Goal: Task Accomplishment & Management: Use online tool/utility

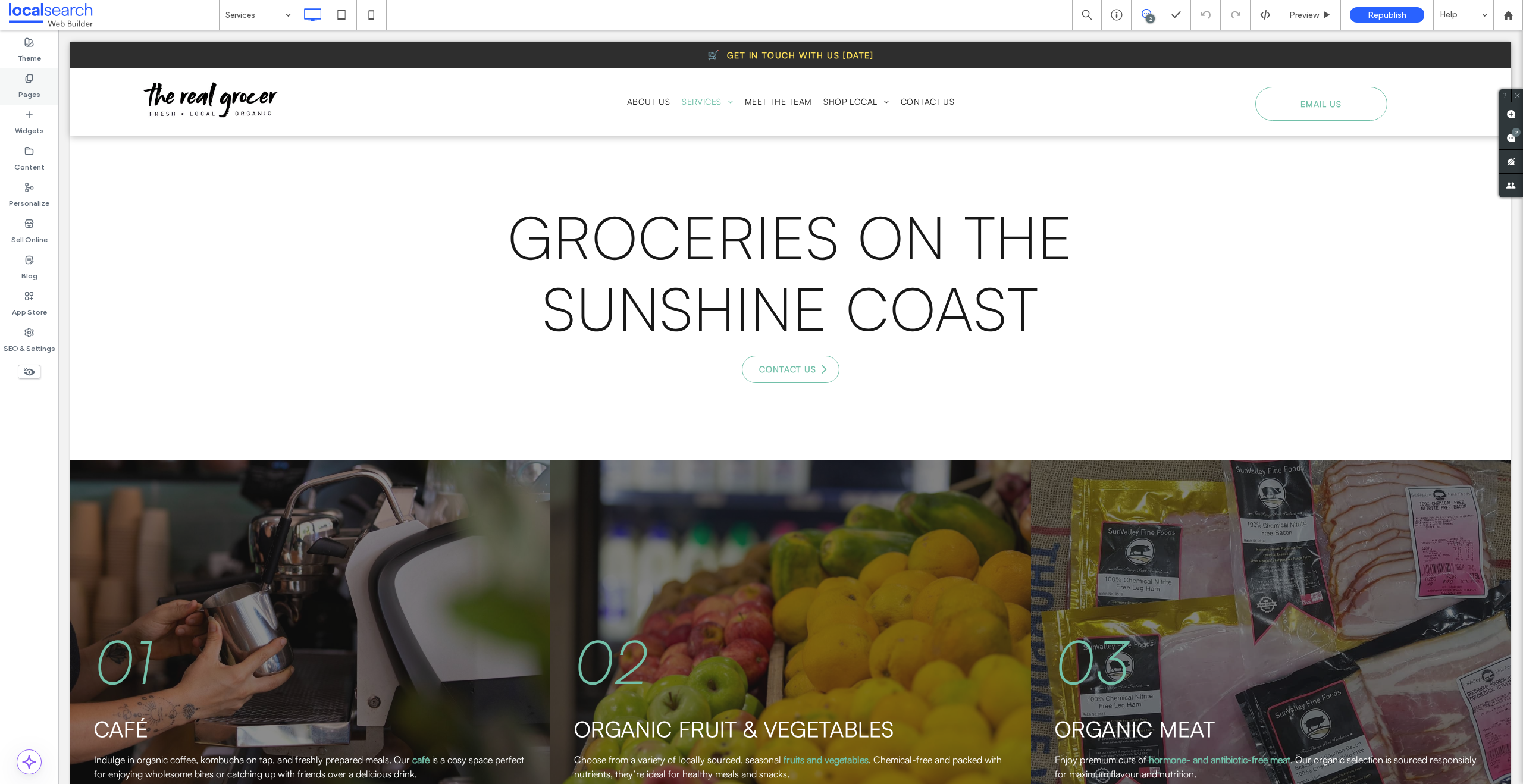
click at [34, 98] on label "Pages" at bounding box center [29, 91] width 22 height 16
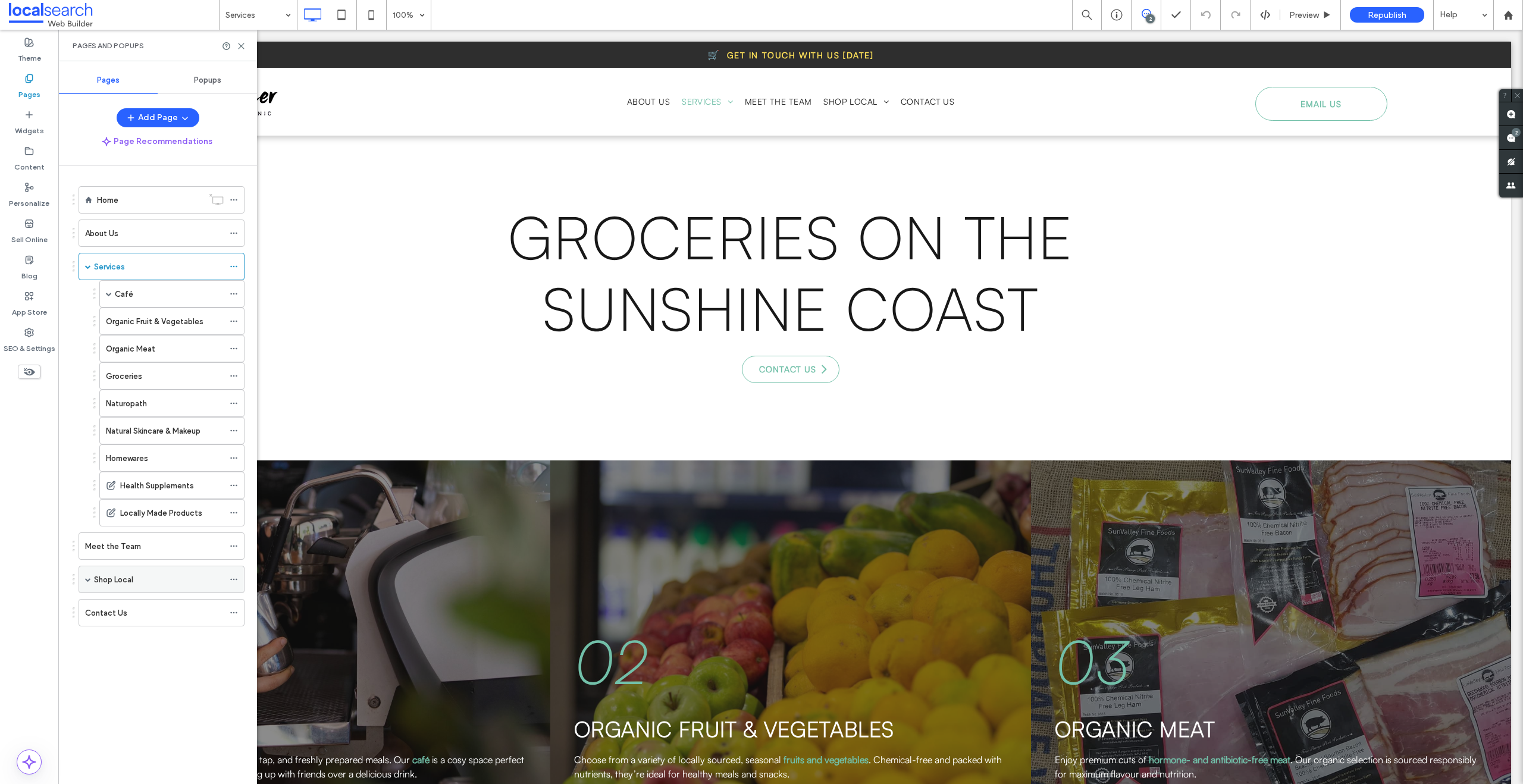
click at [89, 577] on span at bounding box center [88, 579] width 6 height 6
click at [179, 630] on label "Organic Fruit & Vegetables Caloundra" at bounding box center [174, 634] width 136 height 21
click at [158, 662] on label "Organic Meats Caloundra" at bounding box center [152, 661] width 92 height 21
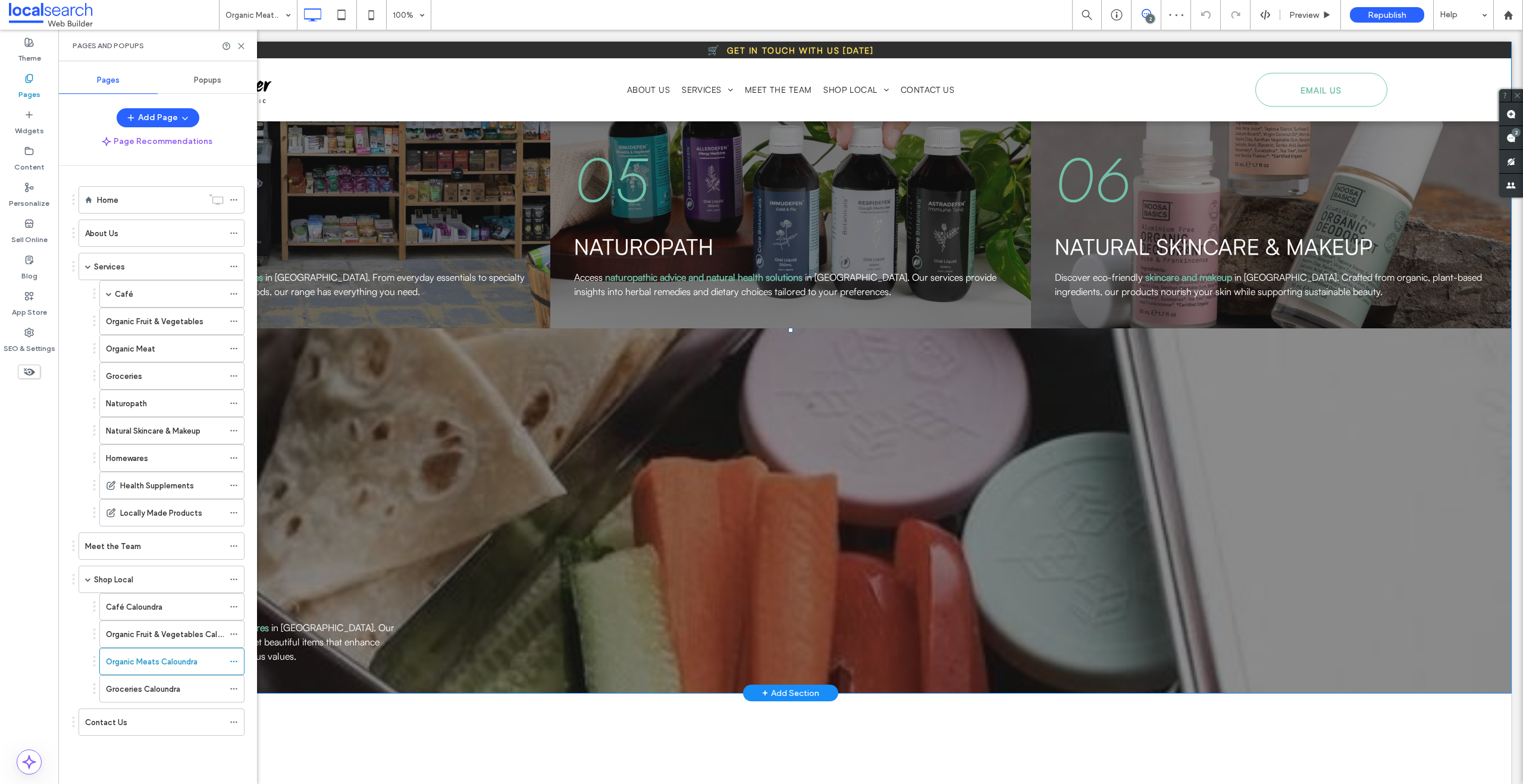
scroll to position [2207, 0]
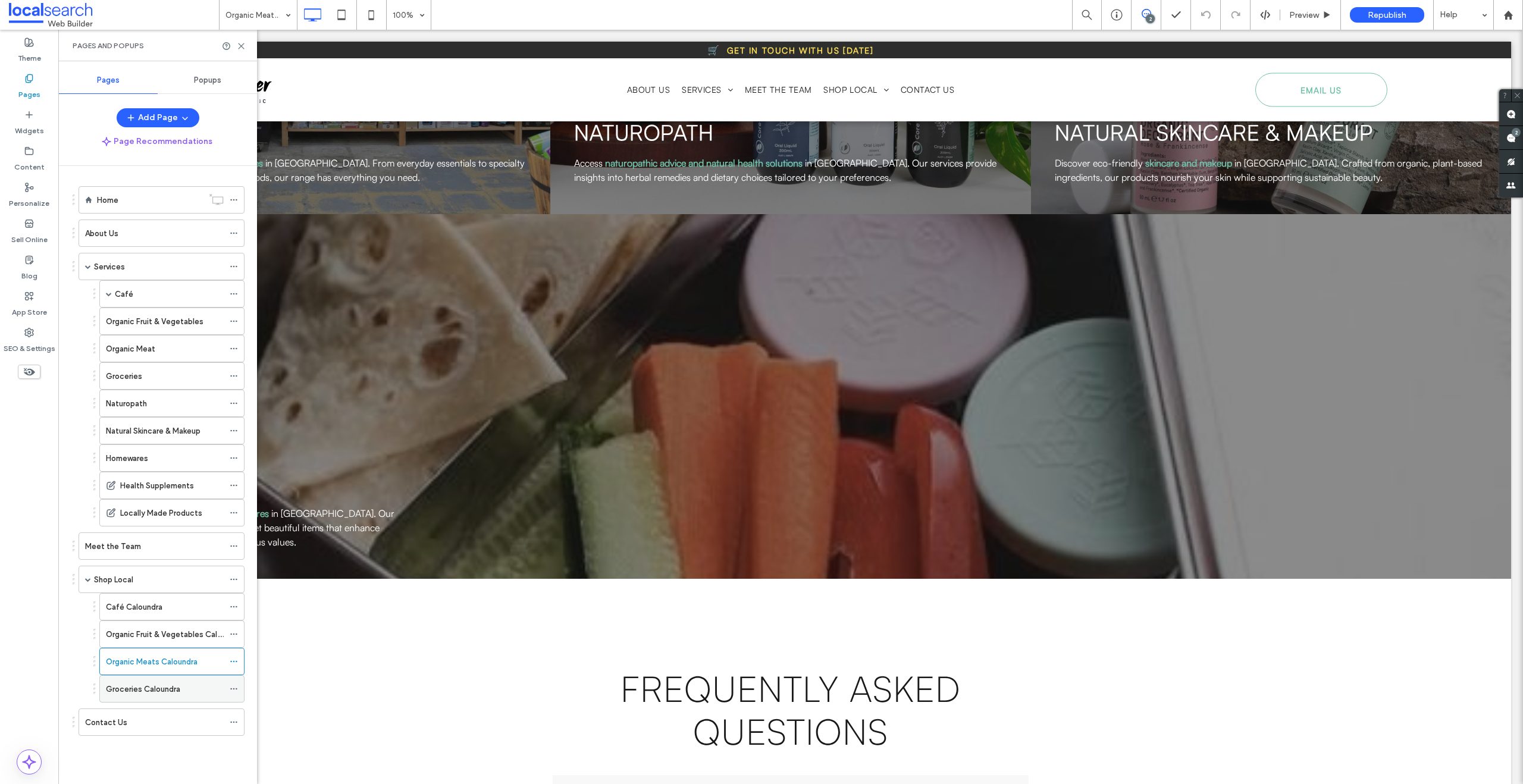
click at [151, 680] on div "Groceries Caloundra" at bounding box center [165, 689] width 118 height 26
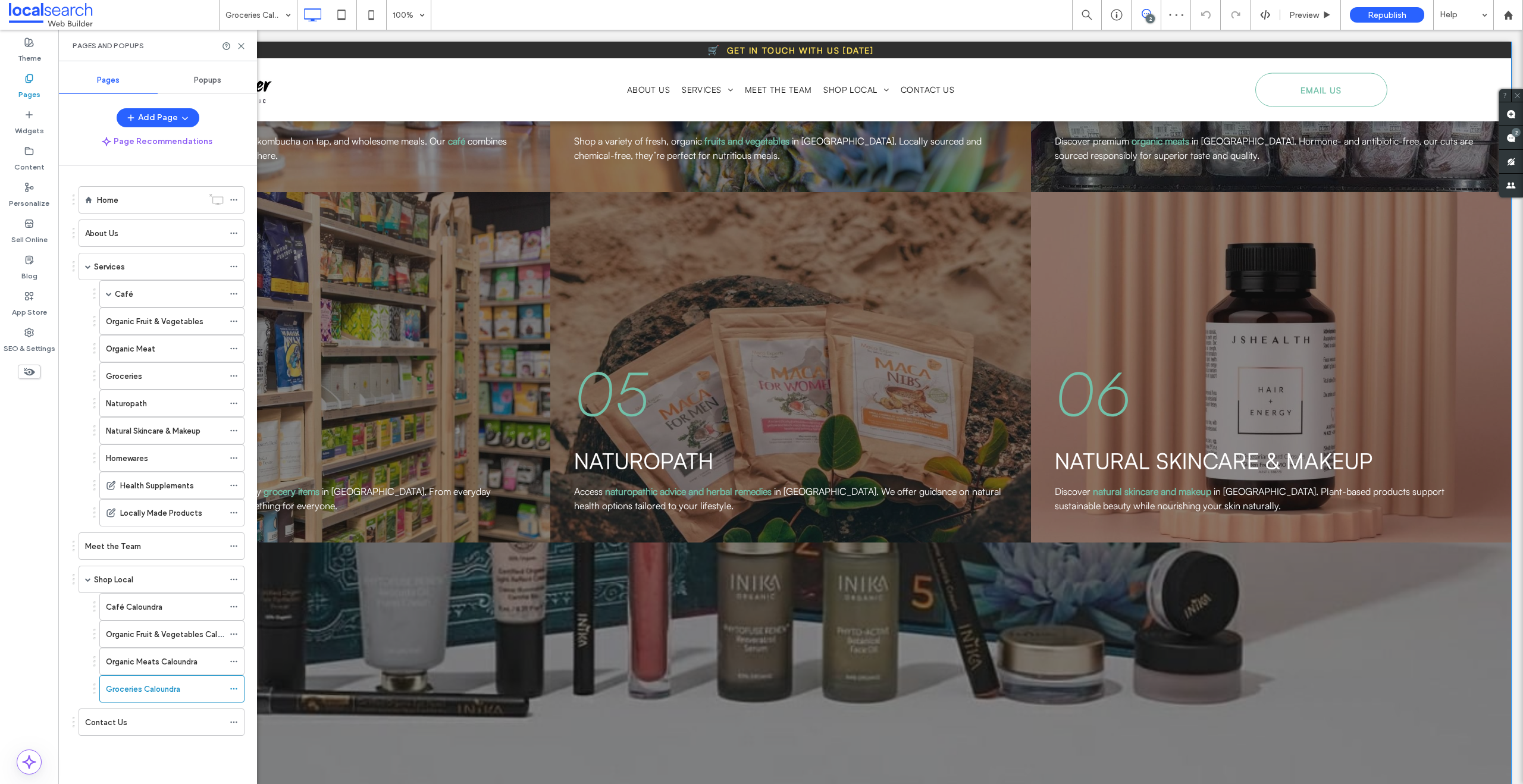
scroll to position [1918, 0]
click at [164, 640] on div "Organic Fruit & Vegetables Caloundra" at bounding box center [165, 633] width 118 height 26
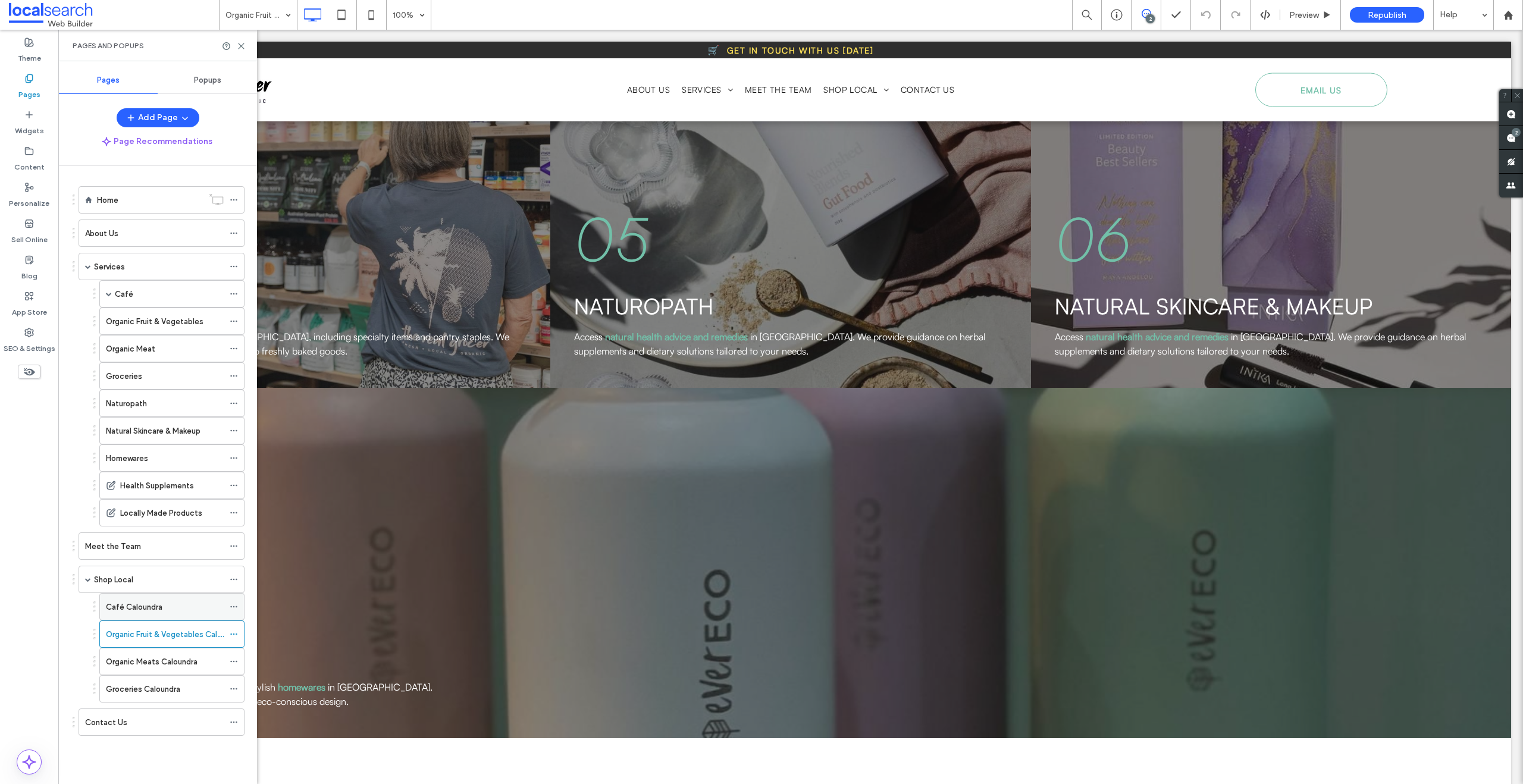
click at [145, 617] on div "Café Caloundra" at bounding box center [165, 606] width 118 height 26
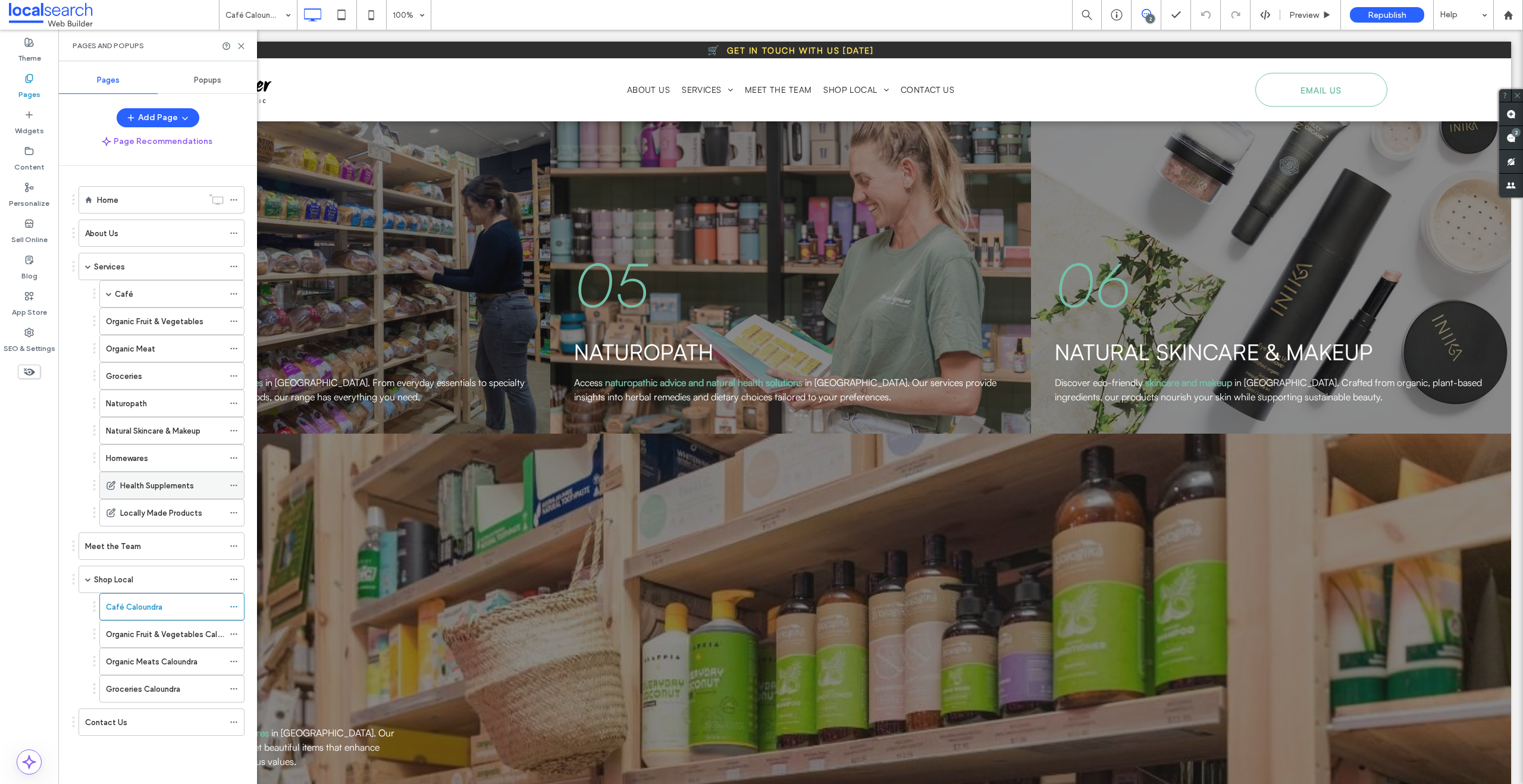
click at [136, 476] on div "Health Supplements" at bounding box center [172, 485] width 103 height 26
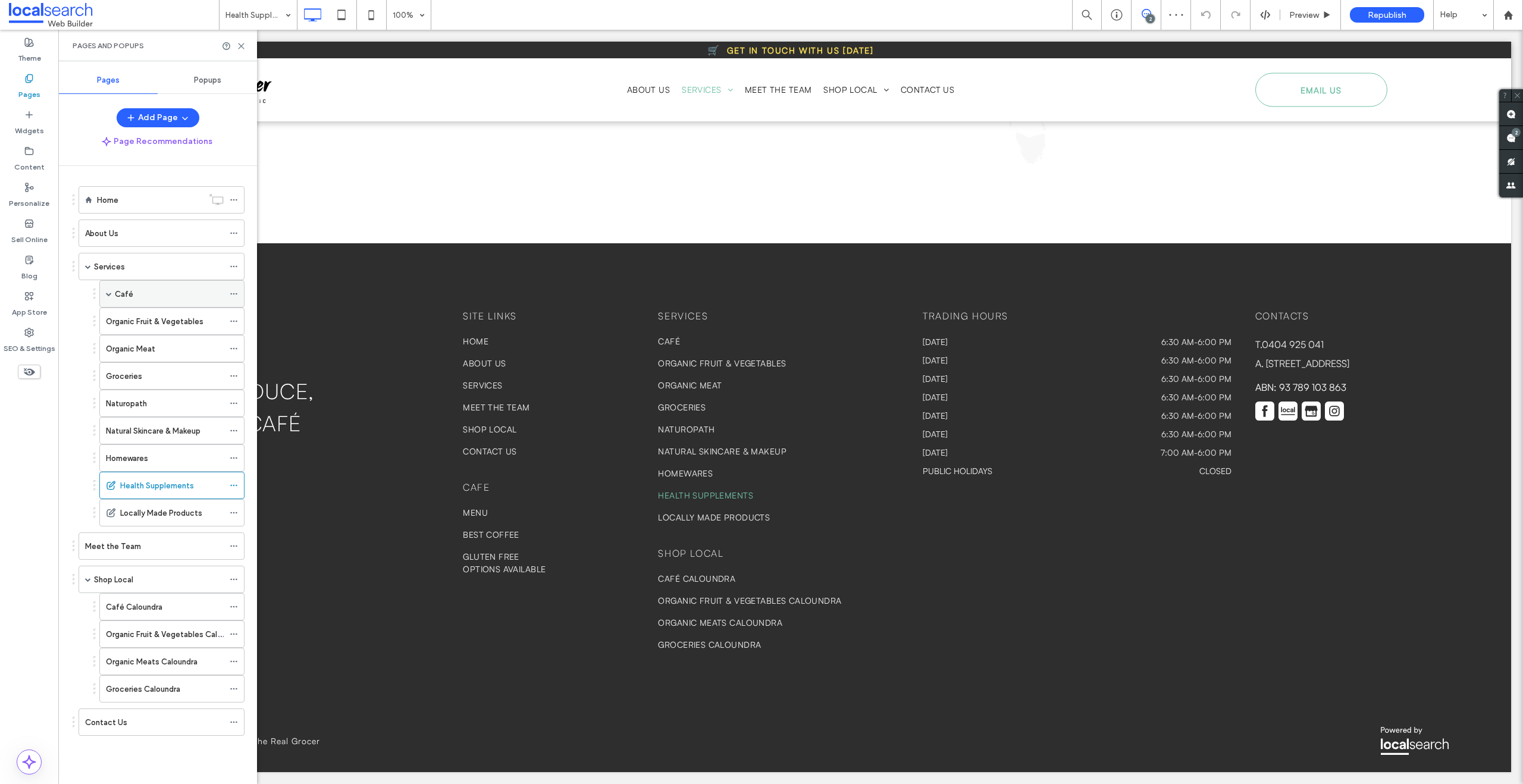
click at [115, 292] on label "Café" at bounding box center [124, 293] width 19 height 21
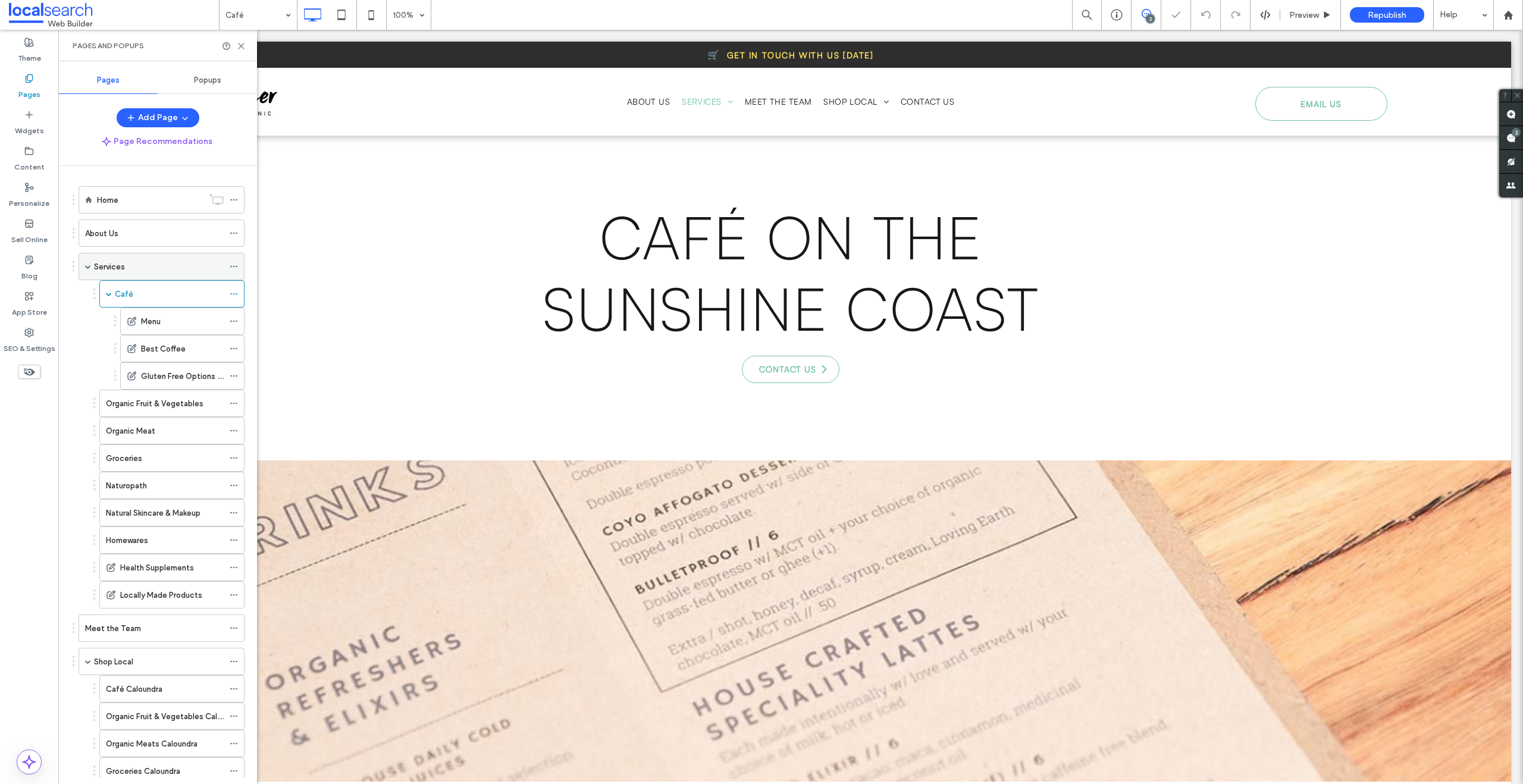
click at [115, 267] on label "Services" at bounding box center [109, 266] width 31 height 21
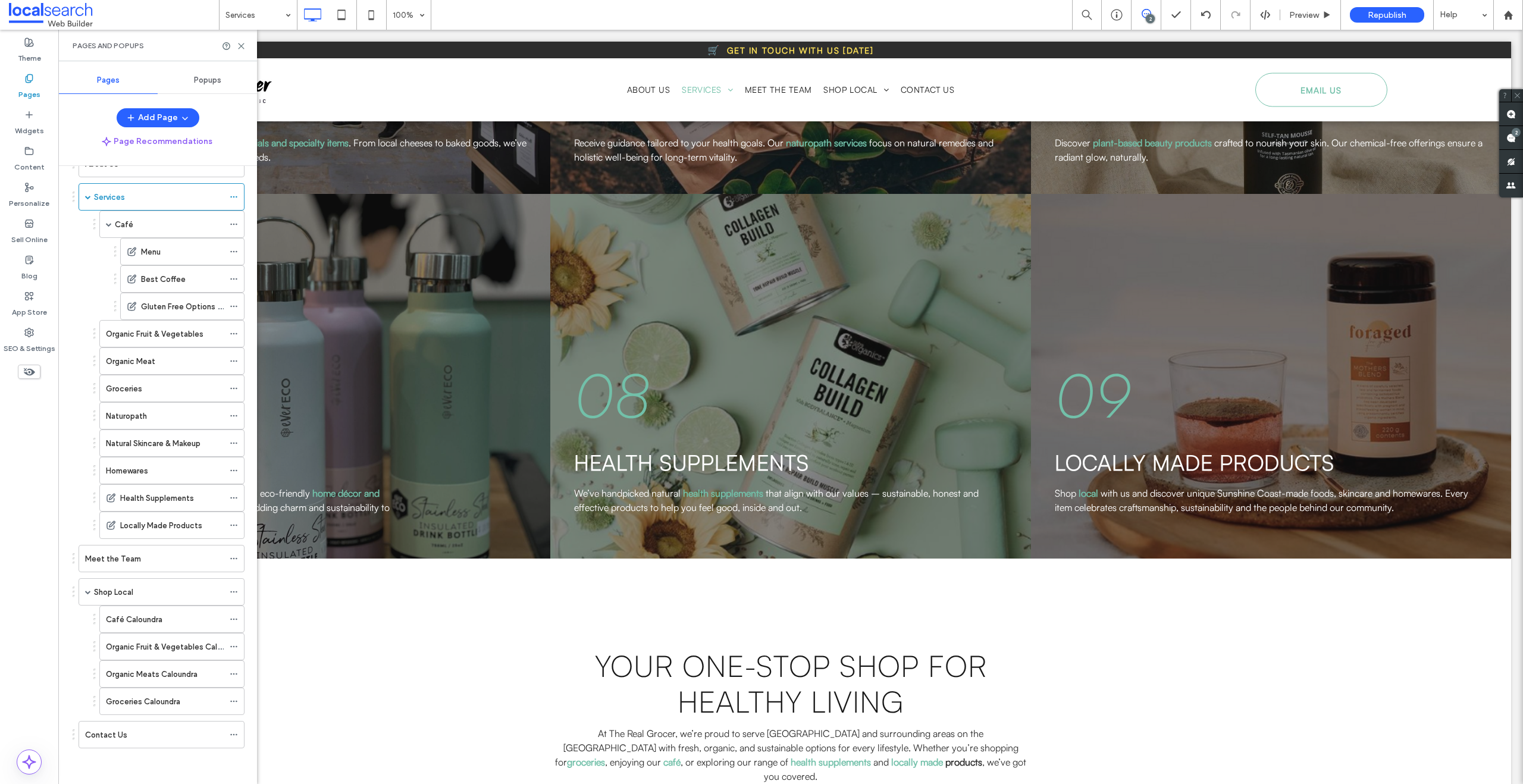
scroll to position [968, 0]
click at [240, 42] on icon at bounding box center [241, 46] width 9 height 9
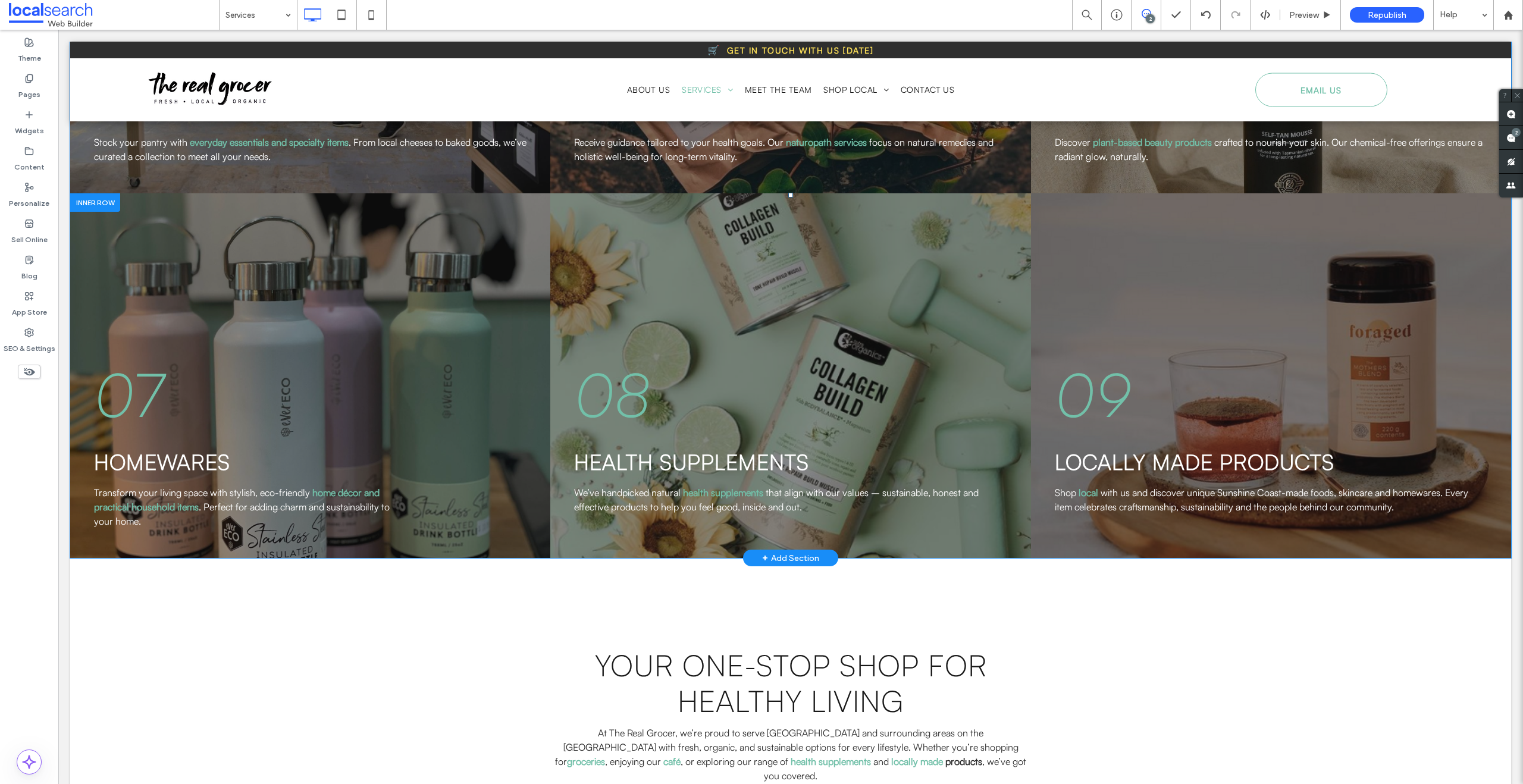
click at [589, 204] on div "08 Health Supplements We’ve handpicked natural health supplements that align wi…" at bounding box center [790, 375] width 480 height 364
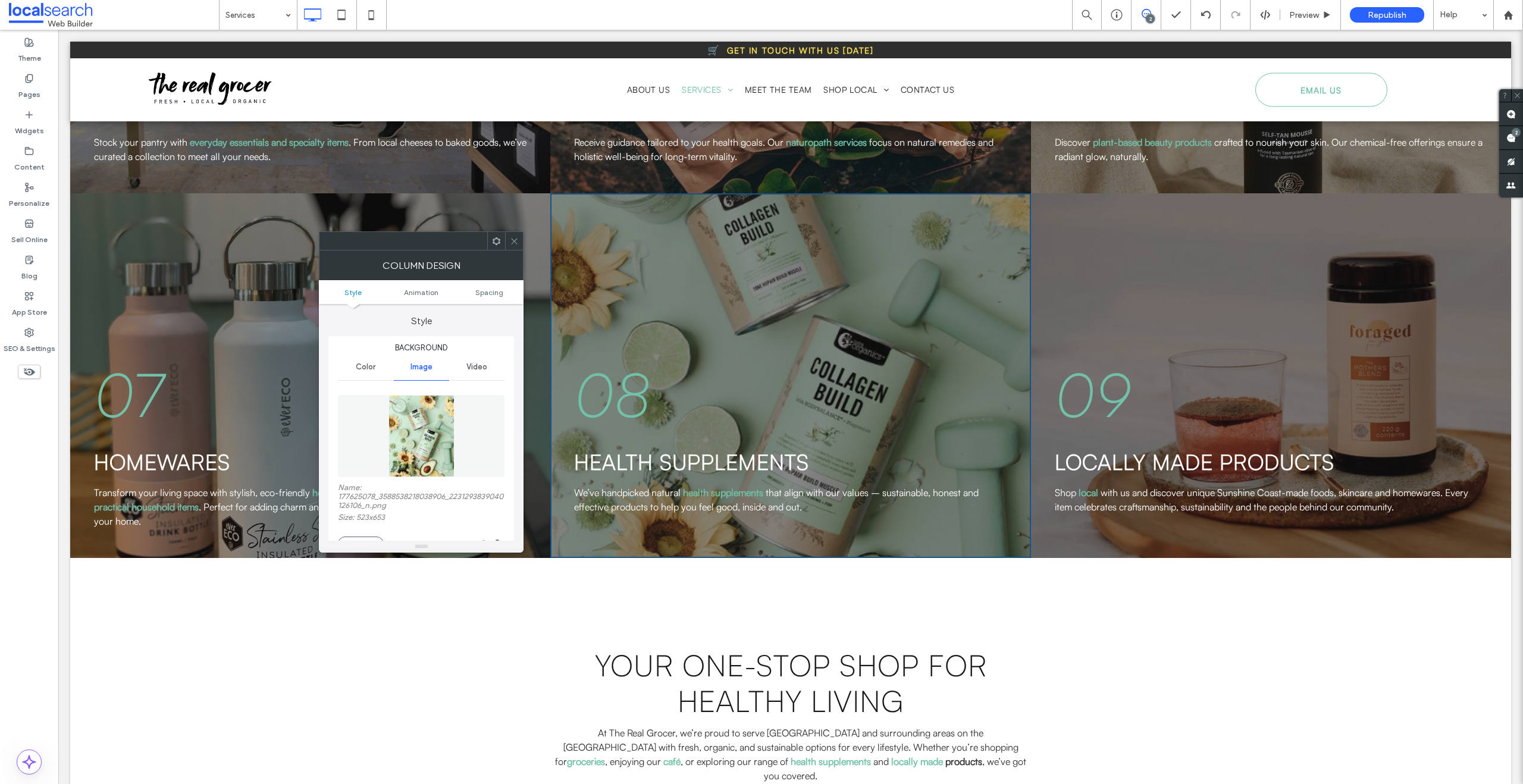
click at [133, 207] on div "07 homewares Transform your living space with stylish, eco-friendly home décor …" at bounding box center [310, 375] width 480 height 364
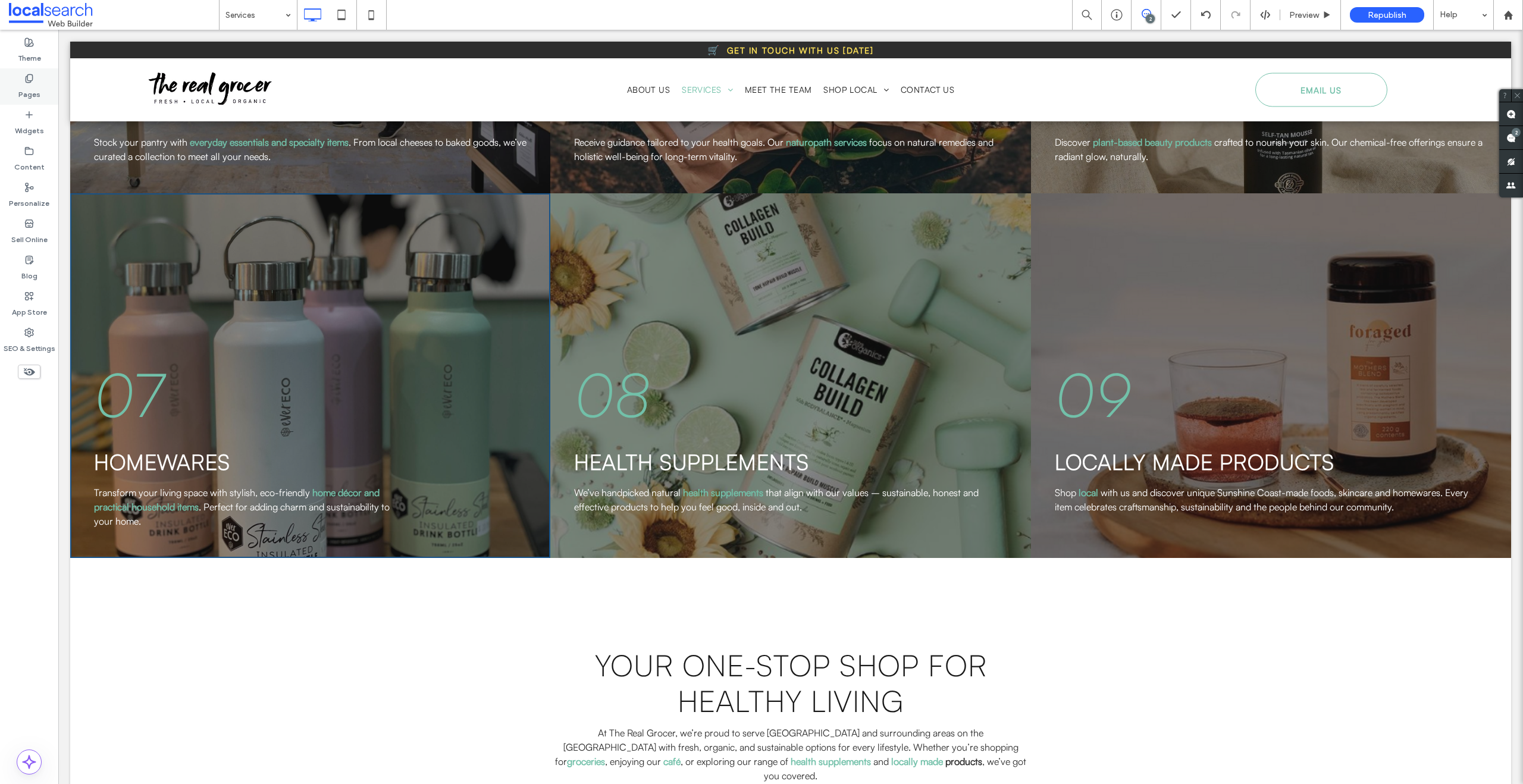
click at [33, 89] on label "Pages" at bounding box center [29, 91] width 22 height 16
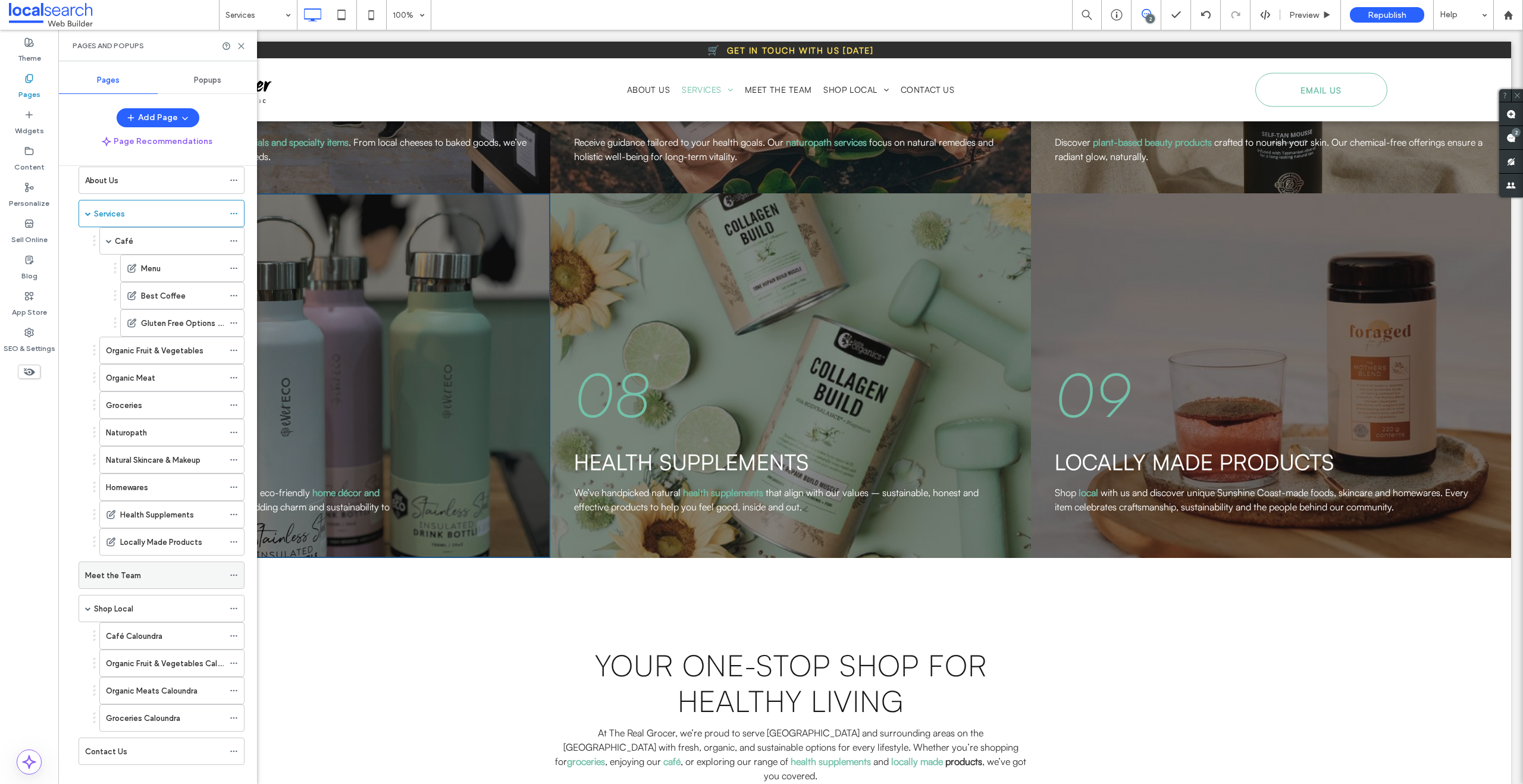
scroll to position [70, 0]
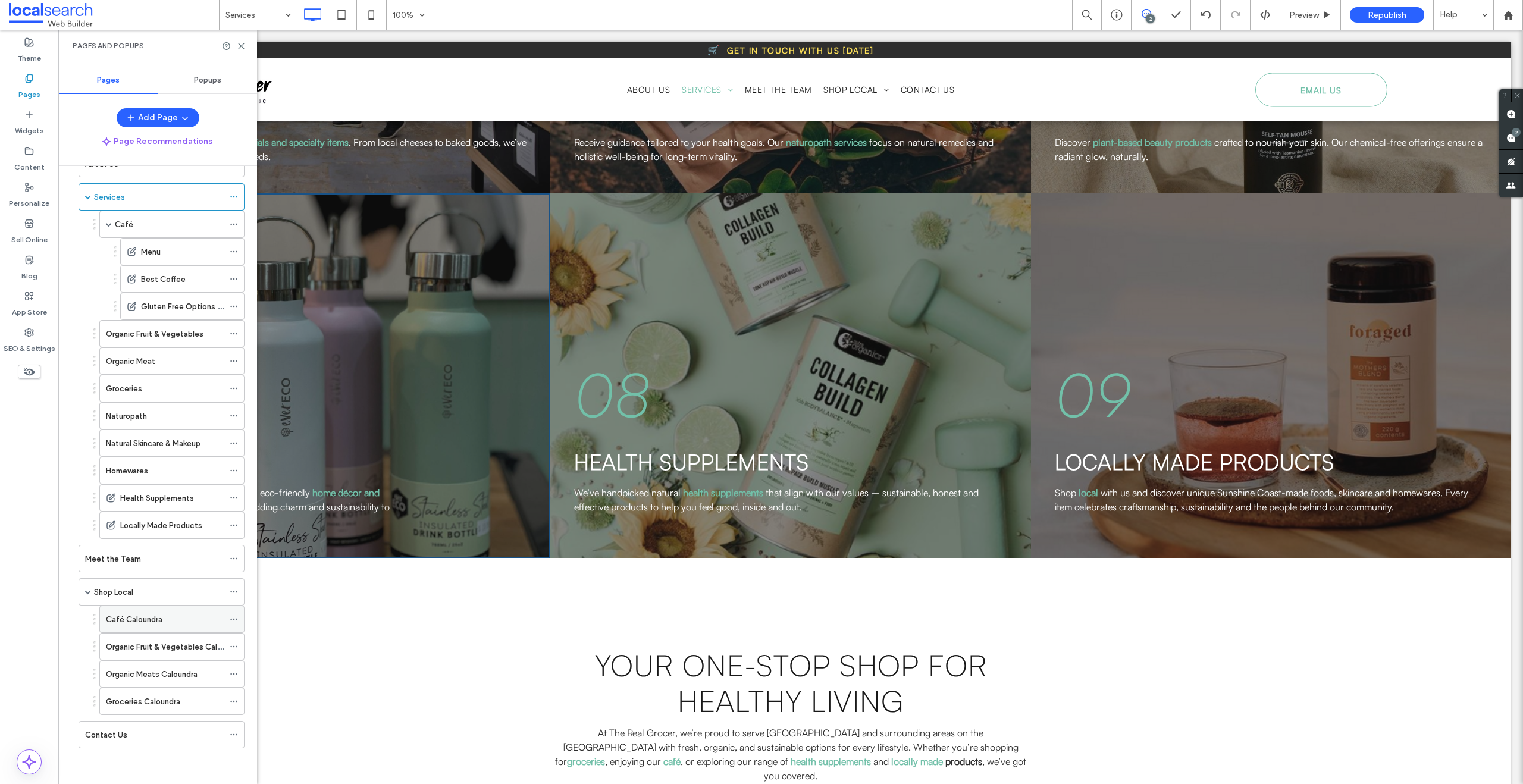
click at [137, 627] on div "Café Caloundra" at bounding box center [165, 619] width 118 height 26
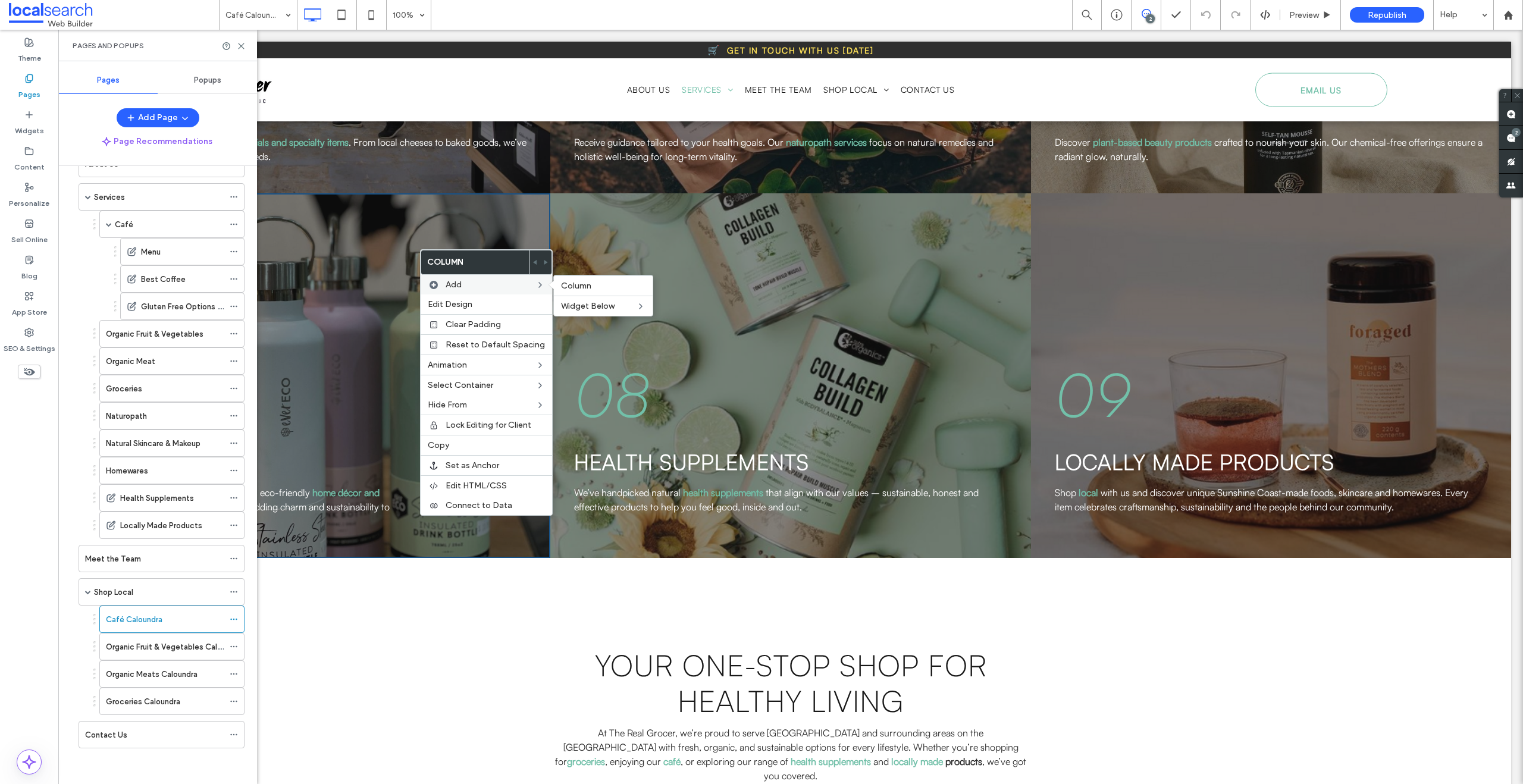
click at [485, 288] on label "Add" at bounding box center [490, 285] width 90 height 10
click at [584, 281] on span "Column" at bounding box center [576, 285] width 30 height 10
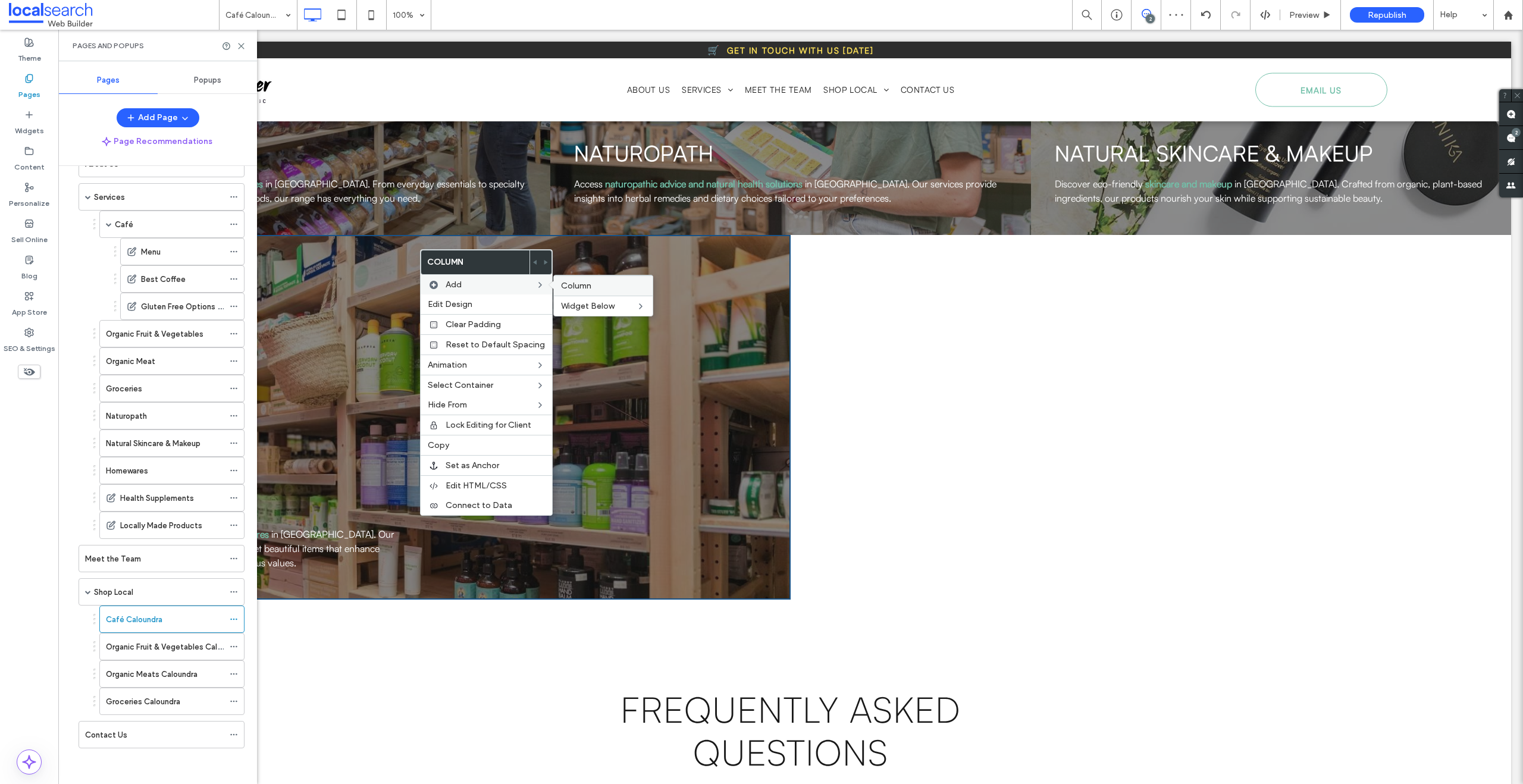
click at [571, 283] on span "Column" at bounding box center [576, 285] width 30 height 10
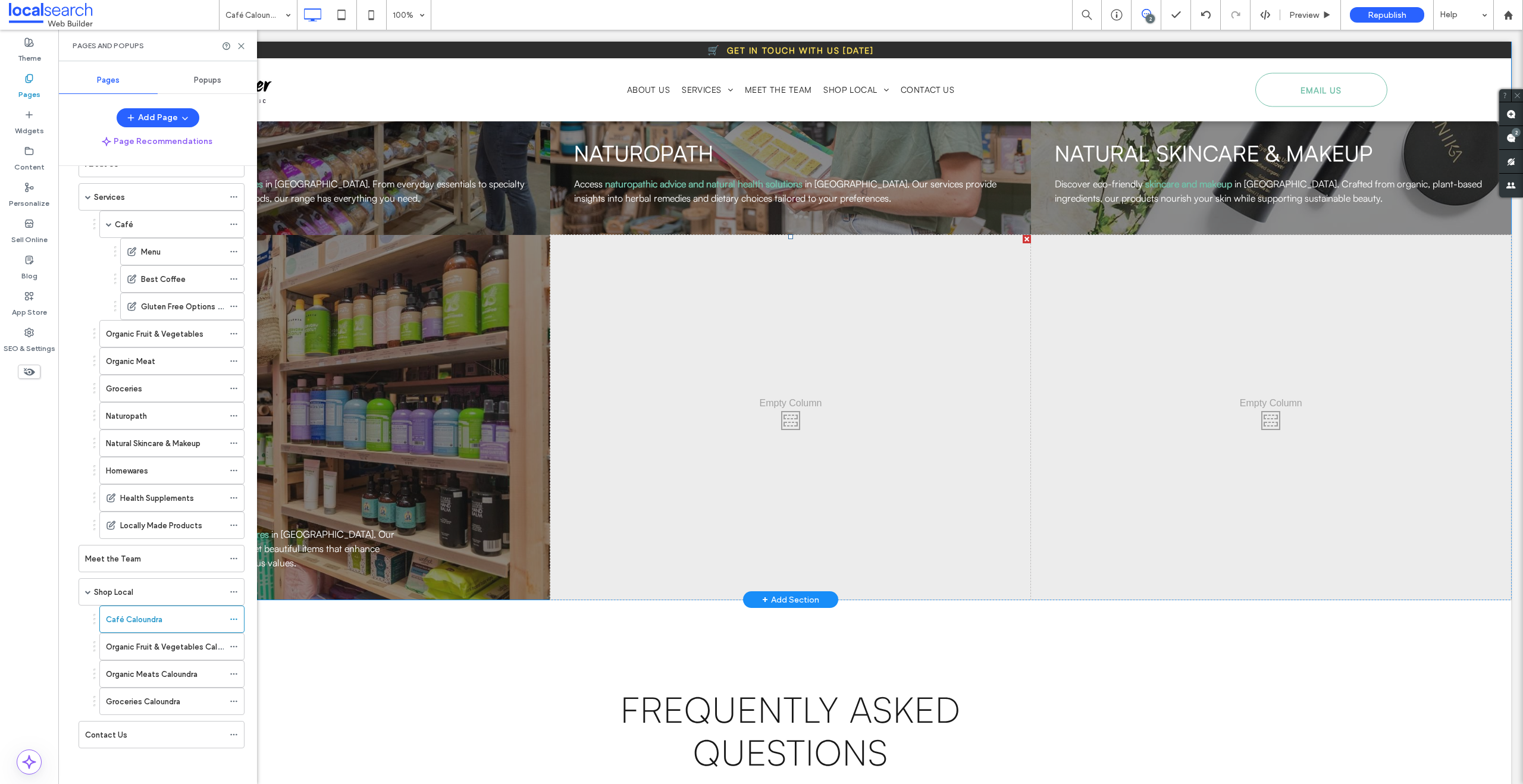
scroll to position [1959, 0]
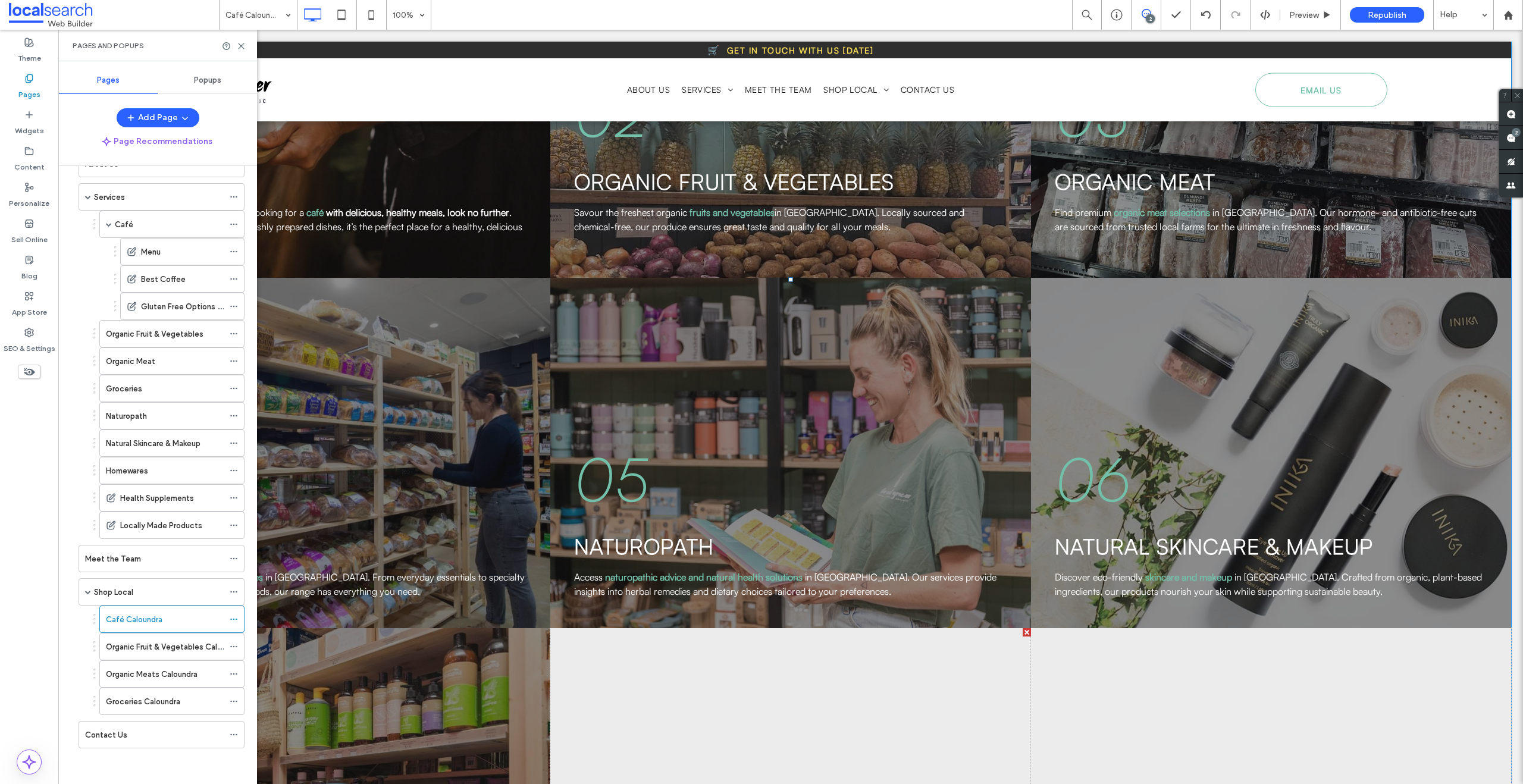
click at [329, 278] on div "04 groceries Stock your pantry with the best groceries in Caloundra. From every…" at bounding box center [310, 453] width 480 height 350
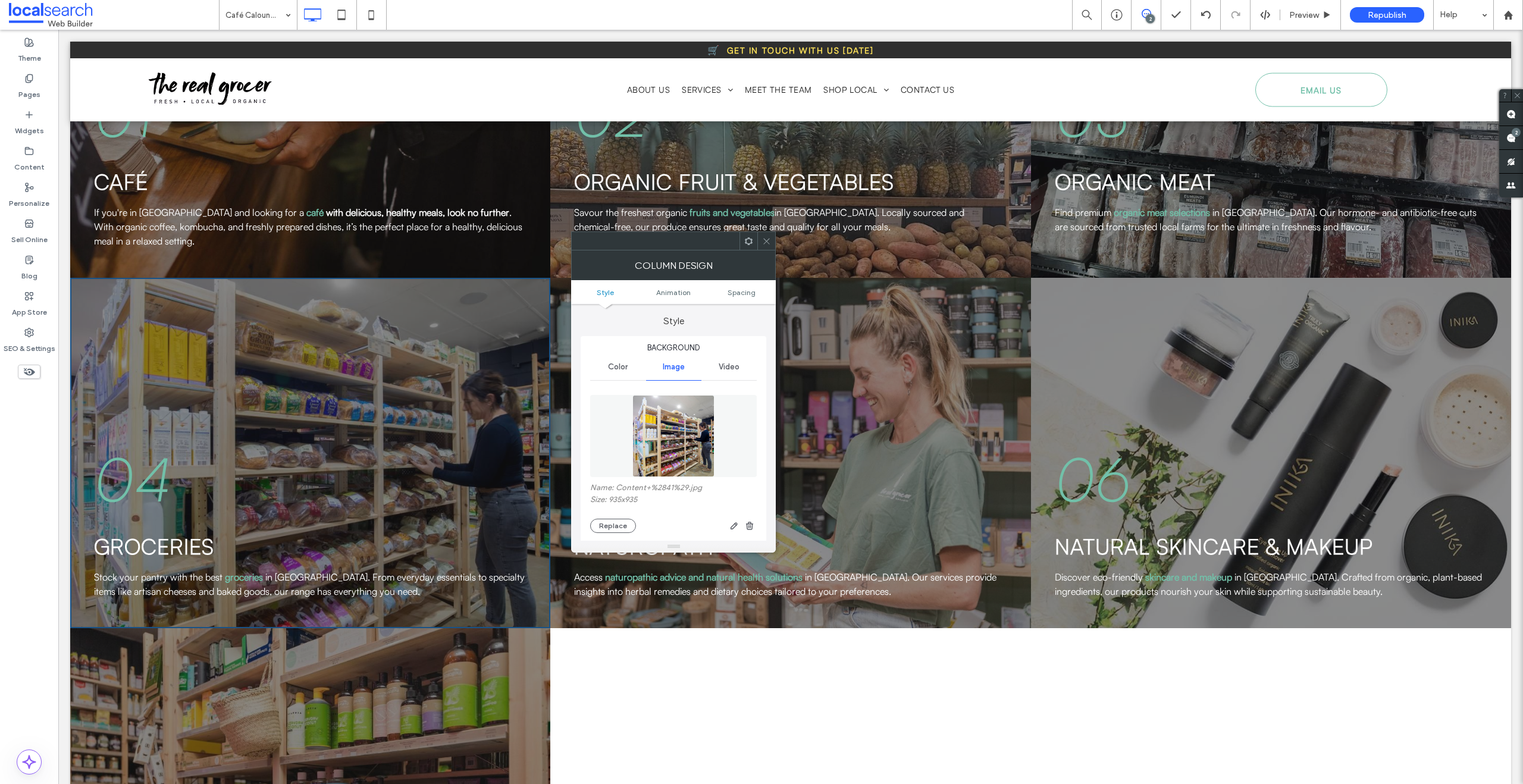
click at [772, 240] on div at bounding box center [766, 240] width 18 height 18
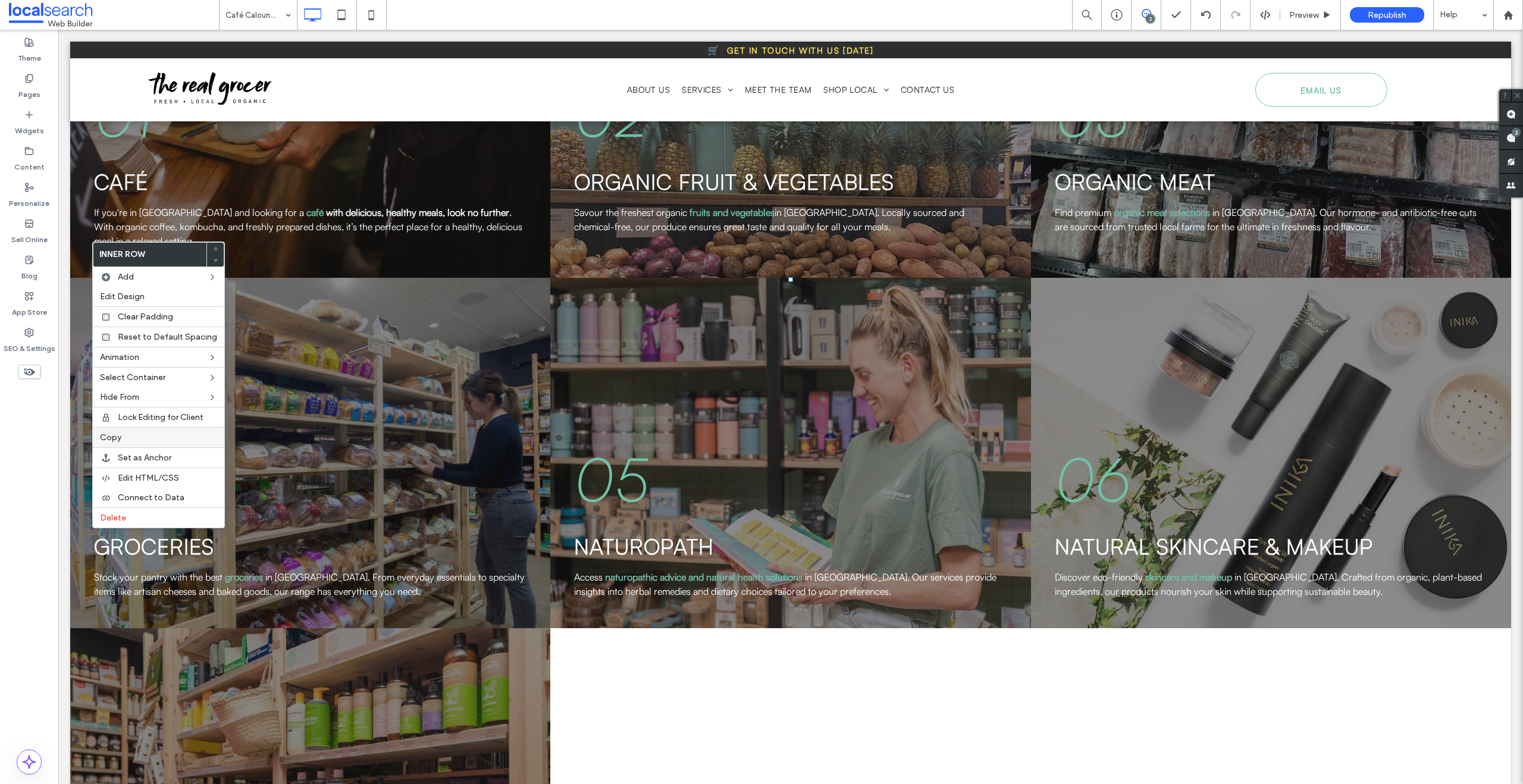
click at [128, 440] on label "Copy" at bounding box center [158, 438] width 117 height 10
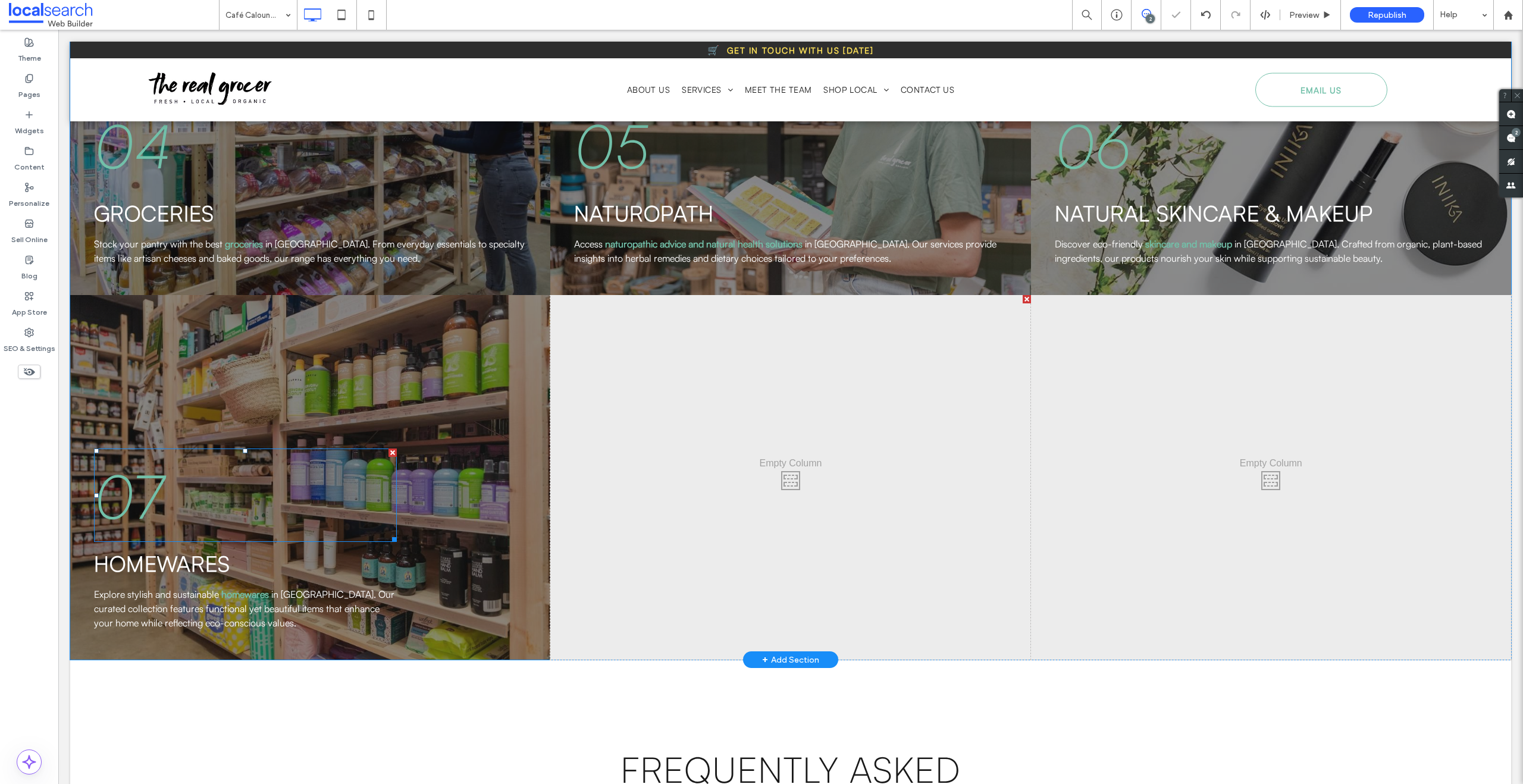
scroll to position [2532, 0]
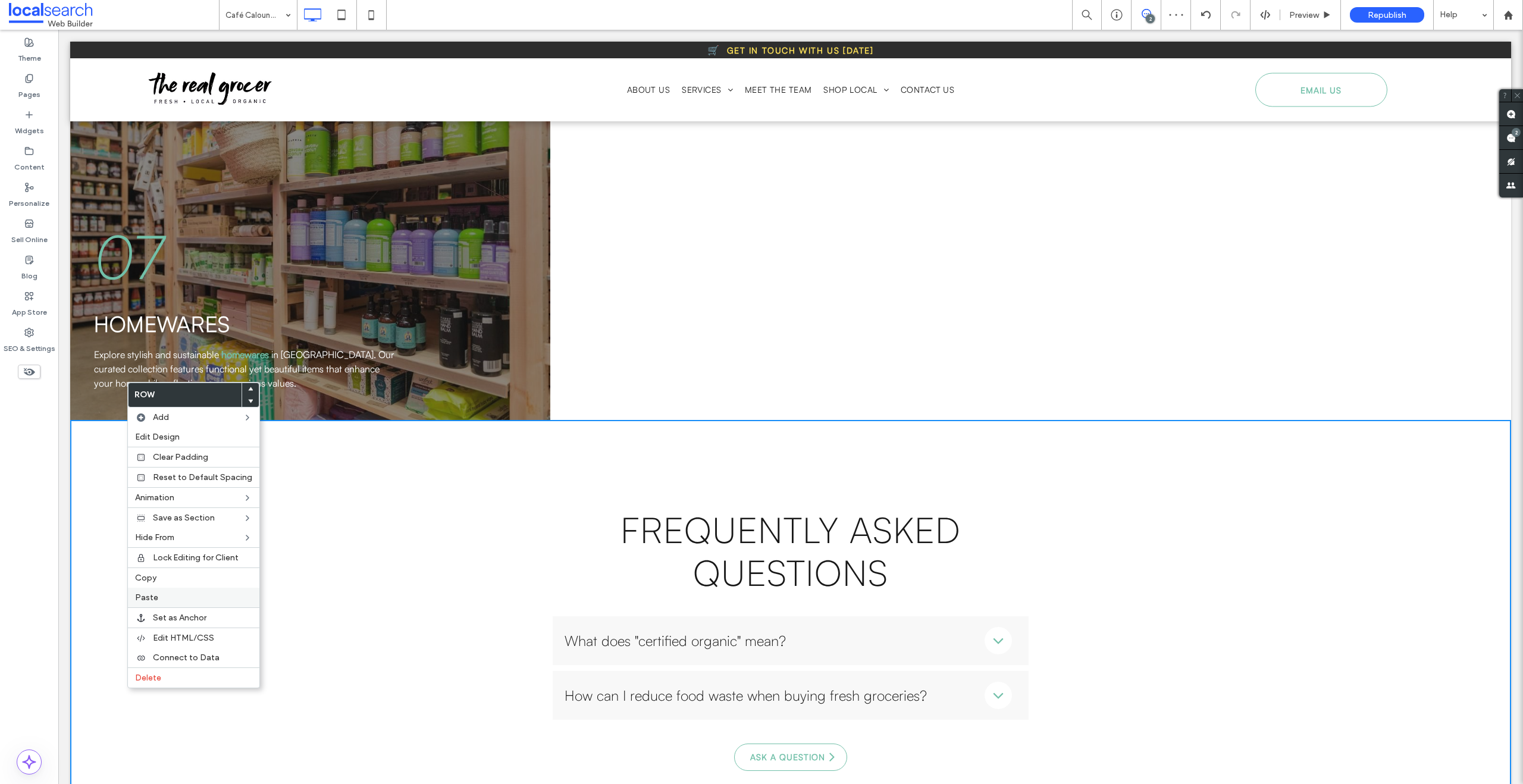
click at [155, 598] on span "Paste" at bounding box center [146, 598] width 23 height 10
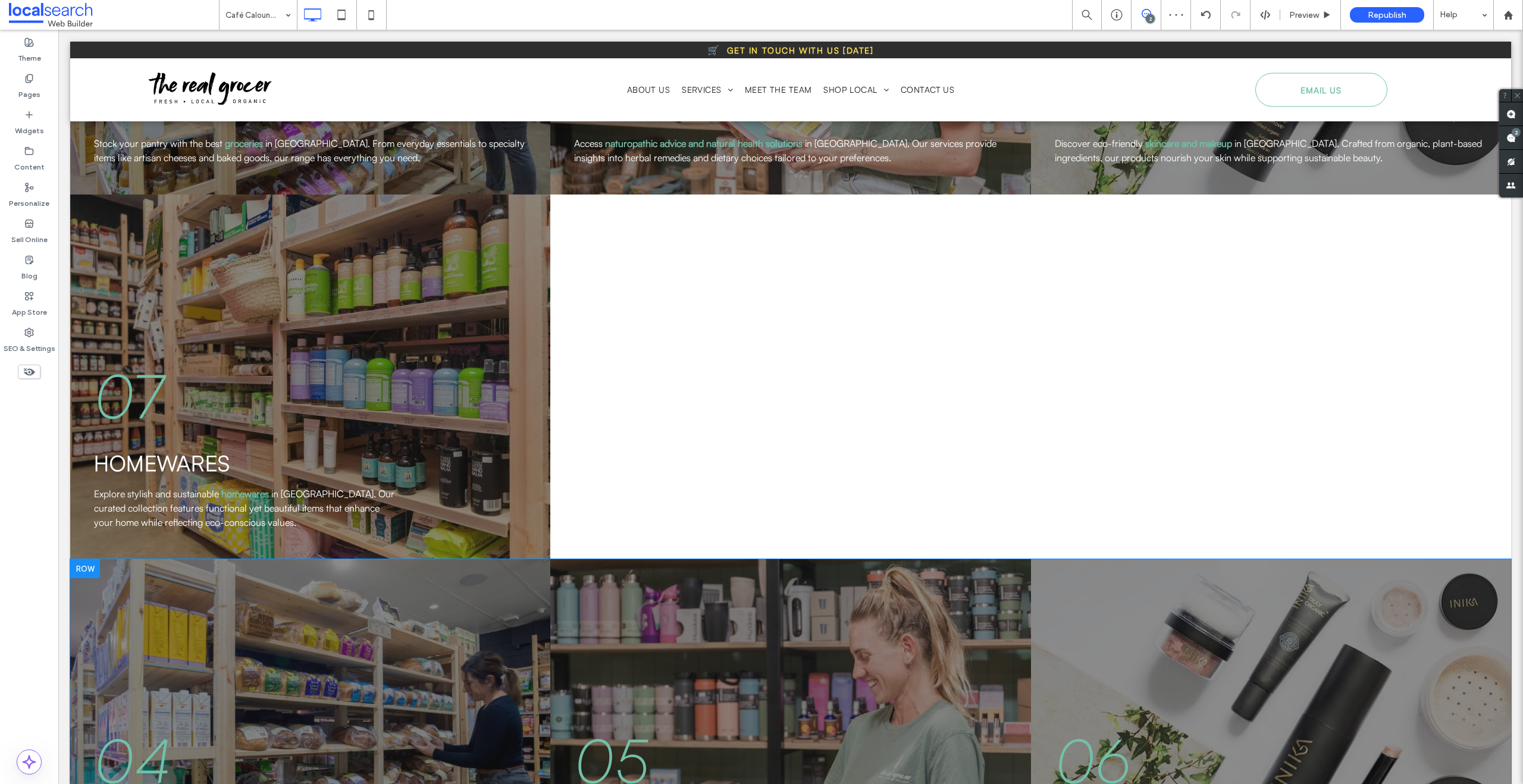
scroll to position [2286, 0]
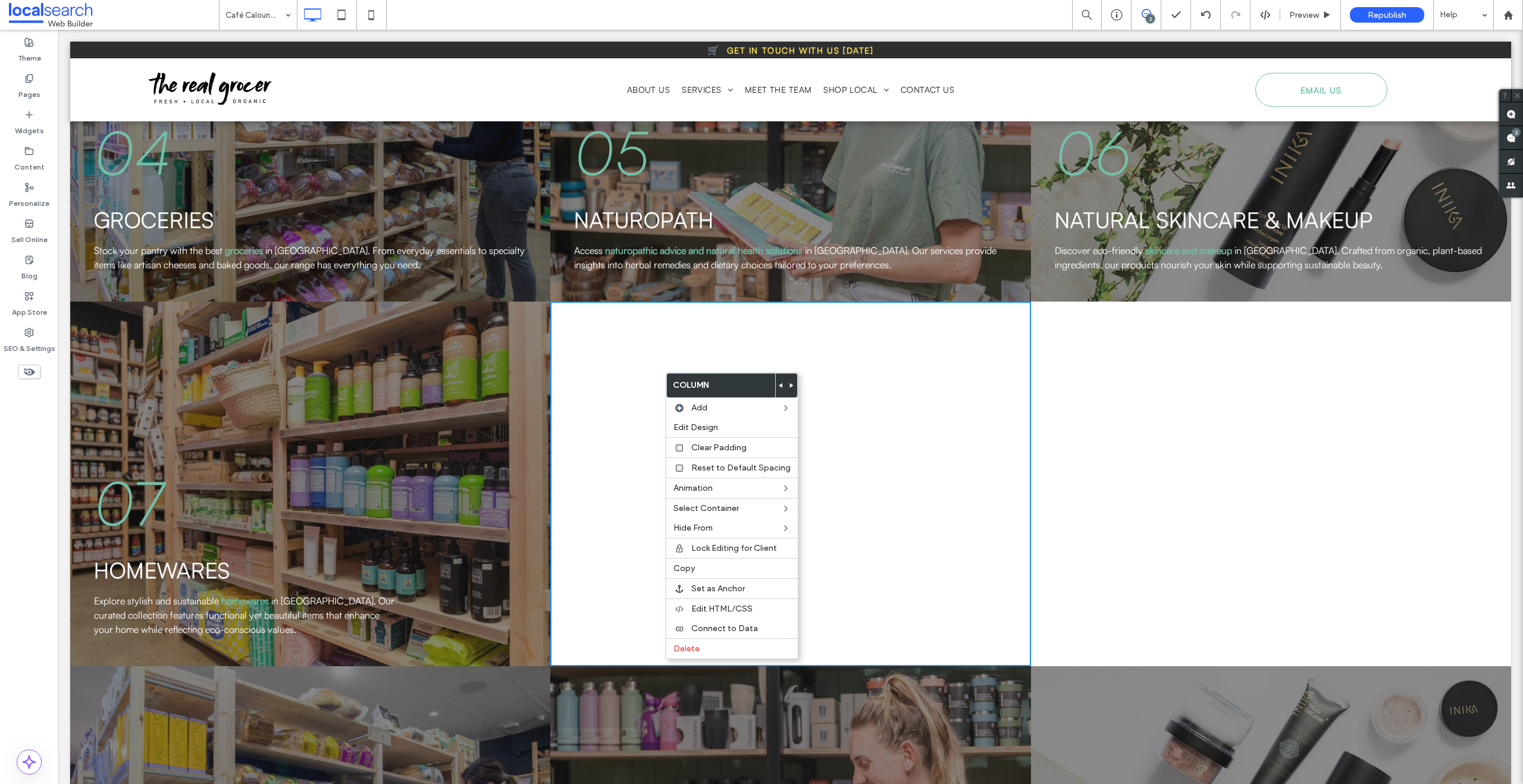
click at [486, 570] on div "07 homewares Explore stylish and sustainable homewares in Caloundra. Our curate…" at bounding box center [310, 483] width 480 height 364
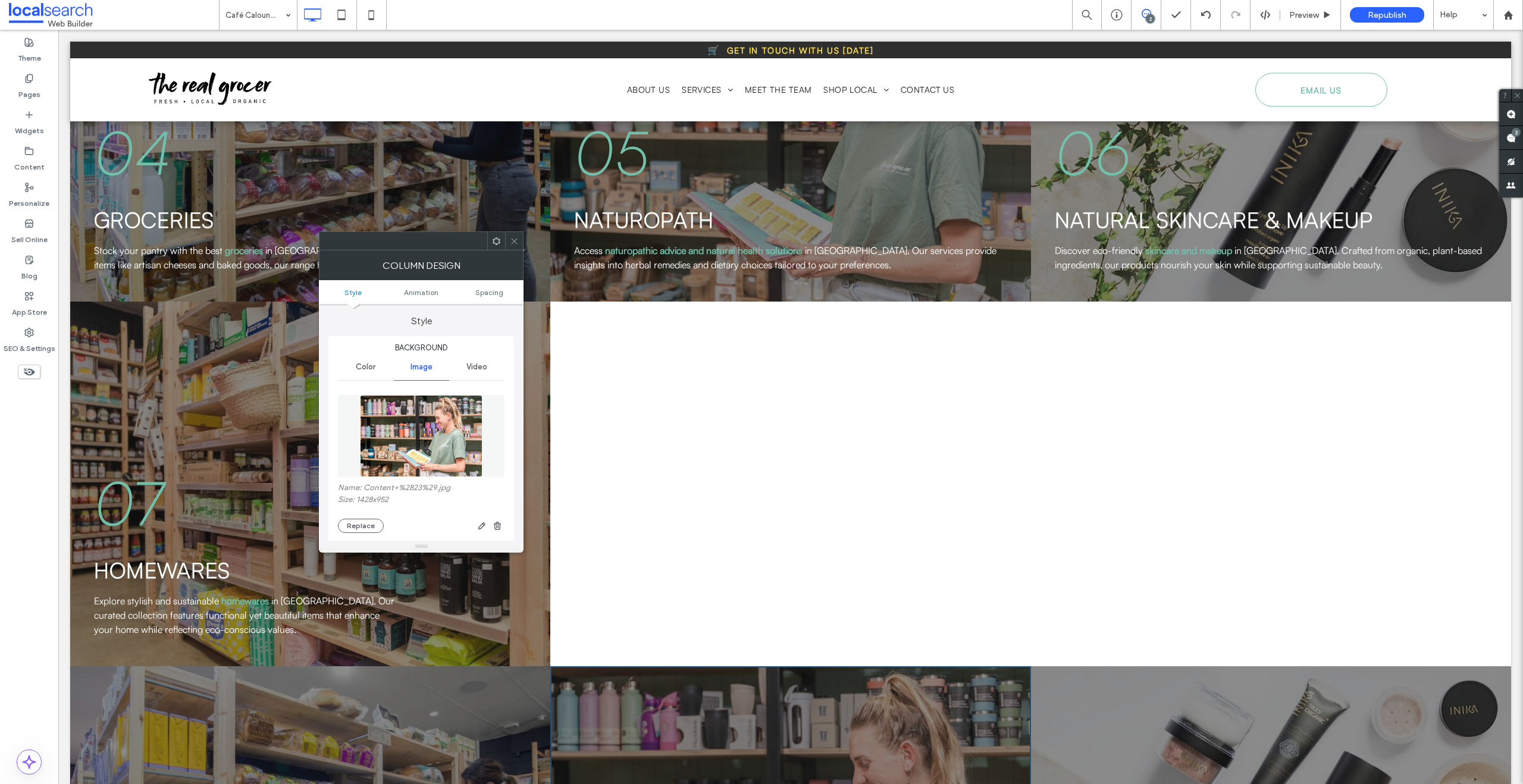
click at [513, 237] on icon at bounding box center [514, 241] width 9 height 9
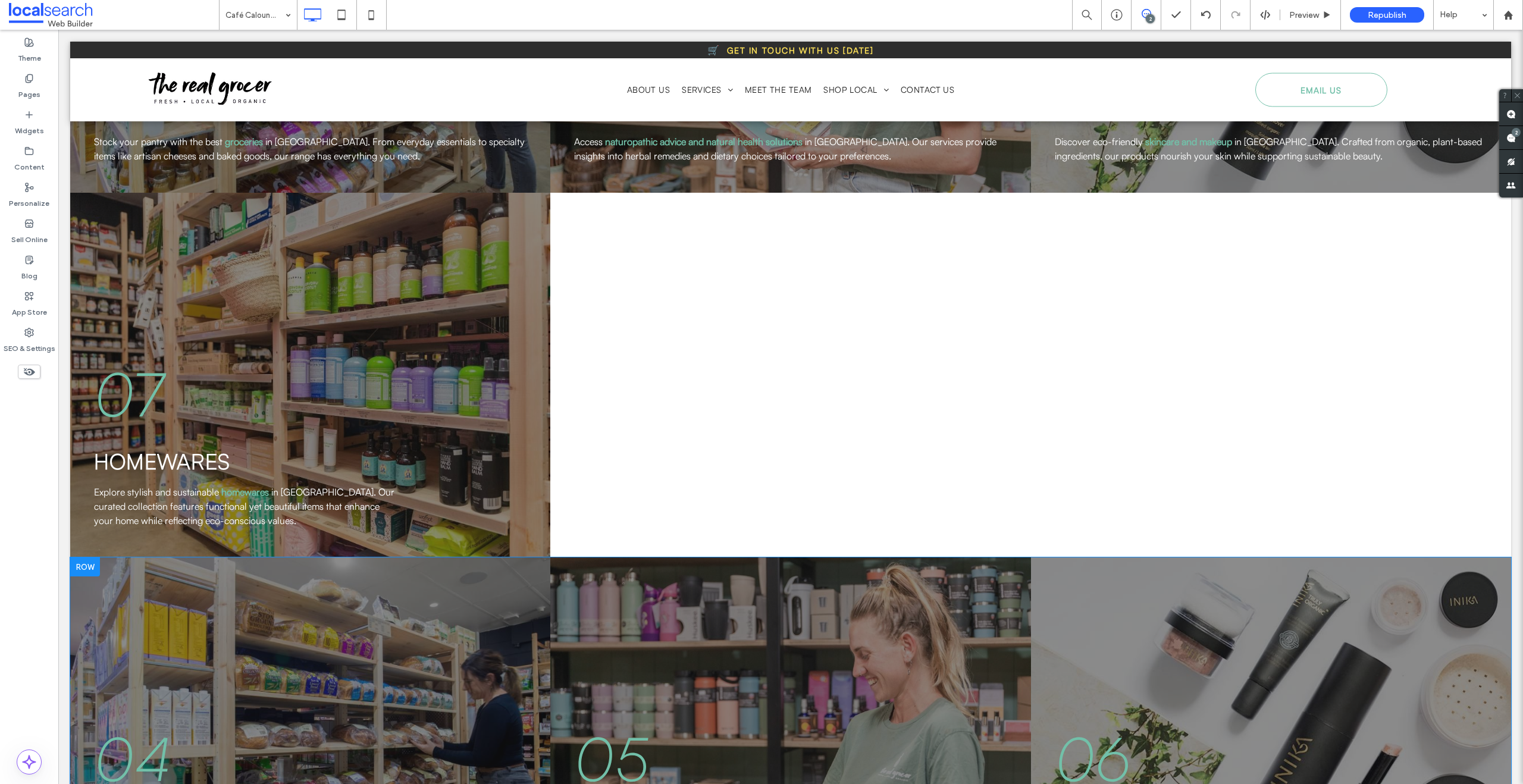
scroll to position [2395, 0]
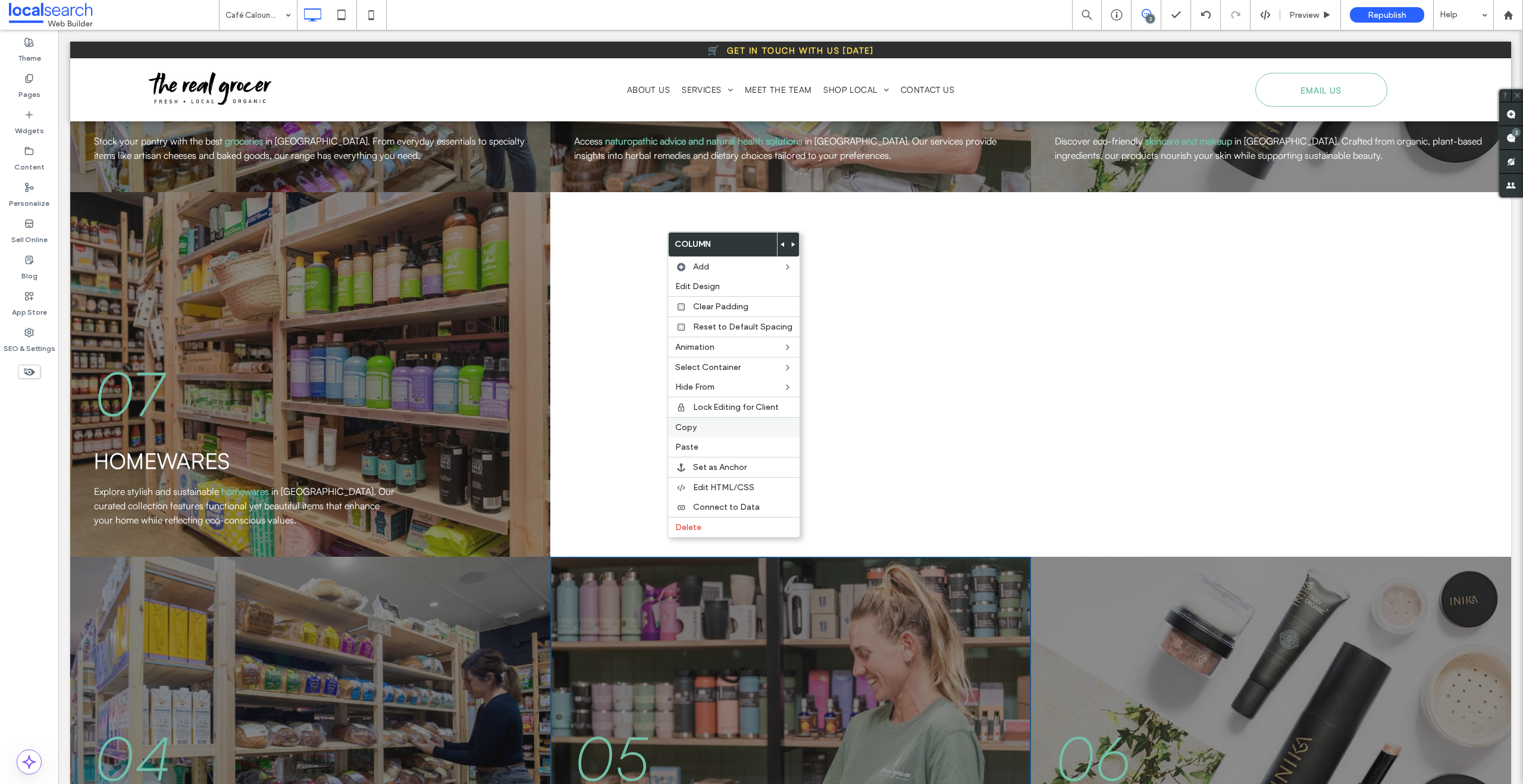
click at [693, 431] on span "Copy" at bounding box center [686, 428] width 22 height 10
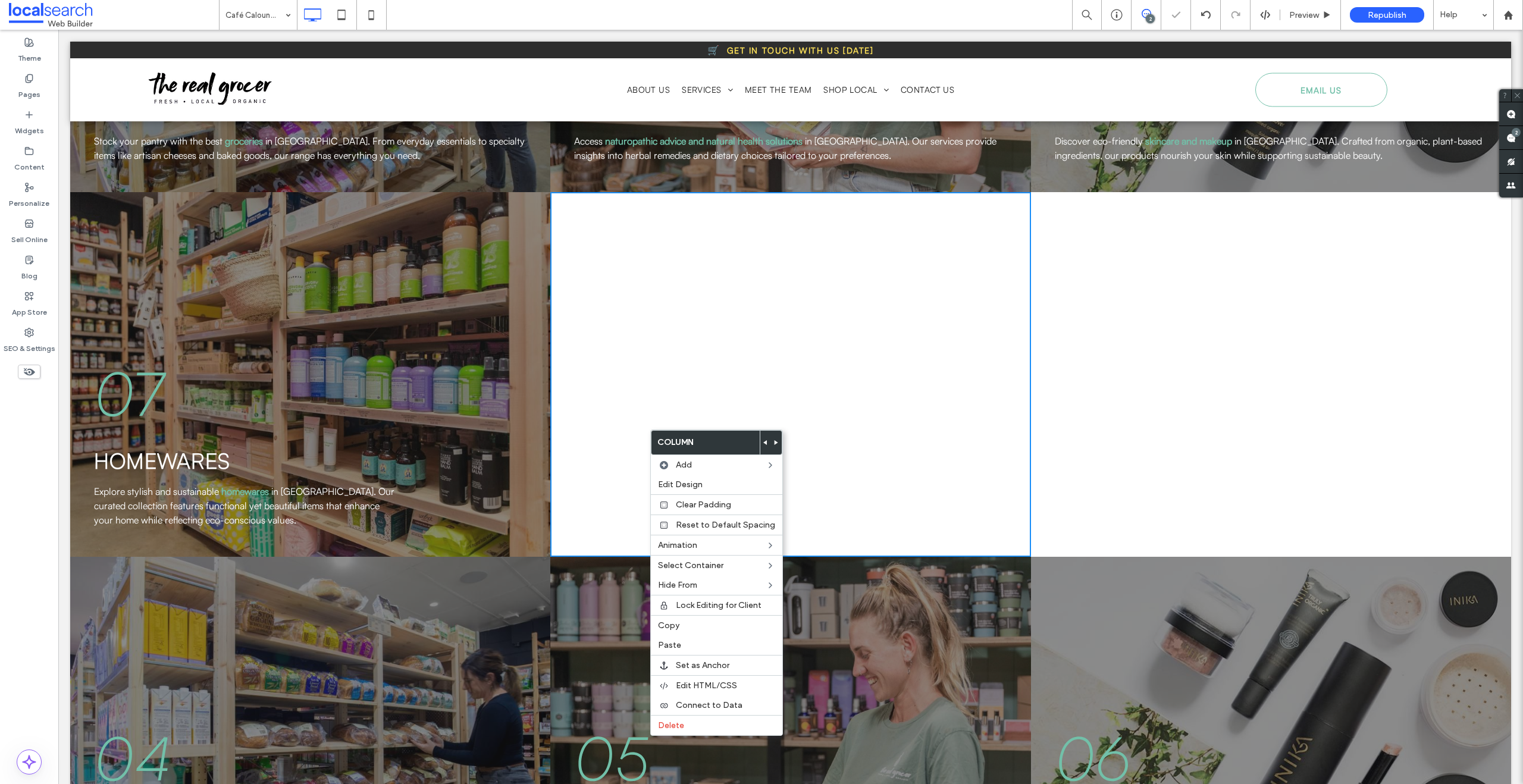
click at [611, 395] on div "Click To Paste Click To Paste" at bounding box center [790, 374] width 480 height 364
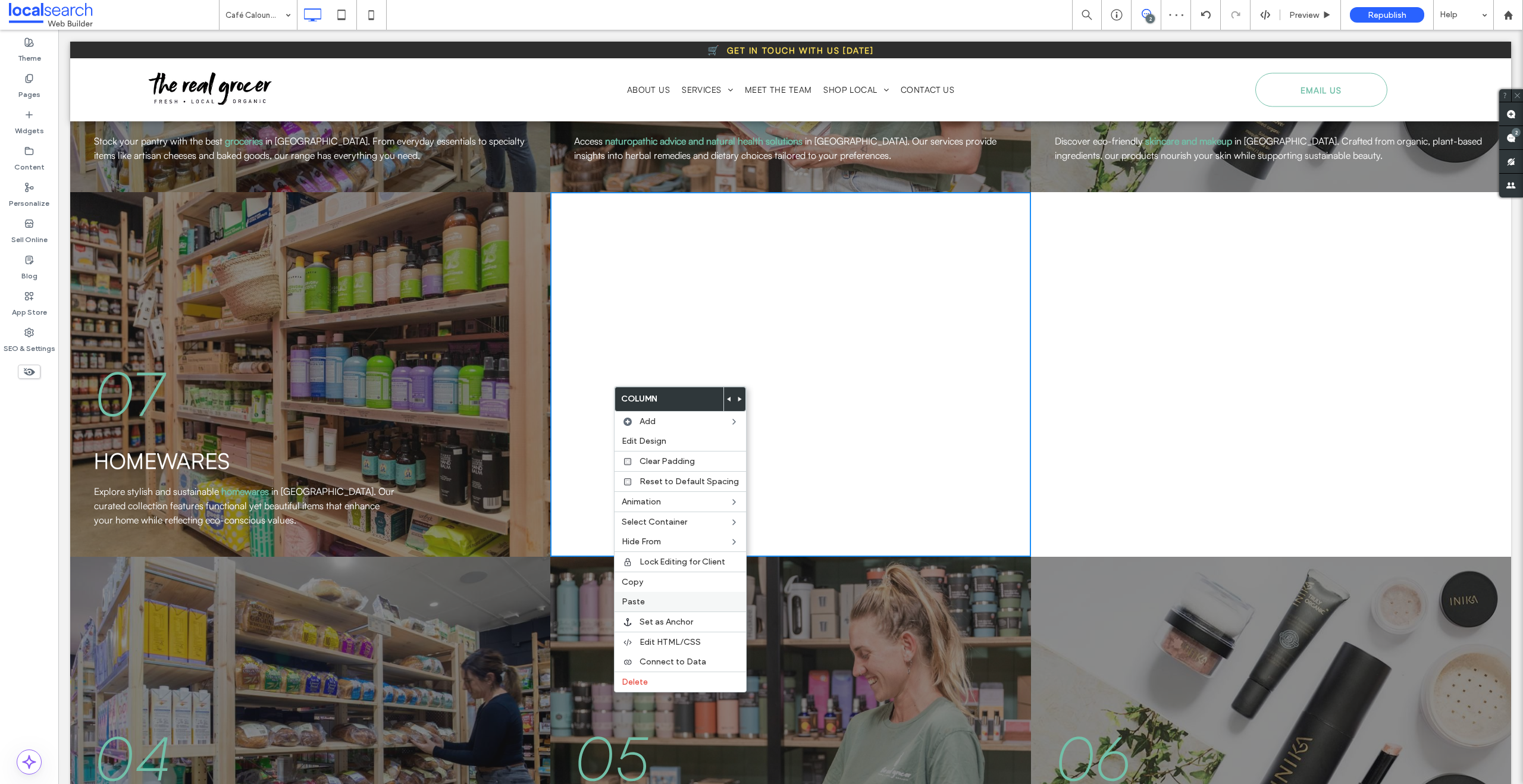
click at [637, 603] on span "Paste" at bounding box center [633, 601] width 23 height 10
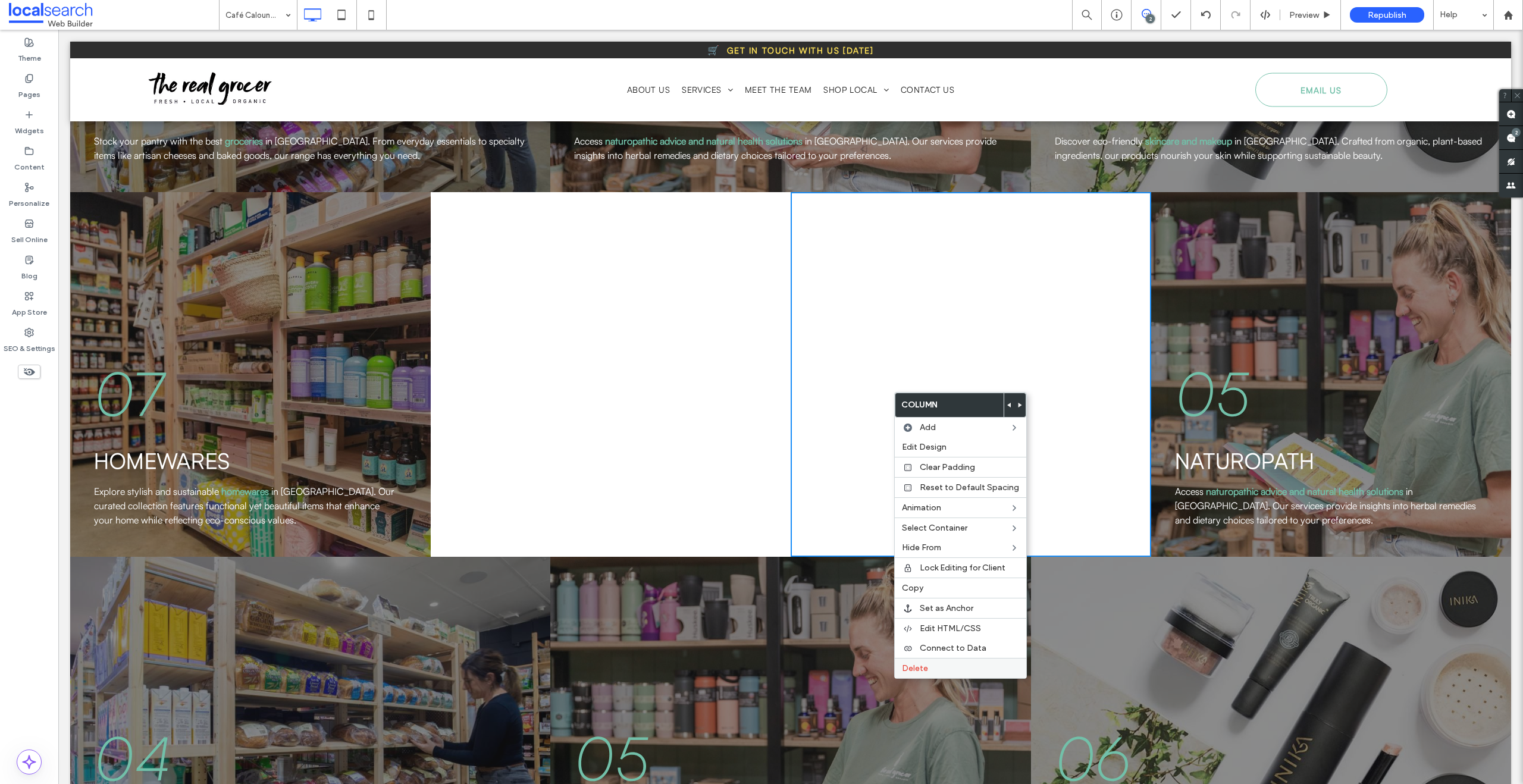
click at [917, 669] on span "Delete" at bounding box center [915, 668] width 26 height 10
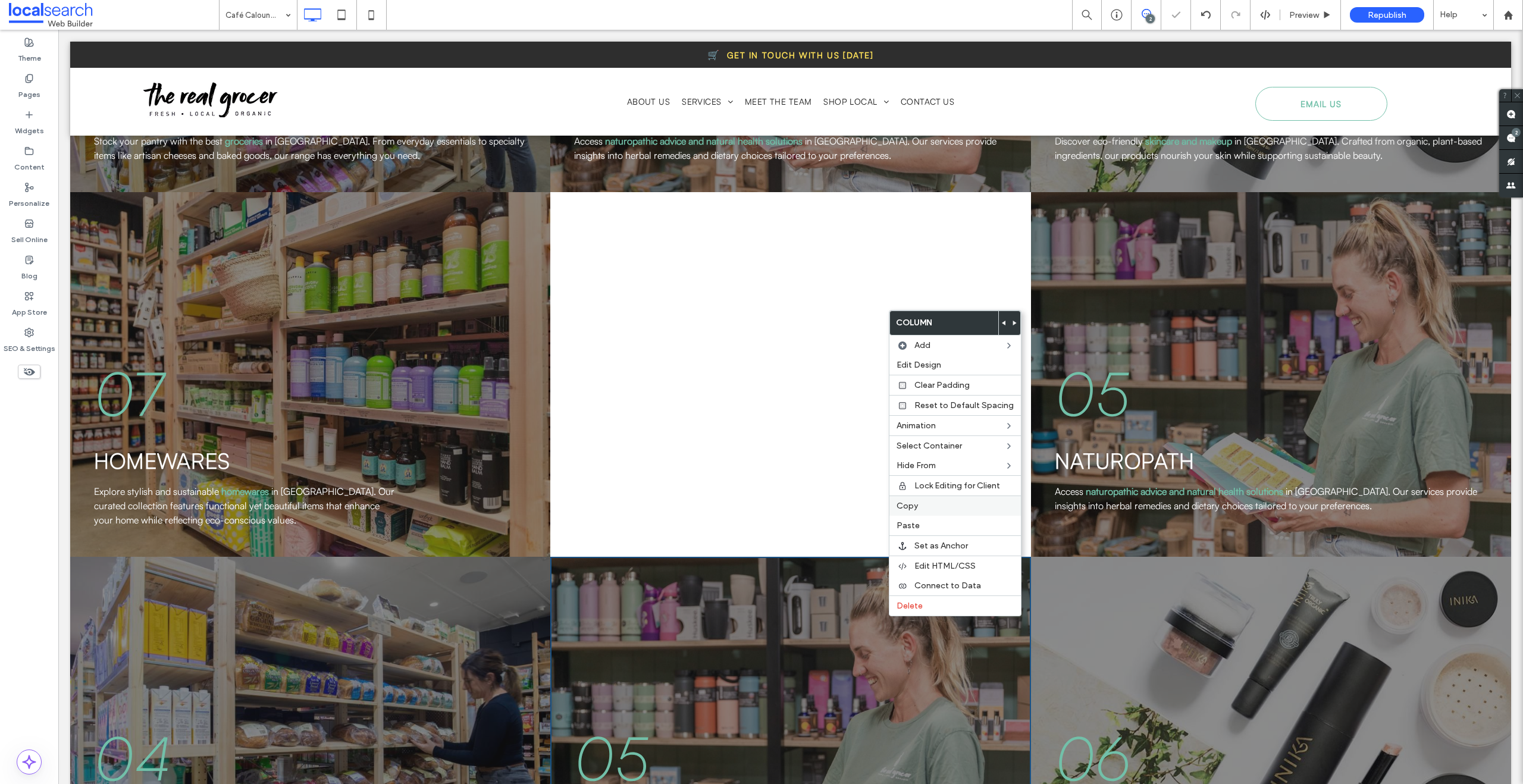
click at [918, 508] on label "Copy" at bounding box center [955, 506] width 117 height 10
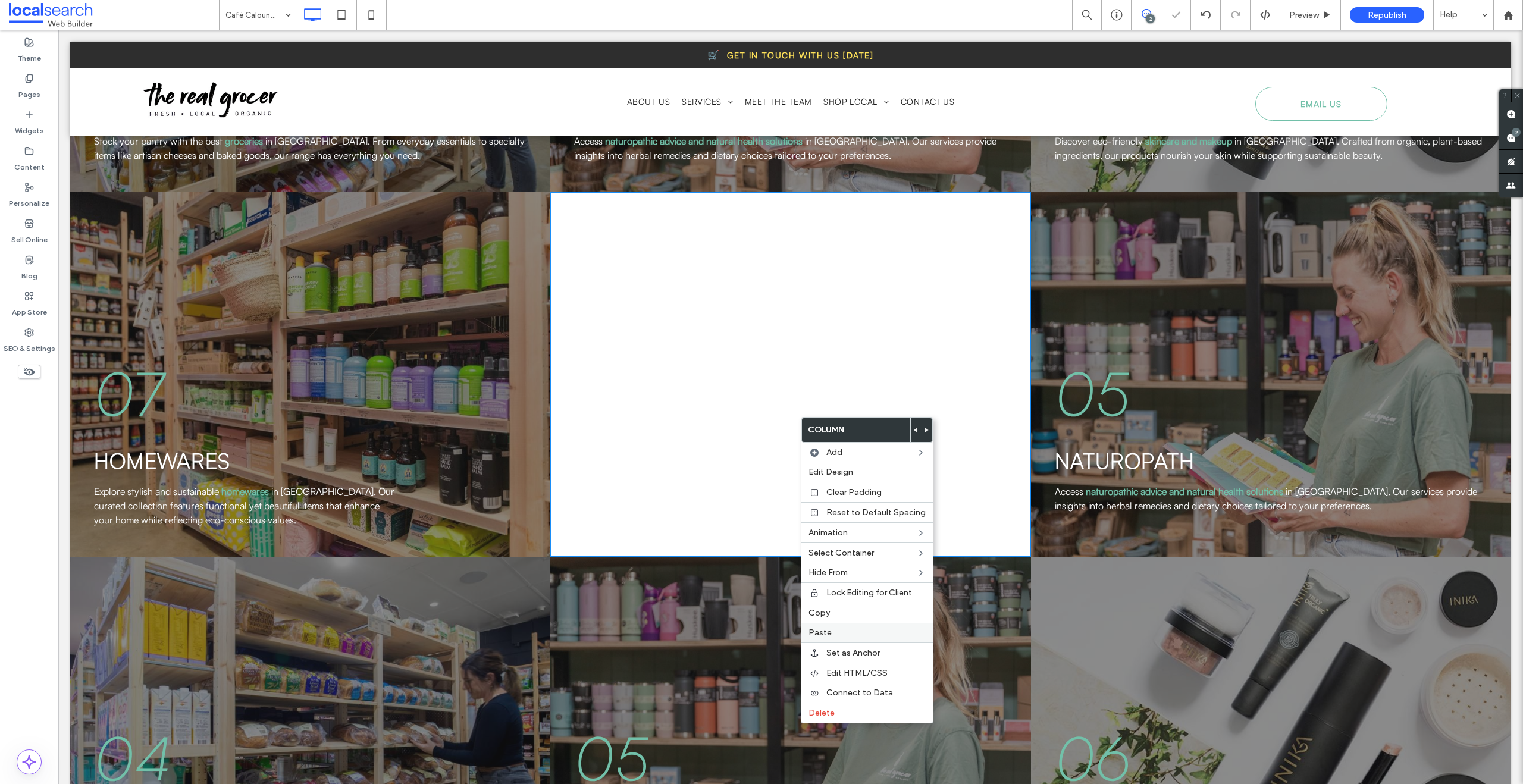
click at [830, 629] on label "Paste" at bounding box center [867, 633] width 117 height 10
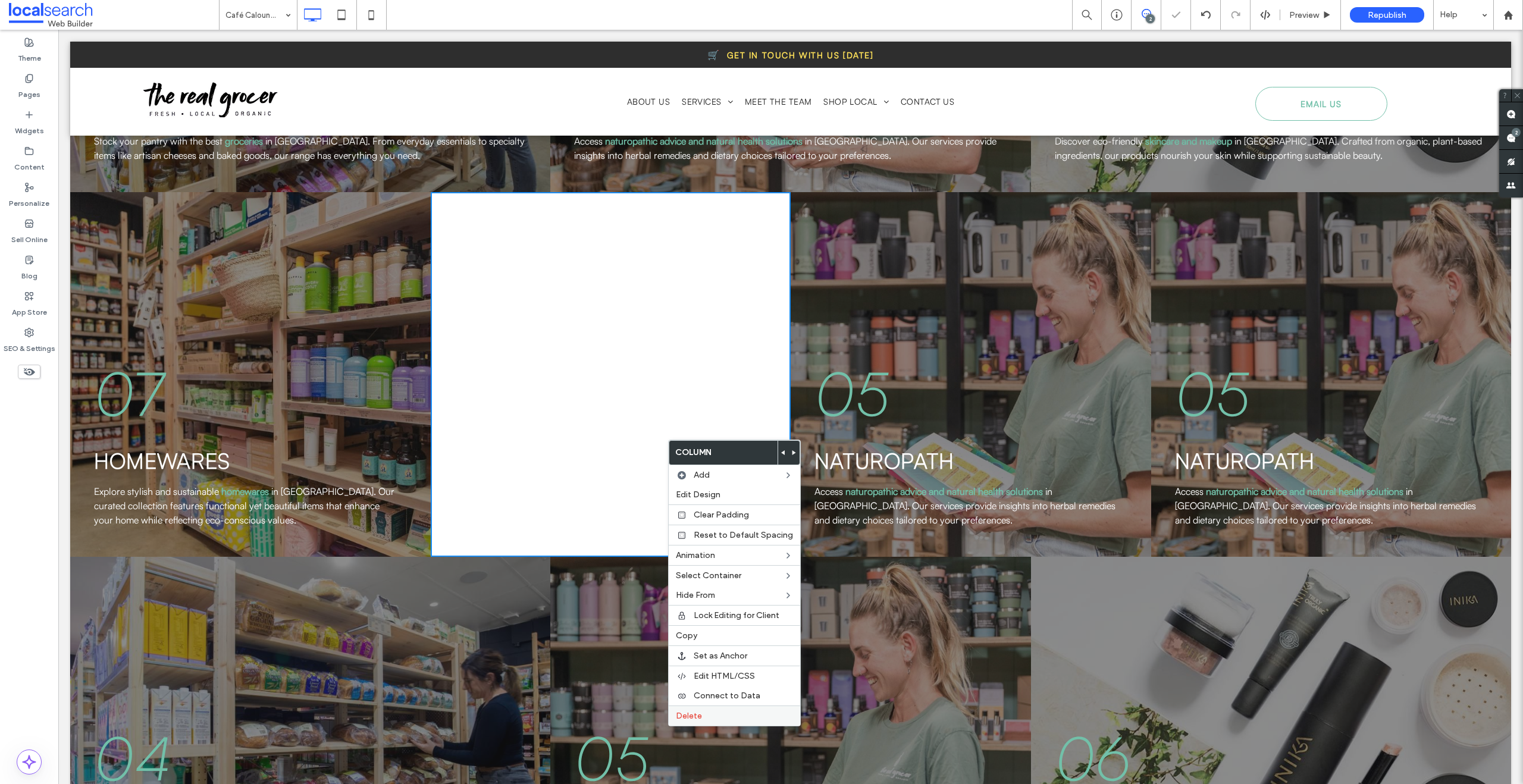
click at [728, 714] on label "Delete" at bounding box center [734, 716] width 117 height 10
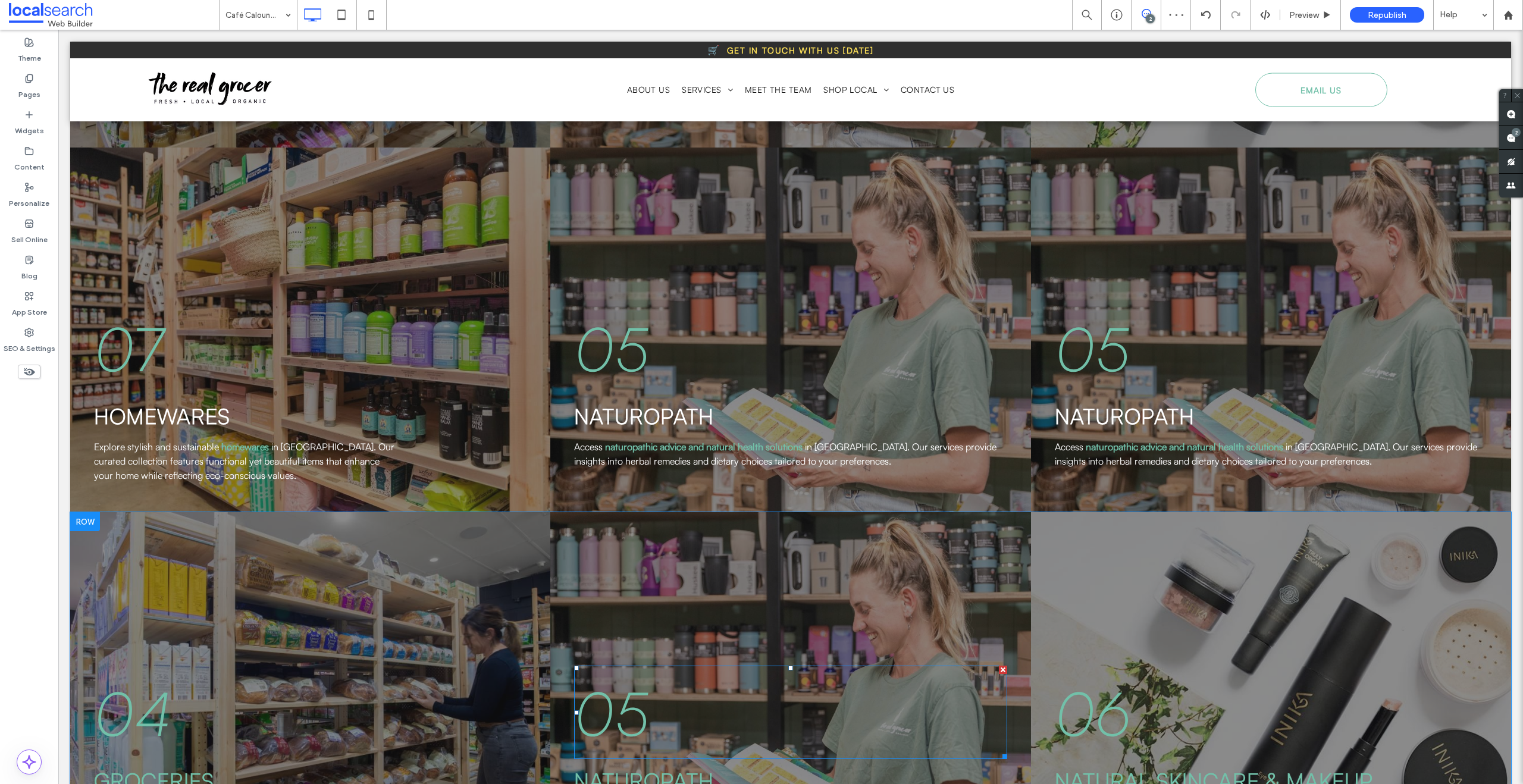
scroll to position [2362, 0]
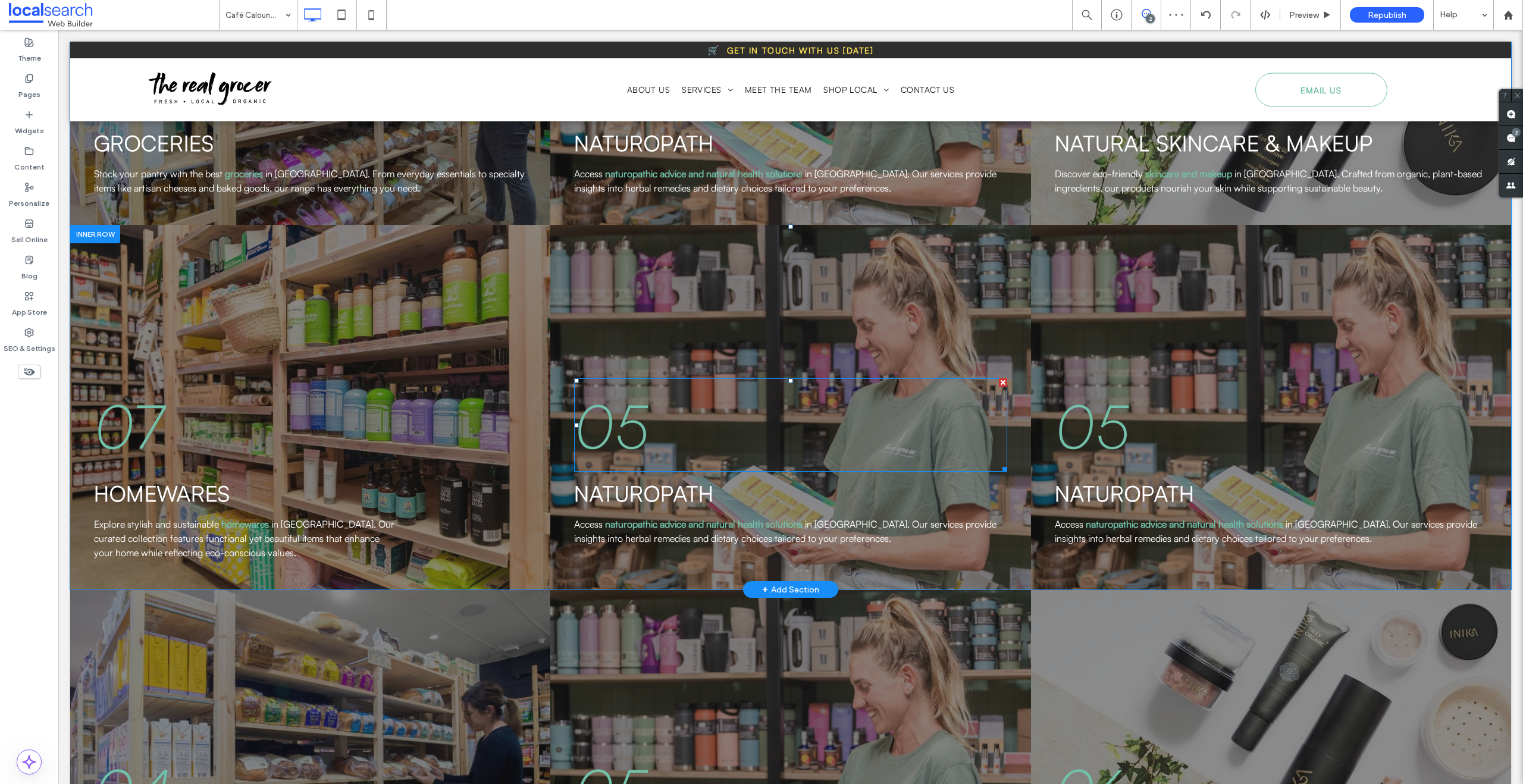
click at [608, 389] on span "05" at bounding box center [611, 425] width 75 height 75
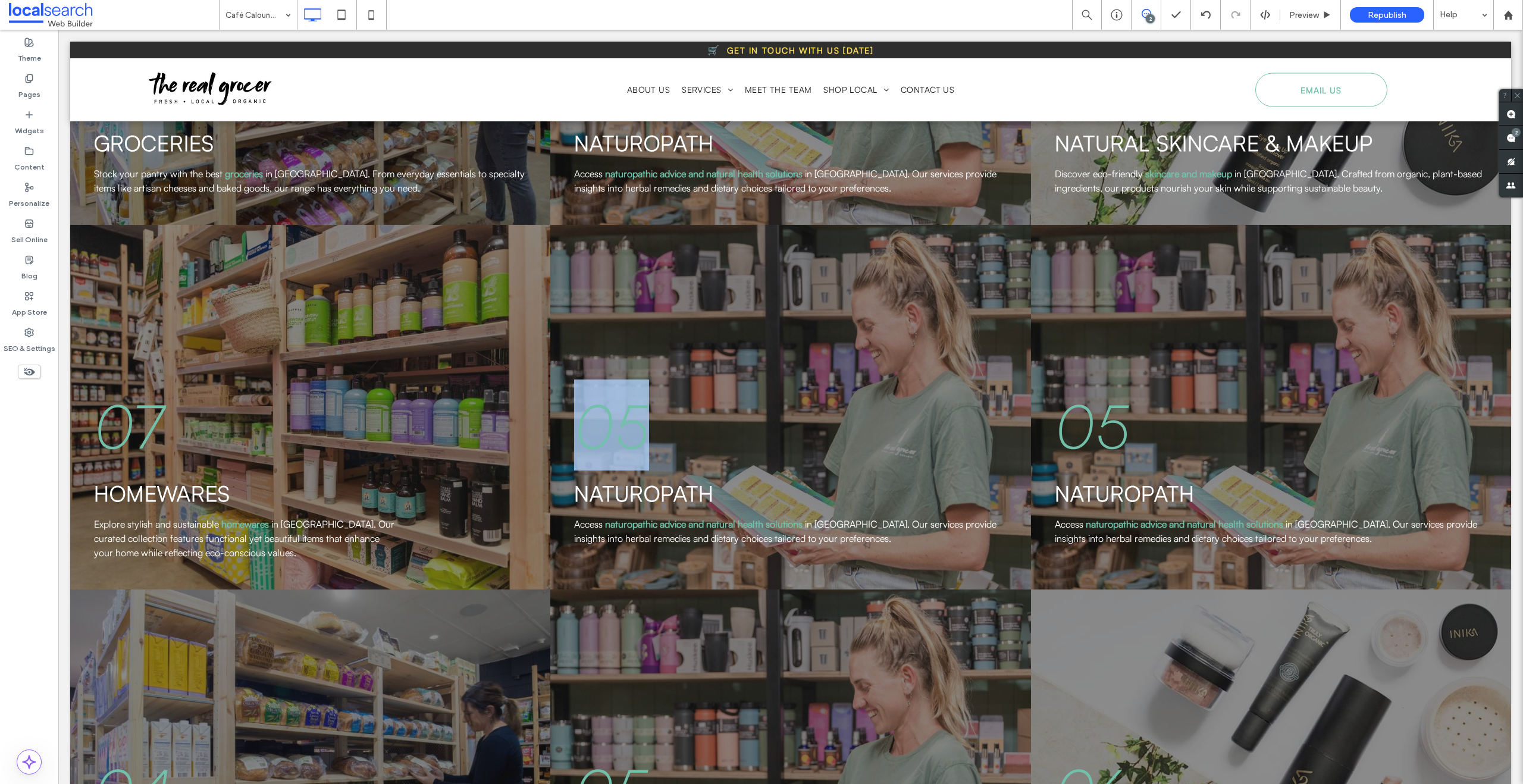
click at [608, 389] on span "05" at bounding box center [611, 425] width 75 height 75
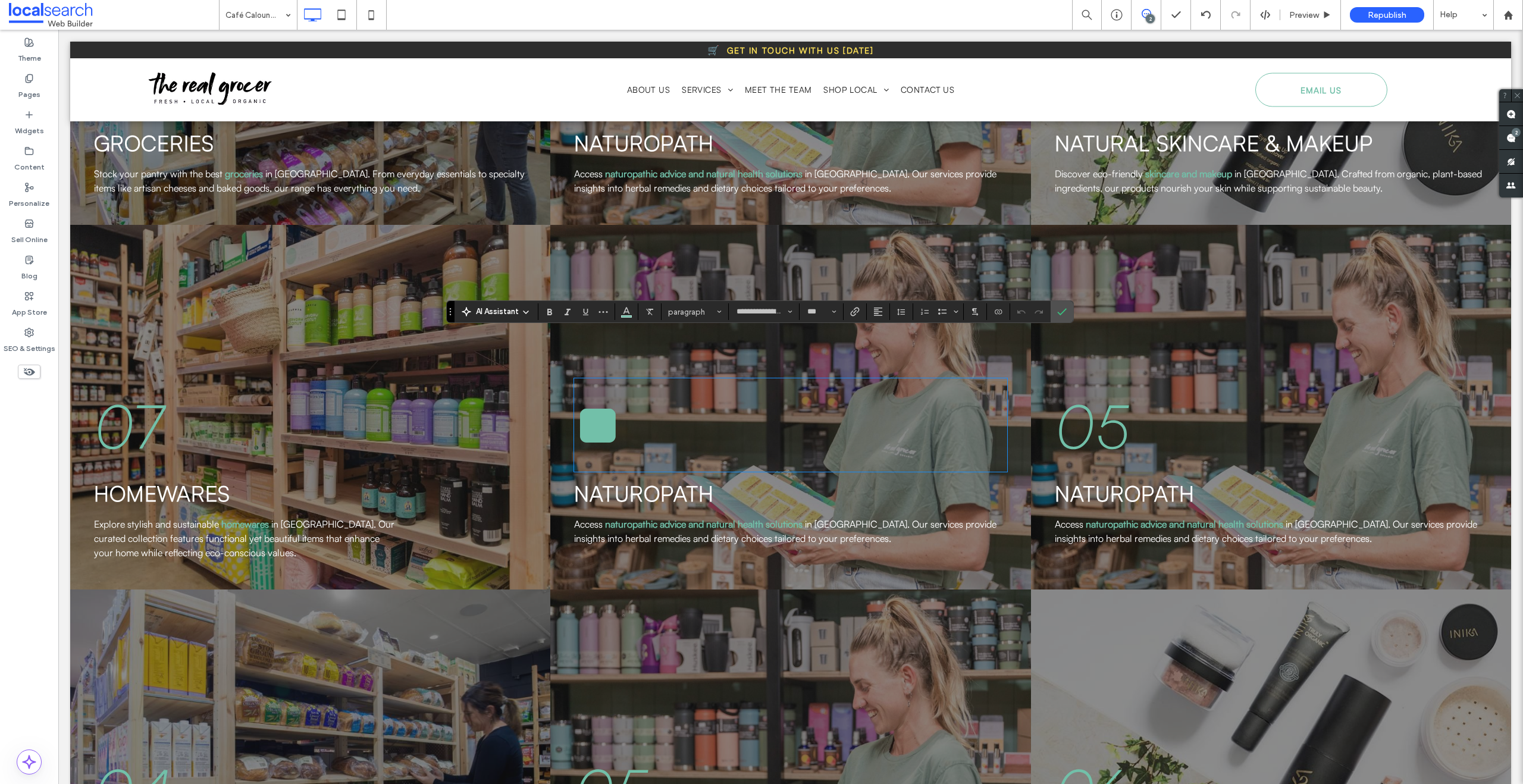
click at [660, 379] on p "**" at bounding box center [790, 425] width 433 height 91
click at [1114, 387] on span "05" at bounding box center [1092, 425] width 75 height 75
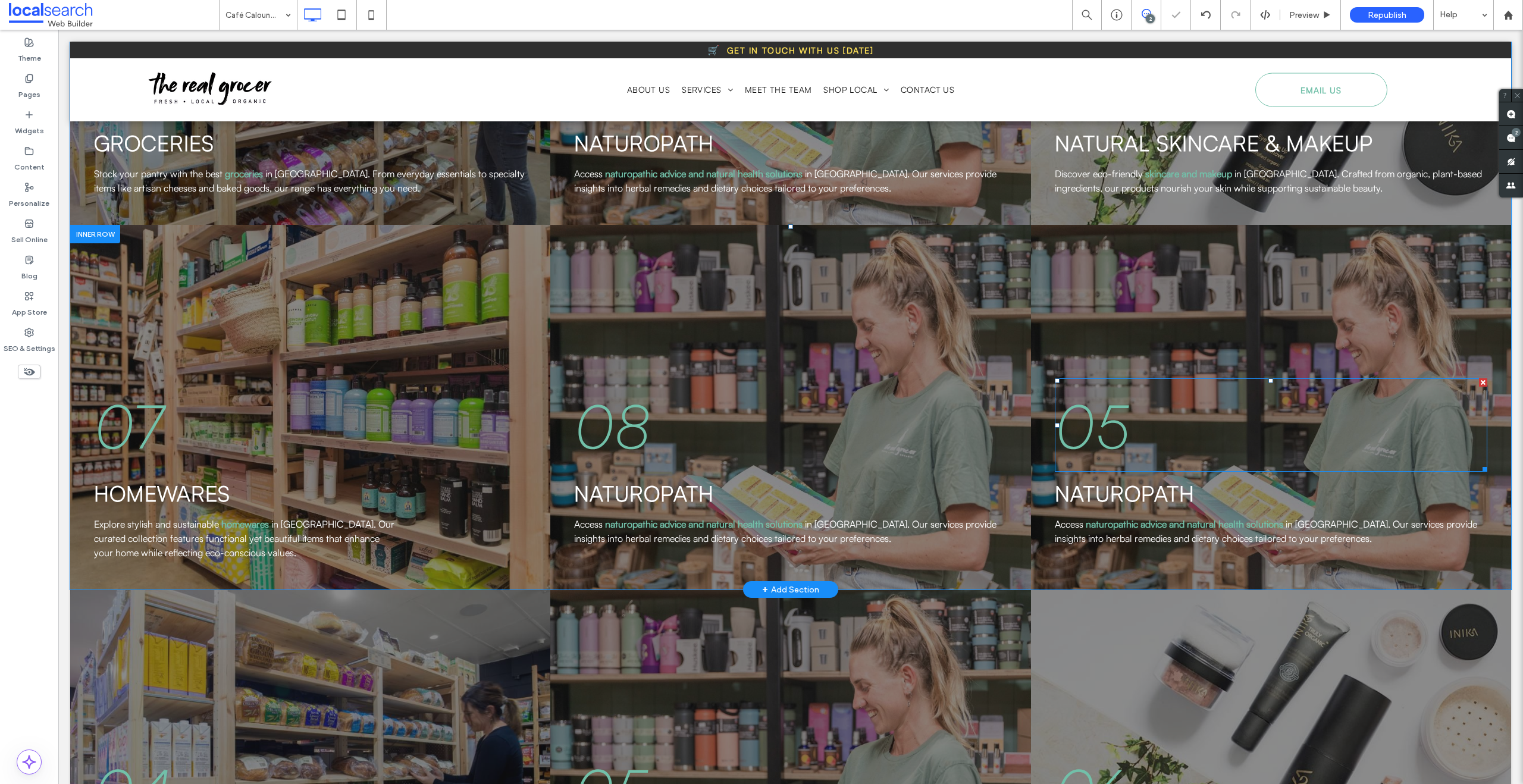
click at [1114, 387] on span "05" at bounding box center [1092, 425] width 75 height 75
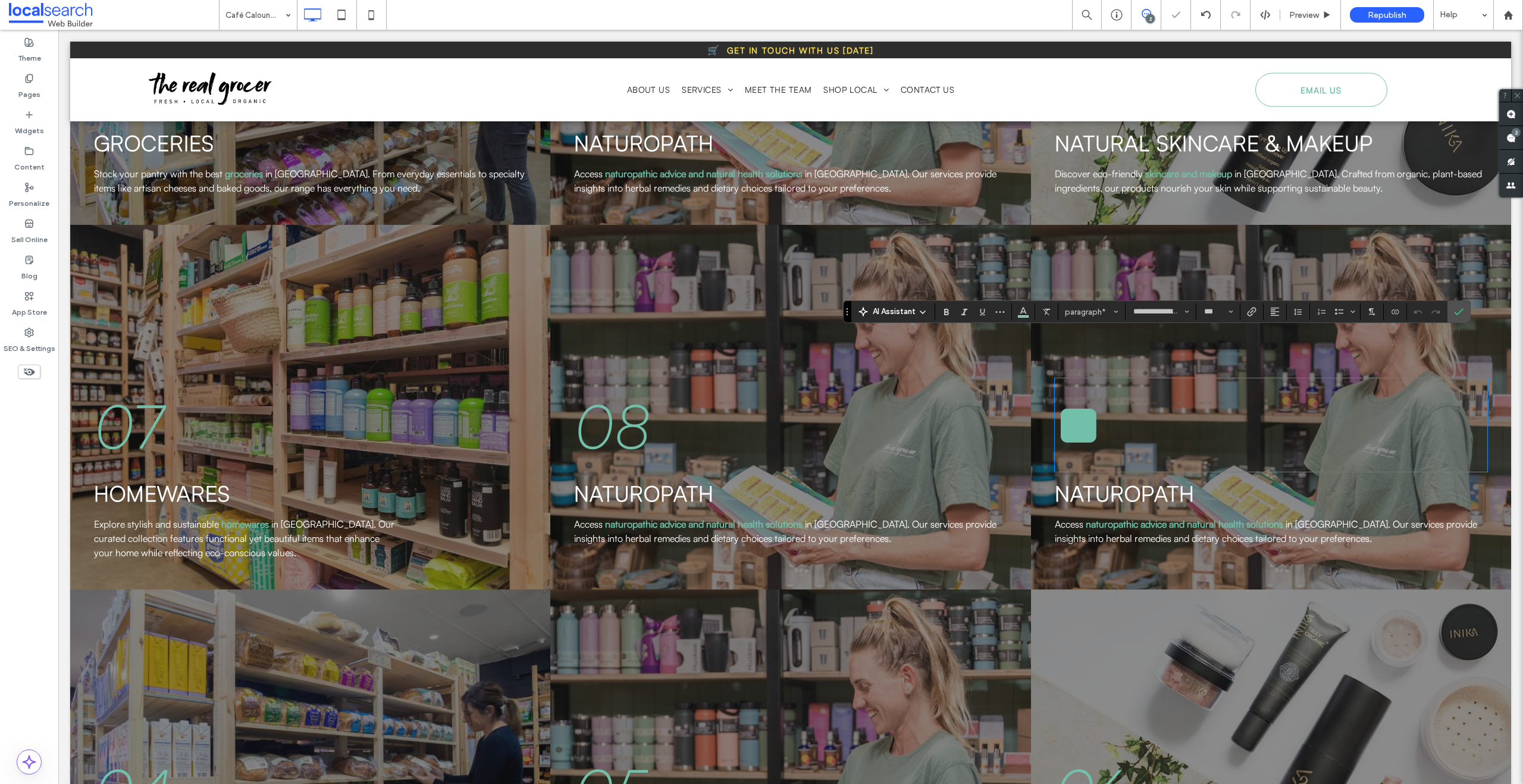
click at [1127, 381] on p "**" at bounding box center [1271, 425] width 433 height 91
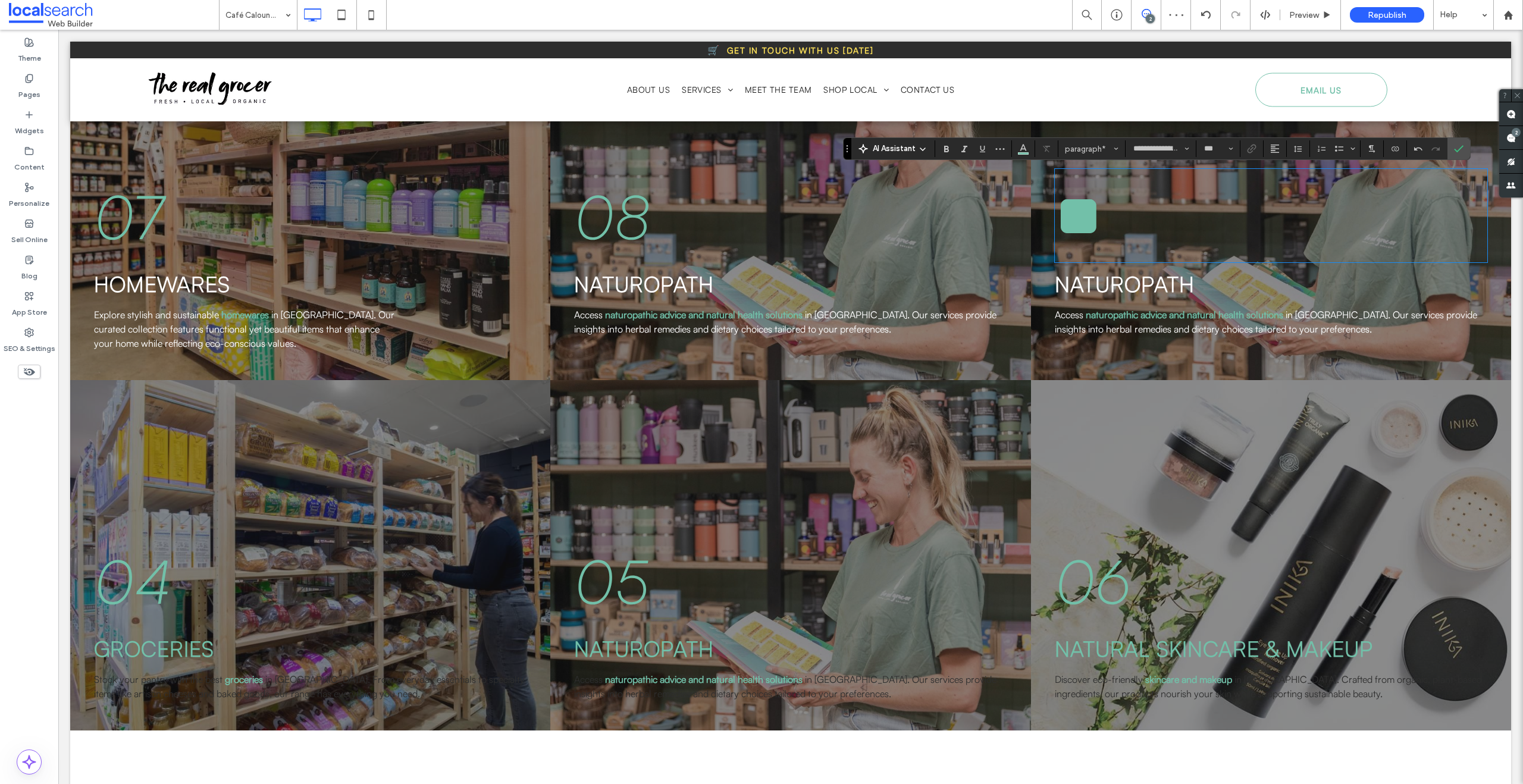
scroll to position [2581, 0]
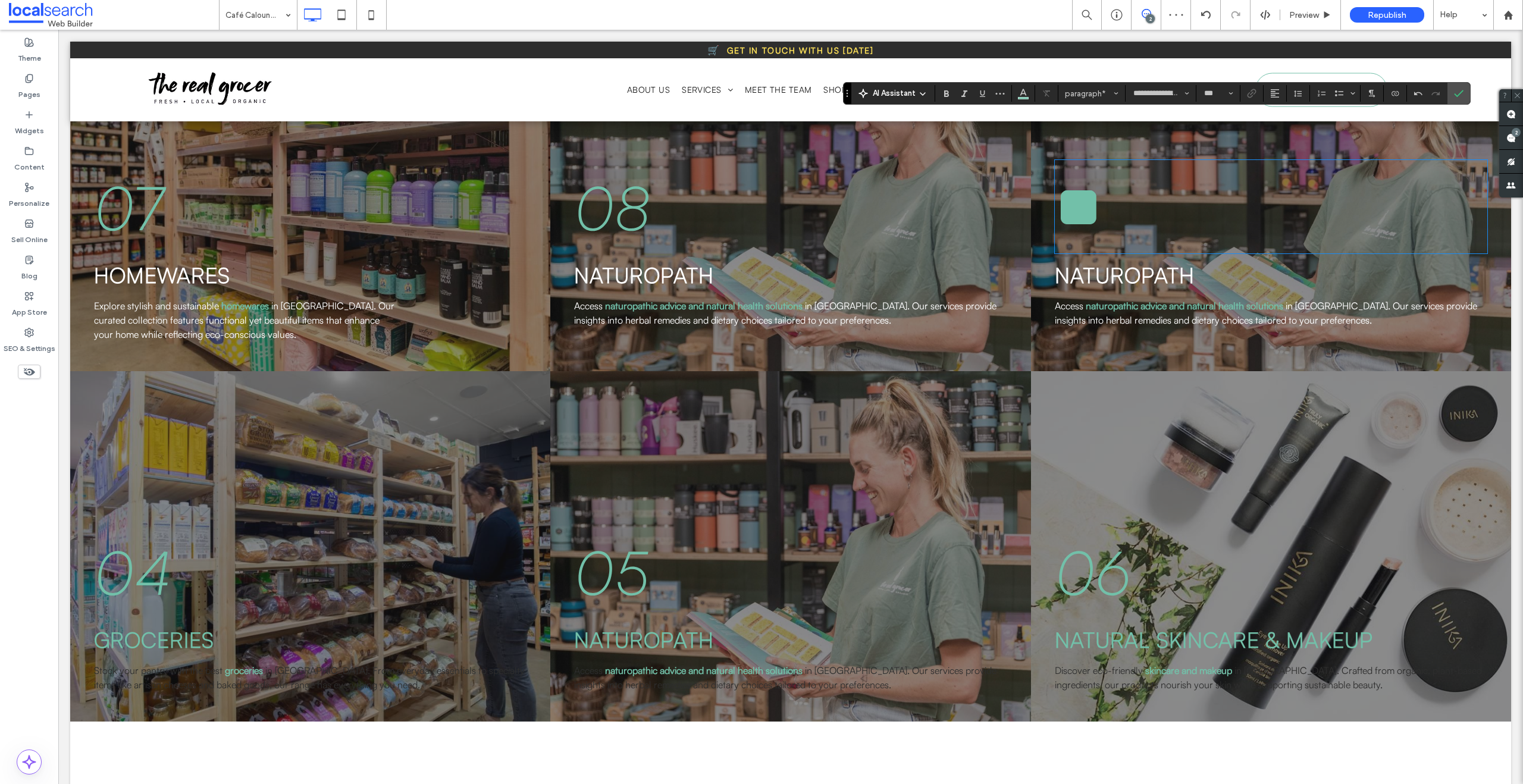
click at [215, 532] on p "04" at bounding box center [310, 571] width 433 height 91
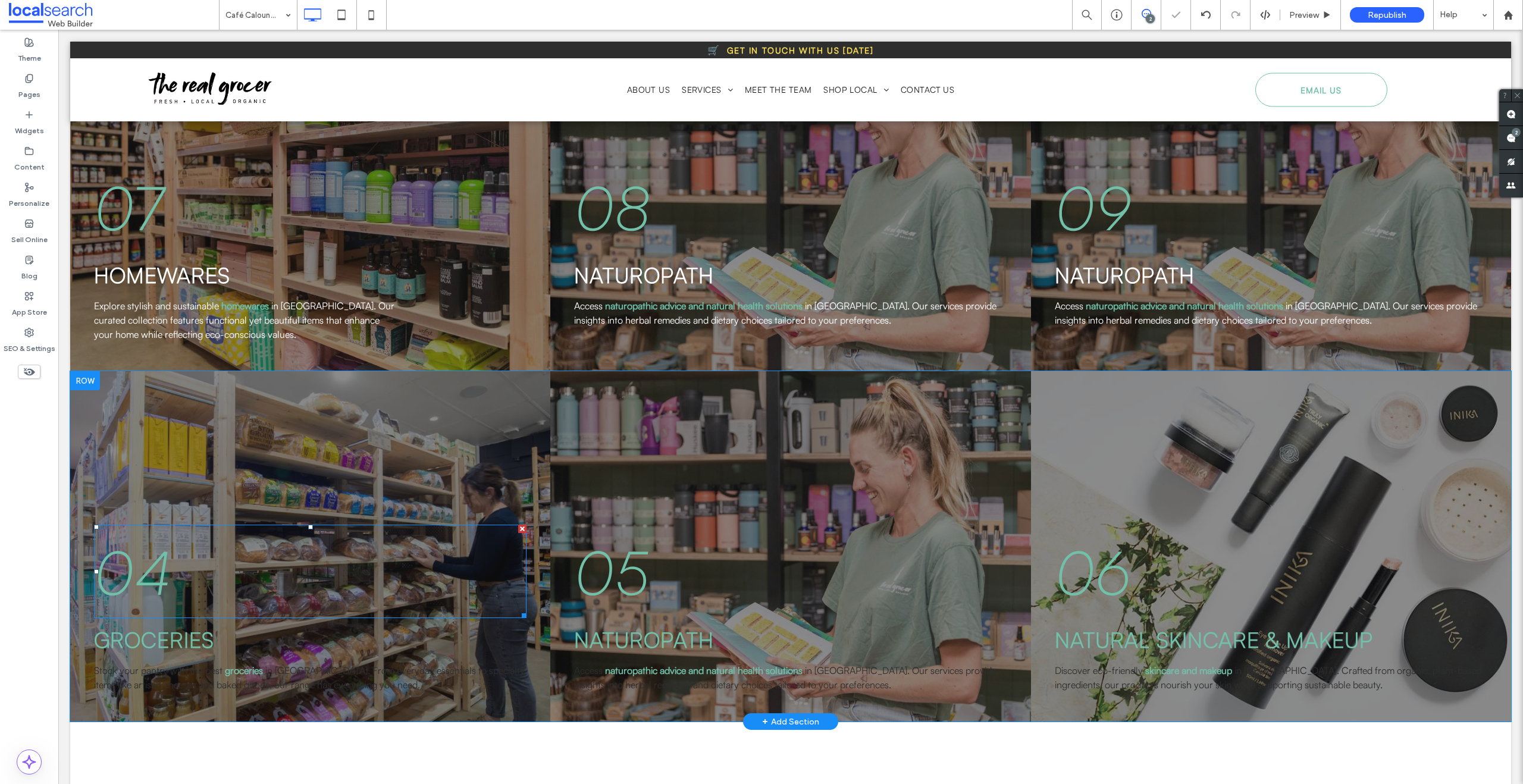
click at [215, 532] on p "04" at bounding box center [310, 571] width 433 height 91
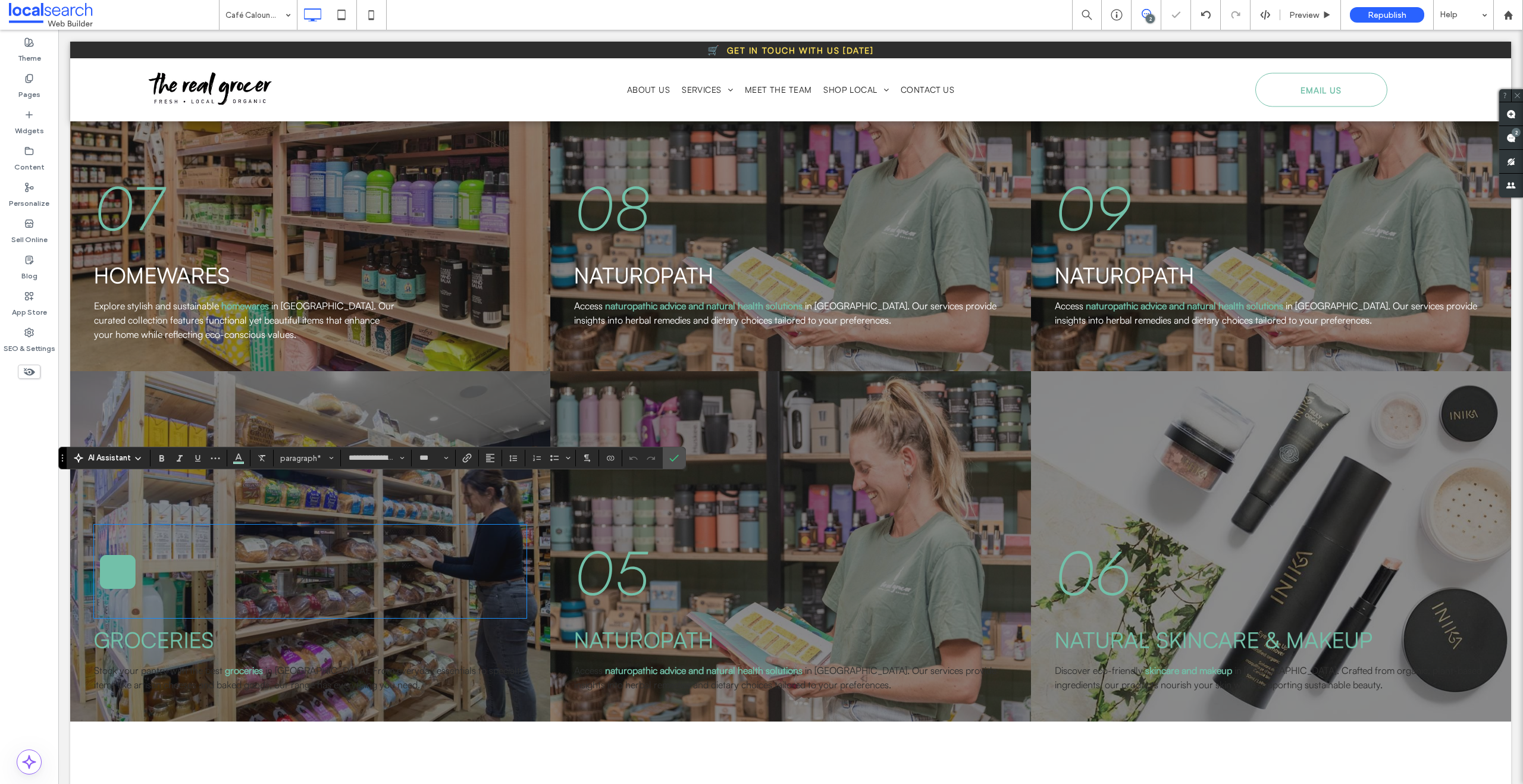
click at [141, 541] on span "**" at bounding box center [118, 571] width 47 height 60
click at [591, 534] on span "05" at bounding box center [611, 571] width 75 height 75
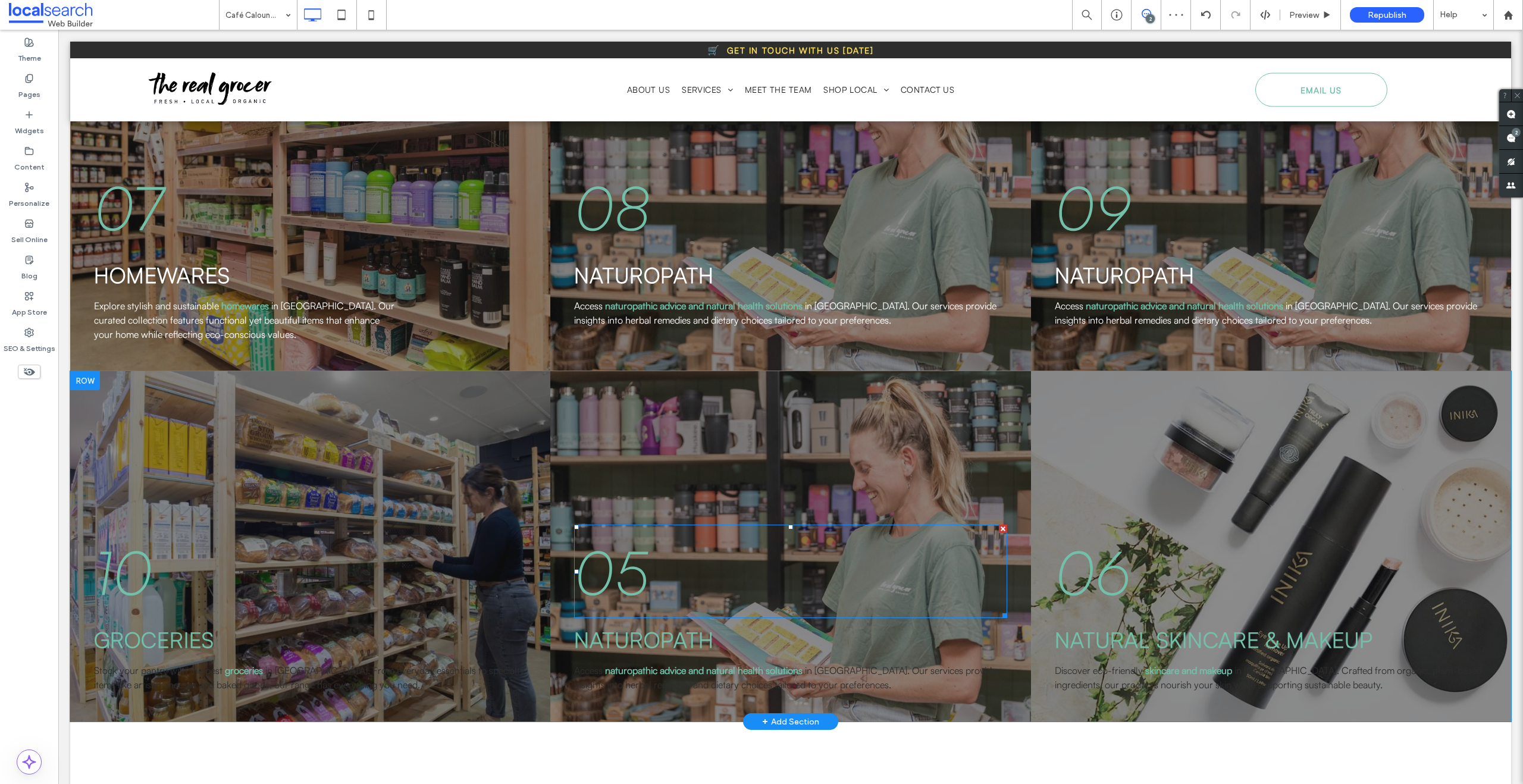
click at [591, 534] on span "05" at bounding box center [611, 571] width 75 height 75
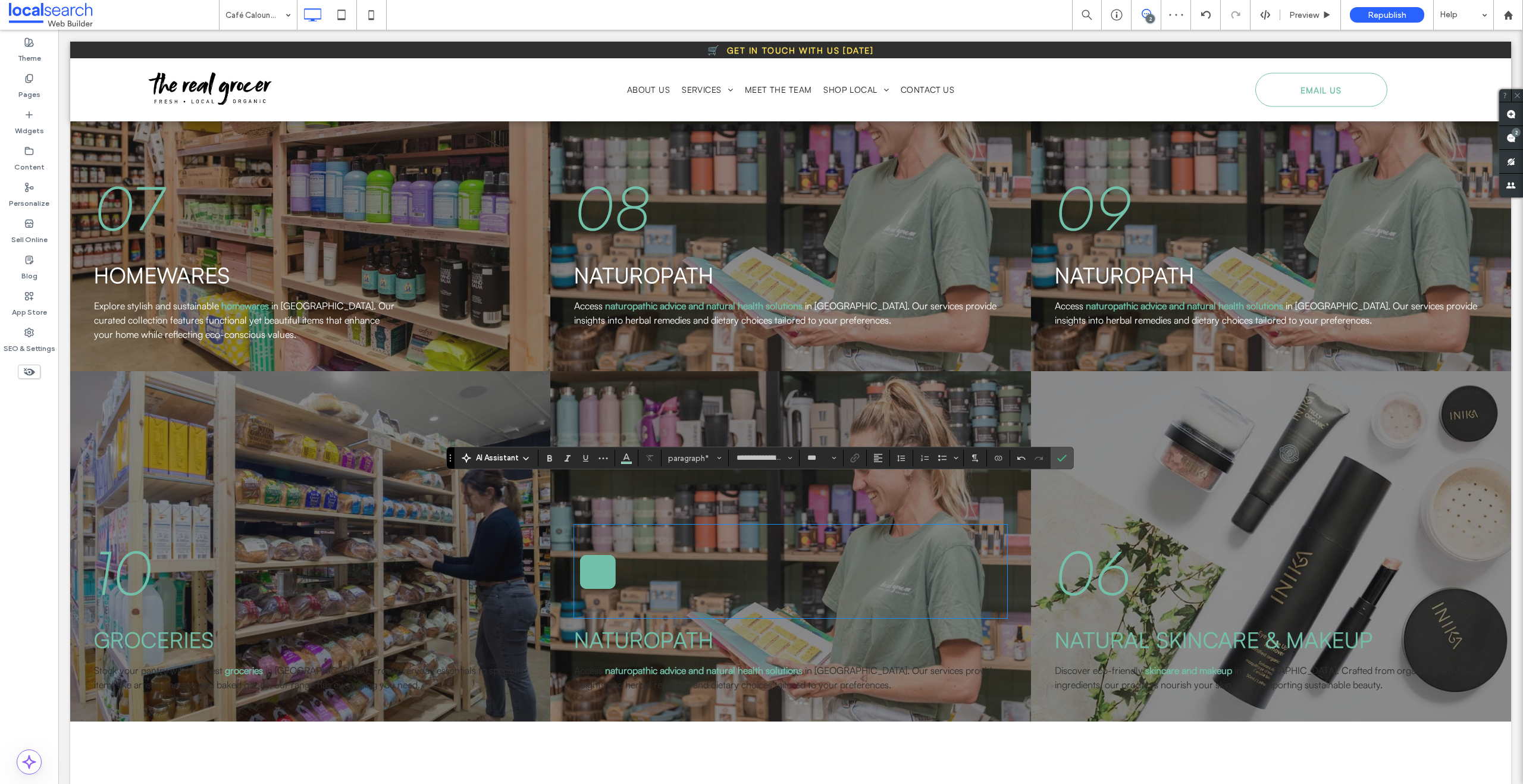
click at [1107, 539] on span "06" at bounding box center [1093, 571] width 76 height 75
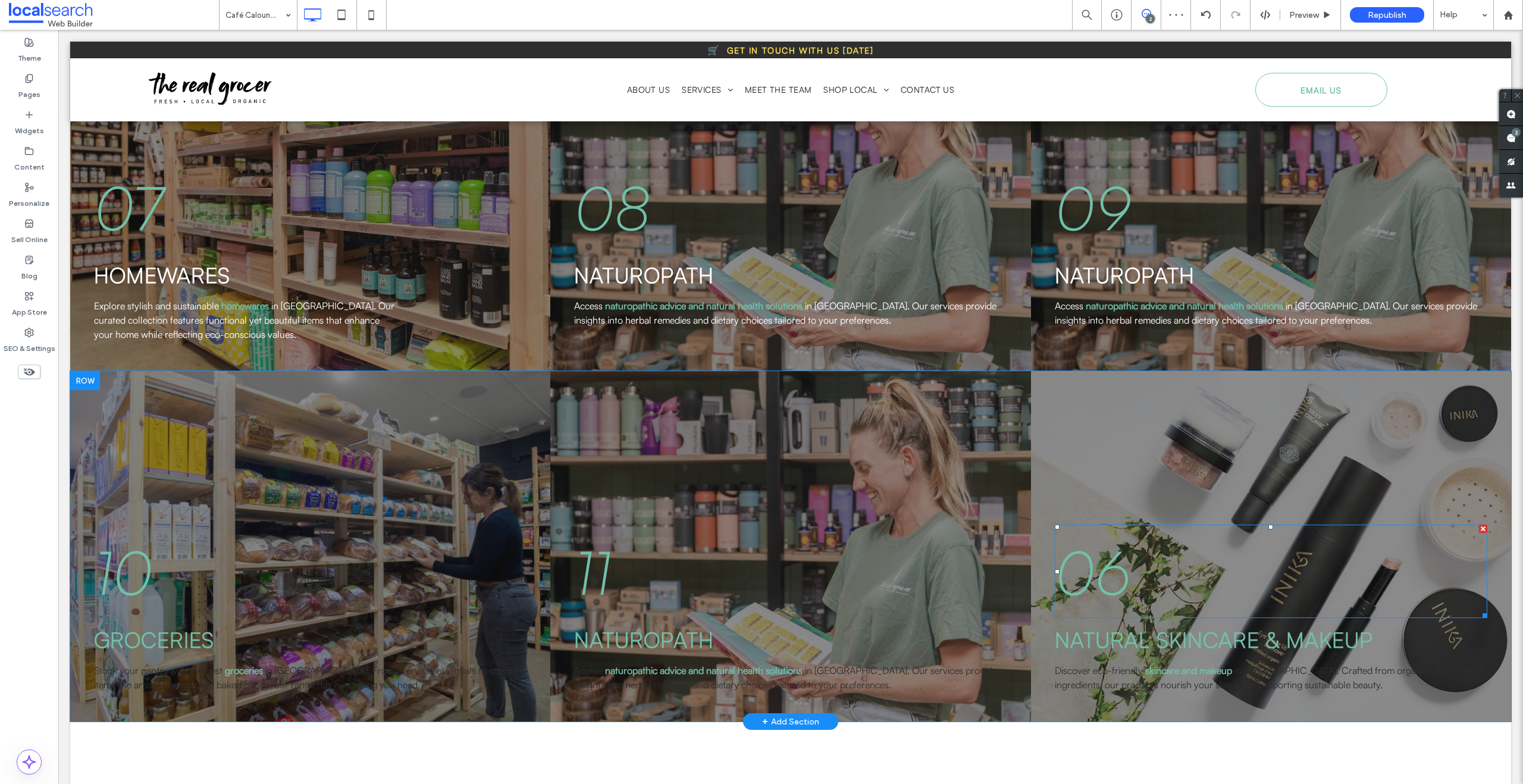
click at [1107, 539] on span "06" at bounding box center [1093, 571] width 76 height 75
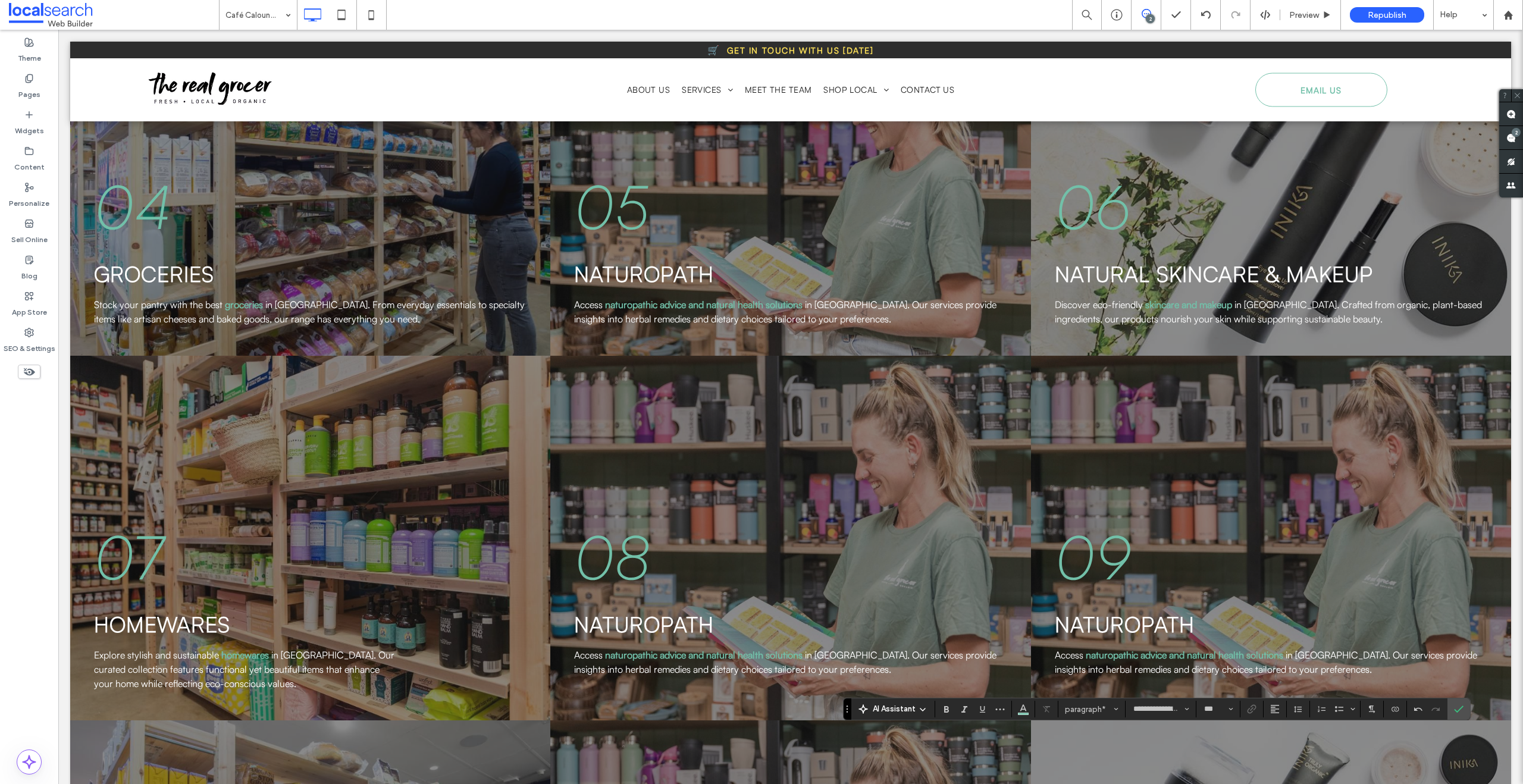
scroll to position [2333, 0]
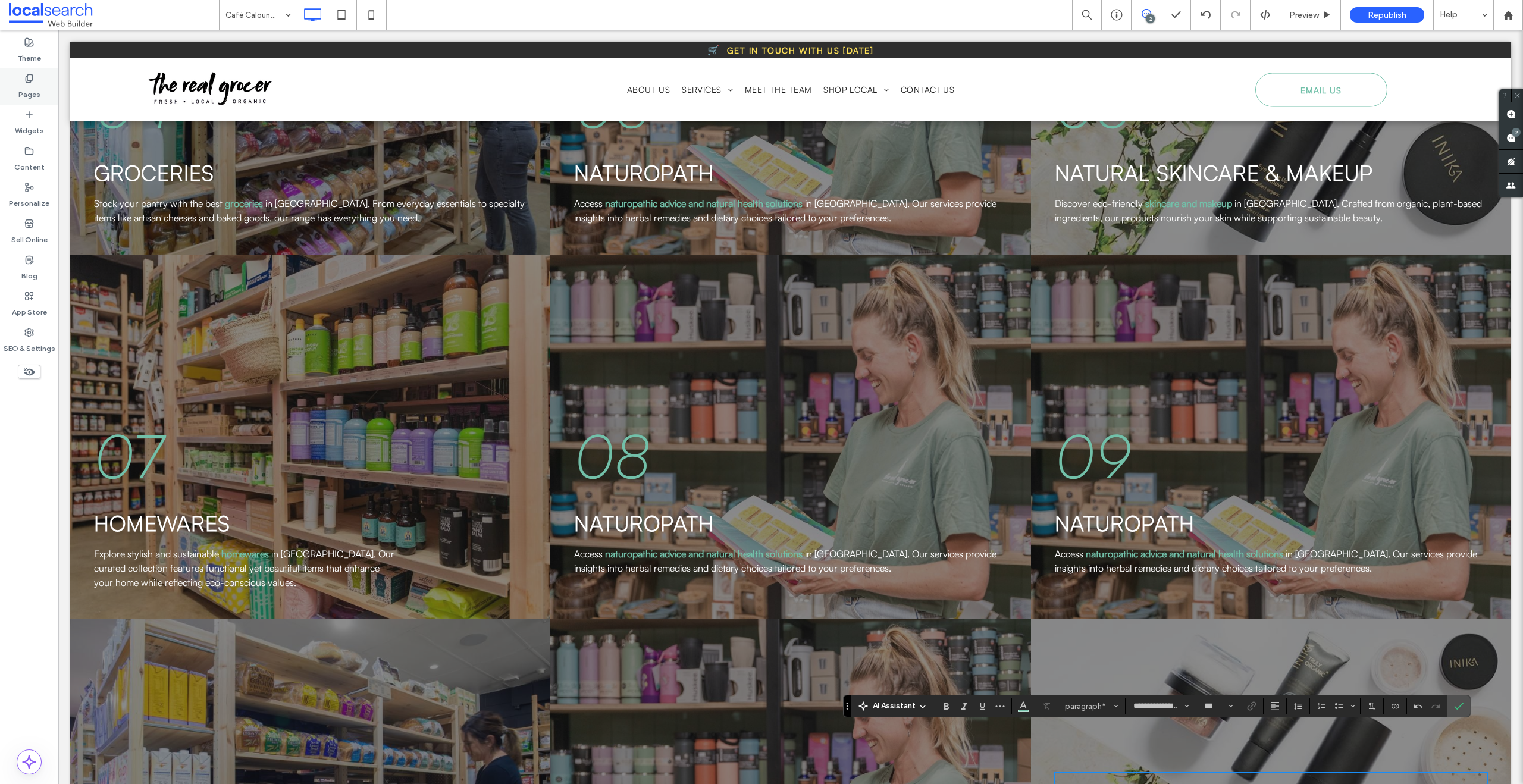
click at [37, 82] on div "Pages" at bounding box center [29, 86] width 58 height 37
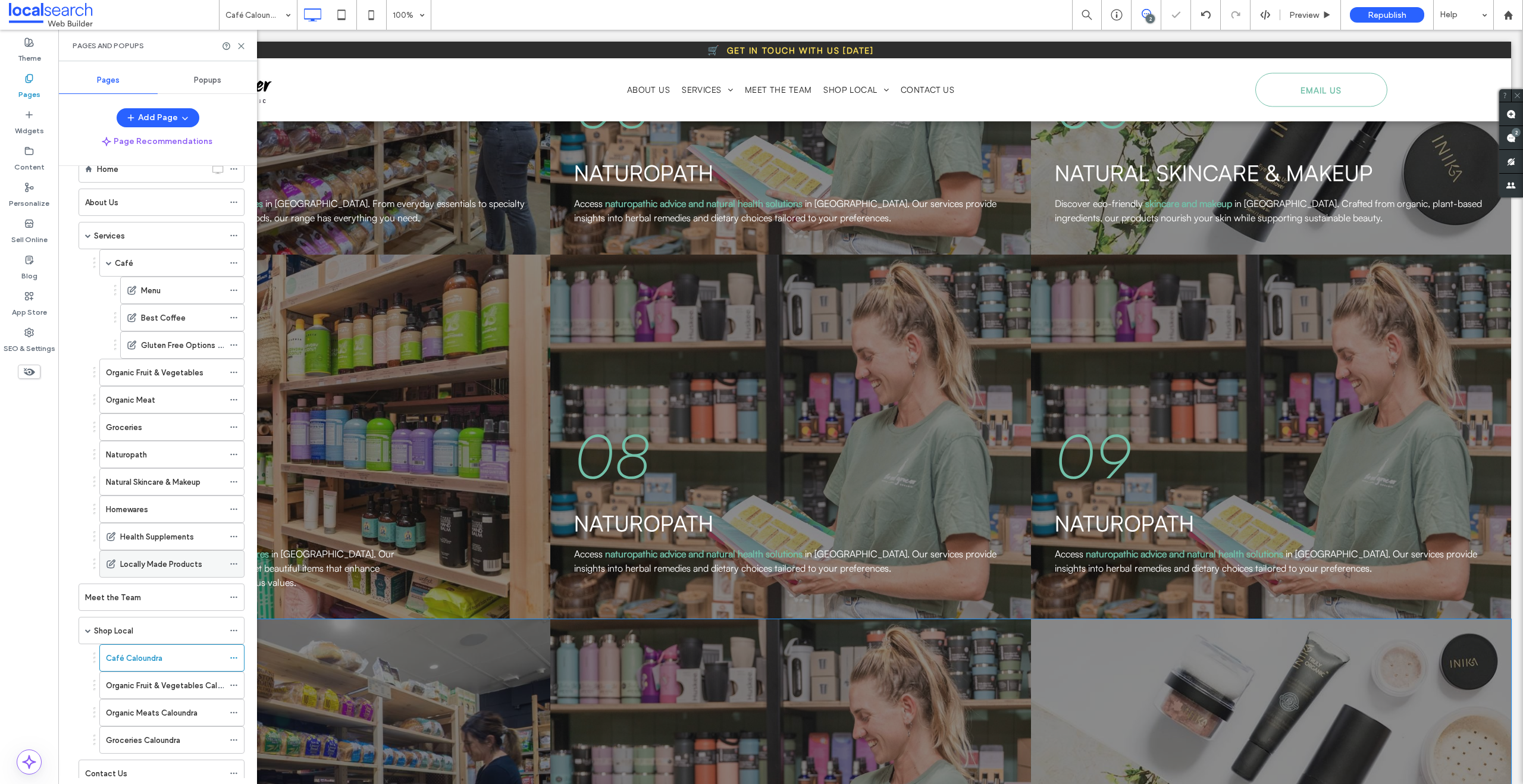
scroll to position [70, 0]
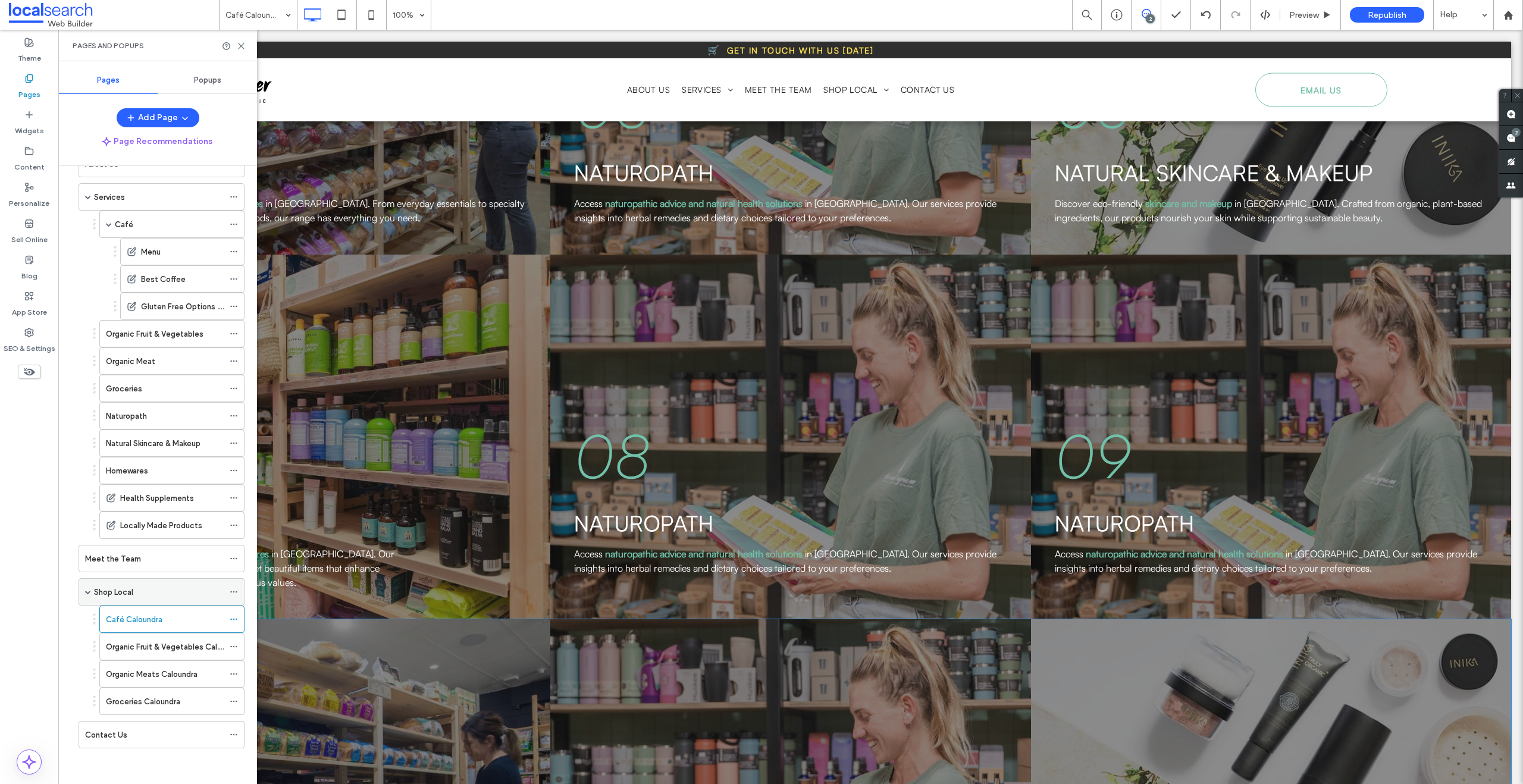
click at [116, 584] on div "Shop Local" at bounding box center [159, 592] width 130 height 26
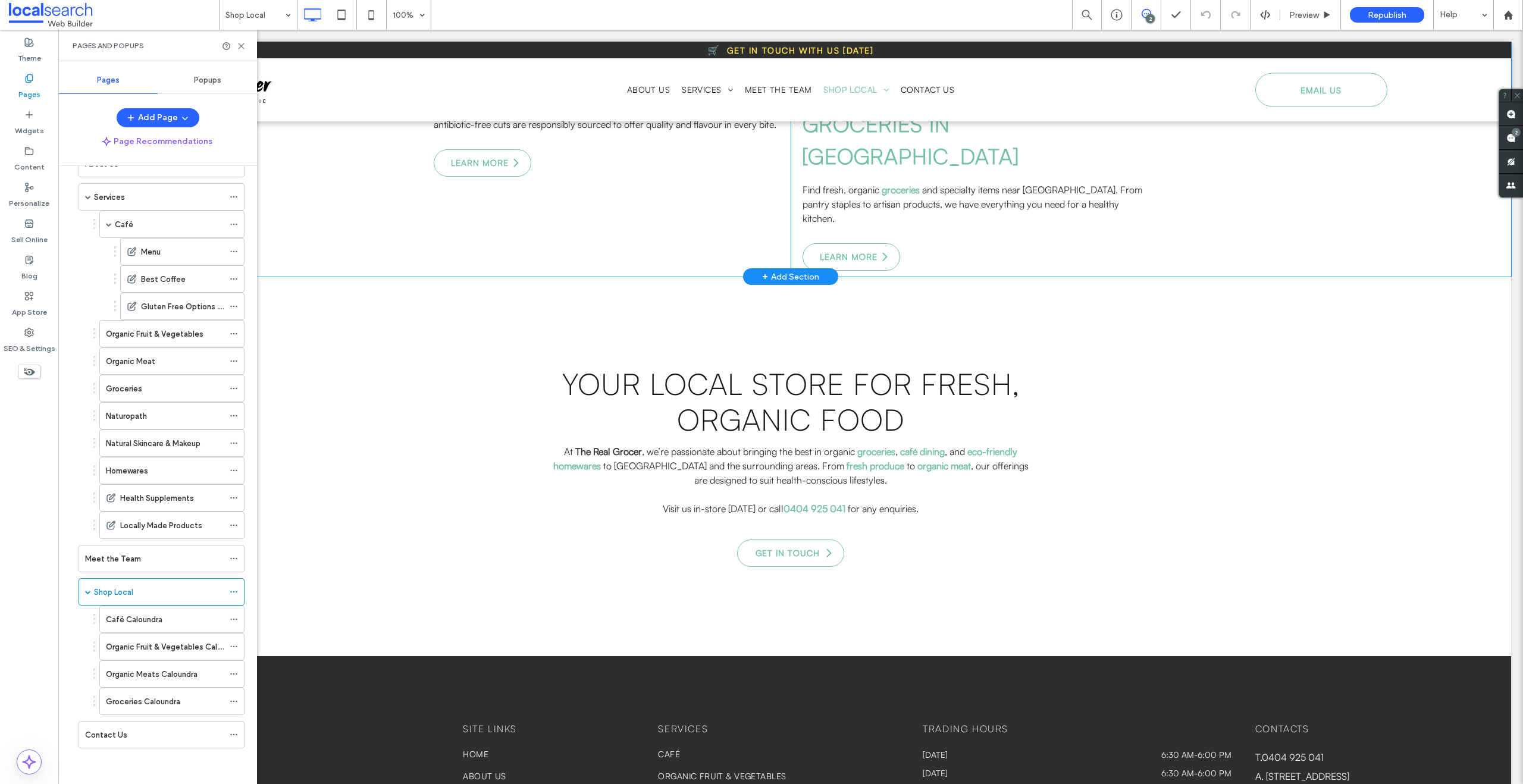
scroll to position [1559, 0]
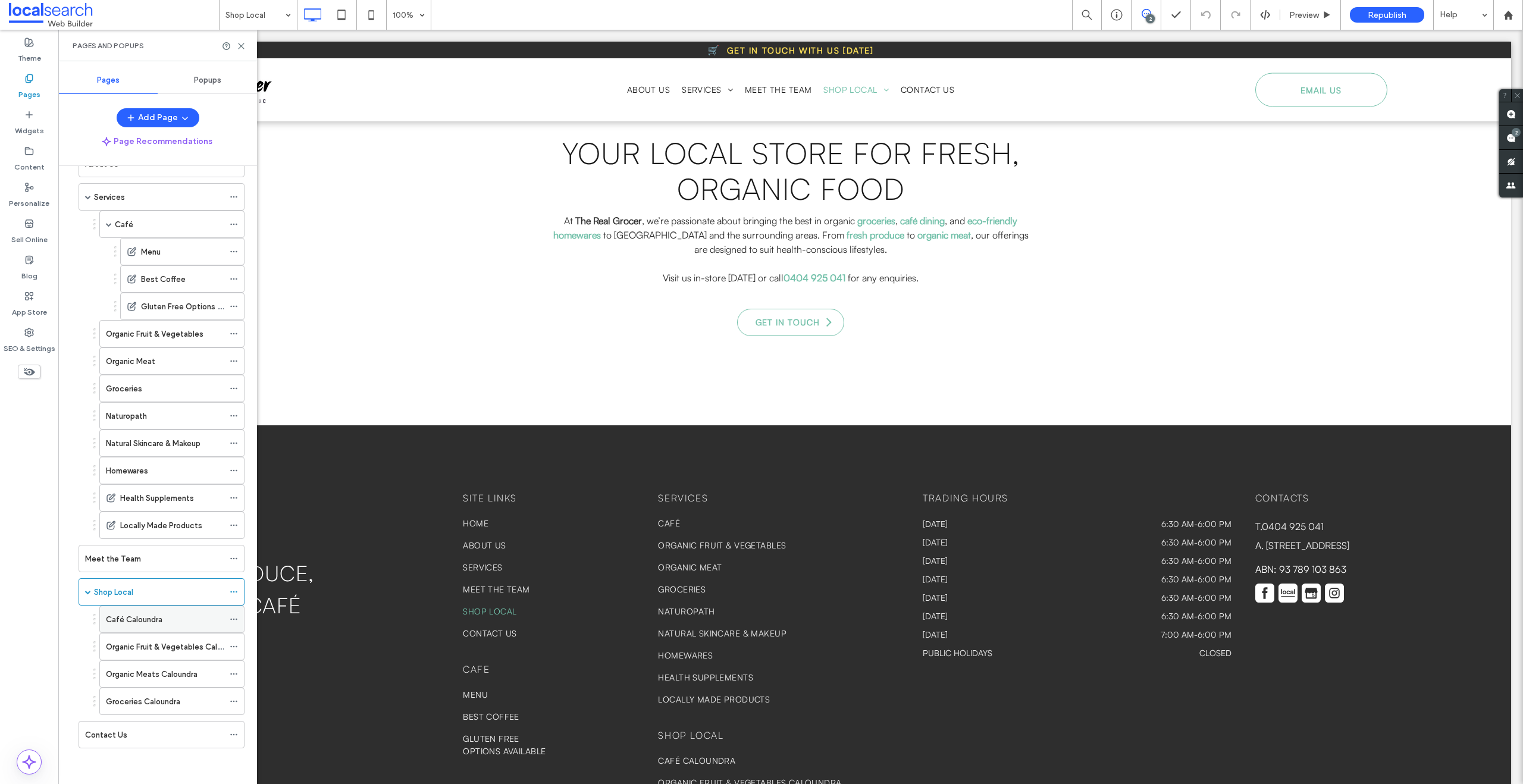
click at [151, 623] on label "Café Caloundra" at bounding box center [134, 619] width 57 height 21
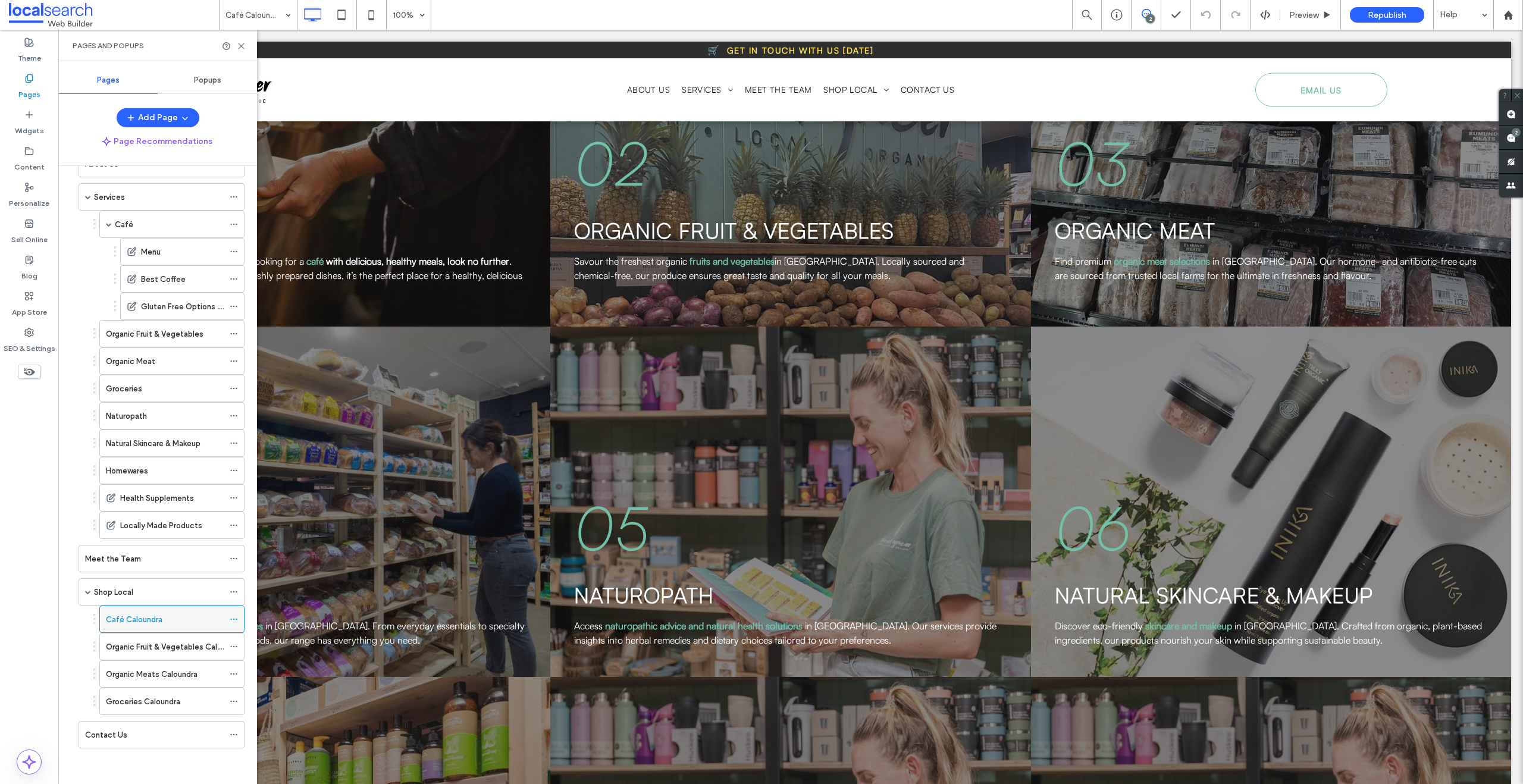
scroll to position [2140, 0]
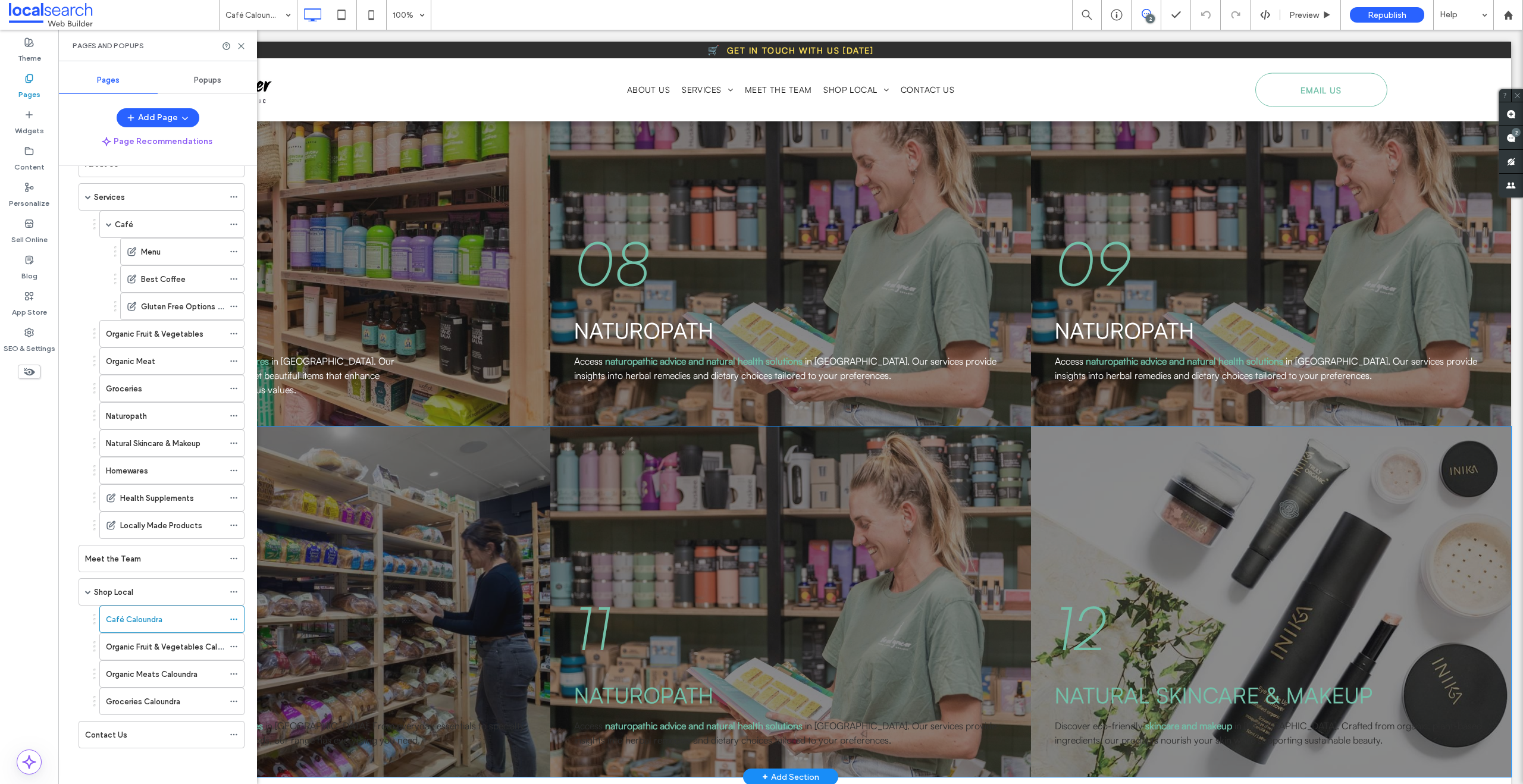
scroll to position [2530, 0]
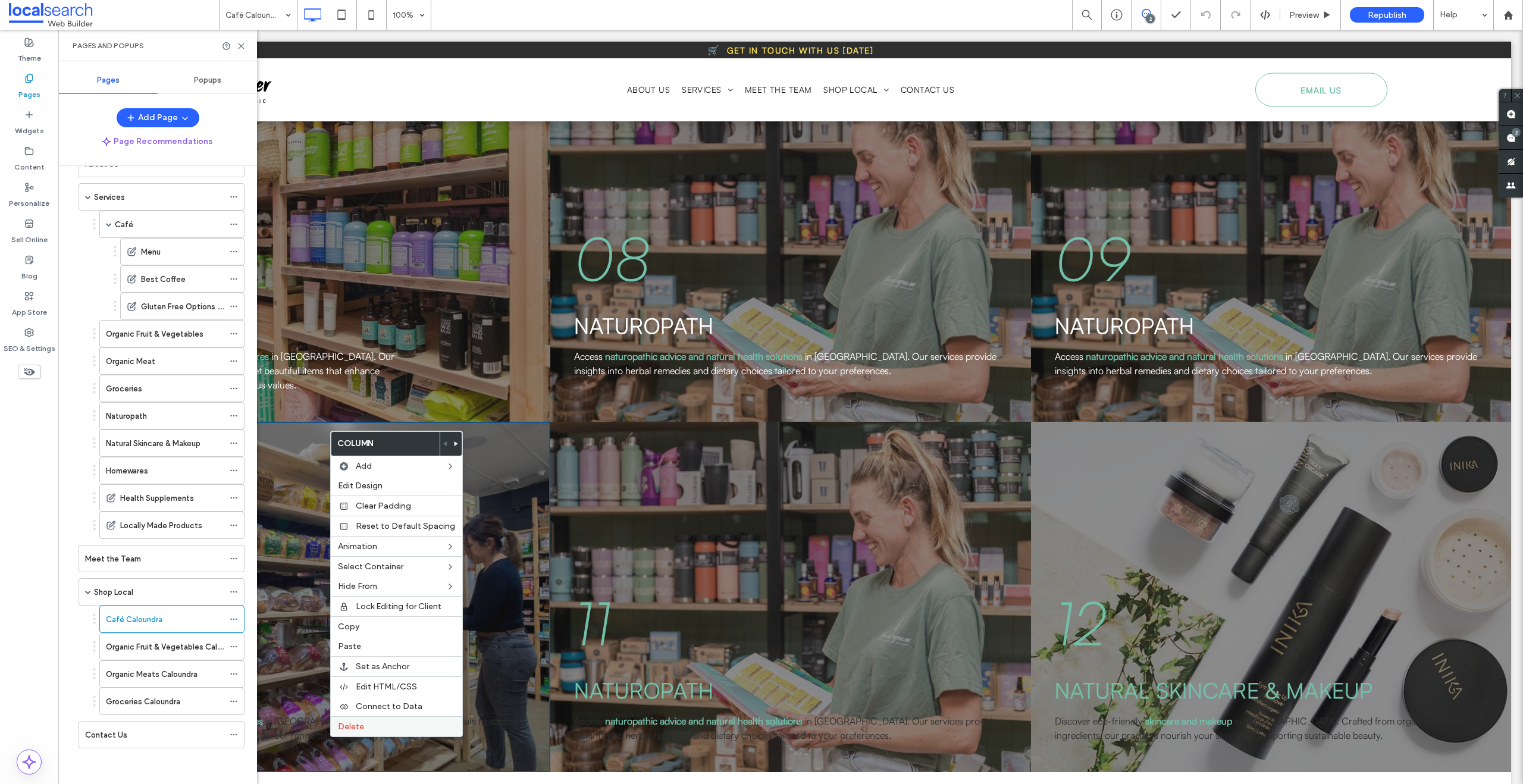
click at [351, 729] on span "Delete" at bounding box center [351, 727] width 26 height 10
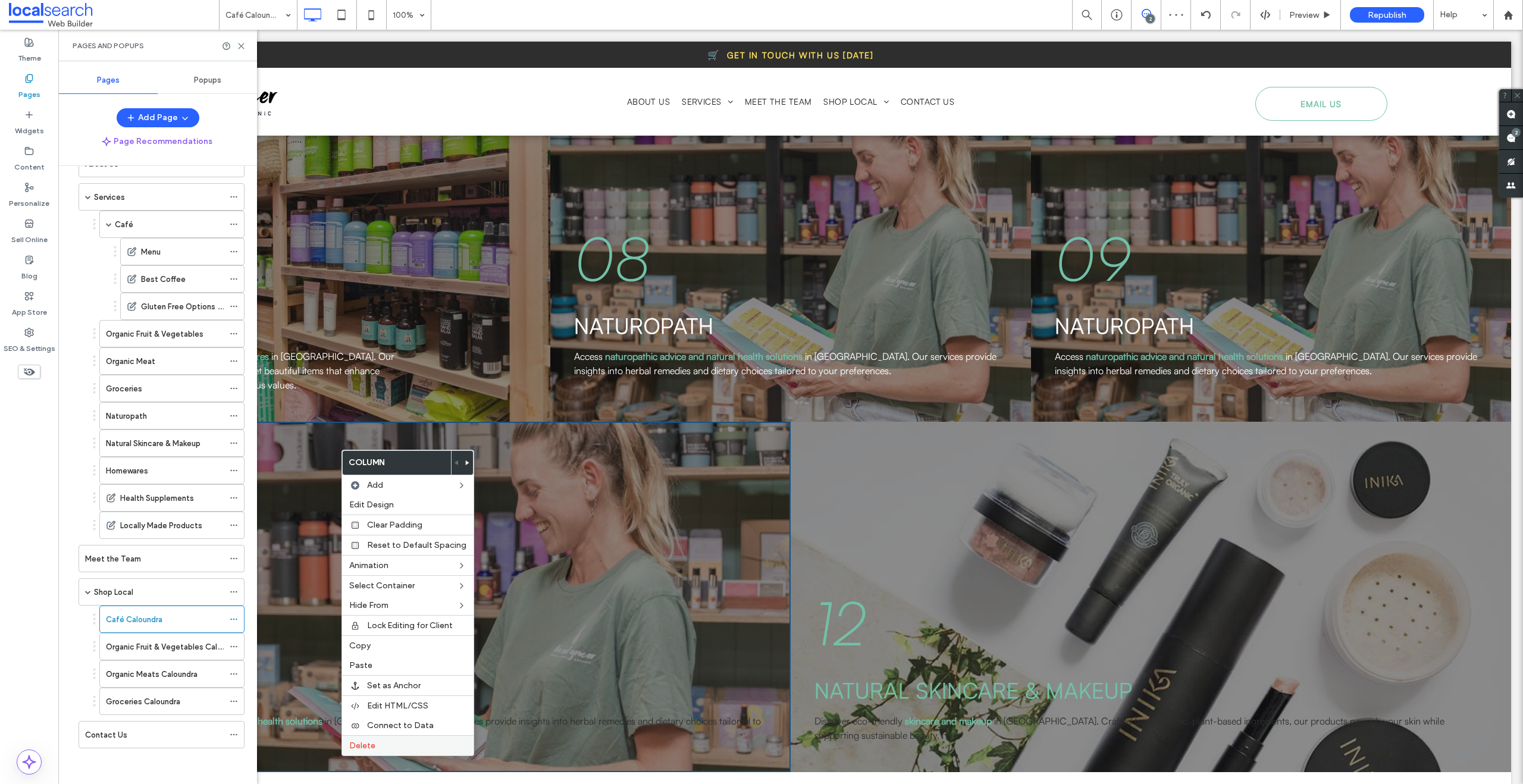
click at [371, 744] on span "Delete" at bounding box center [362, 745] width 26 height 10
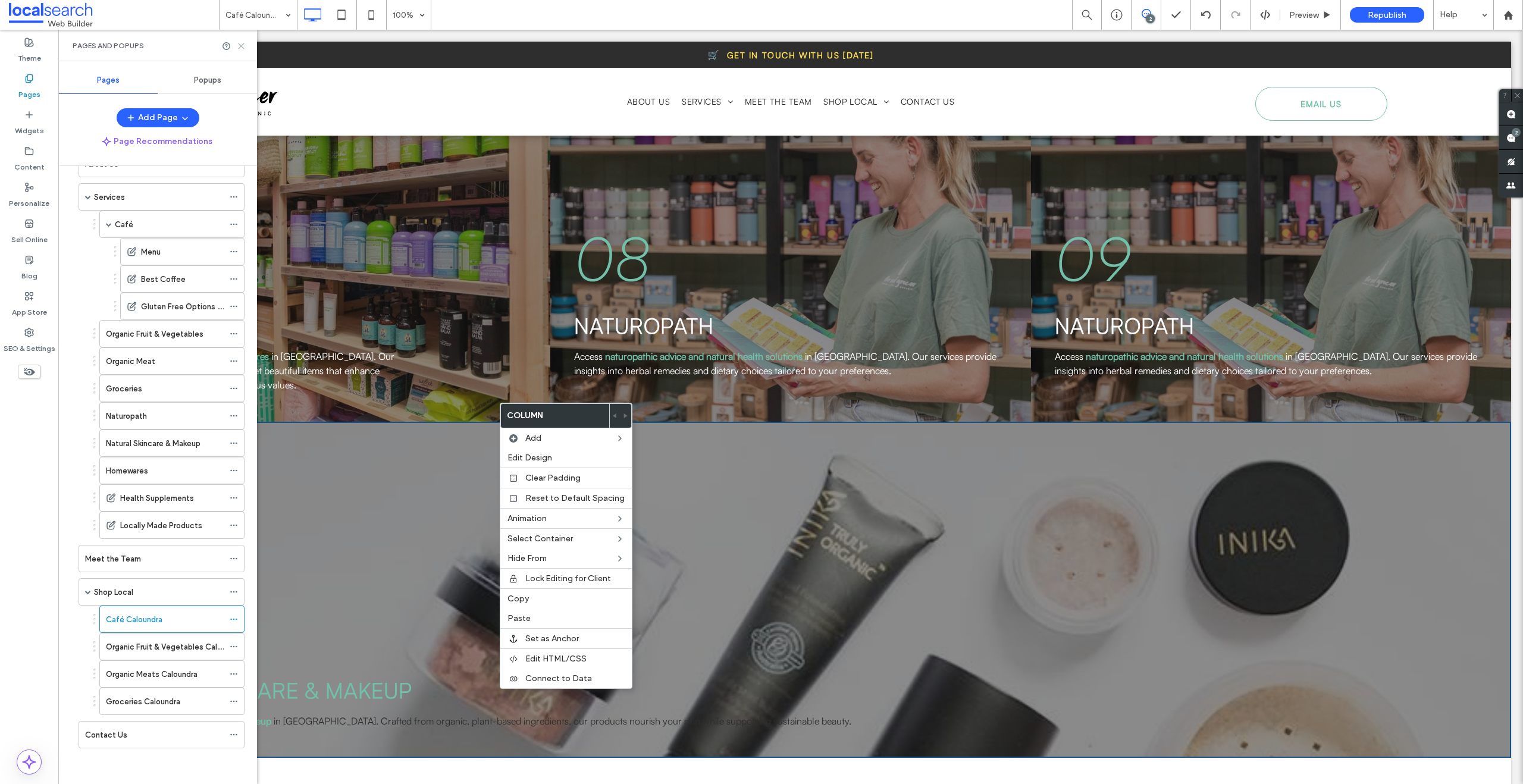
click at [243, 42] on icon at bounding box center [241, 46] width 9 height 9
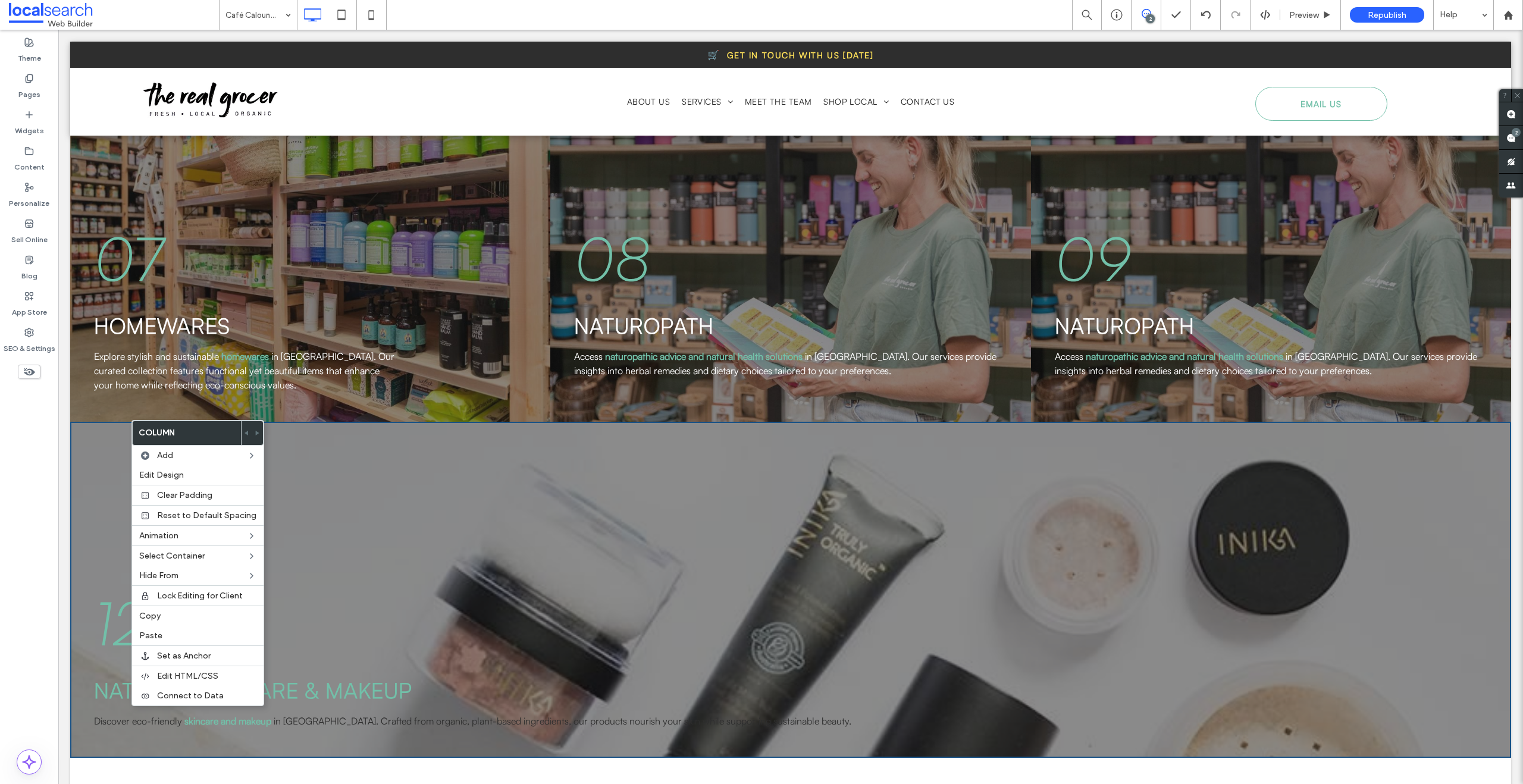
click at [94, 475] on div "12 natural skincare & makeup Discover eco-friendly skincare and makeup in Calou…" at bounding box center [791, 590] width 1441 height 336
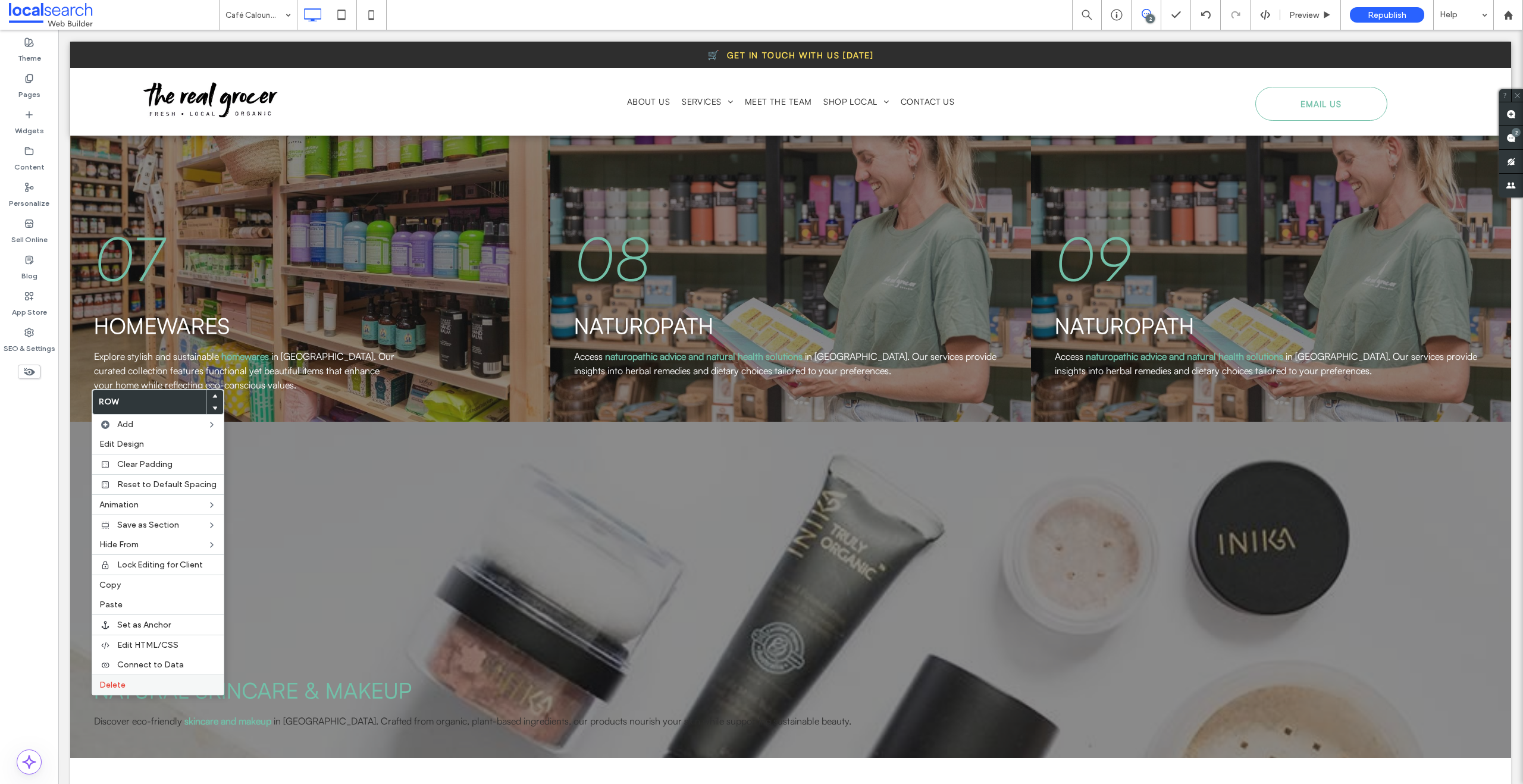
click at [124, 686] on label "Delete" at bounding box center [157, 685] width 117 height 10
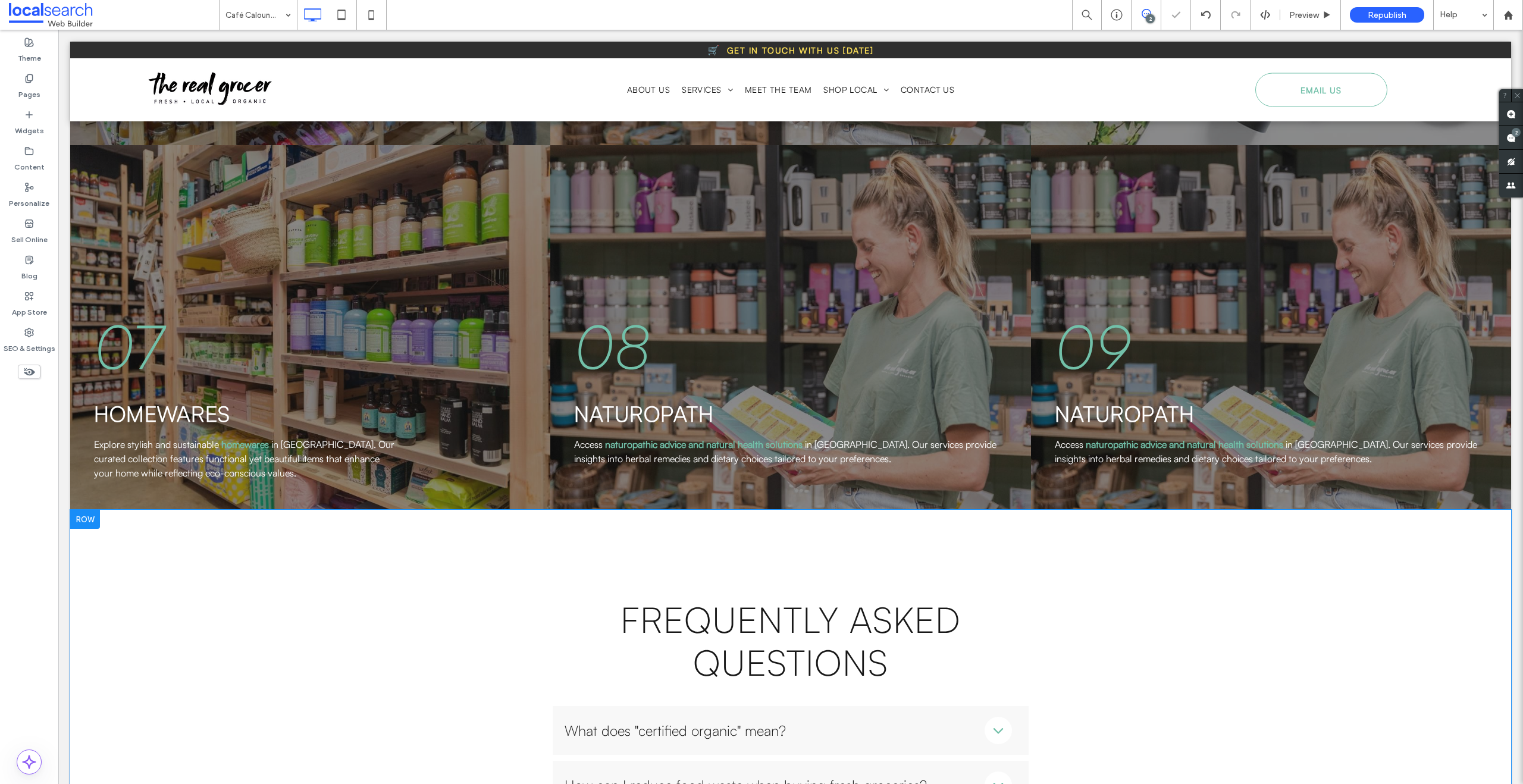
scroll to position [2272, 0]
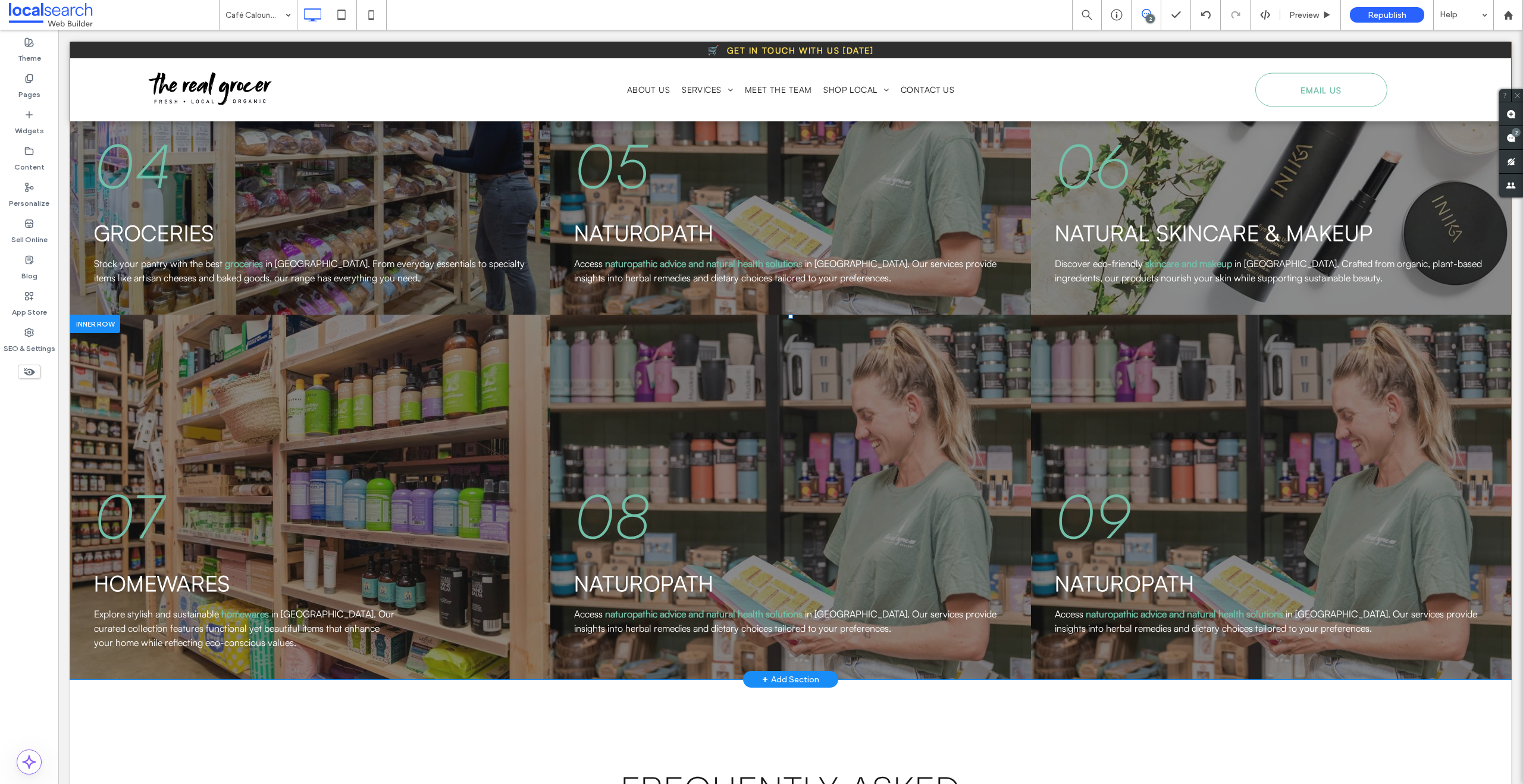
click at [831, 608] on span "in Caloundra. Our services provide insights into herbal remedies and dietary ch…" at bounding box center [785, 620] width 423 height 26
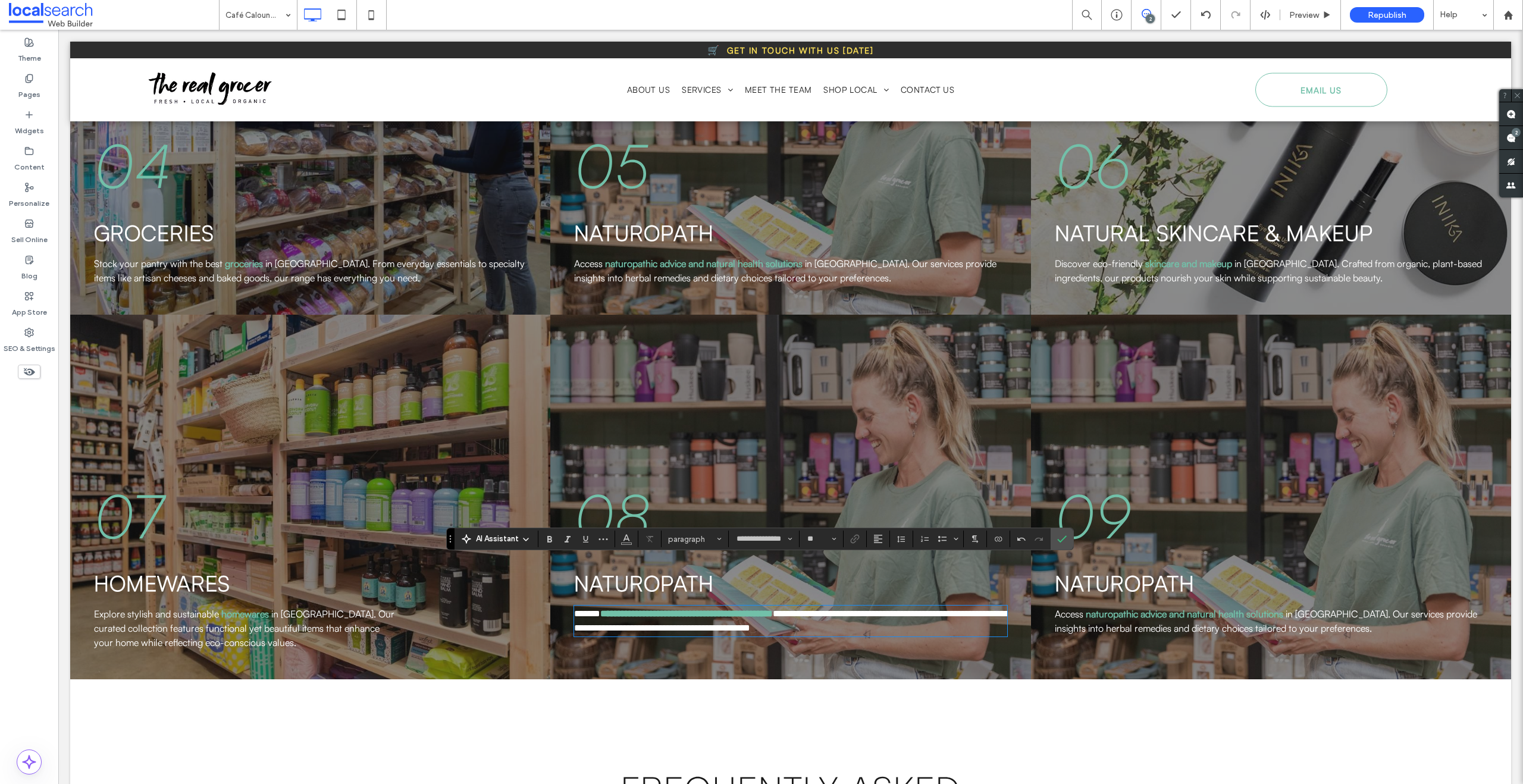
scroll to position [0, 0]
click at [833, 609] on span "**********" at bounding box center [789, 620] width 429 height 23
click at [809, 609] on span "**********" at bounding box center [789, 620] width 429 height 23
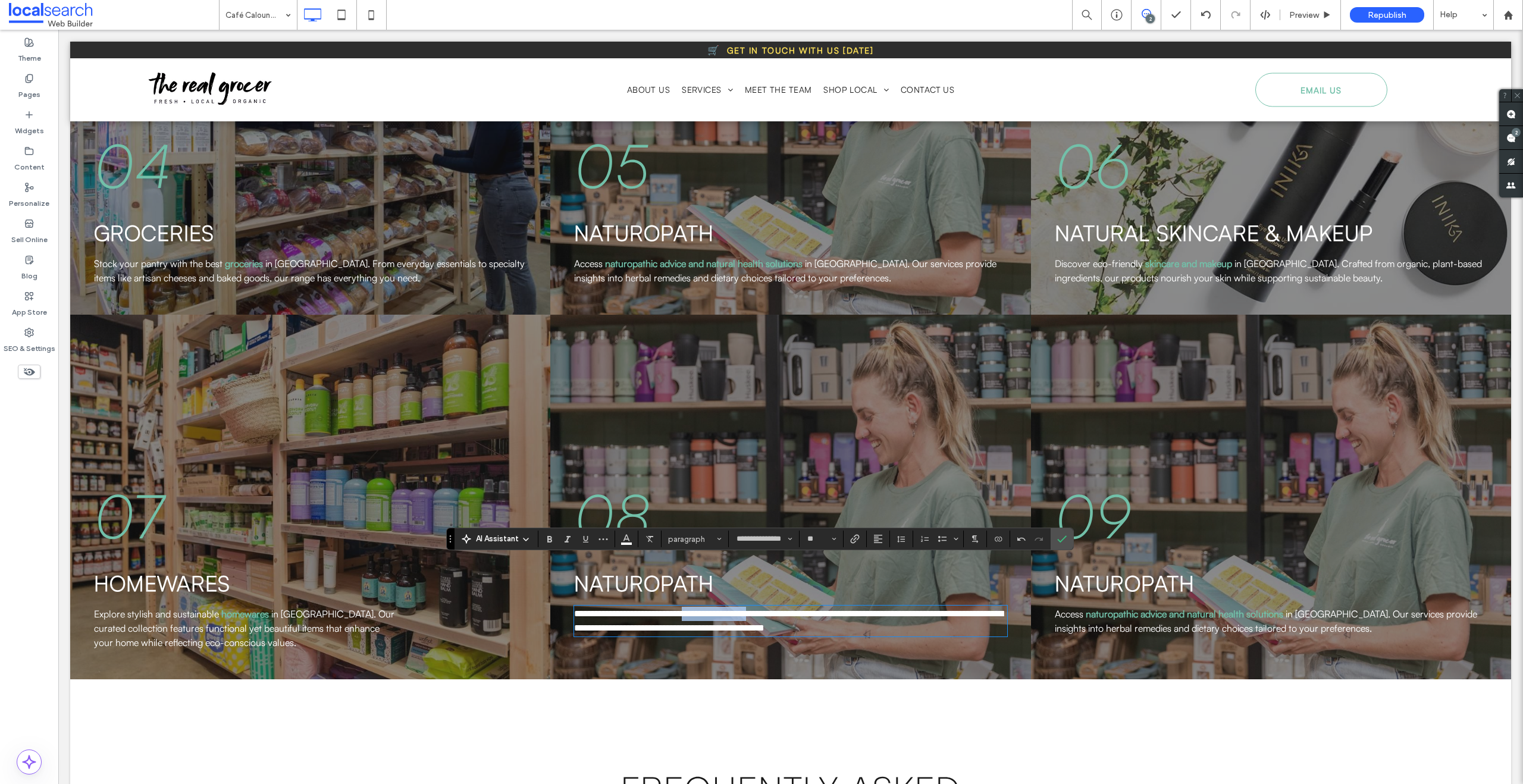
drag, startPoint x: 776, startPoint y: 567, endPoint x: 695, endPoint y: 563, distance: 81.1
click at [695, 609] on span "**********" at bounding box center [789, 620] width 429 height 23
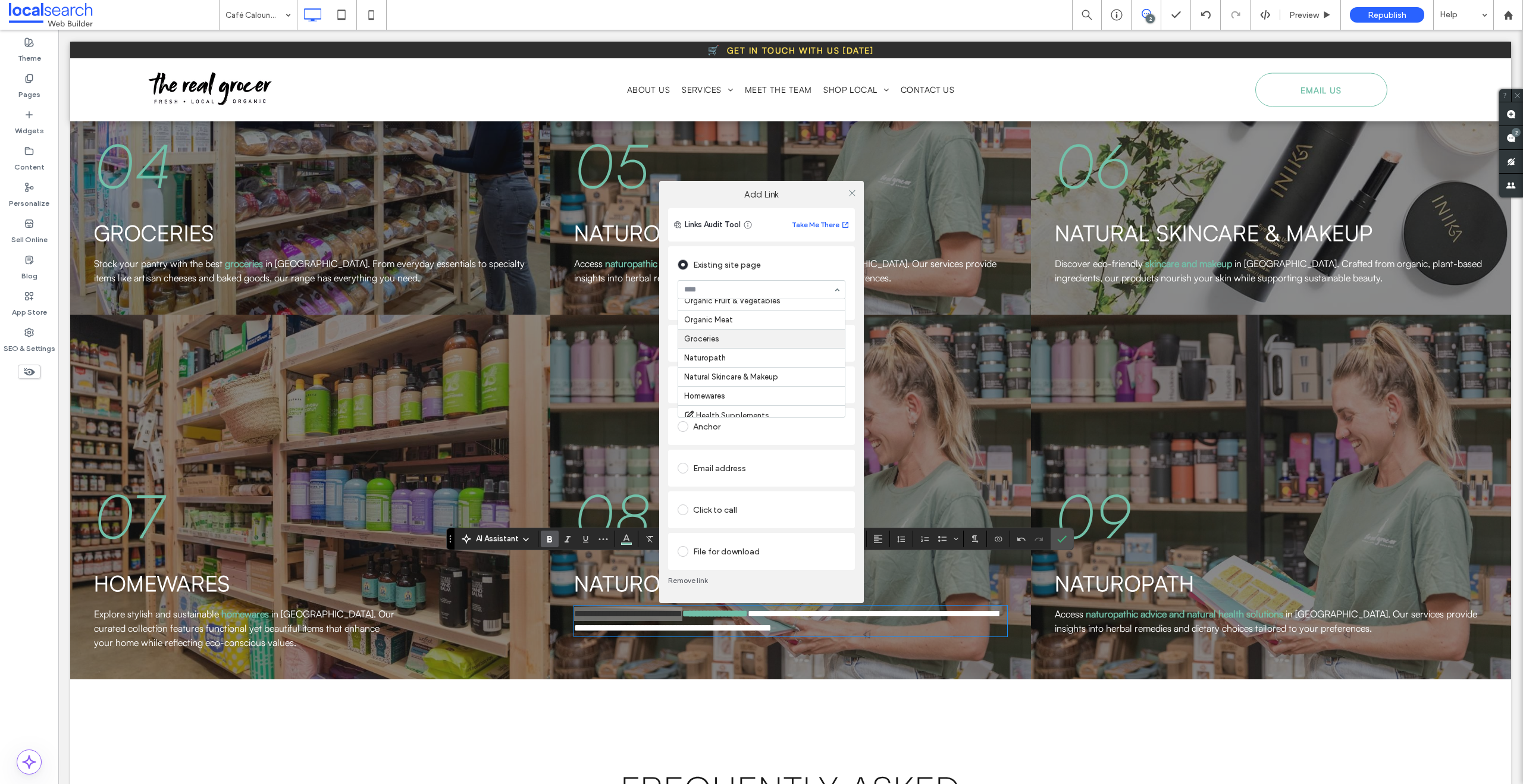
scroll to position [170, 0]
click at [851, 190] on icon at bounding box center [852, 193] width 9 height 9
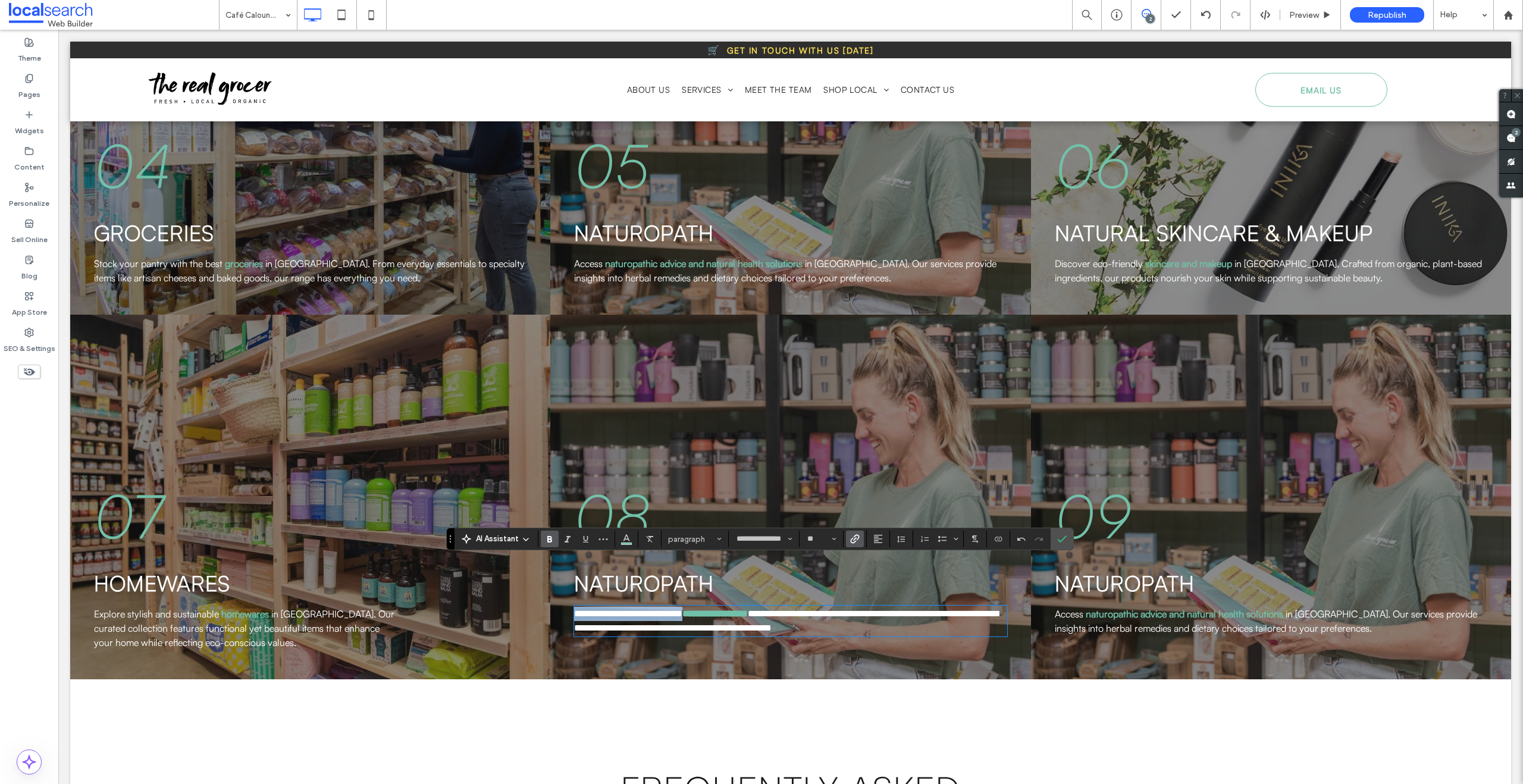
click at [1325, 608] on span "in Caloundra. Our services provide insights into herbal remedies and dietary ch…" at bounding box center [1266, 620] width 423 height 26
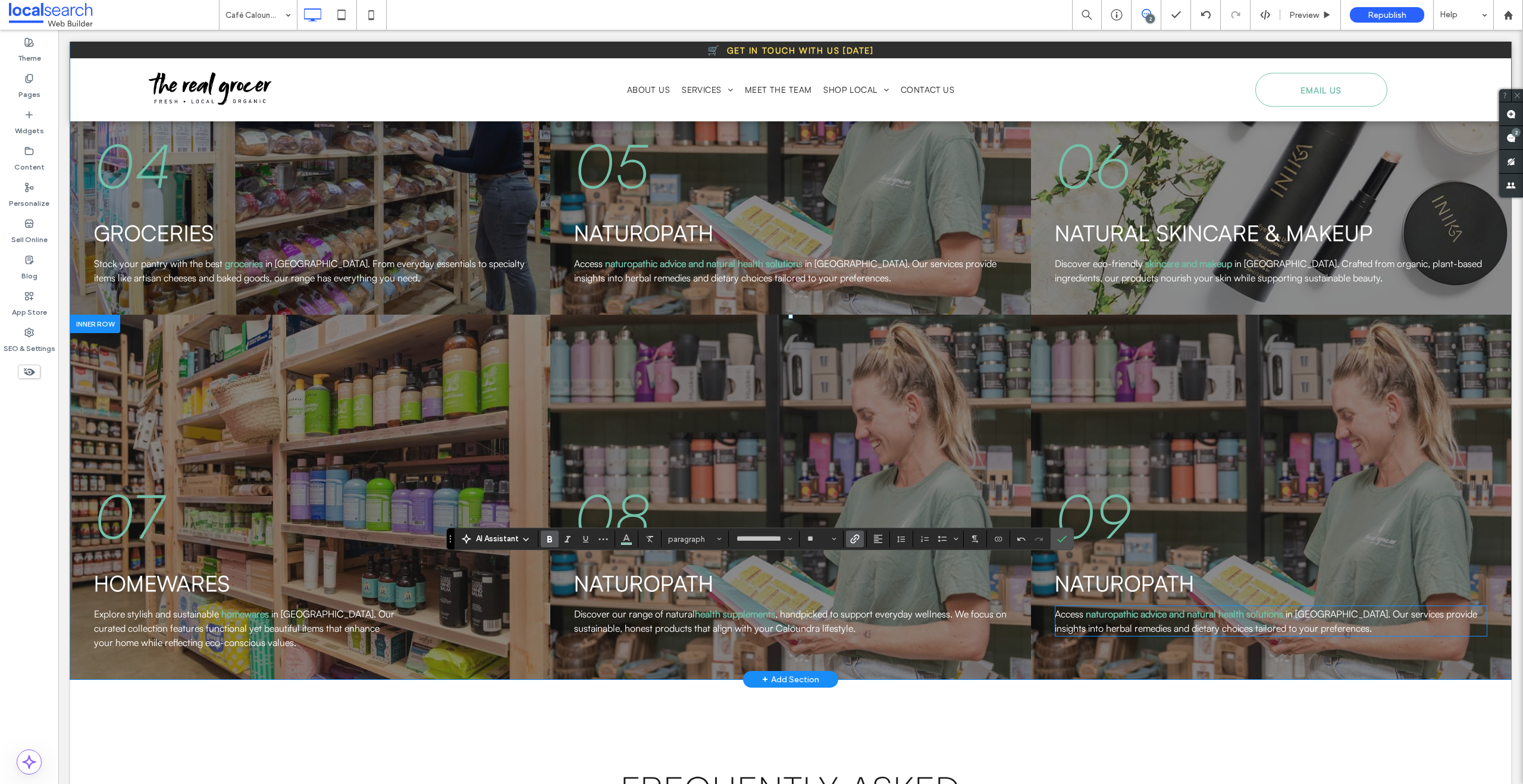
click at [1325, 608] on span "in Caloundra. Our services provide insights into herbal remedies and dietary ch…" at bounding box center [1266, 620] width 423 height 26
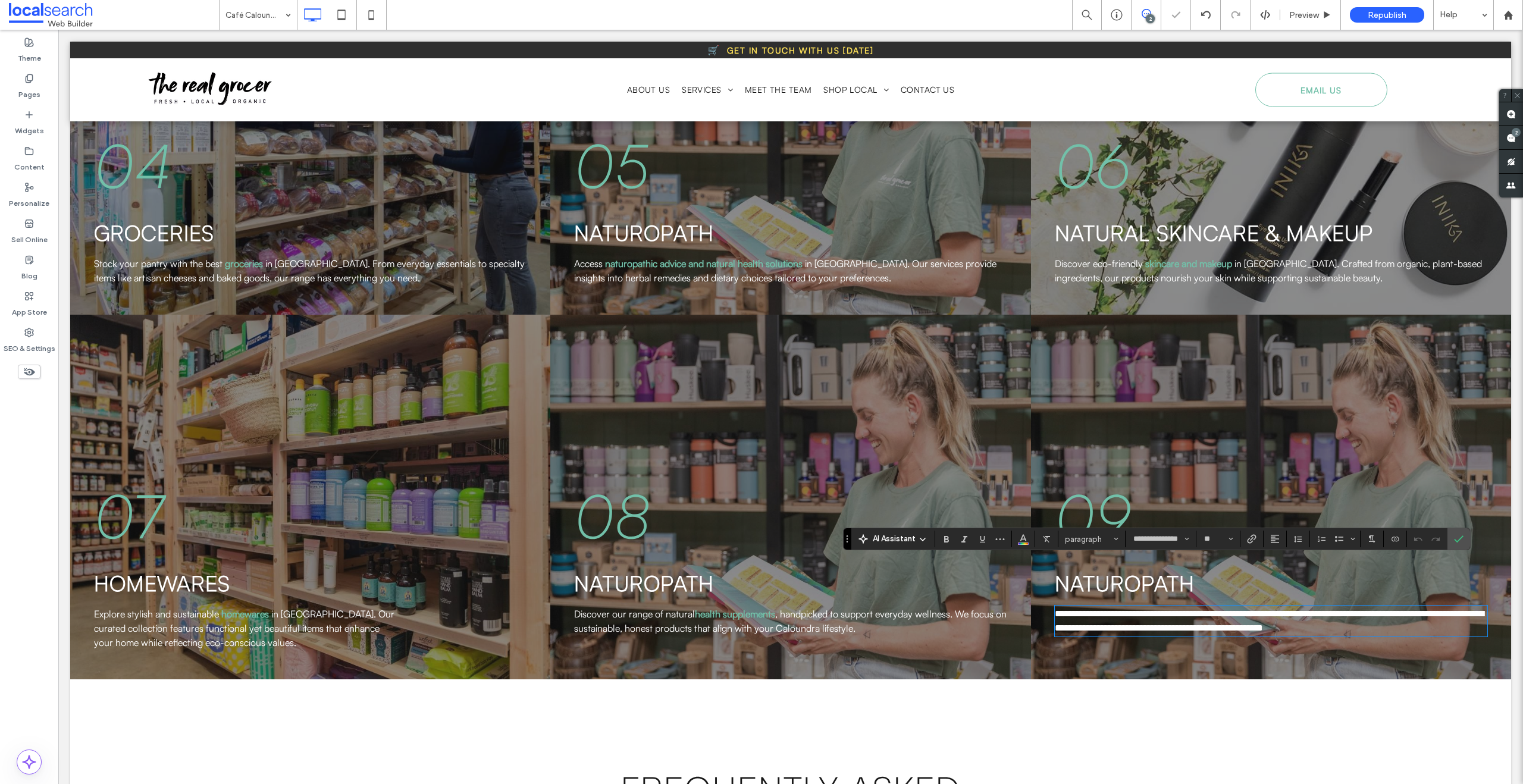
scroll to position [0, 0]
click at [1289, 609] on span "**********" at bounding box center [1270, 620] width 429 height 23
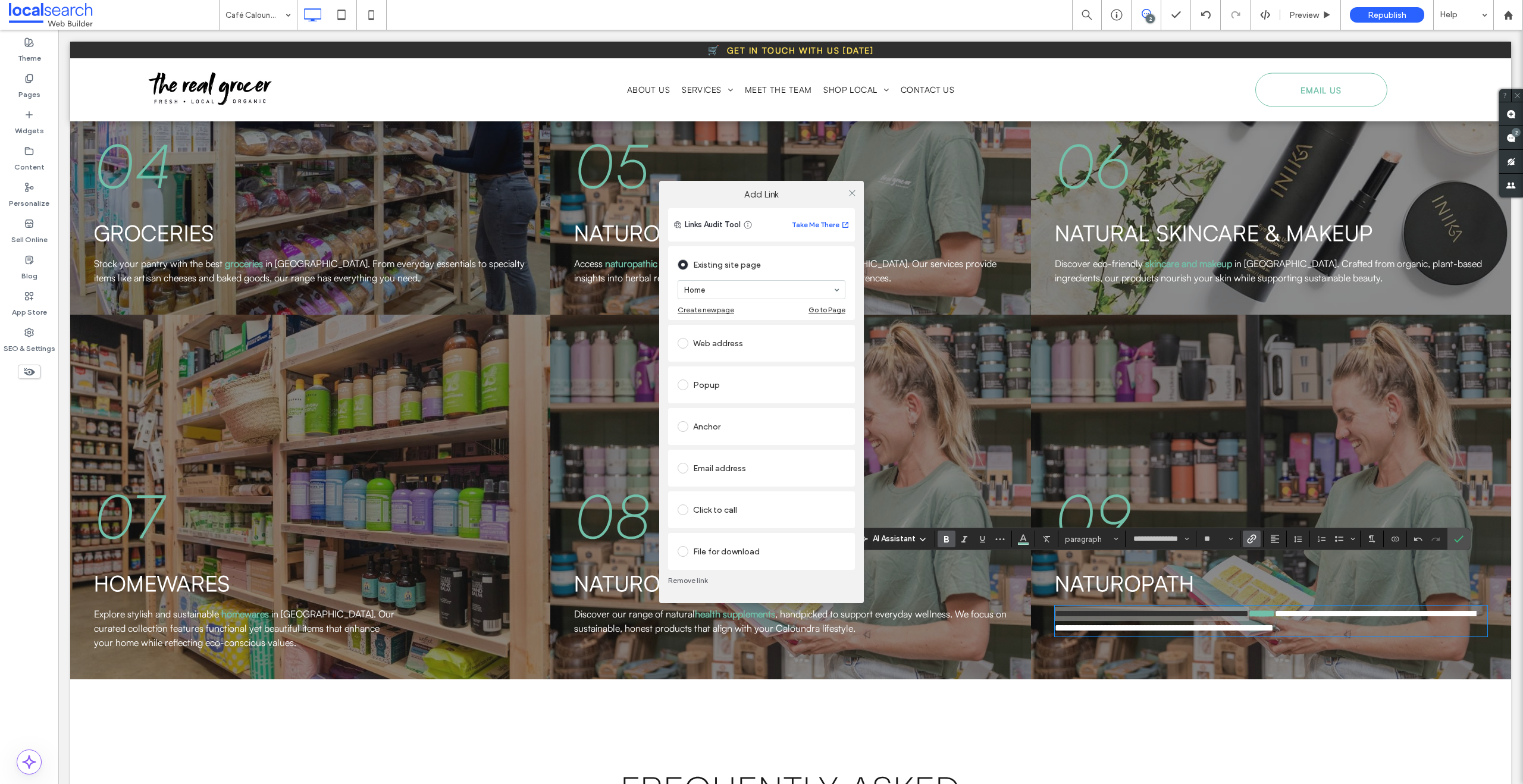
click at [753, 300] on section "Home" at bounding box center [761, 289] width 168 height 31
click at [850, 195] on icon at bounding box center [852, 193] width 9 height 9
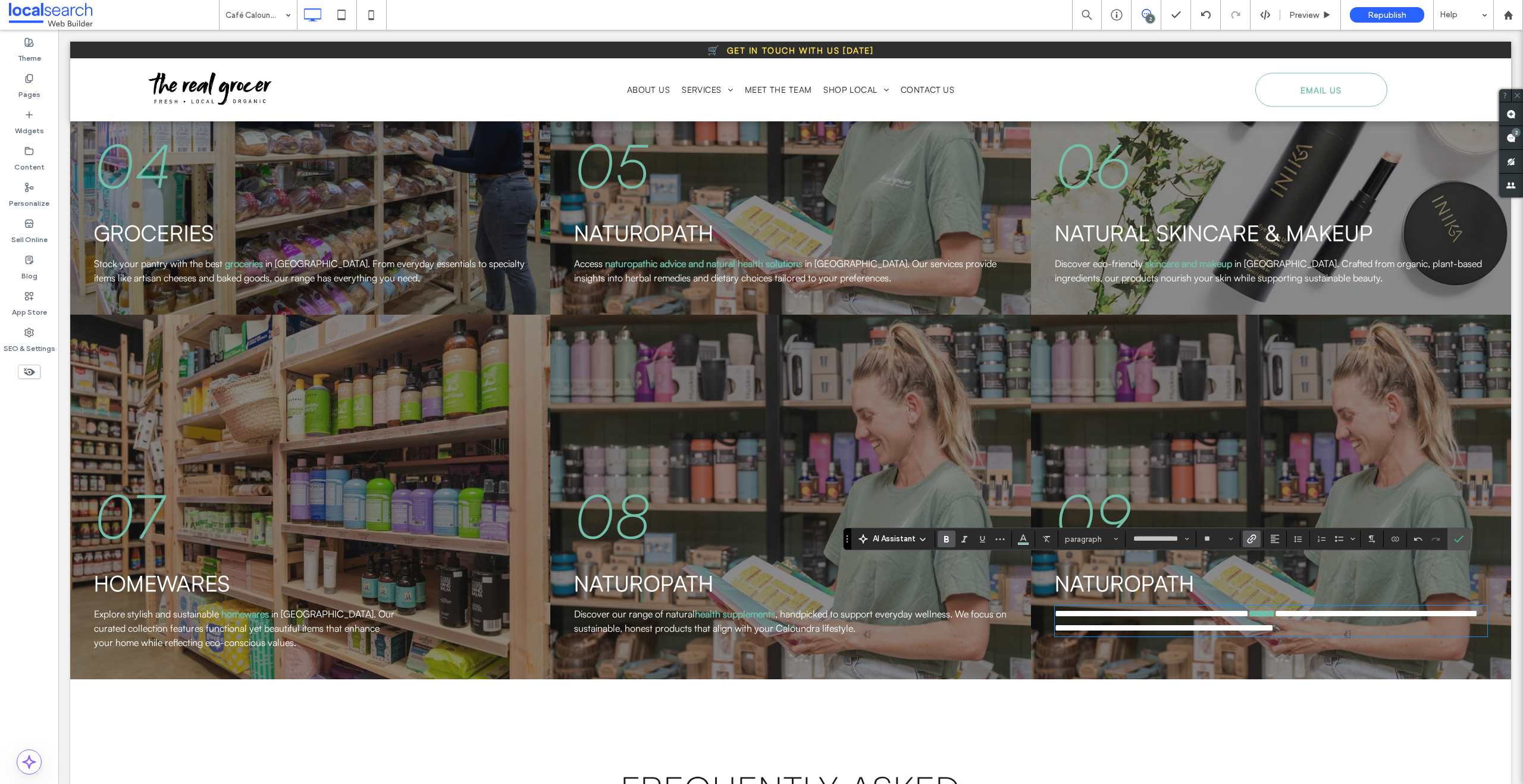
click at [110, 315] on div "07 homewares Explore stylish and sustainable homewares in Caloundra. Our curate…" at bounding box center [310, 497] width 480 height 364
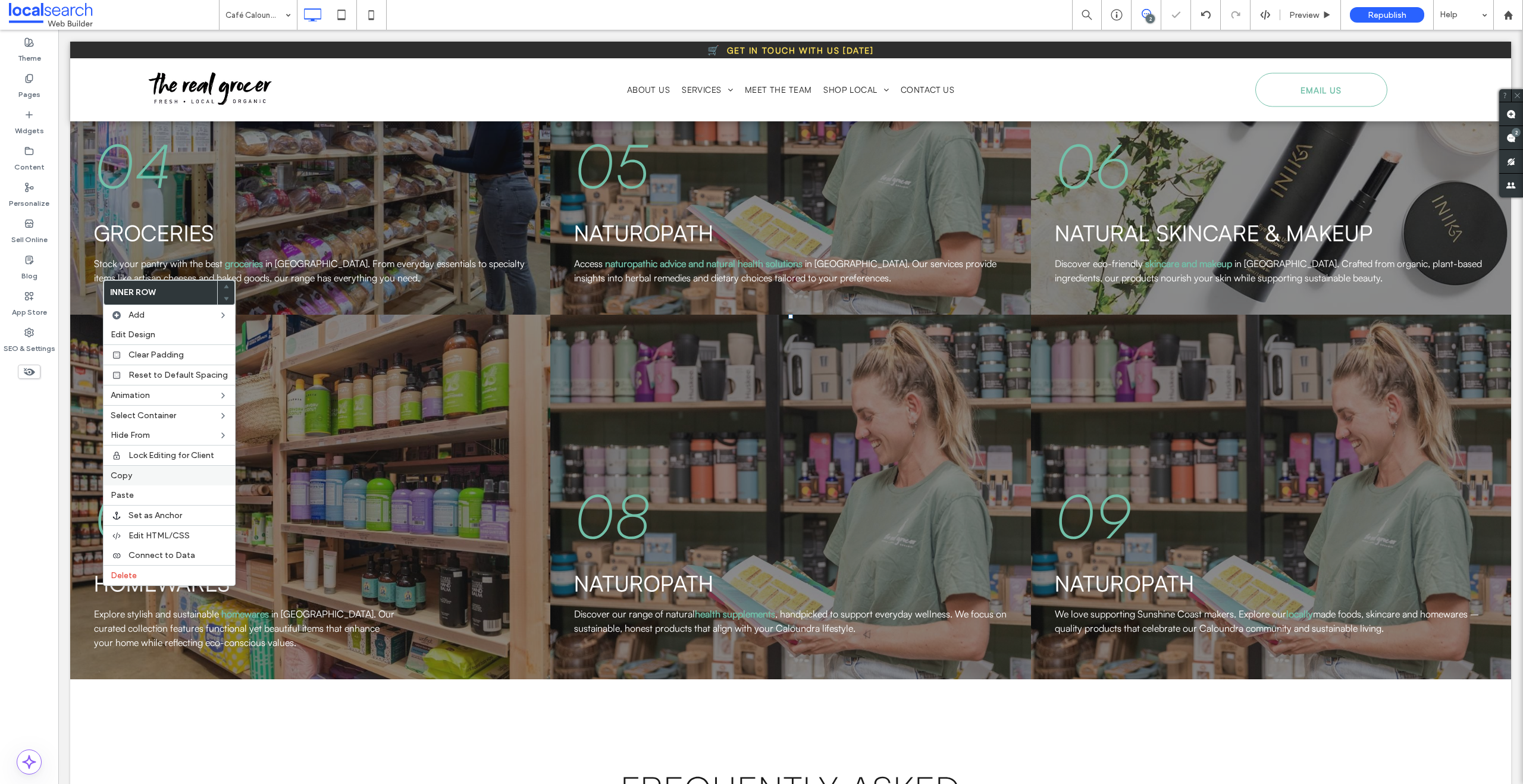
click at [125, 481] on div "Copy" at bounding box center [169, 475] width 131 height 20
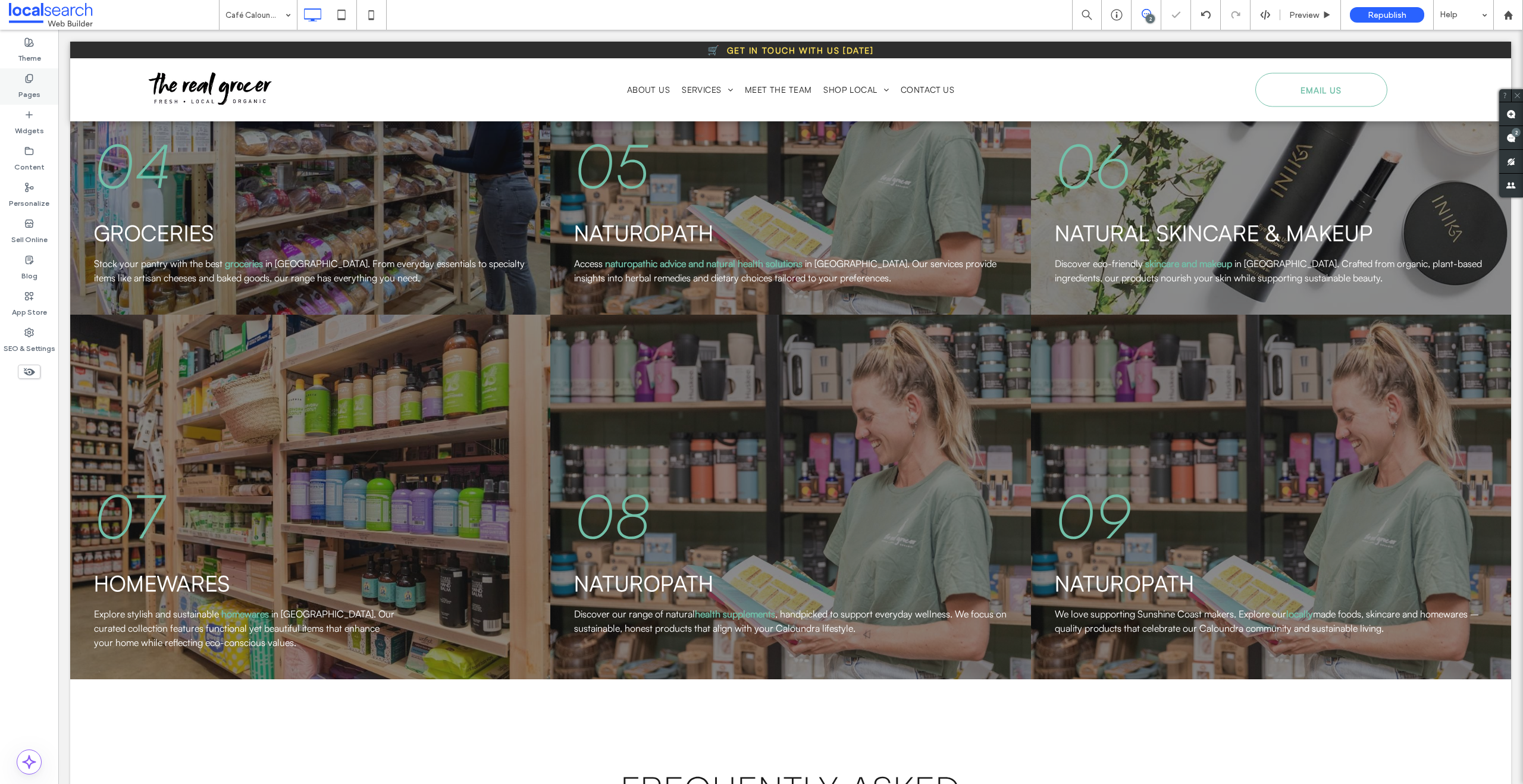
click at [27, 92] on label "Pages" at bounding box center [29, 91] width 22 height 16
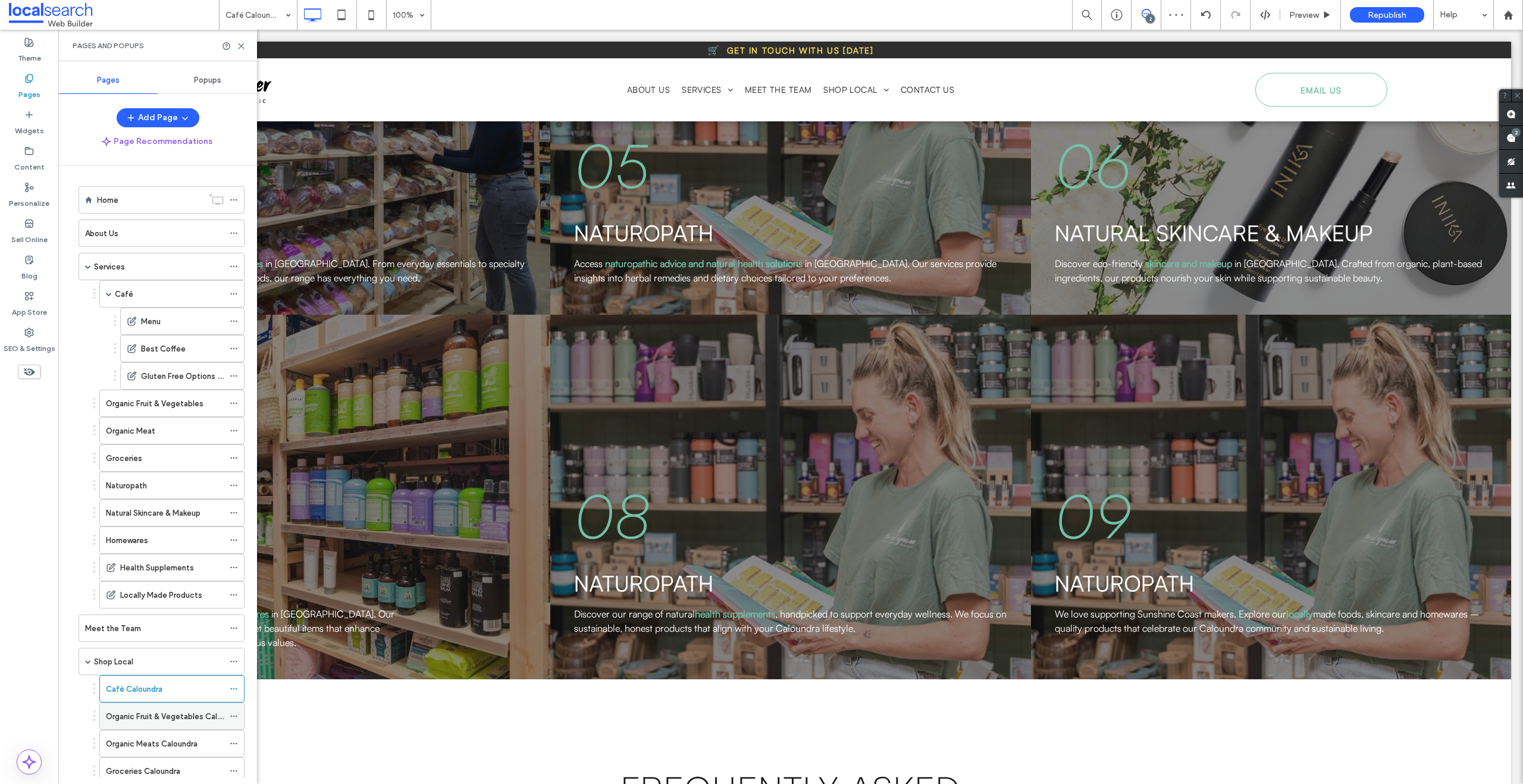
click at [136, 717] on label "Organic Fruit & Vegetables Caloundra" at bounding box center [174, 716] width 136 height 21
click at [241, 46] on use at bounding box center [240, 46] width 5 height 5
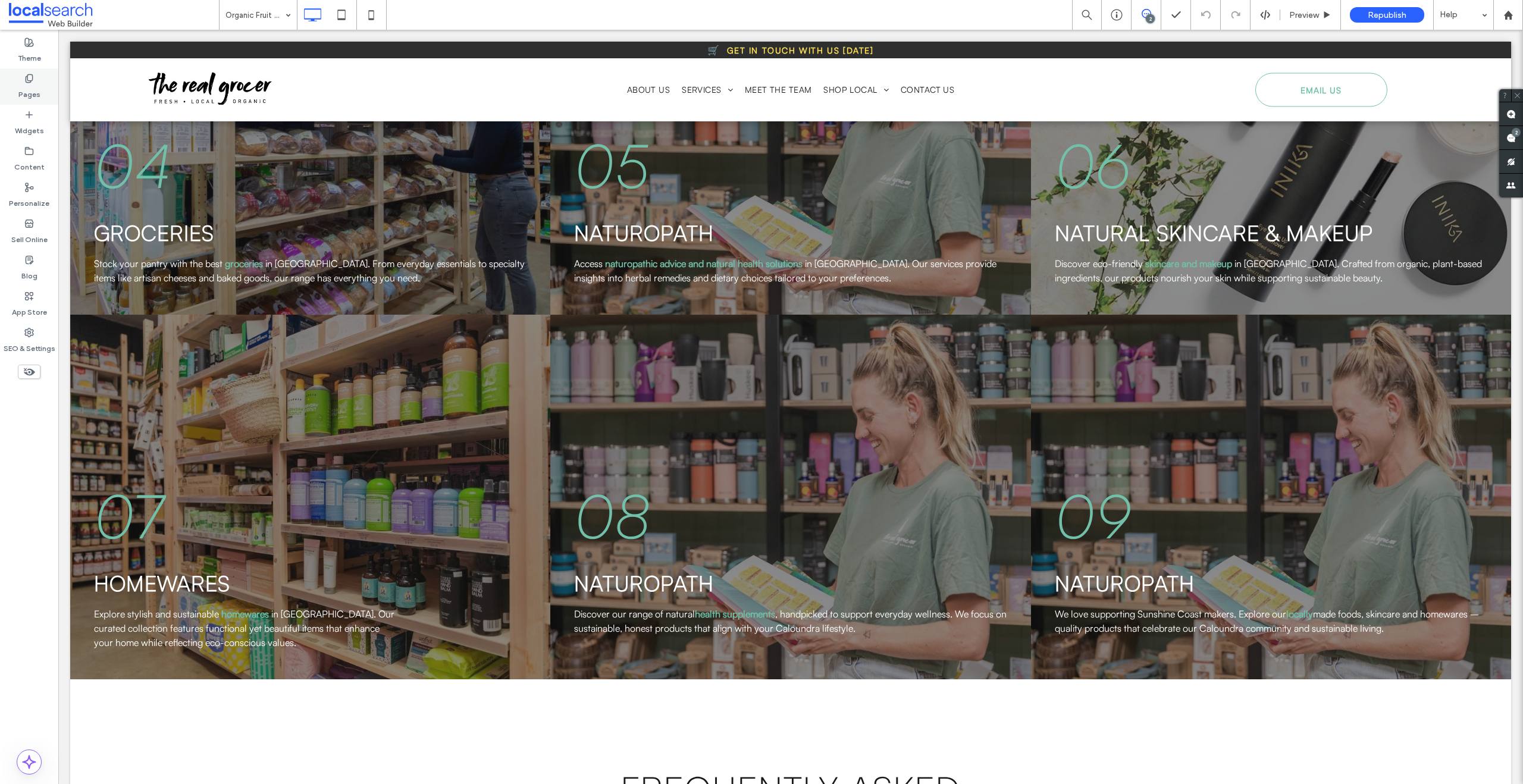
click at [34, 93] on label "Pages" at bounding box center [29, 91] width 22 height 16
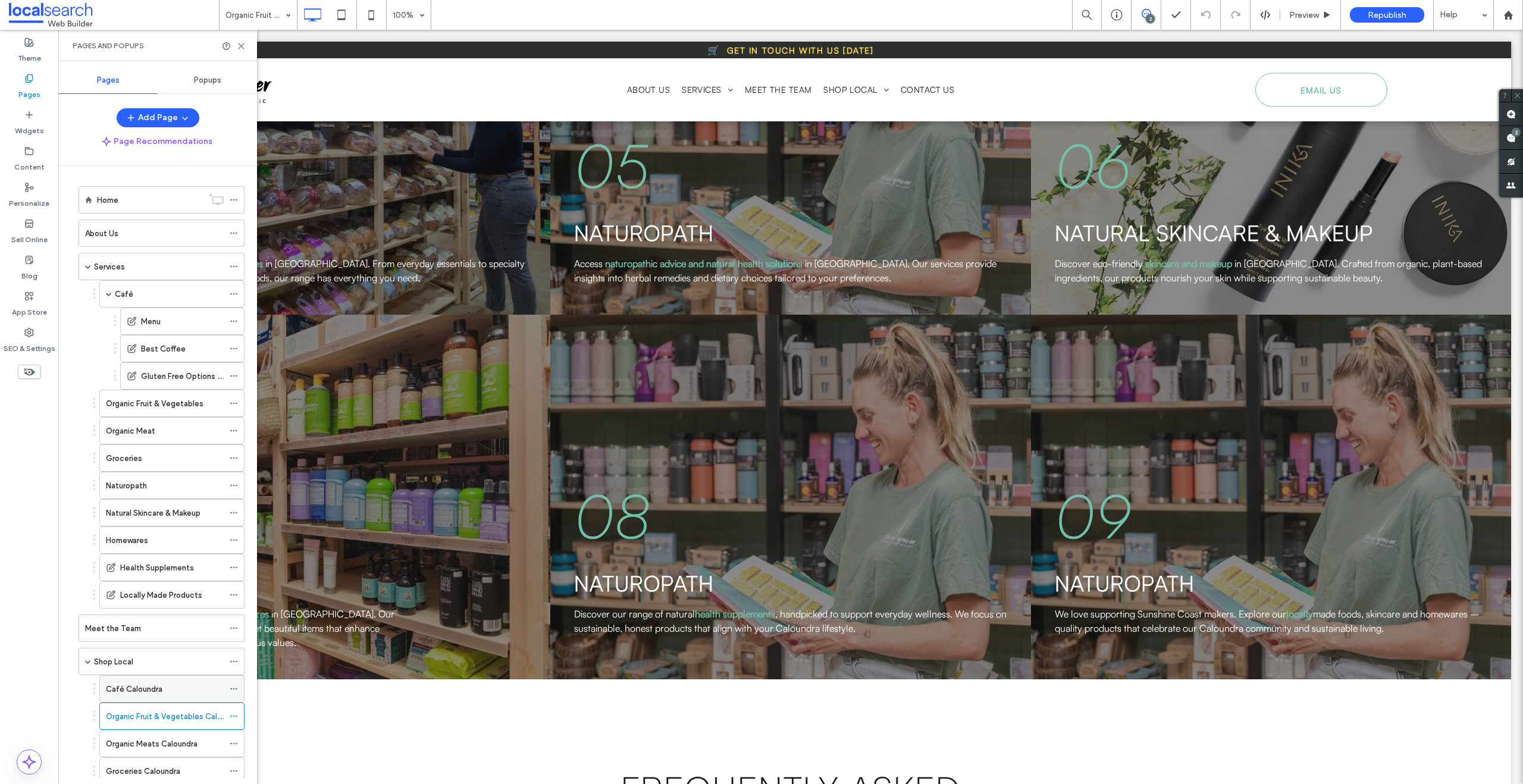
click at [132, 689] on label "Café Caloundra" at bounding box center [134, 689] width 57 height 21
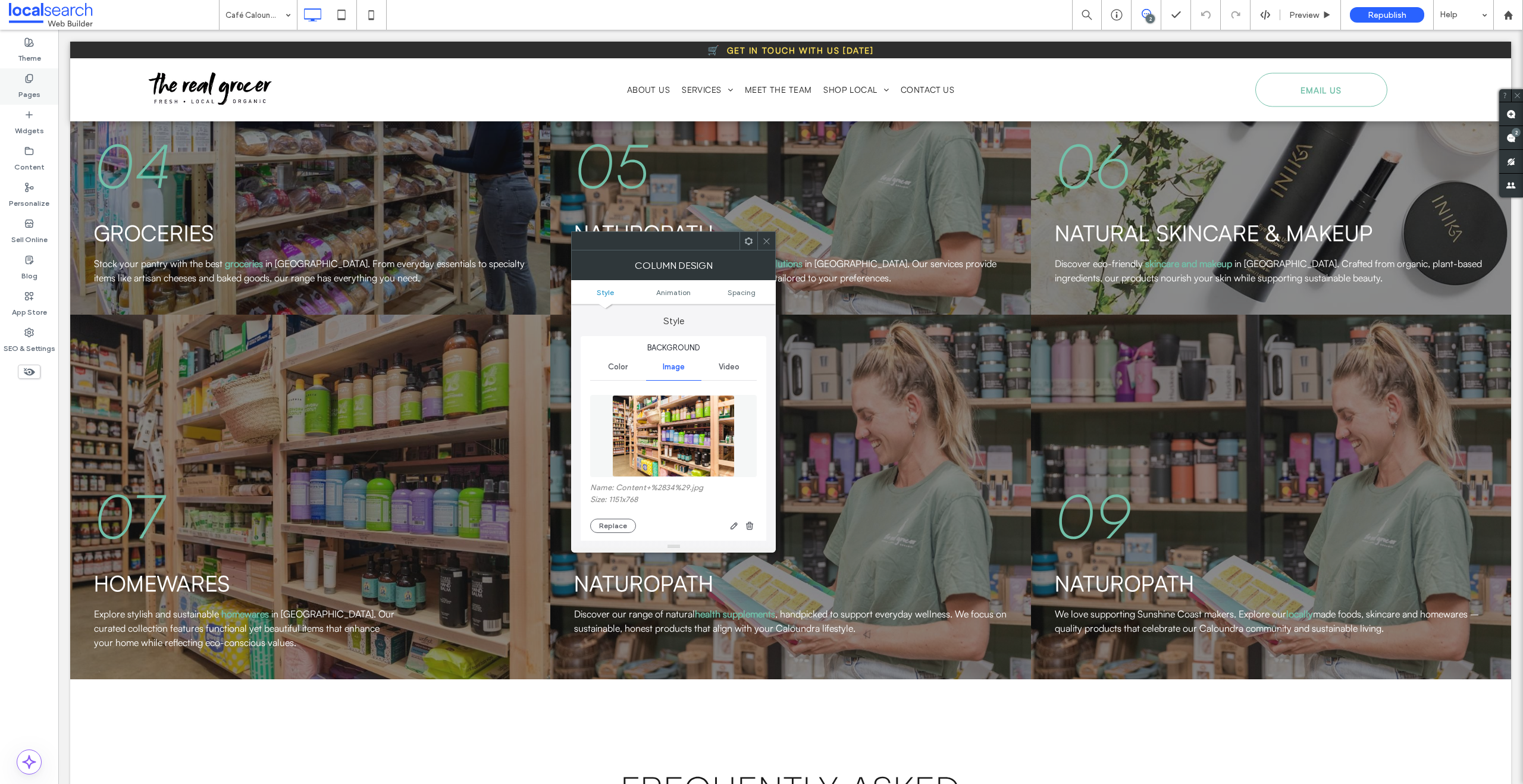
click at [33, 92] on label "Pages" at bounding box center [29, 91] width 22 height 16
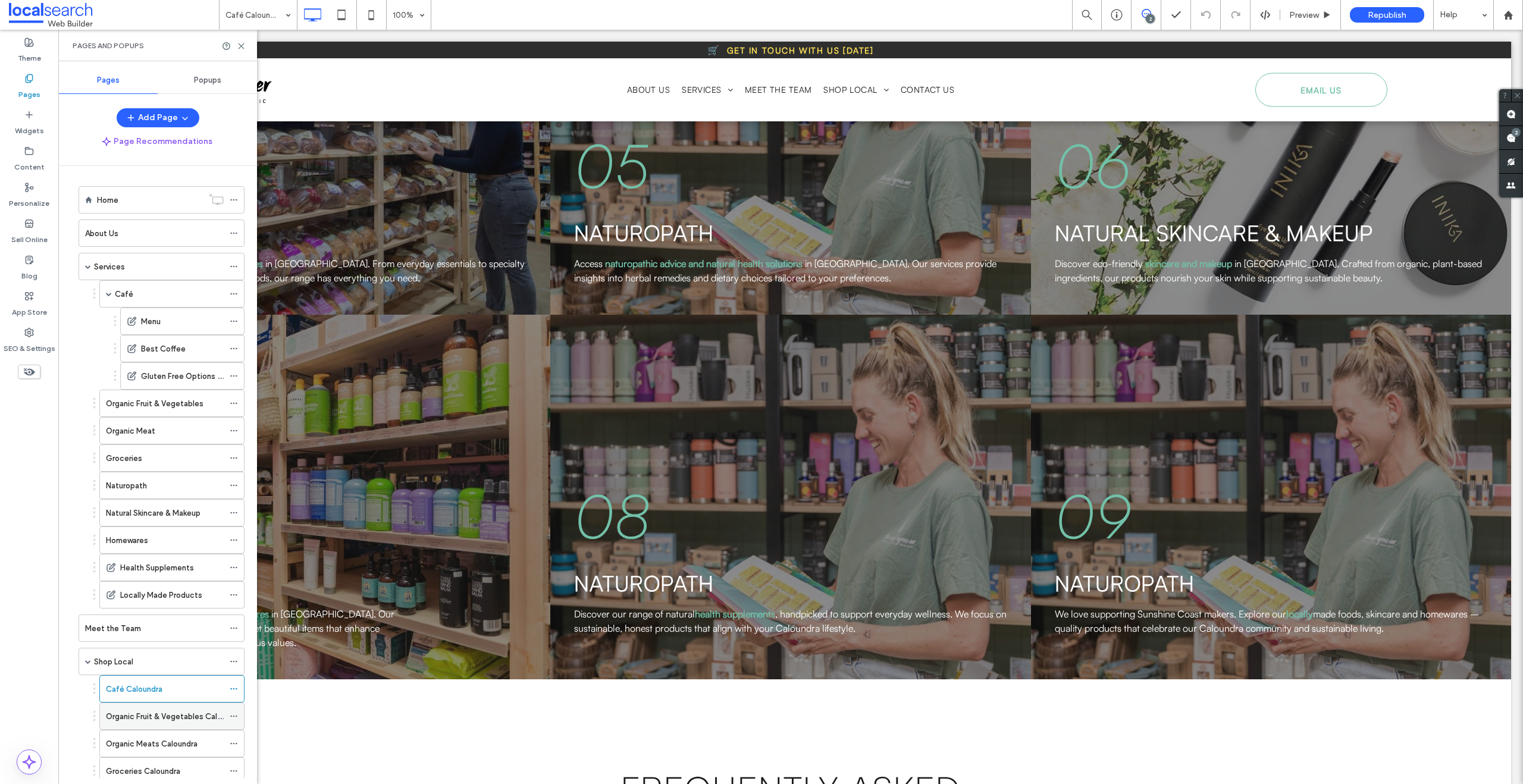
click at [161, 718] on label "Organic Fruit & Vegetables Caloundra" at bounding box center [174, 716] width 136 height 21
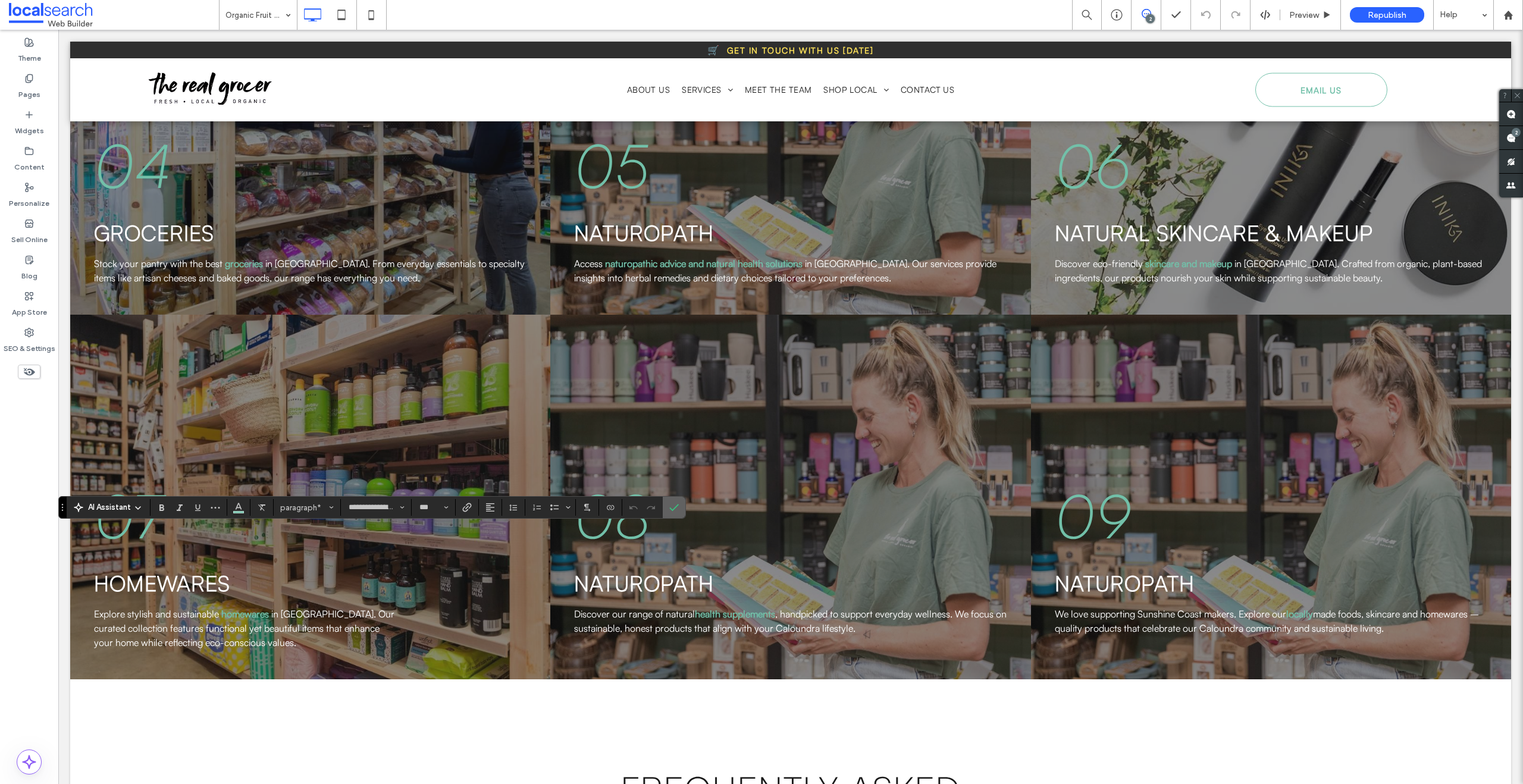
click at [672, 514] on span "Confirm" at bounding box center [672, 507] width 5 height 22
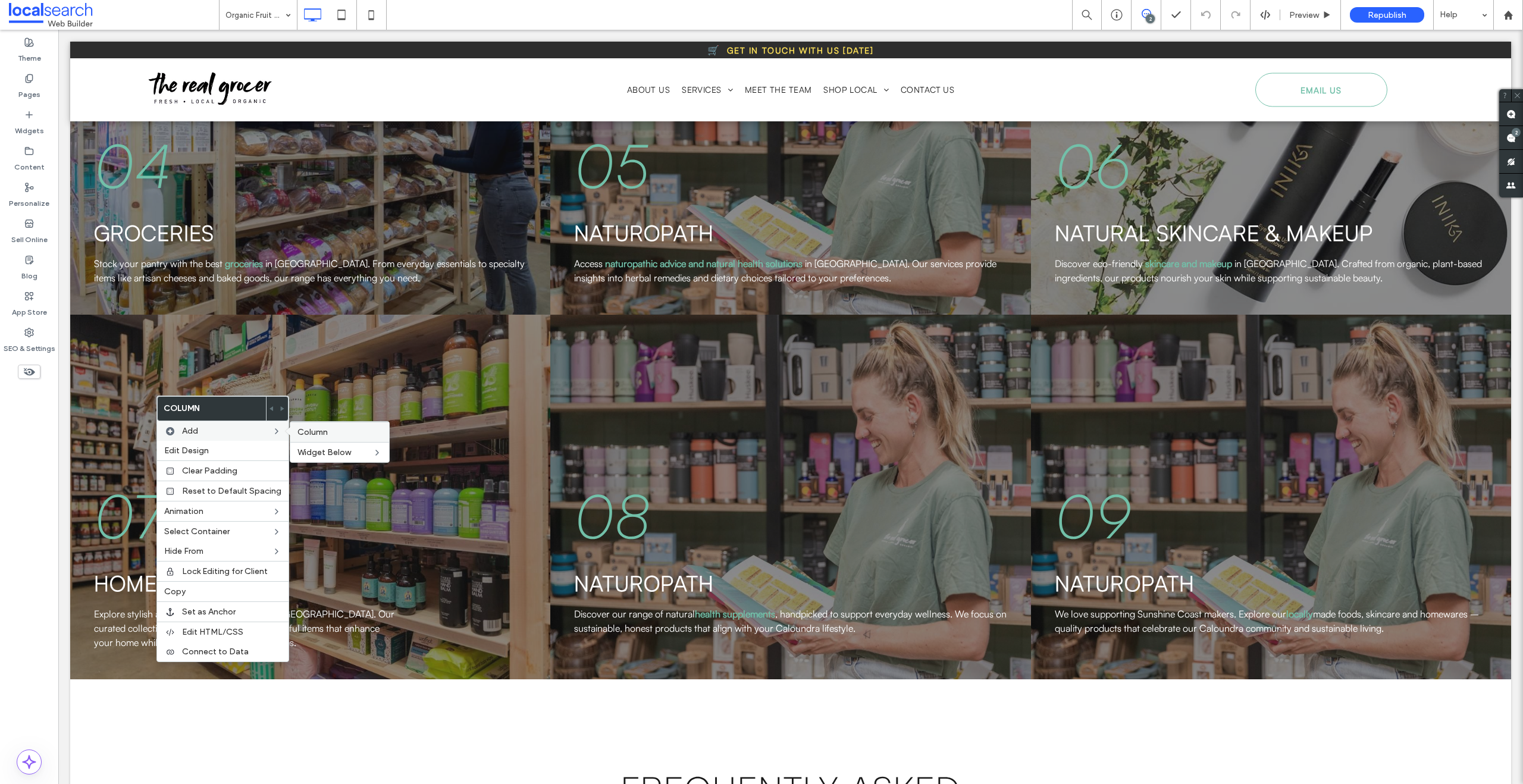
click at [311, 434] on span "Column" at bounding box center [312, 432] width 30 height 10
click at [322, 436] on span "Column" at bounding box center [312, 432] width 30 height 10
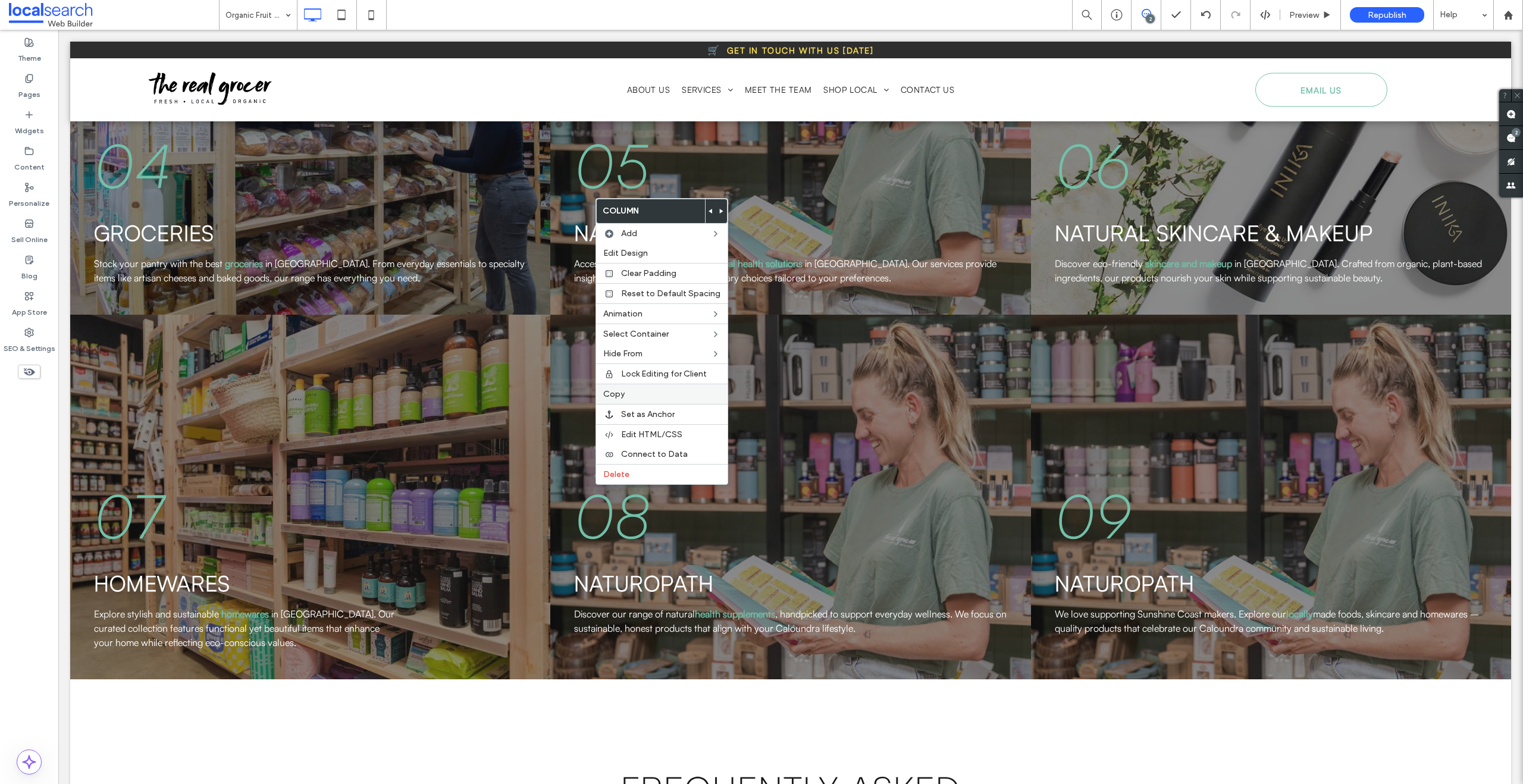
click at [629, 391] on label "Copy" at bounding box center [662, 394] width 117 height 10
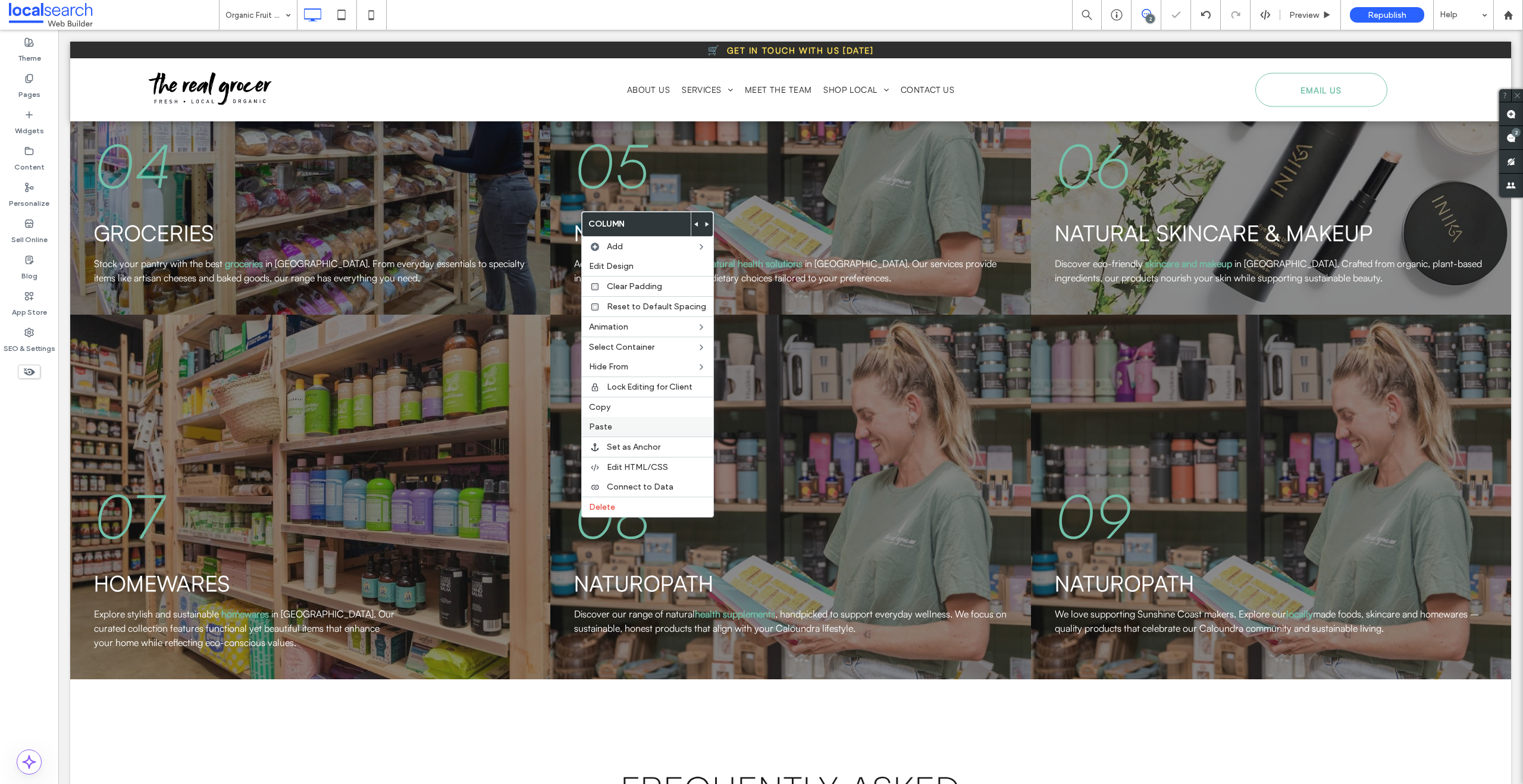
click at [606, 423] on span "Paste" at bounding box center [601, 427] width 23 height 10
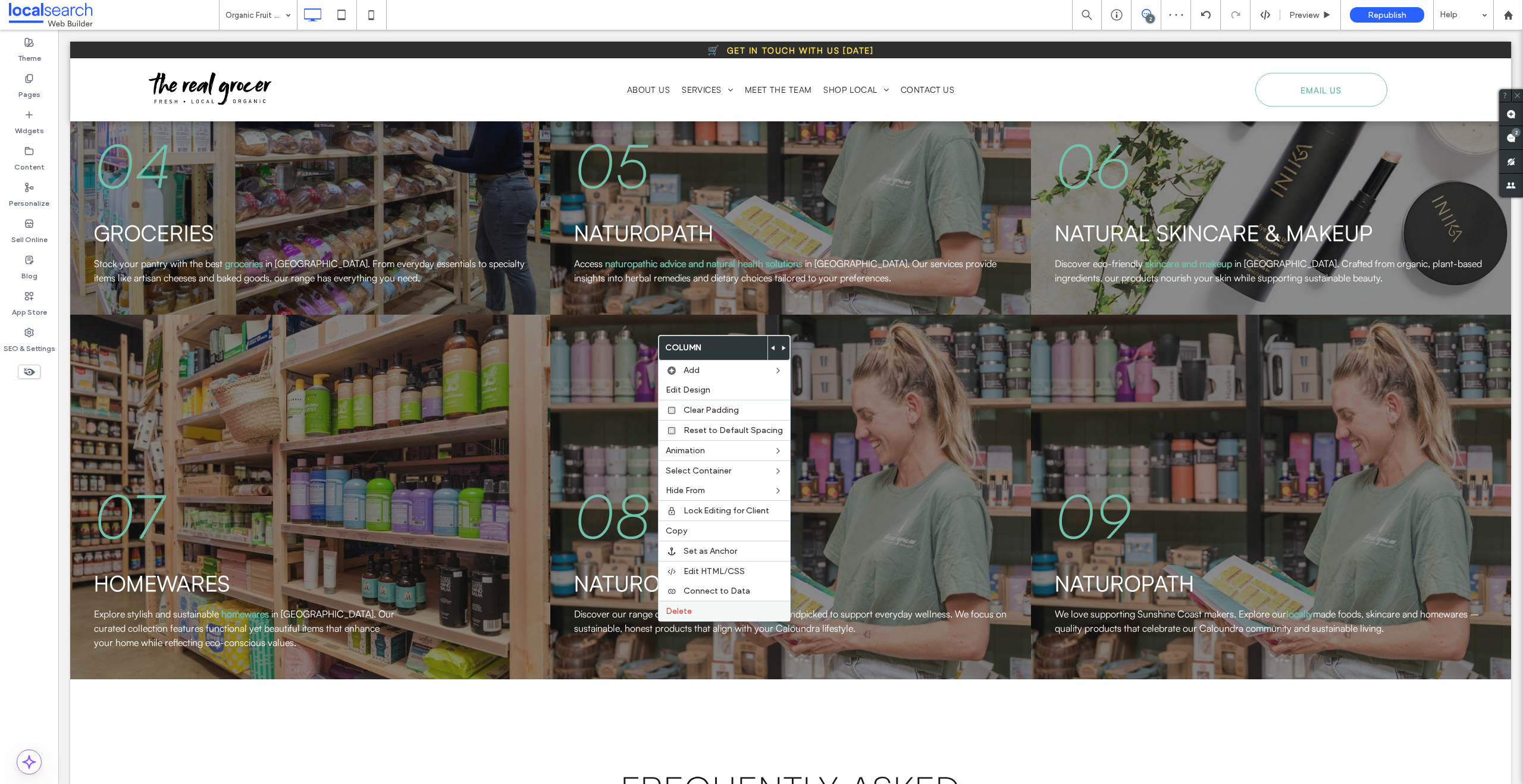
click at [675, 618] on div "Delete" at bounding box center [724, 610] width 131 height 20
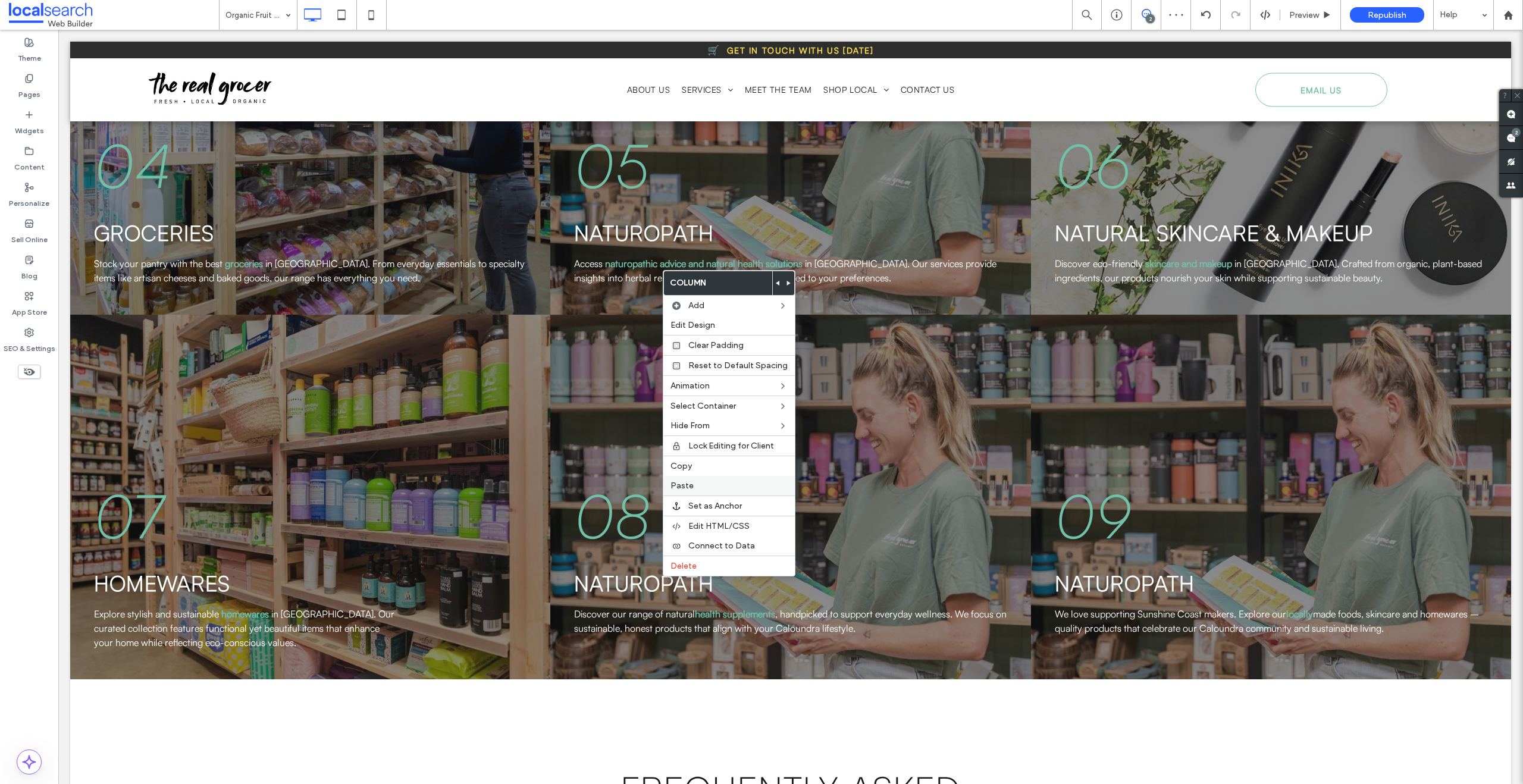
click at [690, 486] on span "Paste" at bounding box center [682, 486] width 23 height 10
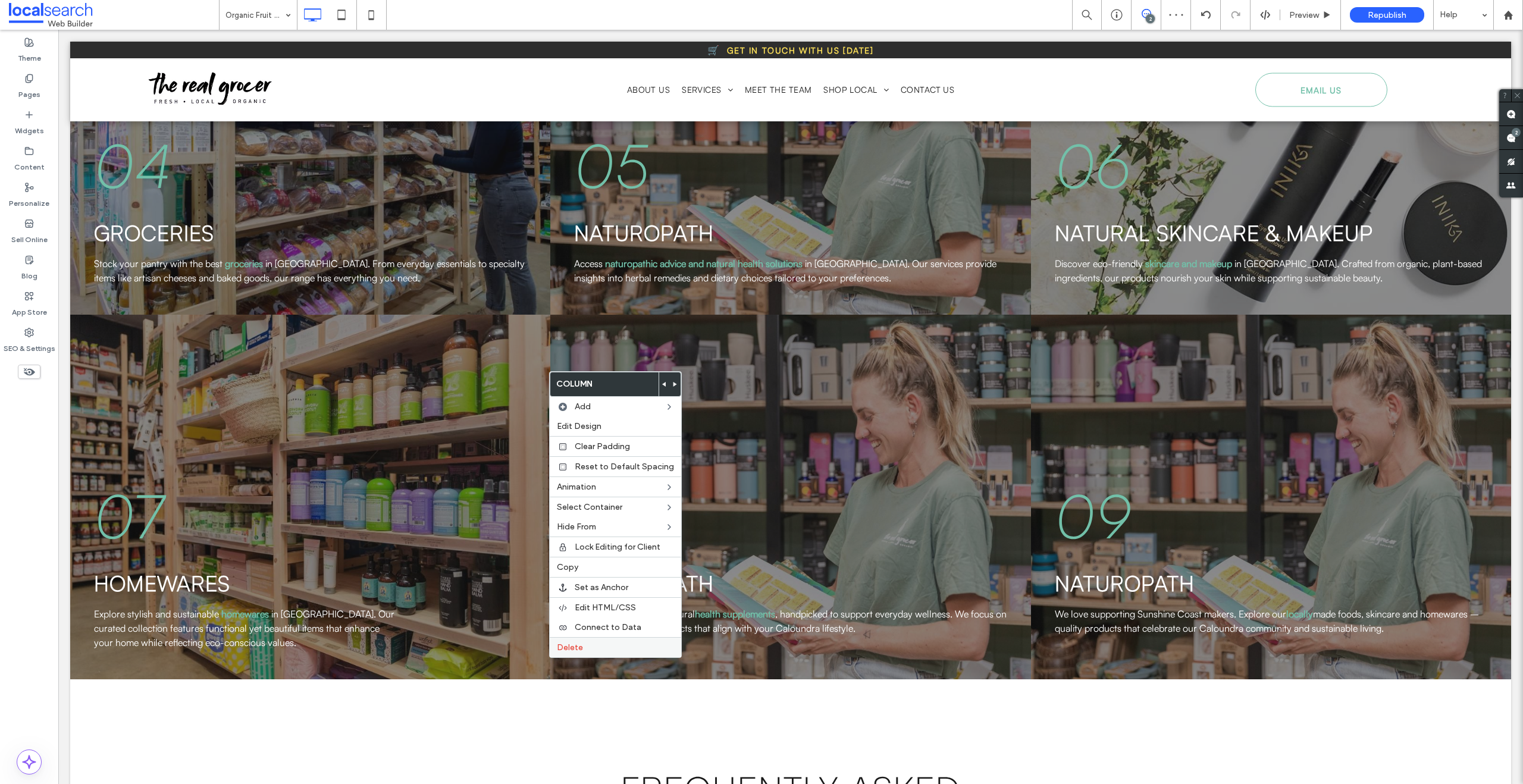
click at [564, 650] on span "Delete" at bounding box center [570, 647] width 26 height 10
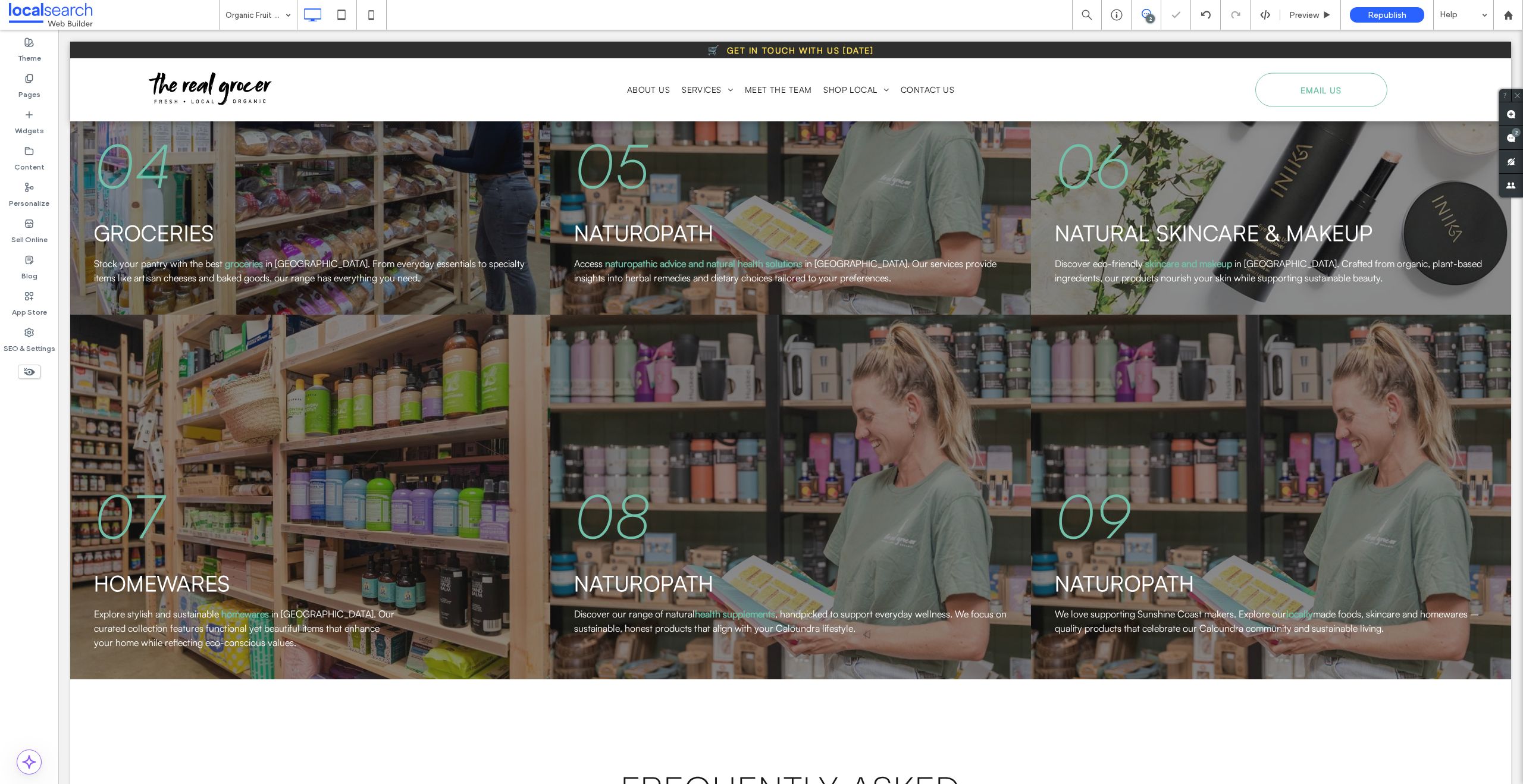
type input "**********"
type input "***"
click at [29, 83] on label "Pages" at bounding box center [29, 91] width 22 height 16
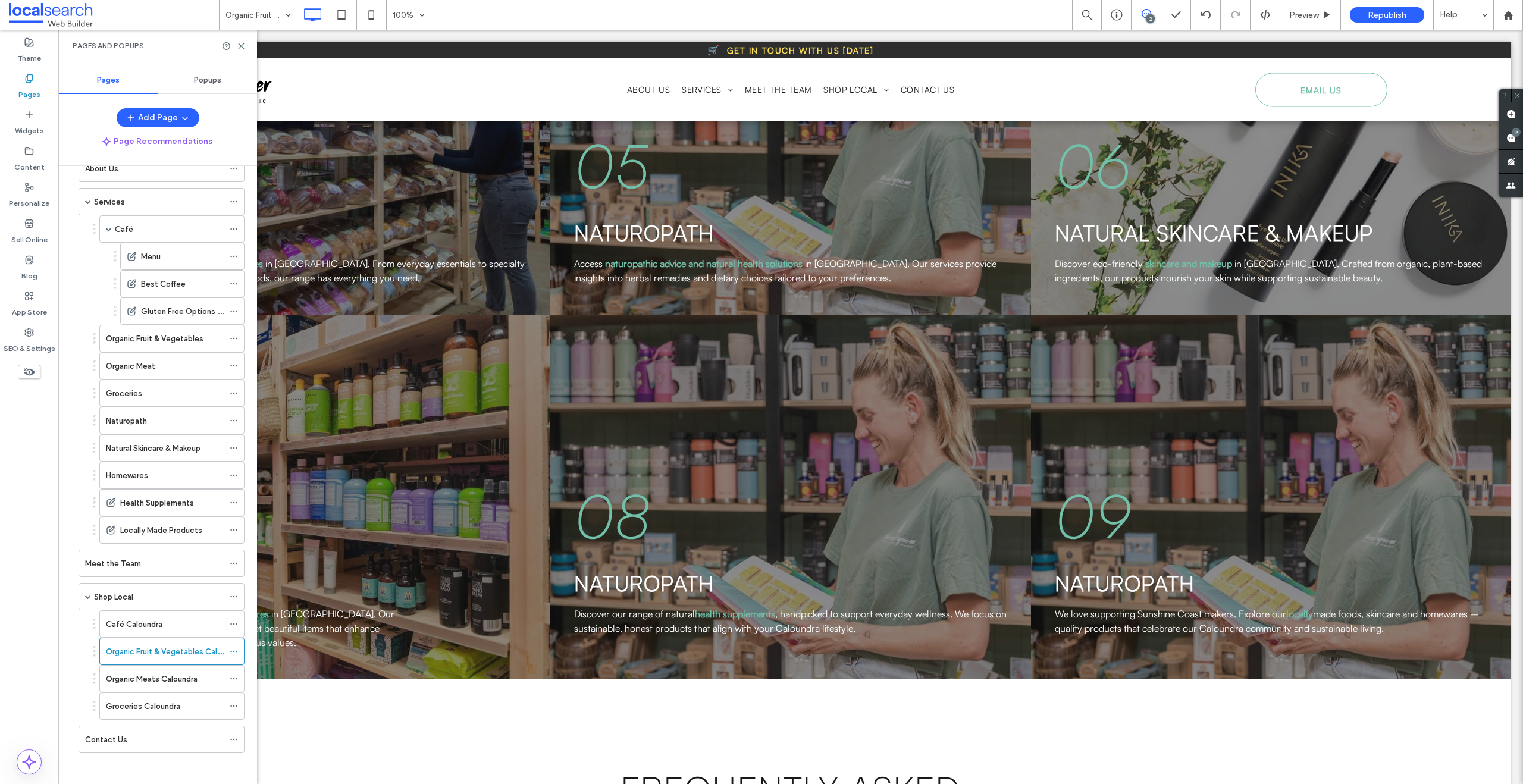
scroll to position [70, 0]
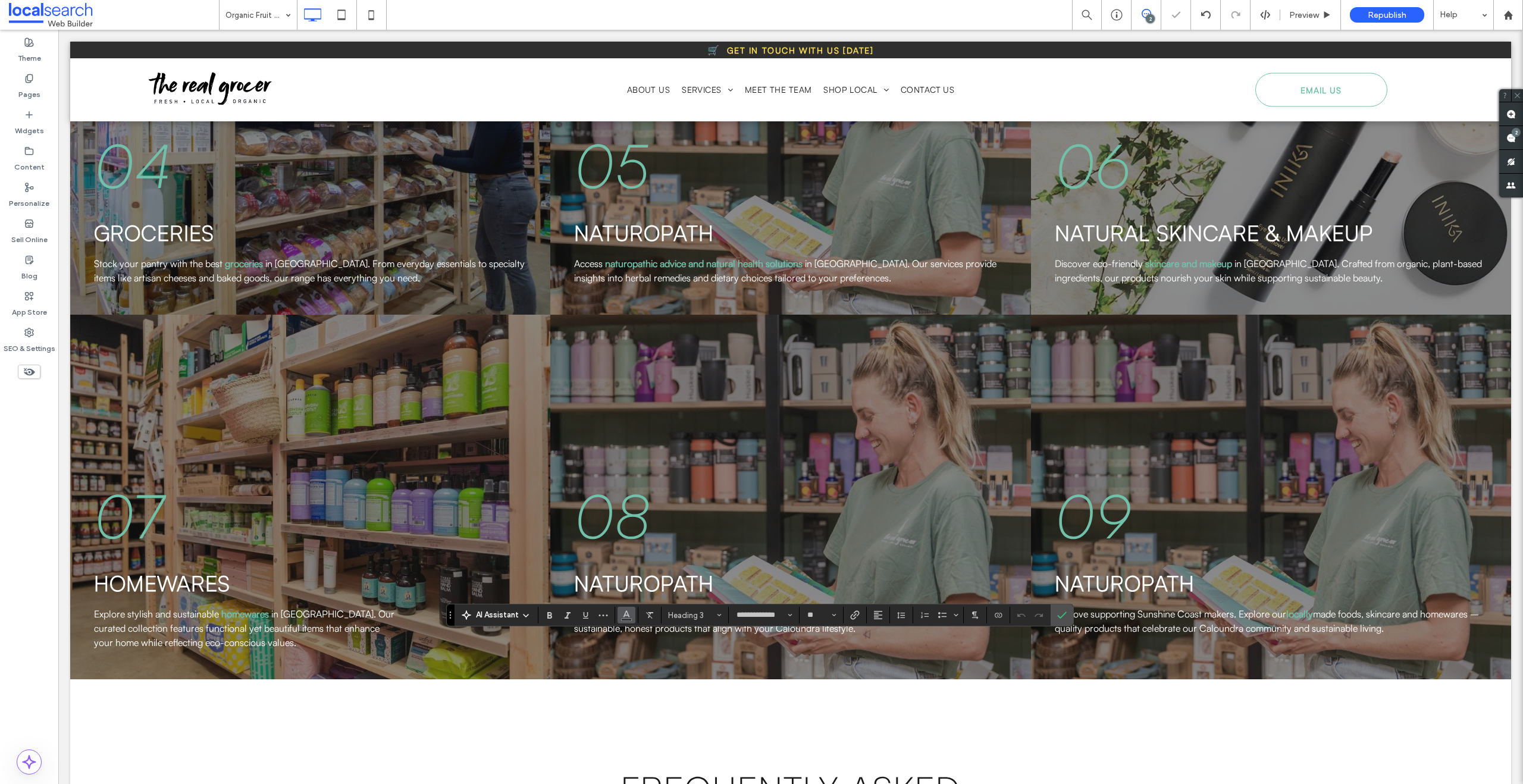
click at [629, 620] on span "Color" at bounding box center [626, 614] width 9 height 16
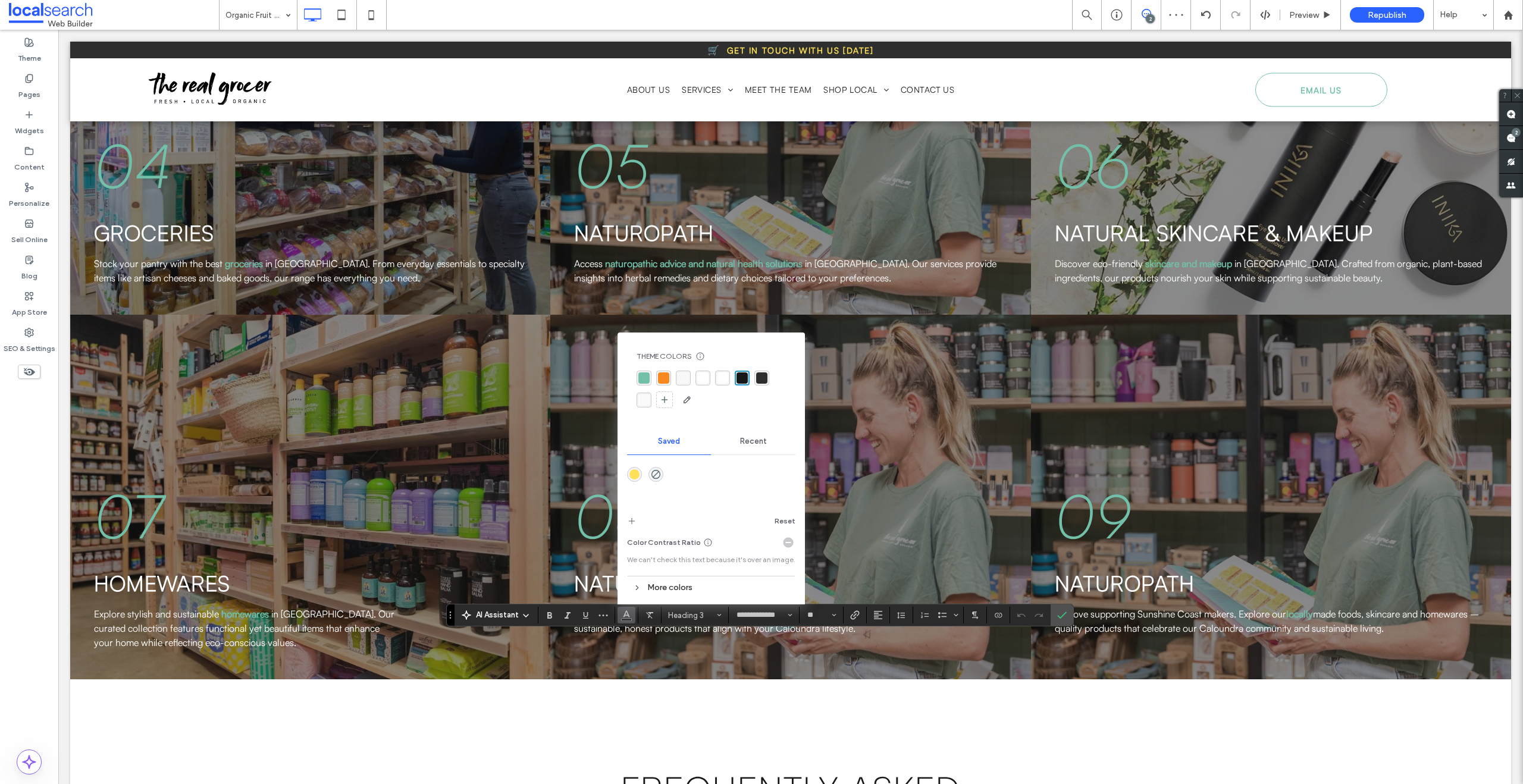
click at [688, 380] on div "rgba(248, 248, 248, 1)" at bounding box center [683, 378] width 11 height 11
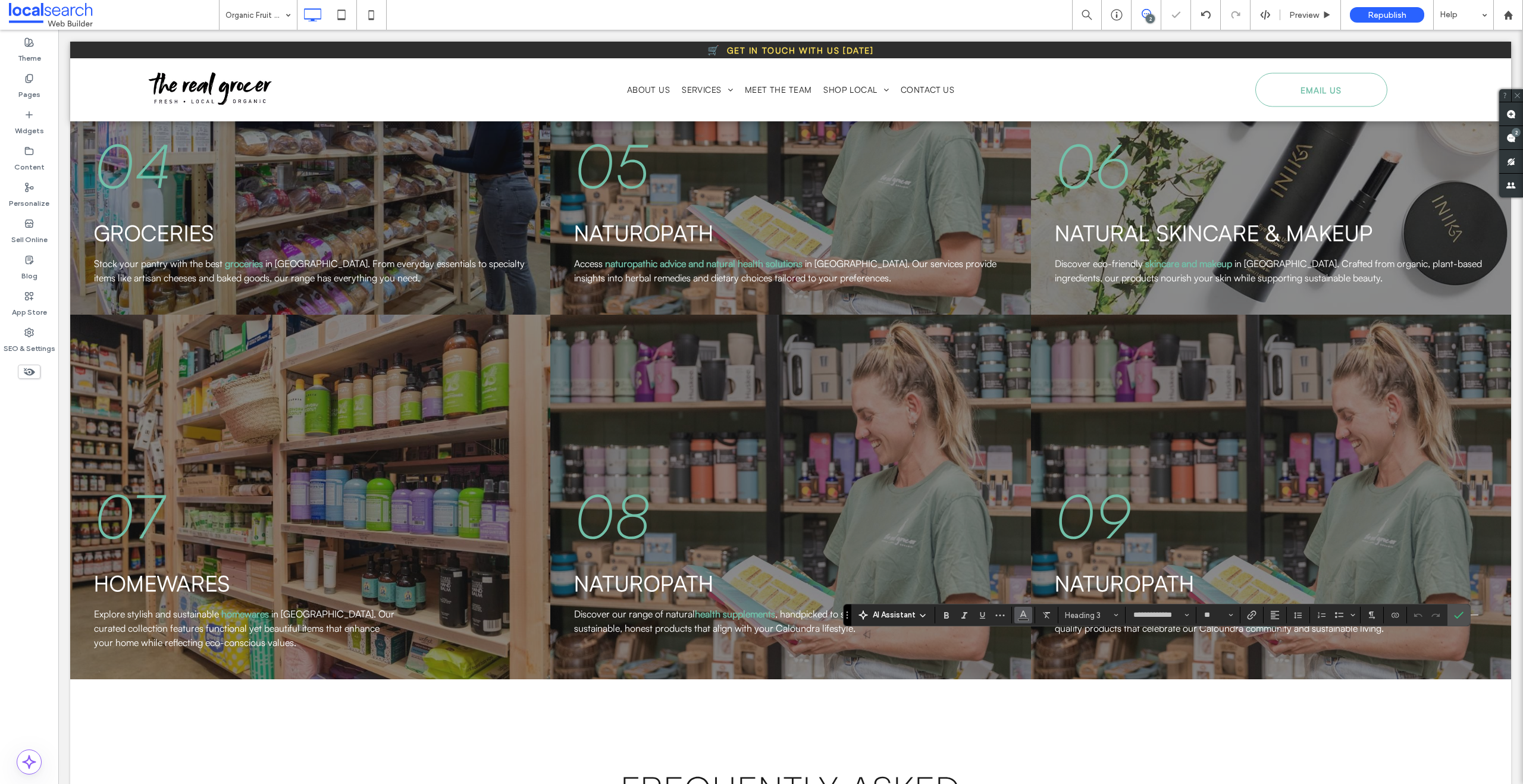
click at [1014, 613] on button "Color" at bounding box center [1023, 615] width 18 height 16
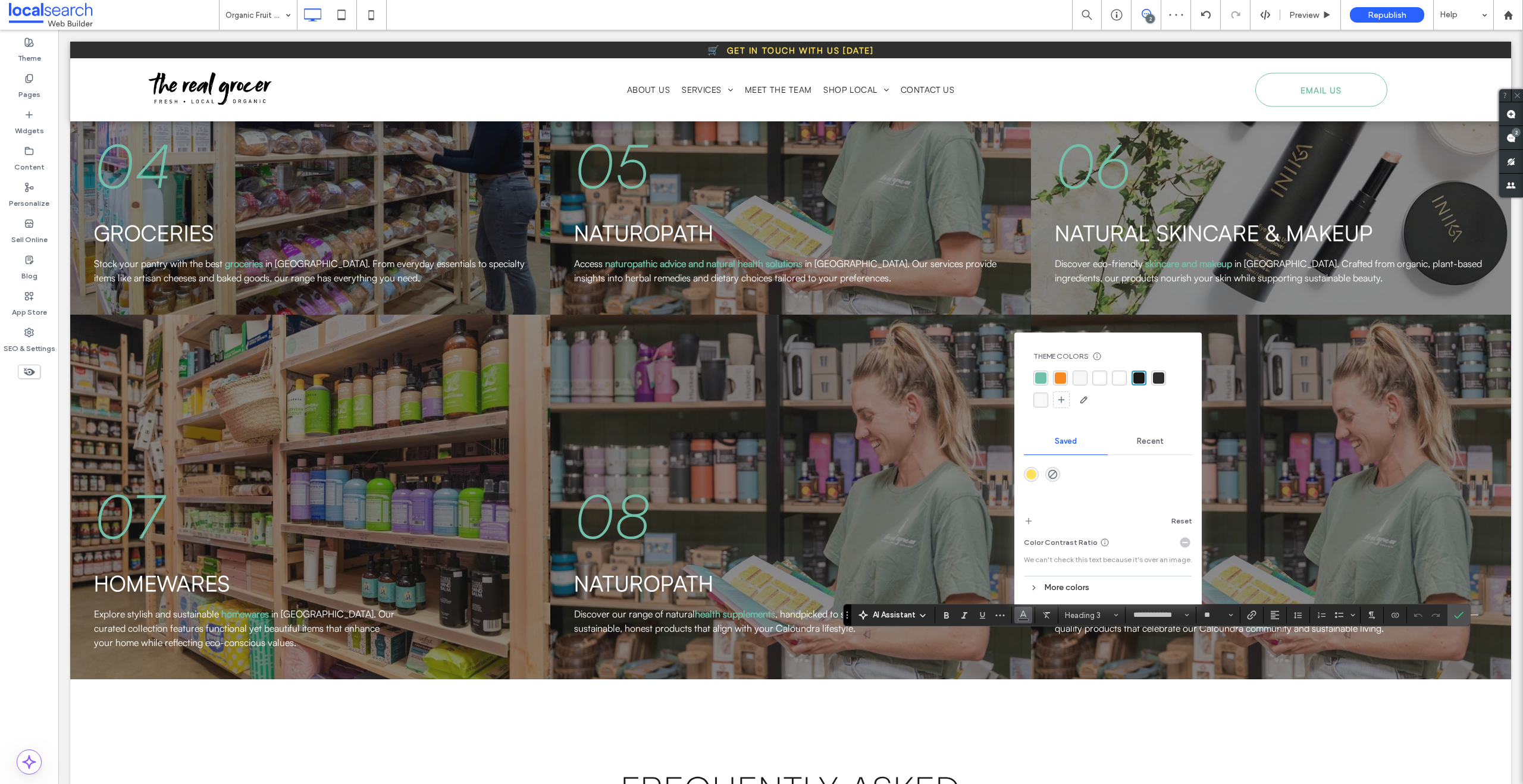
click at [1079, 379] on div "rgba(248, 248, 248, 1)" at bounding box center [1080, 378] width 11 height 11
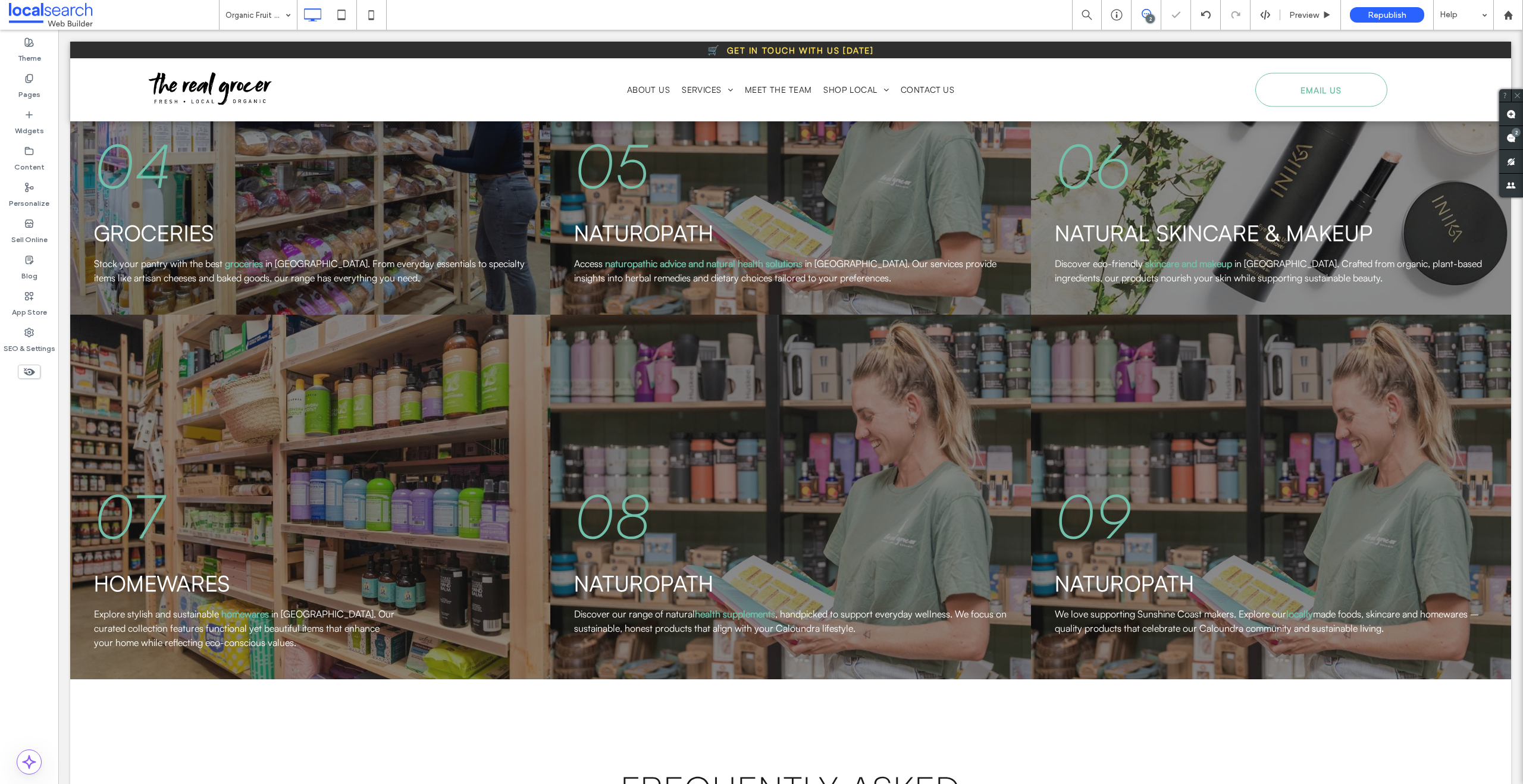
type input "**********"
type input "**"
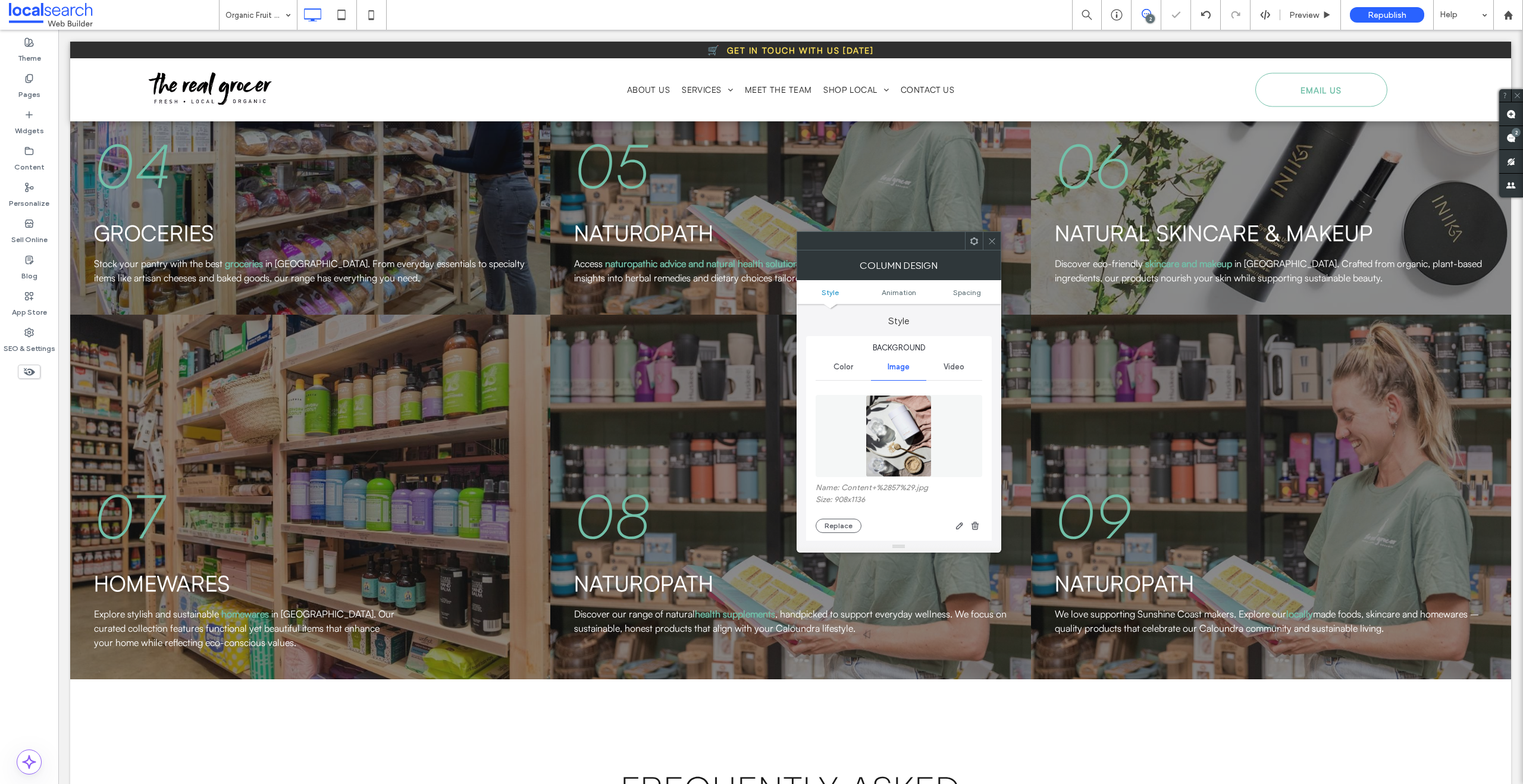
click at [993, 240] on icon at bounding box center [992, 241] width 9 height 9
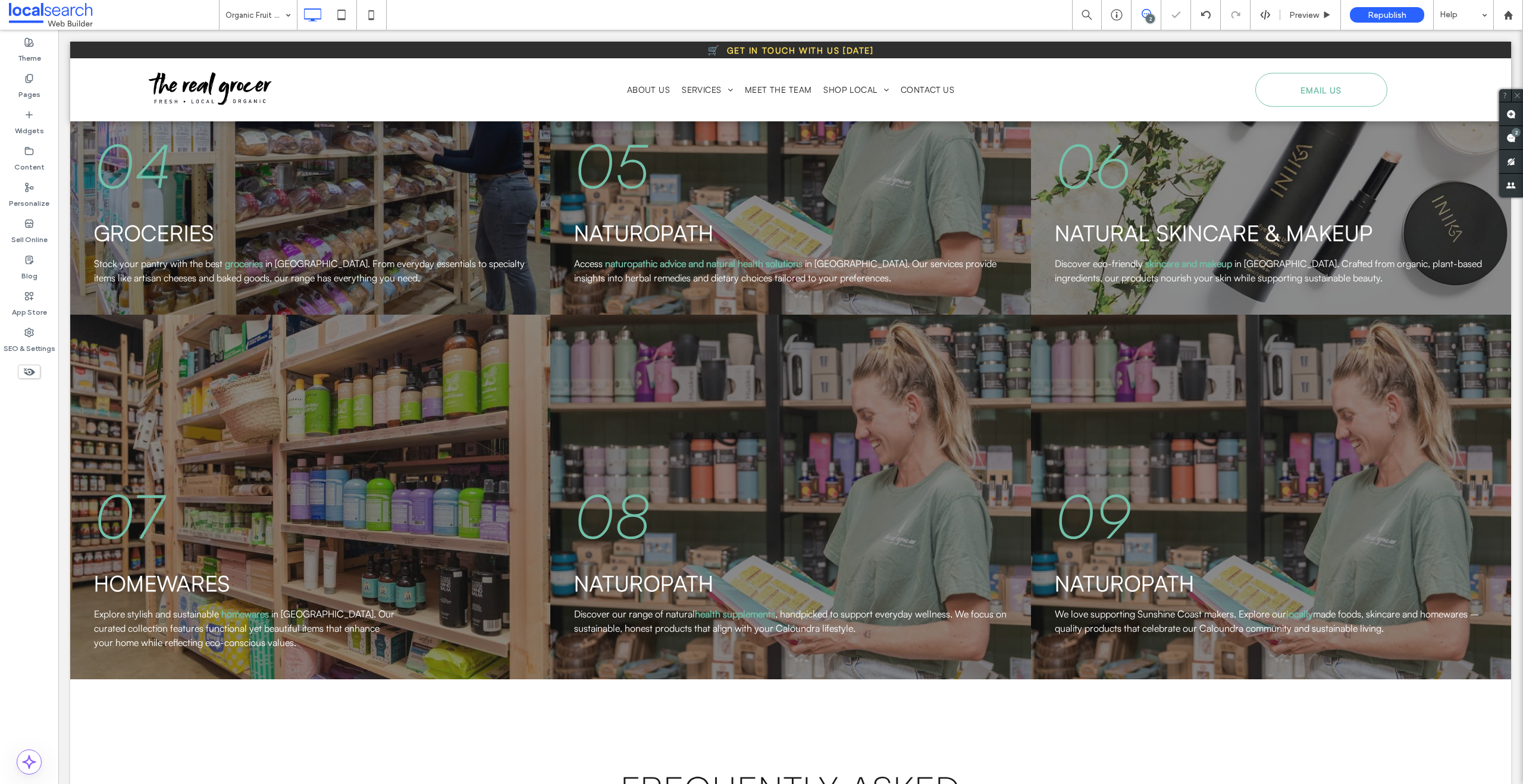
type input "**********"
type input "**"
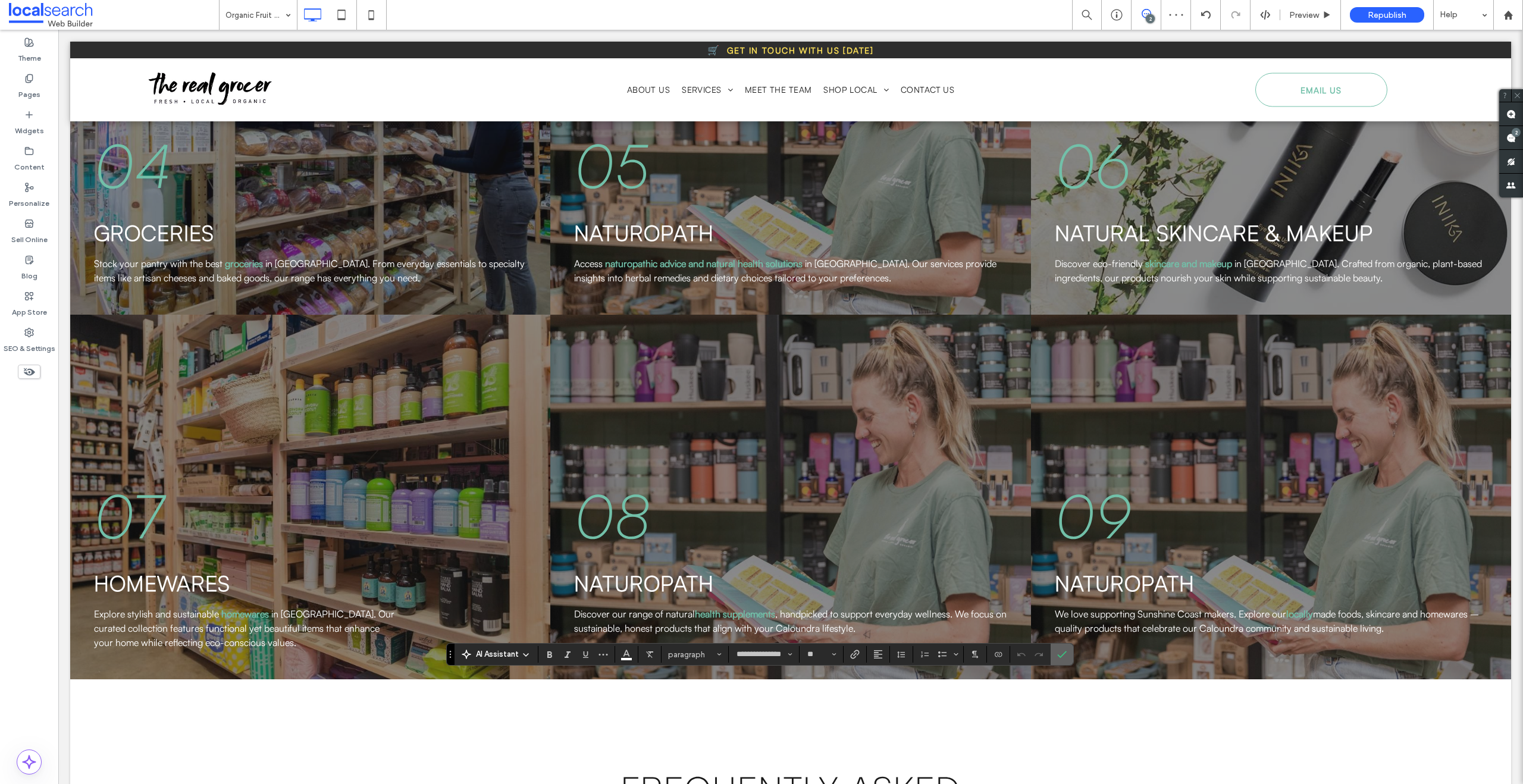
click at [1067, 652] on label "Confirm" at bounding box center [1062, 654] width 18 height 22
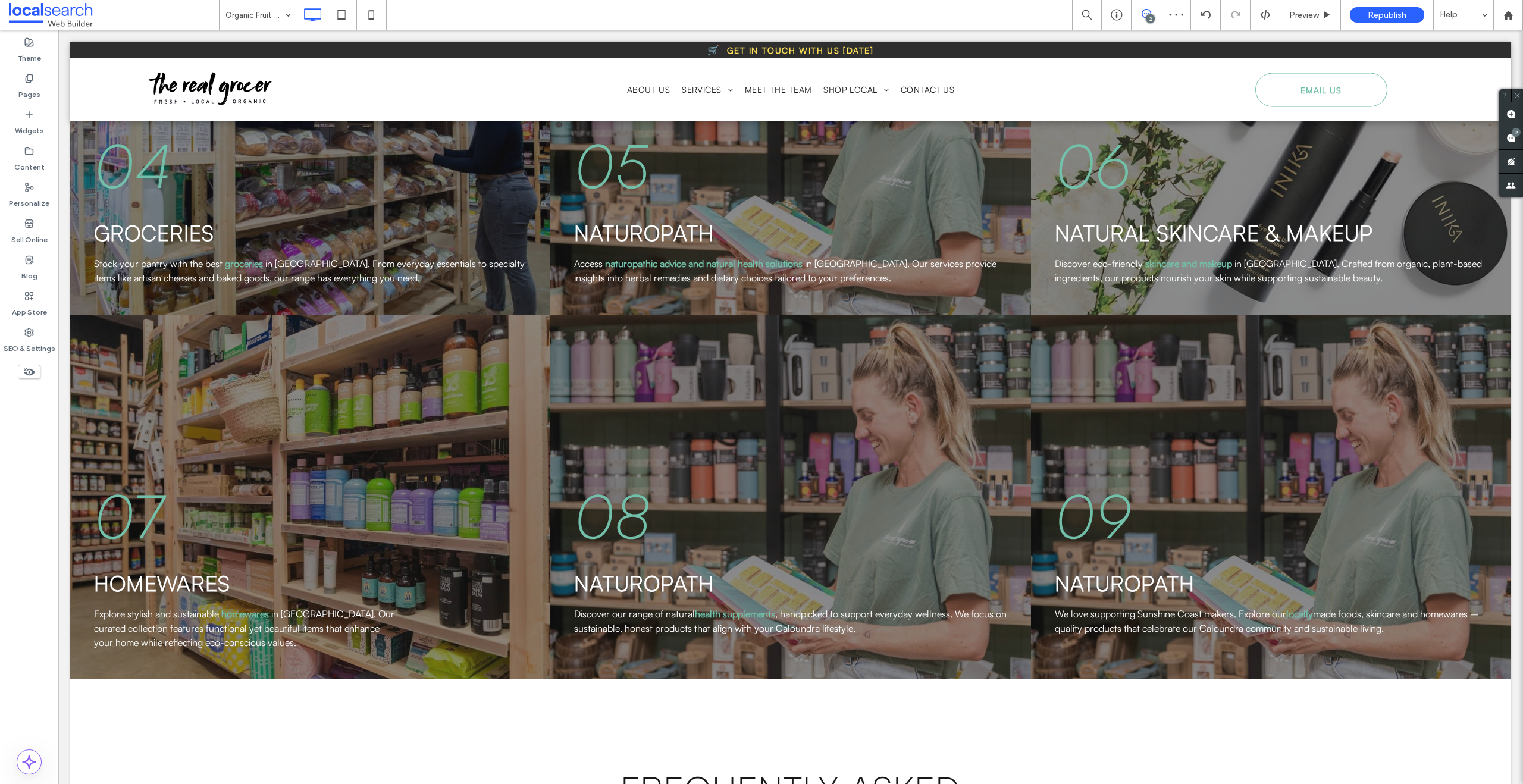
type input "**********"
type input "**"
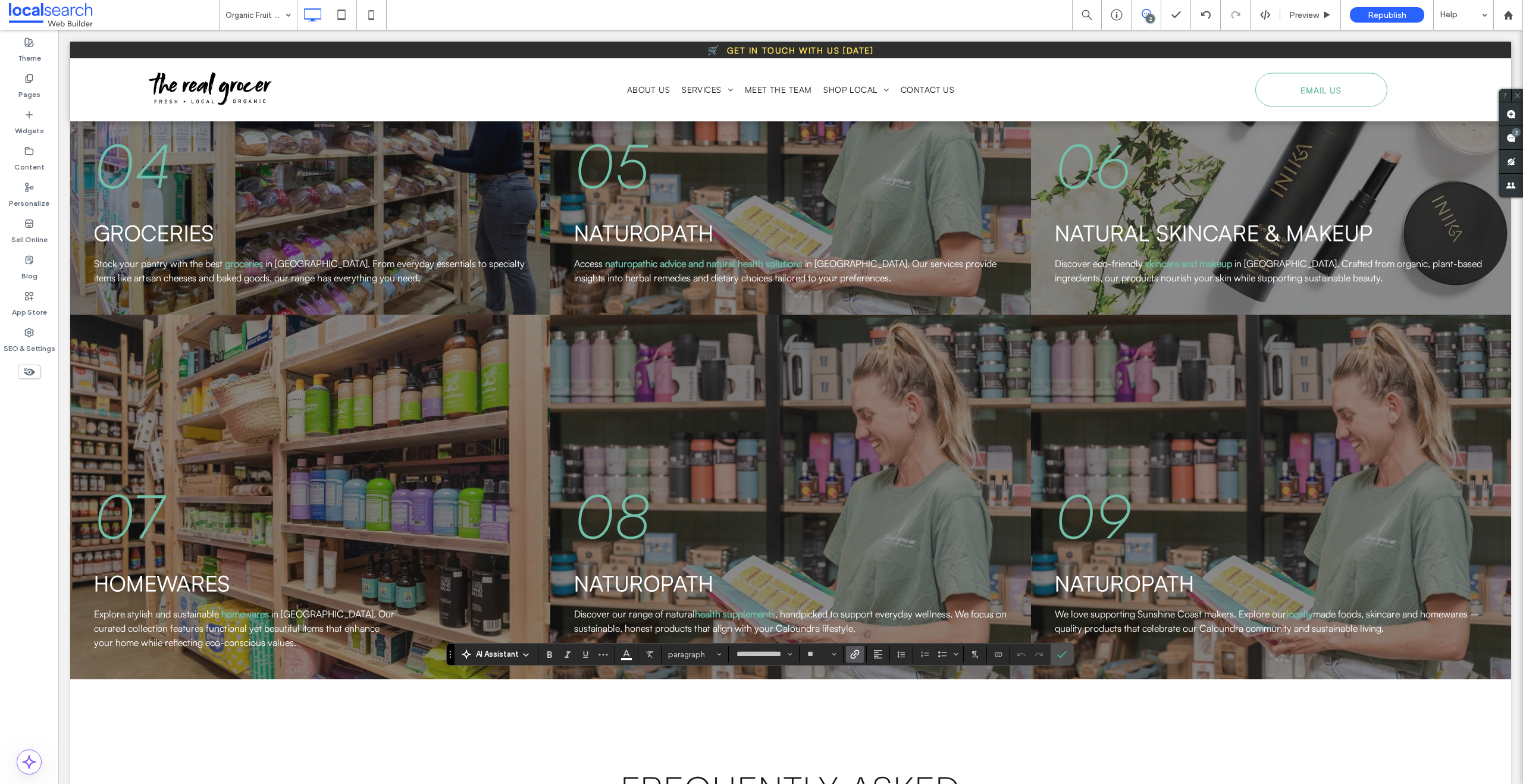
click at [860, 654] on label "Link" at bounding box center [855, 653] width 18 height 16
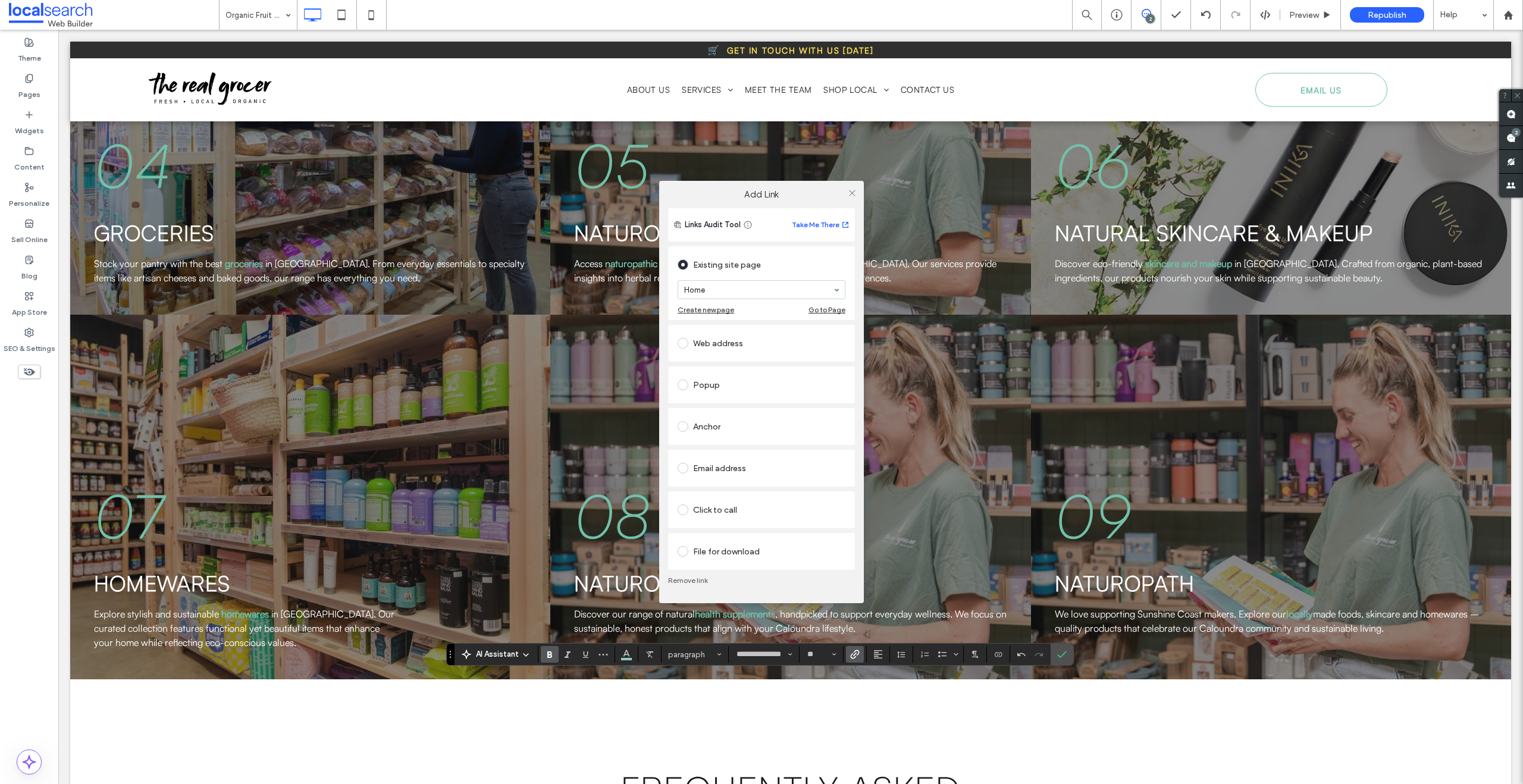
click at [708, 280] on div "Home" at bounding box center [761, 289] width 168 height 19
click at [852, 197] on icon at bounding box center [852, 193] width 9 height 9
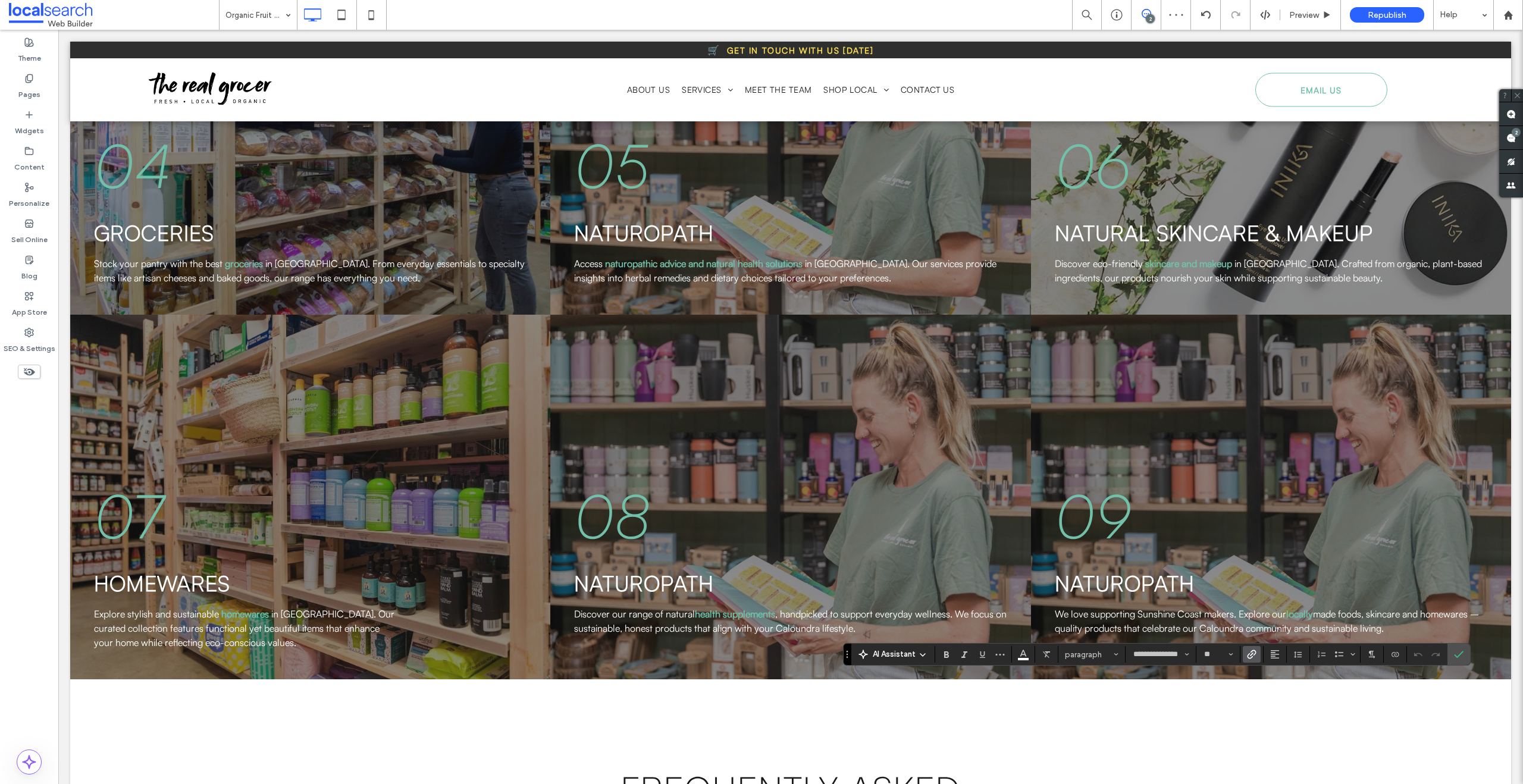
click at [1247, 653] on icon "Link" at bounding box center [1252, 653] width 9 height 9
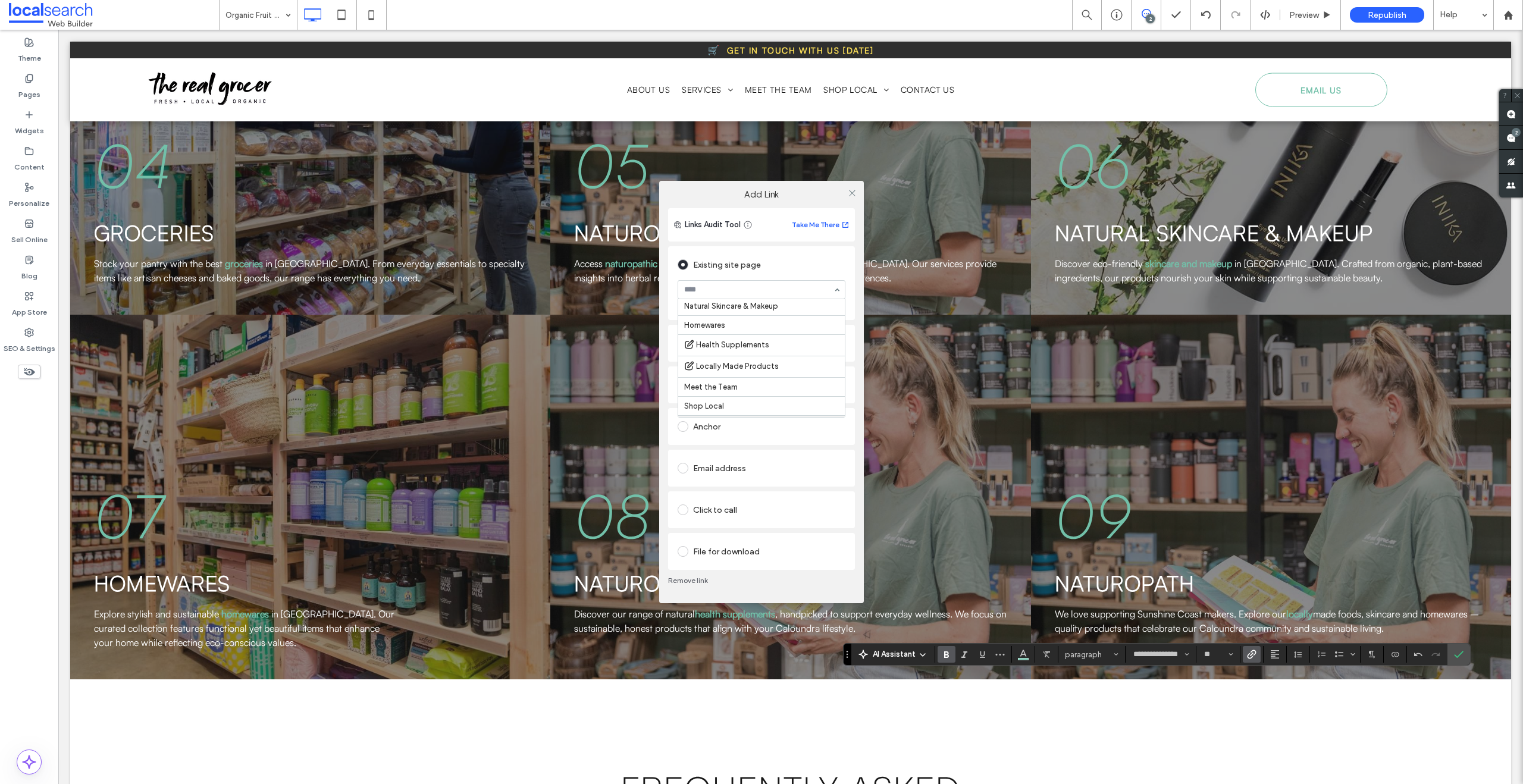
scroll to position [212, 0]
click at [851, 191] on icon at bounding box center [852, 193] width 9 height 9
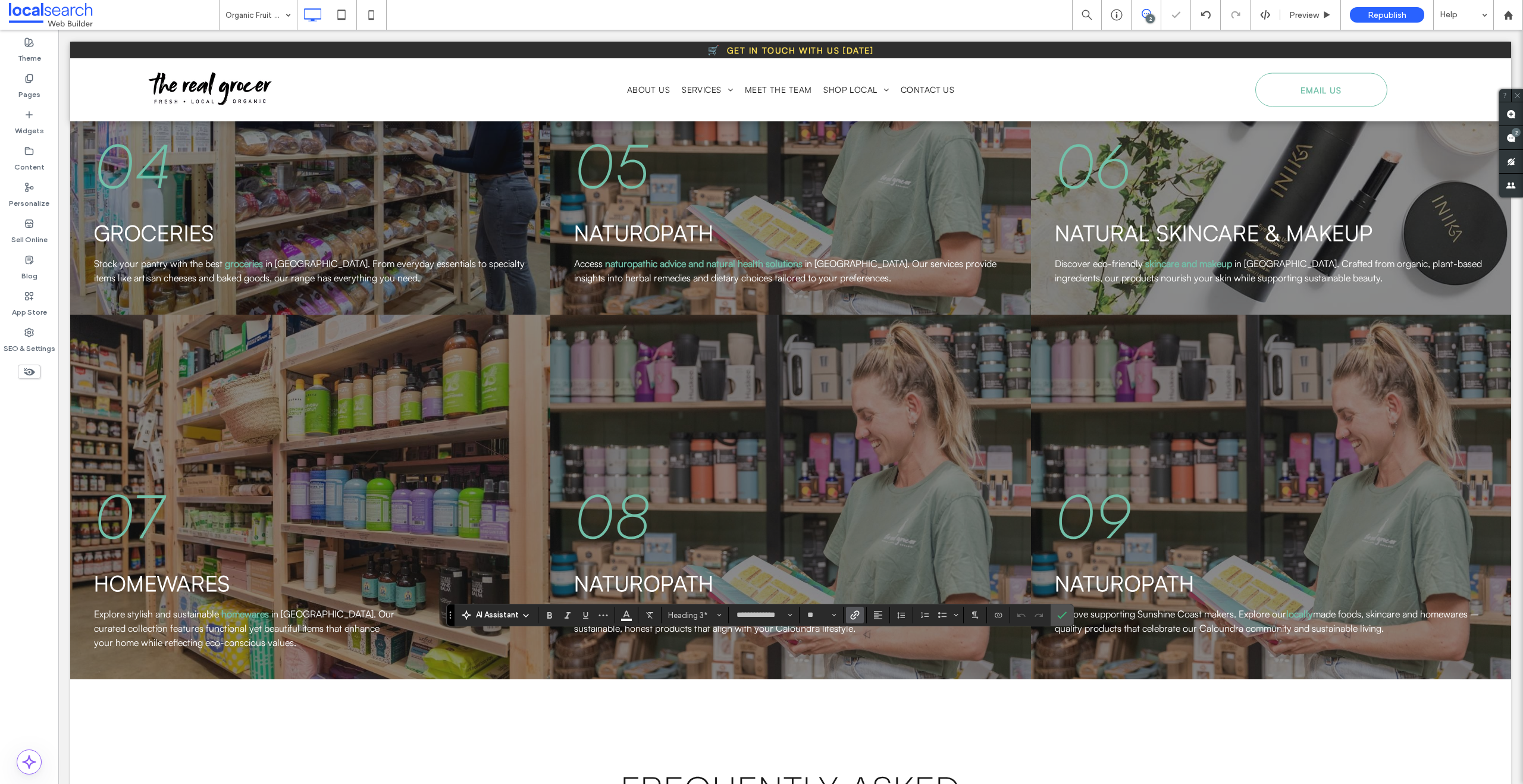
click at [857, 614] on icon "Link" at bounding box center [855, 615] width 9 height 9
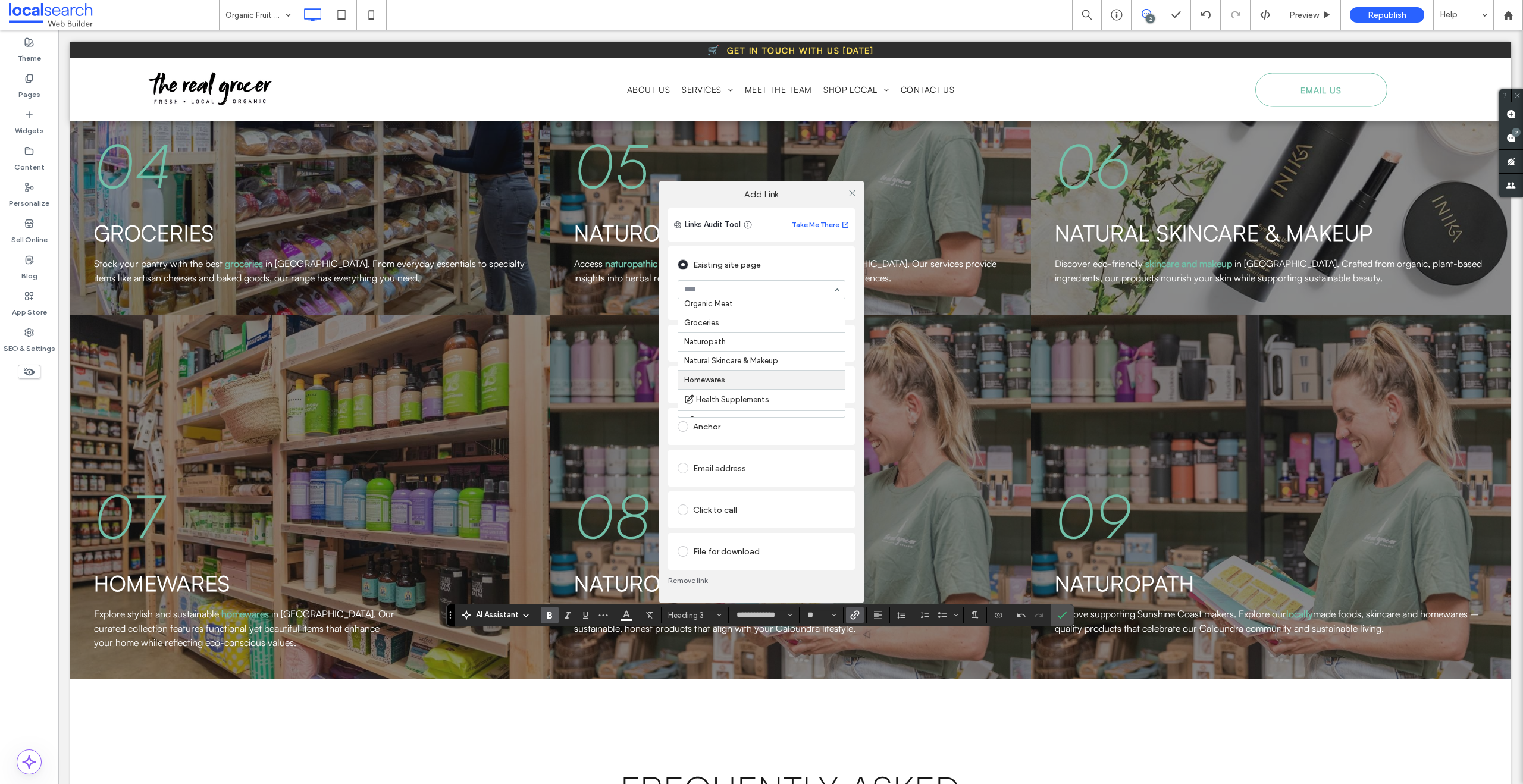
scroll to position [249, 0]
click at [851, 194] on icon at bounding box center [852, 193] width 9 height 9
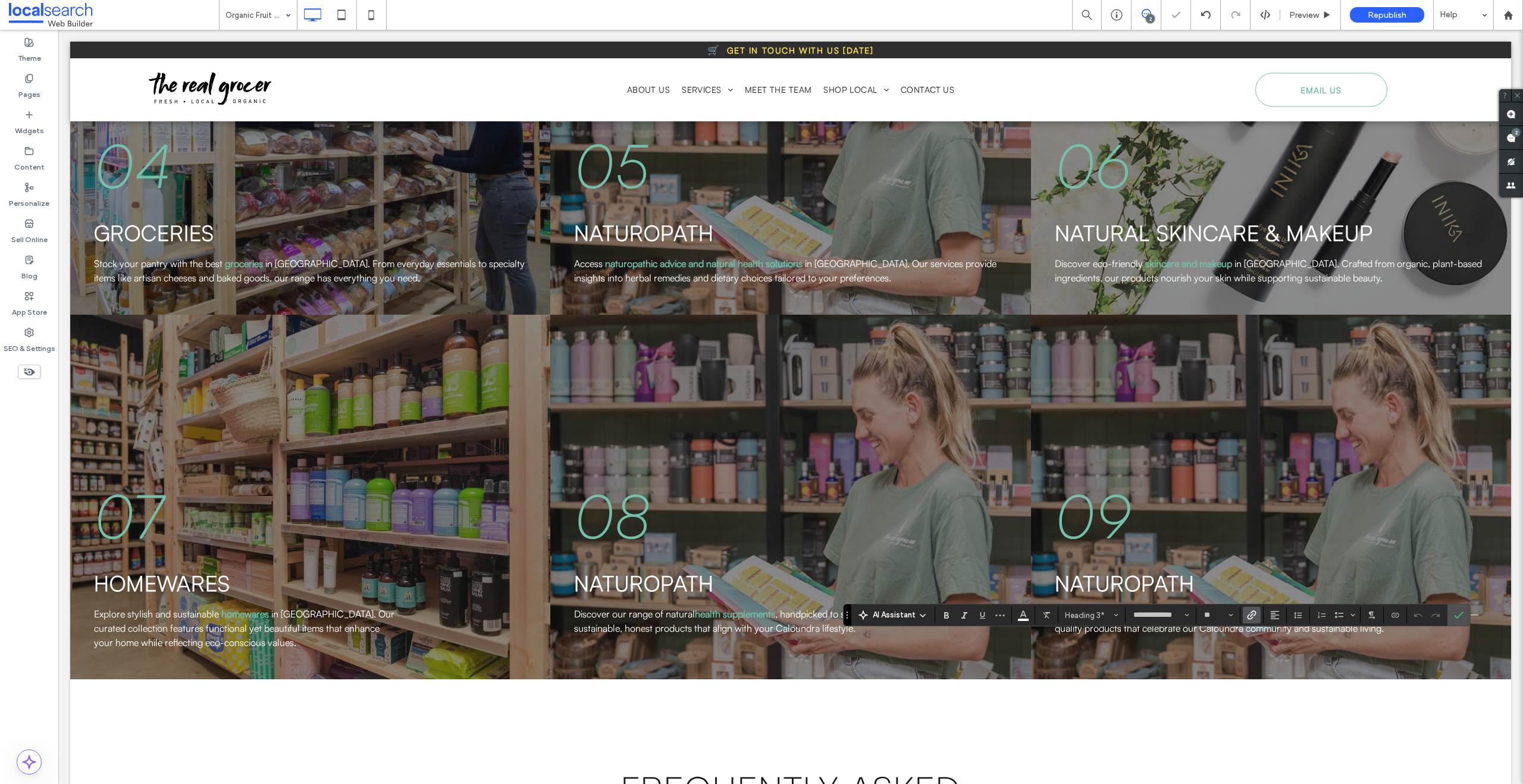
click at [1253, 615] on icon "Link" at bounding box center [1252, 615] width 9 height 9
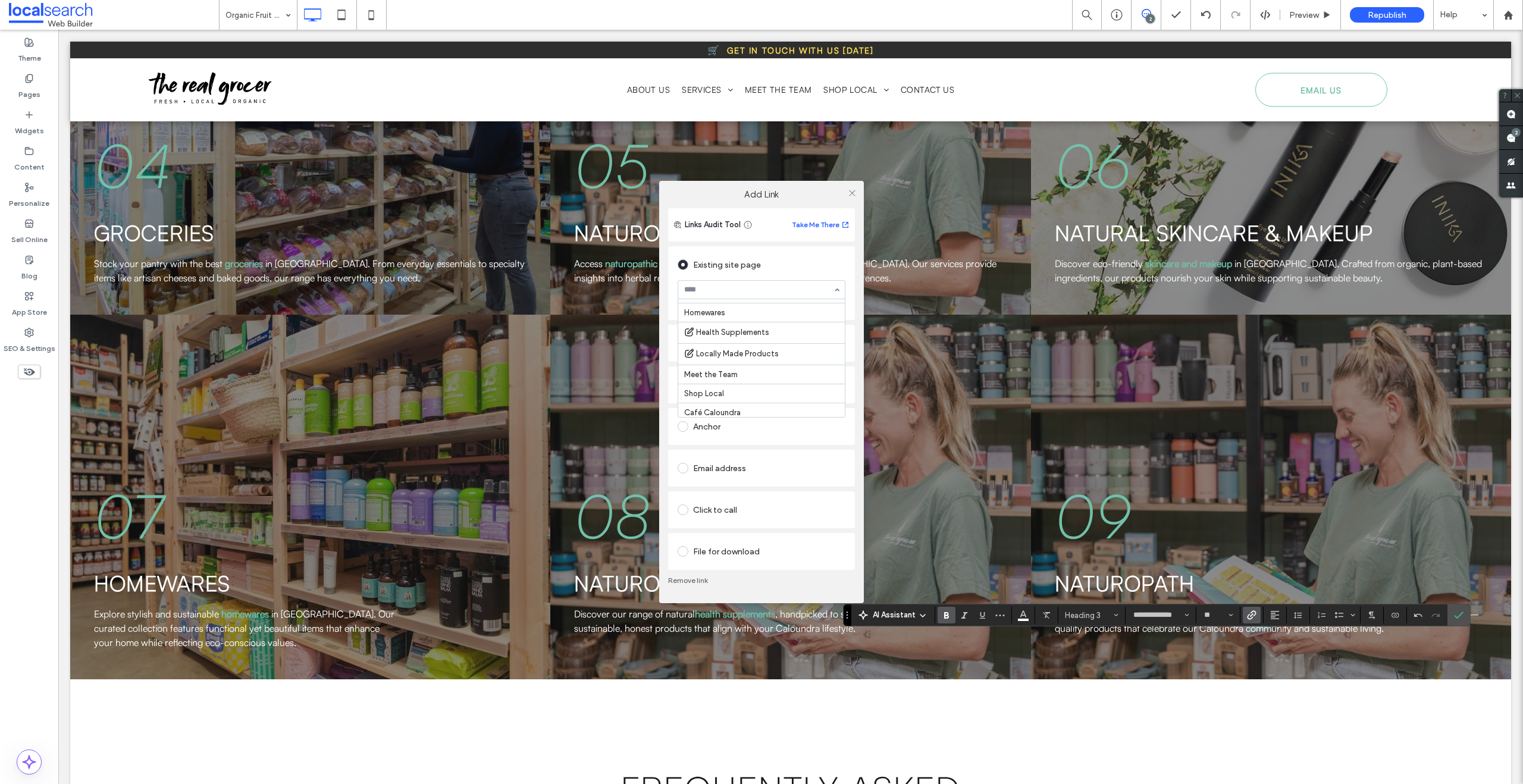
scroll to position [232, 0]
click at [851, 198] on span at bounding box center [852, 192] width 9 height 18
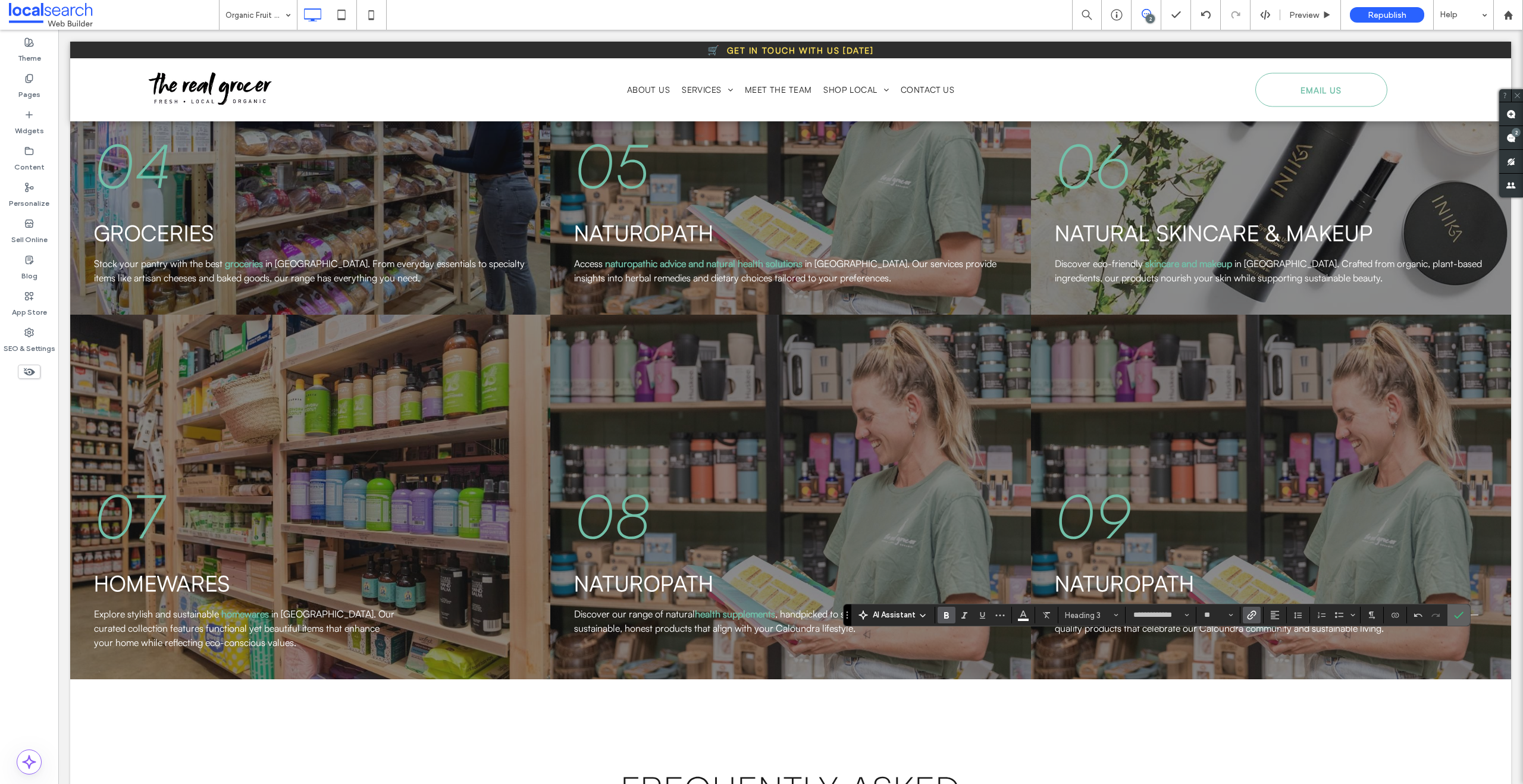
click at [1463, 617] on icon "Confirm" at bounding box center [1458, 615] width 9 height 9
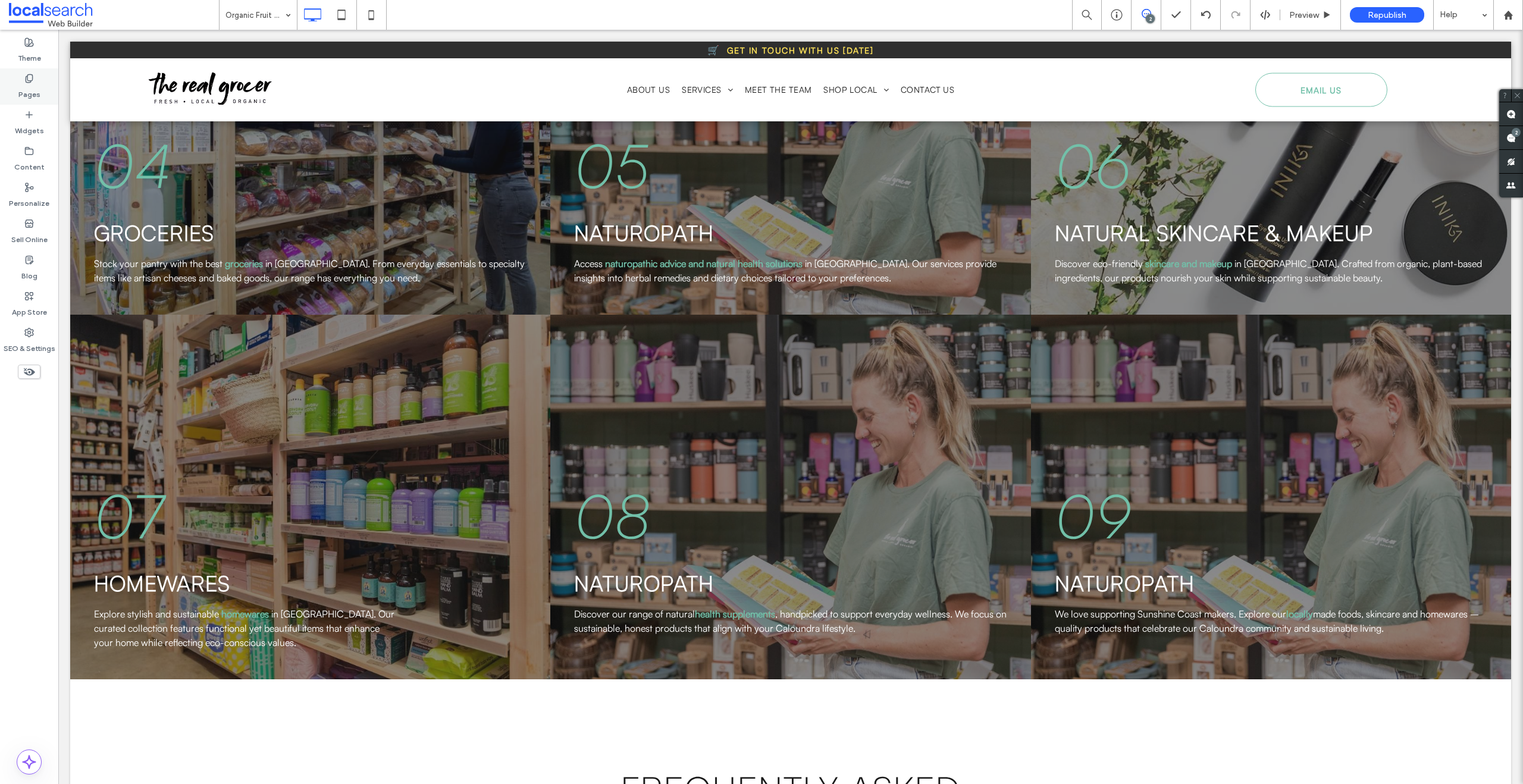
click at [23, 92] on label "Pages" at bounding box center [29, 91] width 22 height 16
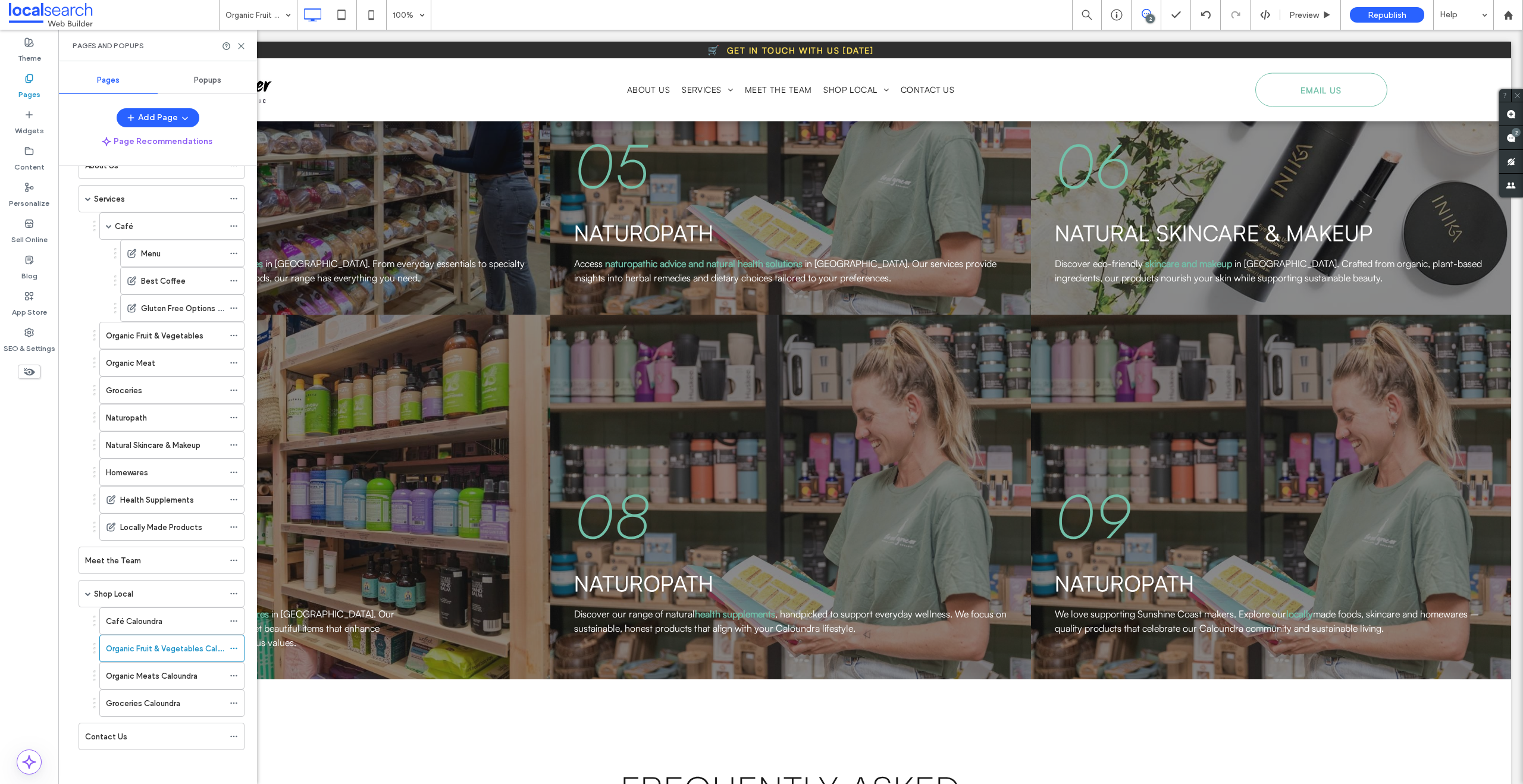
scroll to position [70, 0]
click at [164, 669] on label "Organic Meats Caloundra" at bounding box center [152, 674] width 92 height 21
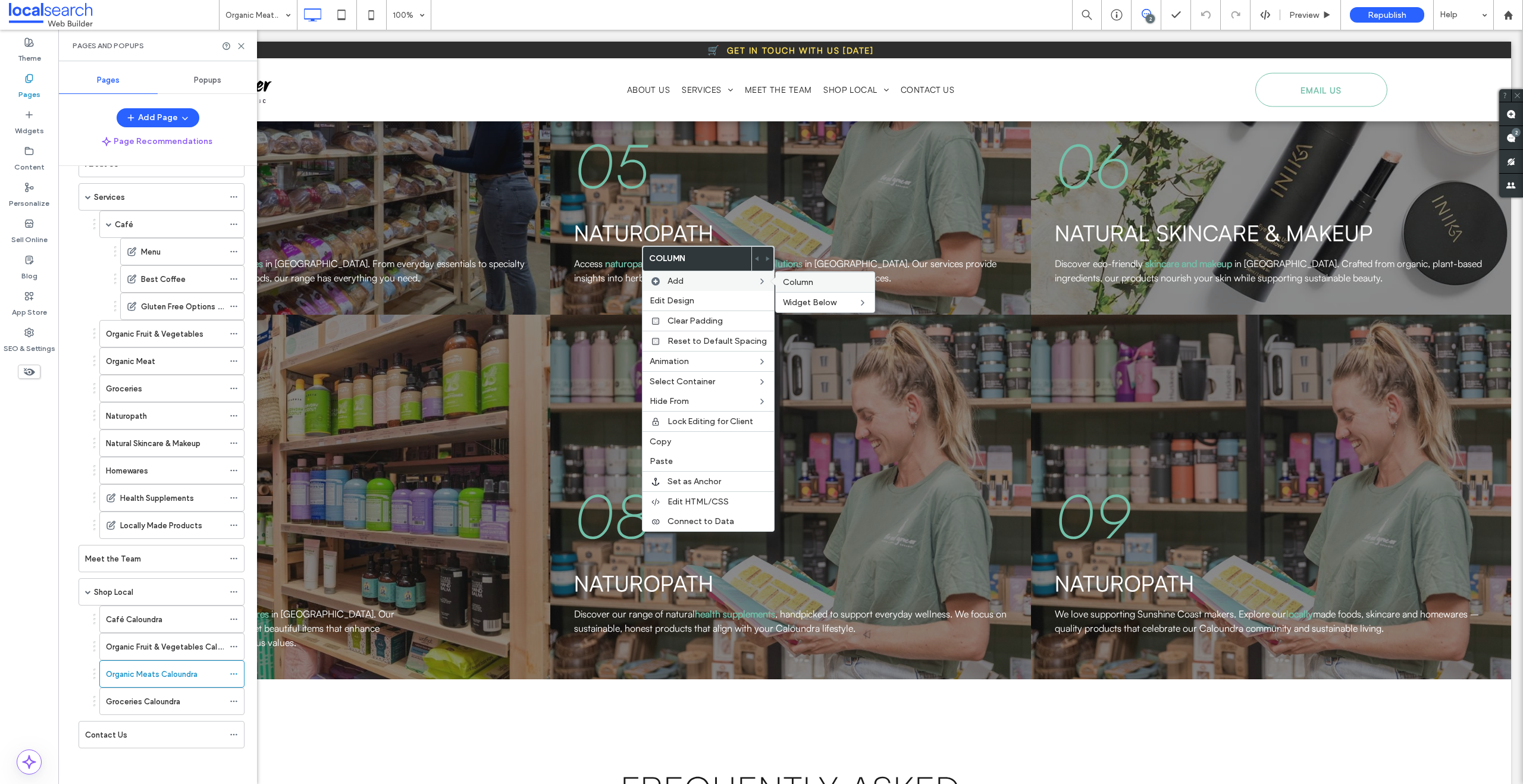
click at [799, 284] on span "Column" at bounding box center [798, 282] width 30 height 10
click at [787, 278] on span "Column" at bounding box center [798, 282] width 30 height 10
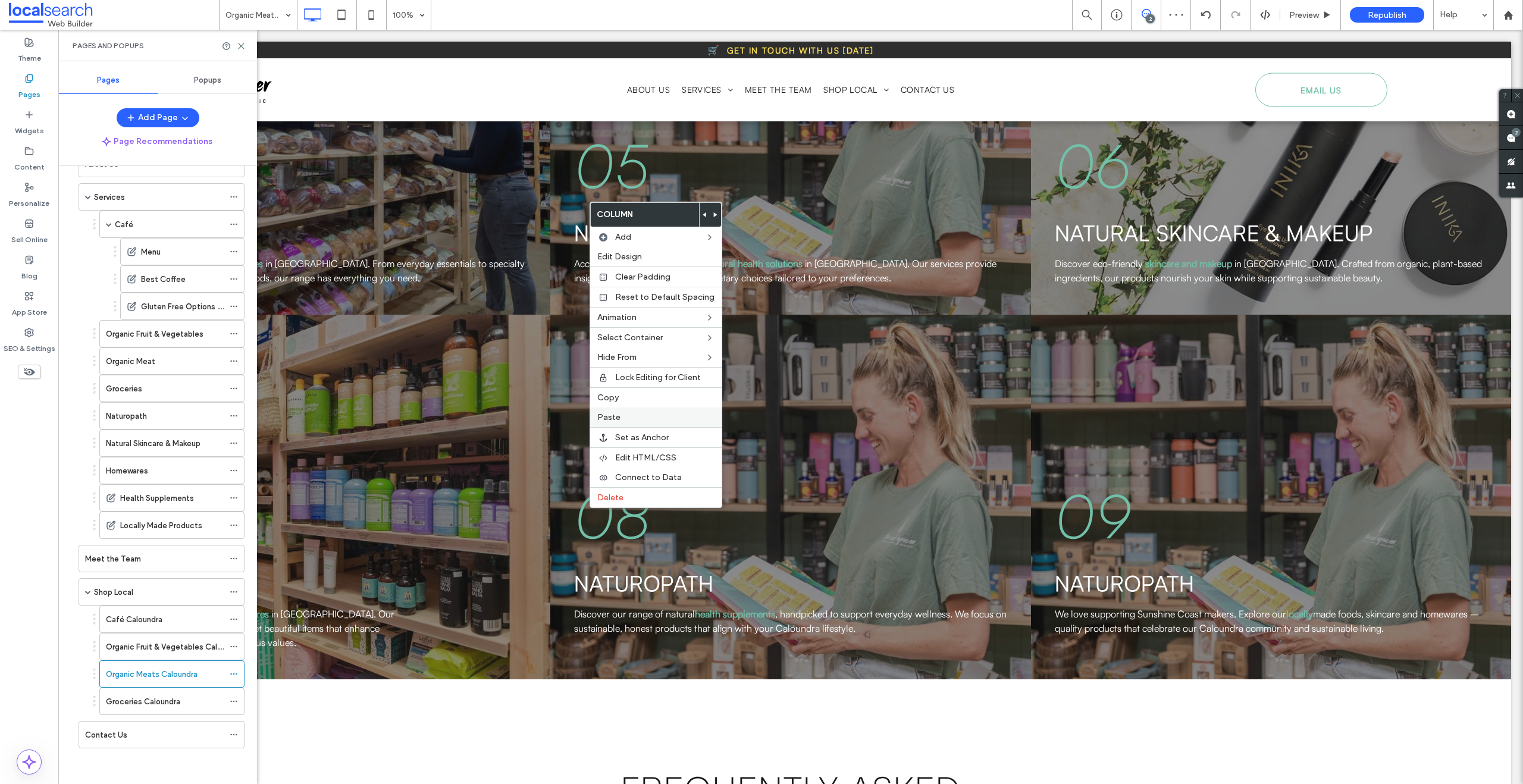
click at [608, 415] on span "Paste" at bounding box center [609, 417] width 23 height 10
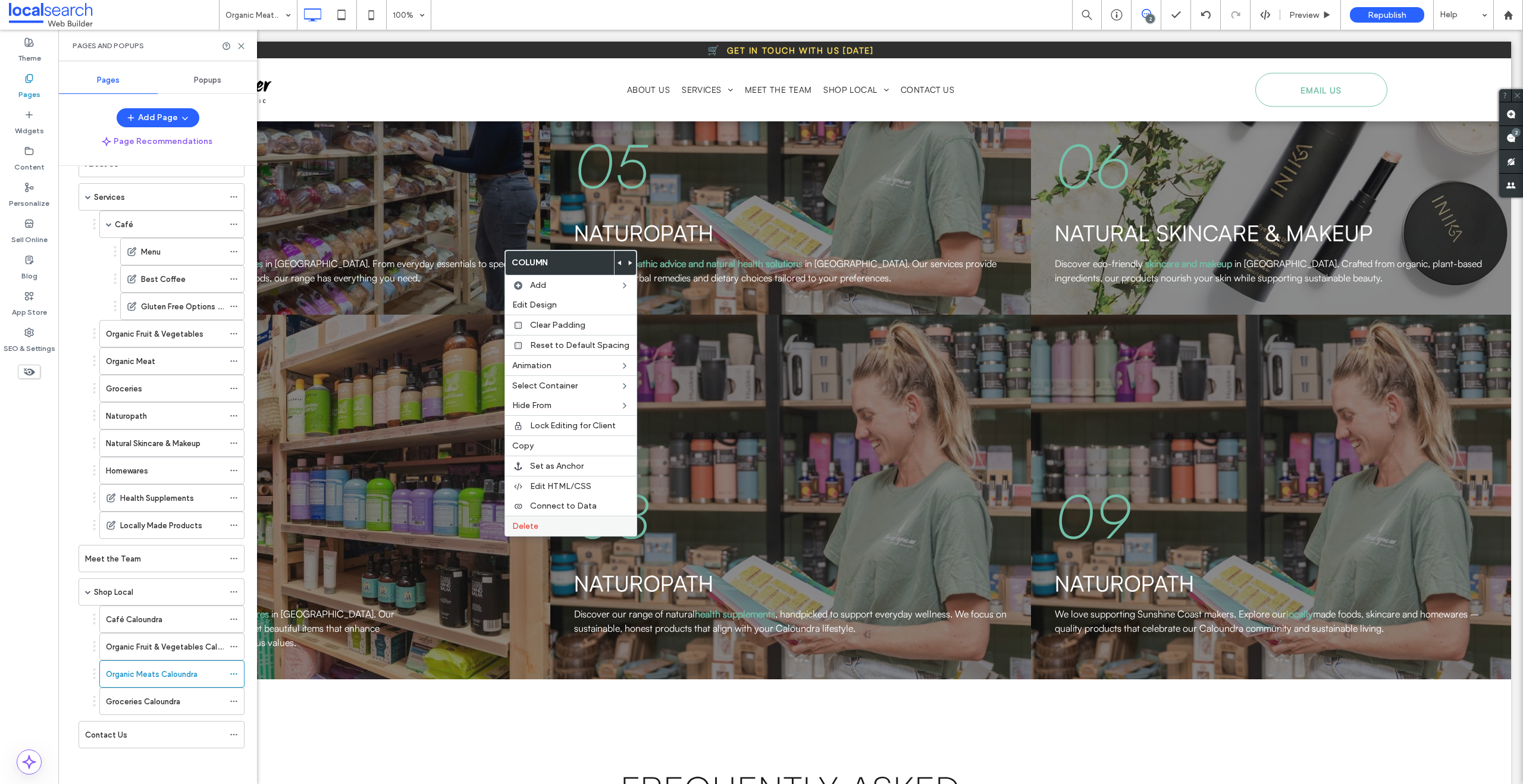
click at [522, 522] on span "Delete" at bounding box center [525, 526] width 26 height 10
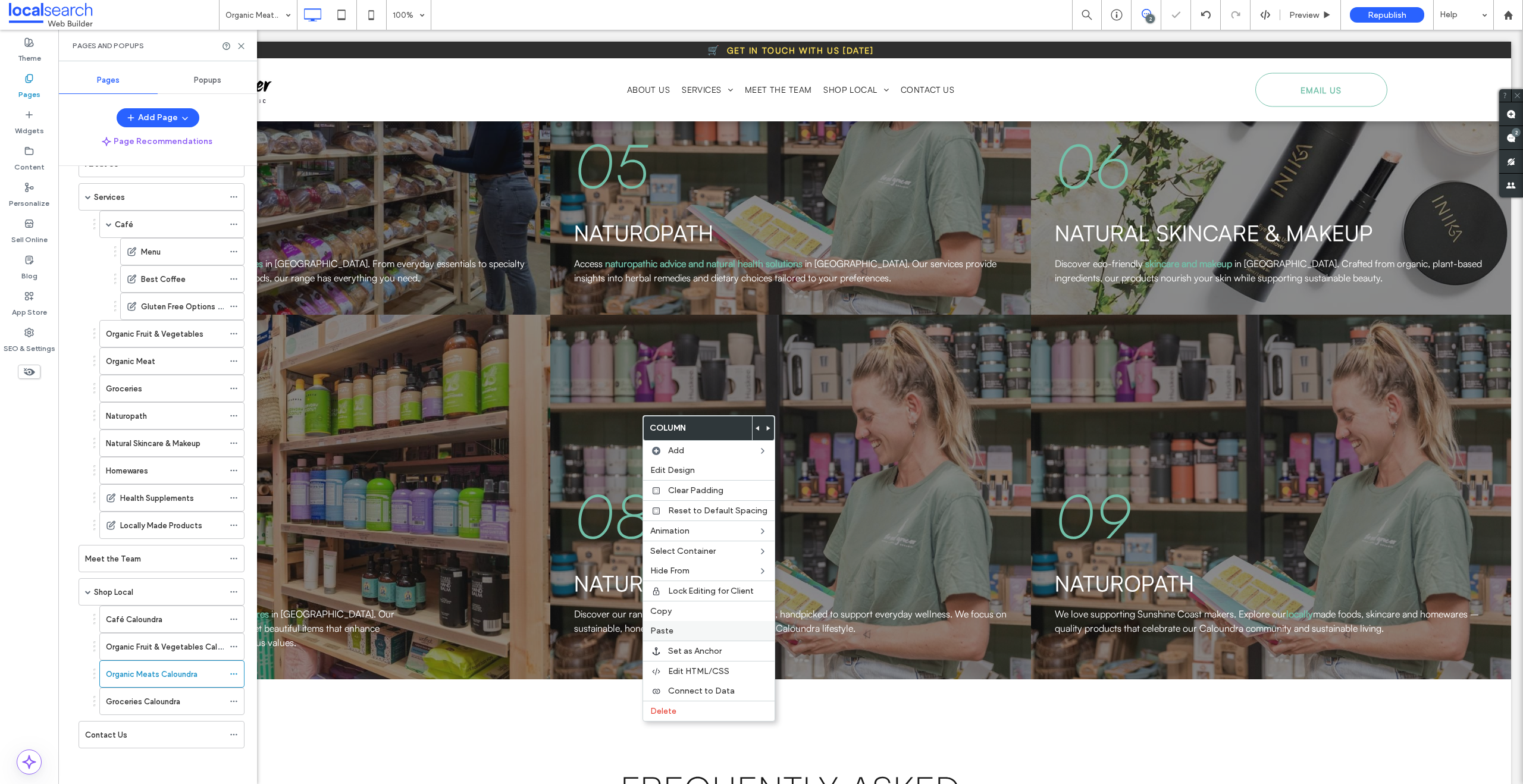
click at [667, 624] on div "Paste" at bounding box center [708, 630] width 131 height 19
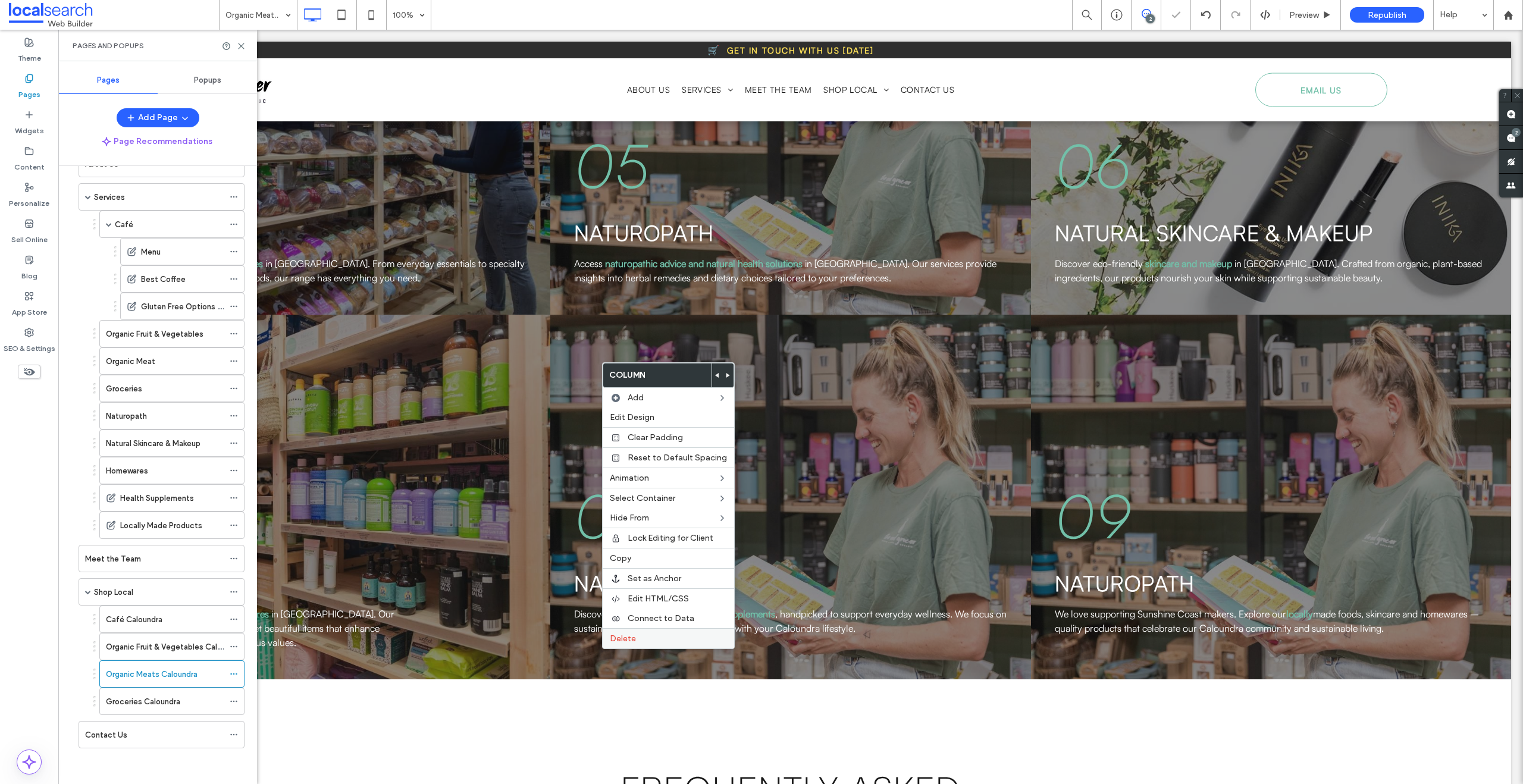
click at [622, 641] on span "Delete" at bounding box center [623, 638] width 26 height 10
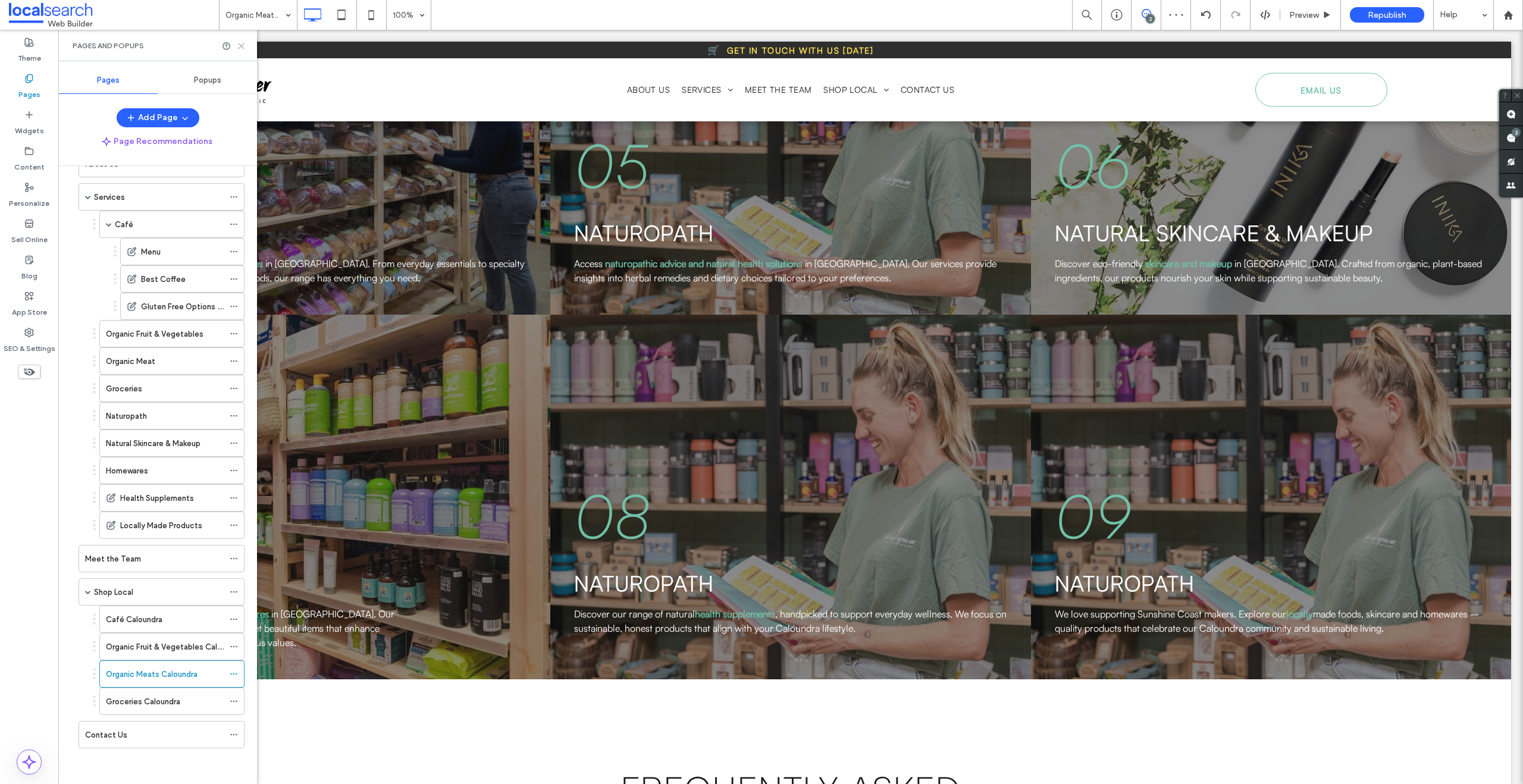
click at [244, 45] on icon at bounding box center [241, 46] width 9 height 9
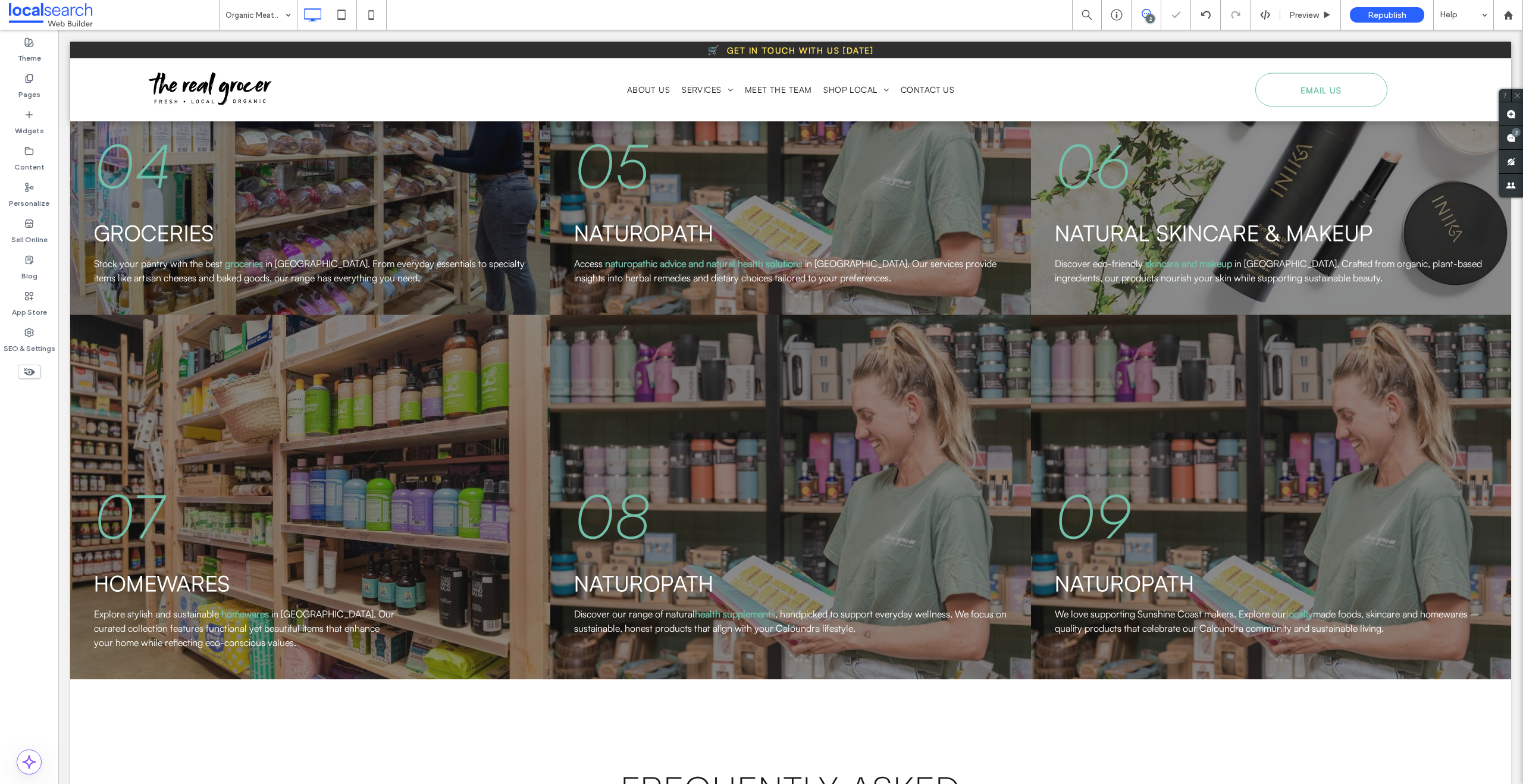
type input "**********"
type input "**"
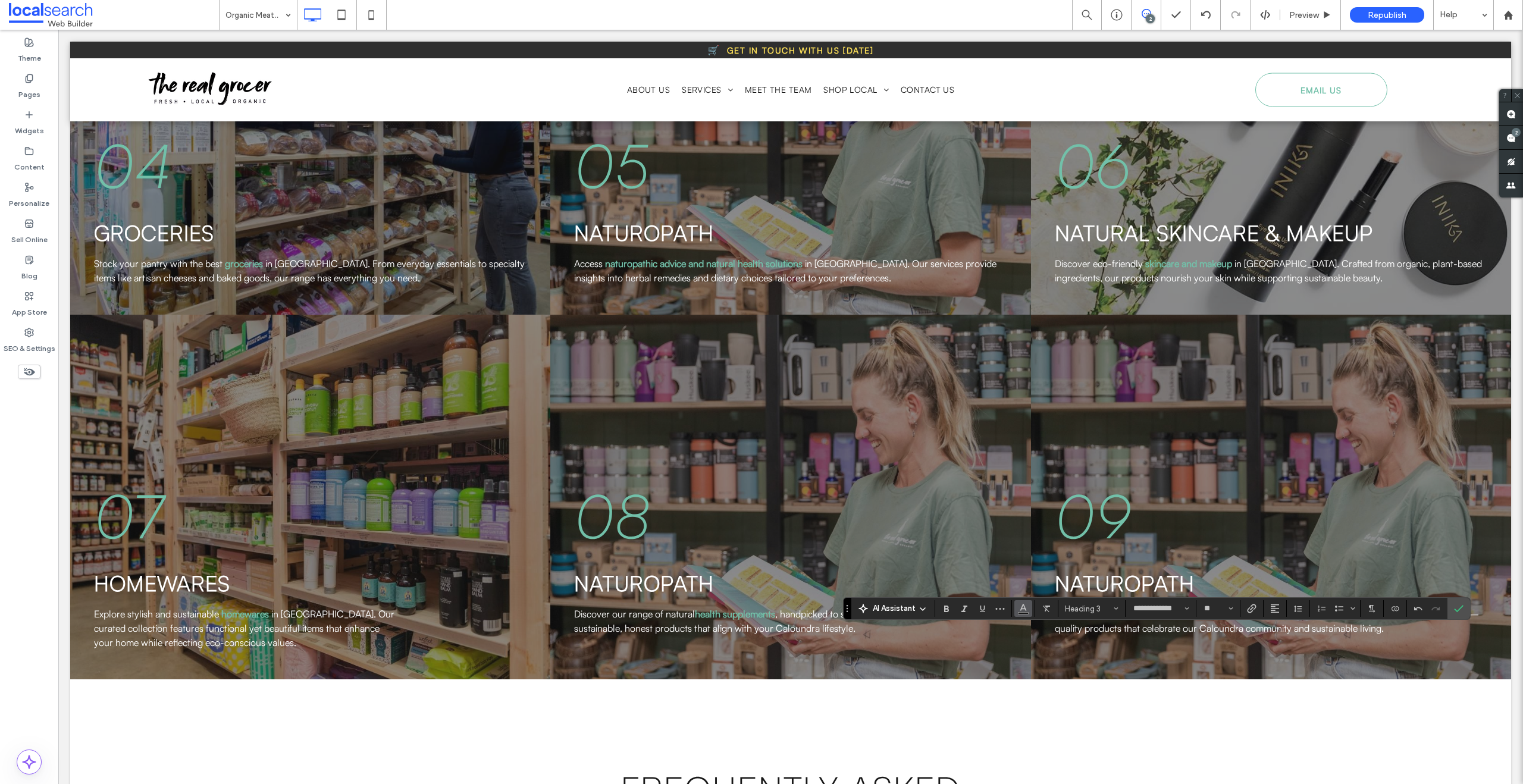
click at [1024, 608] on use "Color" at bounding box center [1023, 607] width 6 height 6
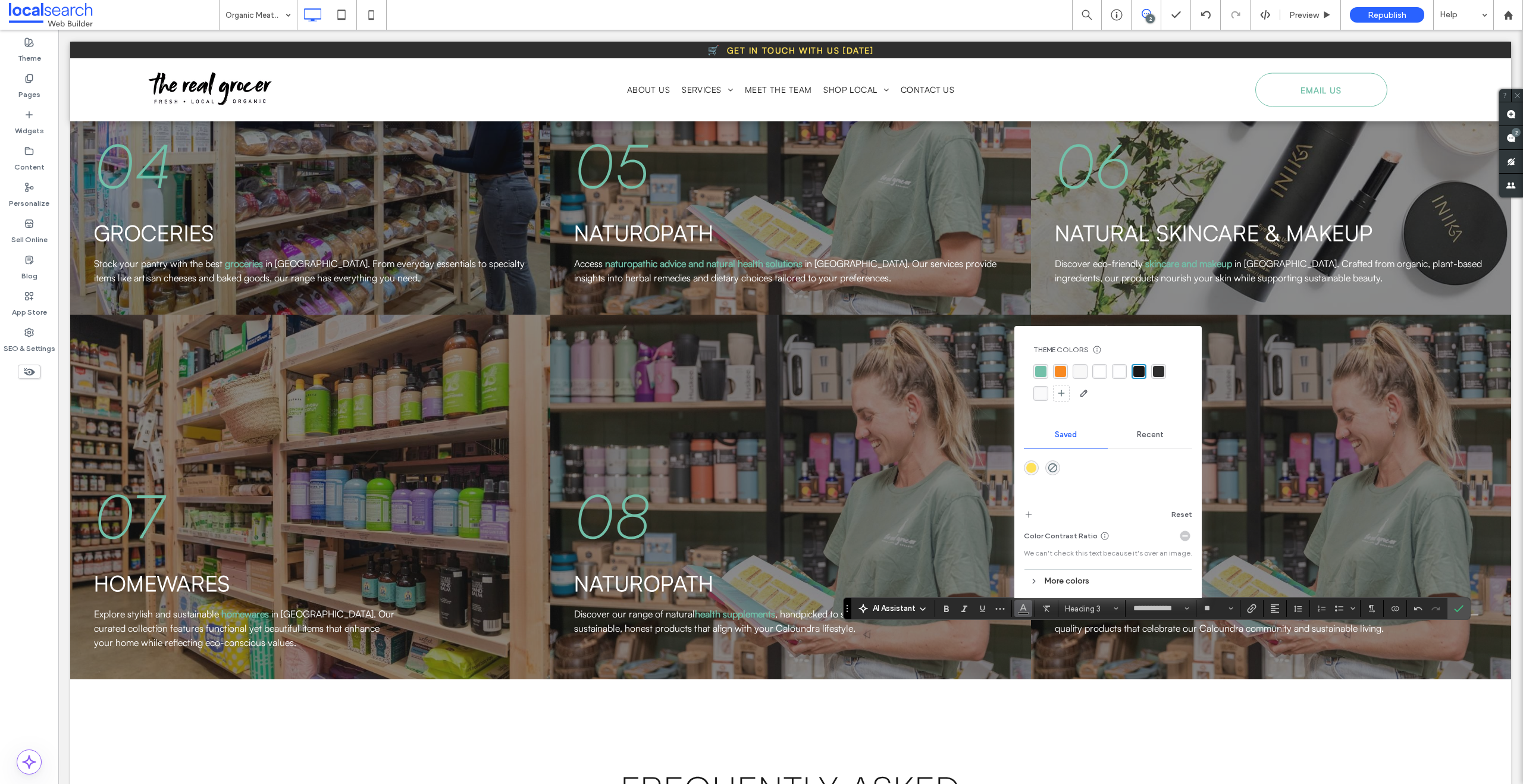
click at [1074, 367] on div "rgba(248, 248, 248, 1)" at bounding box center [1080, 372] width 11 height 11
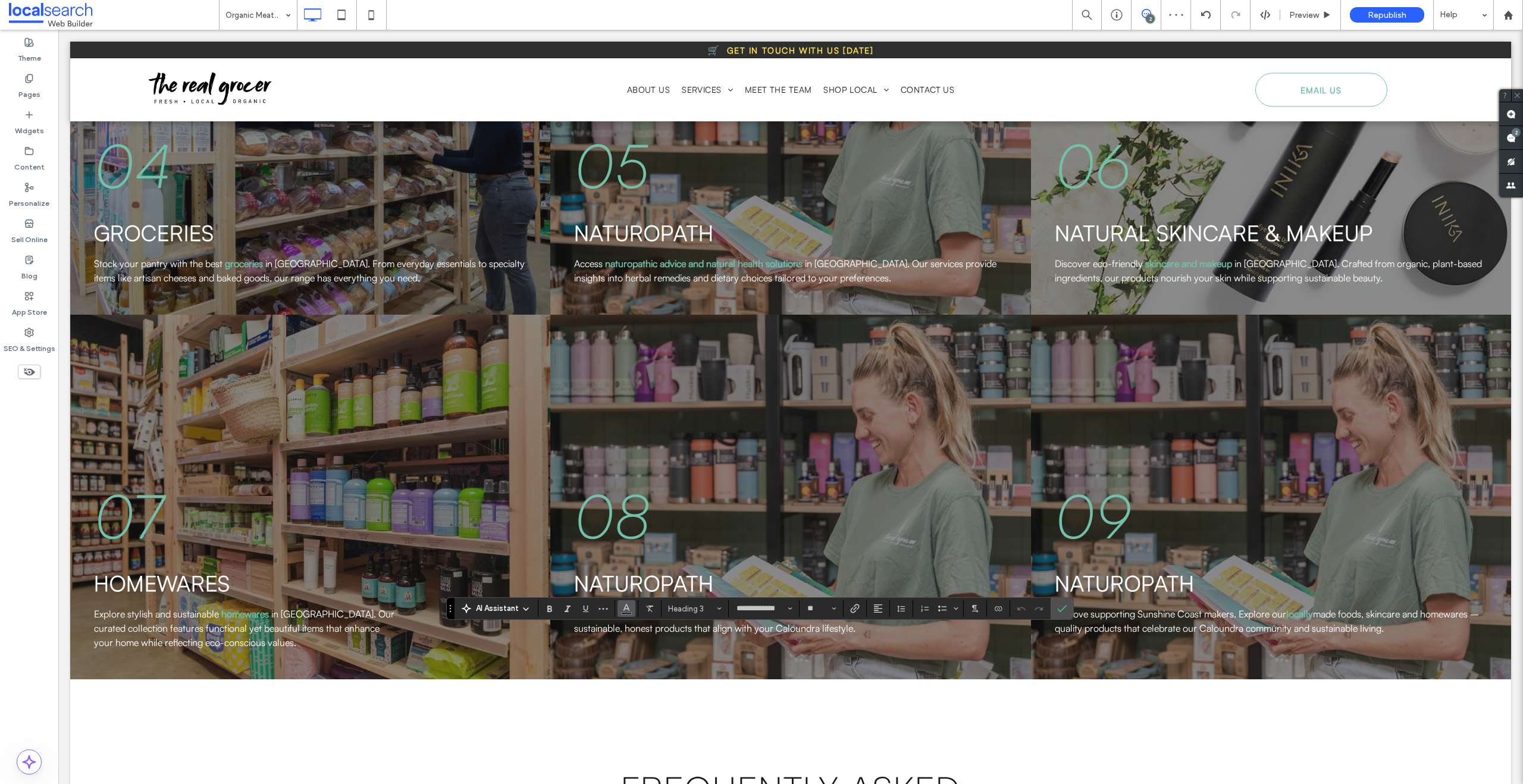
click at [631, 608] on icon "Color" at bounding box center [626, 607] width 9 height 9
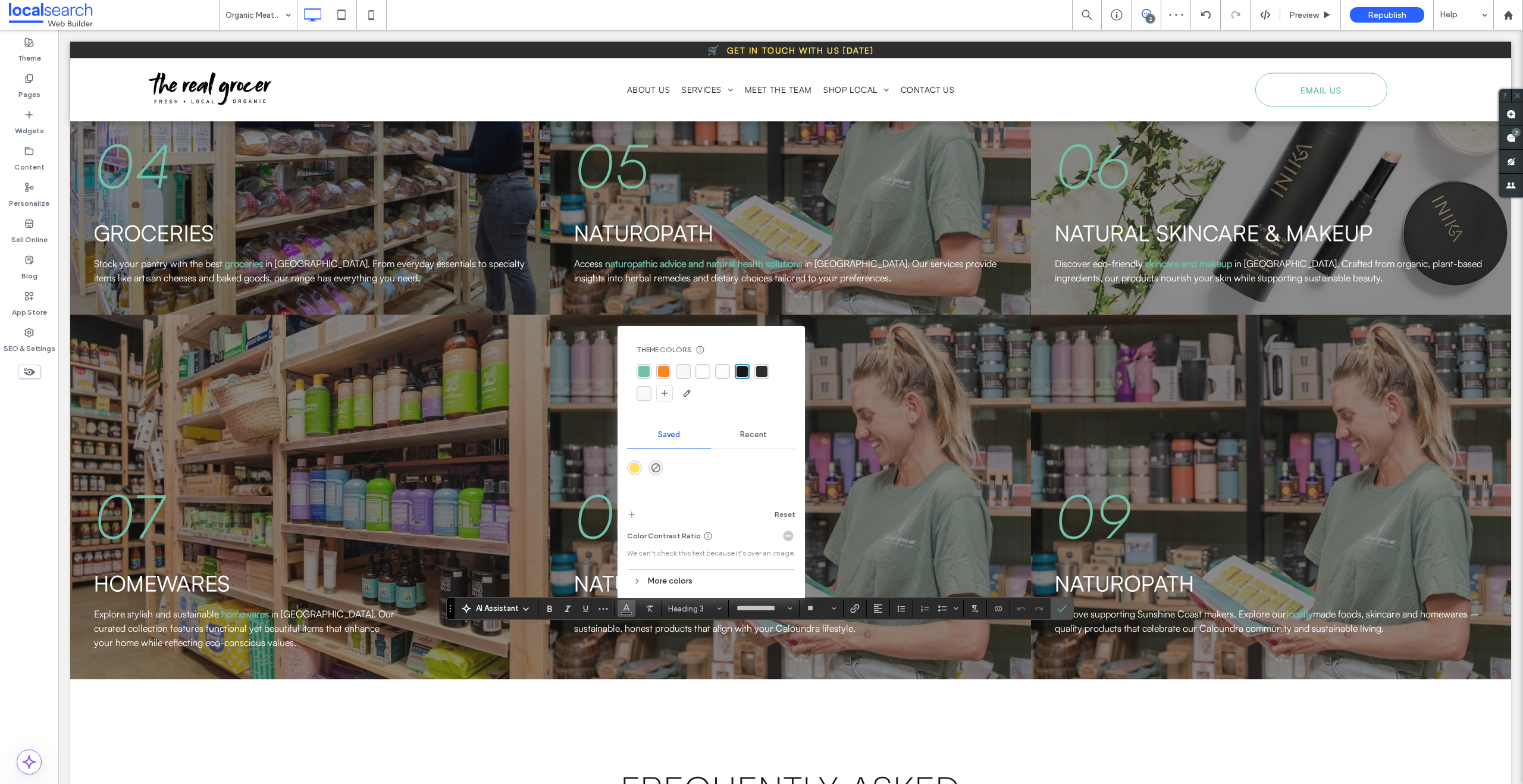
click at [685, 374] on div "rgba(248, 248, 248, 1)" at bounding box center [683, 372] width 11 height 11
click at [858, 613] on icon "Link" at bounding box center [855, 608] width 9 height 9
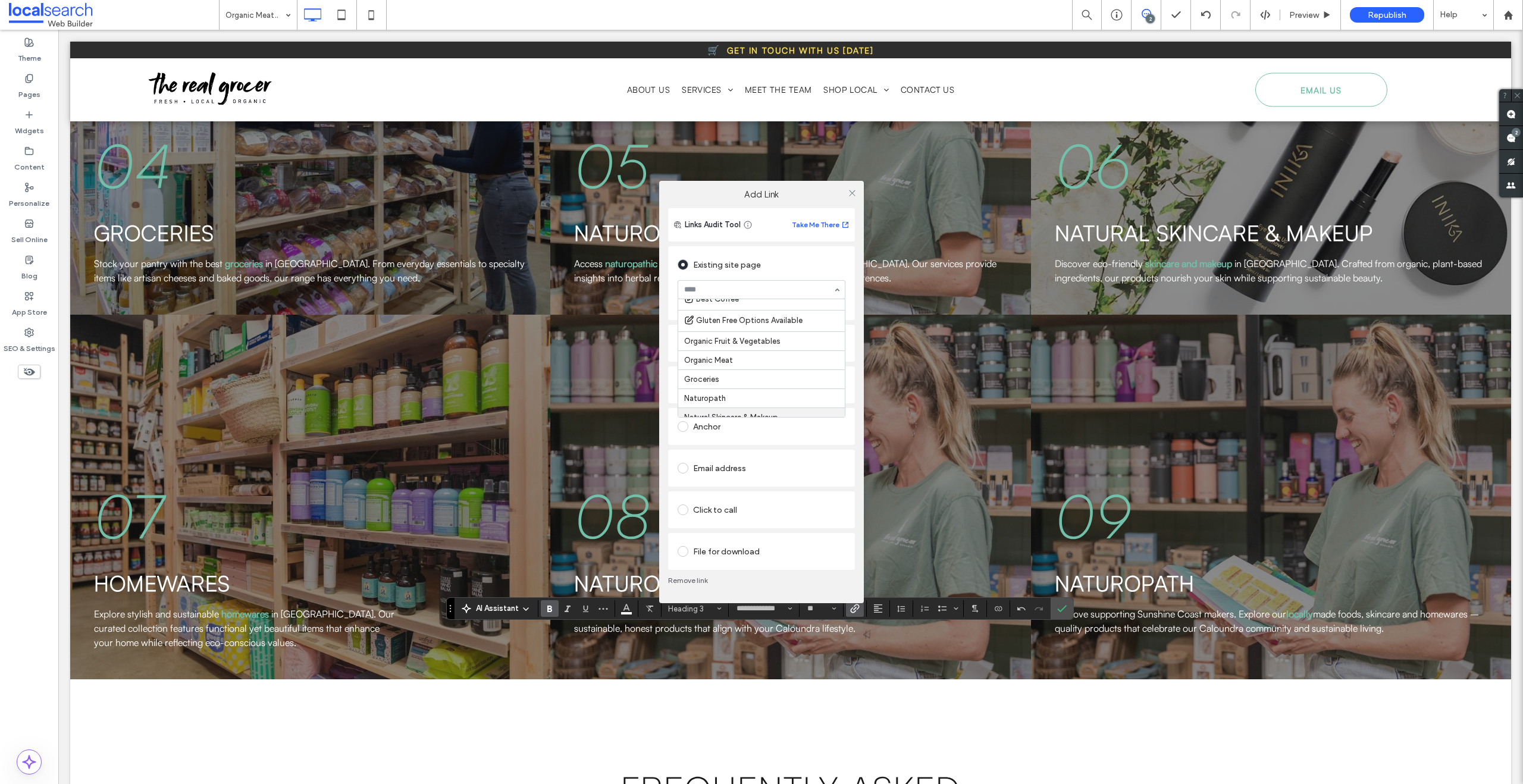
scroll to position [237, 0]
click at [849, 193] on icon at bounding box center [852, 193] width 9 height 9
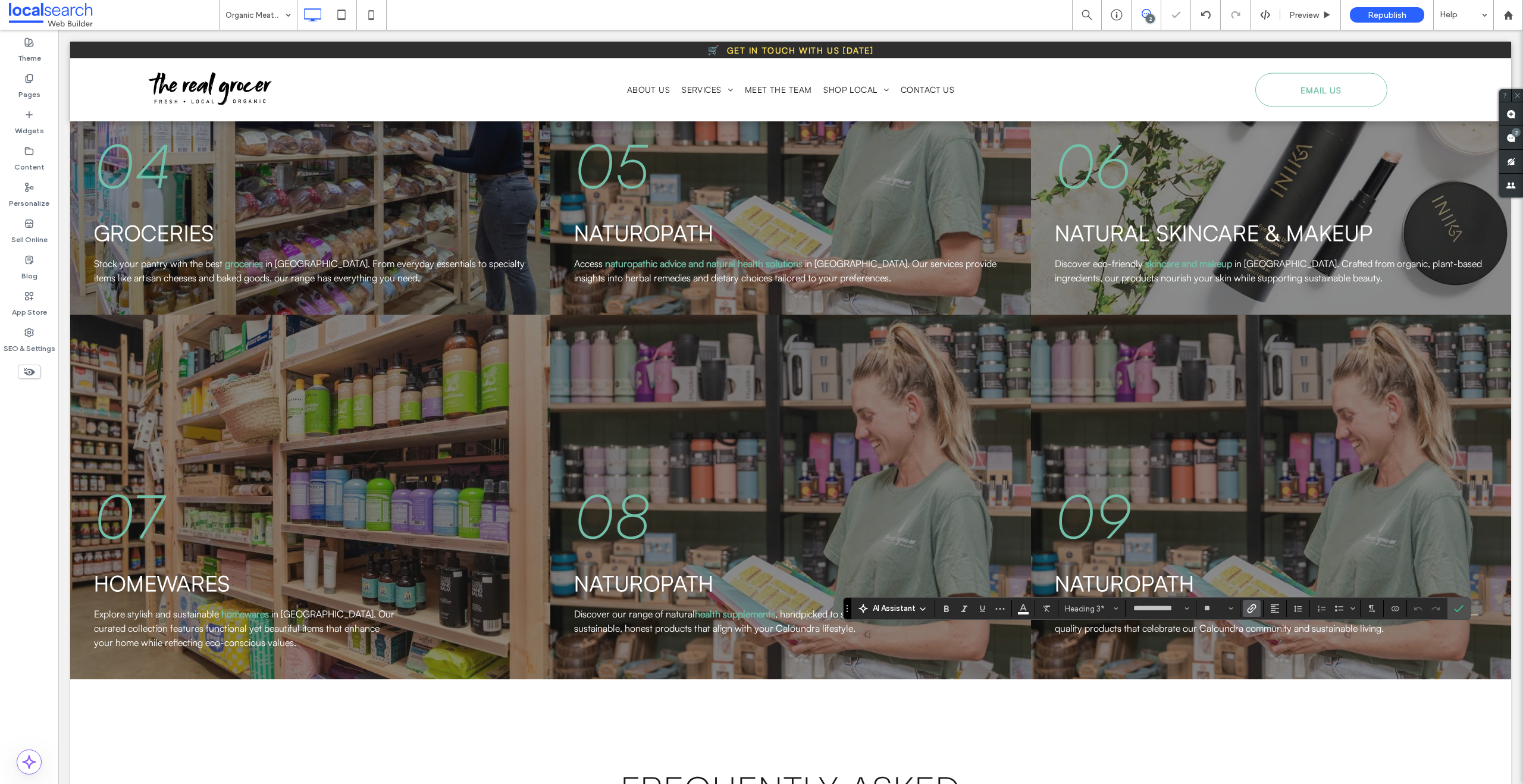
click at [1257, 607] on label "Link" at bounding box center [1252, 608] width 18 height 16
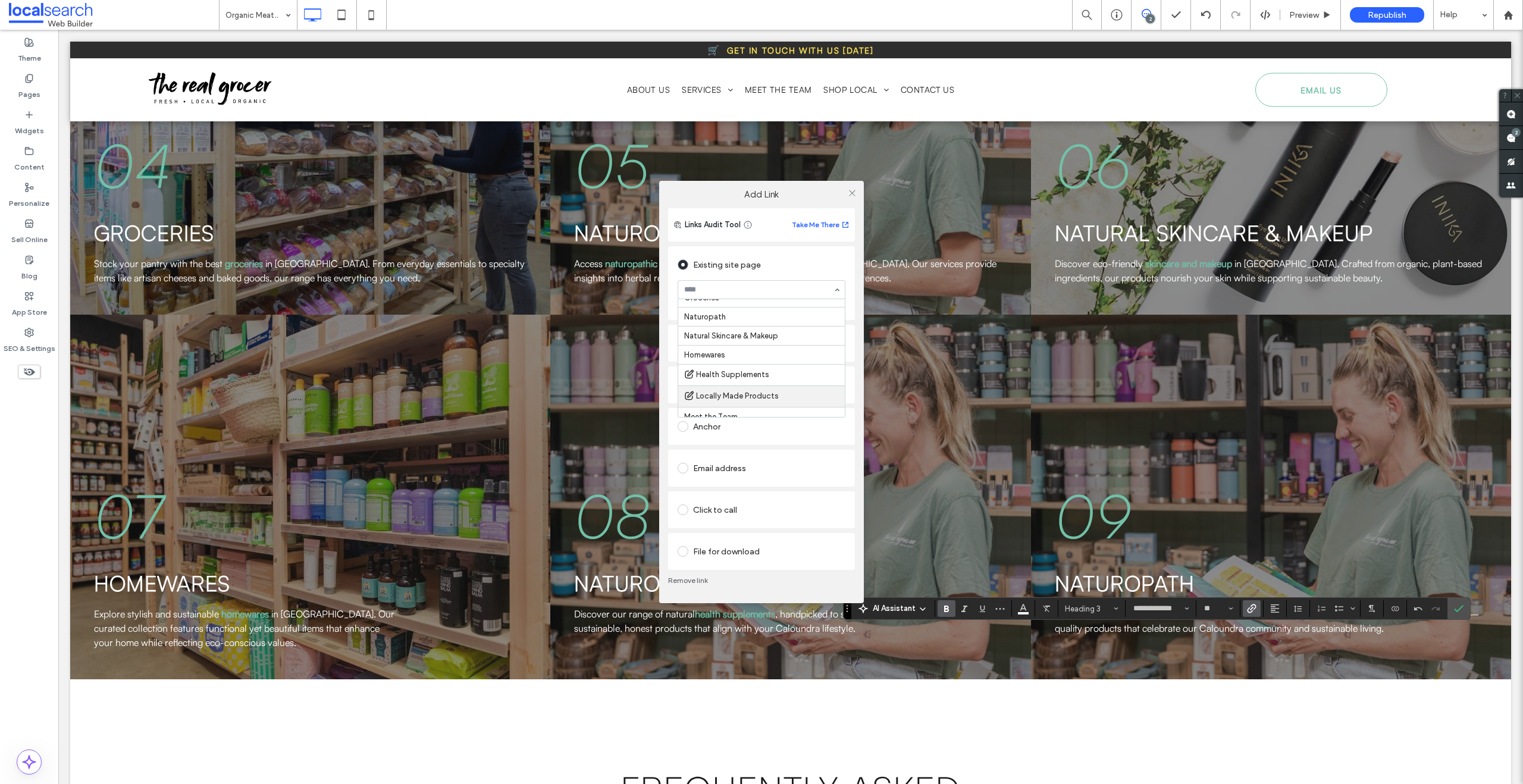
scroll to position [189, 0]
click at [855, 190] on icon at bounding box center [852, 193] width 9 height 9
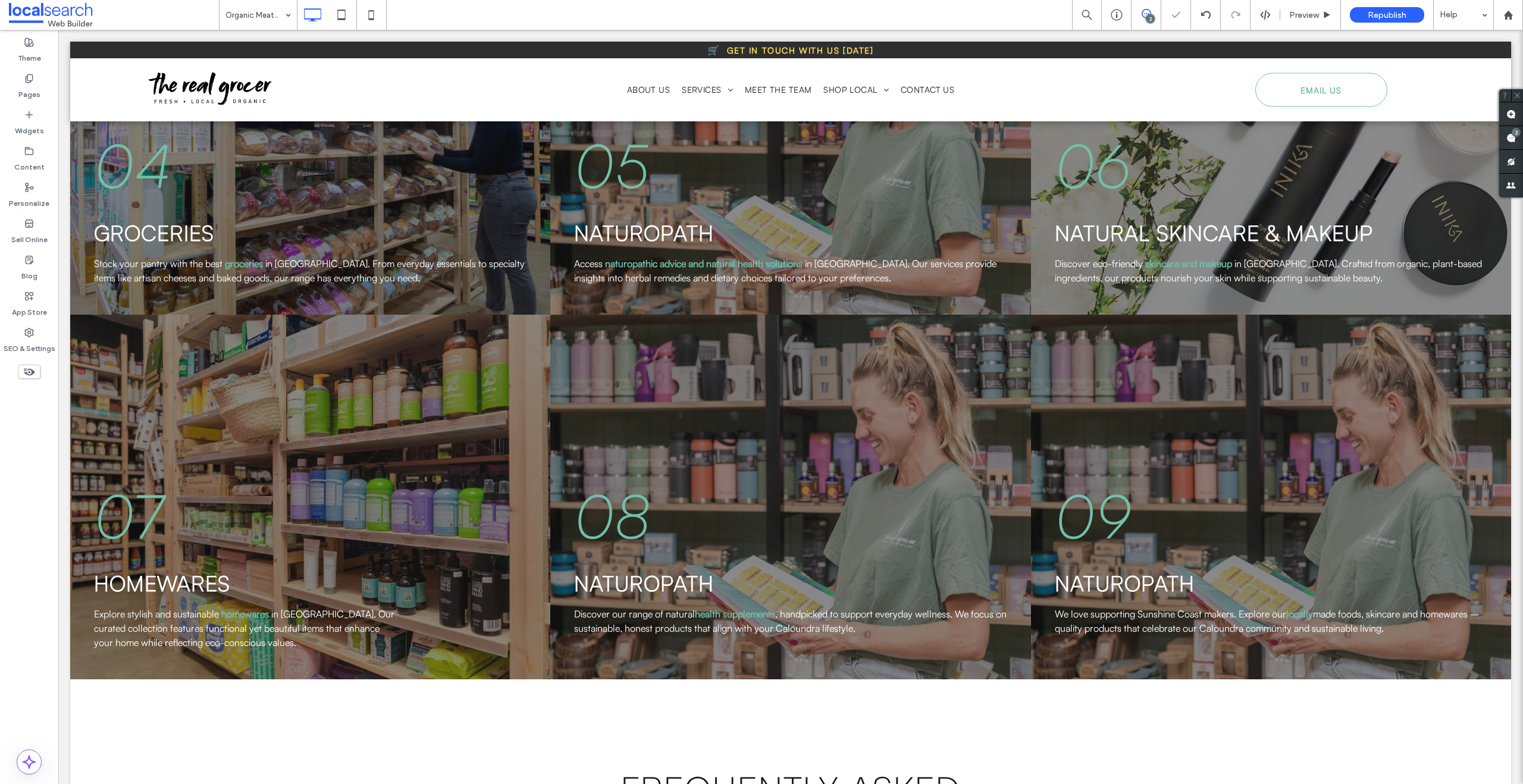
type input "**********"
type input "**"
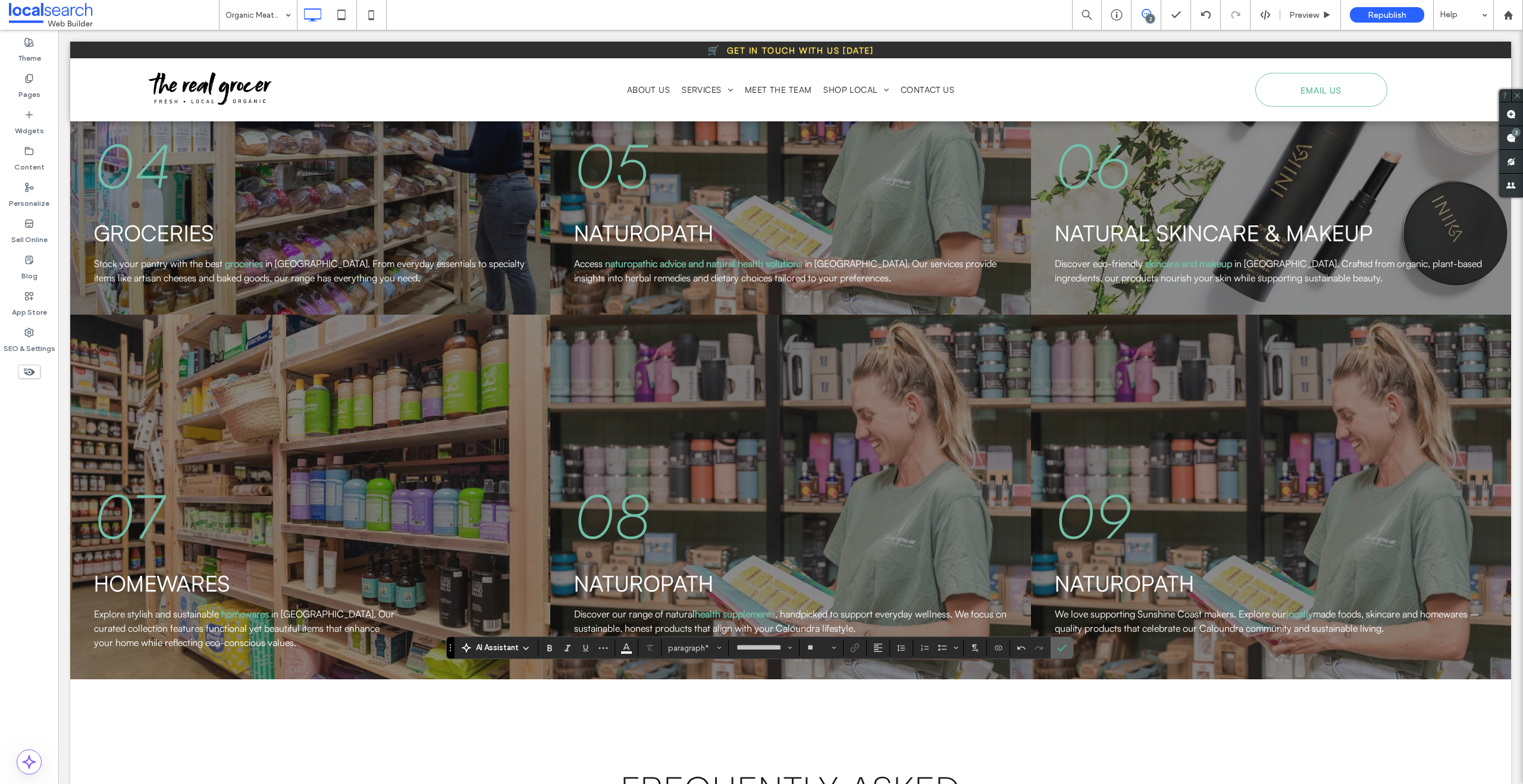
click at [1061, 647] on icon "Confirm" at bounding box center [1062, 647] width 9 height 9
click at [855, 655] on span "Link" at bounding box center [853, 647] width 5 height 16
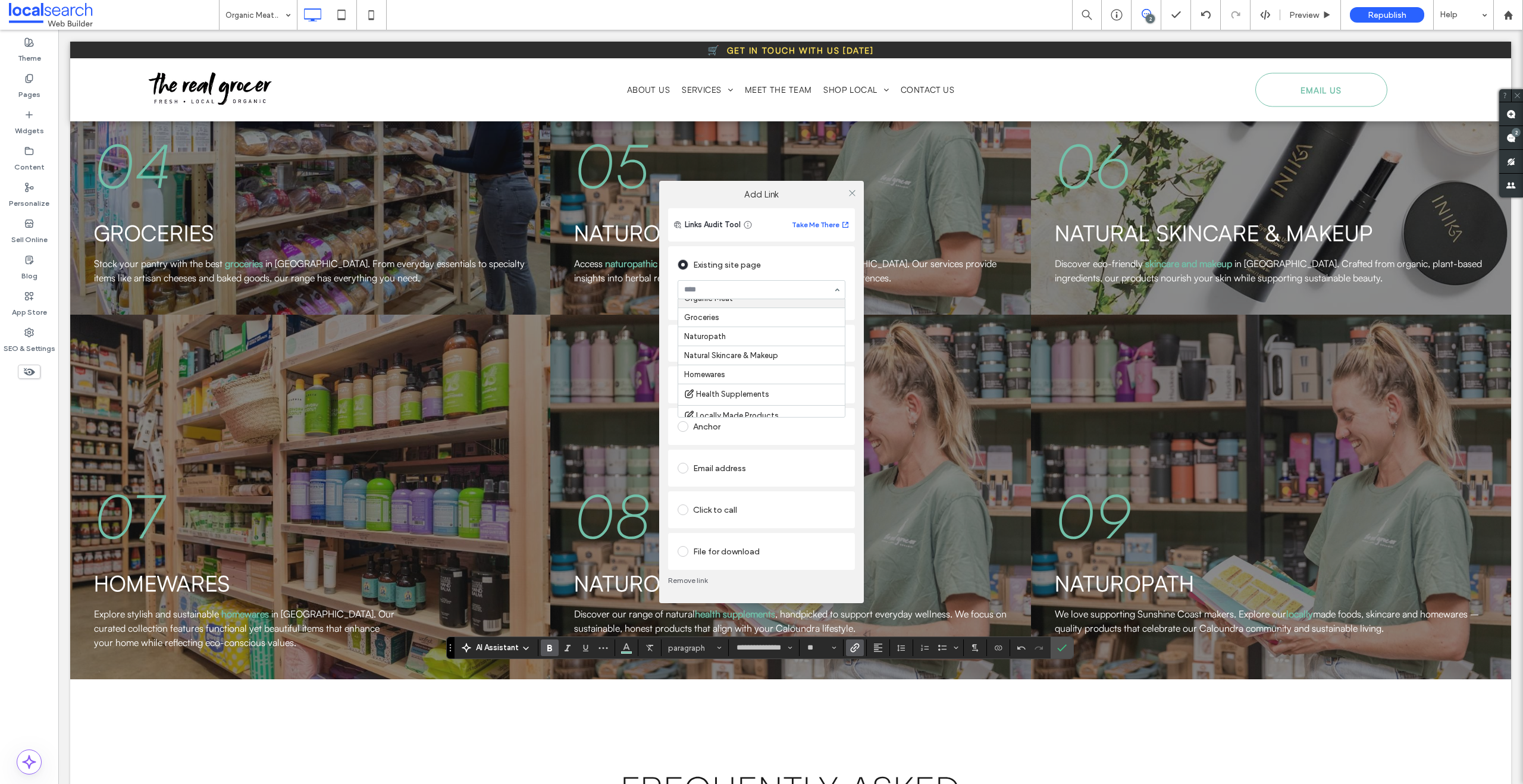
scroll to position [190, 0]
click at [850, 191] on icon at bounding box center [852, 193] width 9 height 9
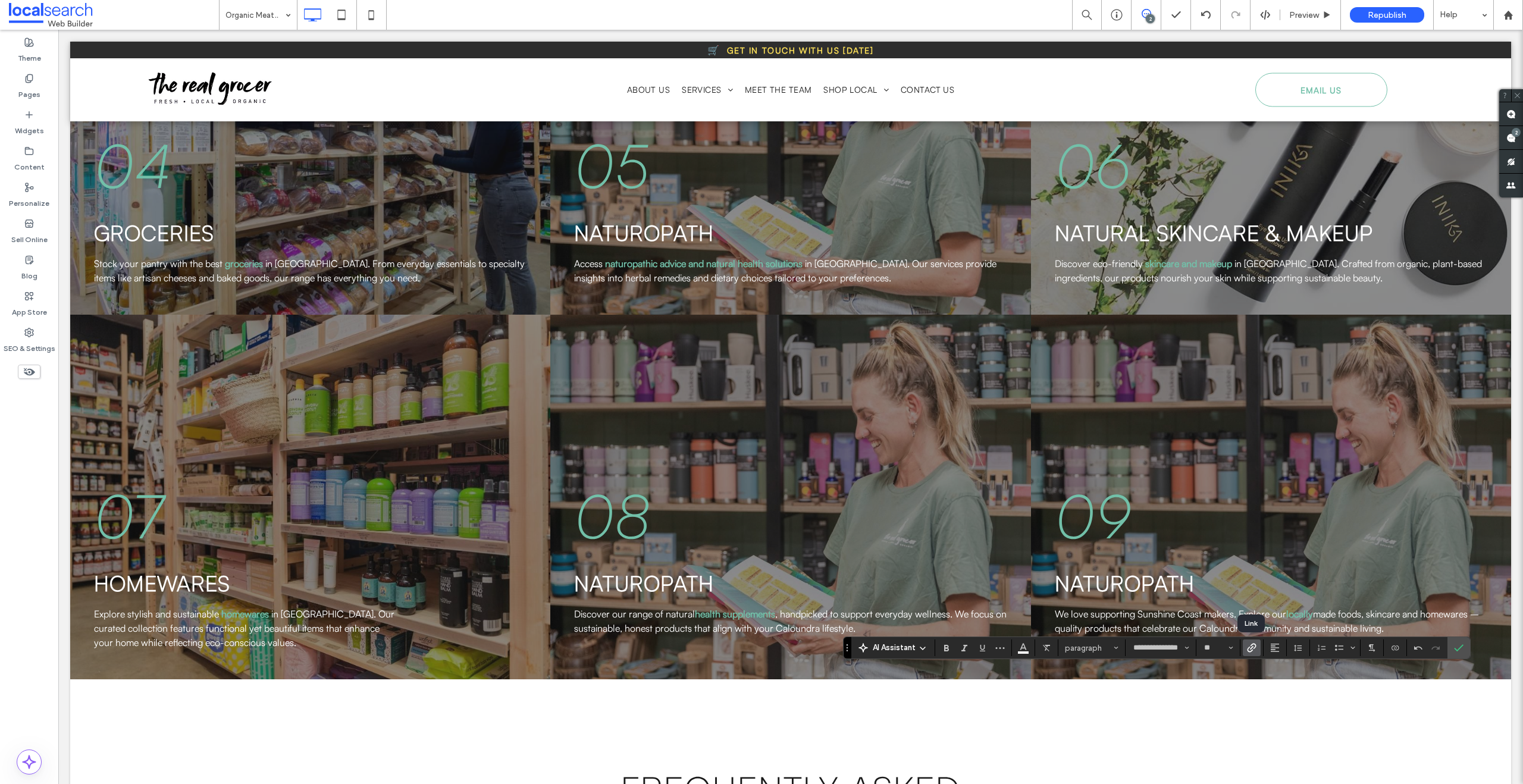
click at [1250, 644] on icon "Link" at bounding box center [1252, 647] width 9 height 9
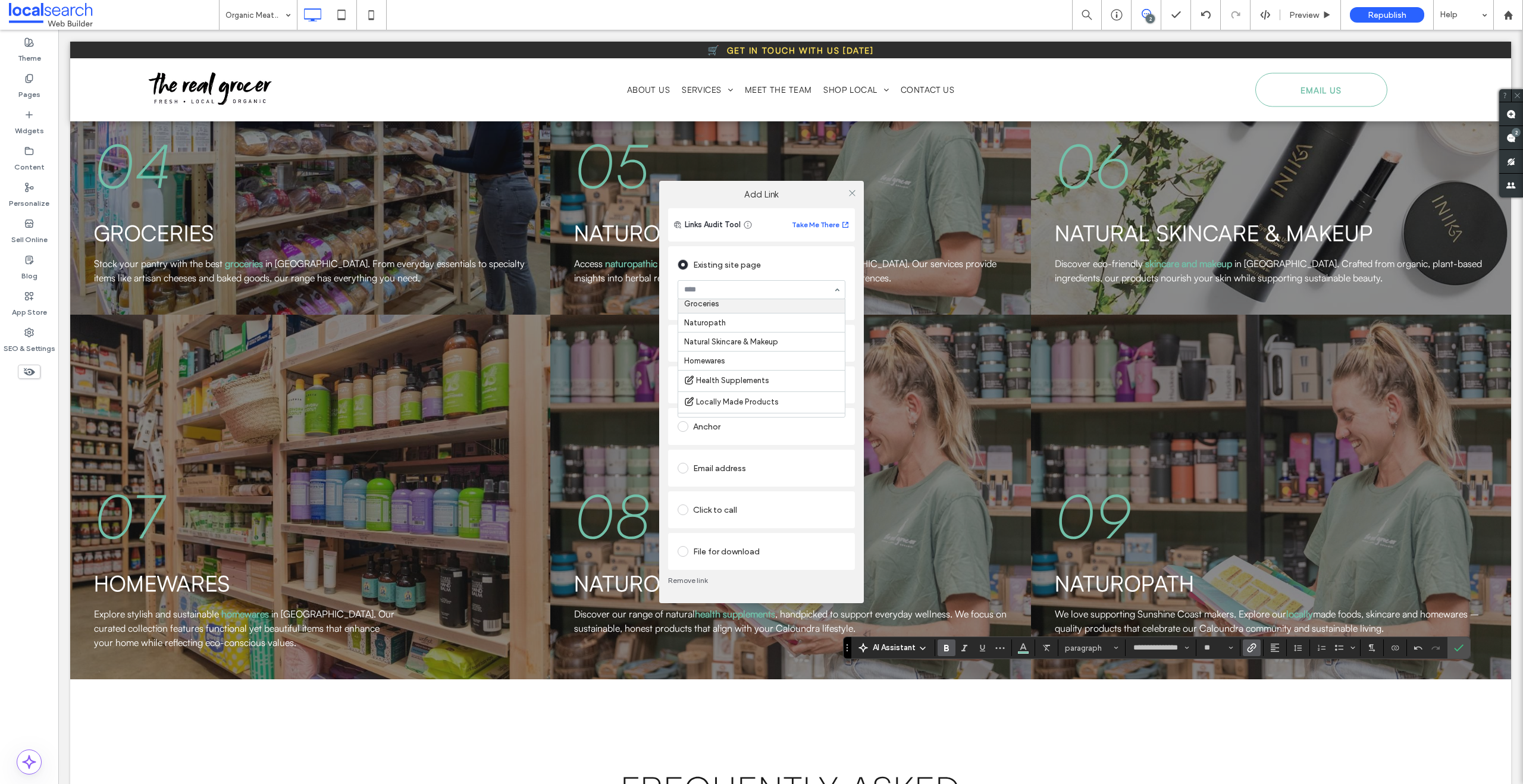
scroll to position [204, 0]
click at [848, 192] on icon at bounding box center [852, 193] width 9 height 9
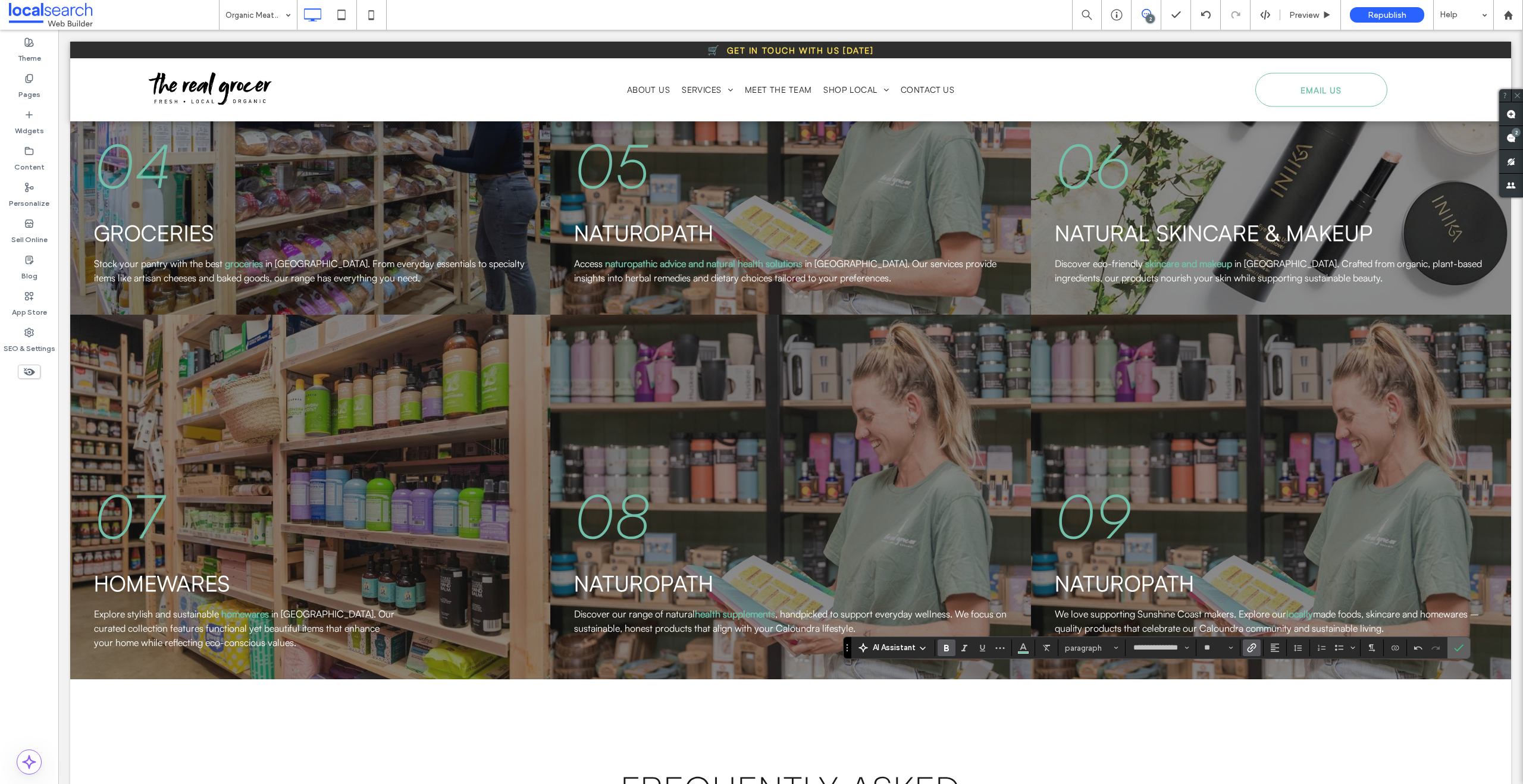
click at [1456, 644] on icon "Confirm" at bounding box center [1458, 647] width 9 height 9
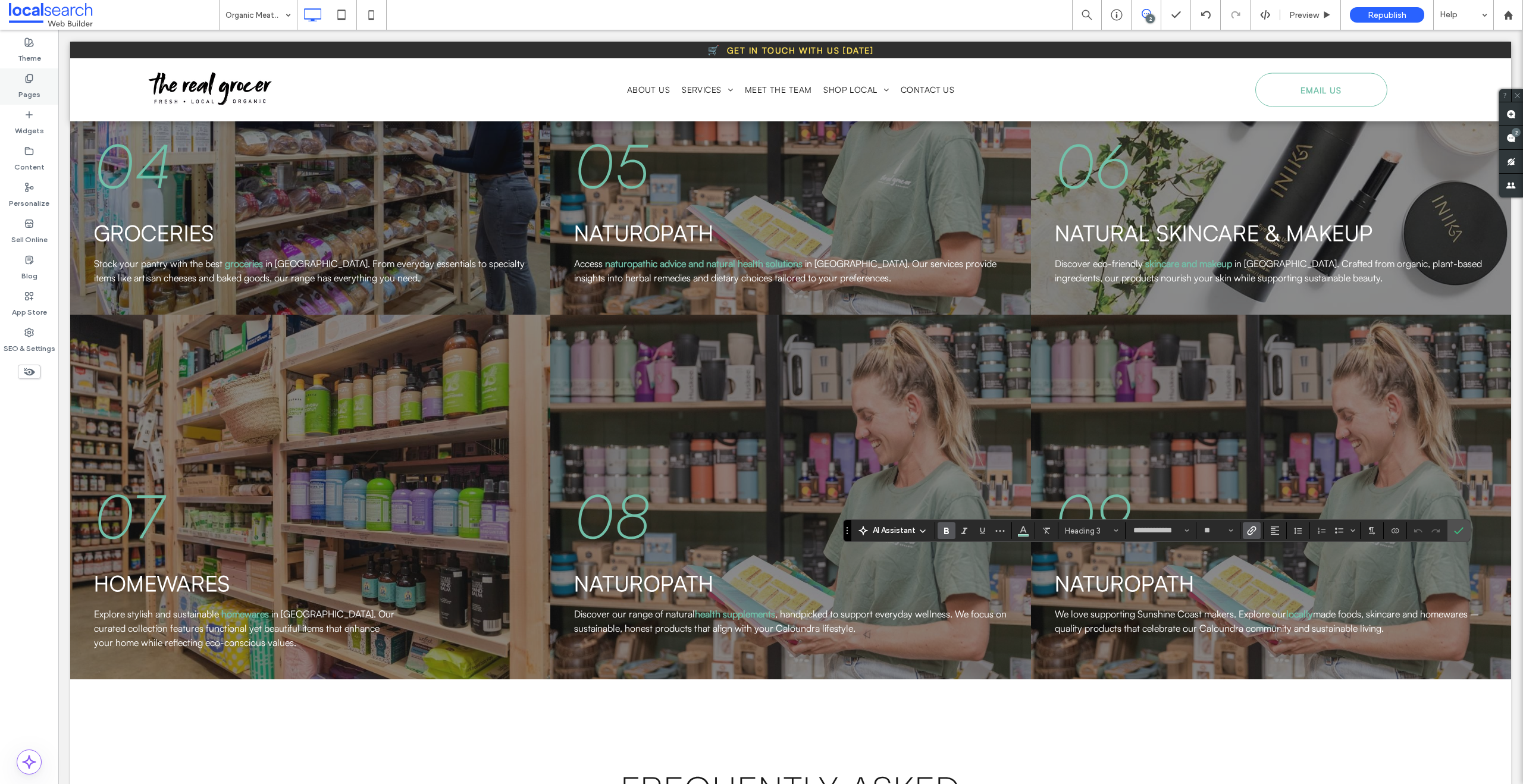
click at [19, 83] on label "Pages" at bounding box center [29, 91] width 22 height 16
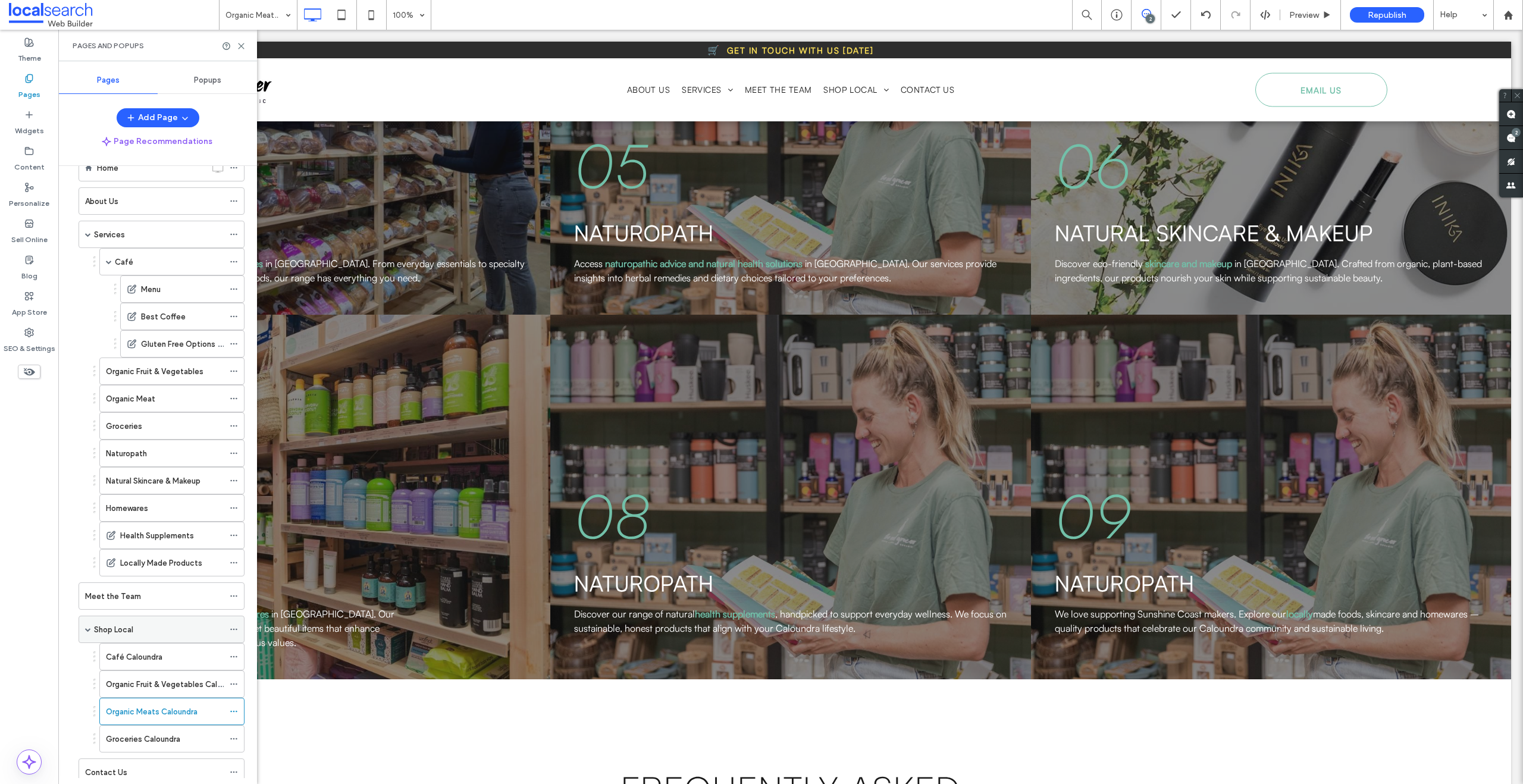
scroll to position [70, 0]
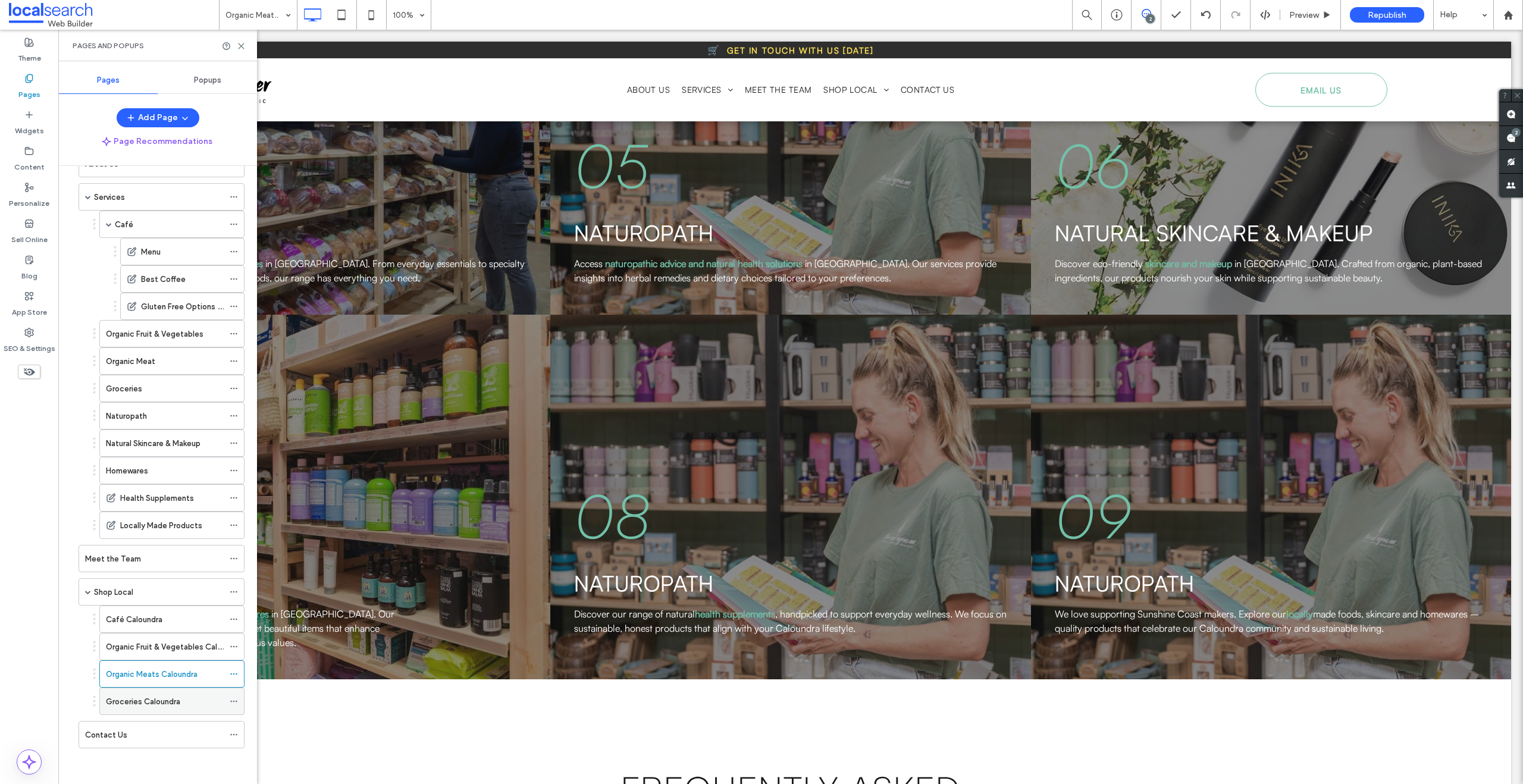
click at [165, 714] on div "Groceries Caloundra" at bounding box center [165, 701] width 118 height 26
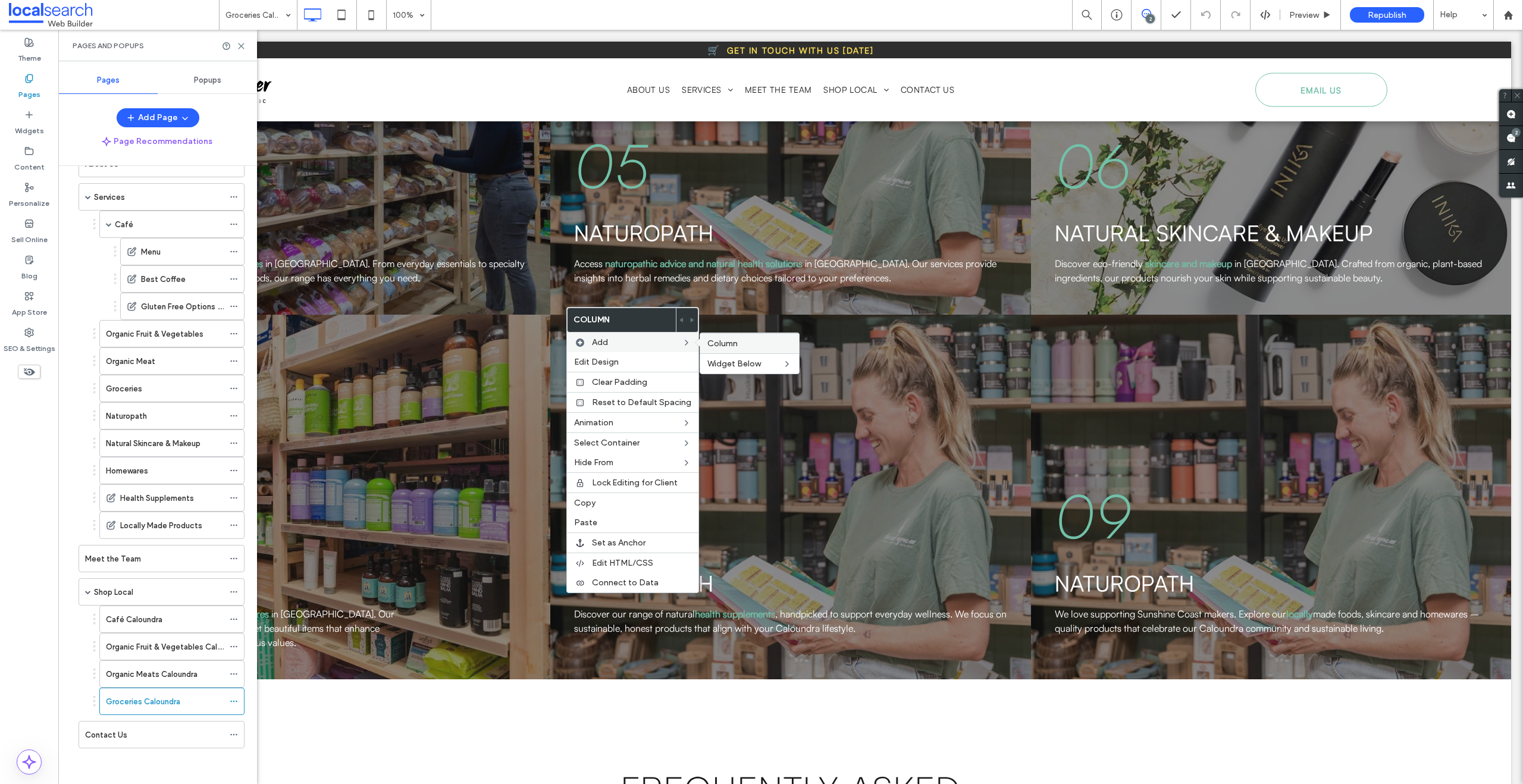
click at [728, 348] on span "Column" at bounding box center [723, 344] width 30 height 10
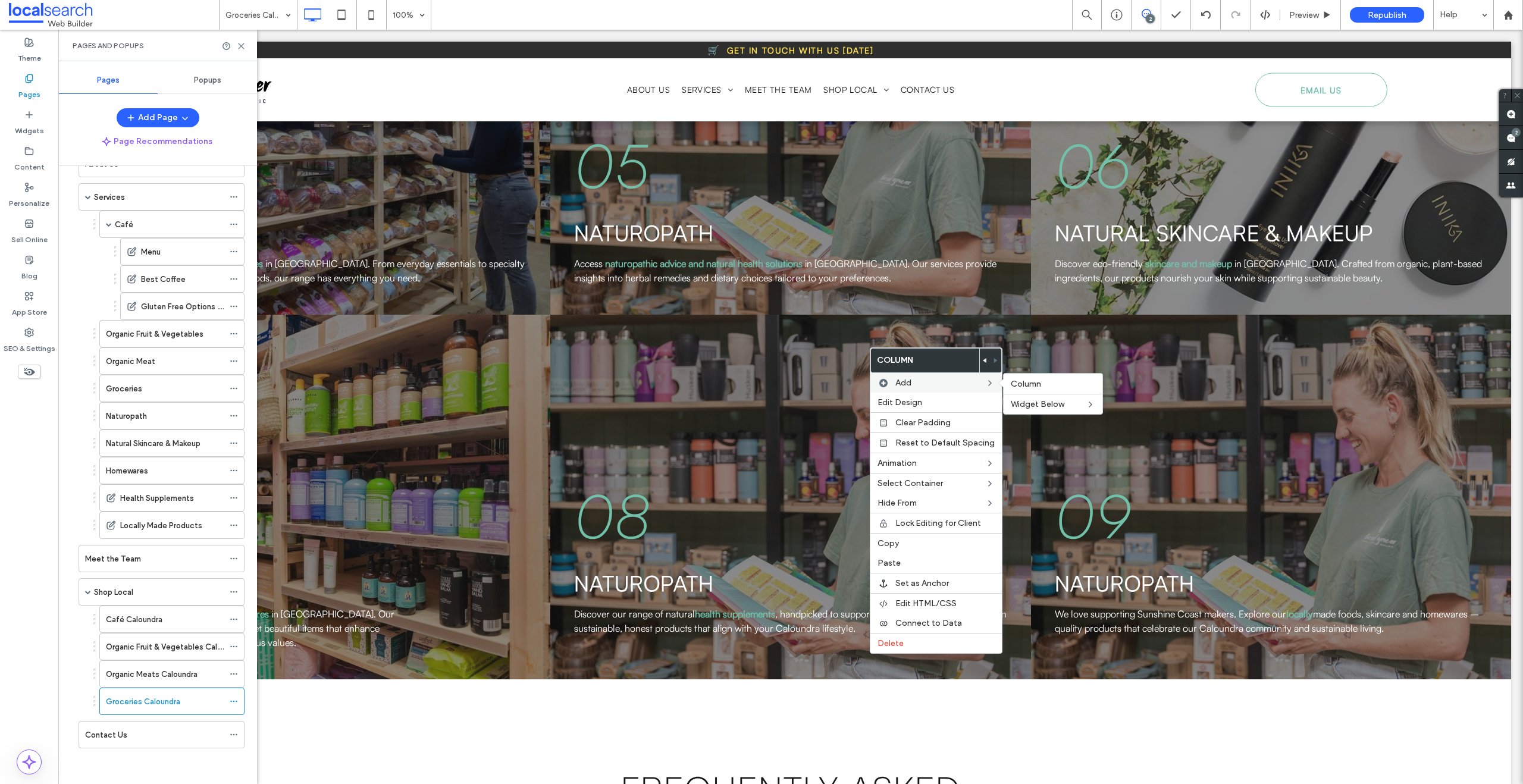
click at [1005, 382] on span at bounding box center [1004, 382] width 10 height 9
click at [1026, 386] on span "Column" at bounding box center [1026, 384] width 30 height 10
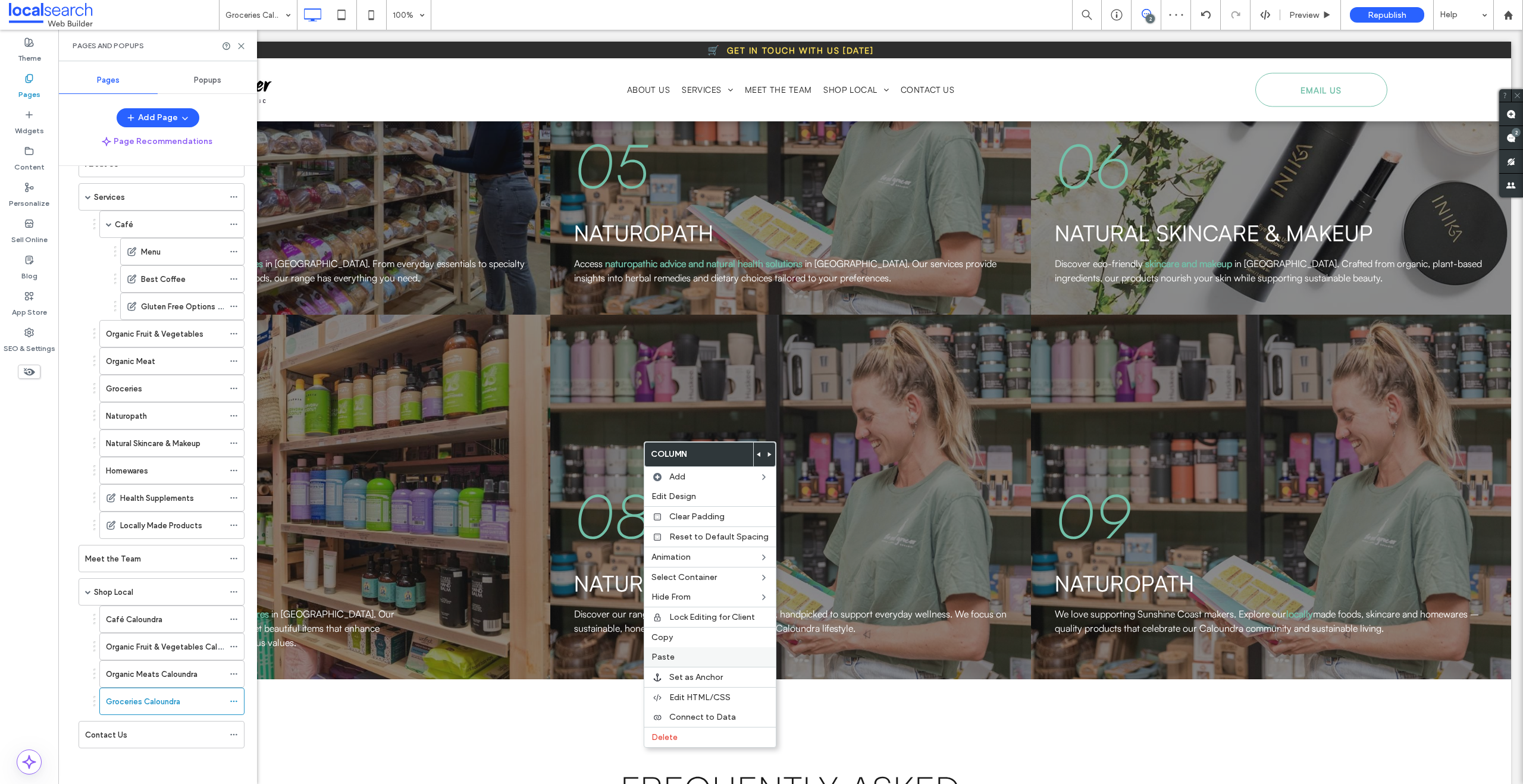
click at [684, 662] on div "Paste" at bounding box center [710, 656] width 131 height 19
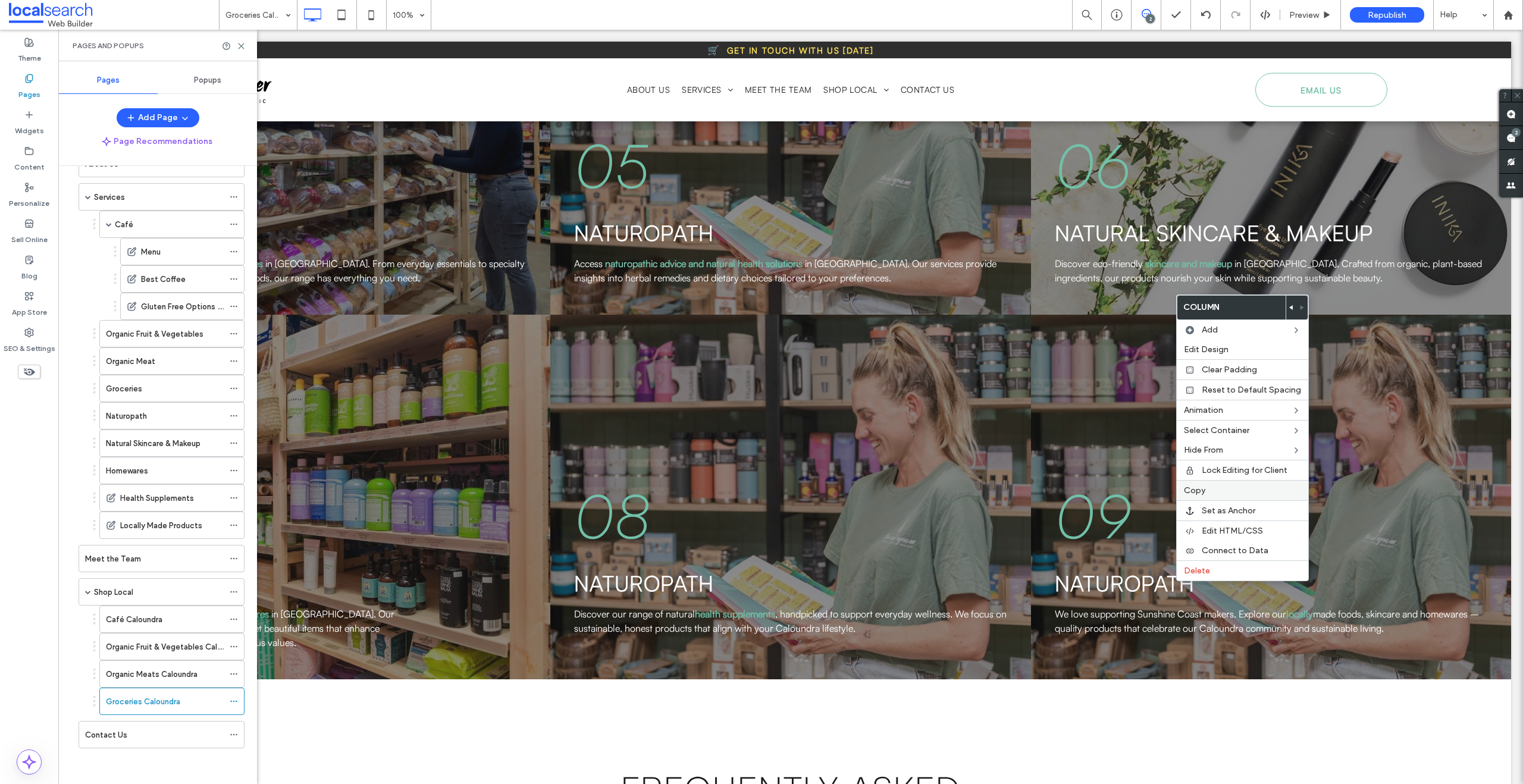
click at [1214, 487] on label "Copy" at bounding box center [1242, 490] width 117 height 10
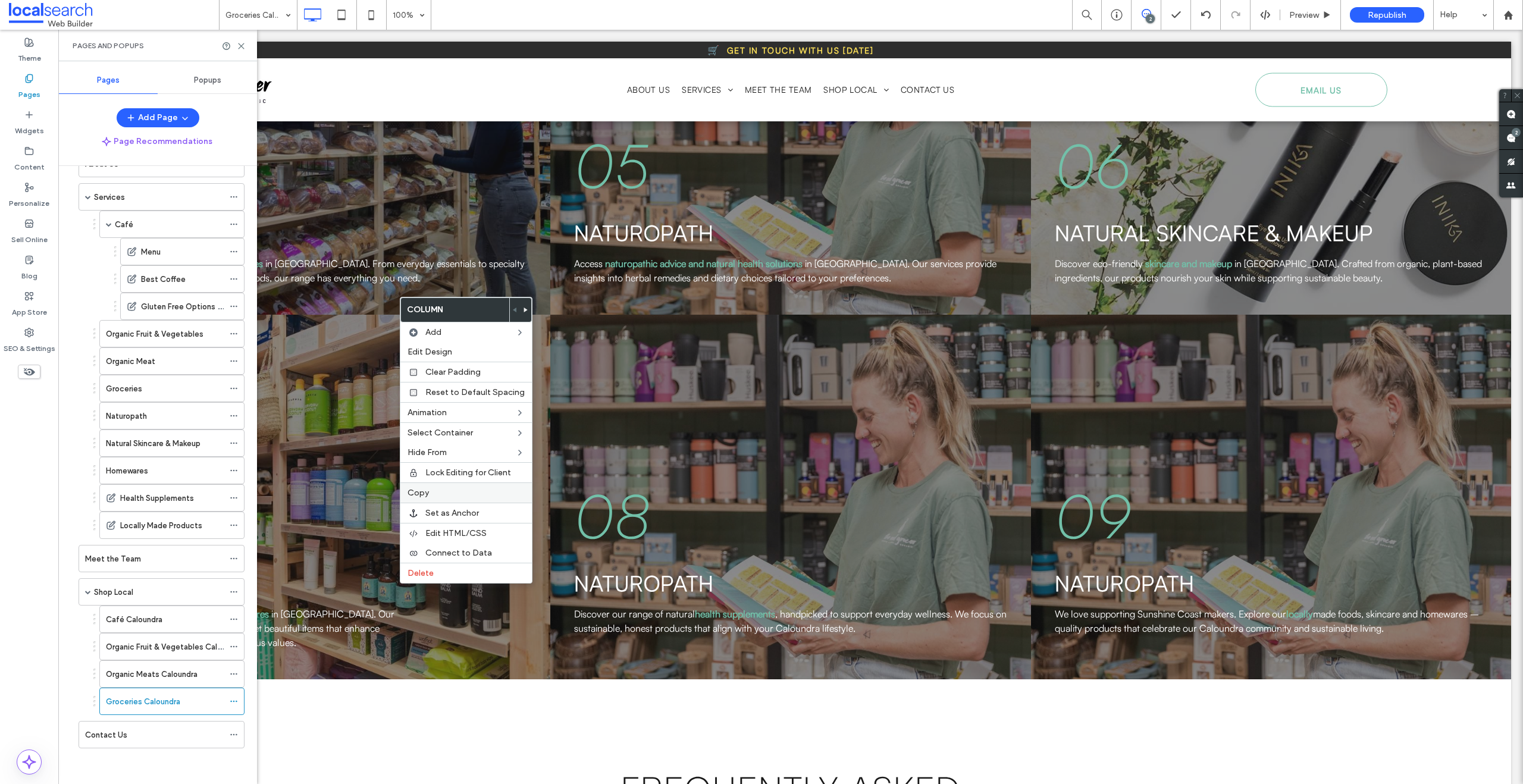
click at [436, 485] on div "Copy" at bounding box center [466, 492] width 131 height 20
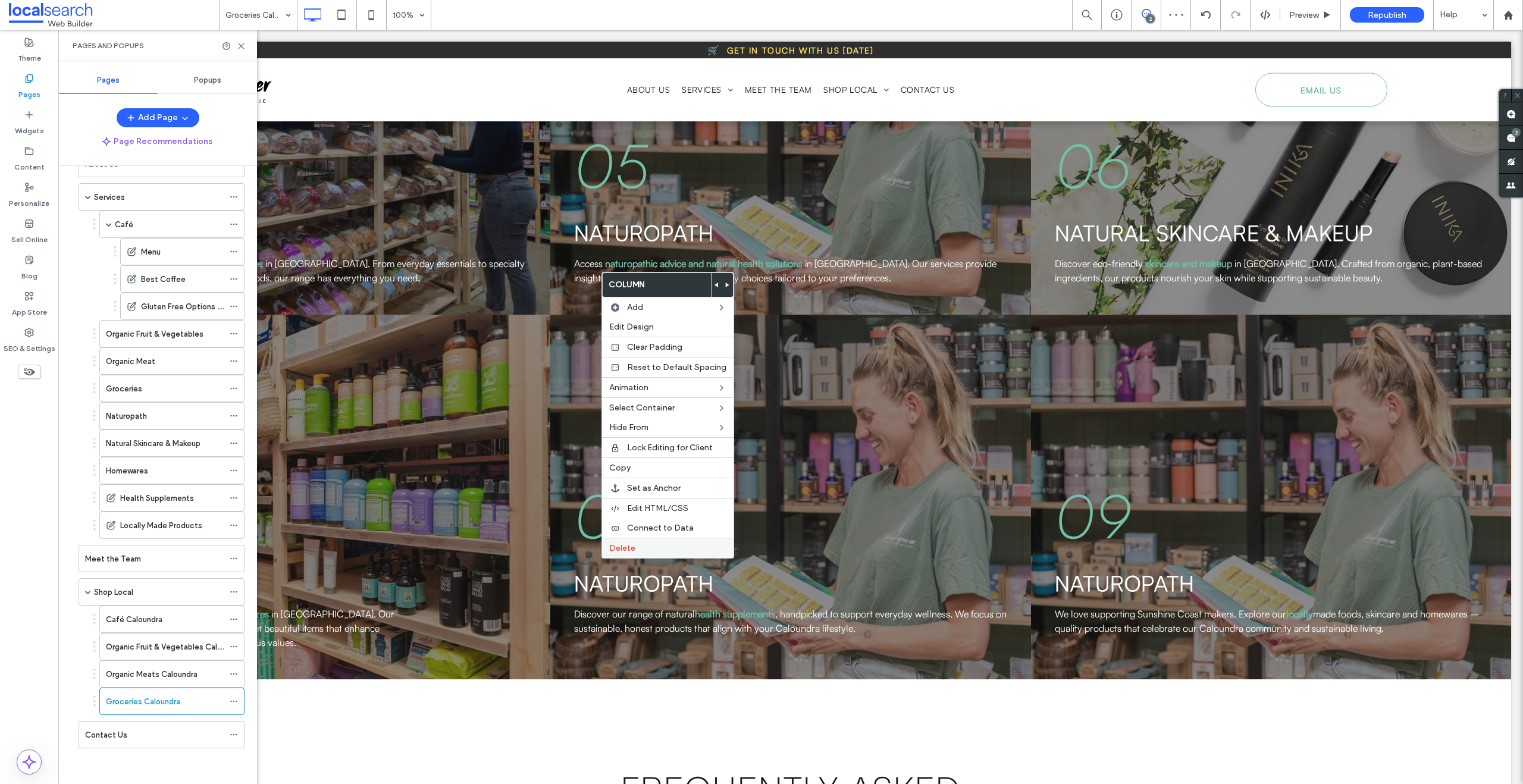
click at [633, 541] on div "Delete" at bounding box center [667, 547] width 131 height 20
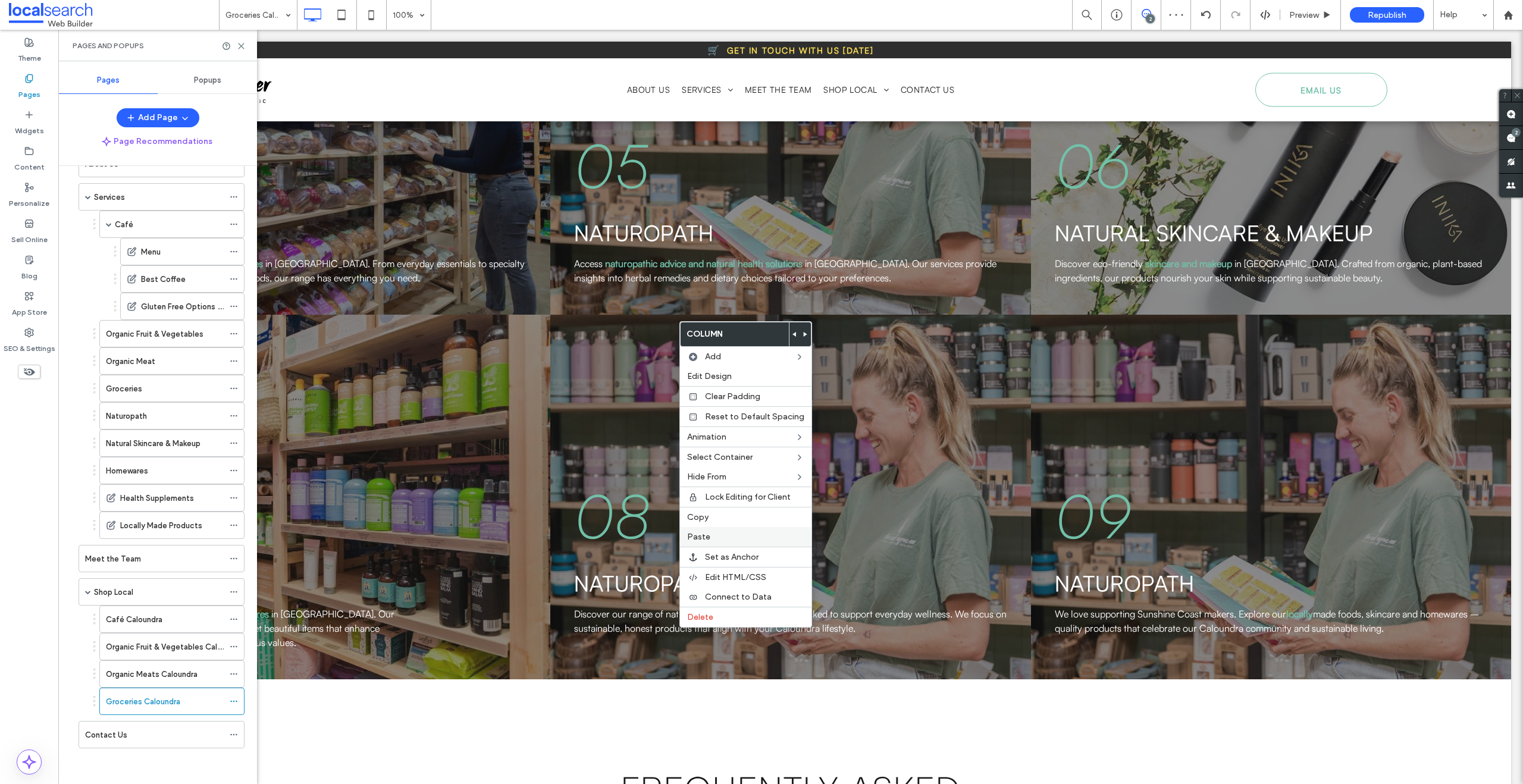
click at [685, 537] on div "Paste" at bounding box center [746, 536] width 131 height 19
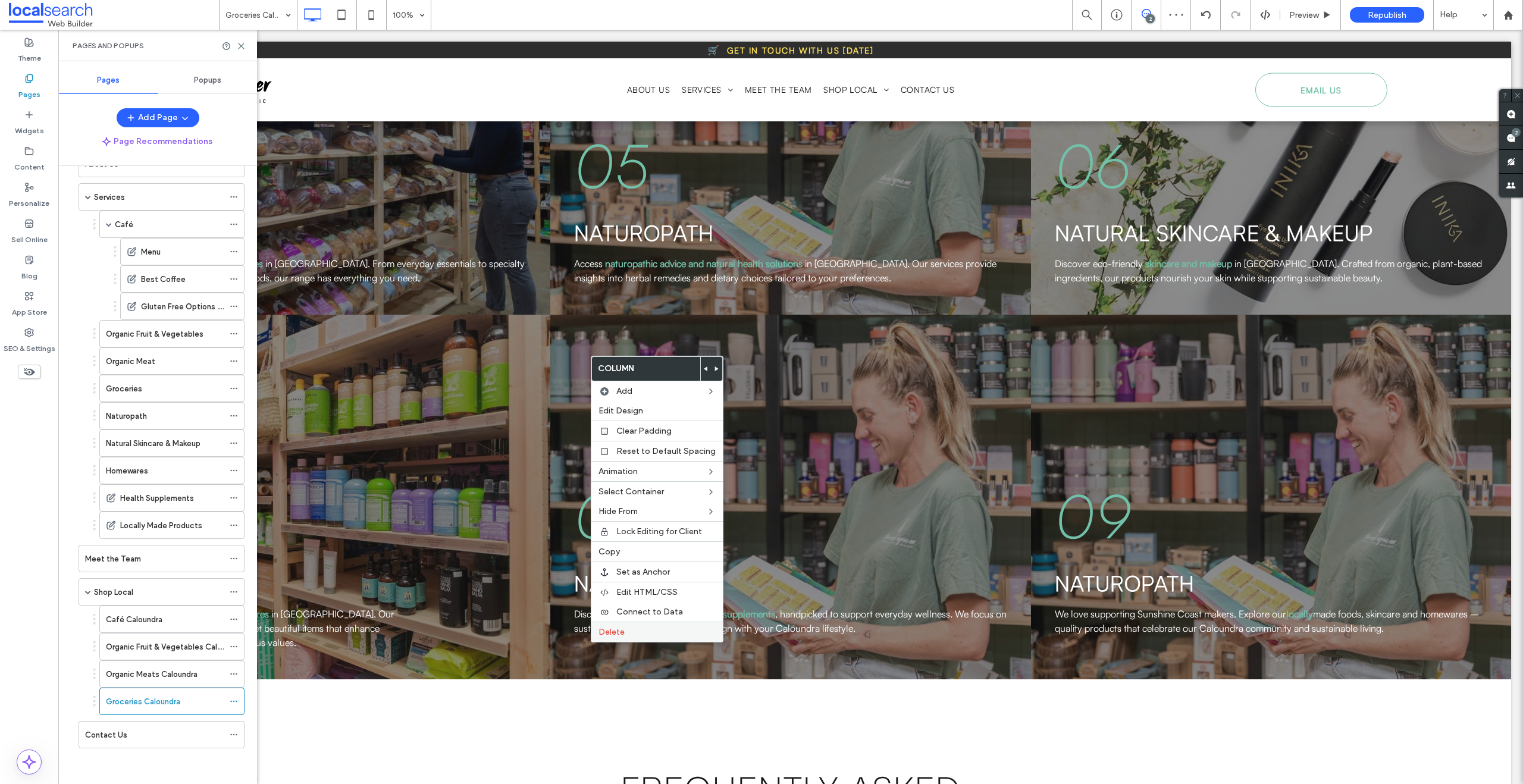
click at [619, 625] on div "Delete" at bounding box center [657, 631] width 131 height 20
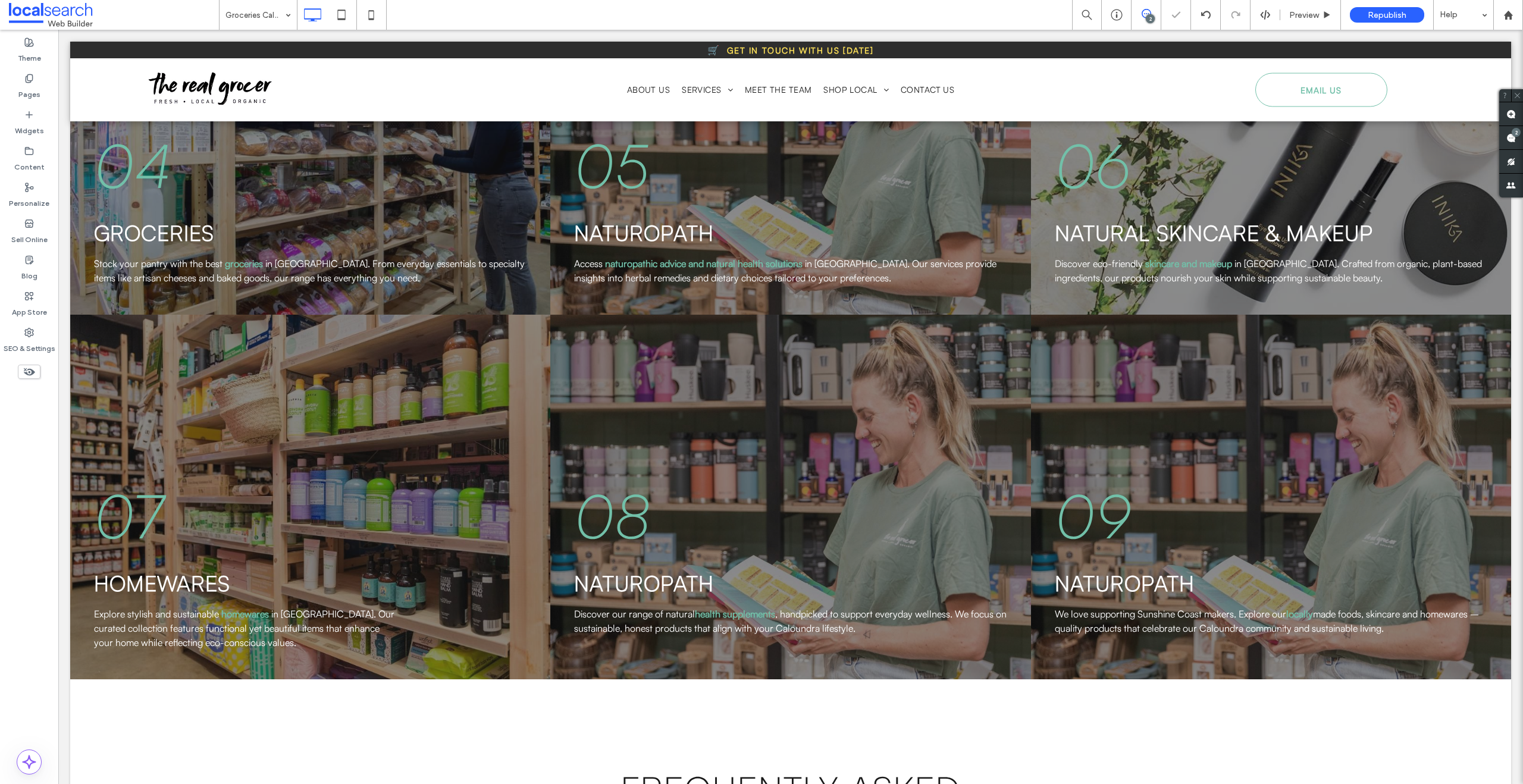
type input "**********"
type input "***"
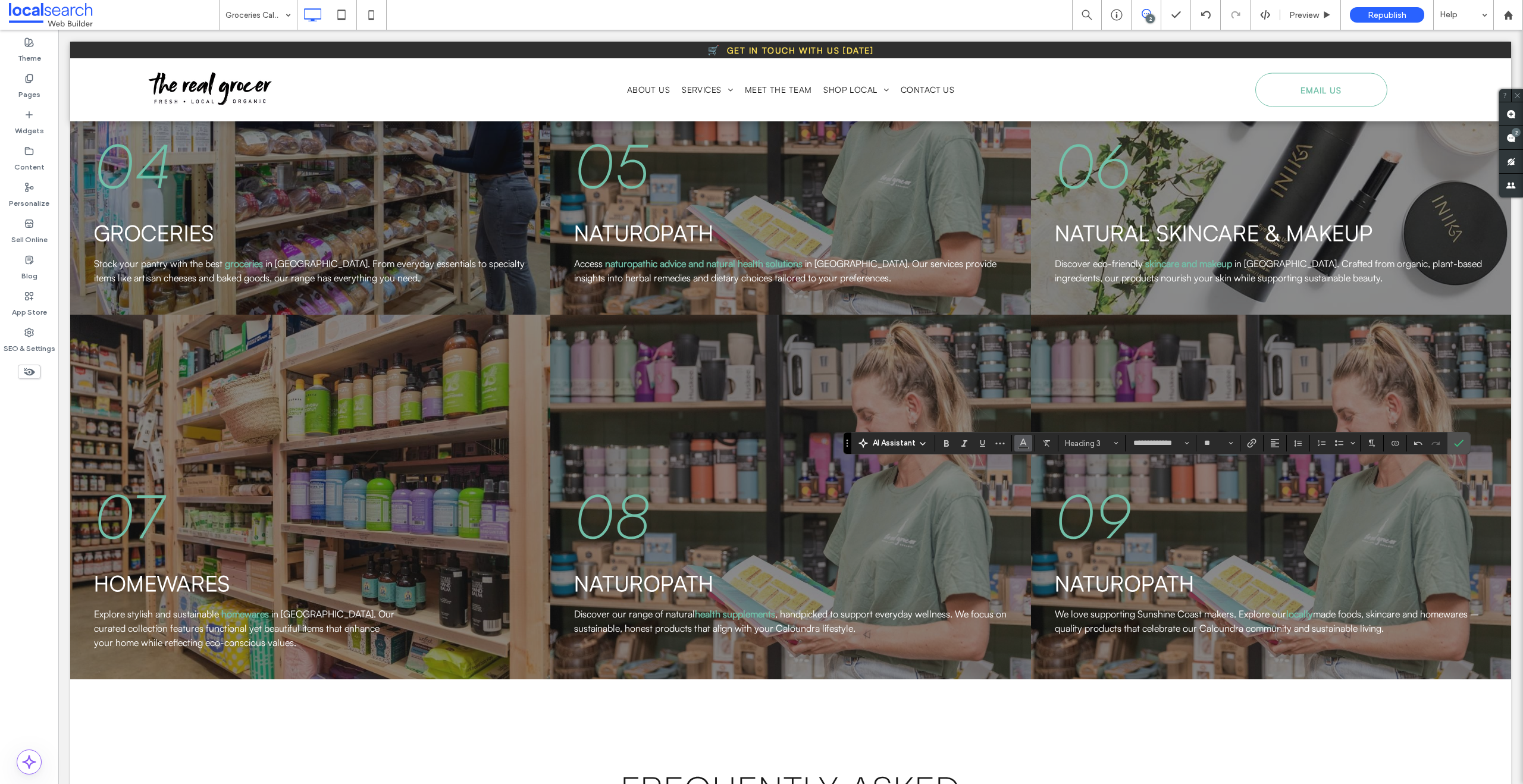
click at [1025, 439] on icon "Color" at bounding box center [1023, 441] width 9 height 9
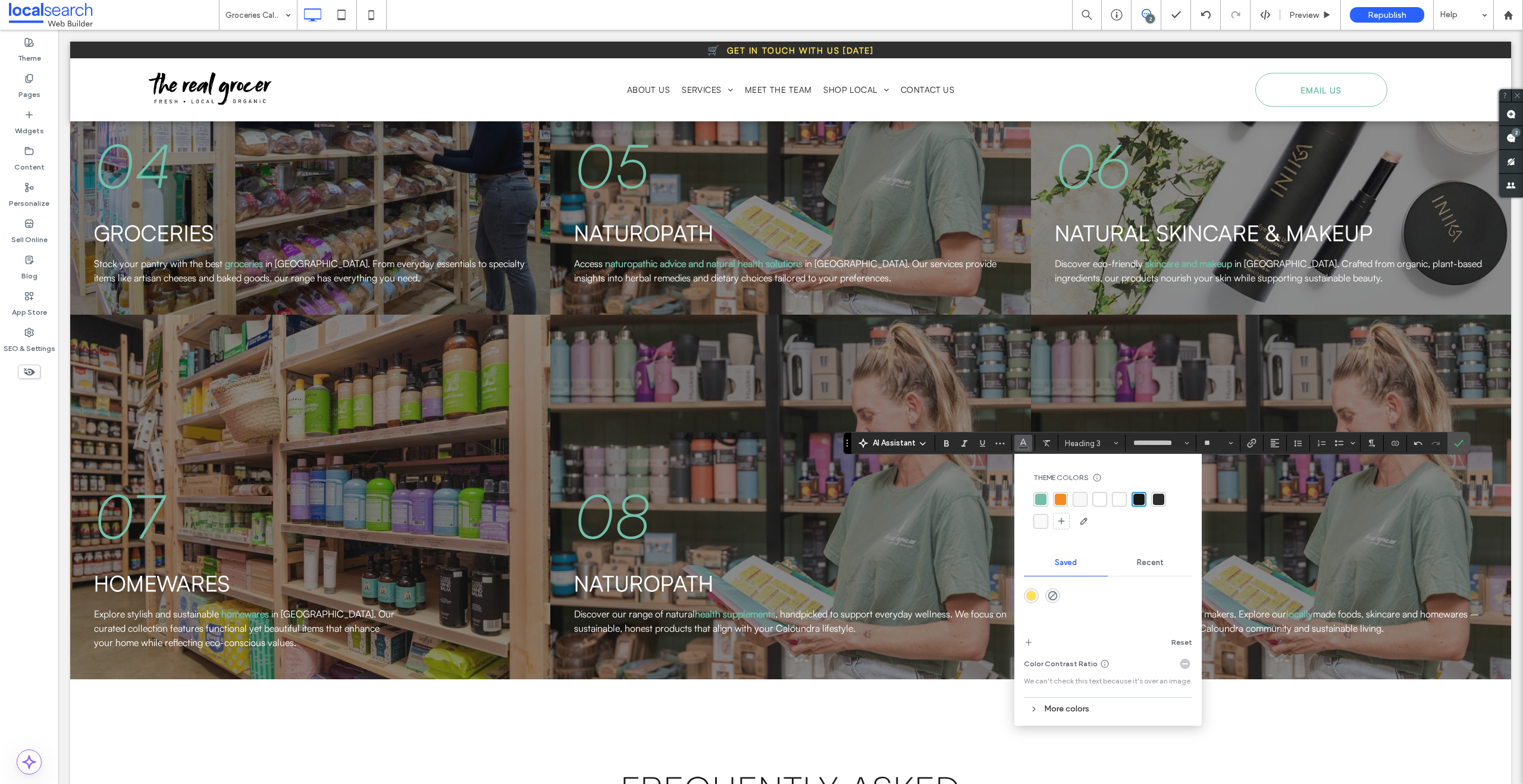
click at [1082, 496] on div "rgba(248, 248, 248, 1)" at bounding box center [1080, 499] width 11 height 11
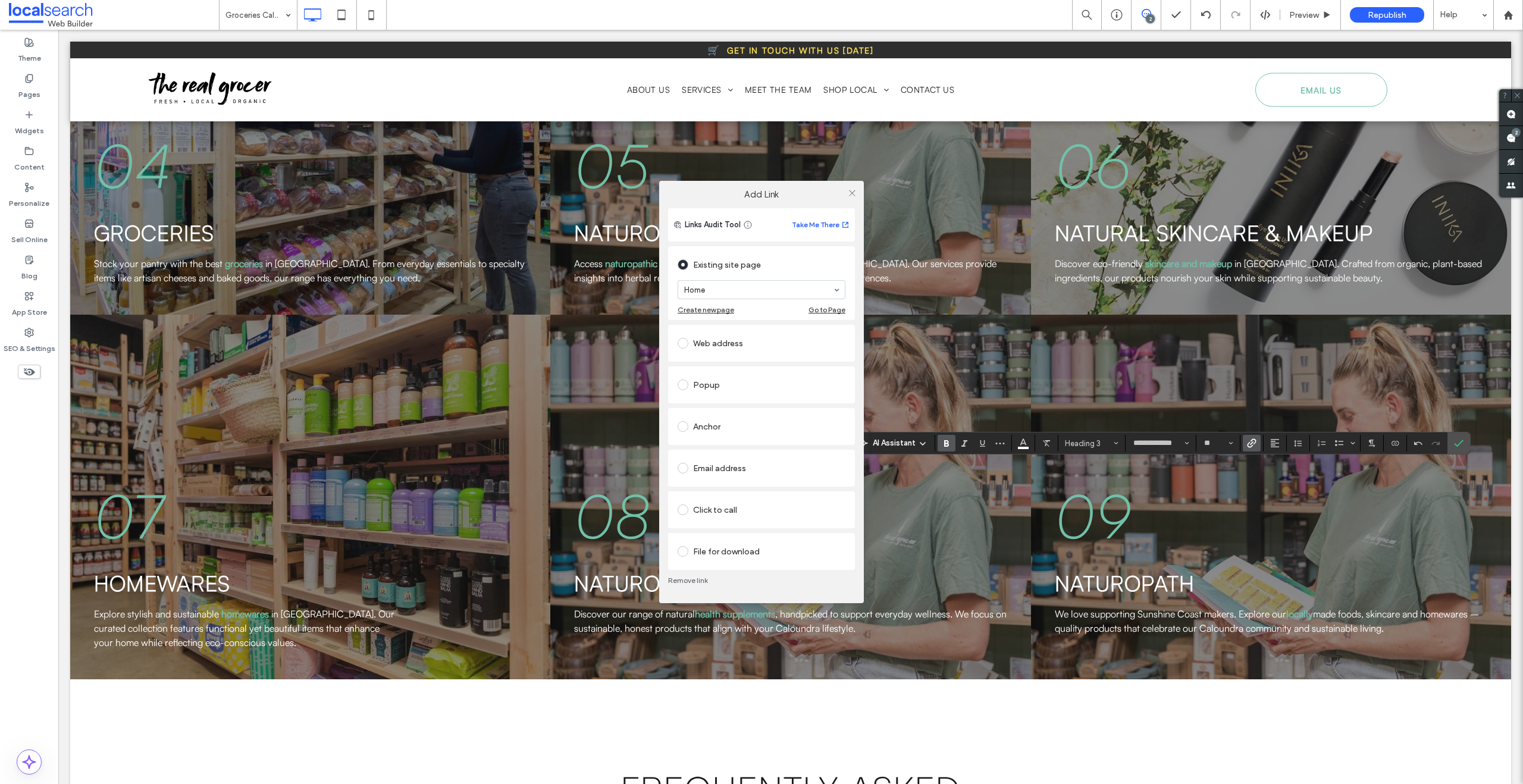
click at [739, 301] on section "Home" at bounding box center [761, 289] width 168 height 31
click at [852, 194] on icon at bounding box center [852, 193] width 9 height 9
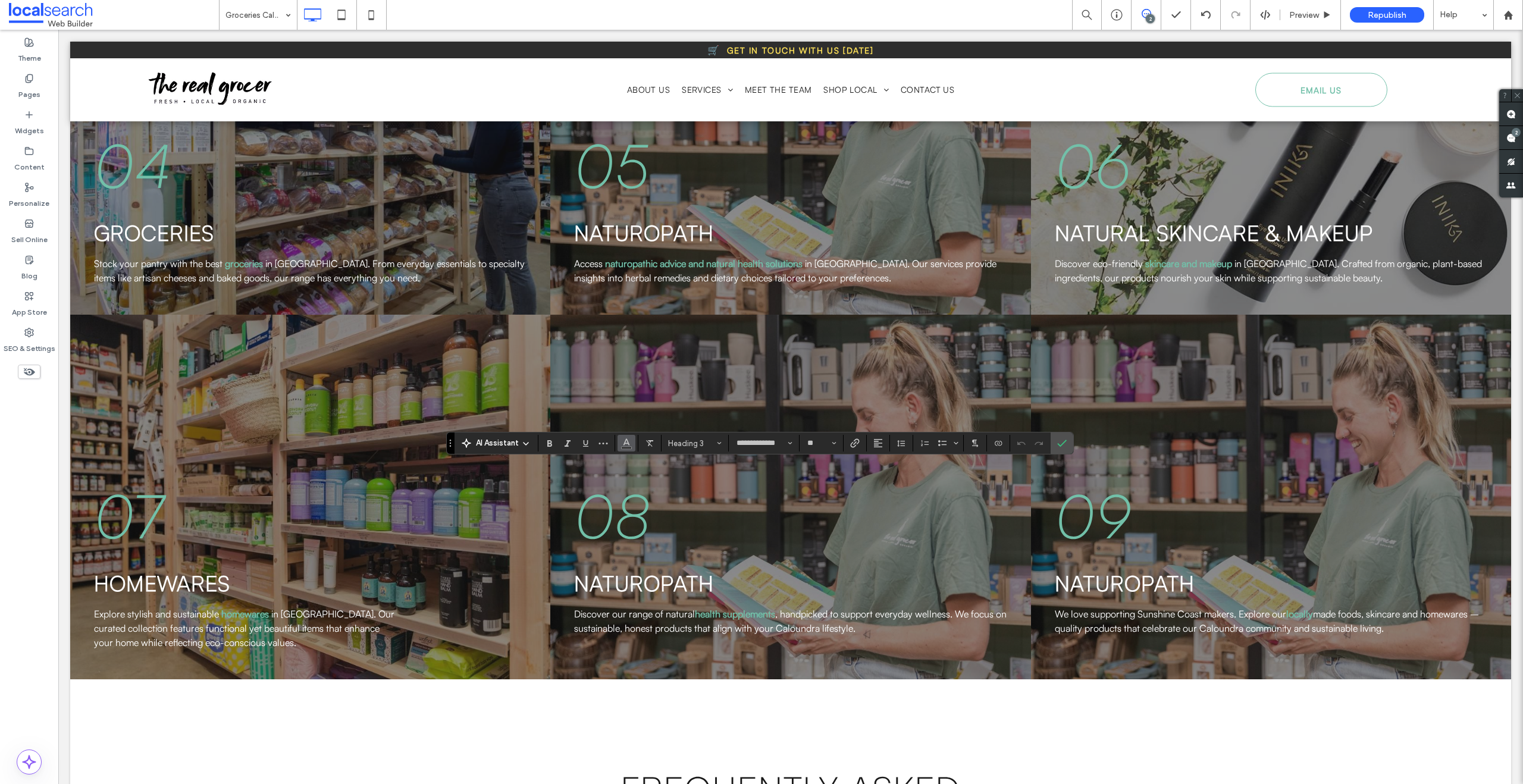
click at [629, 438] on icon "Color" at bounding box center [626, 441] width 9 height 9
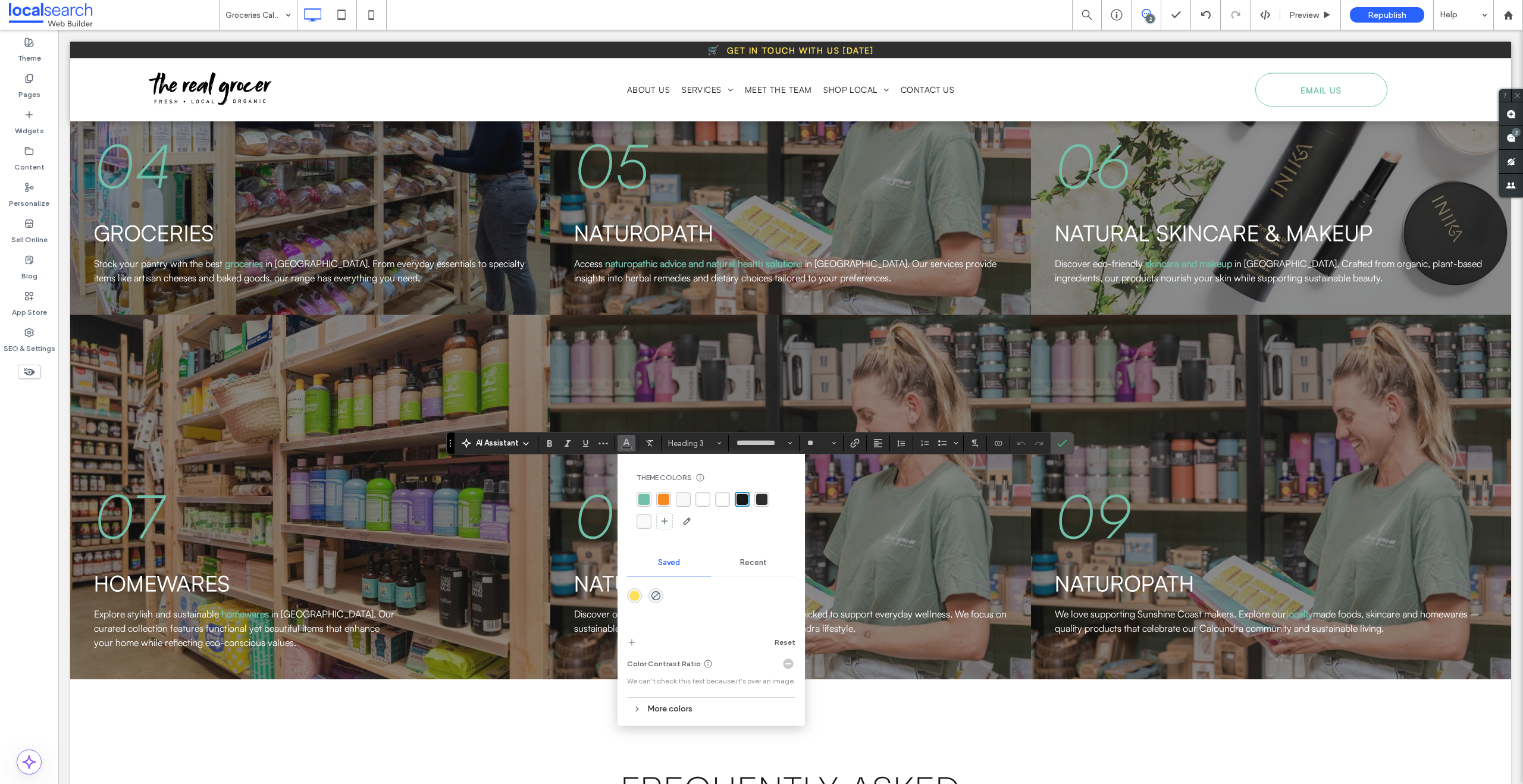
click at [685, 493] on div "rgba(248, 248, 248, 1)" at bounding box center [683, 499] width 11 height 11
click at [861, 445] on label "Link" at bounding box center [855, 443] width 18 height 16
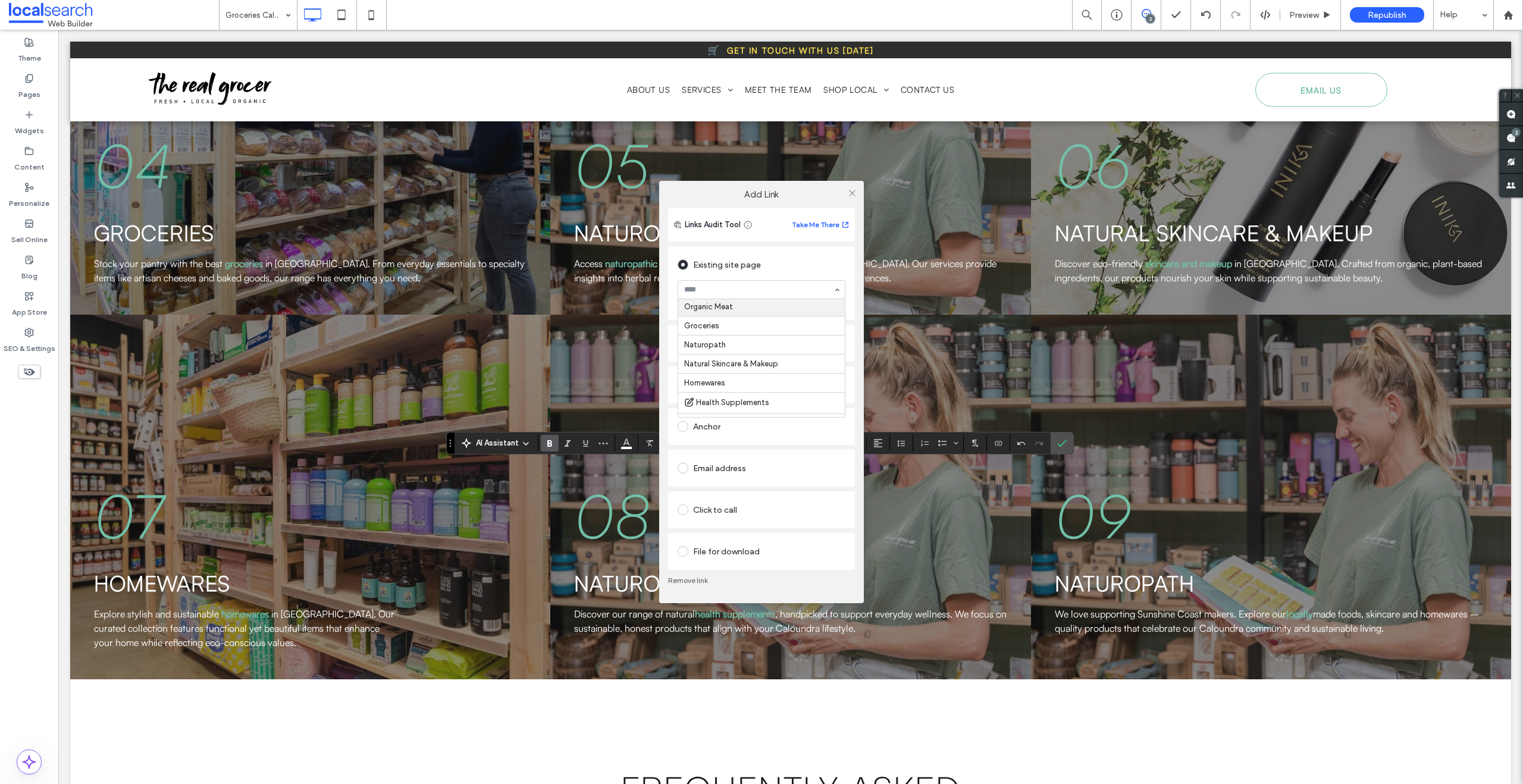
scroll to position [181, 0]
click at [850, 189] on icon at bounding box center [852, 193] width 9 height 9
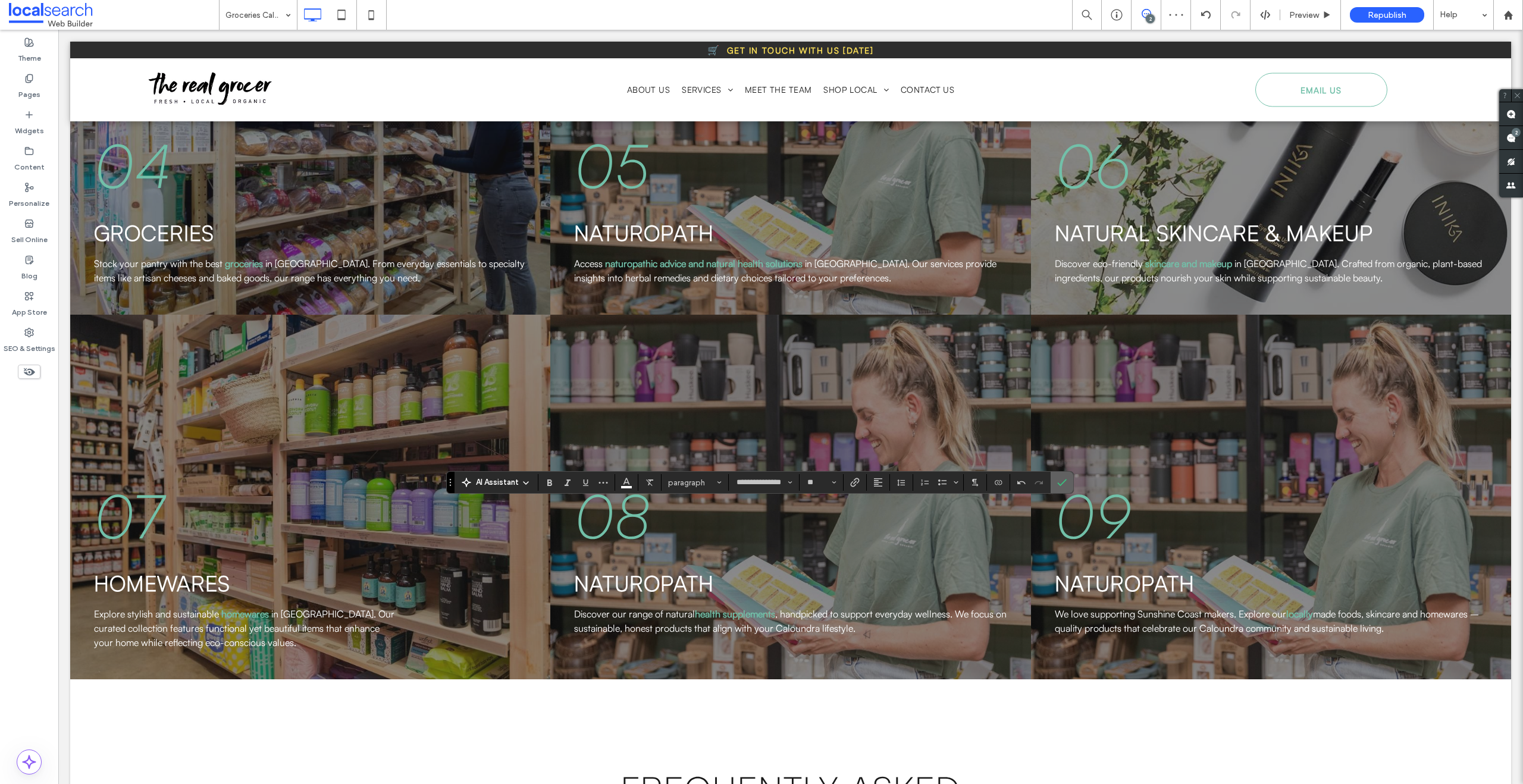
click at [1054, 482] on label "Confirm" at bounding box center [1062, 482] width 18 height 22
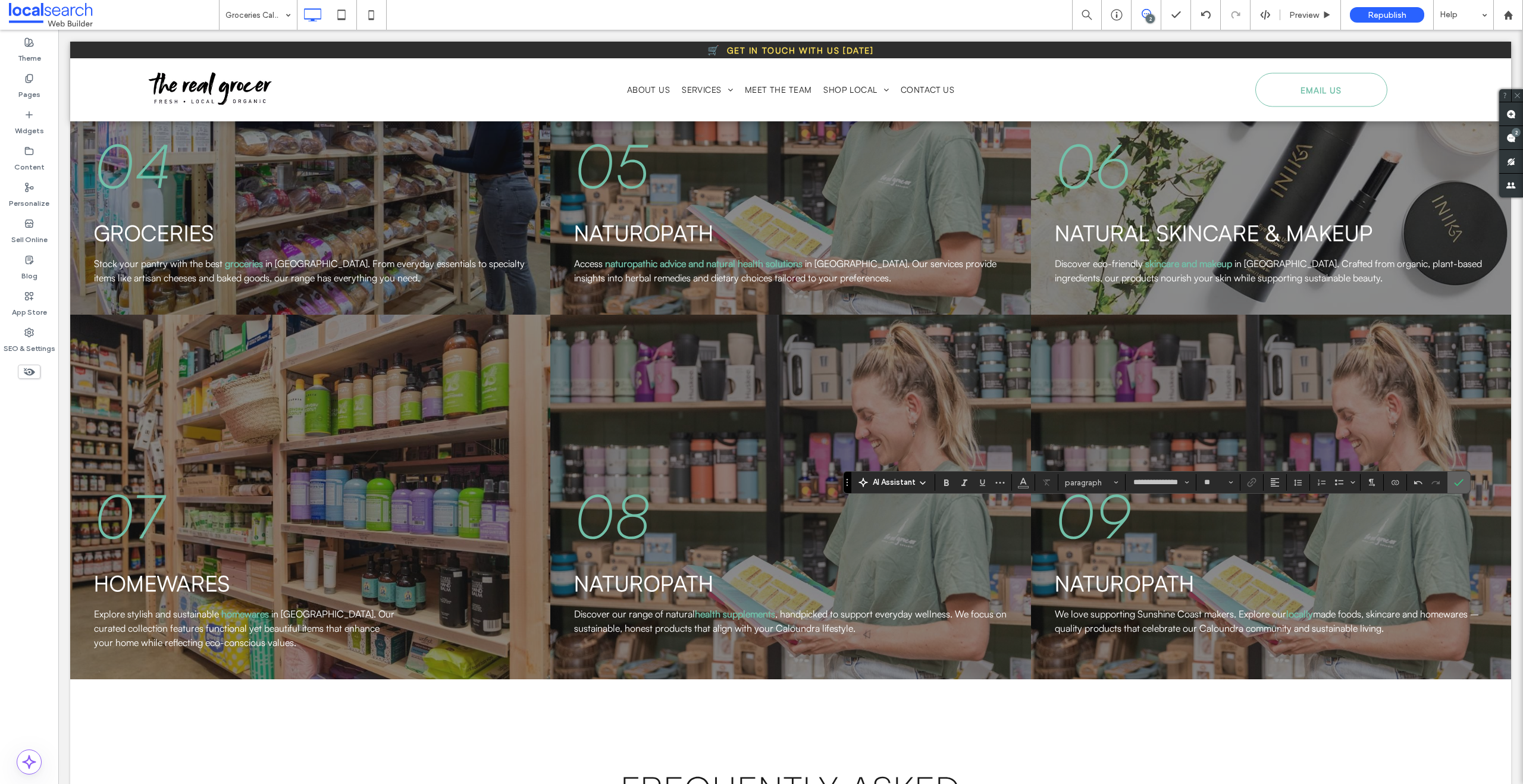
click at [1466, 481] on label "Confirm" at bounding box center [1458, 482] width 18 height 22
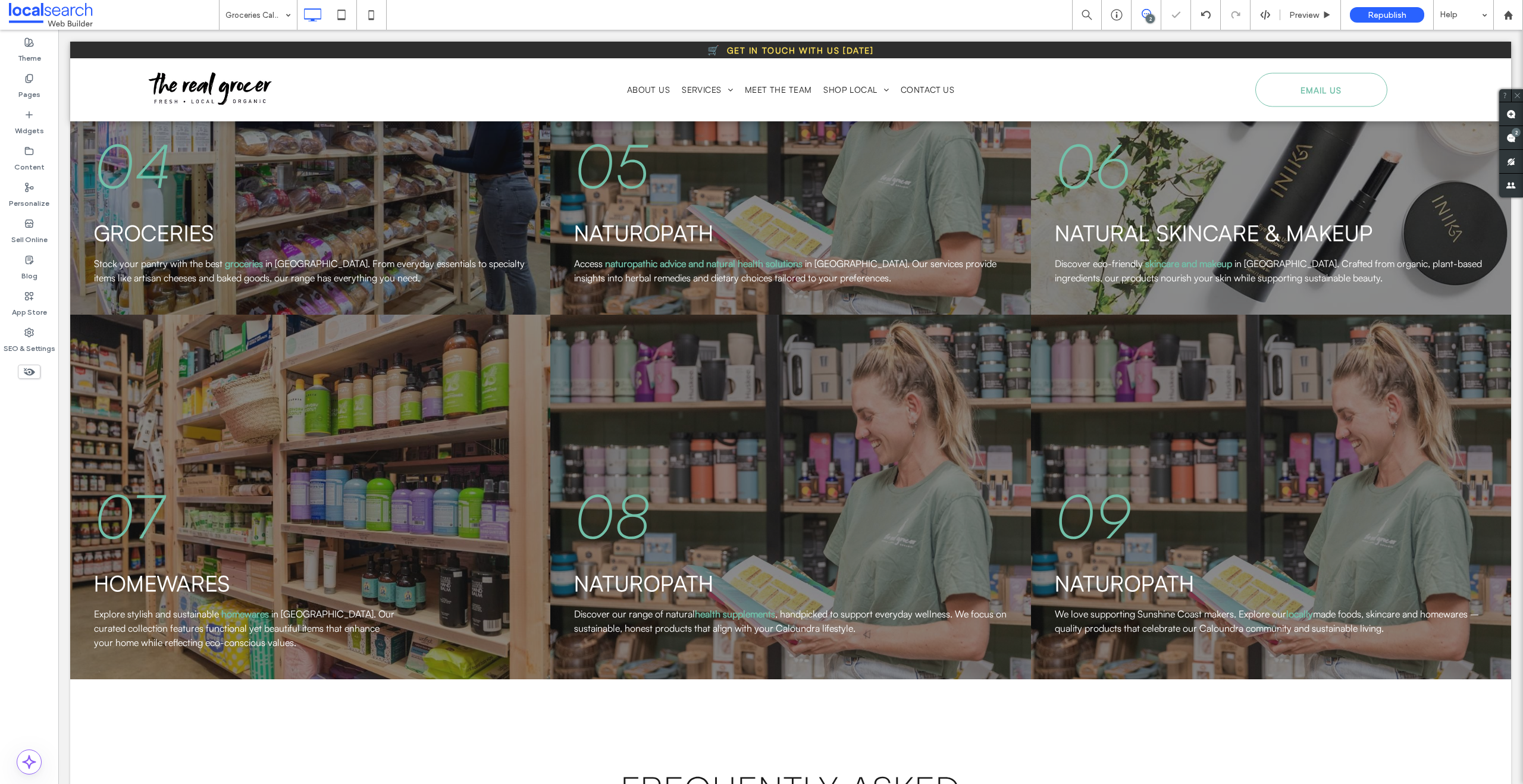
type input "**********"
type input "**"
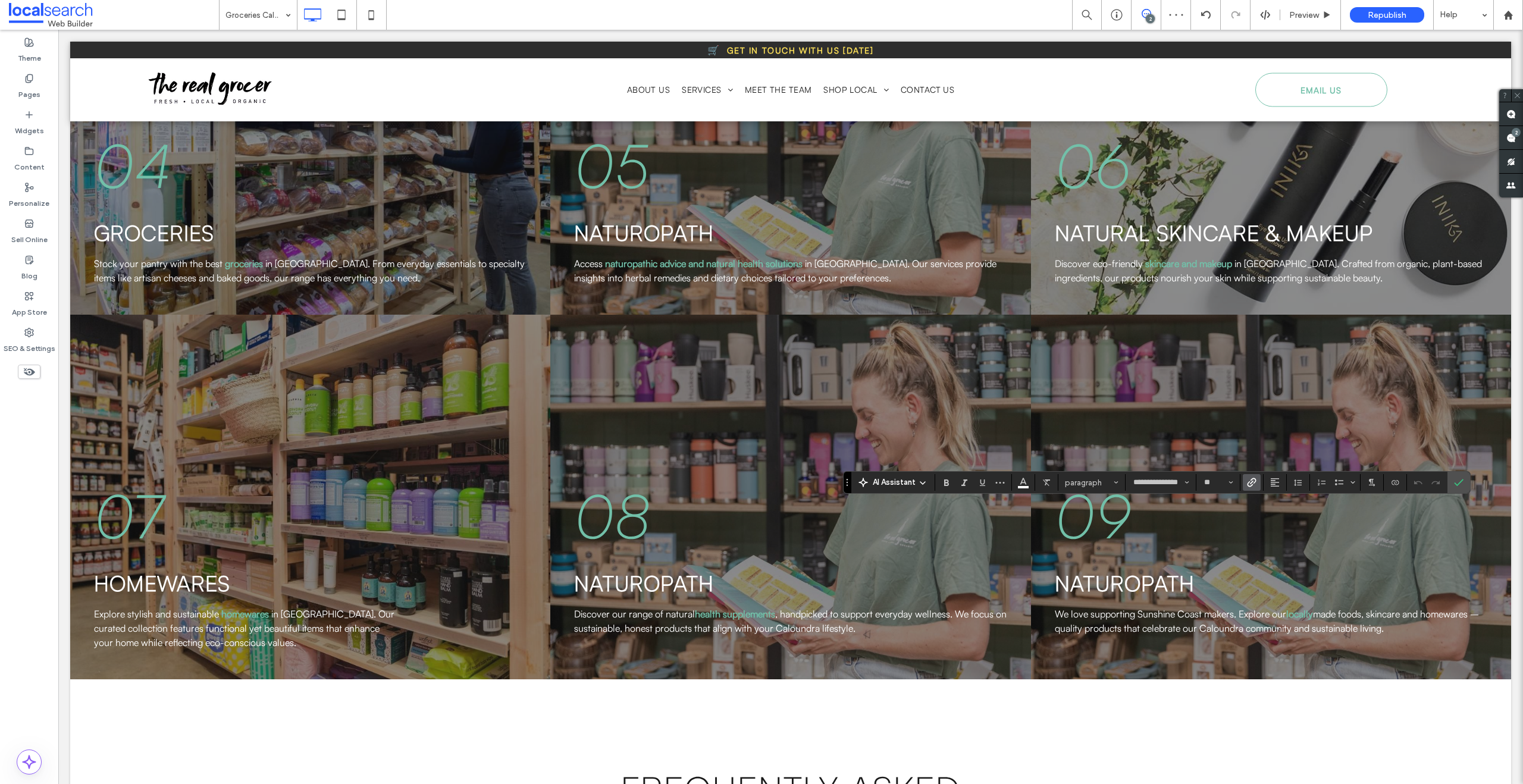
click at [1249, 481] on icon "Link" at bounding box center [1252, 482] width 9 height 9
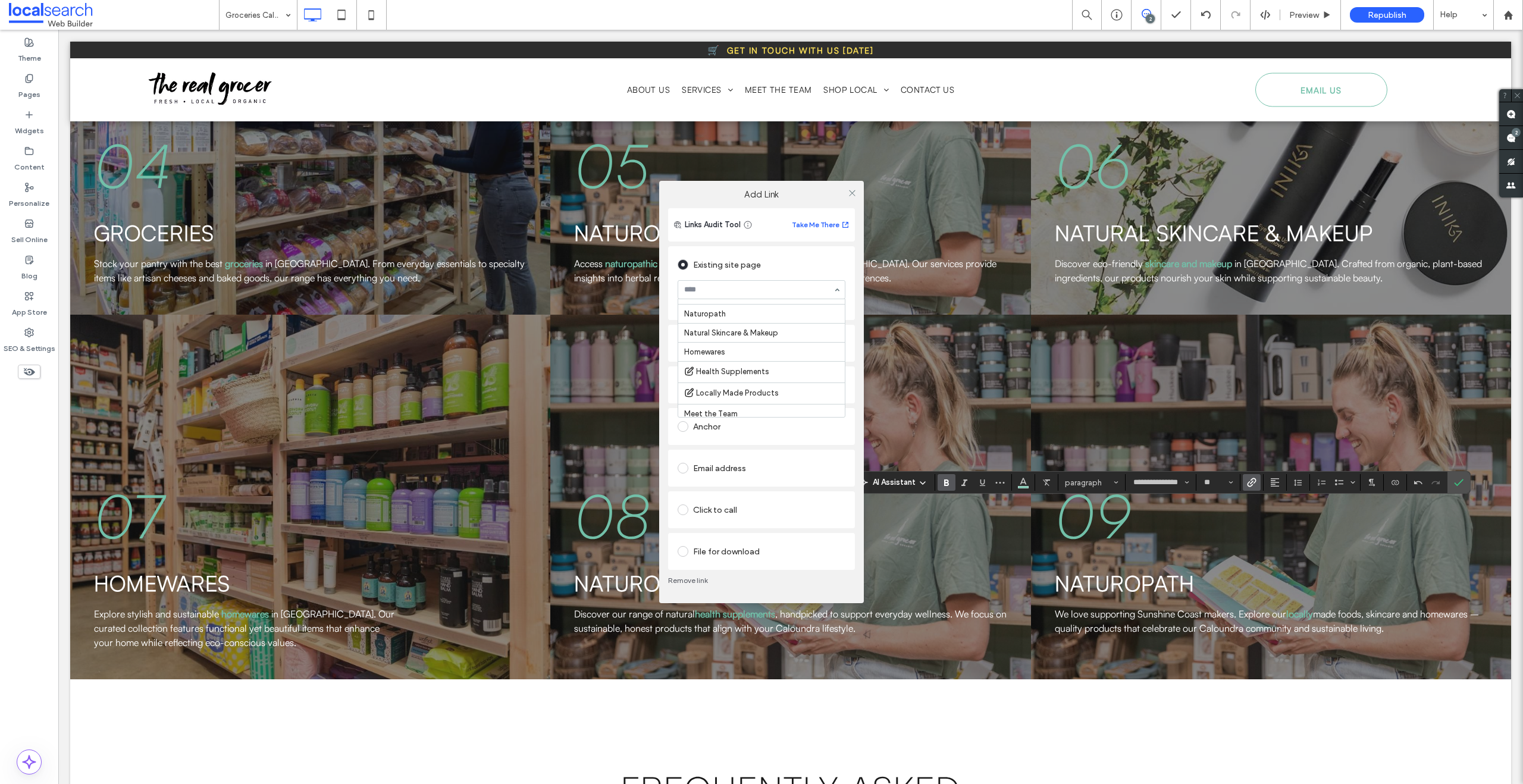
scroll to position [205, 0]
click at [856, 191] on icon at bounding box center [852, 193] width 9 height 9
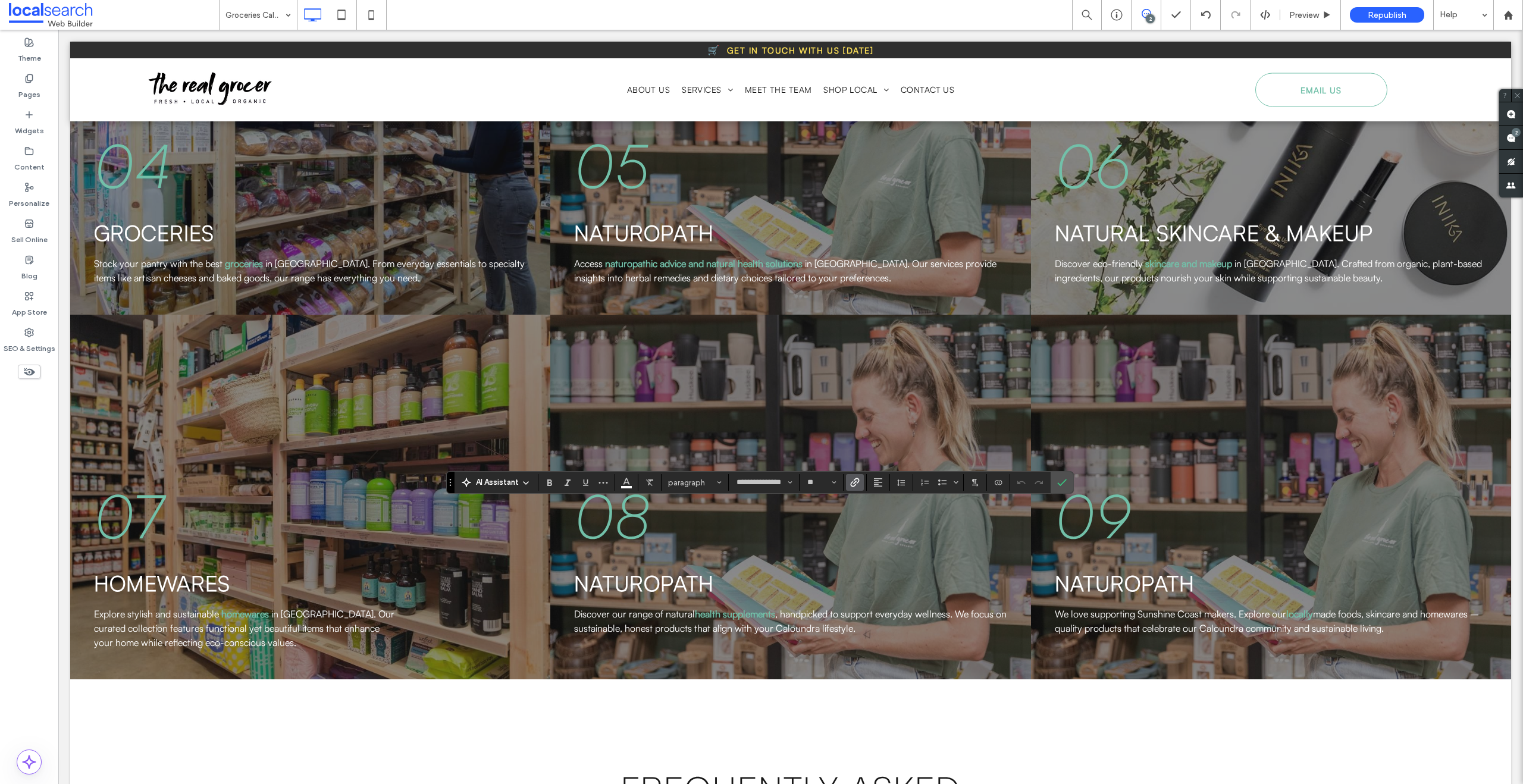
click at [857, 485] on icon "Link" at bounding box center [855, 482] width 9 height 9
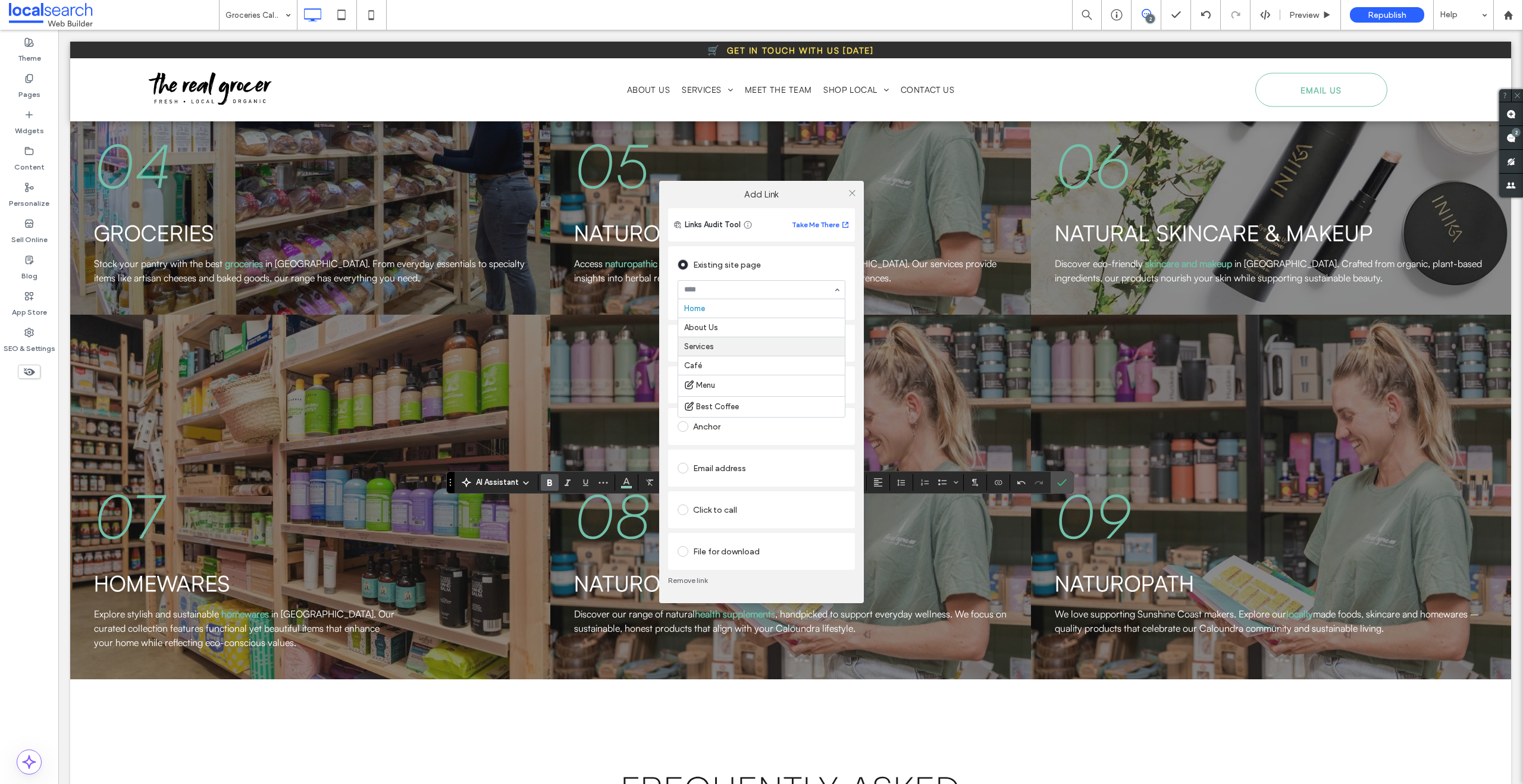
scroll to position [233, 0]
click at [850, 194] on icon at bounding box center [852, 193] width 9 height 9
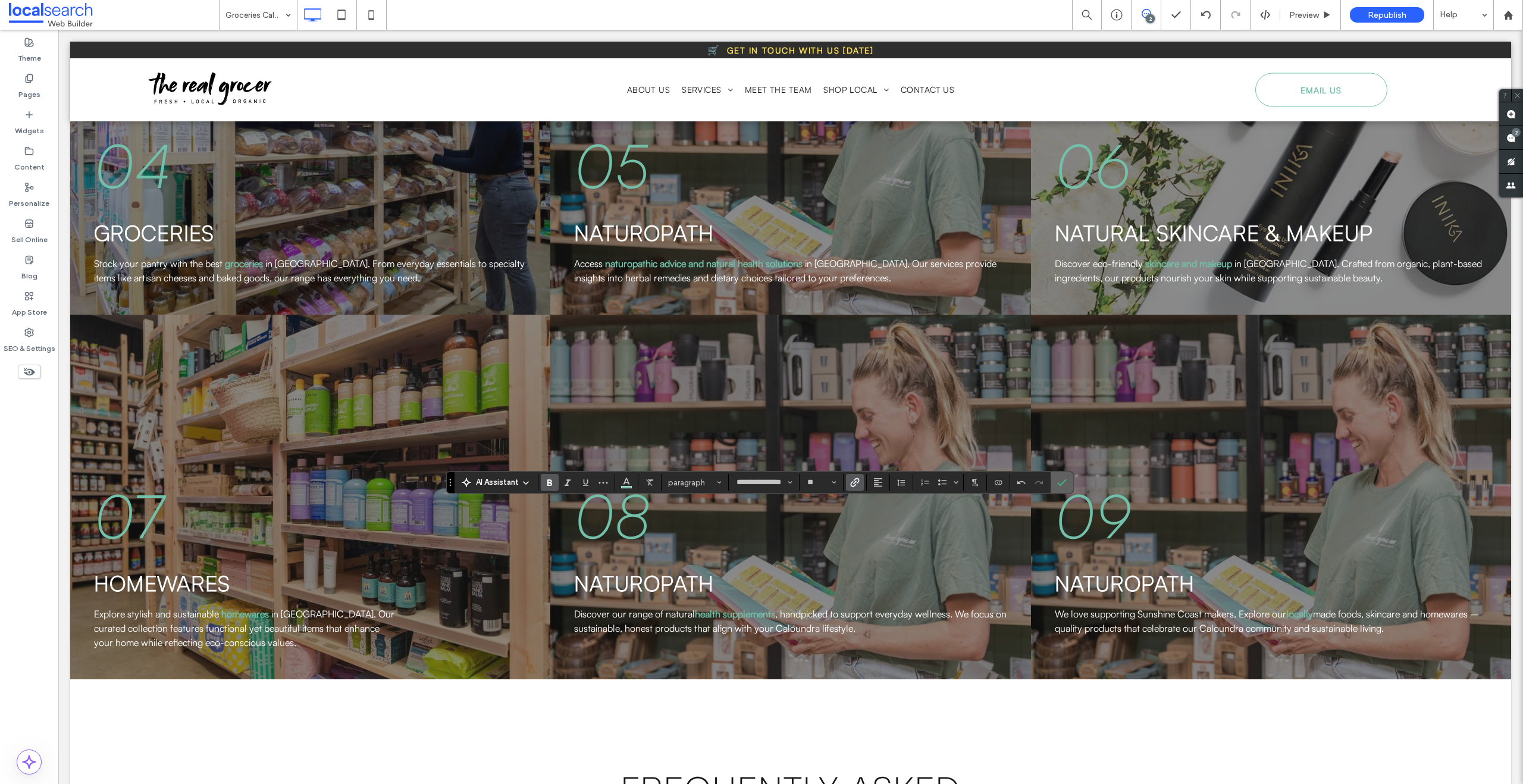
click at [1067, 485] on label "Confirm" at bounding box center [1062, 482] width 18 height 22
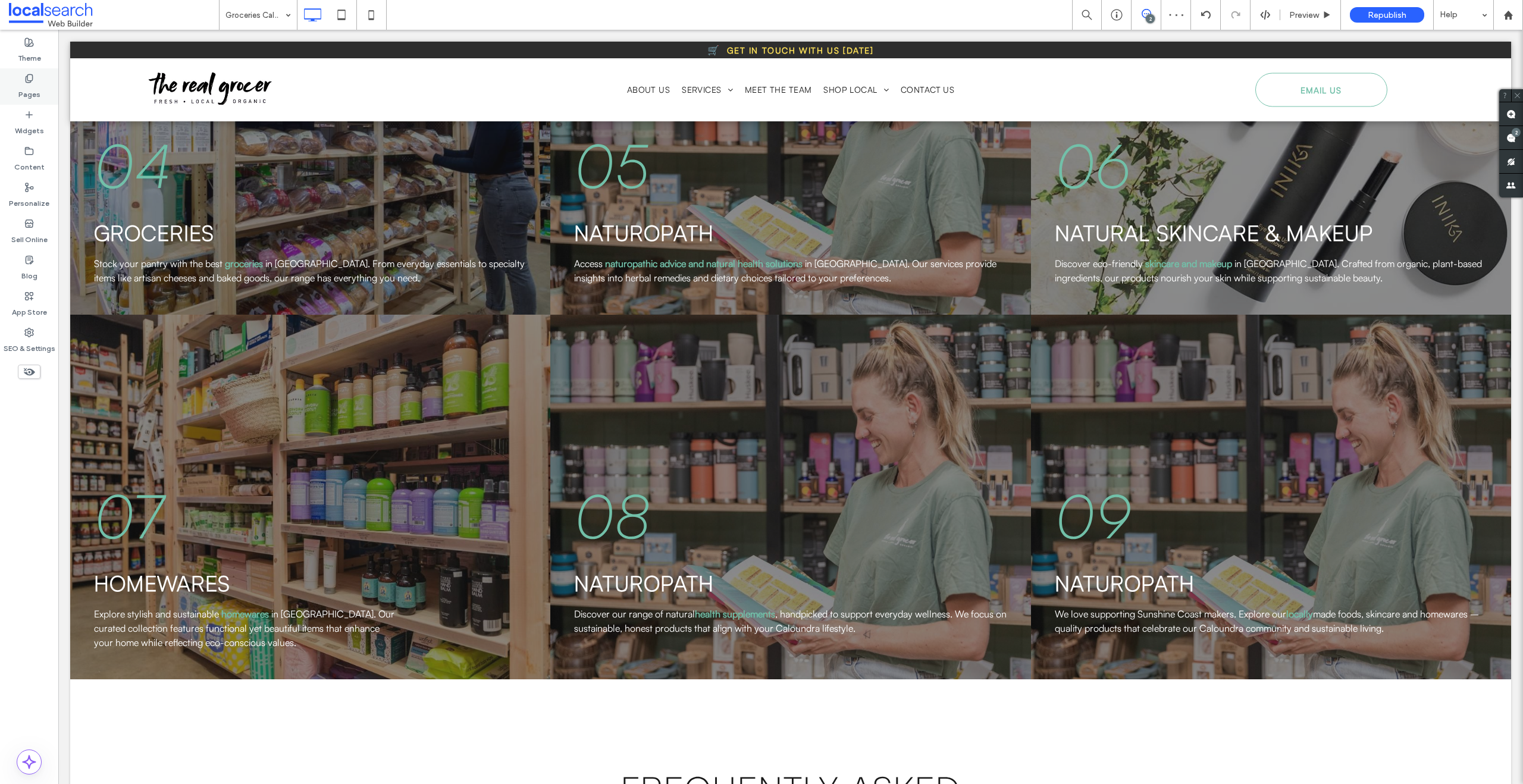
click at [19, 84] on label "Pages" at bounding box center [29, 91] width 22 height 16
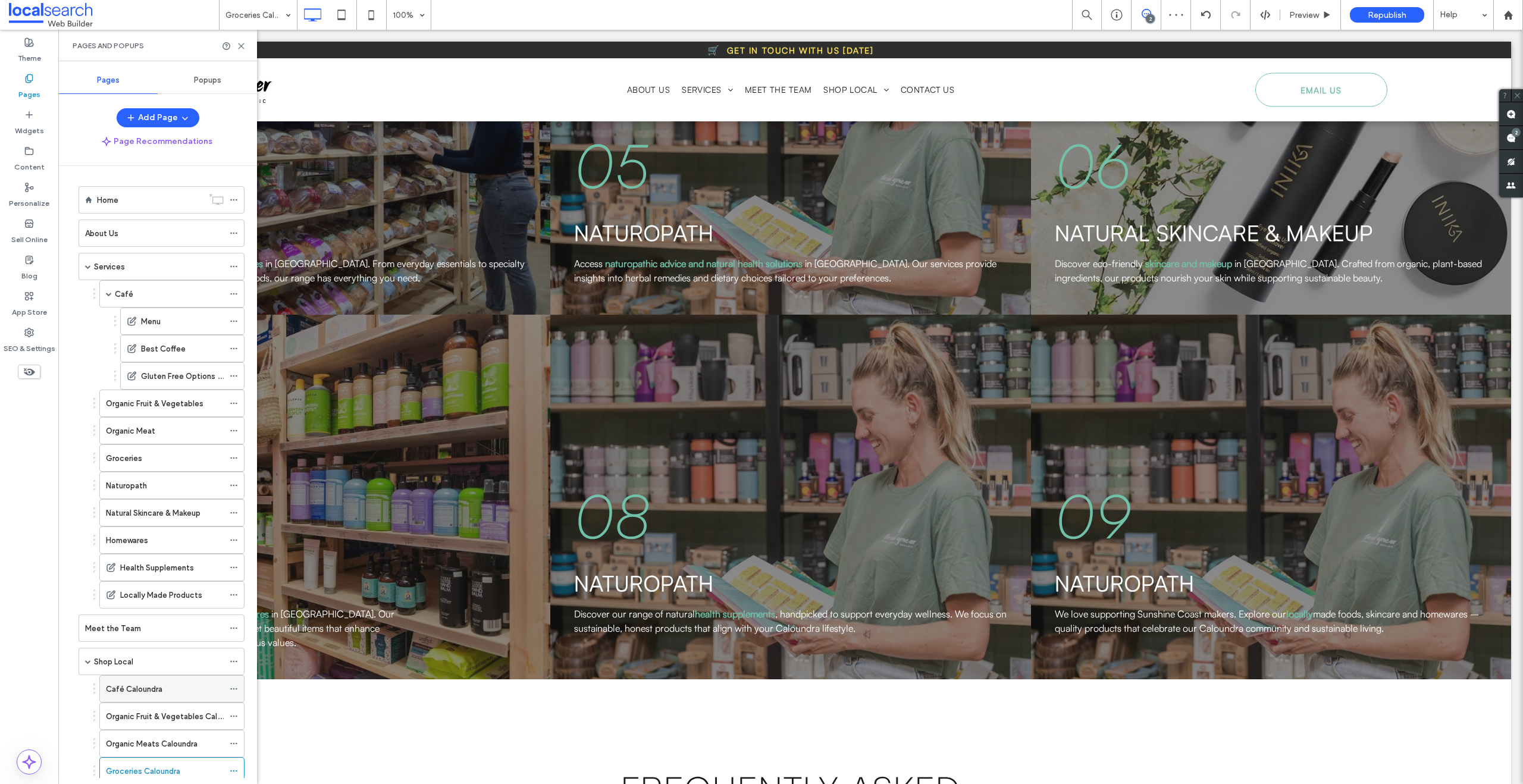
click at [147, 687] on label "Café Caloundra" at bounding box center [134, 689] width 57 height 21
click at [1509, 118] on use at bounding box center [1511, 114] width 9 height 9
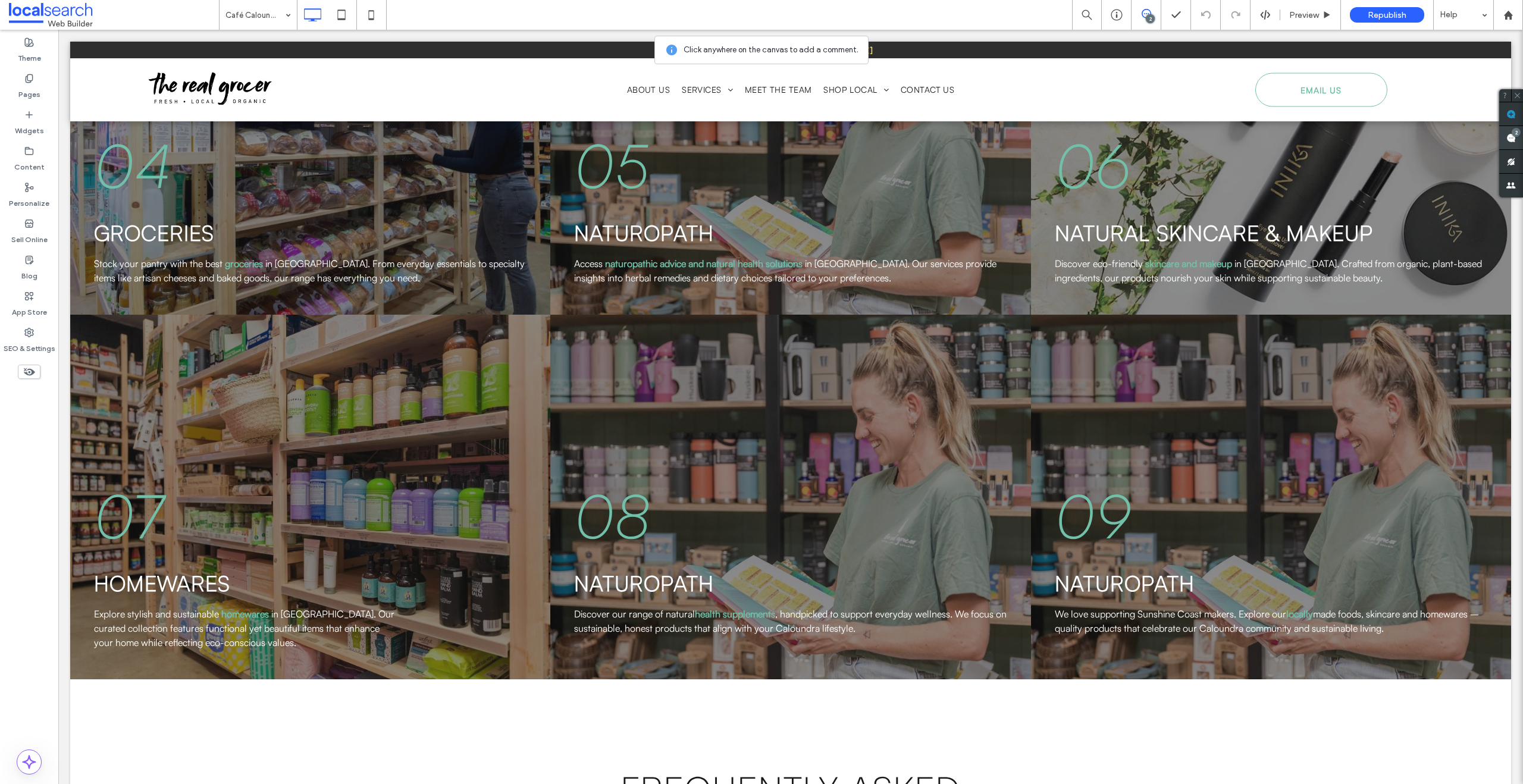
click at [1522, 137] on span at bounding box center [1511, 138] width 24 height 23
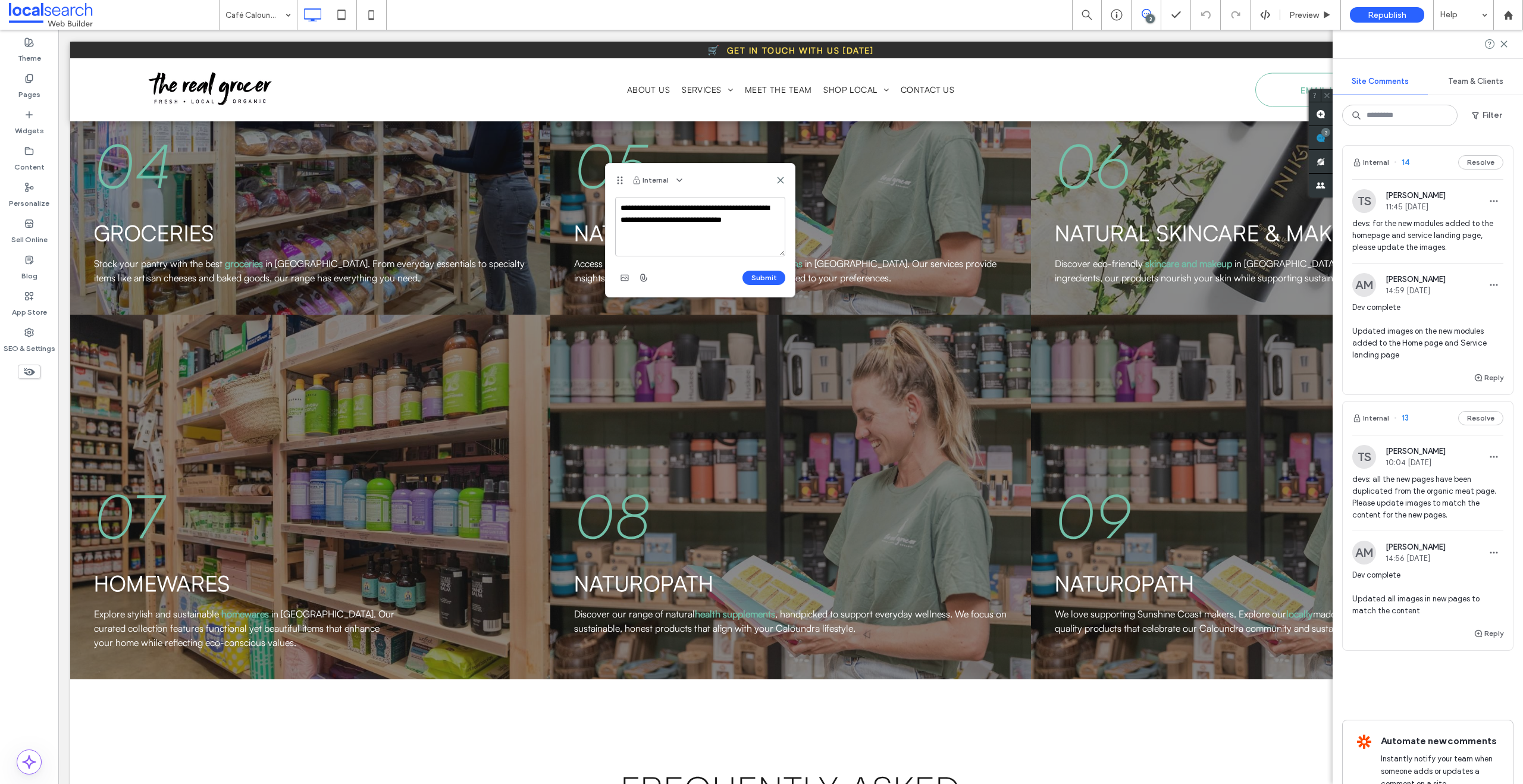
drag, startPoint x: 762, startPoint y: 221, endPoint x: 642, endPoint y: 207, distance: 120.8
click at [642, 207] on textarea "**********" at bounding box center [700, 226] width 170 height 60
type textarea "**********"
click at [761, 280] on button "Submit" at bounding box center [764, 278] width 43 height 14
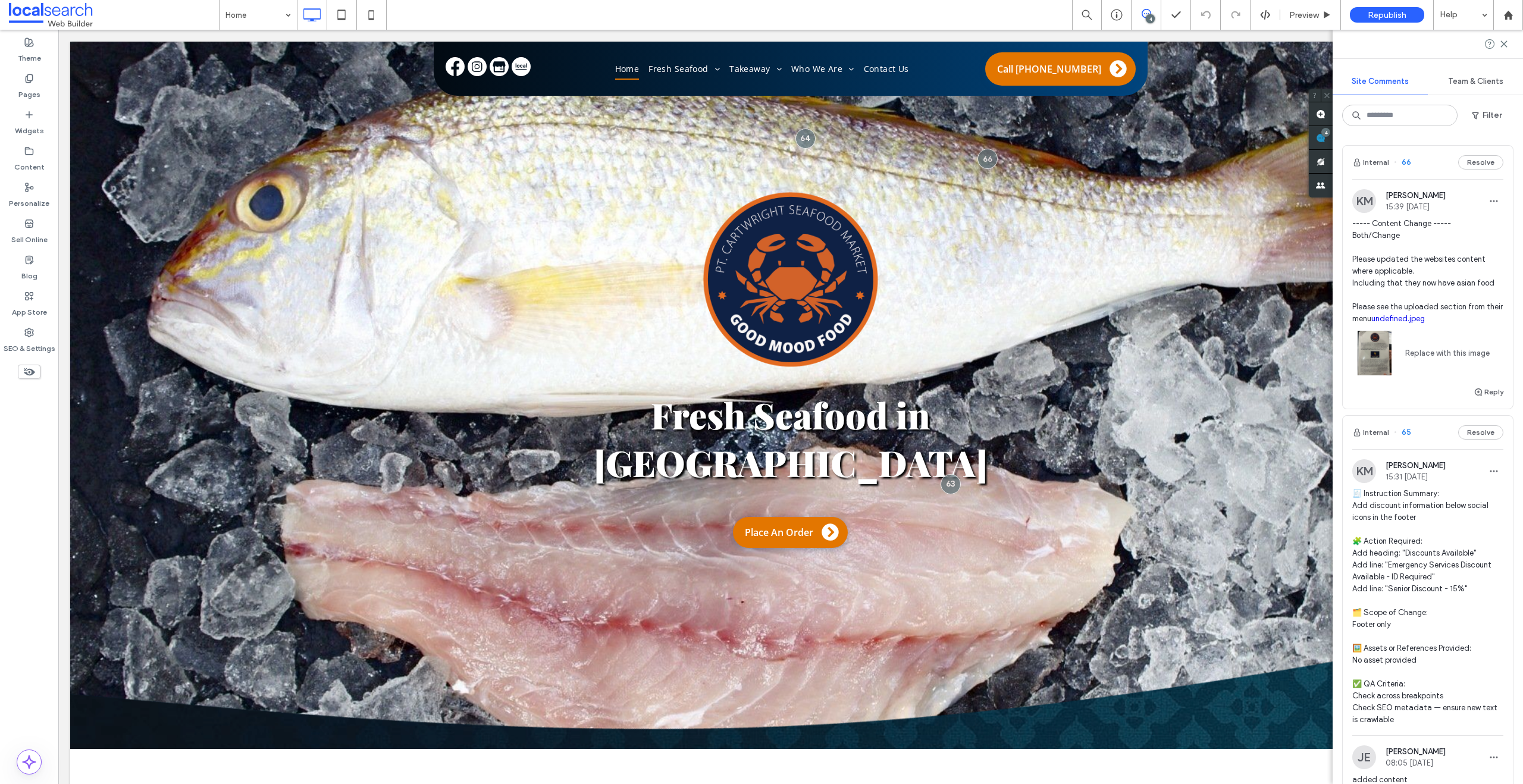
click at [1380, 364] on img at bounding box center [1374, 353] width 44 height 44
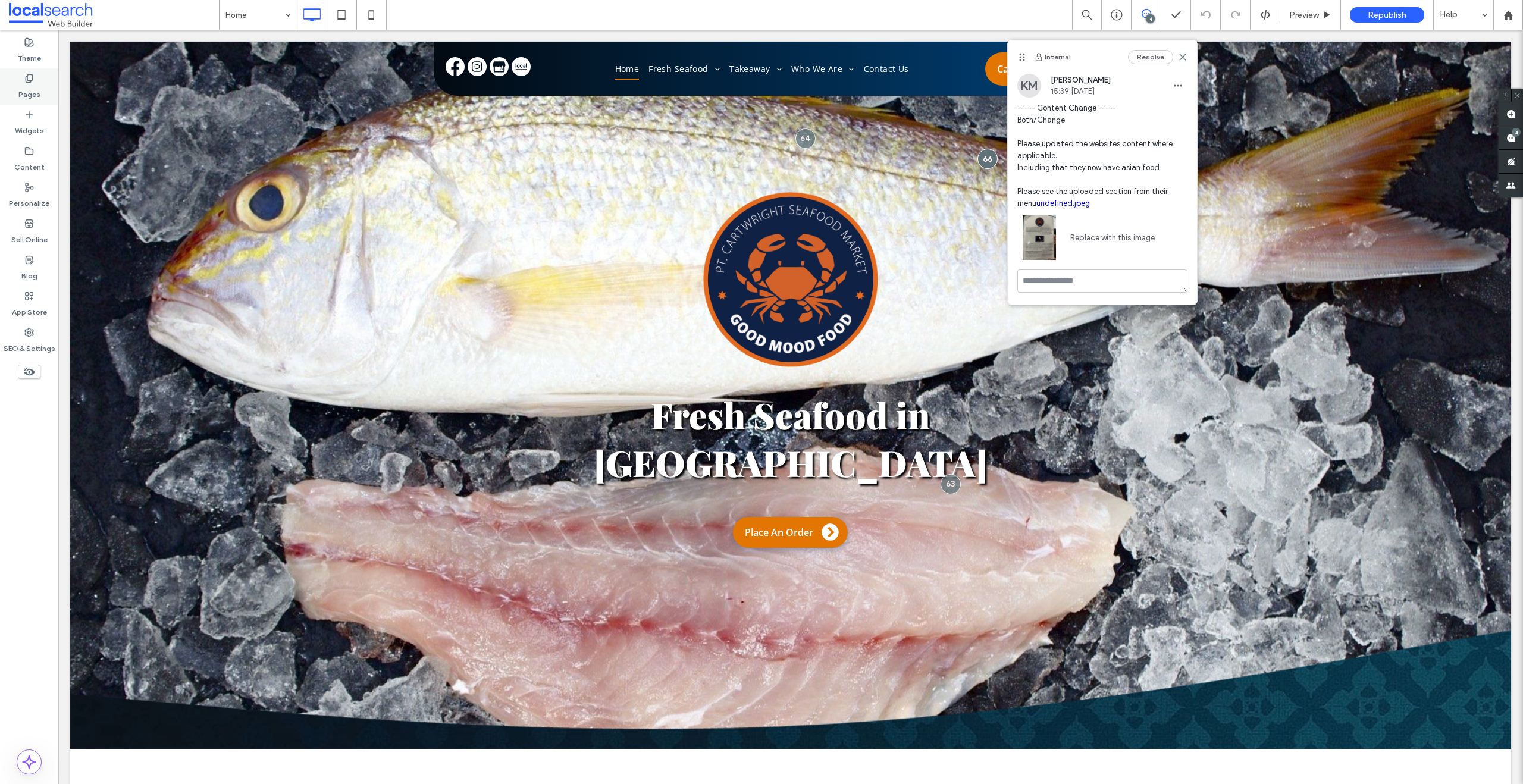
click at [23, 95] on label "Pages" at bounding box center [29, 91] width 22 height 16
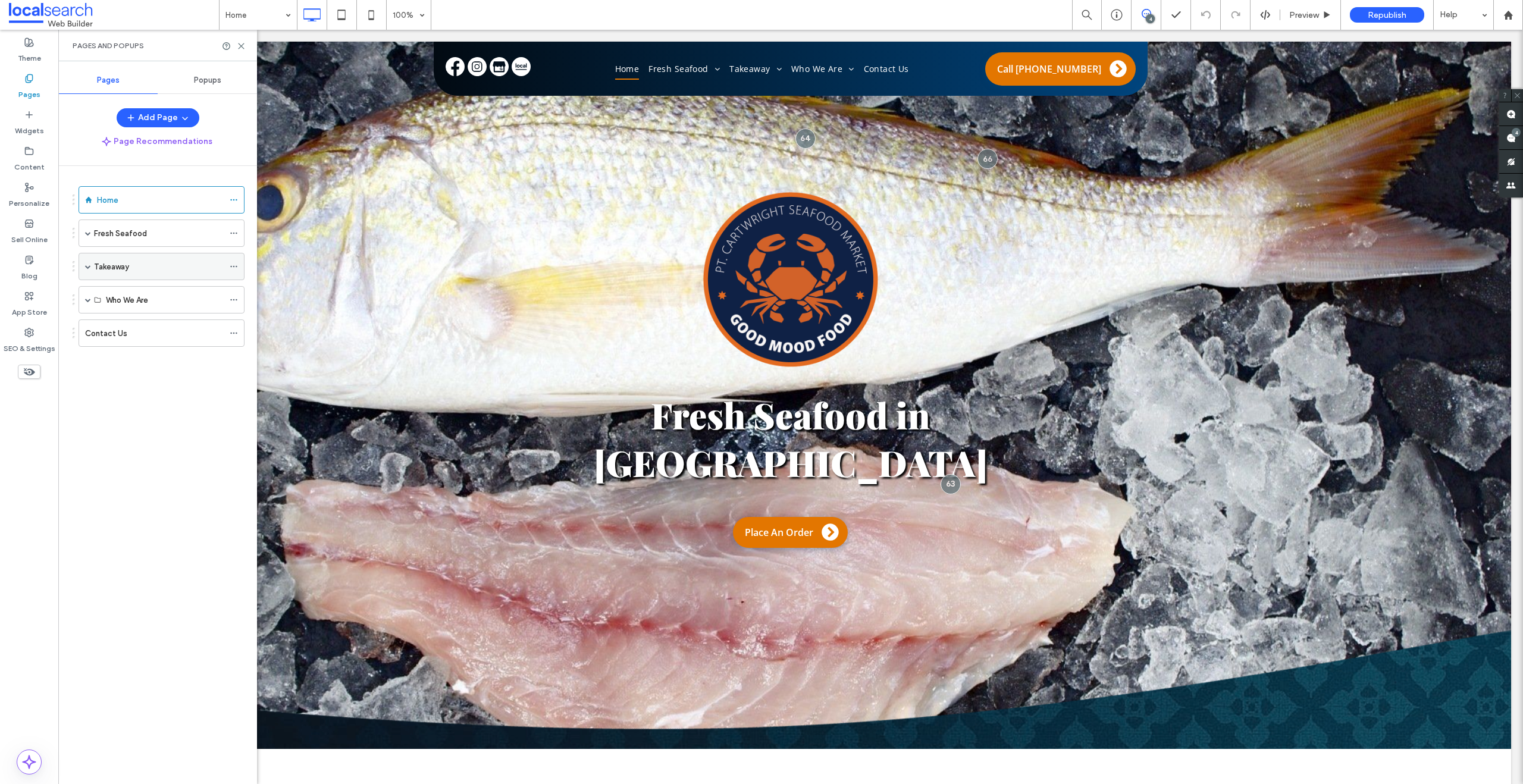
click at [89, 269] on span at bounding box center [88, 266] width 6 height 6
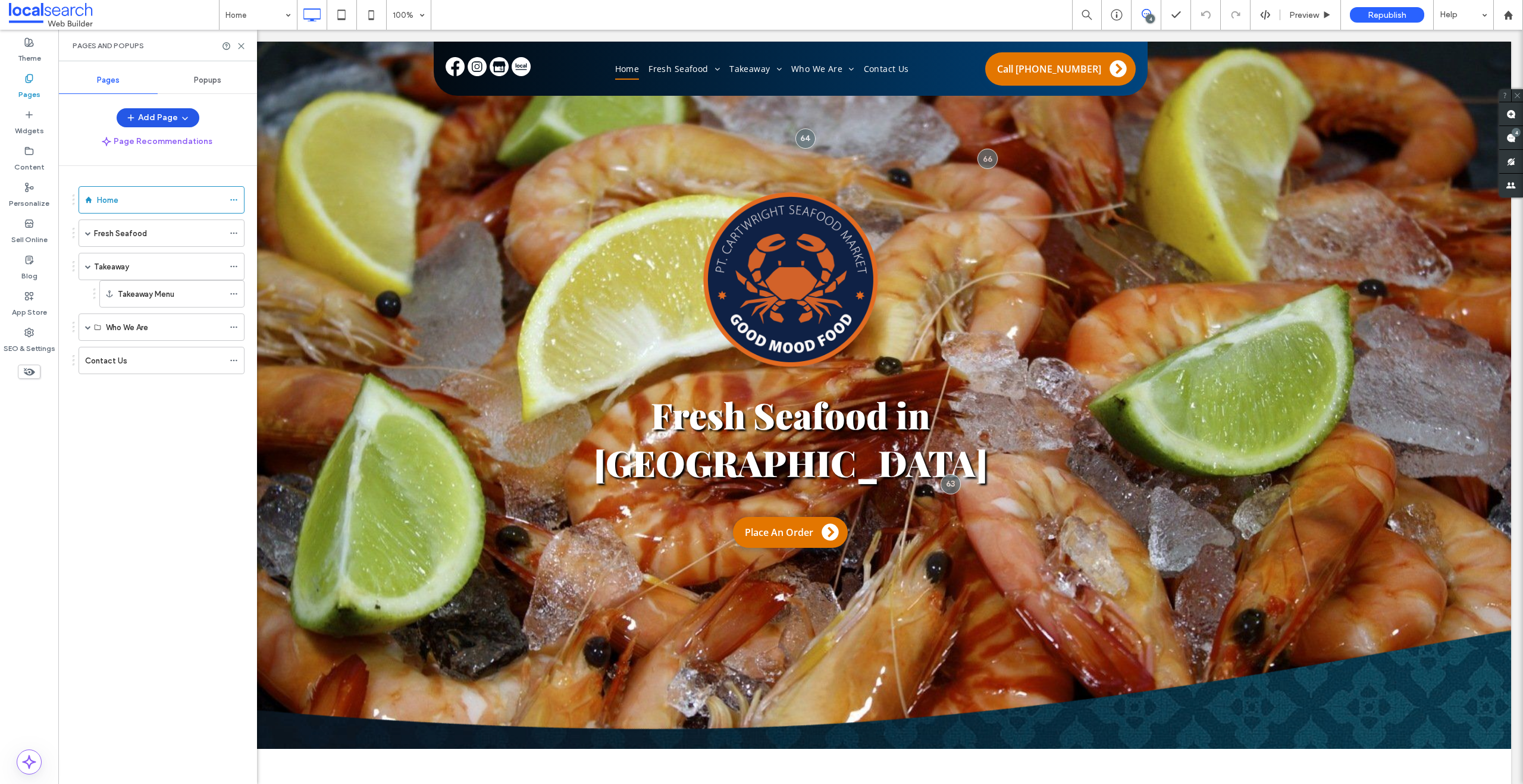
click at [144, 120] on button "Add Page" at bounding box center [157, 118] width 83 height 19
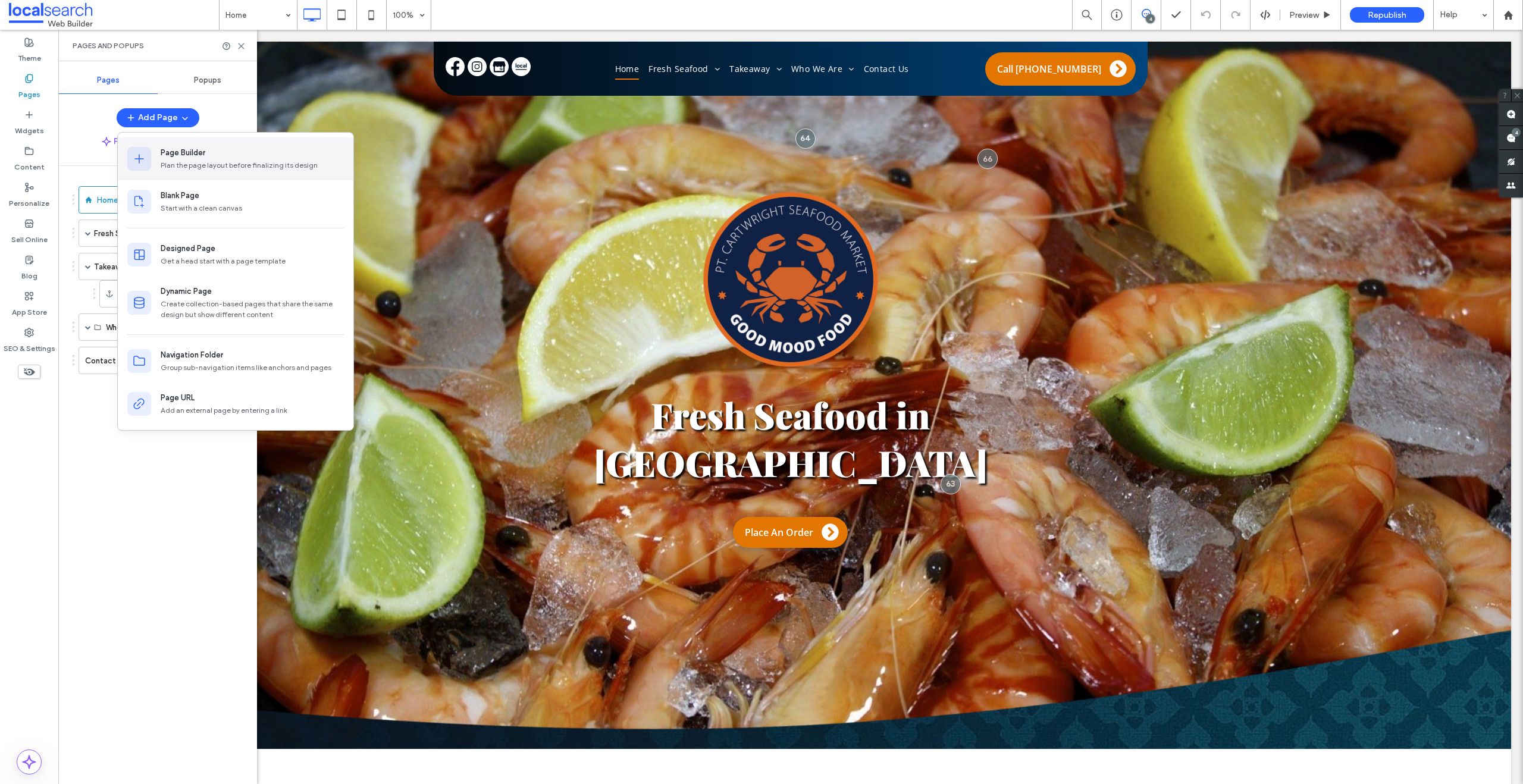
click at [169, 150] on div "Page Builder" at bounding box center [183, 153] width 44 height 12
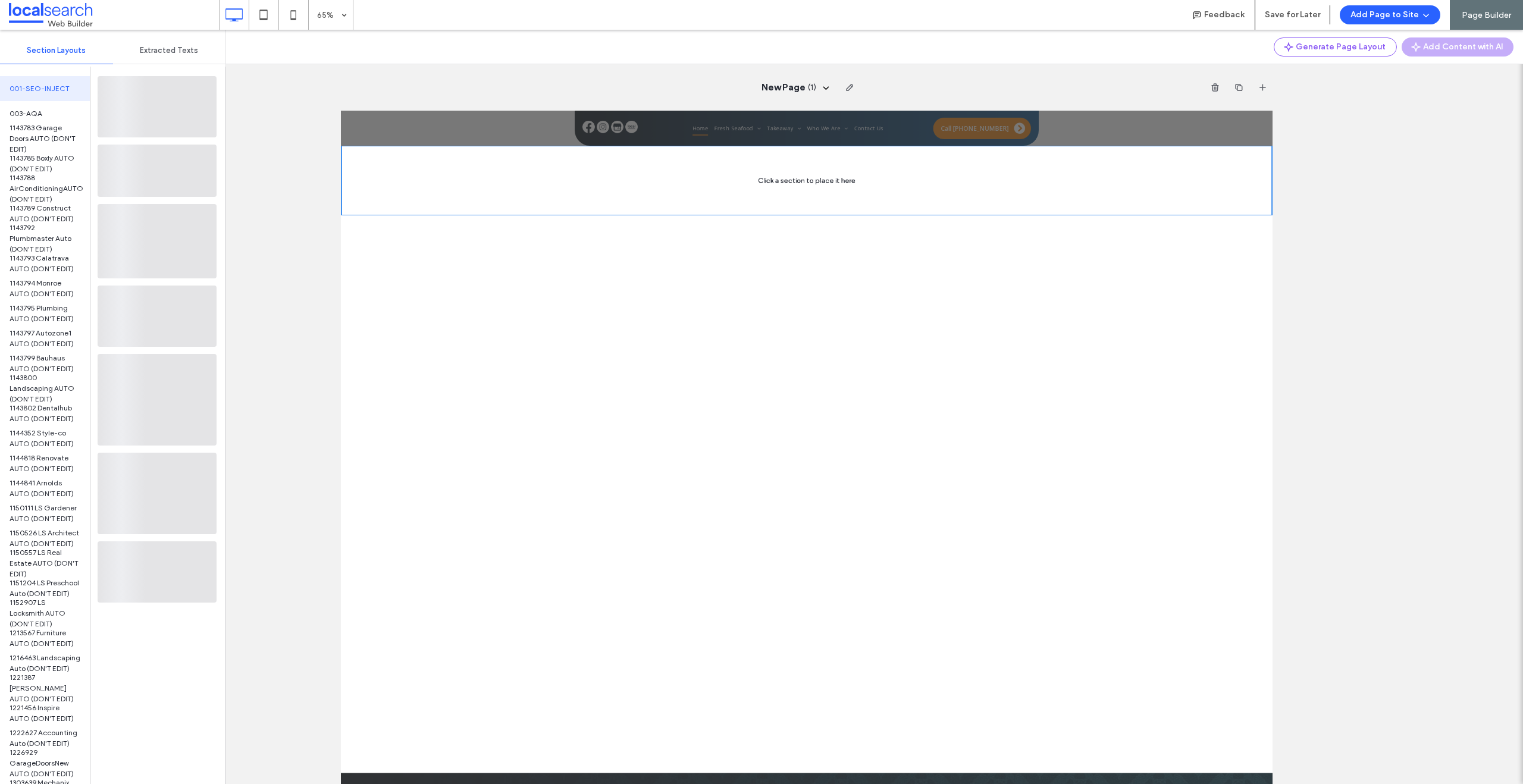
click at [162, 331] on div at bounding box center [157, 316] width 119 height 61
click at [149, 321] on div at bounding box center [157, 316] width 119 height 61
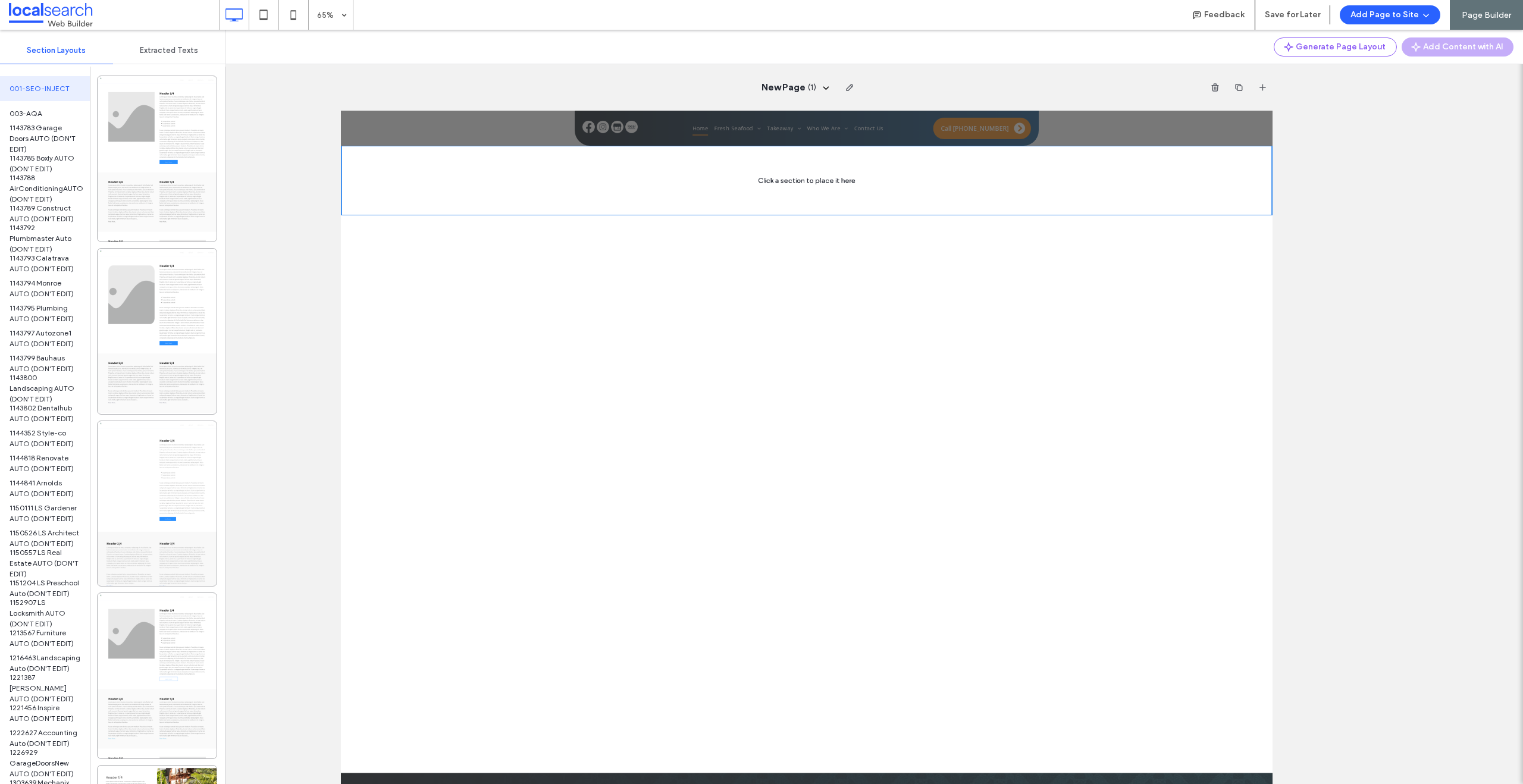
click at [149, 321] on div at bounding box center [157, 331] width 119 height 165
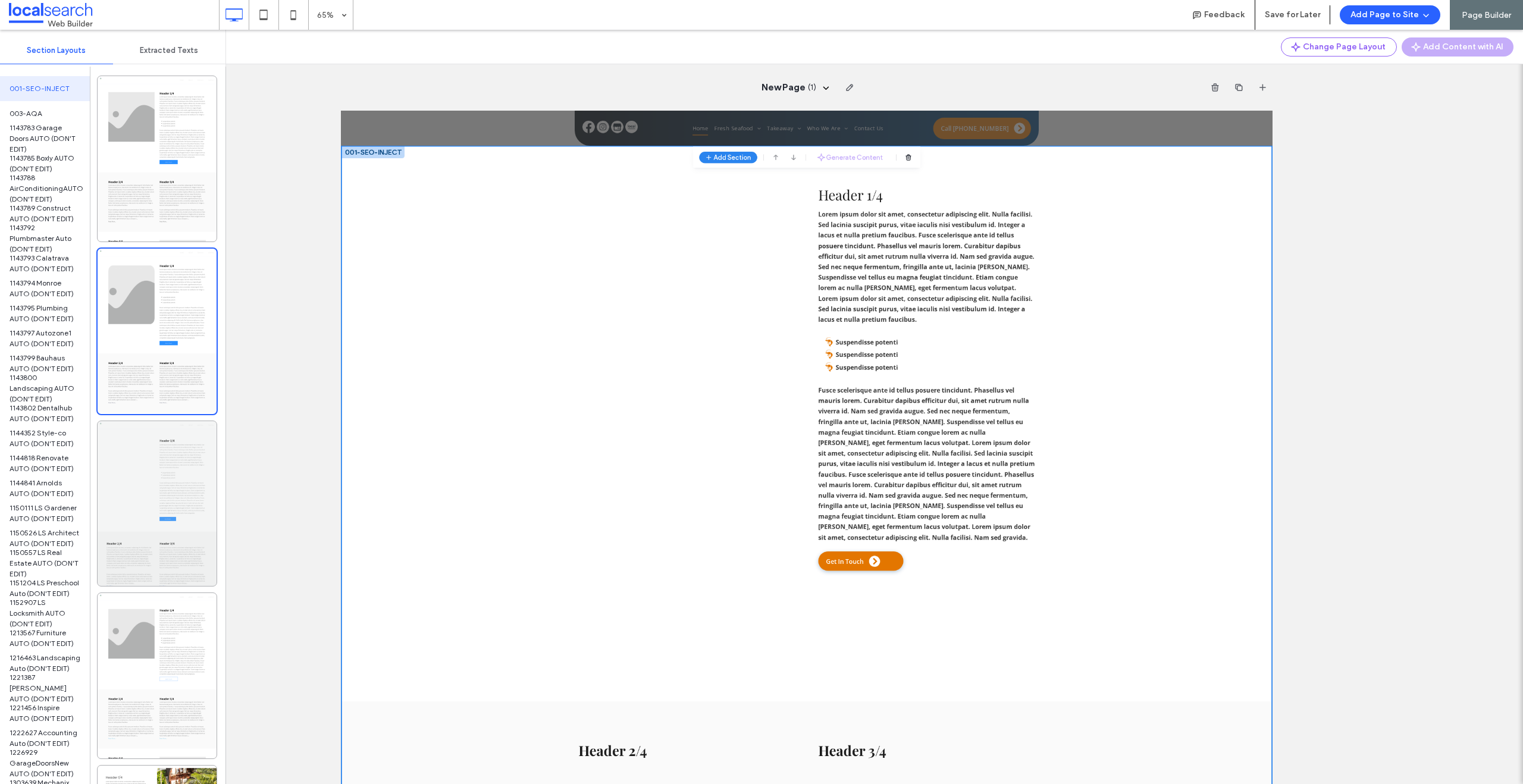
click at [137, 502] on div at bounding box center [157, 504] width 119 height 165
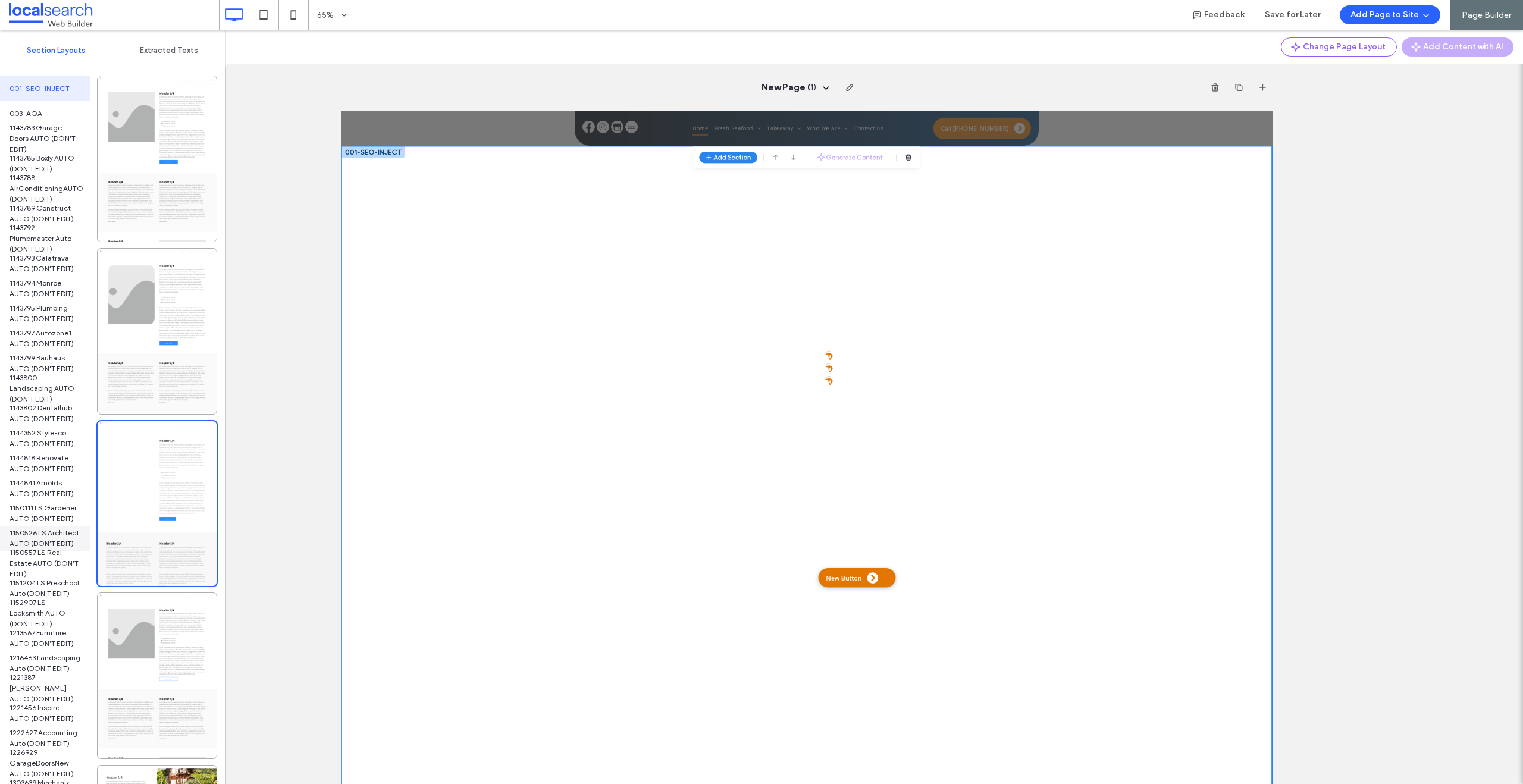
click at [30, 535] on span "1150526 LS Architect AUTO (DON'T EDIT)" at bounding box center [44, 538] width 71 height 22
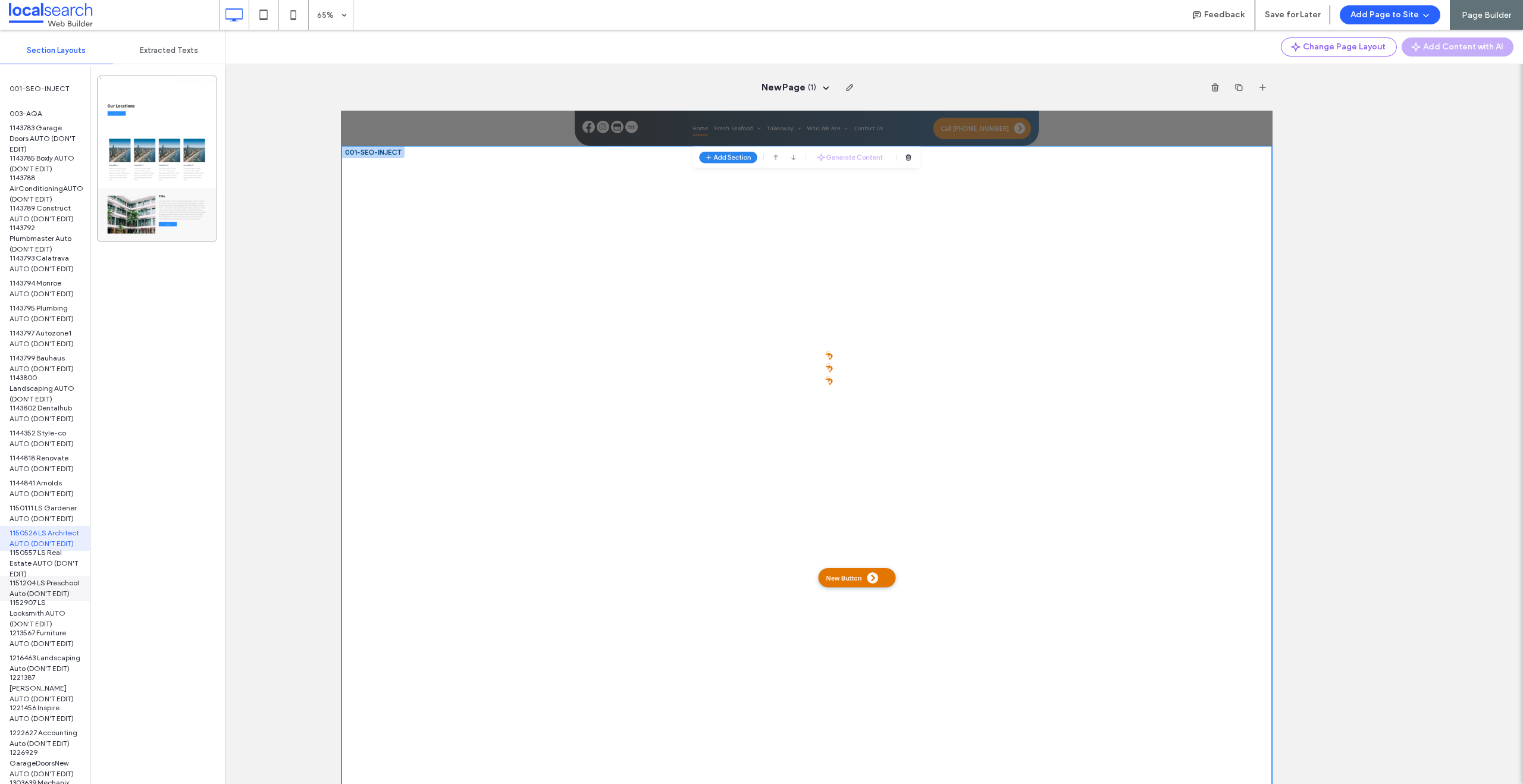
click at [16, 588] on span "1151204 LS Preschool Auto (DON'T EDIT)" at bounding box center [44, 588] width 71 height 22
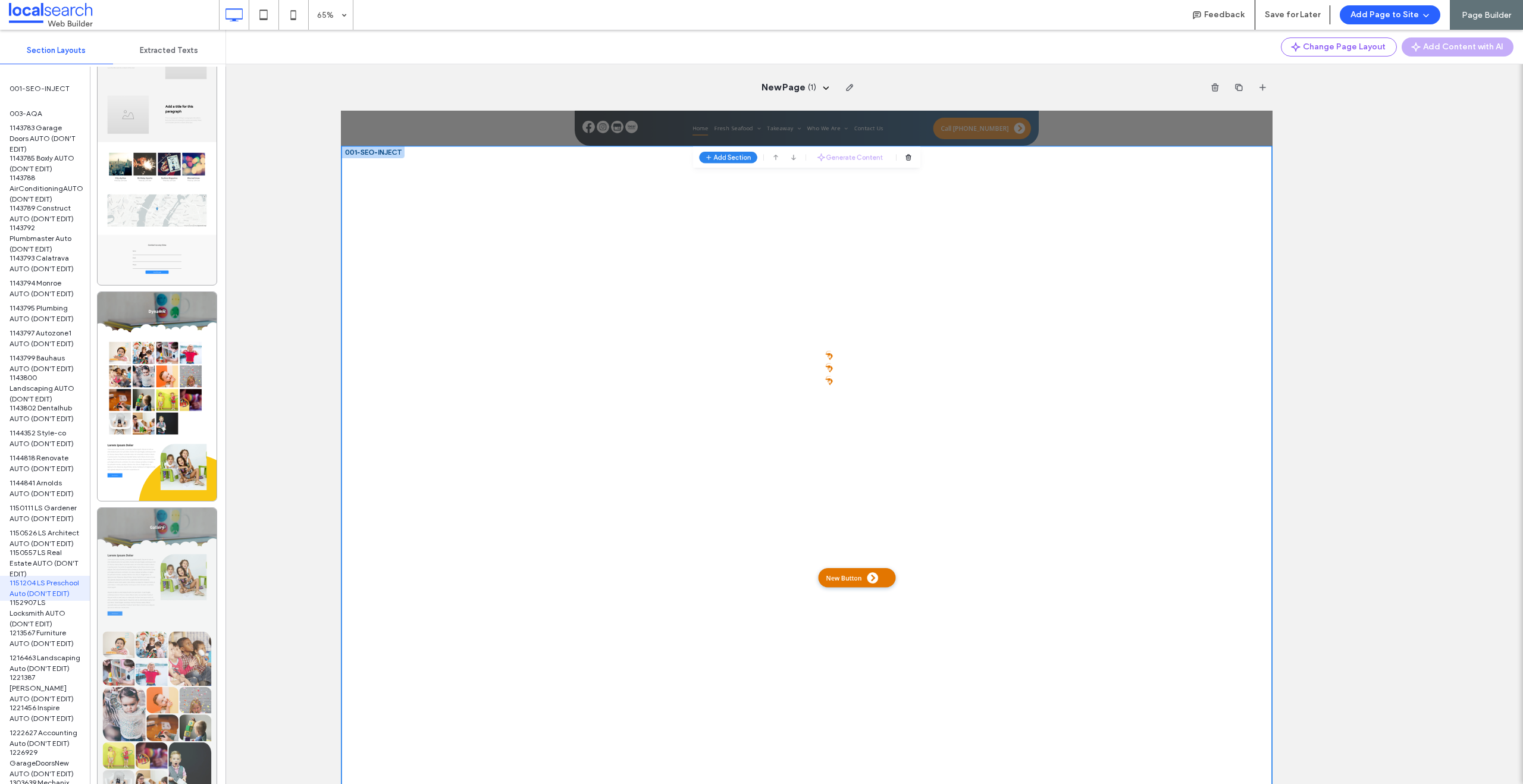
scroll to position [518, 0]
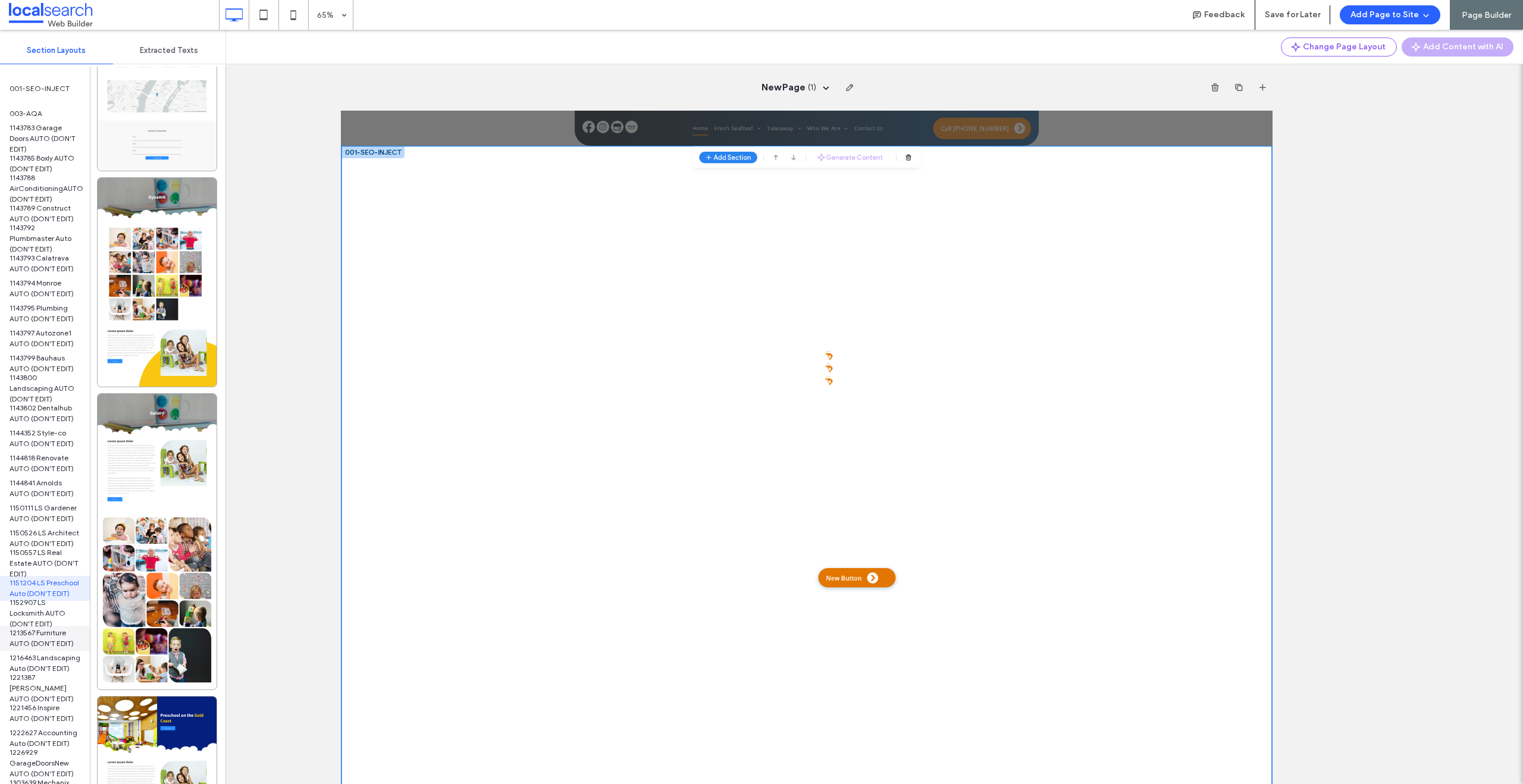
click at [59, 629] on span "1213567 Furniture AUTO (DON'T EDIT)" at bounding box center [44, 638] width 71 height 22
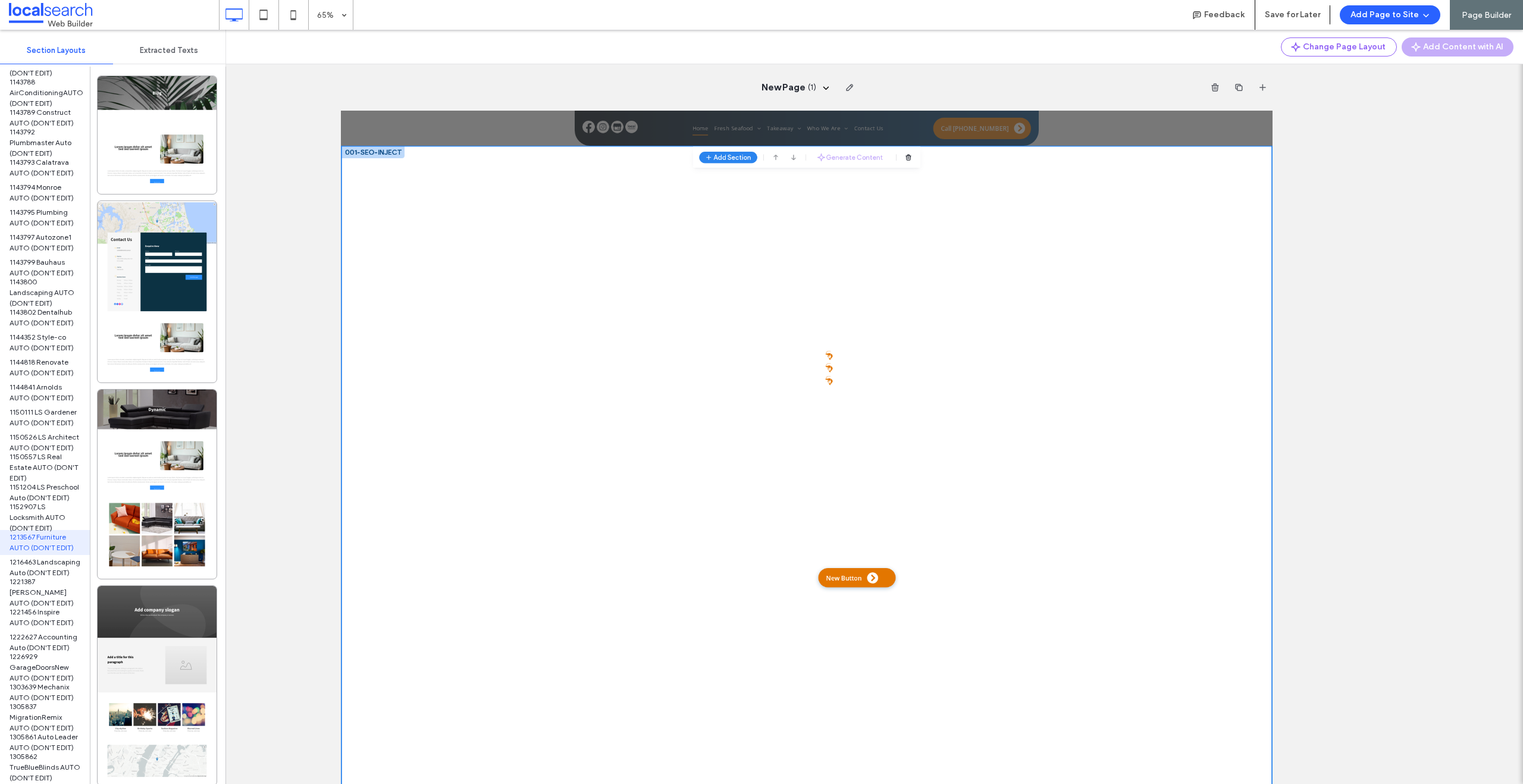
scroll to position [375, 0]
click at [38, 680] on span "1339427 Funeral AUTO (DON'T EDIT)" at bounding box center [44, 687] width 71 height 22
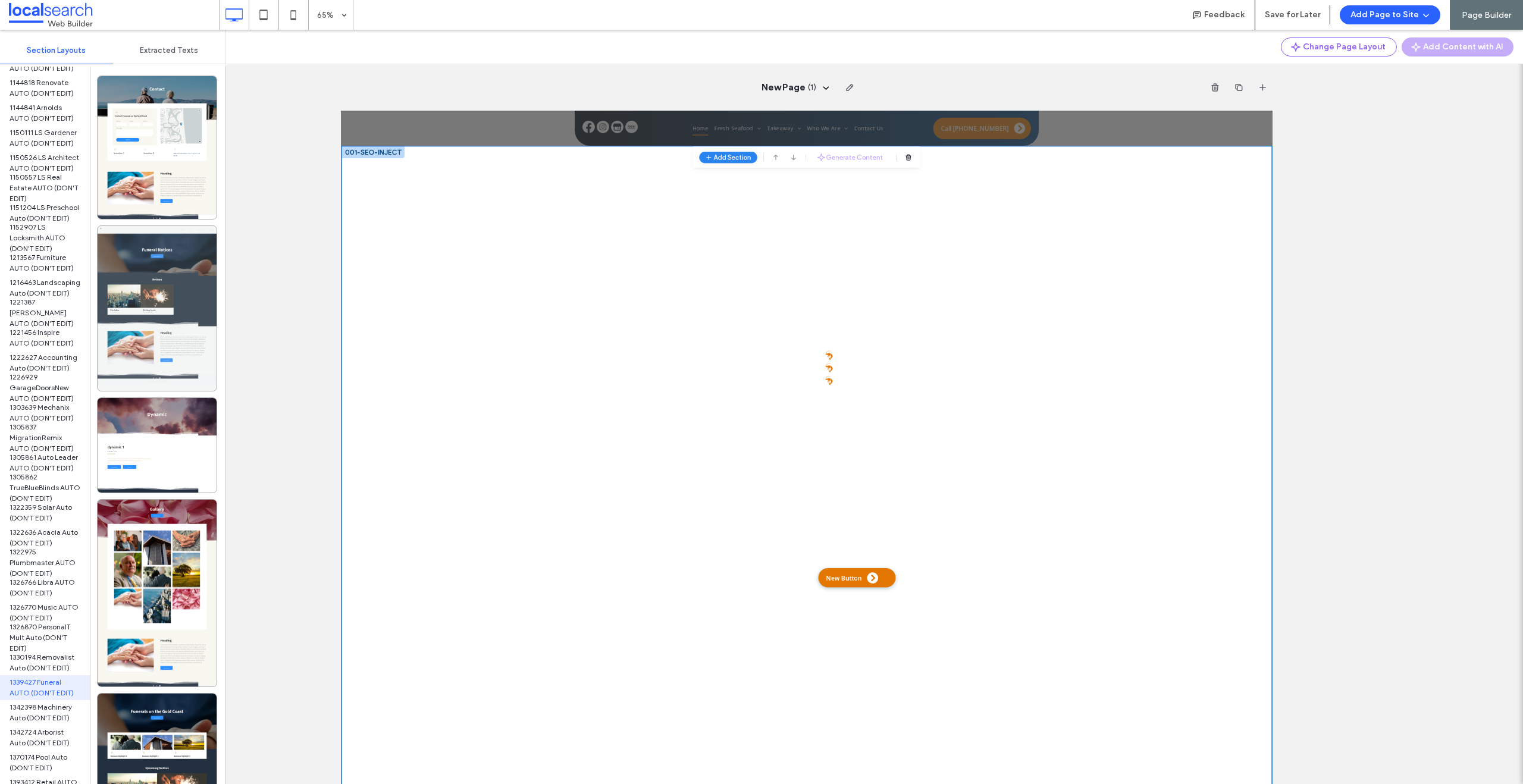
click at [158, 316] on div at bounding box center [157, 308] width 119 height 165
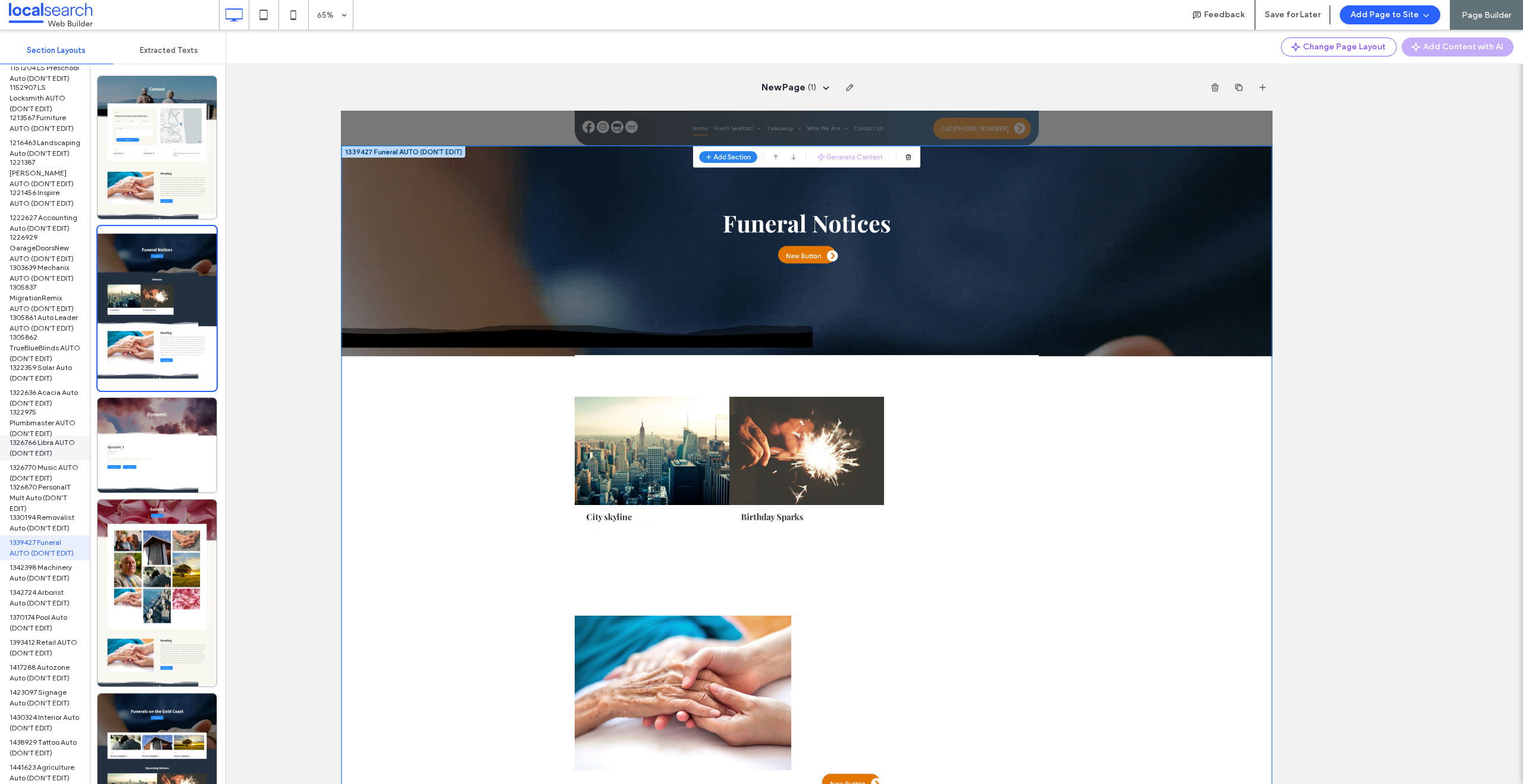
scroll to position [649, 0]
click at [32, 712] on span "1512194 Consultant Auto (DON'T EDIT)" at bounding box center [44, 713] width 71 height 22
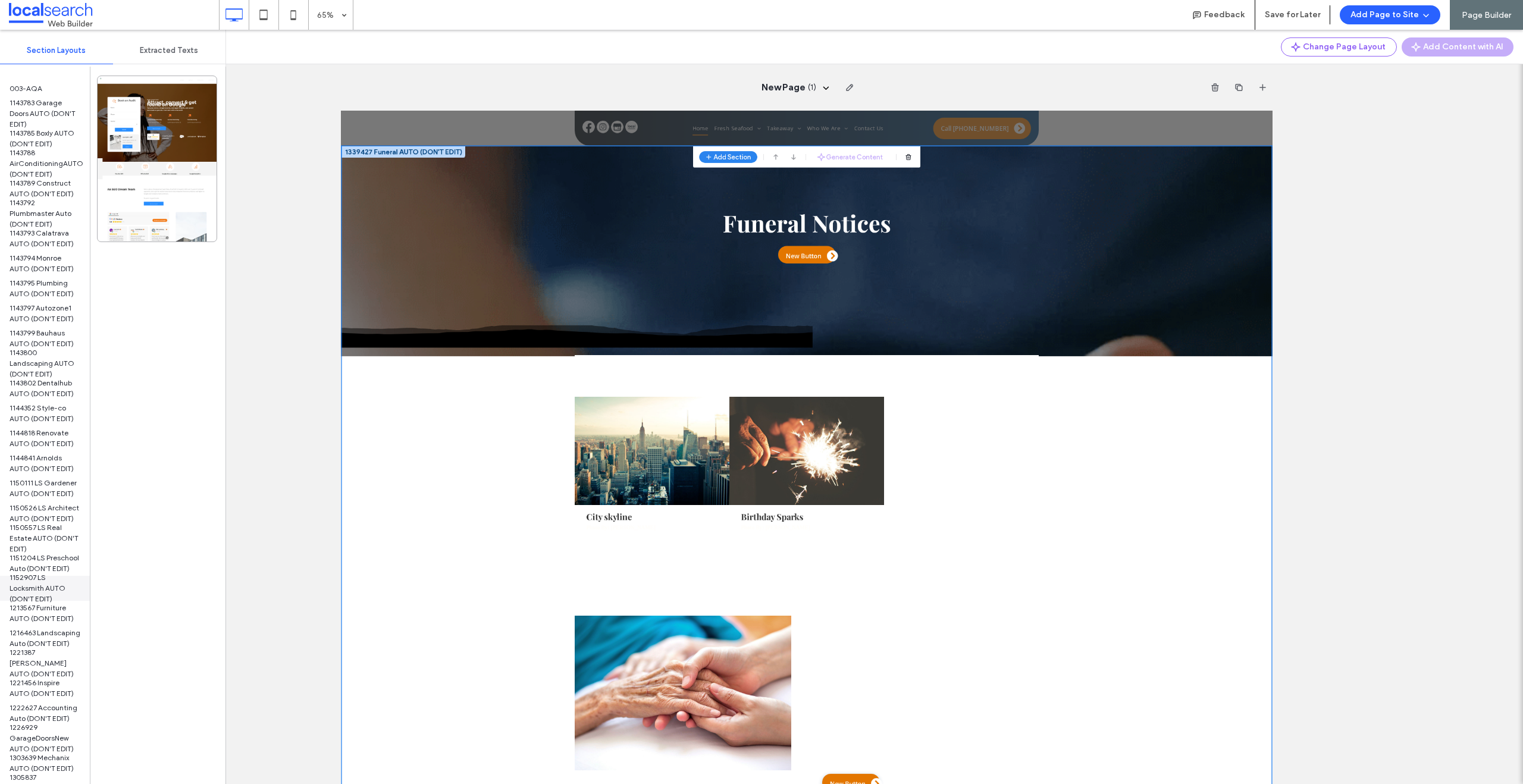
scroll to position [0, 0]
click at [23, 154] on span "1143785 Boxly AUTO (DON'T EDIT)" at bounding box center [44, 164] width 71 height 22
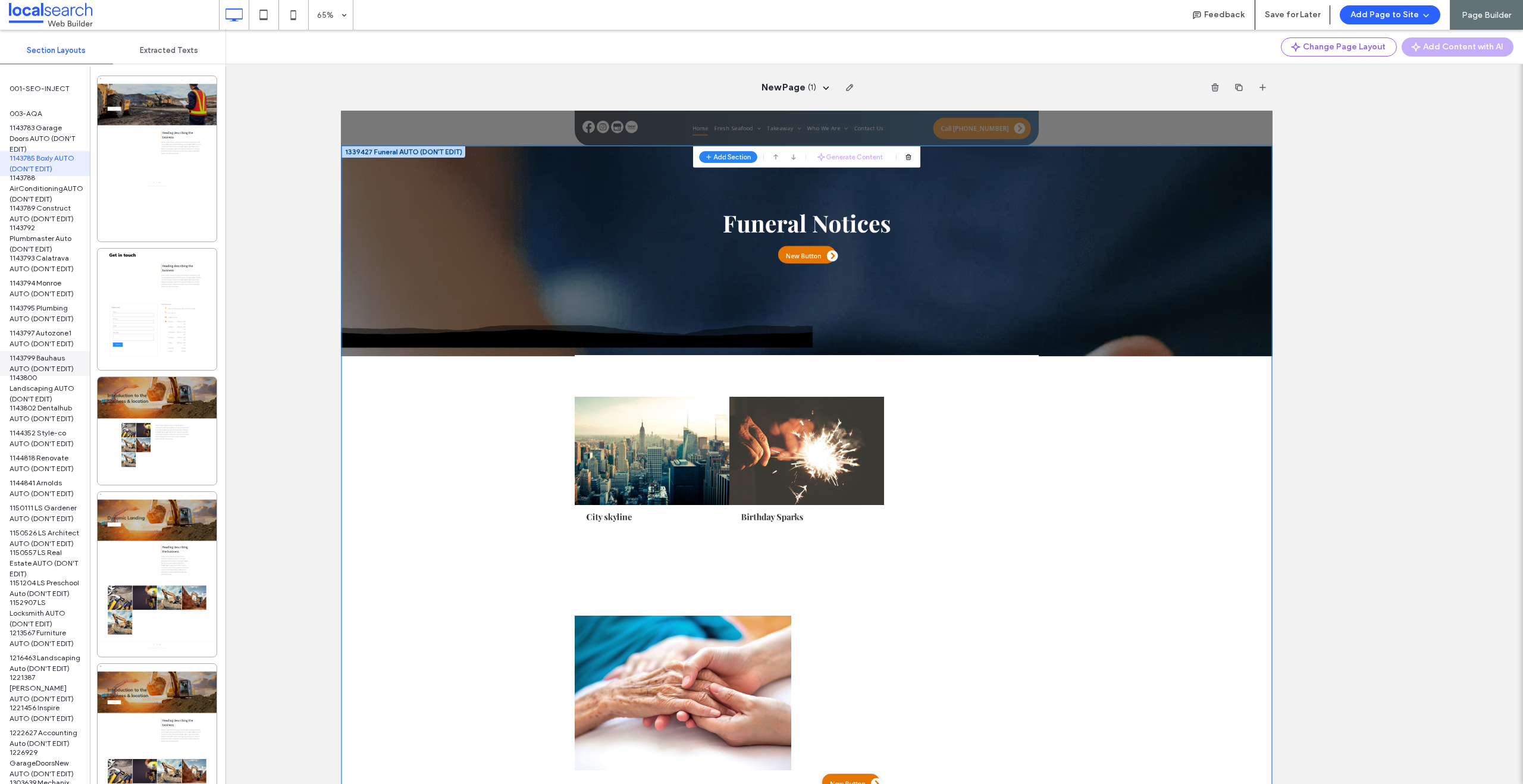
click at [47, 357] on span "1143799 Bauhaus AUTO (DON'T EDIT)" at bounding box center [44, 364] width 71 height 22
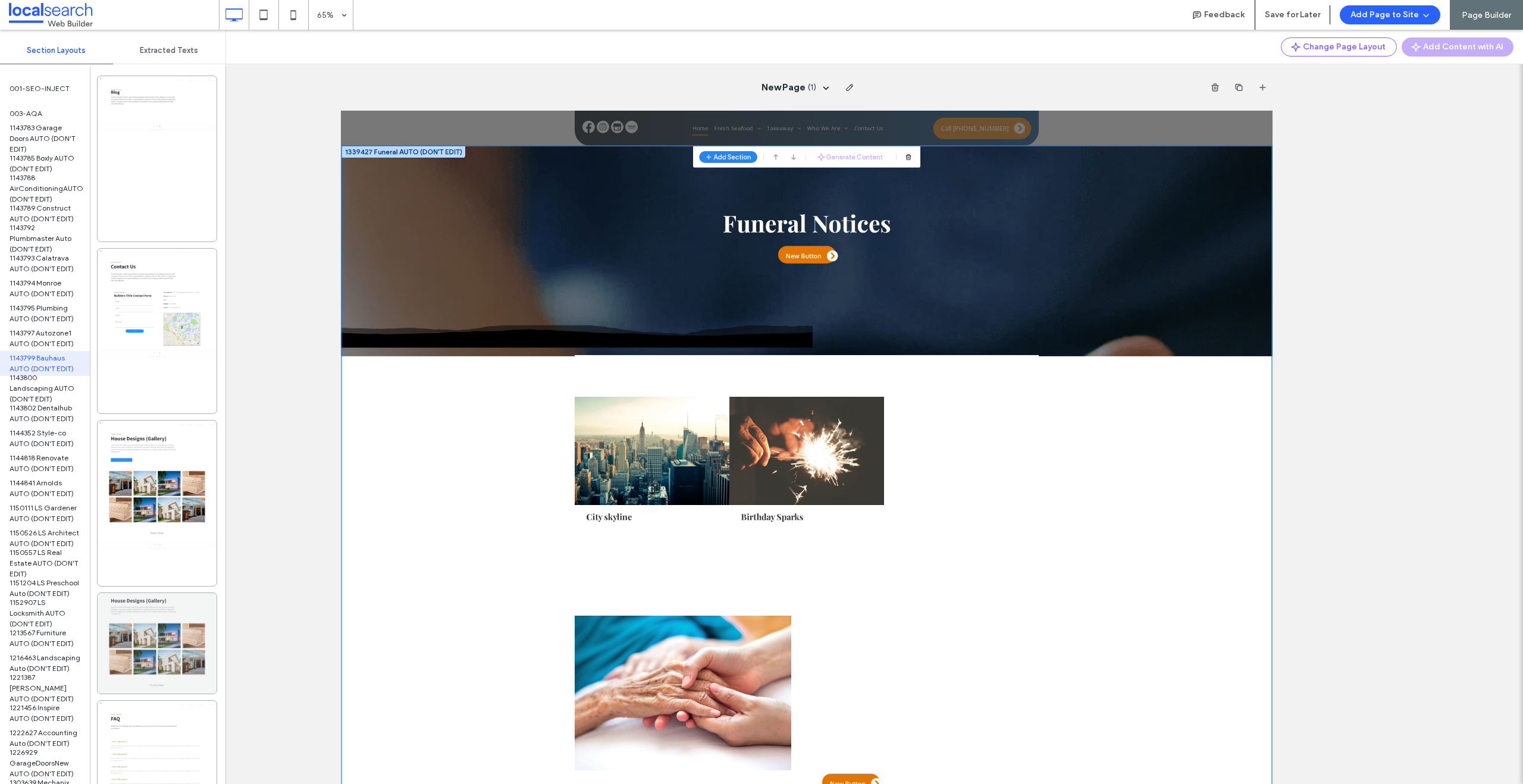
scroll to position [391, 0]
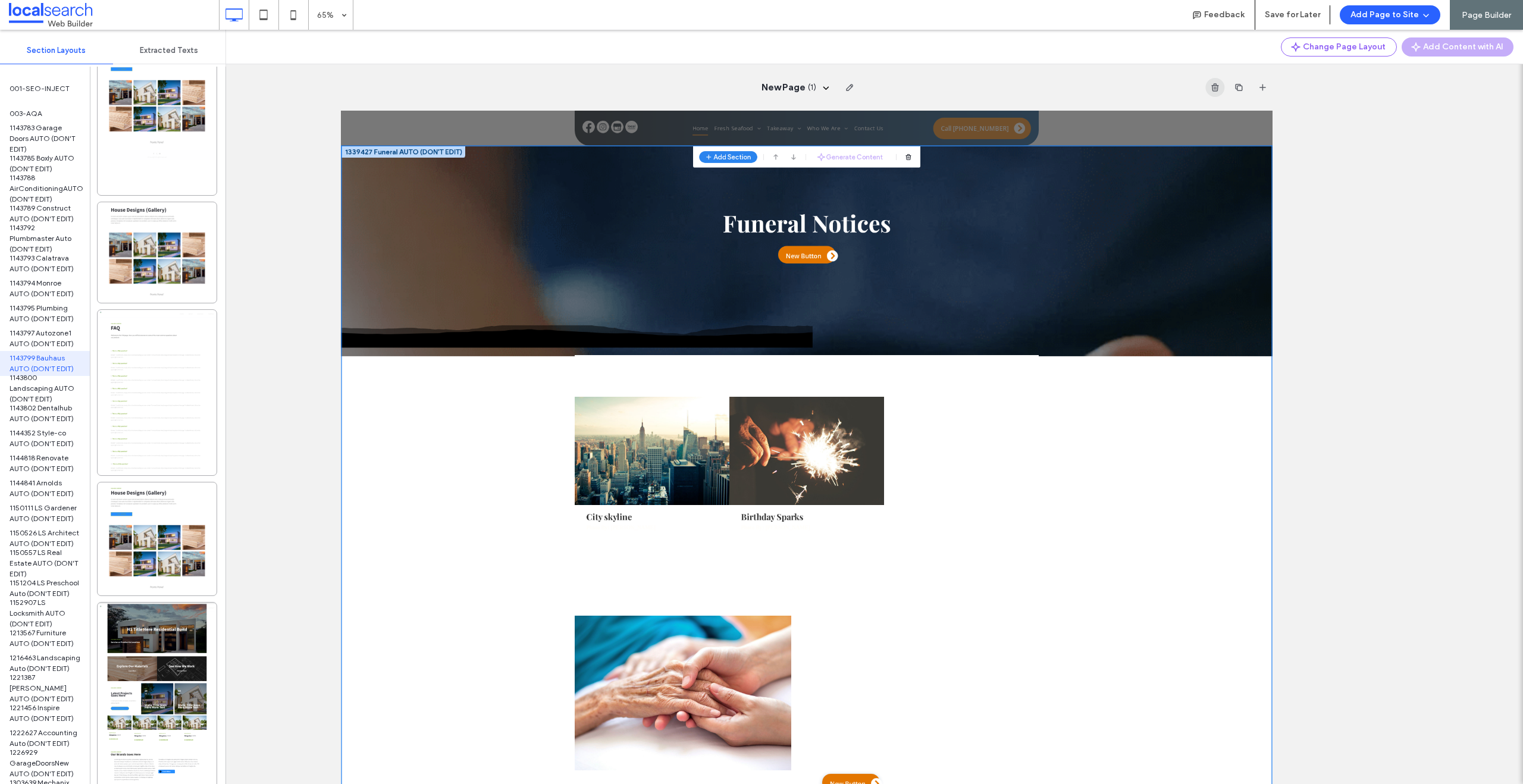
click at [1211, 92] on icon "button" at bounding box center [1215, 87] width 9 height 9
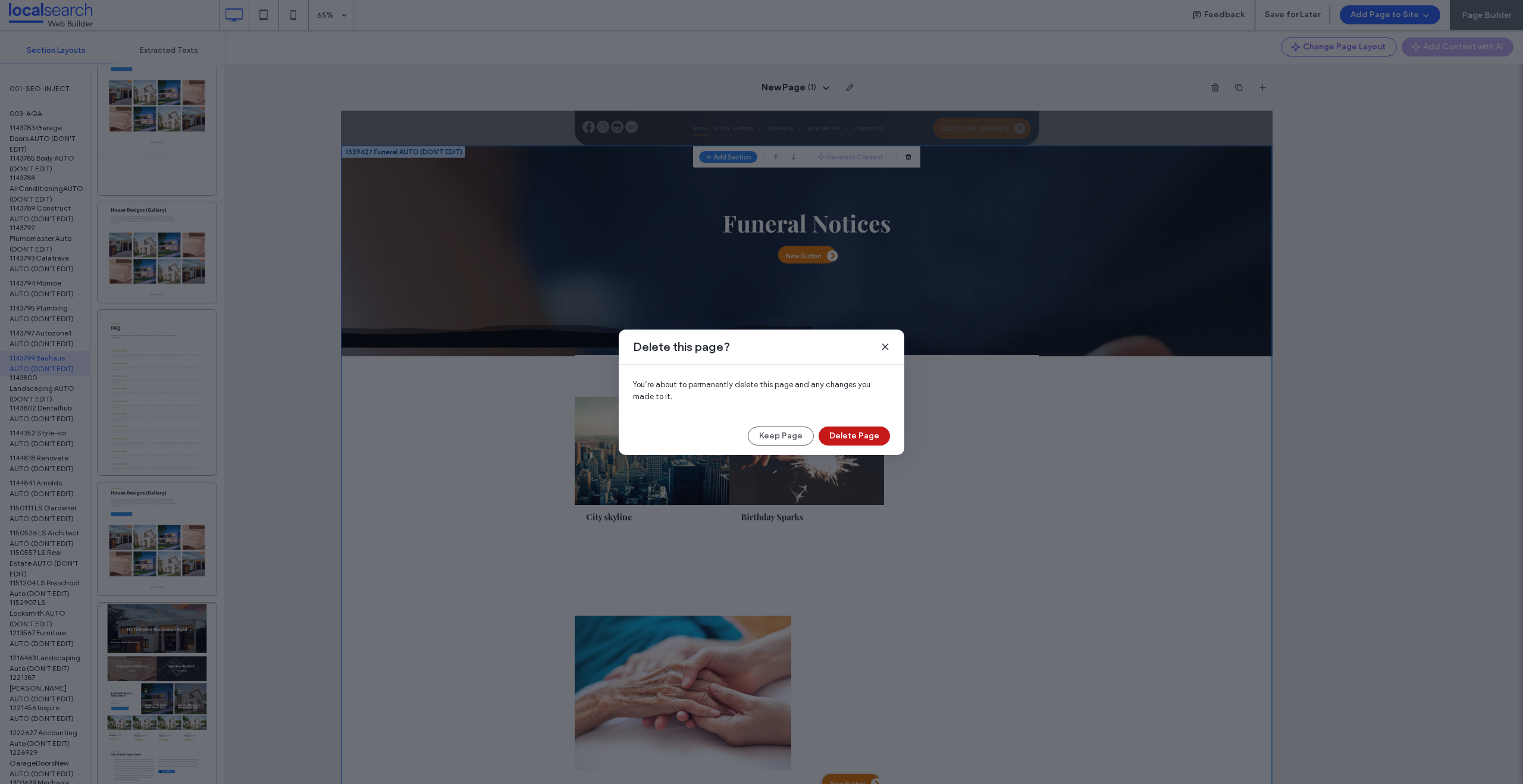
click at [872, 440] on button "Delete Page" at bounding box center [854, 435] width 71 height 19
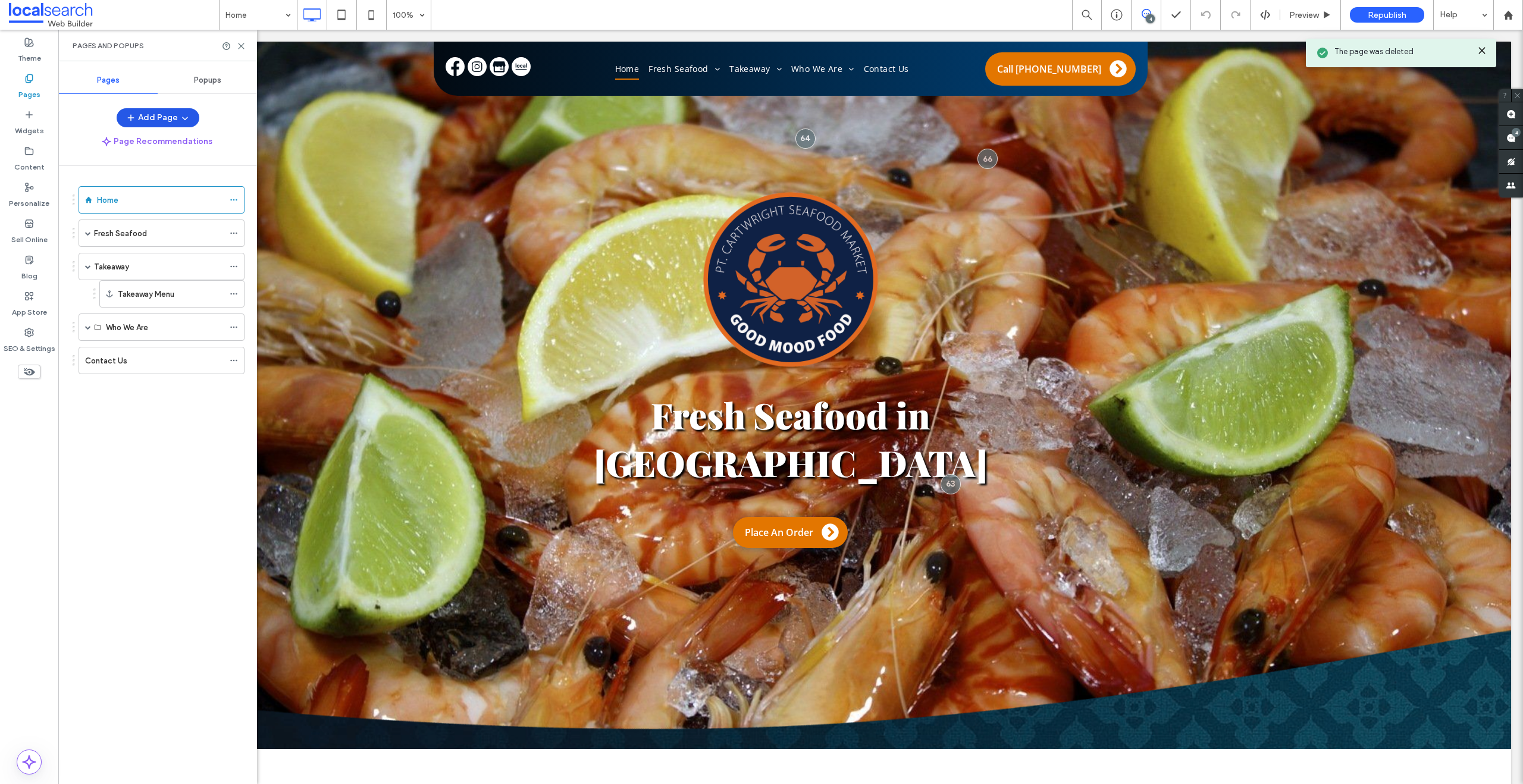
click at [149, 121] on button "Add Page" at bounding box center [157, 118] width 83 height 19
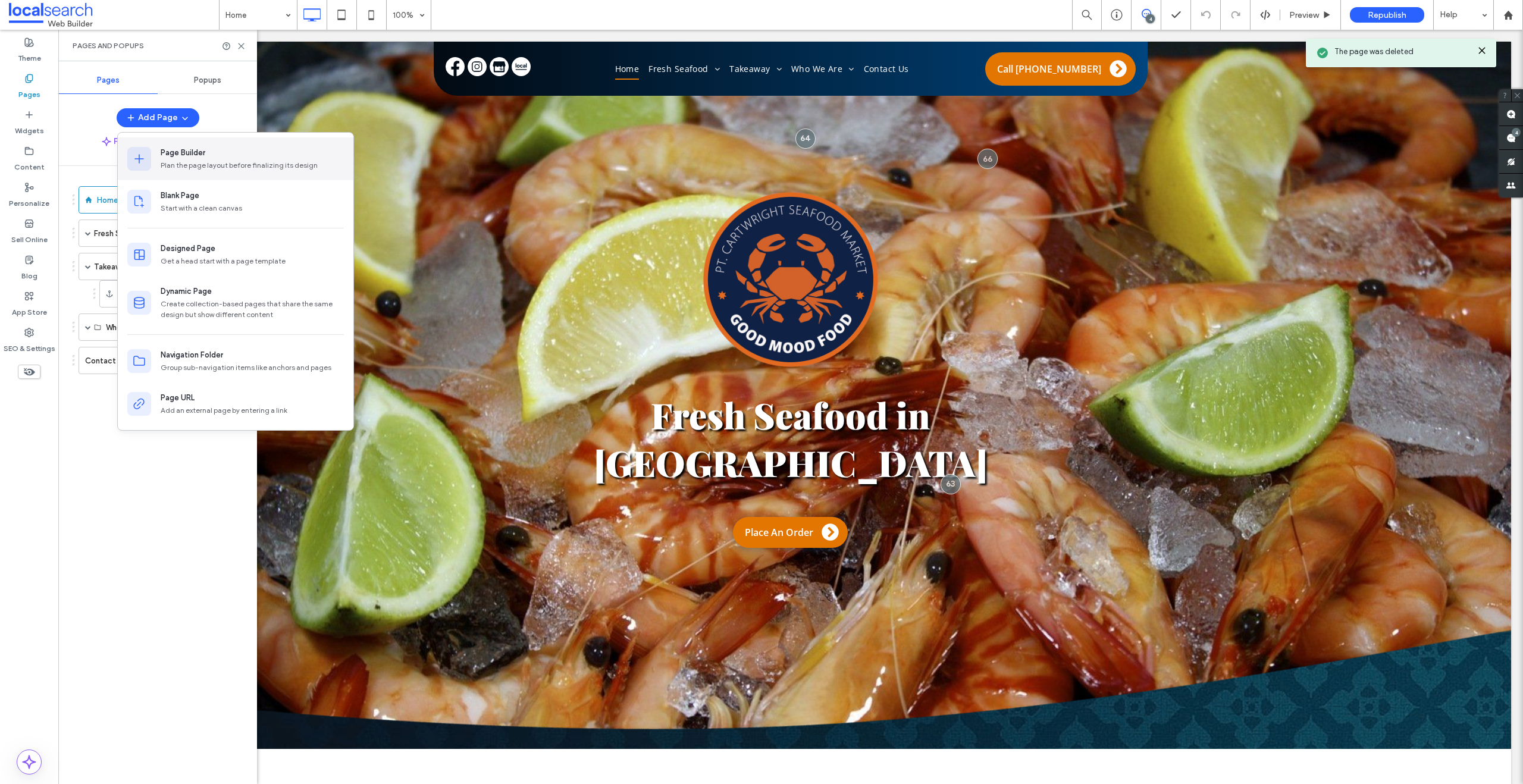
click at [162, 156] on div "Page Builder" at bounding box center [183, 153] width 44 height 12
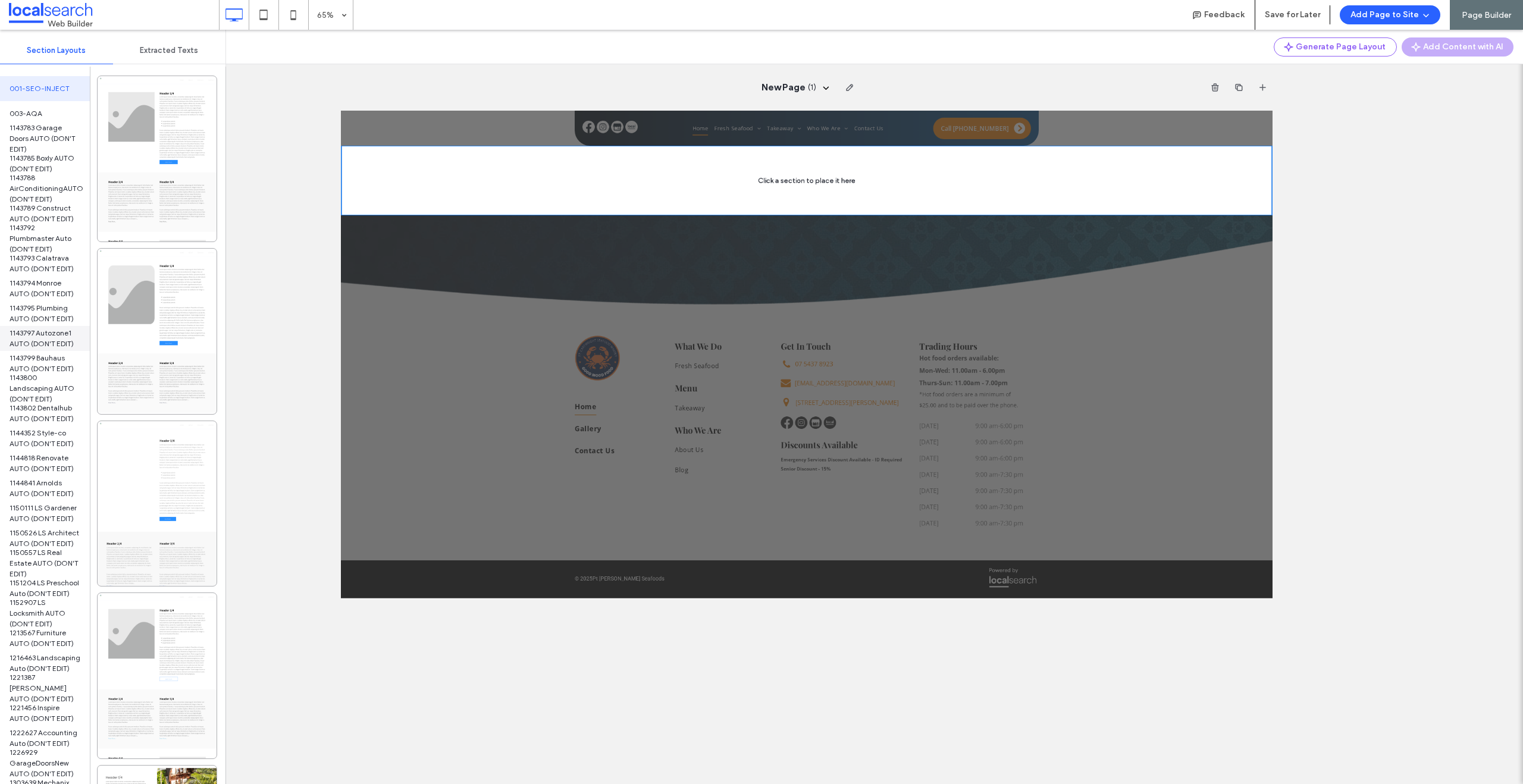
click at [35, 339] on span "1143797 Autozone1 AUTO (DON'T EDIT)" at bounding box center [44, 339] width 71 height 22
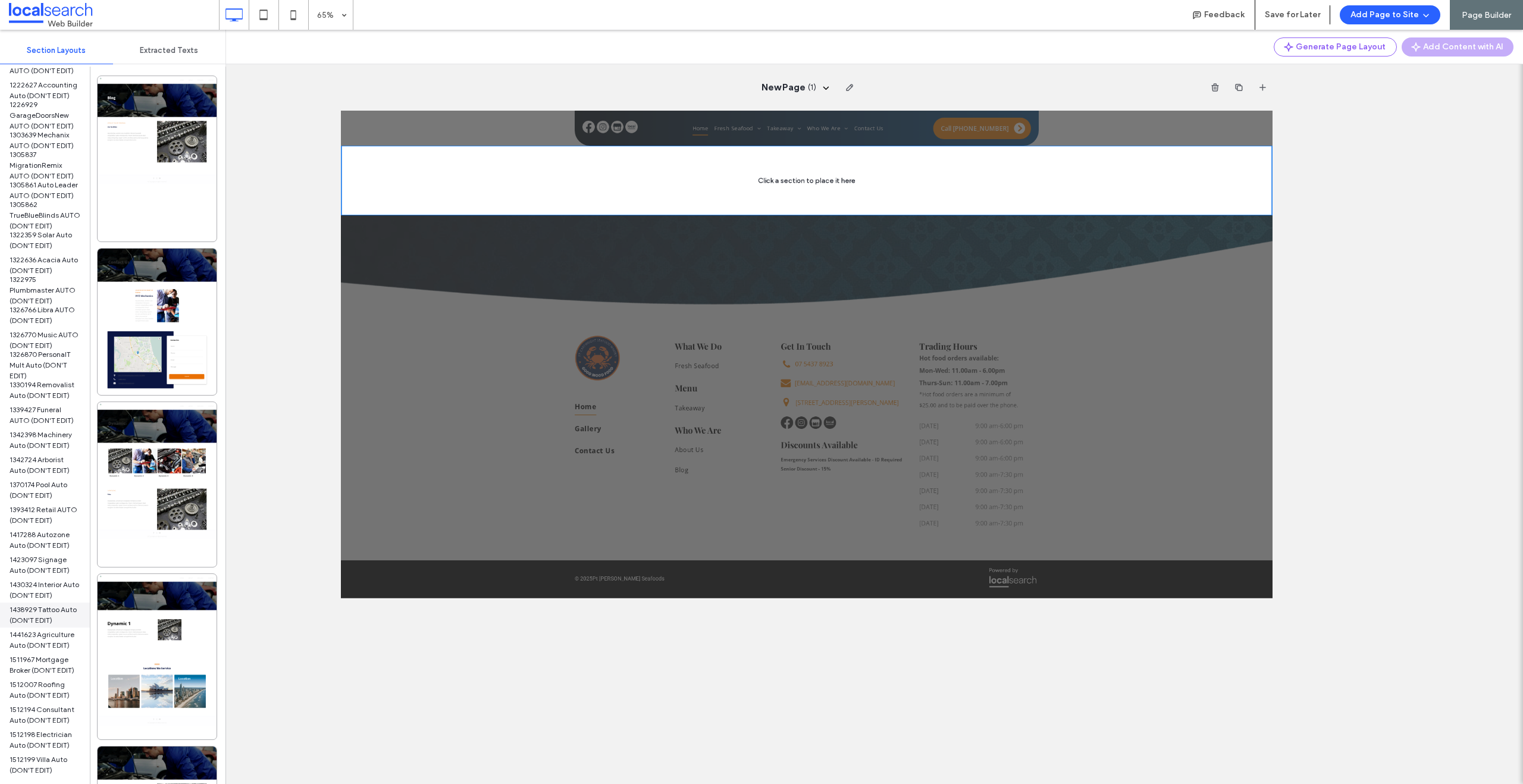
scroll to position [649, 0]
click at [29, 622] on span "1438929 Tattoo Auto (DON'T EDIT)" at bounding box center [44, 613] width 71 height 22
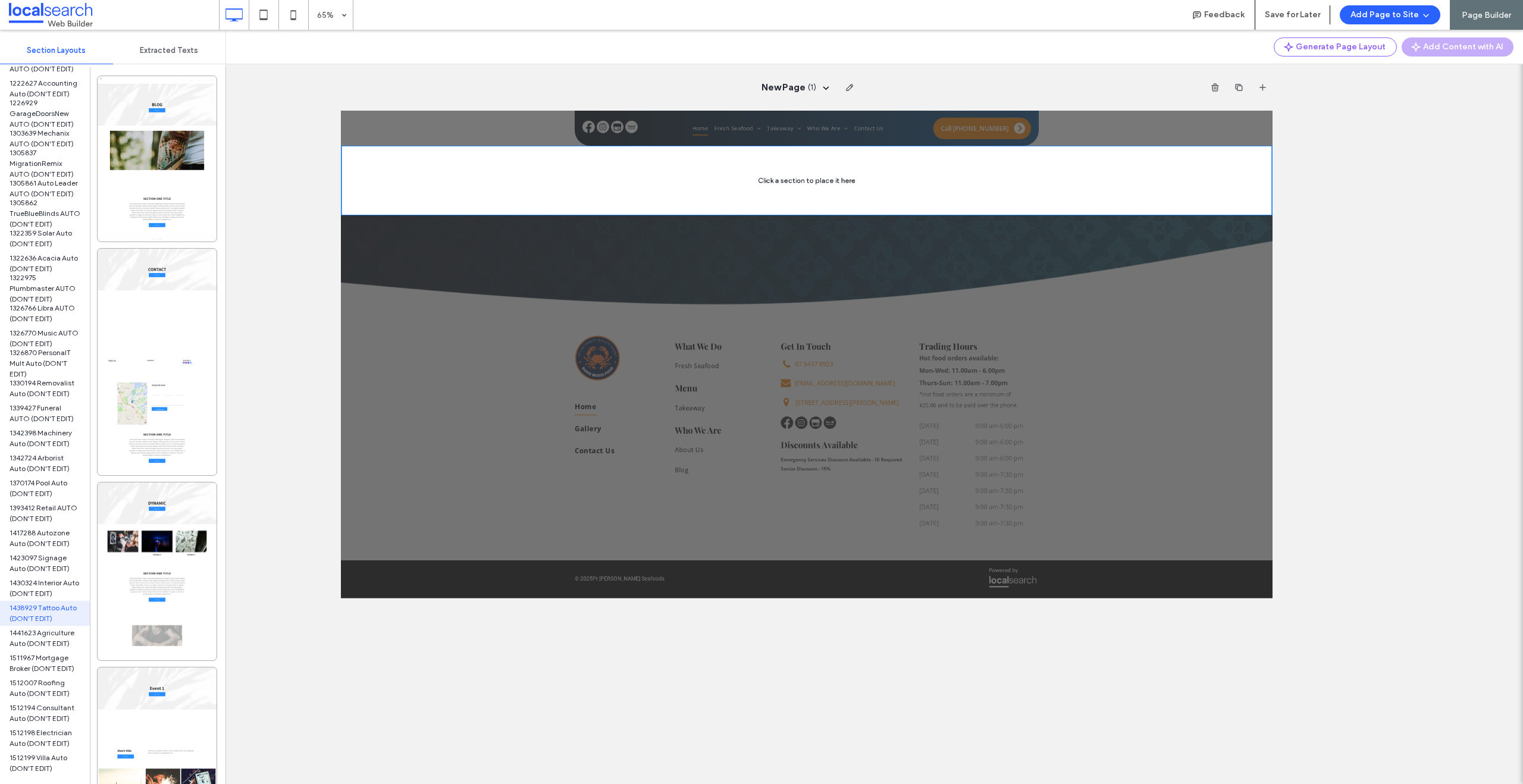
click at [1438, 128] on div "New Page ( 1 ) Unhide? Yes Unhide? Yes Unhide? Yes Unhide? Yes" at bounding box center [807, 406] width 1433 height 754
click at [1217, 88] on icon "button" at bounding box center [1215, 87] width 9 height 9
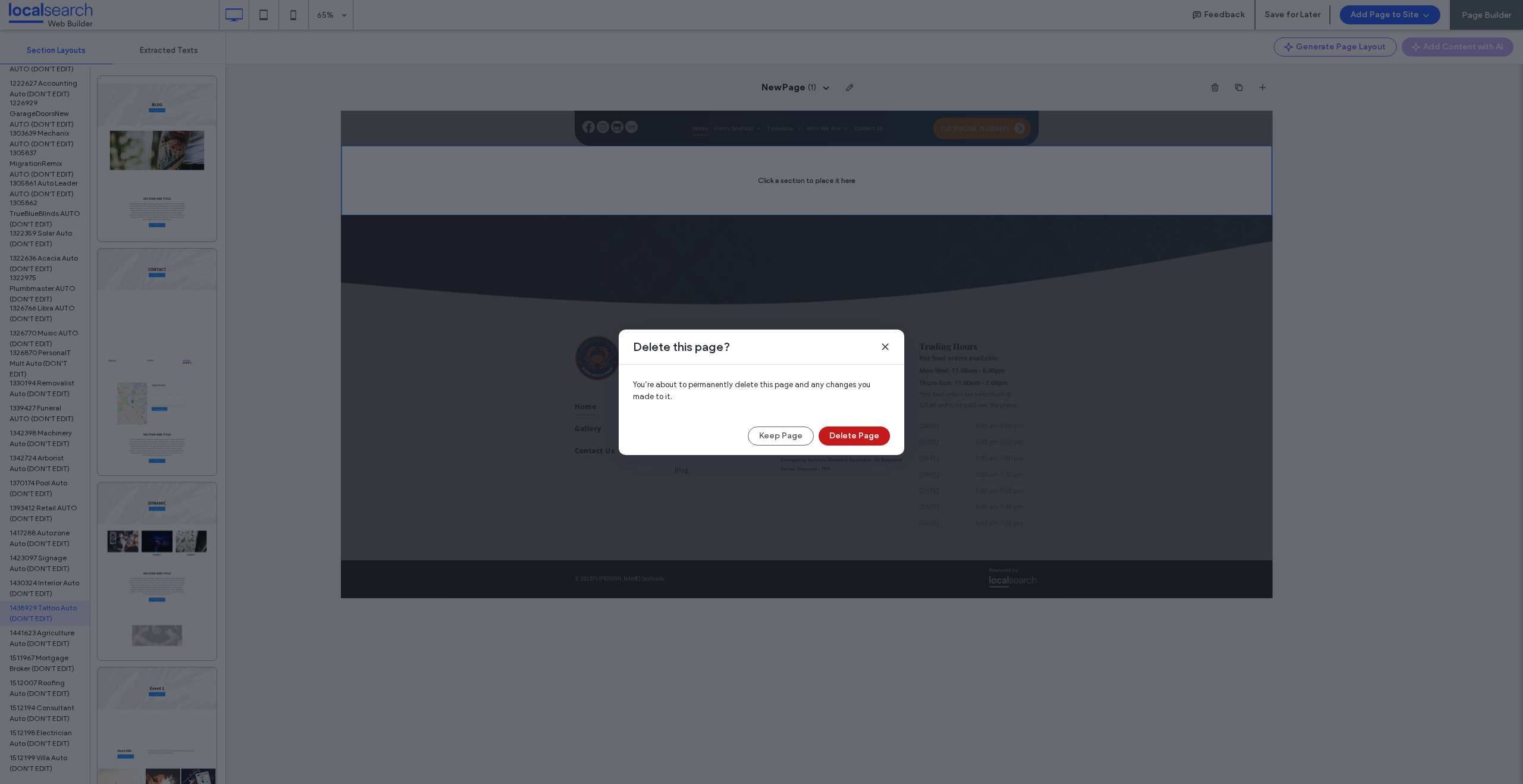
click at [843, 442] on button "Delete Page" at bounding box center [854, 435] width 71 height 19
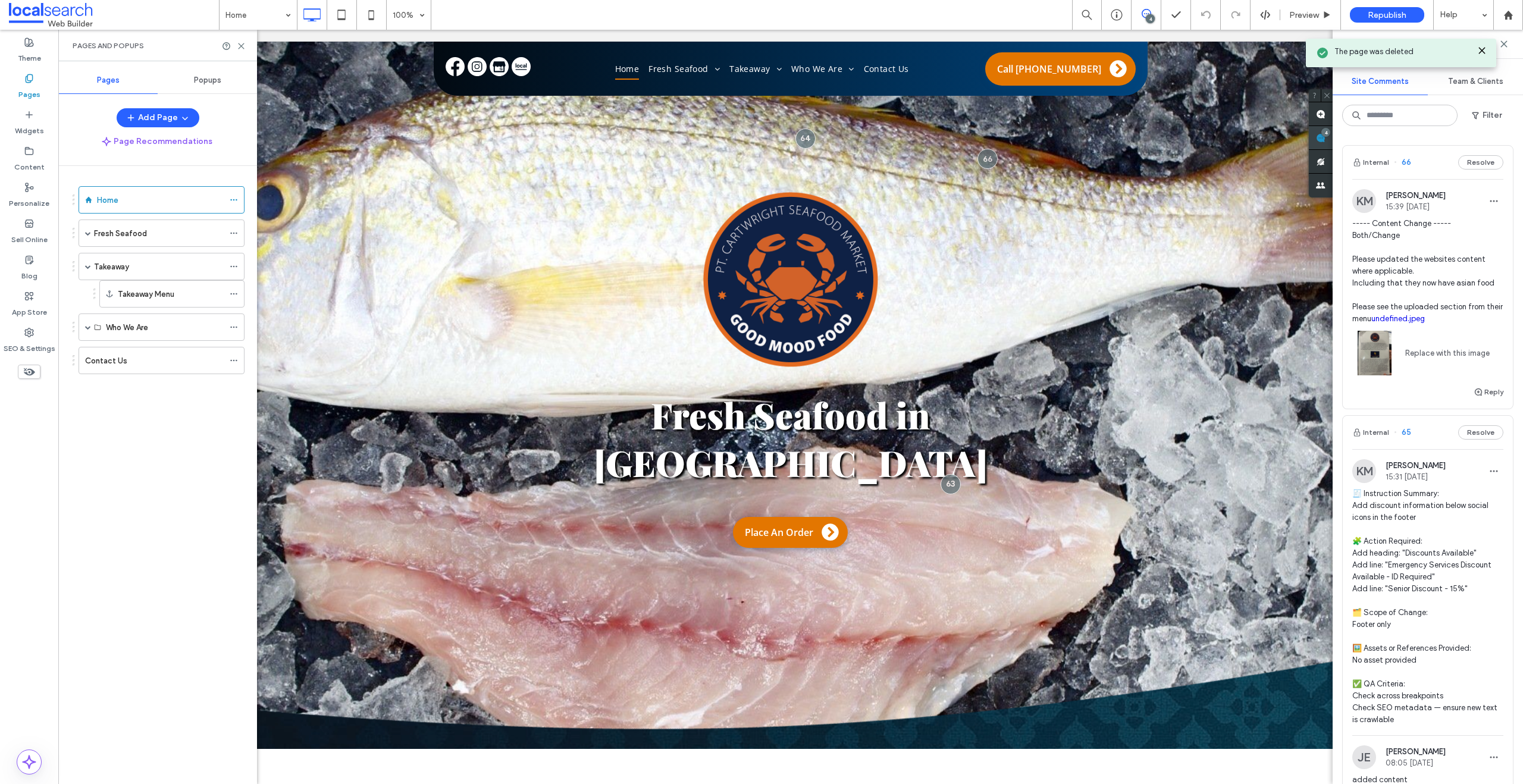
click at [1520, 135] on div "Site Comments Team & Clients Filter Internal 66 Resolve KM Kyle Miller 15:39 Oc…" at bounding box center [1428, 406] width 190 height 754
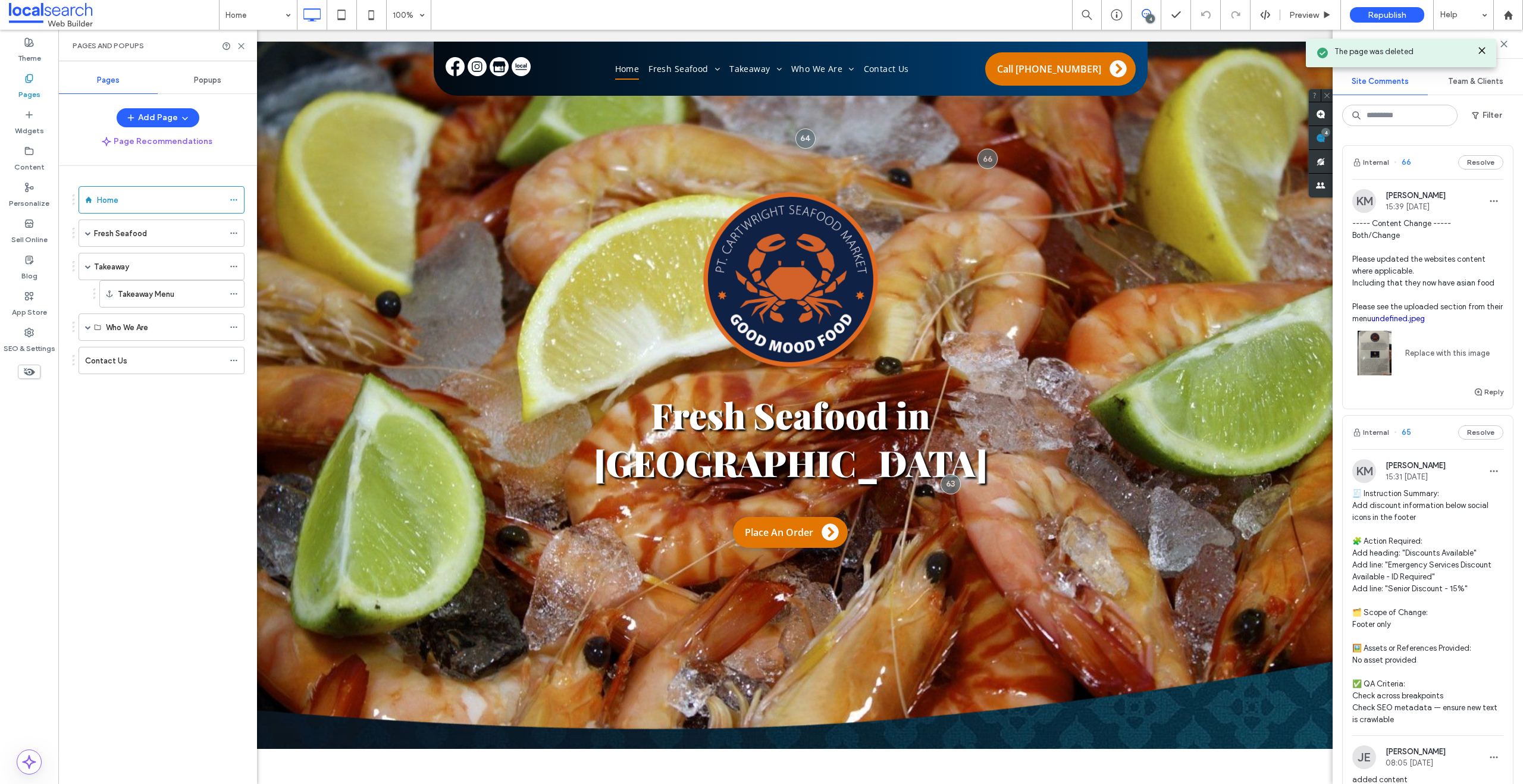
click at [1394, 342] on img at bounding box center [1374, 353] width 44 height 44
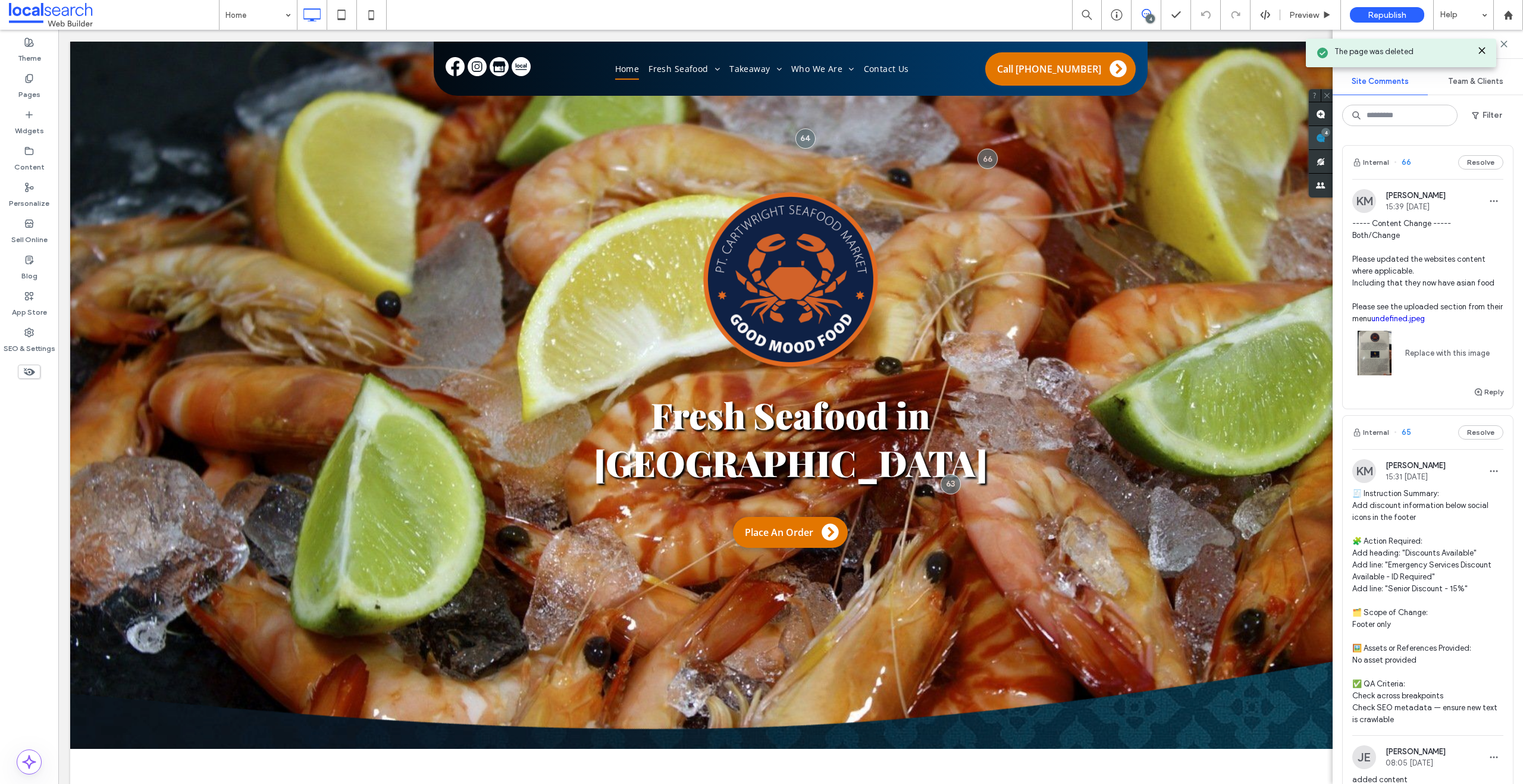
click at [1333, 128] on span at bounding box center [1321, 138] width 24 height 23
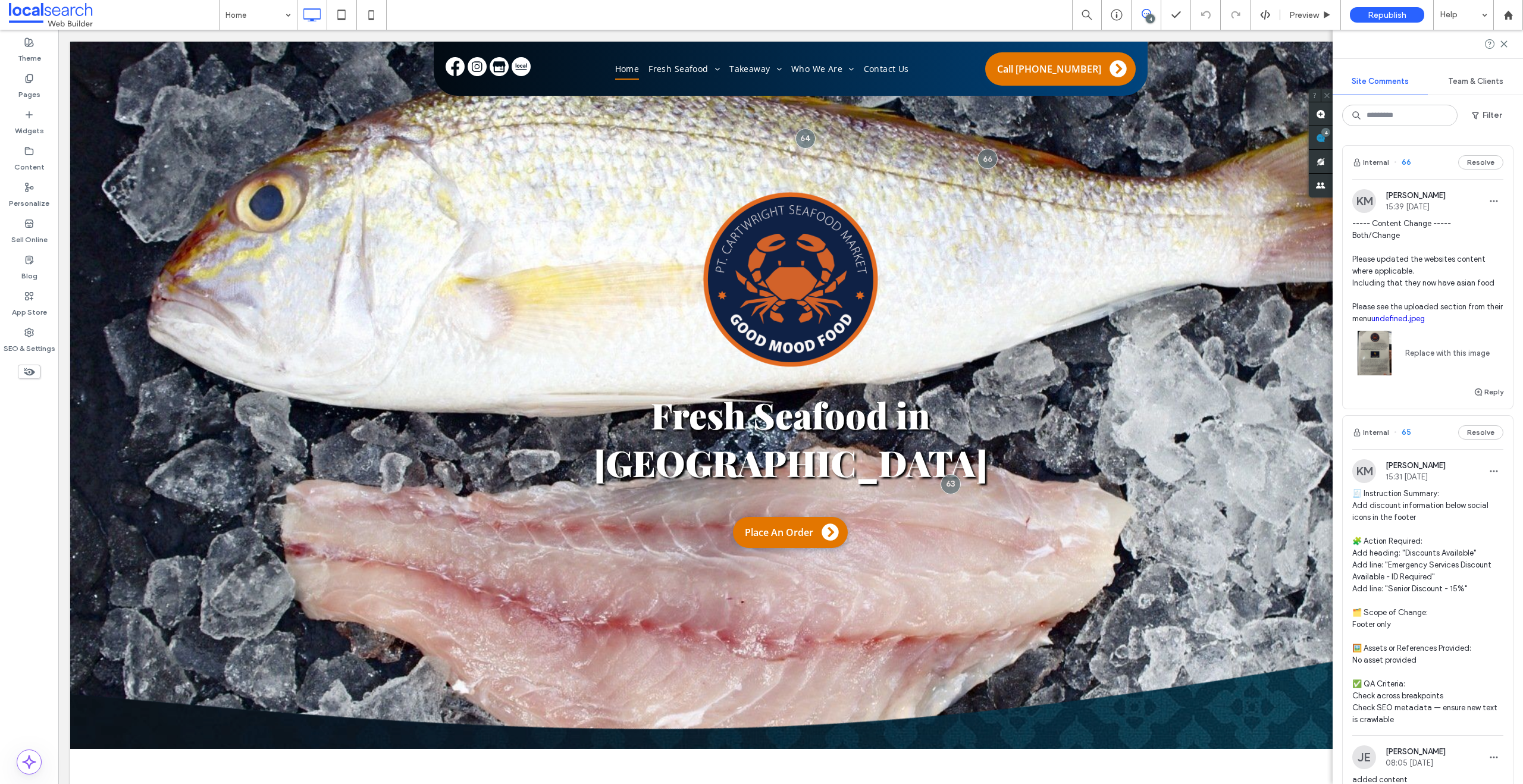
click at [1376, 349] on img at bounding box center [1374, 353] width 44 height 44
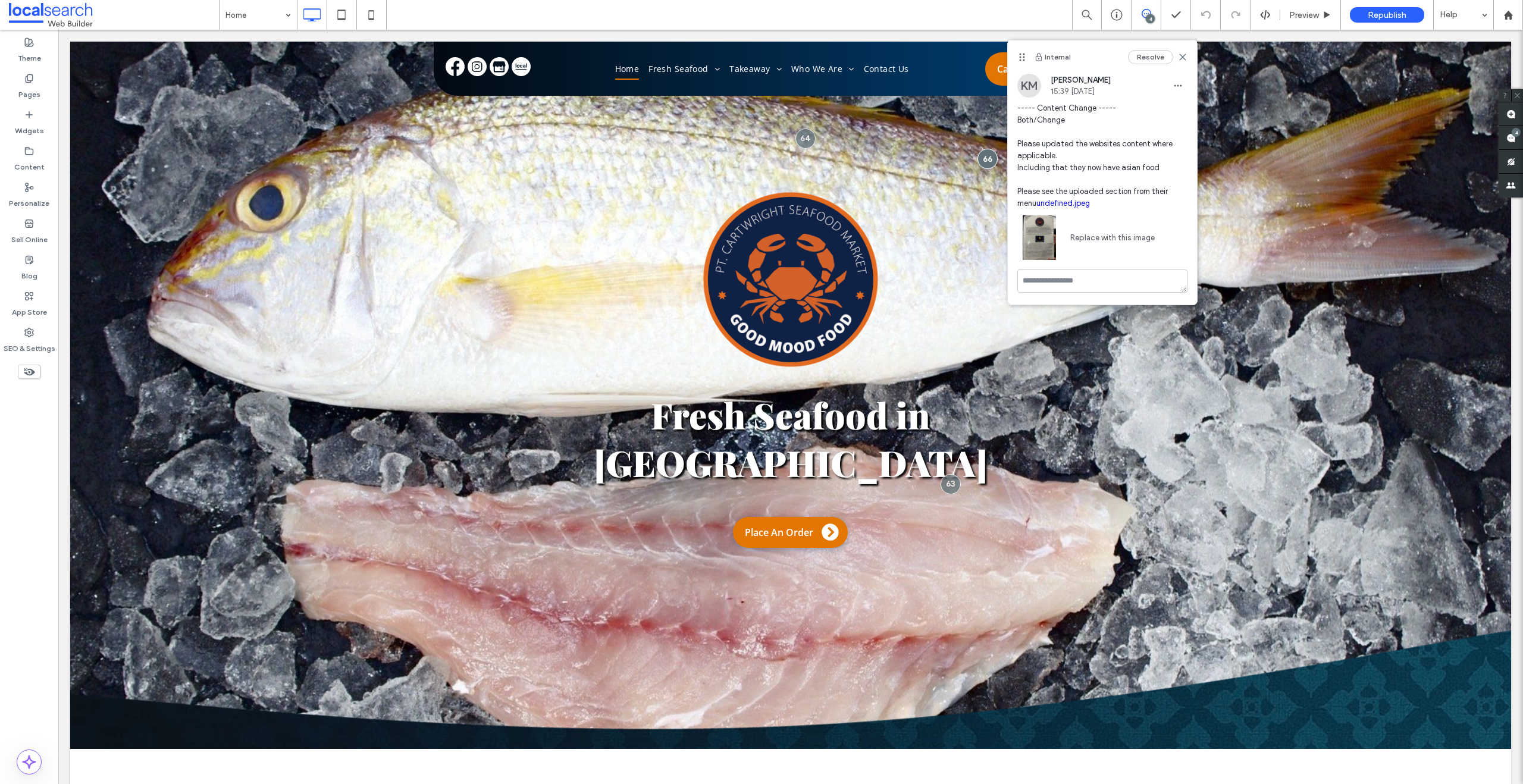
click at [1077, 199] on link "undefined.jpeg" at bounding box center [1063, 203] width 54 height 9
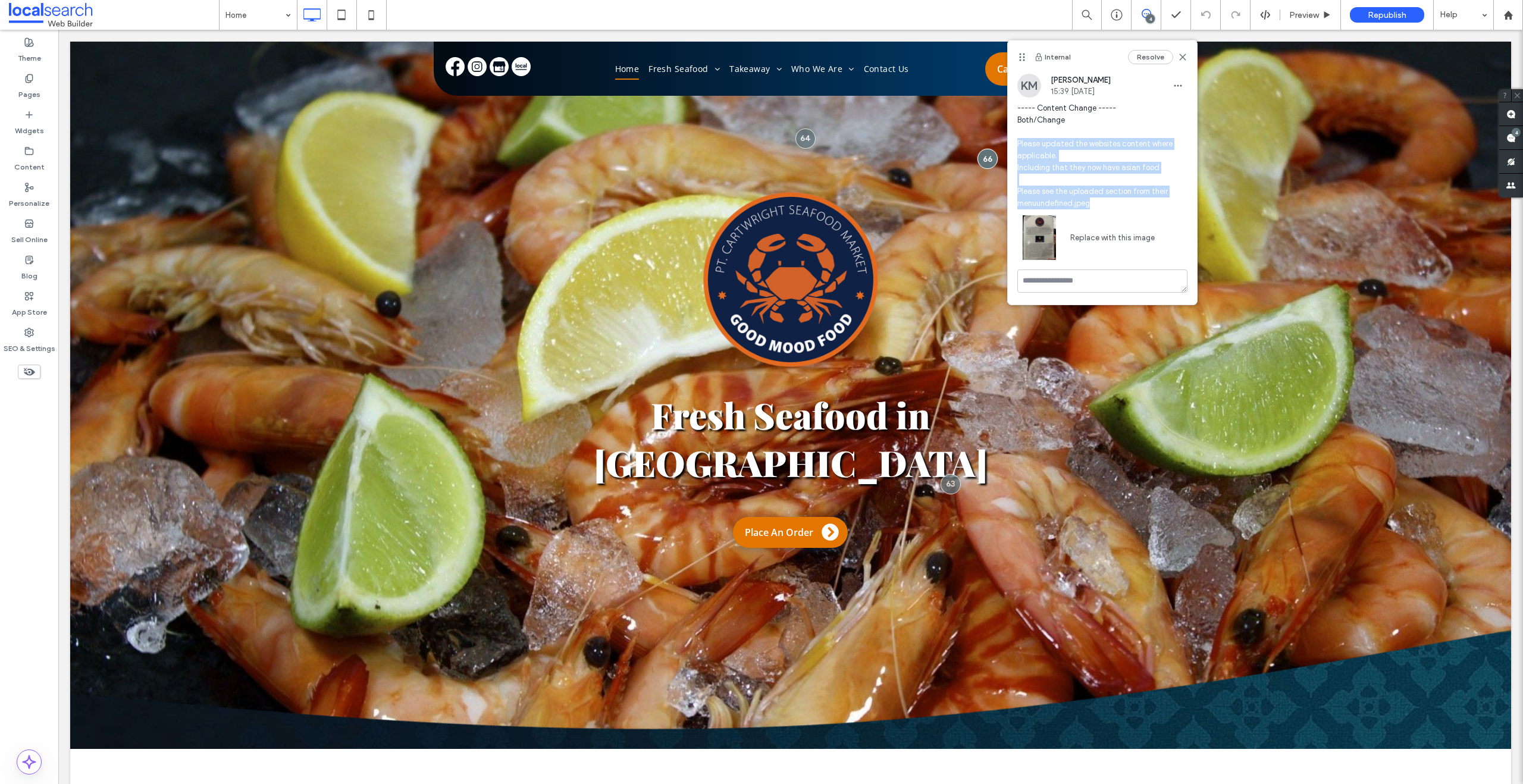
drag, startPoint x: 1125, startPoint y: 204, endPoint x: 1007, endPoint y: 141, distance: 133.8
click at [1008, 141] on div "KM Kyle Miller 15:39 Oct 13 2025 ----- Content Change ----- Both/Change Please …" at bounding box center [1102, 171] width 189 height 196
copy span "Please updated the websites content where applicable. Including that they now h…"
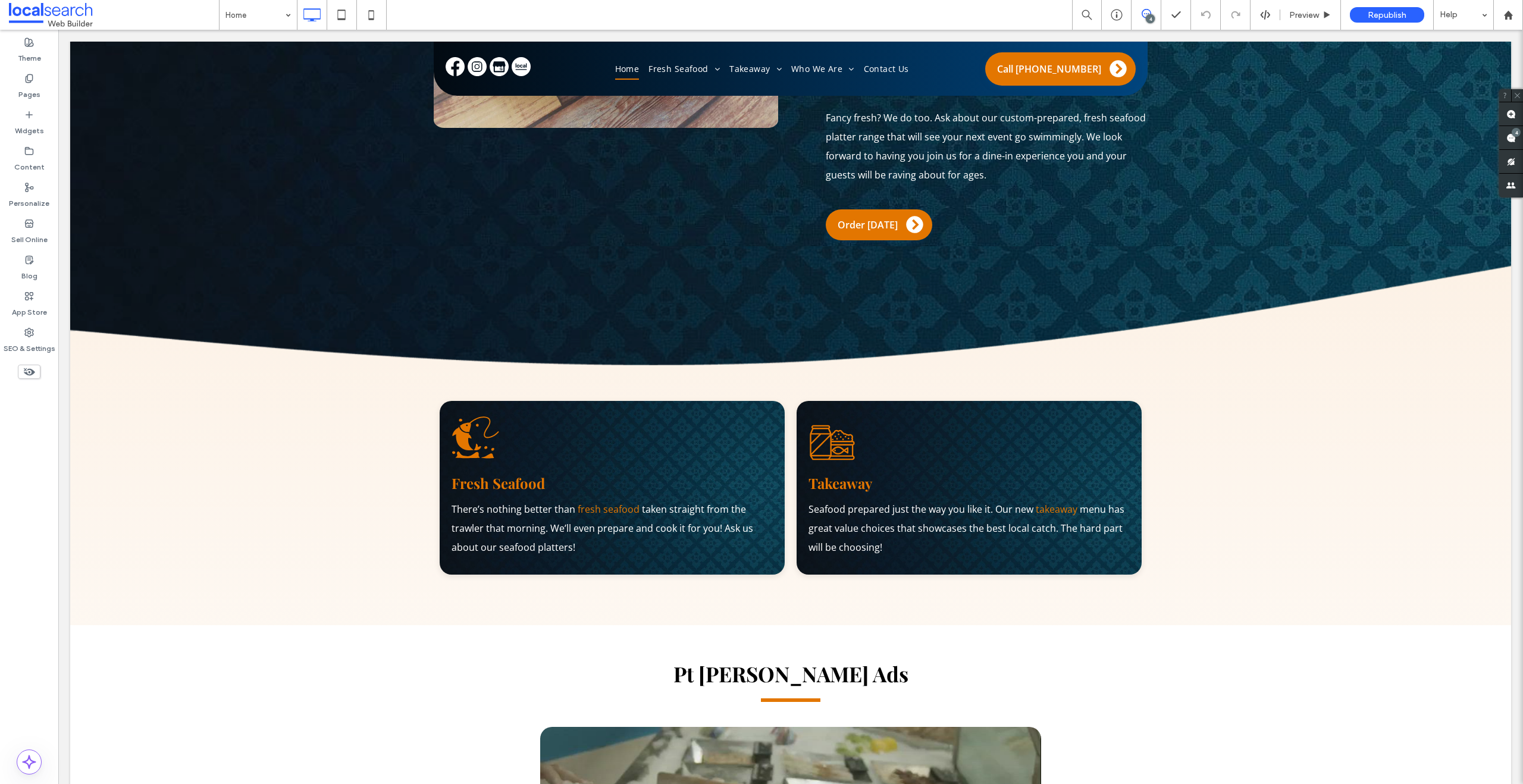
scroll to position [1990, 0]
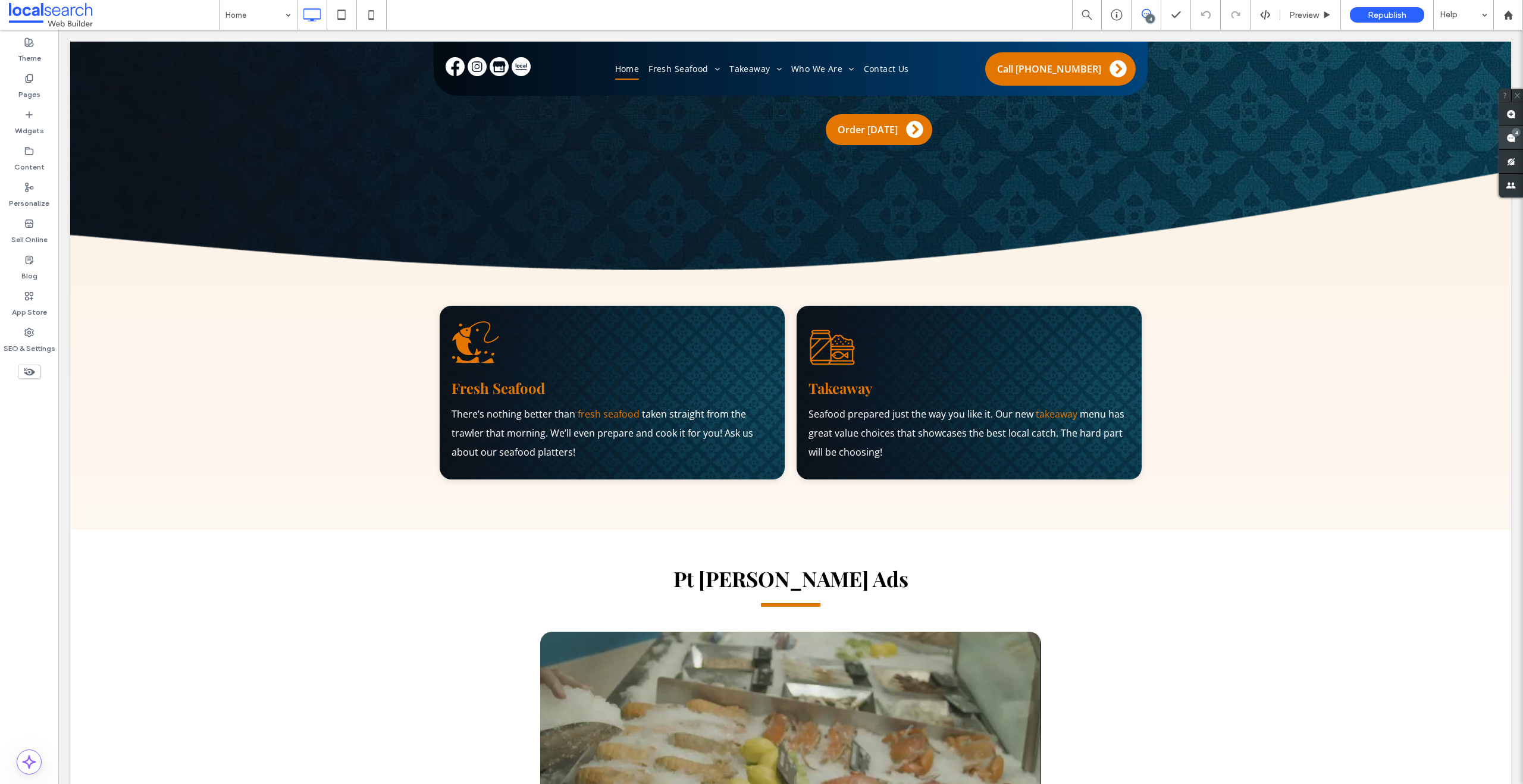
click at [1514, 136] on div "4" at bounding box center [1511, 138] width 24 height 24
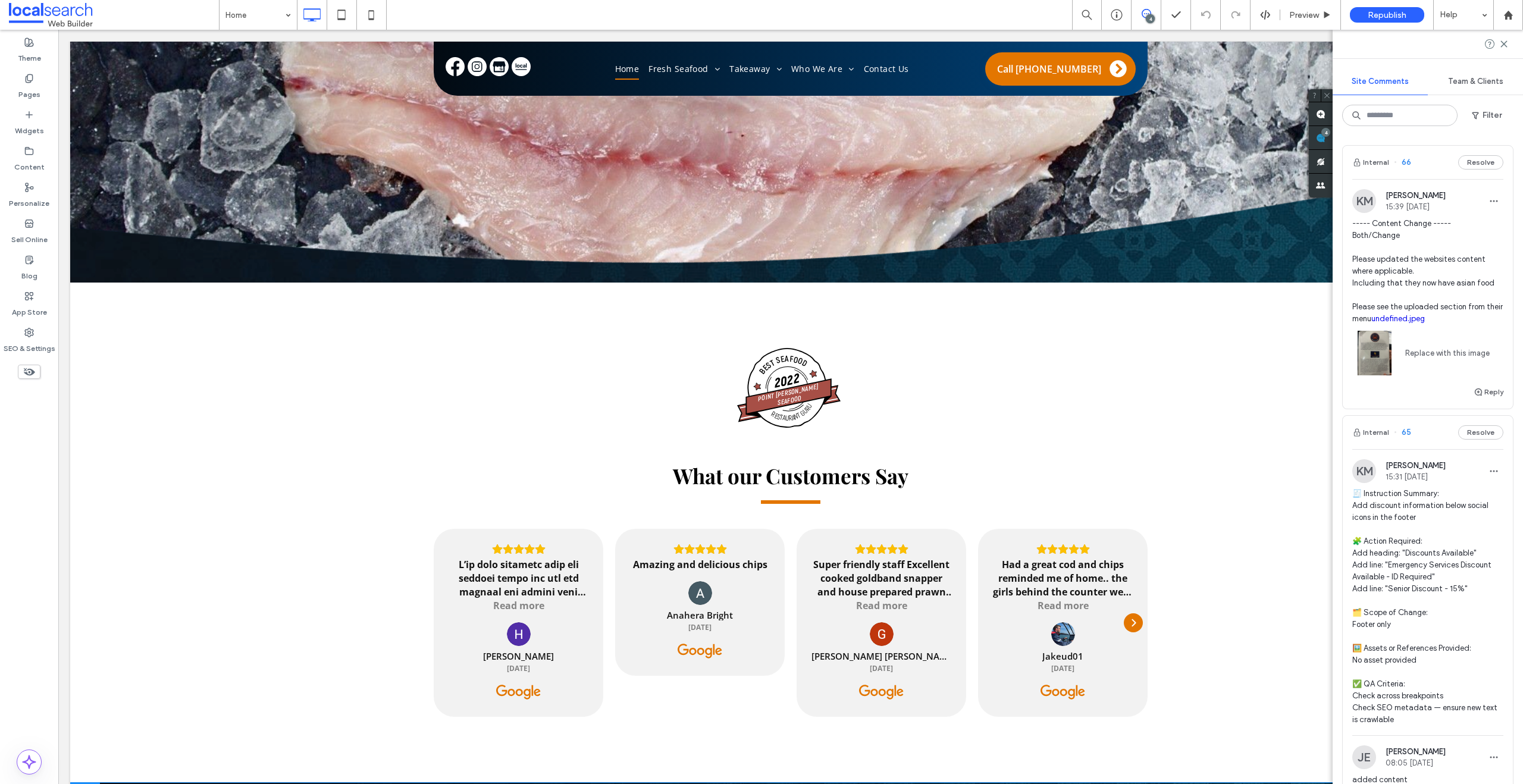
scroll to position [323, 0]
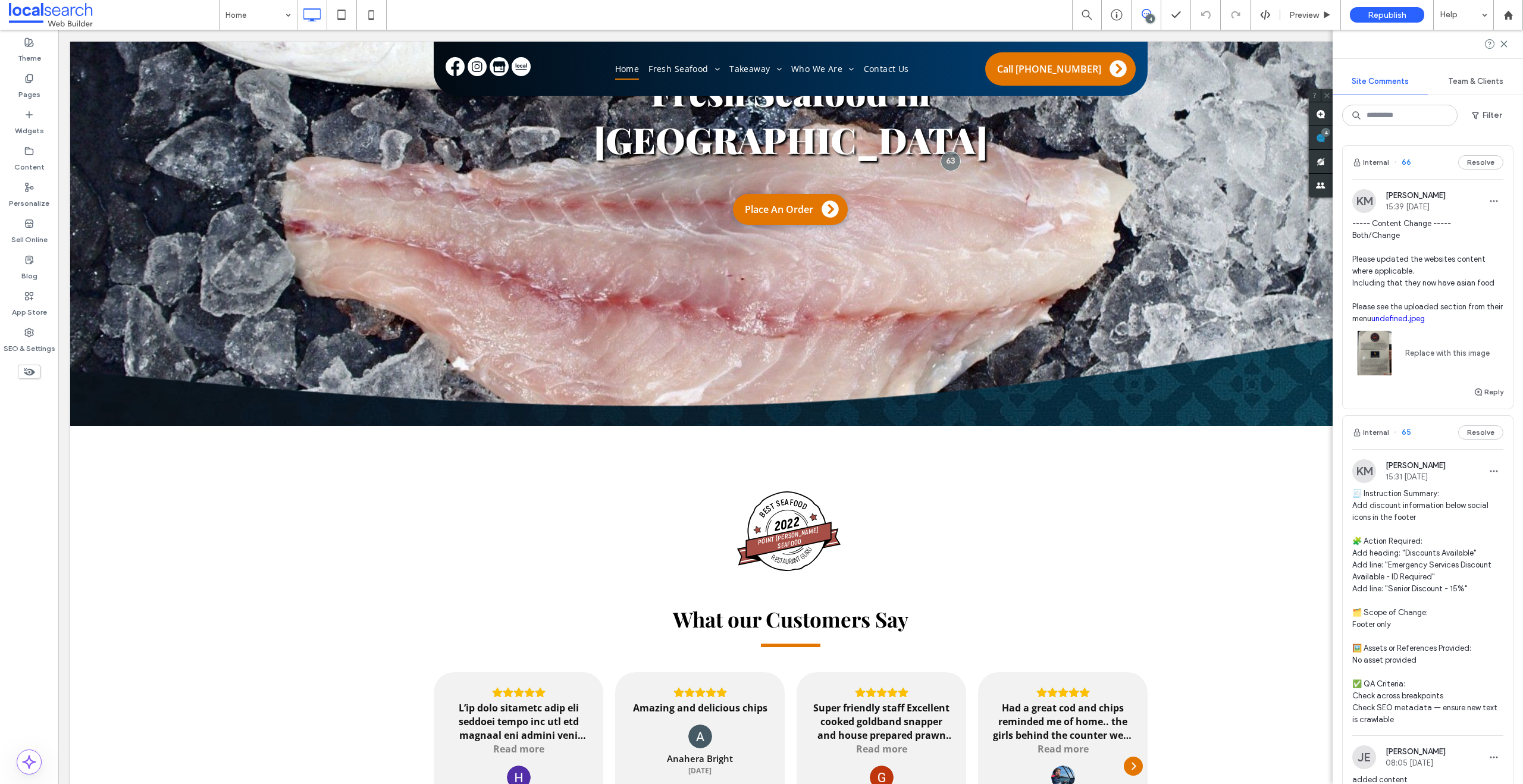
click at [1402, 317] on link "undefined.jpeg" at bounding box center [1398, 318] width 54 height 9
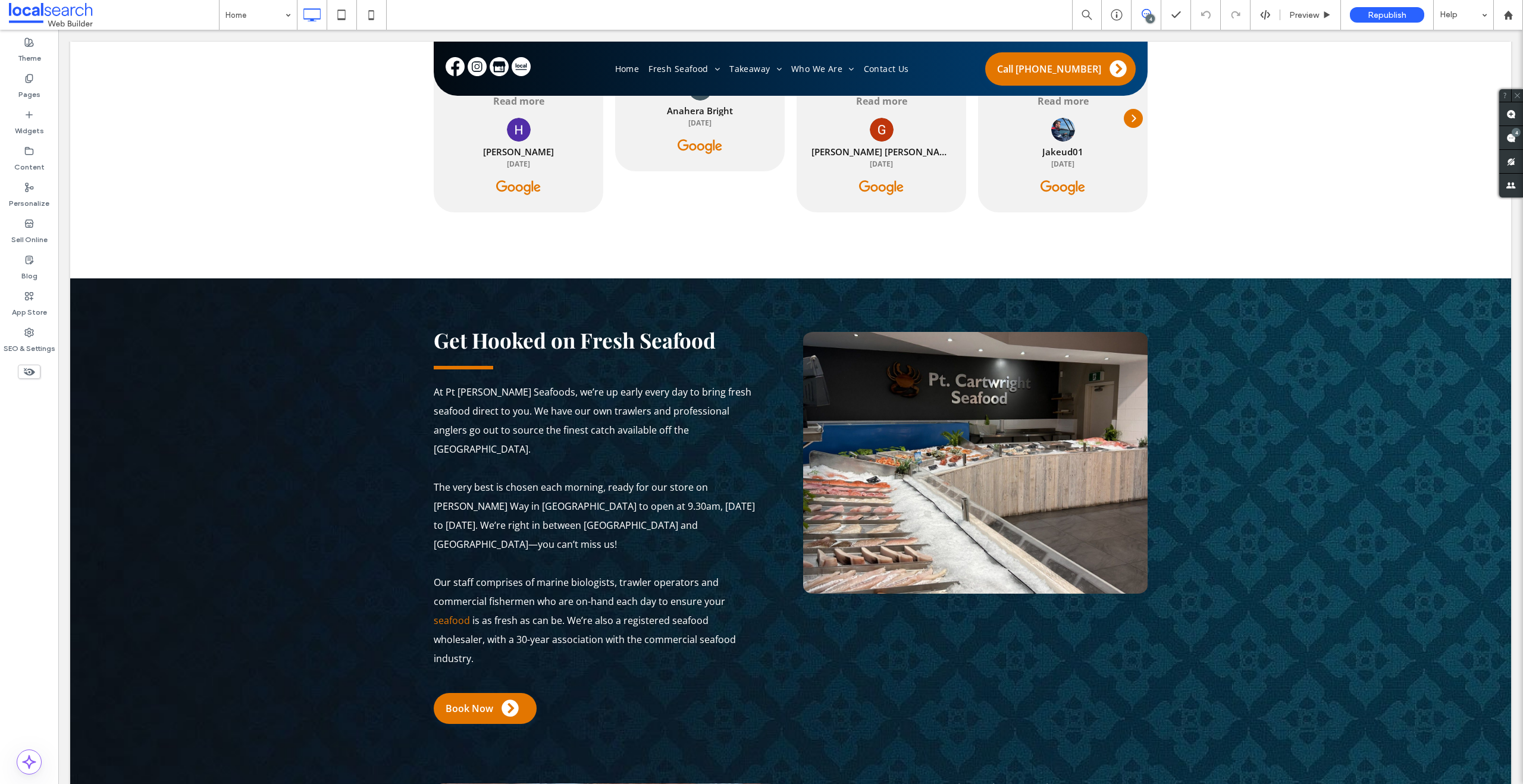
scroll to position [978, 0]
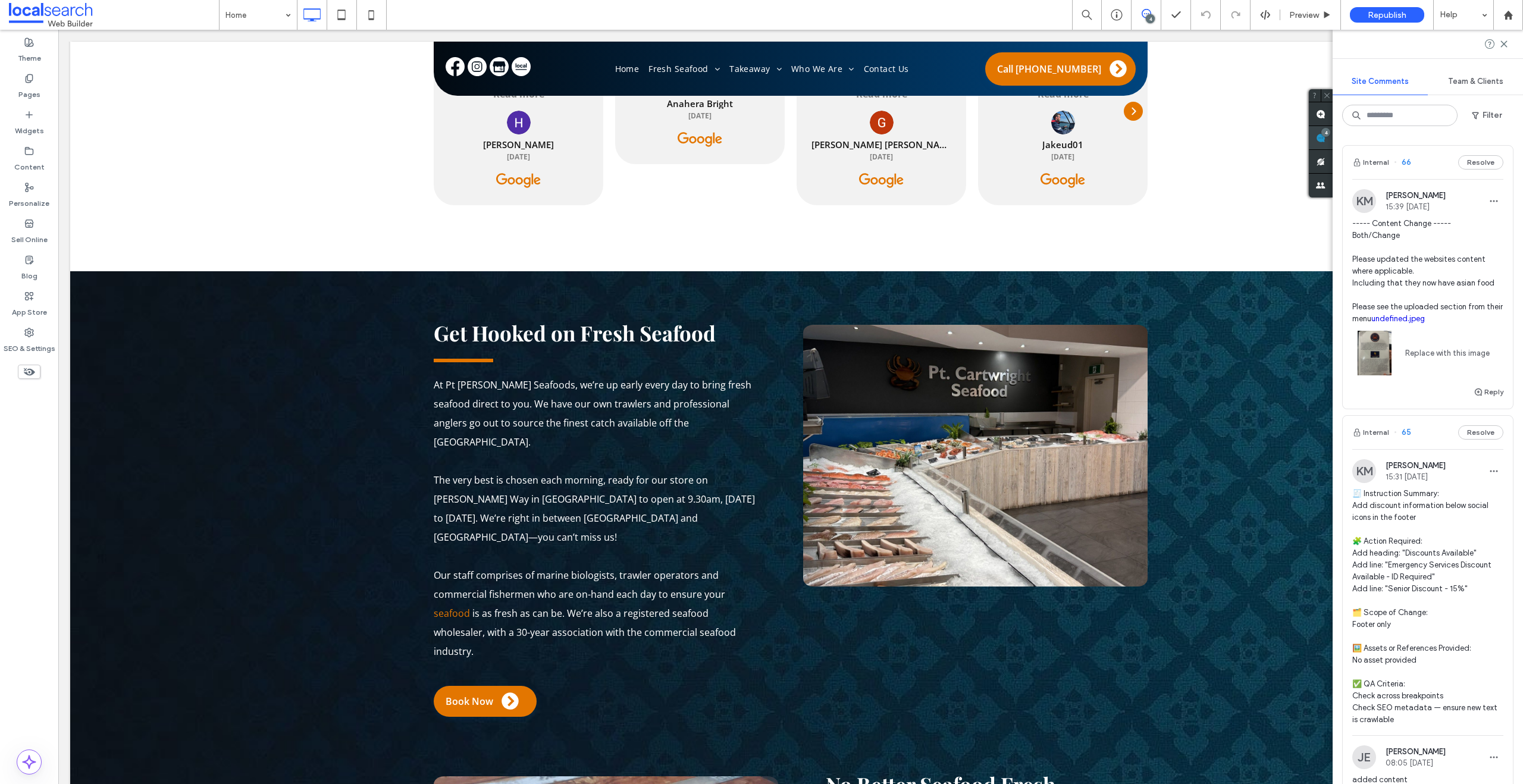
click at [1333, 134] on div "4" at bounding box center [1321, 138] width 24 height 24
click at [1421, 318] on link "undefined.jpeg" at bounding box center [1398, 318] width 54 height 9
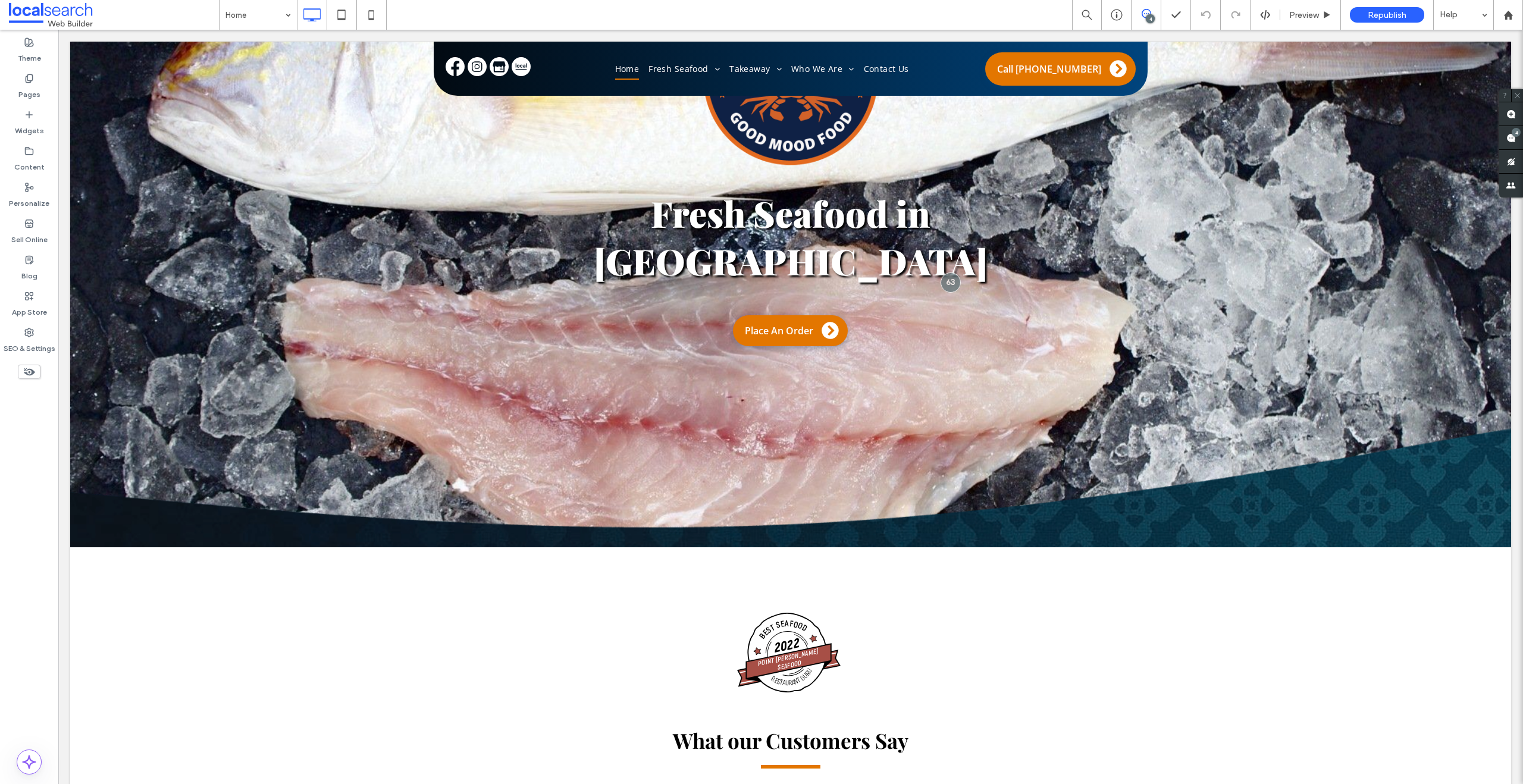
scroll to position [209, 0]
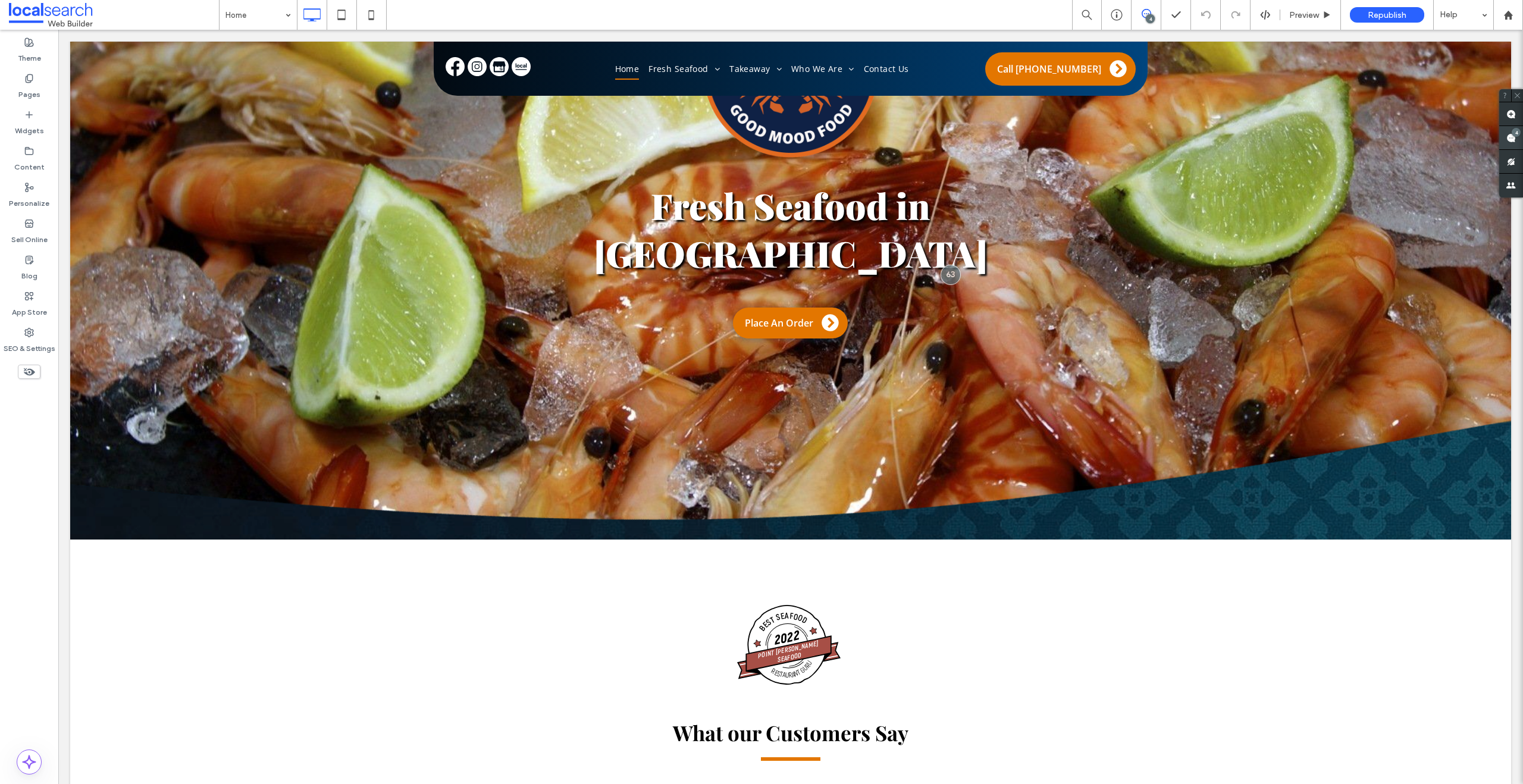
click at [1513, 134] on div "4" at bounding box center [1516, 132] width 9 height 9
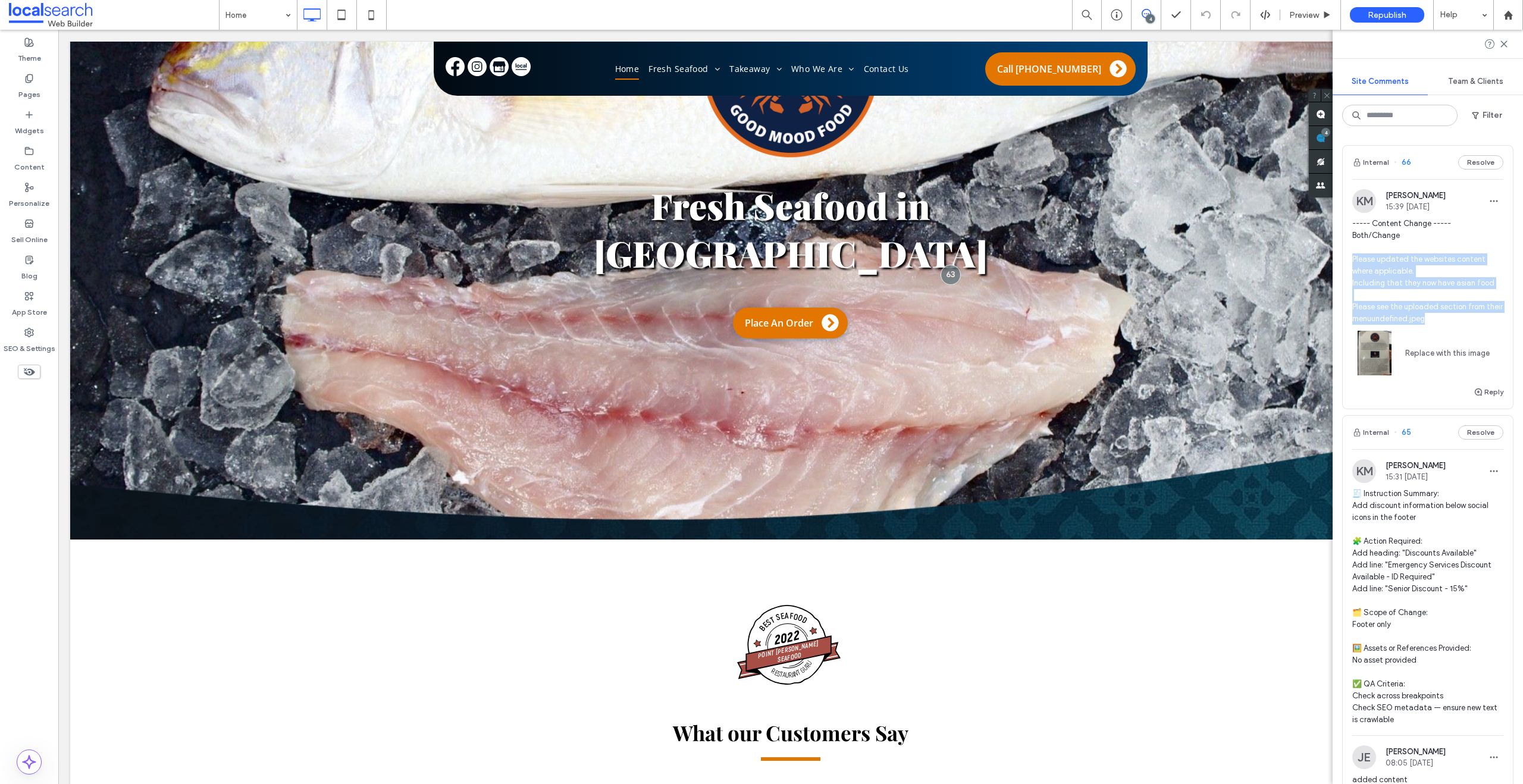
drag, startPoint x: 1459, startPoint y: 313, endPoint x: 1334, endPoint y: 256, distance: 137.4
click at [1334, 256] on div "Internal 66 Resolve KM Kyle Miller 15:39 Oct 13 2025 ----- Content Change -----…" at bounding box center [1428, 460] width 190 height 648
copy span "Please updated the websites content where applicable. Including that they now h…"
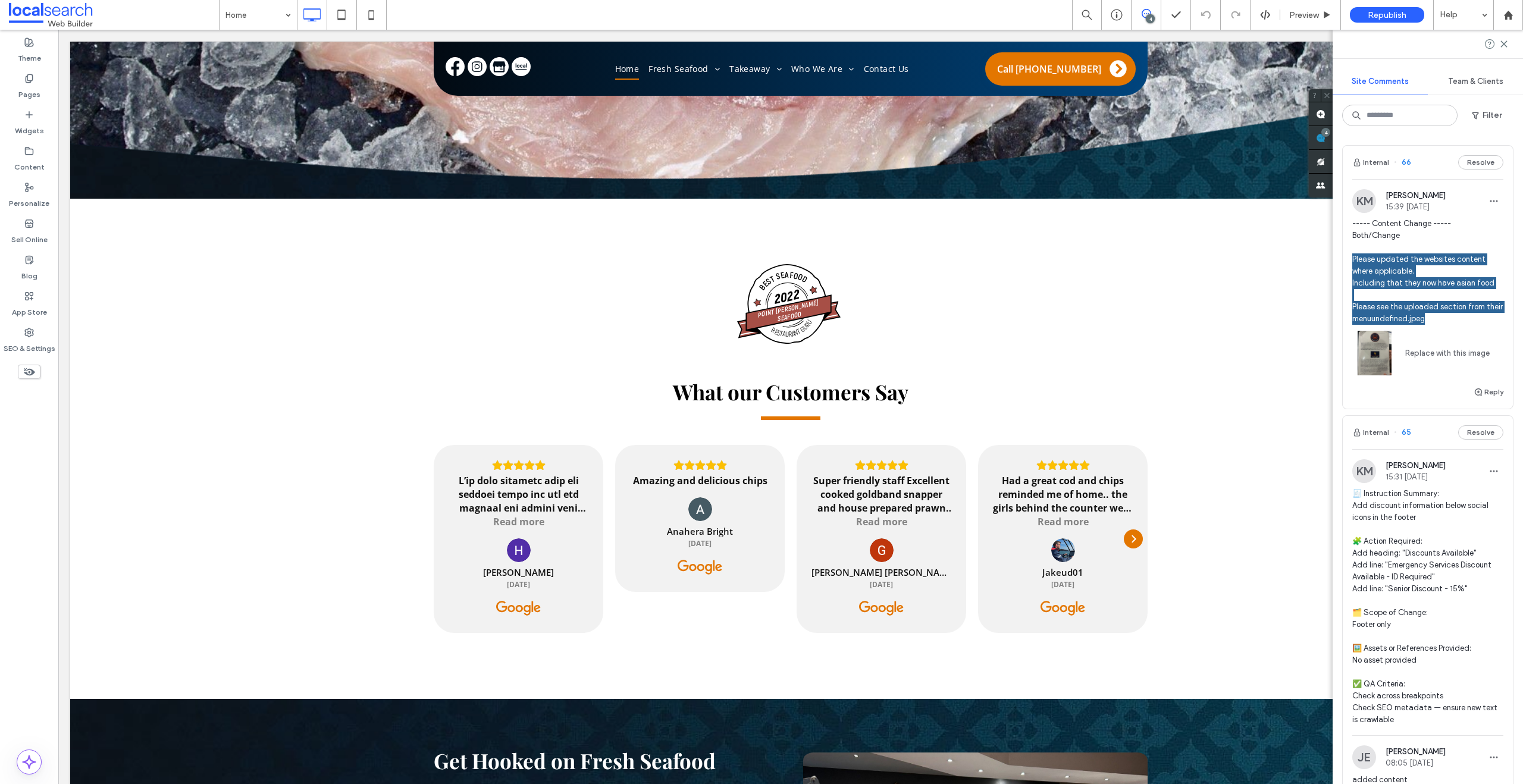
scroll to position [686, 0]
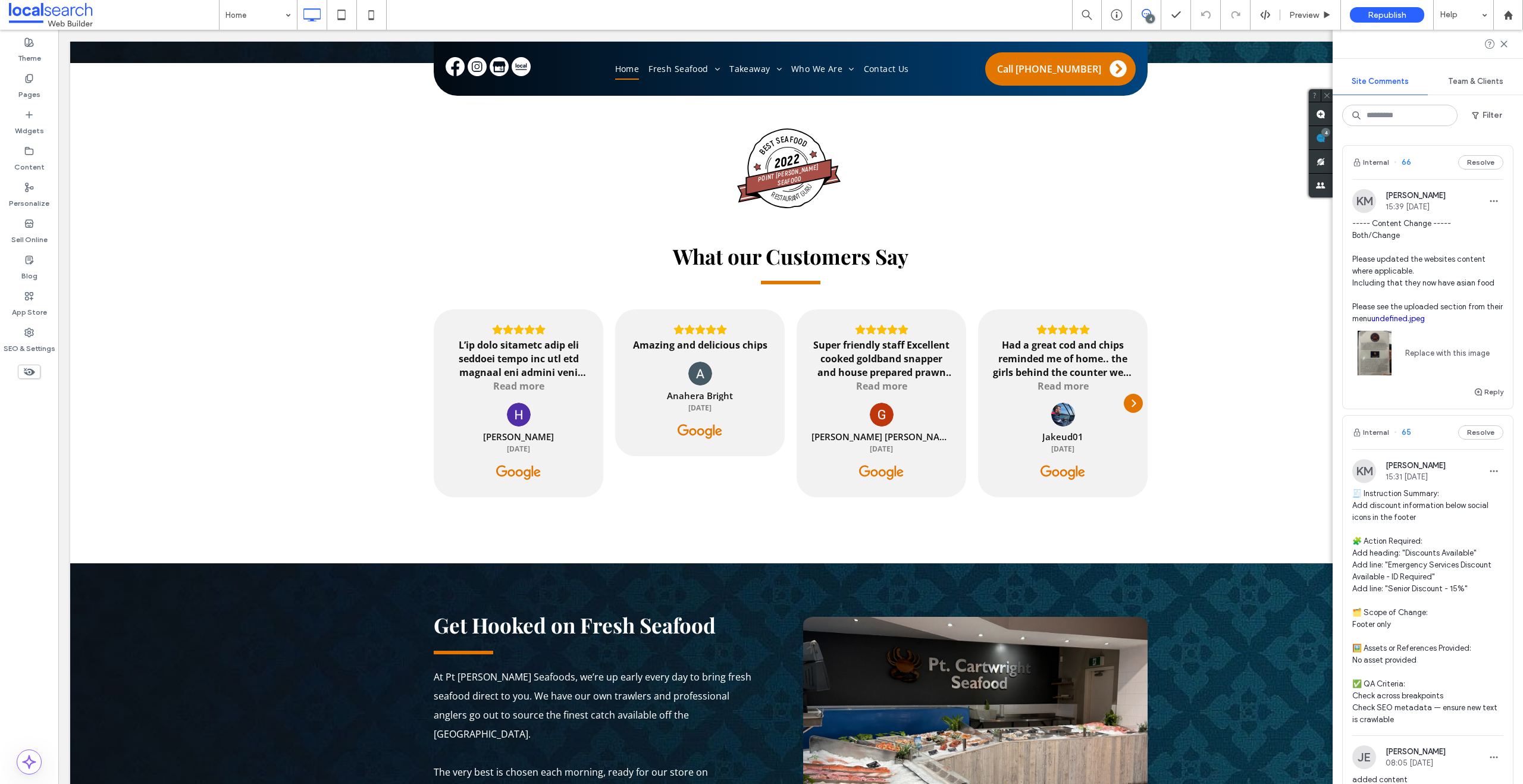
click at [1509, 39] on div at bounding box center [1428, 44] width 190 height 29
click at [1504, 43] on use at bounding box center [1503, 43] width 5 height 5
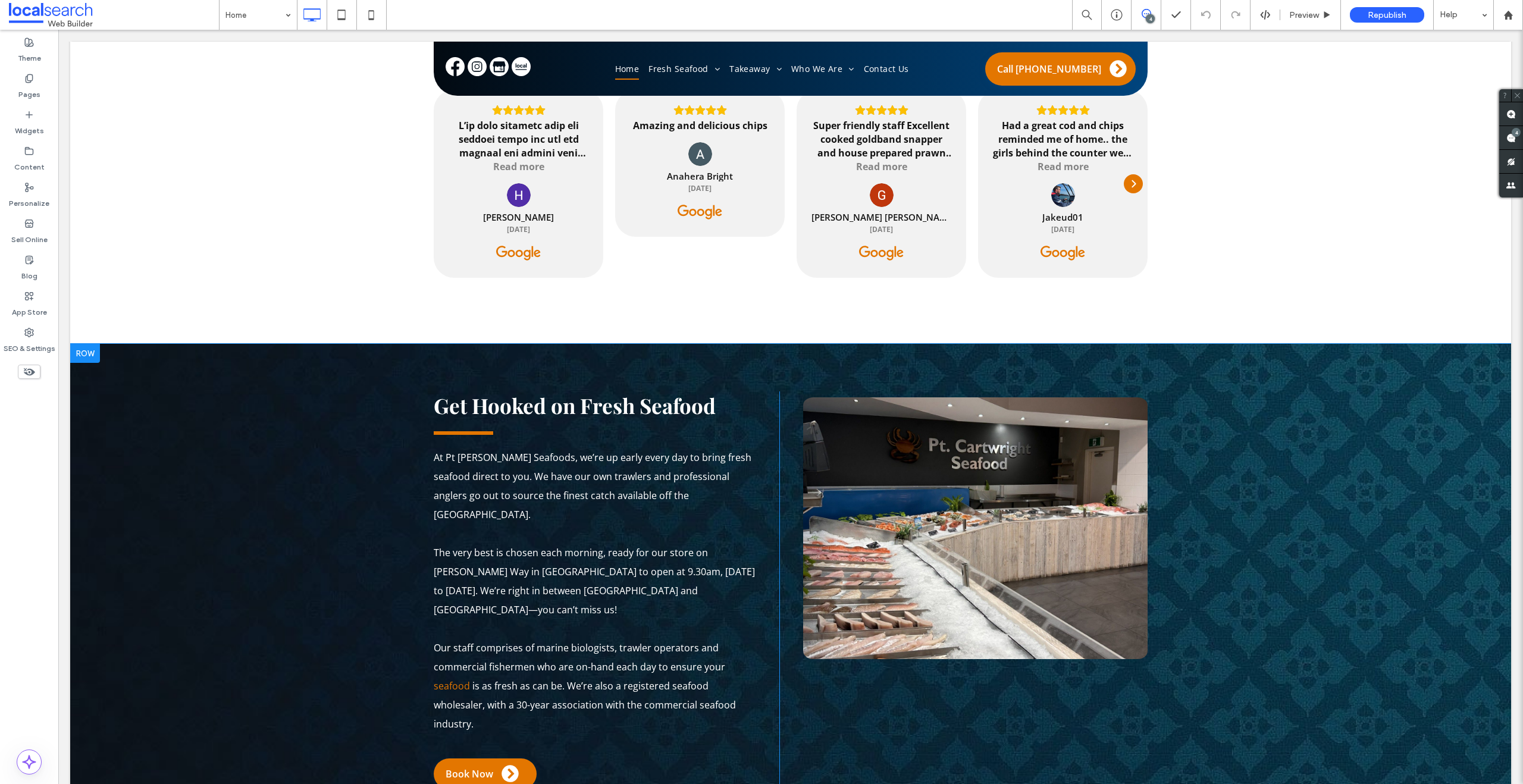
scroll to position [1178, 0]
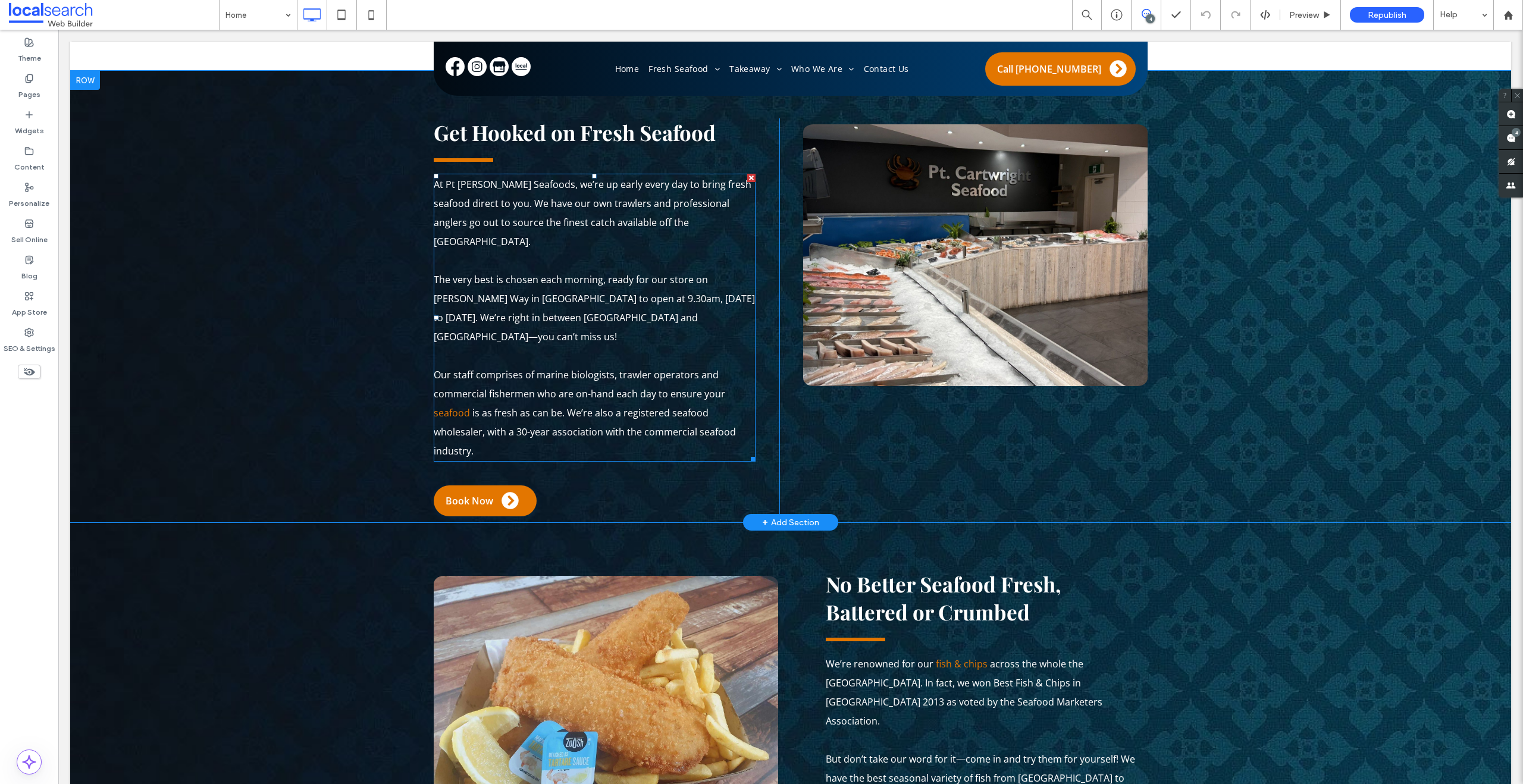
click at [605, 368] on span "Our staff comprises of marine biologists, trawler operators and commercial fish…" at bounding box center [579, 384] width 291 height 32
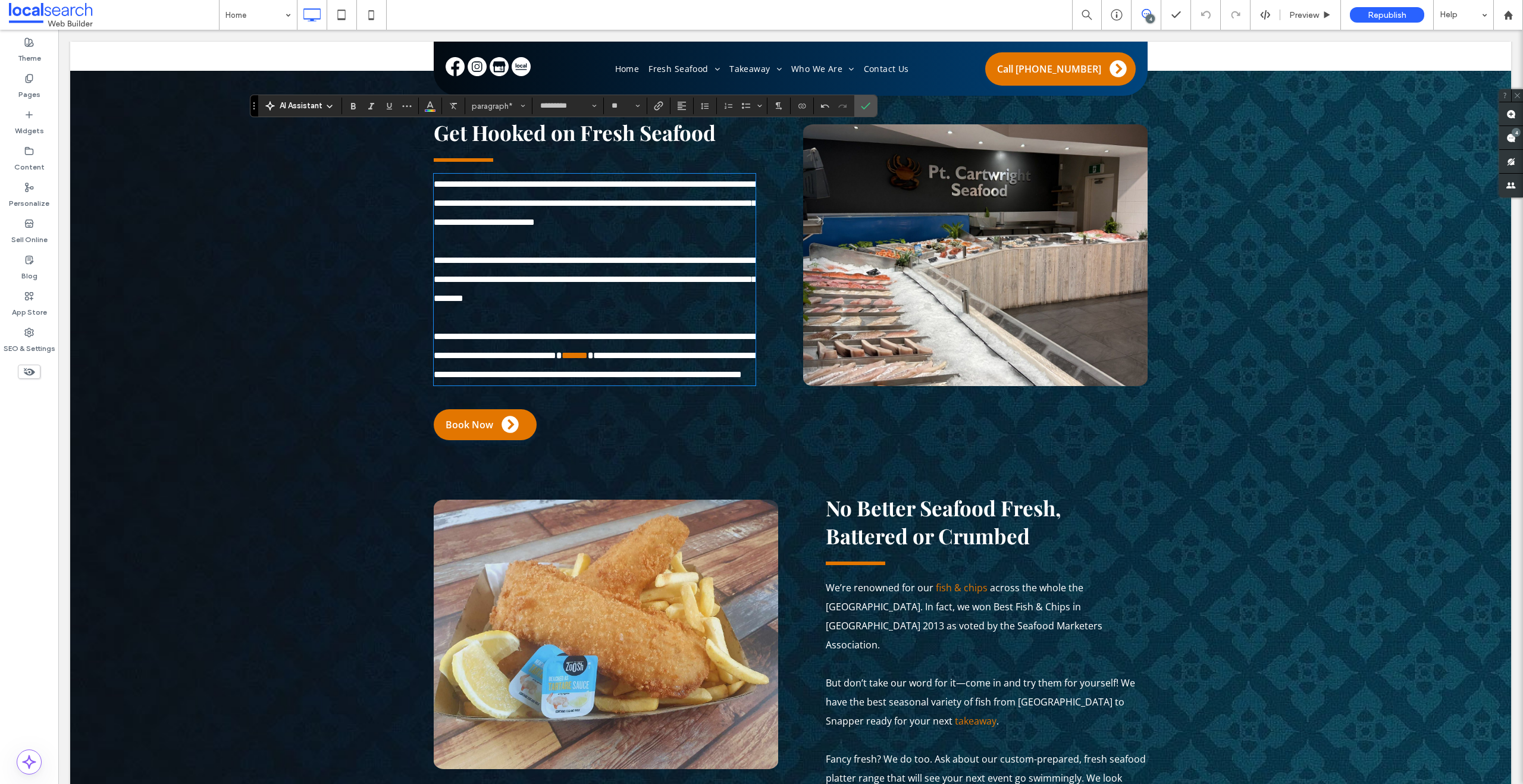
click at [533, 384] on p "**********" at bounding box center [594, 356] width 322 height 57
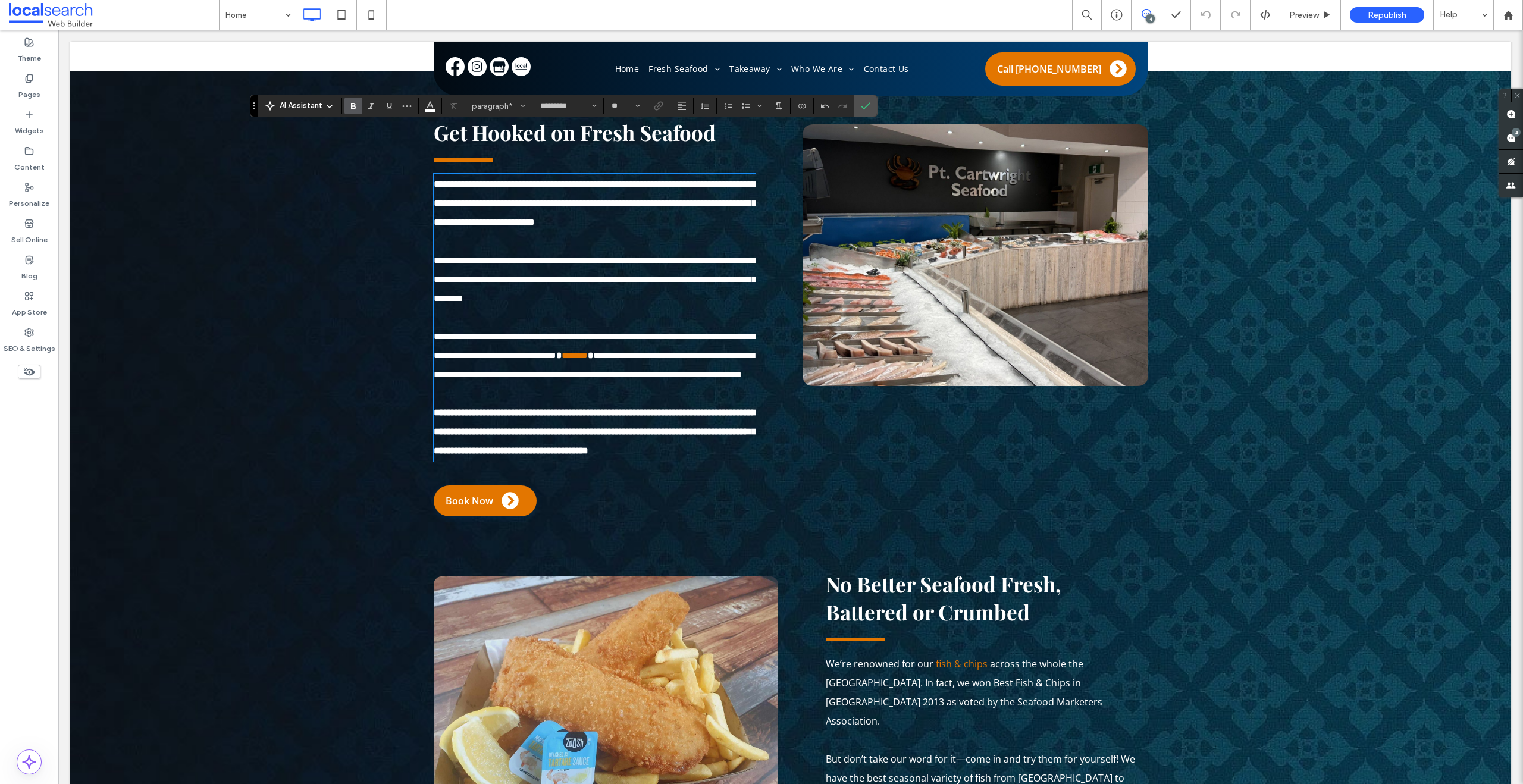
scroll to position [0, 0]
click at [494, 419] on span "**********" at bounding box center [594, 431] width 322 height 47
click at [505, 455] on span "**********" at bounding box center [594, 431] width 322 height 47
click at [511, 455] on span "**********" at bounding box center [594, 431] width 322 height 47
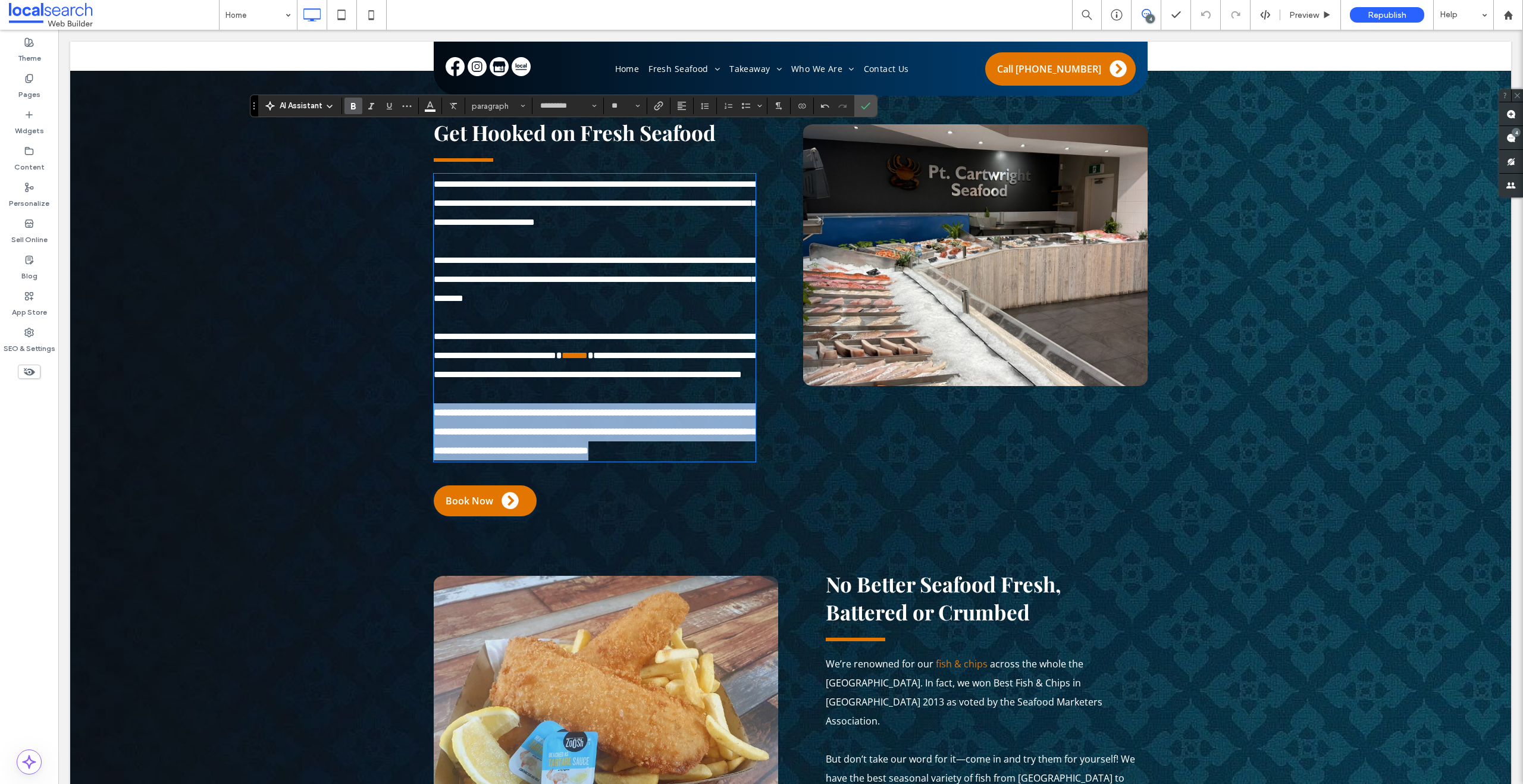
click at [511, 455] on span "**********" at bounding box center [594, 431] width 322 height 47
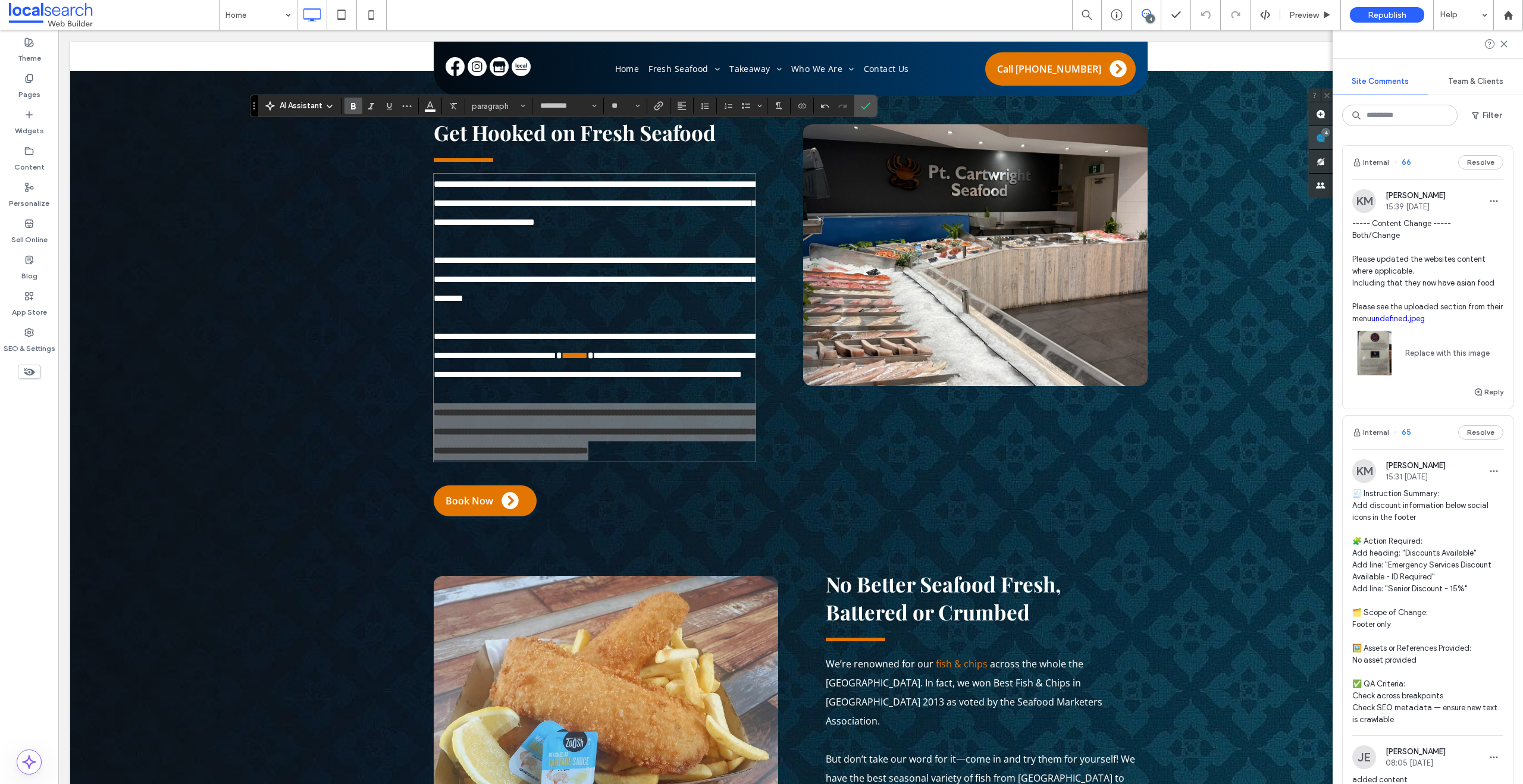
click at [1333, 136] on div "4" at bounding box center [1321, 138] width 24 height 24
click at [1435, 325] on div "Replace with this image" at bounding box center [1428, 350] width 151 height 50
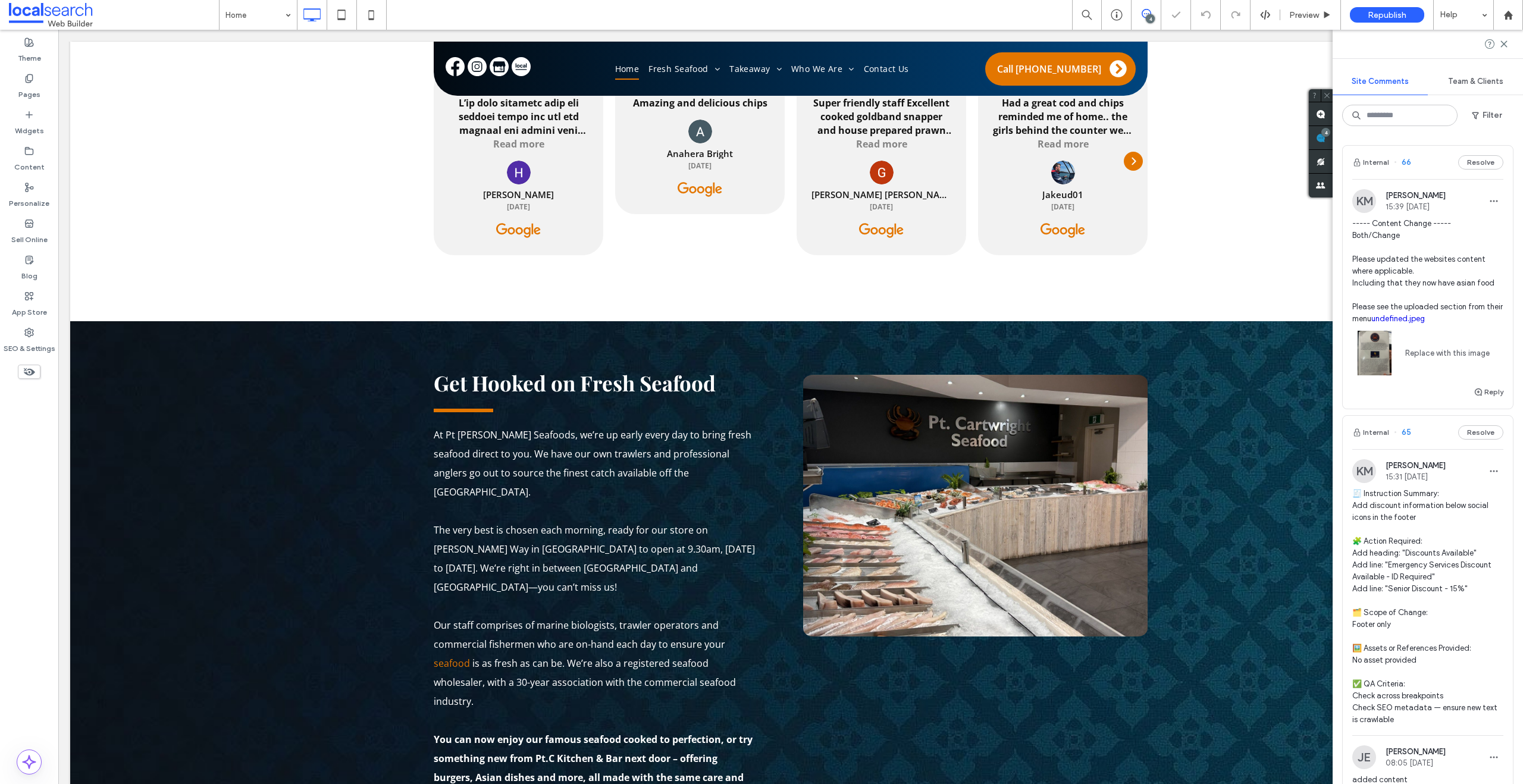
scroll to position [237, 0]
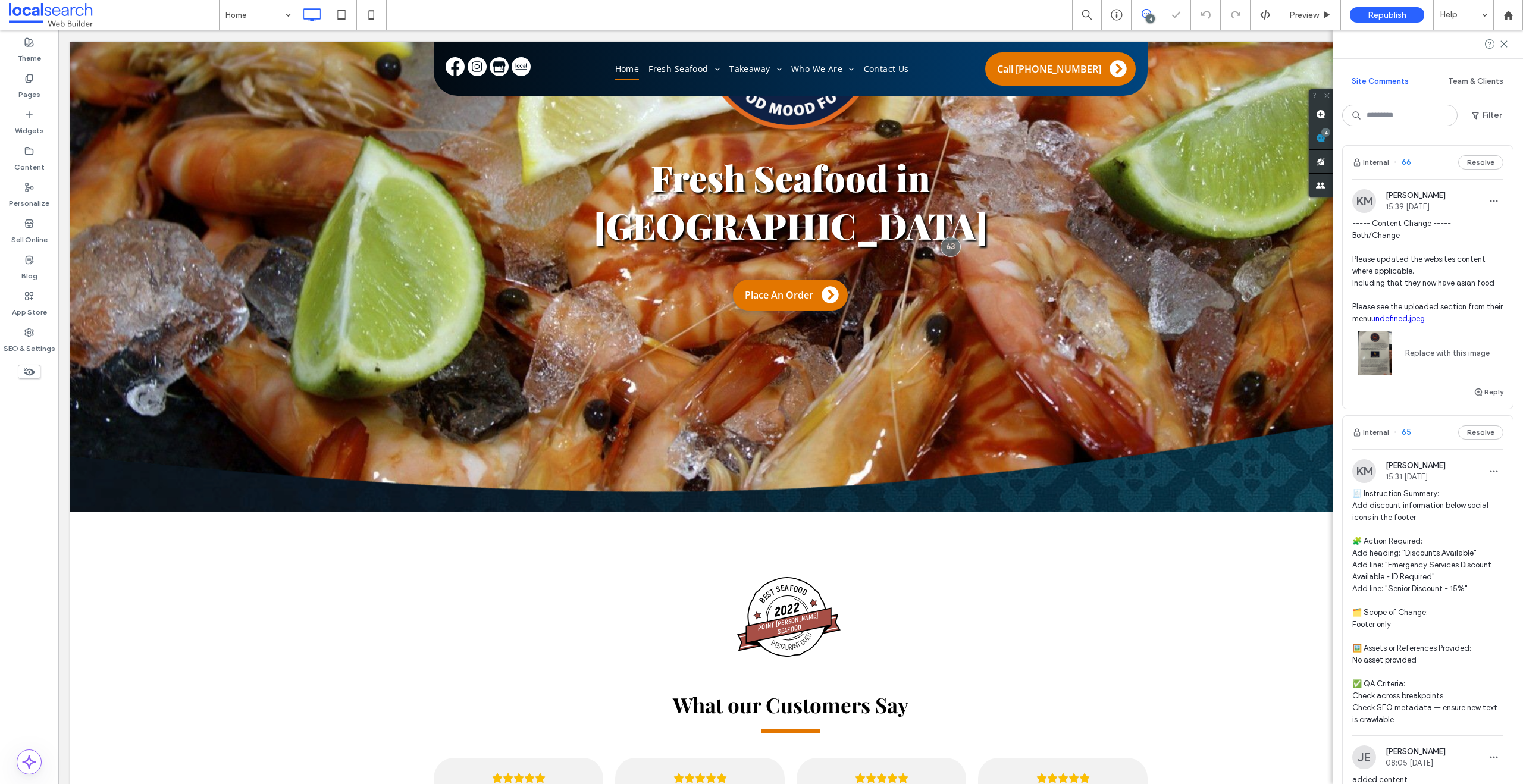
click at [1425, 321] on link "undefined.jpeg" at bounding box center [1398, 318] width 54 height 9
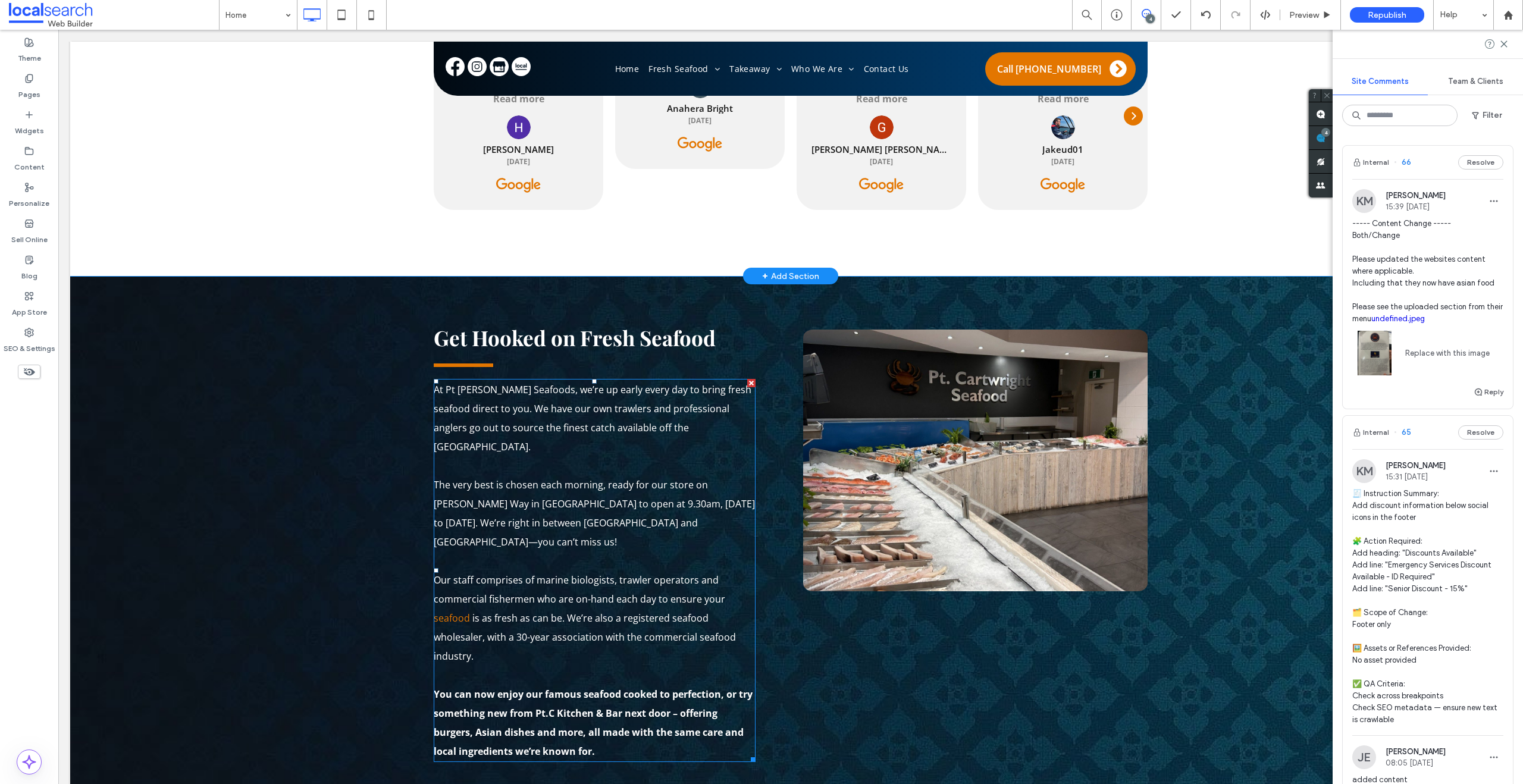
scroll to position [993, 0]
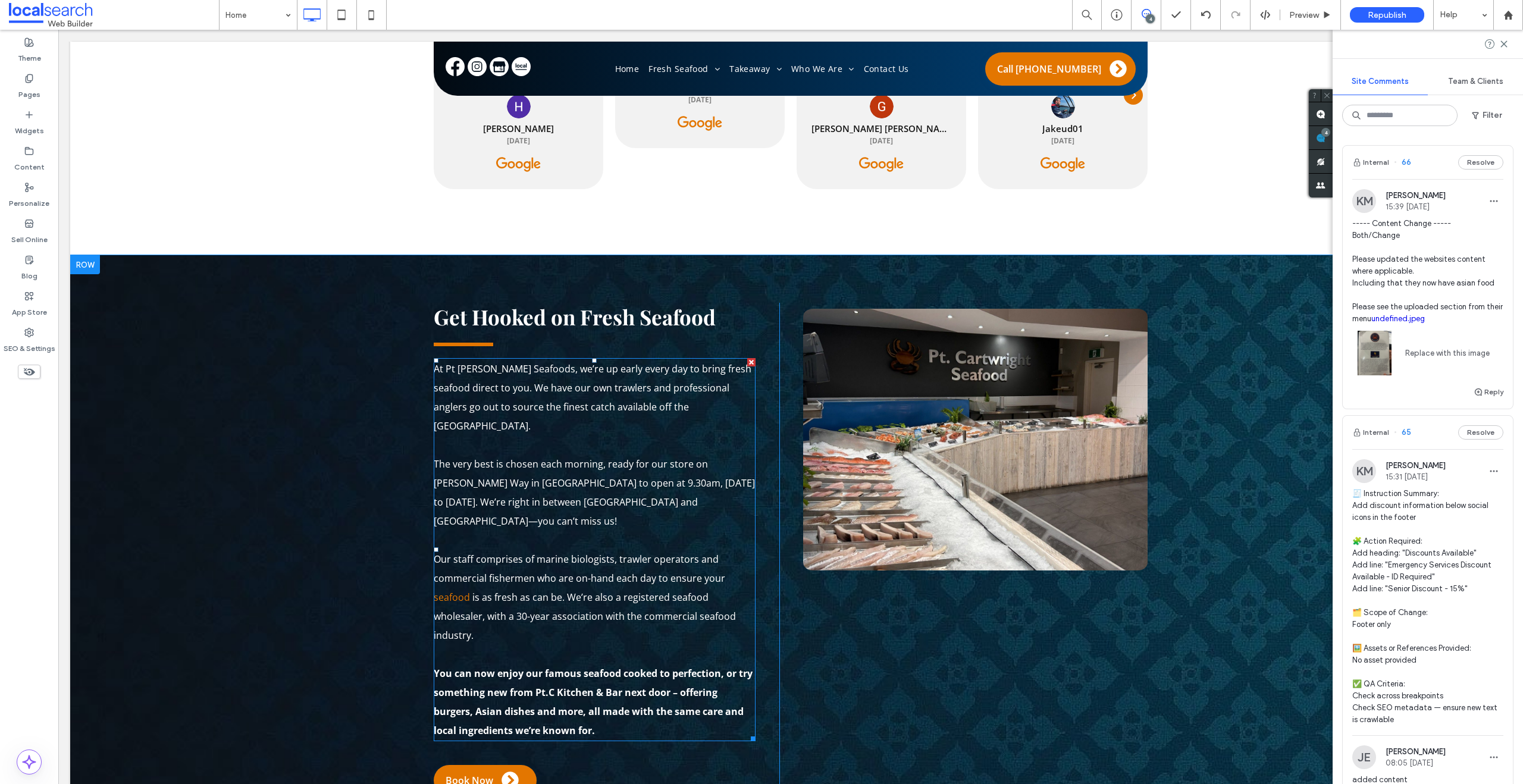
click at [545, 663] on p "You can now enjoy our famous seafood cooked to perfection, or try something new…" at bounding box center [594, 702] width 322 height 76
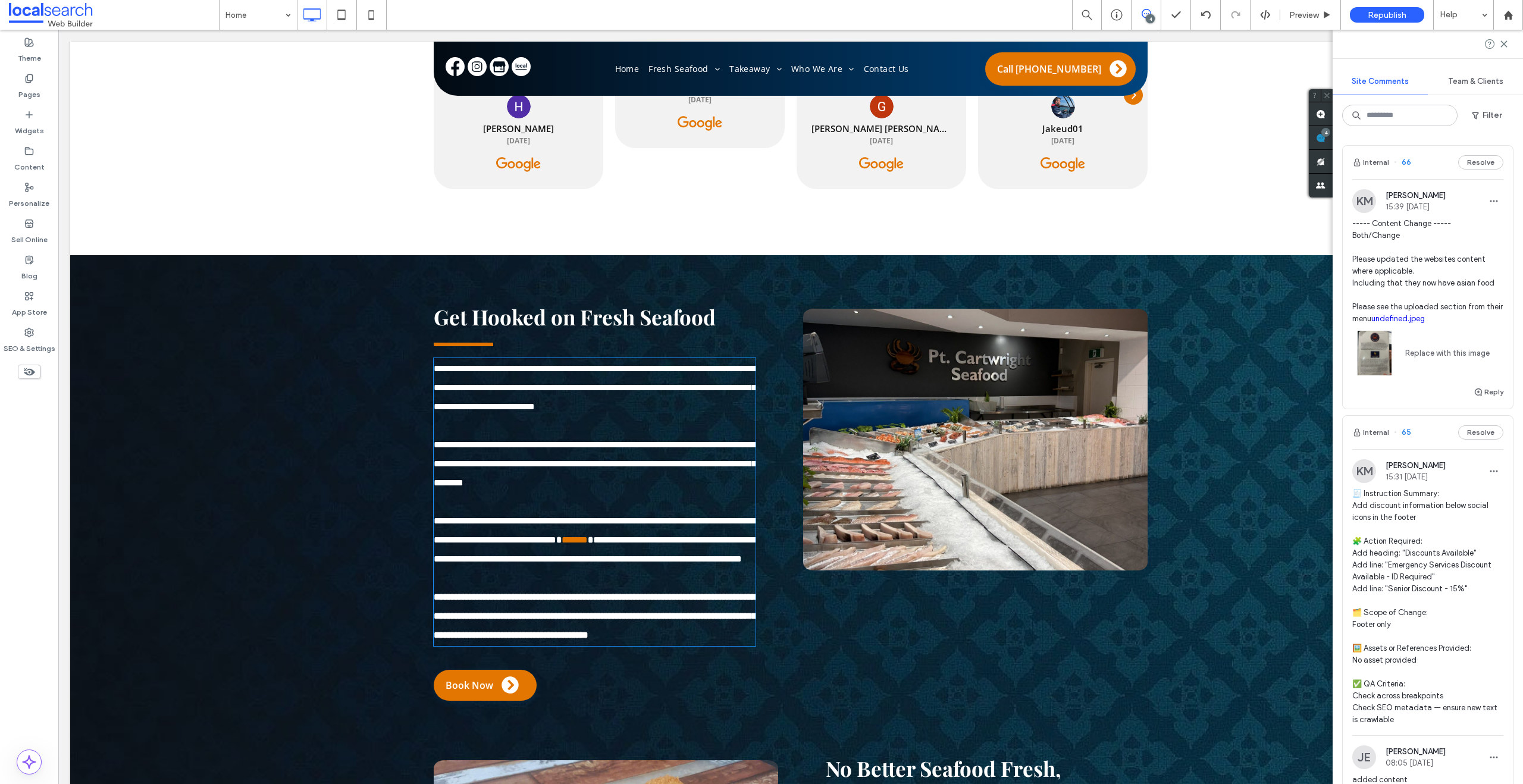
click at [545, 637] on p "**********" at bounding box center [594, 616] width 322 height 57
type input "*********"
type input "**"
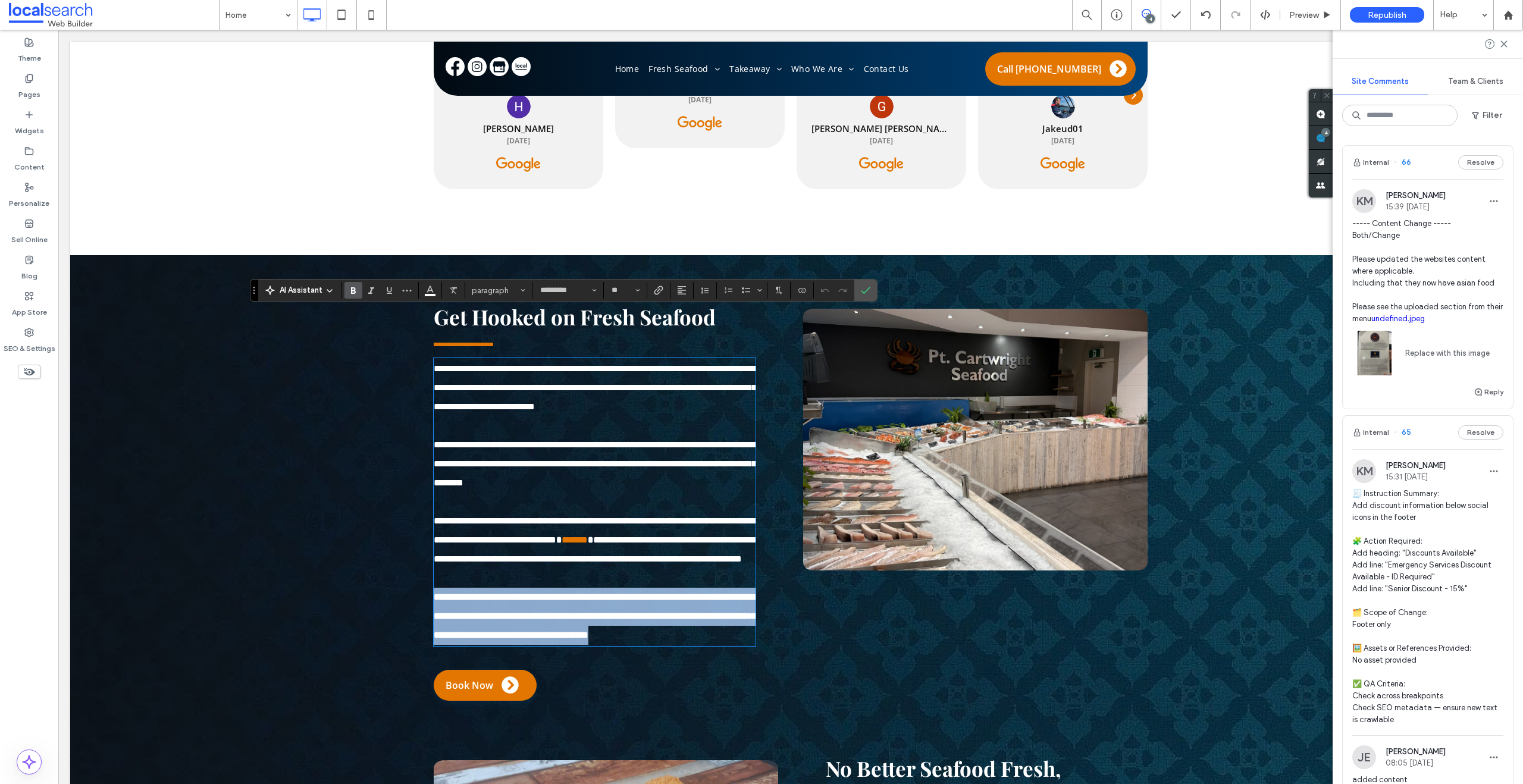
click at [545, 637] on p "**********" at bounding box center [594, 616] width 322 height 57
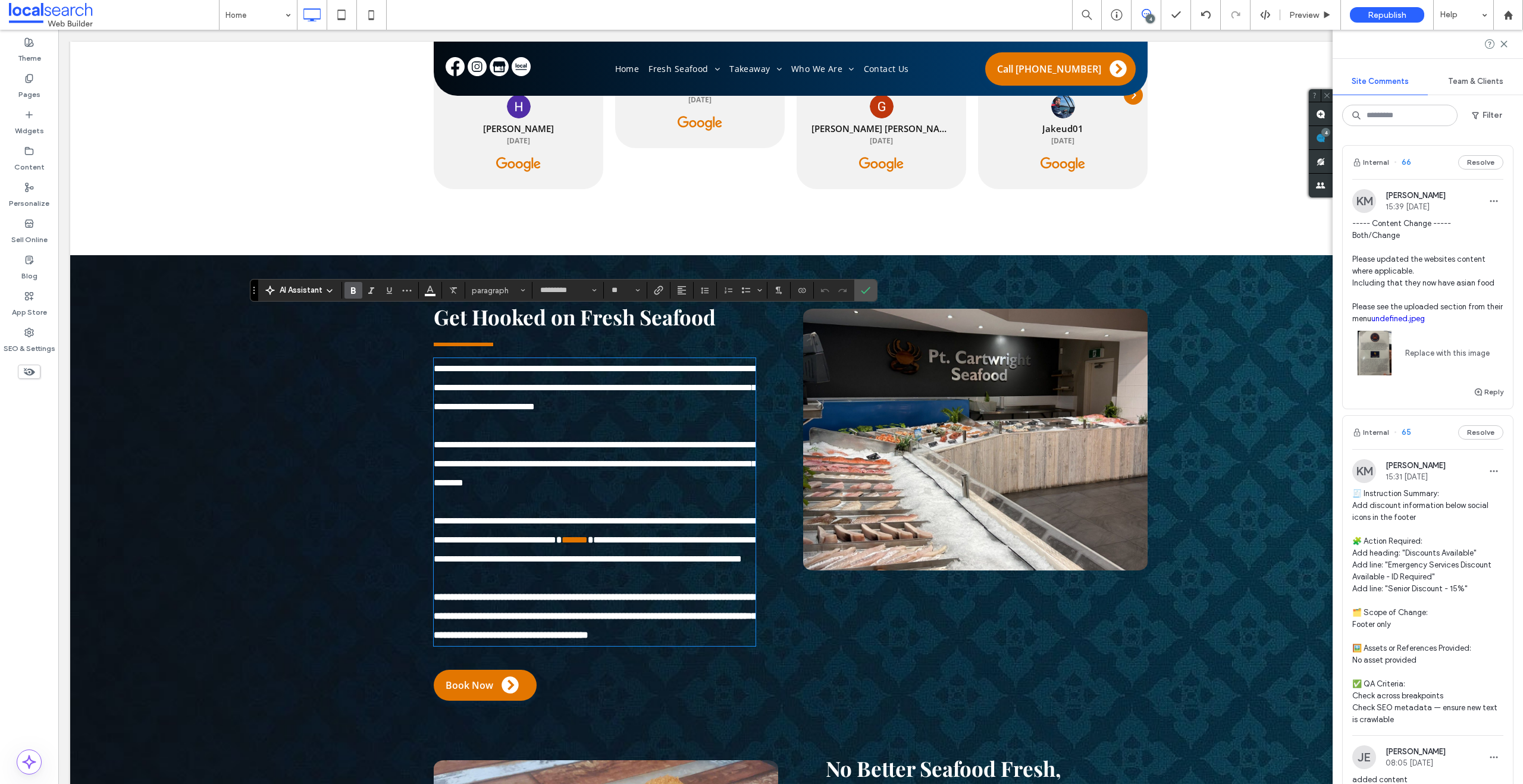
scroll to position [0, 0]
click at [549, 639] on span "**********" at bounding box center [594, 615] width 322 height 47
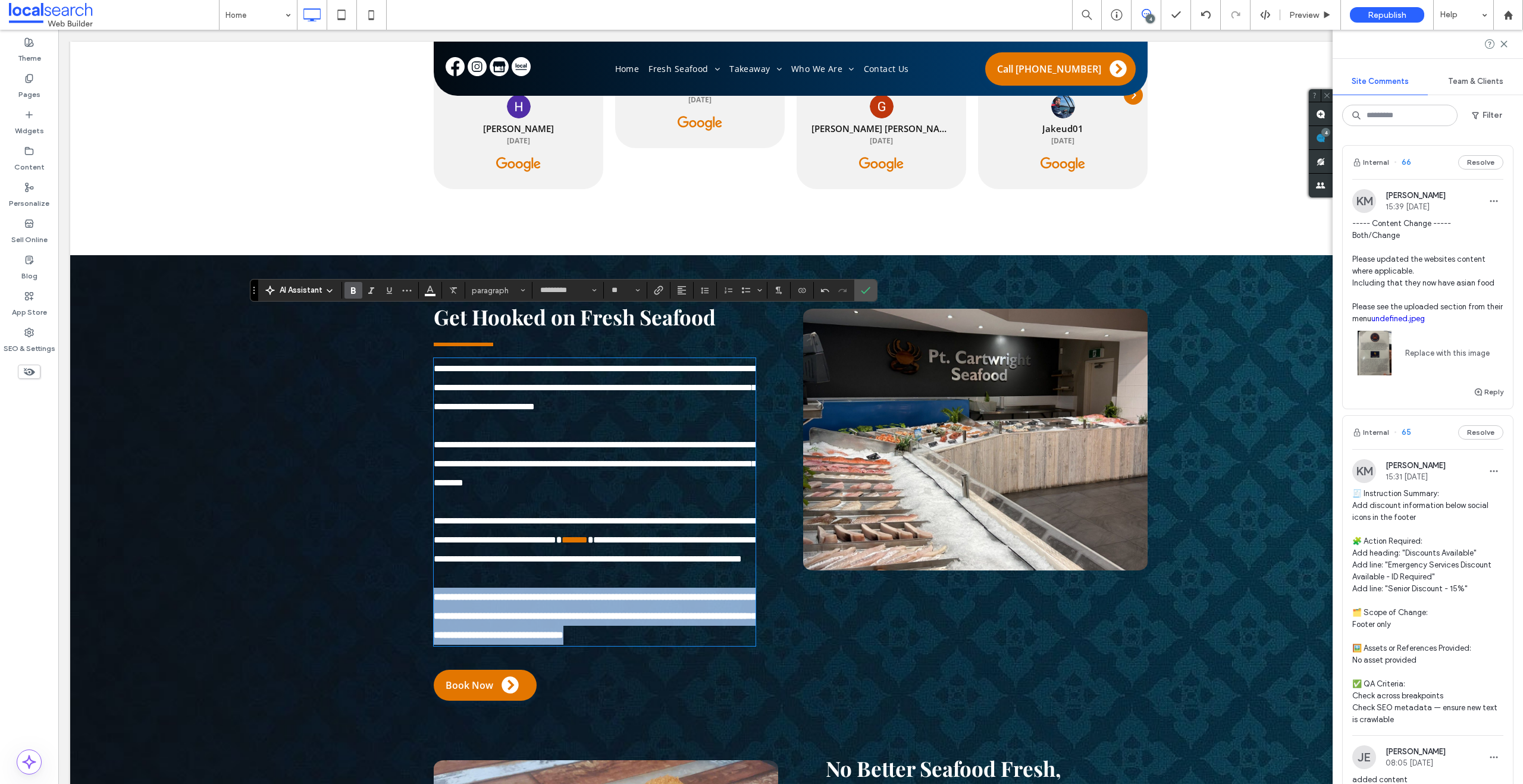
click at [549, 639] on span "**********" at bounding box center [594, 615] width 322 height 47
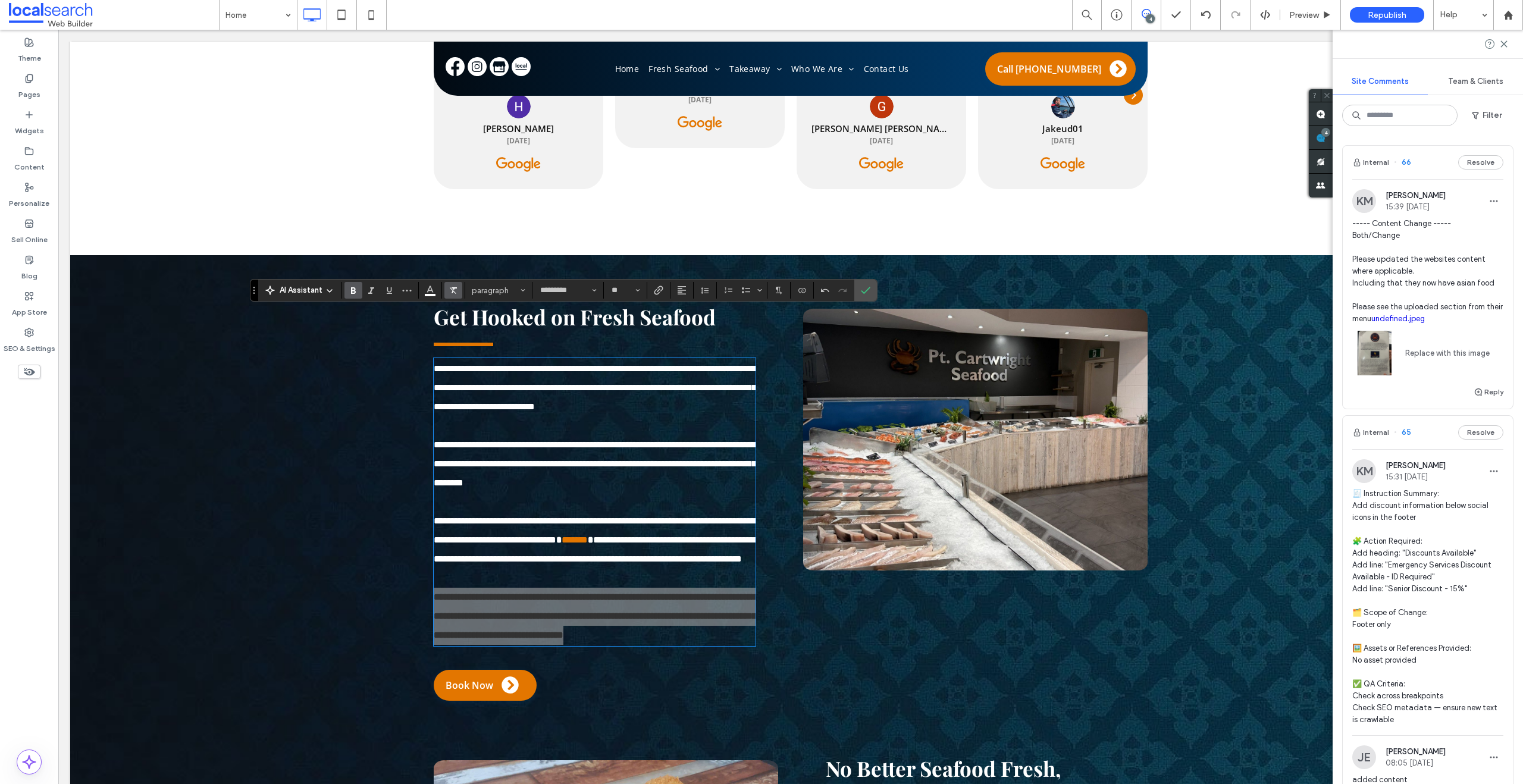
click at [449, 289] on icon "Clear Format" at bounding box center [453, 290] width 9 height 9
click at [454, 283] on span "Clear Format" at bounding box center [451, 290] width 5 height 16
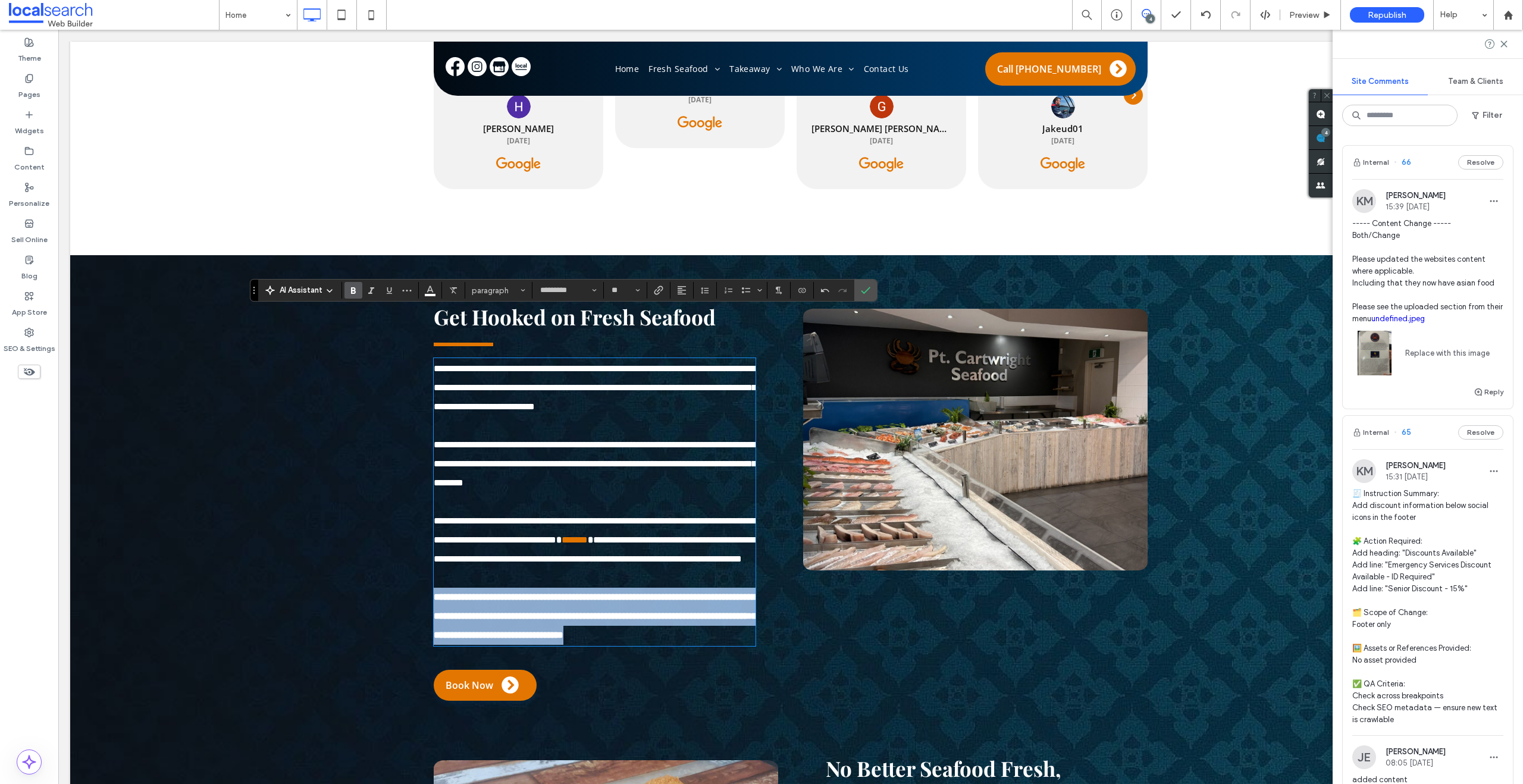
click at [549, 617] on p "**********" at bounding box center [594, 616] width 322 height 57
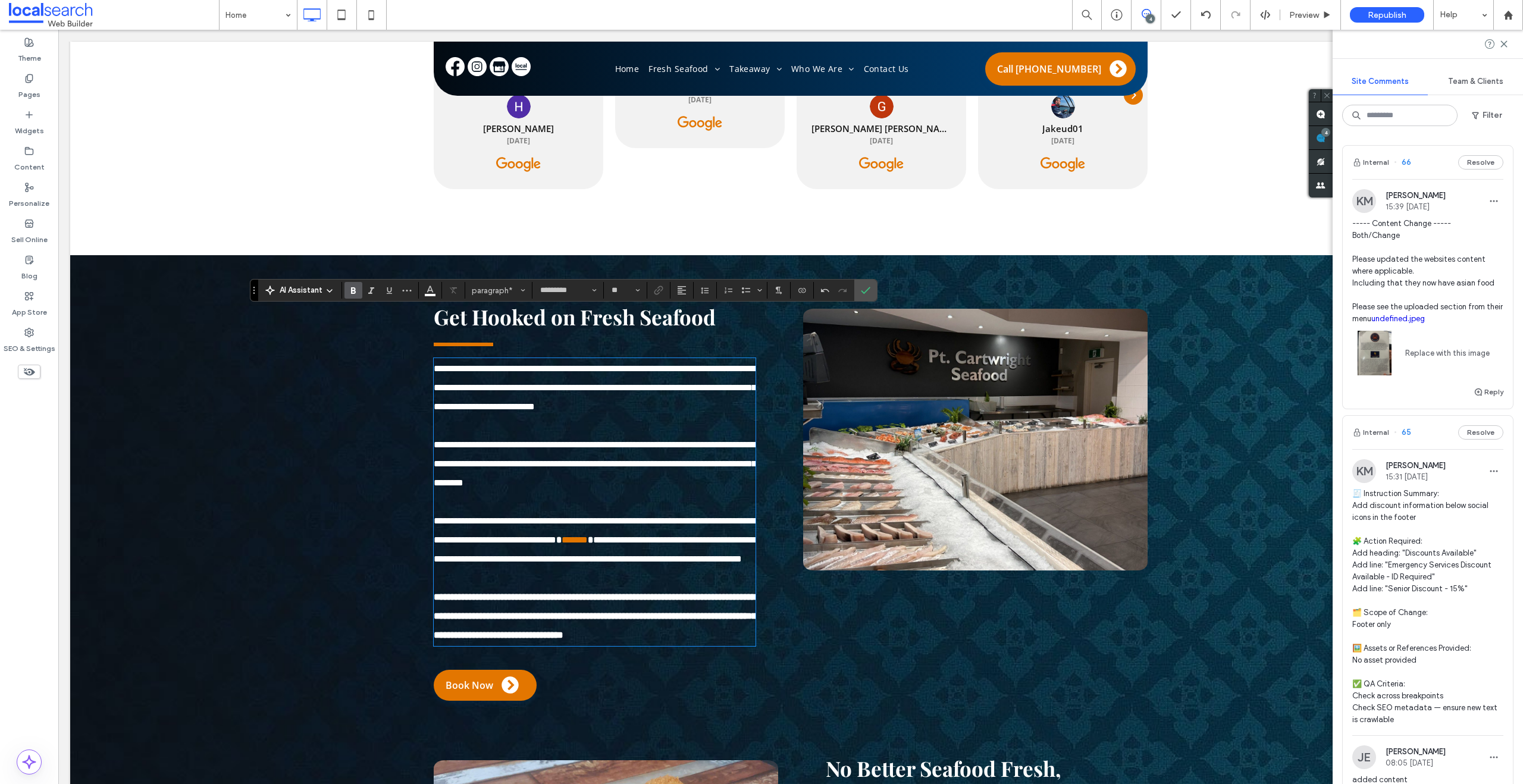
click at [540, 624] on span "**********" at bounding box center [594, 615] width 322 height 47
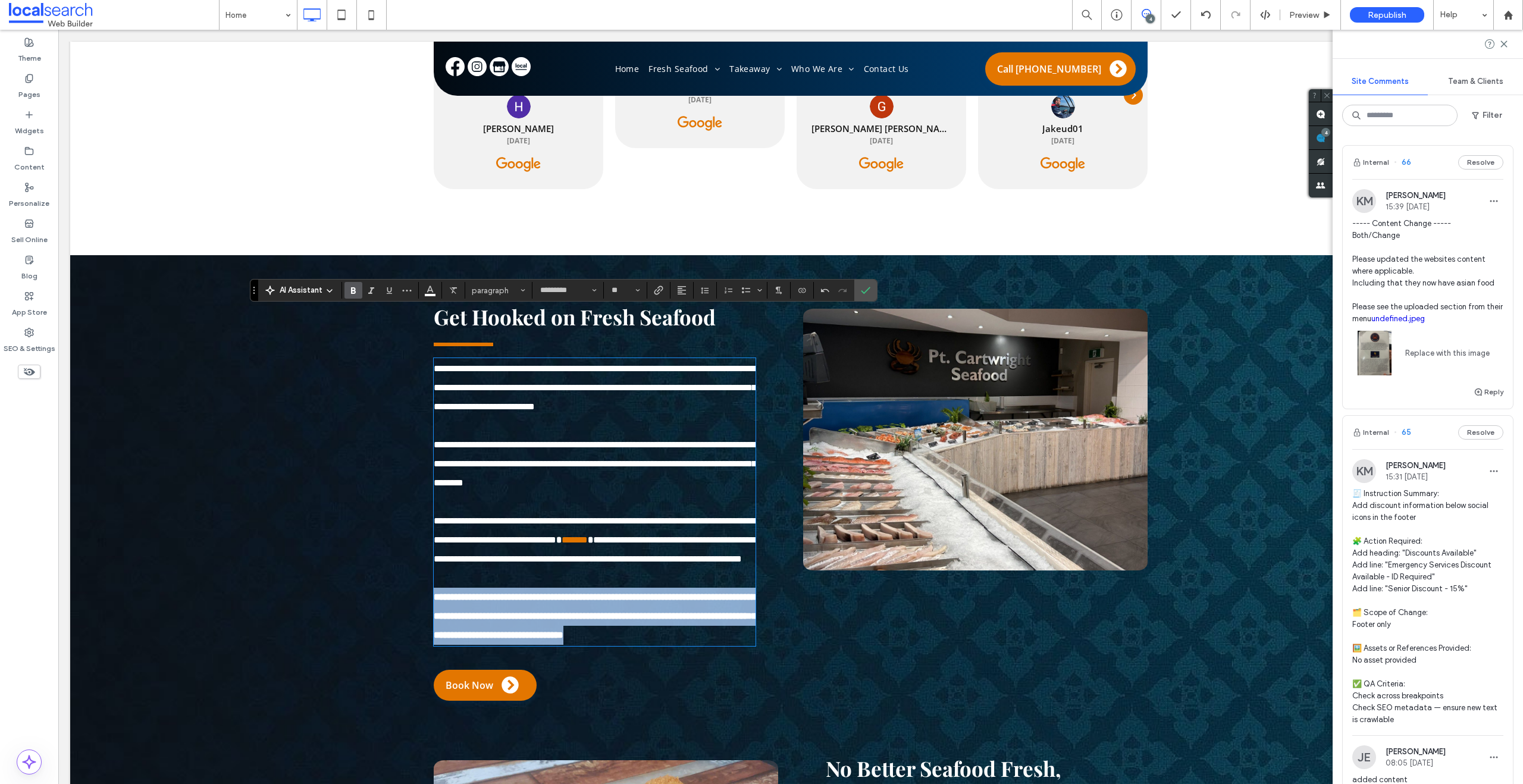
click at [540, 624] on span "**********" at bounding box center [594, 615] width 322 height 47
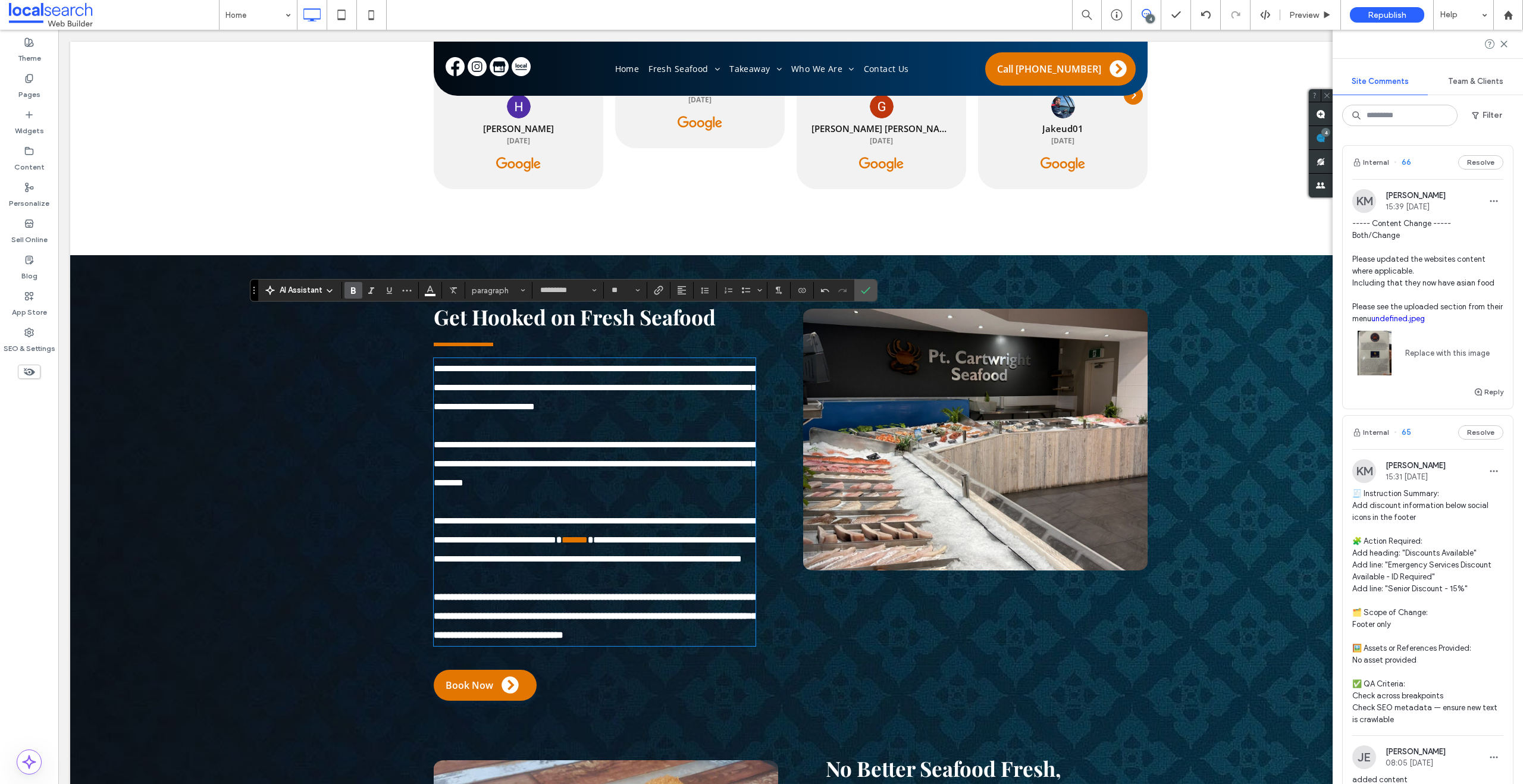
click at [497, 568] on p "**********" at bounding box center [594, 540] width 322 height 57
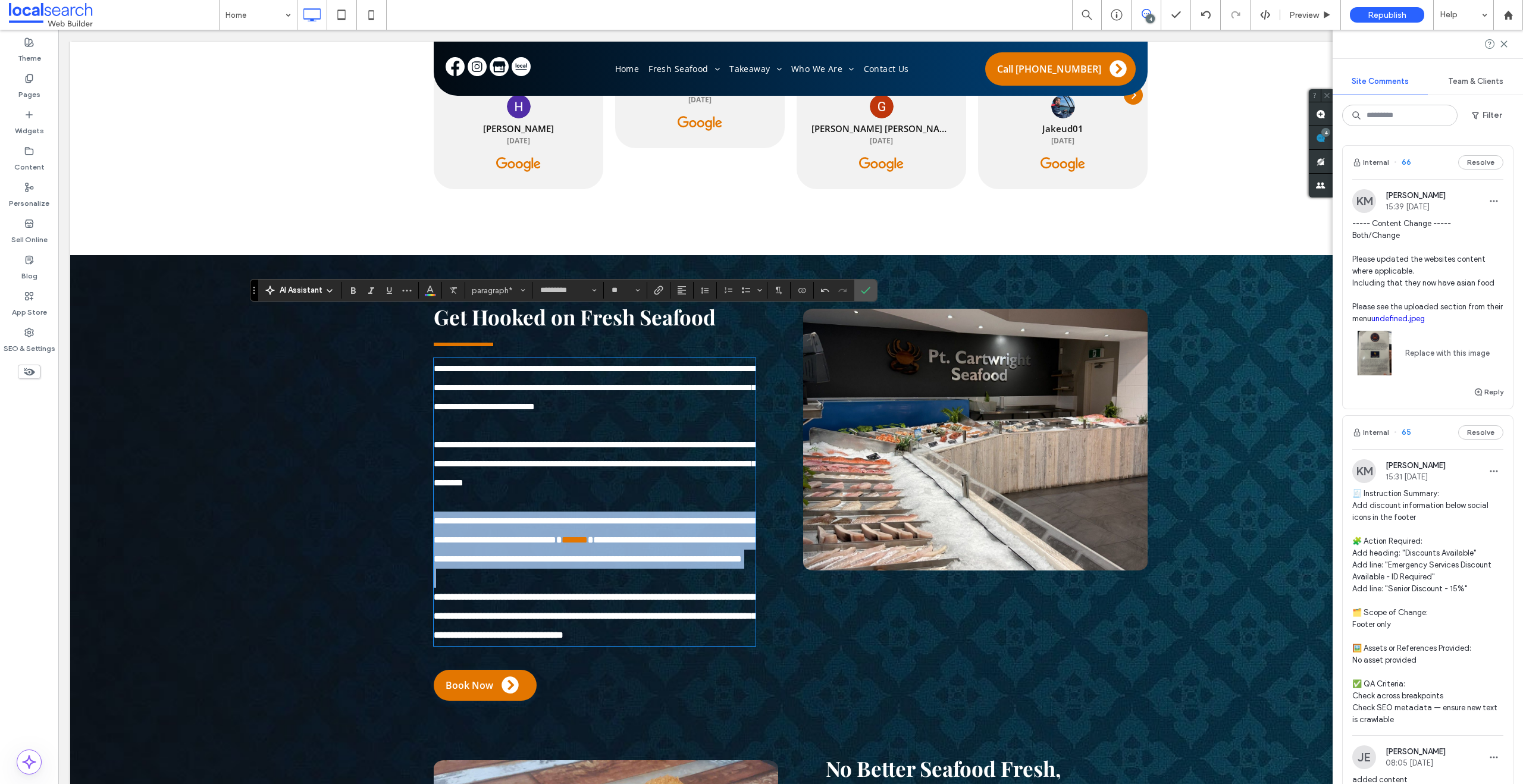
click at [497, 568] on p "**********" at bounding box center [594, 540] width 322 height 57
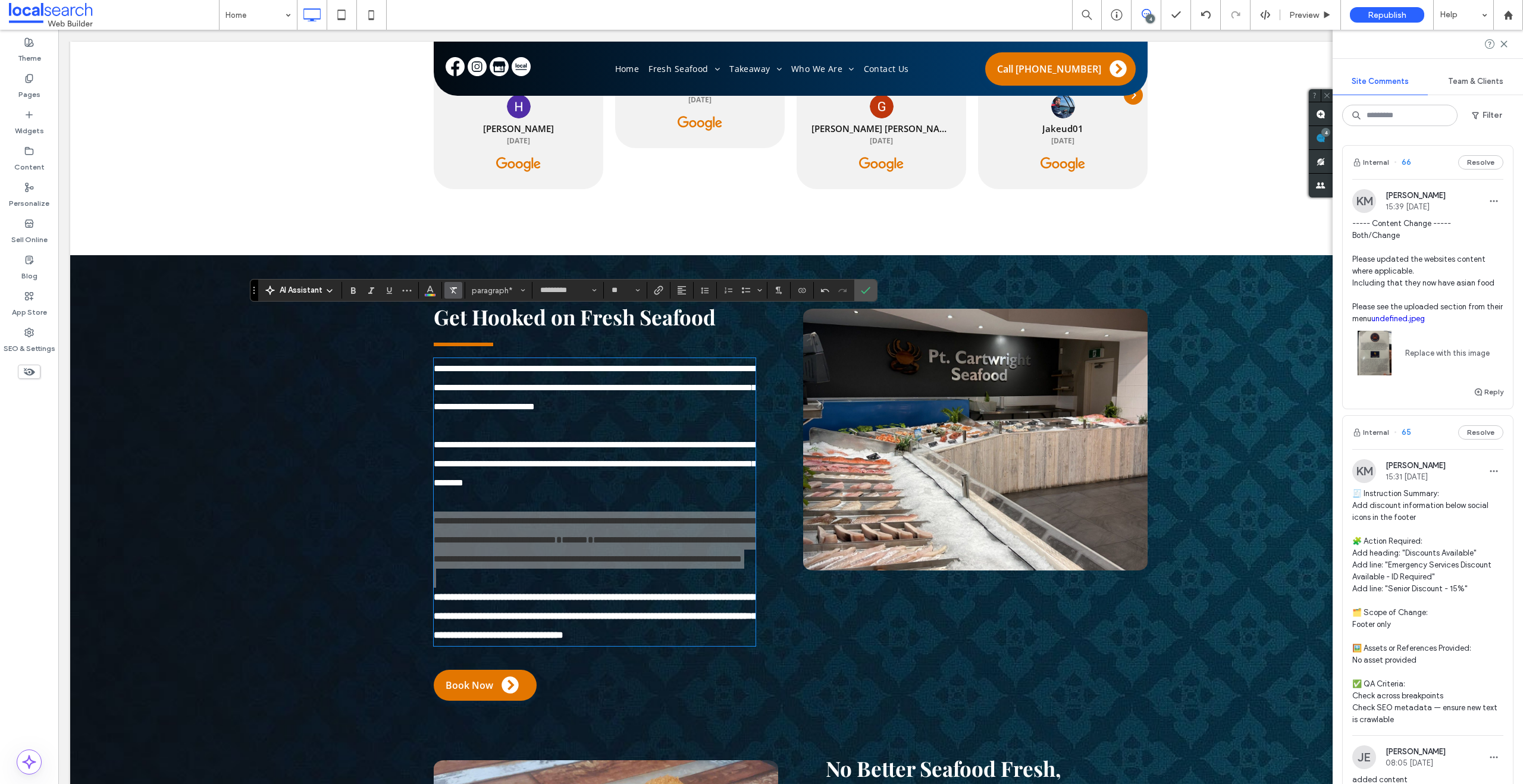
click at [454, 290] on icon "Clear Format" at bounding box center [453, 290] width 9 height 9
click at [454, 294] on icon "Clear Format" at bounding box center [453, 290] width 9 height 9
click at [354, 295] on span "Bold" at bounding box center [353, 291] width 9 height 16
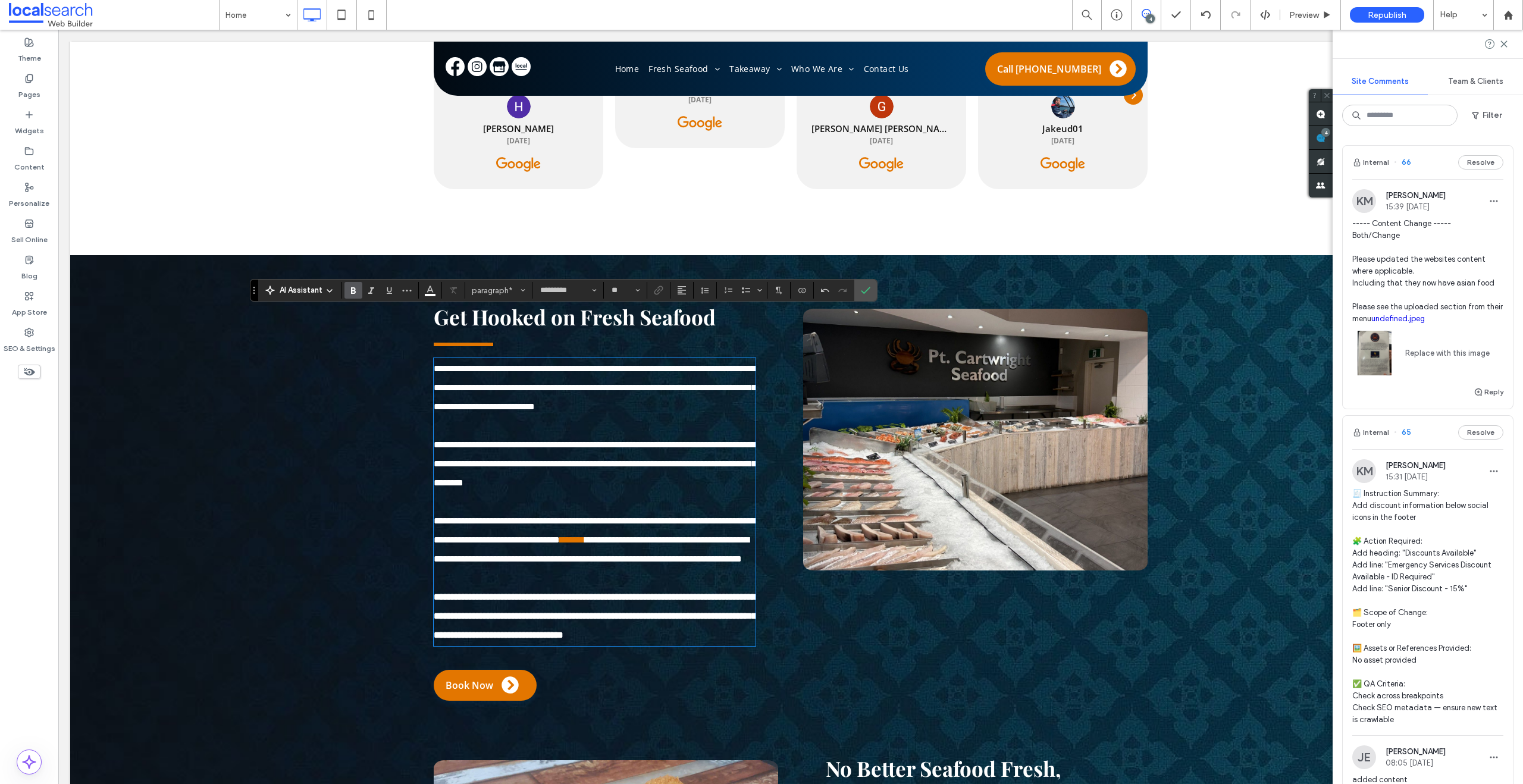
click at [540, 628] on span "**********" at bounding box center [594, 615] width 322 height 47
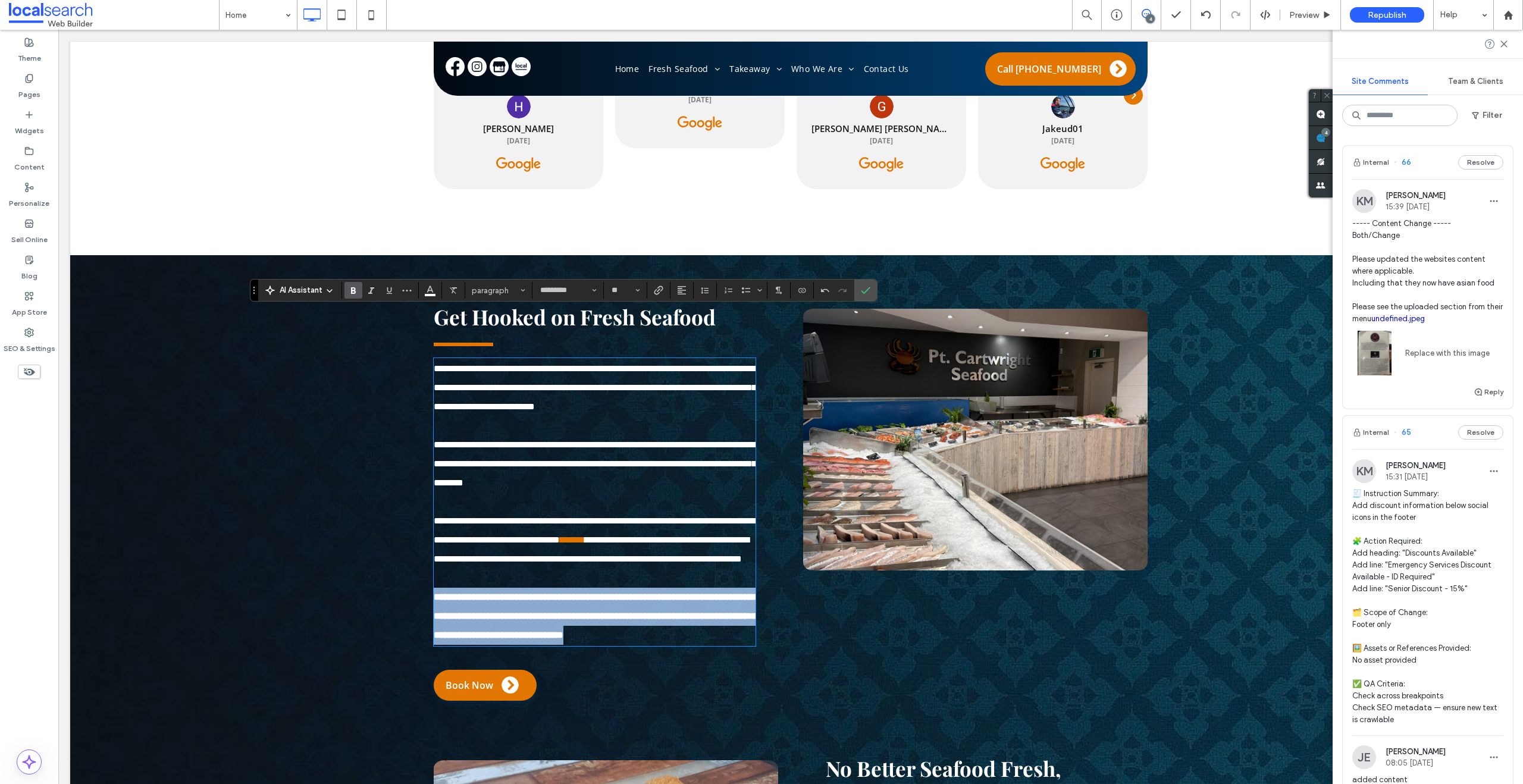
click at [540, 628] on span "**********" at bounding box center [594, 615] width 322 height 47
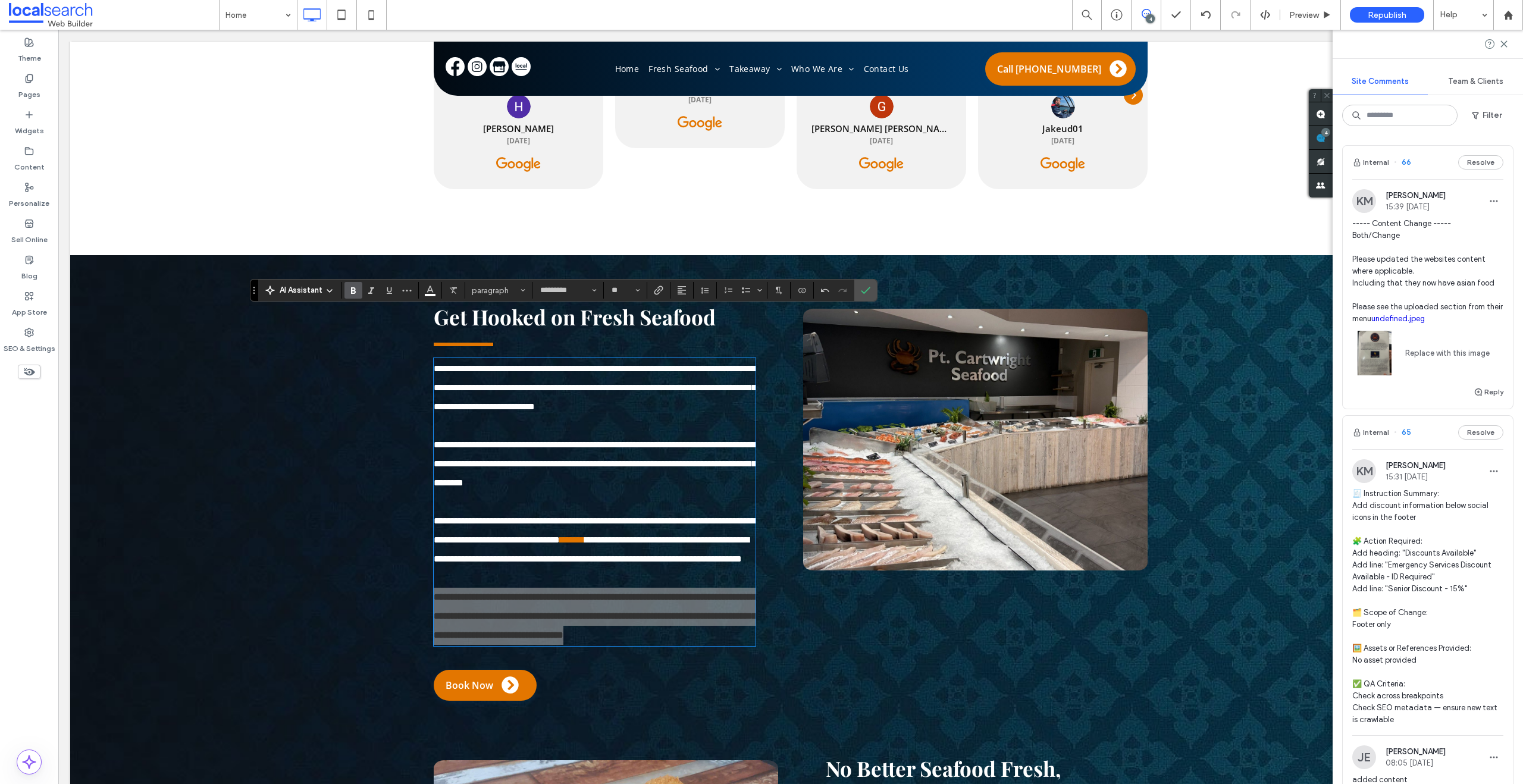
click at [352, 286] on icon "Bold" at bounding box center [353, 290] width 9 height 9
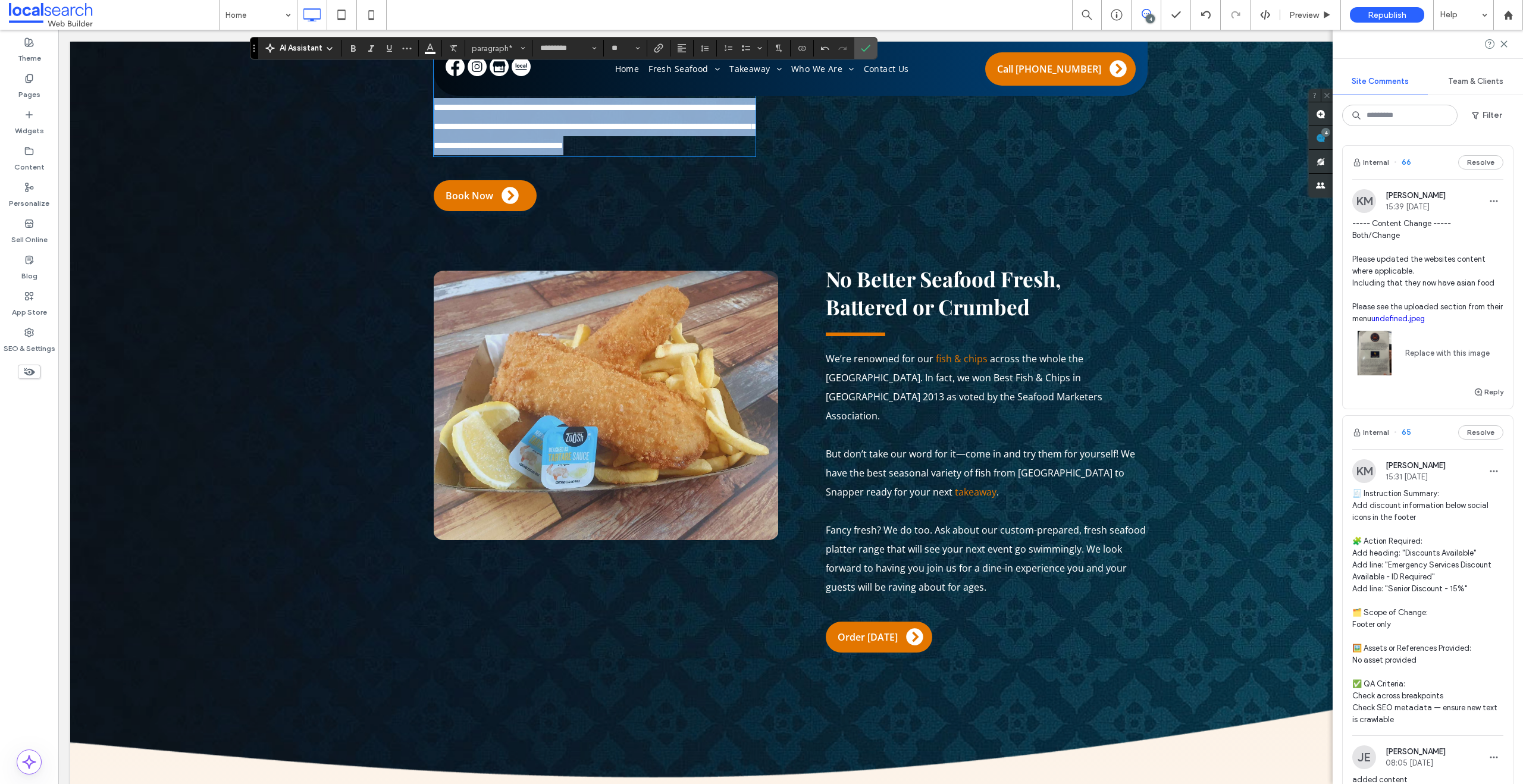
scroll to position [1628, 0]
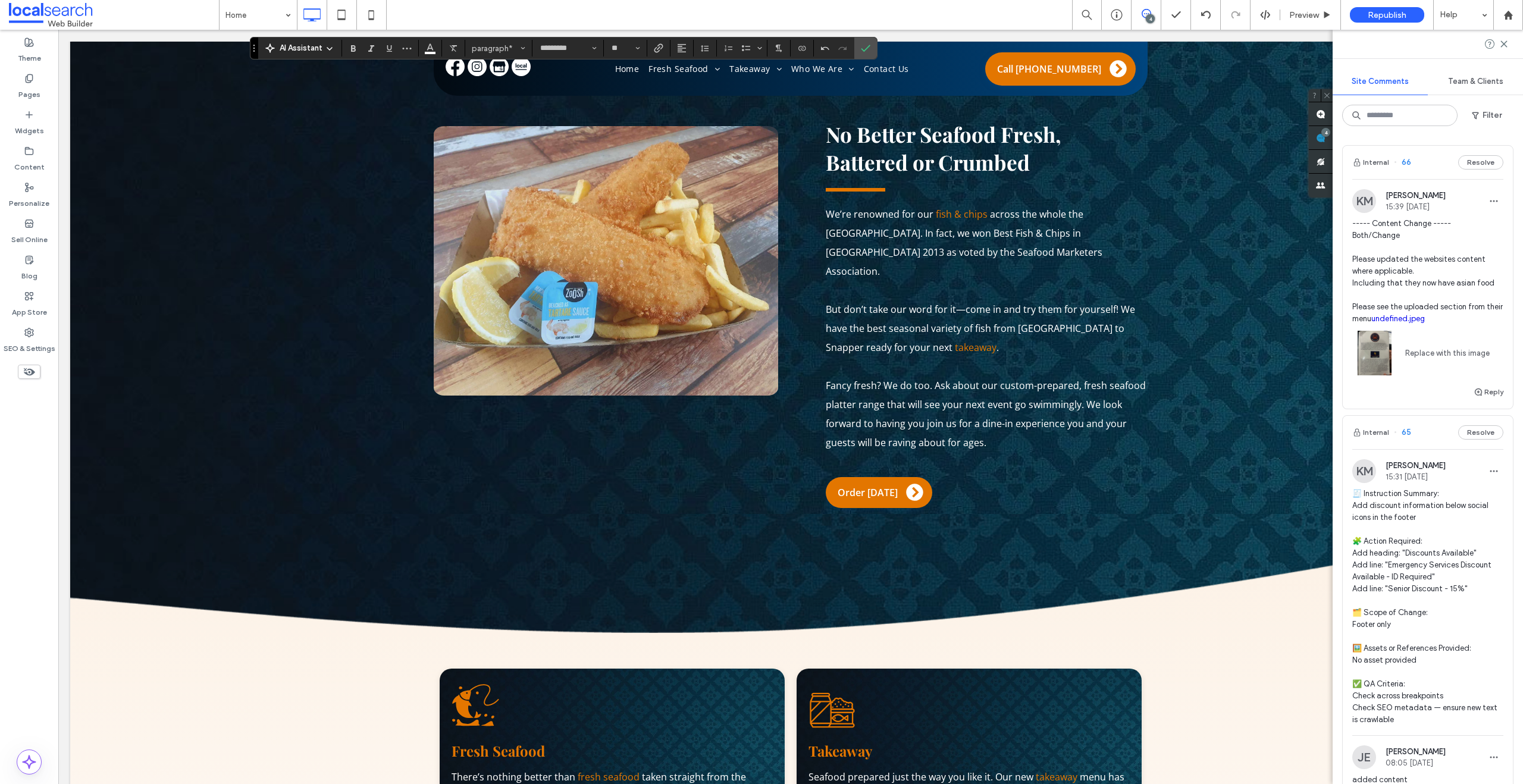
click at [1081, 421] on p "Fancy fresh? We do too. Ask about our custom-prepared, fresh seafood platter ra…" at bounding box center [987, 414] width 322 height 76
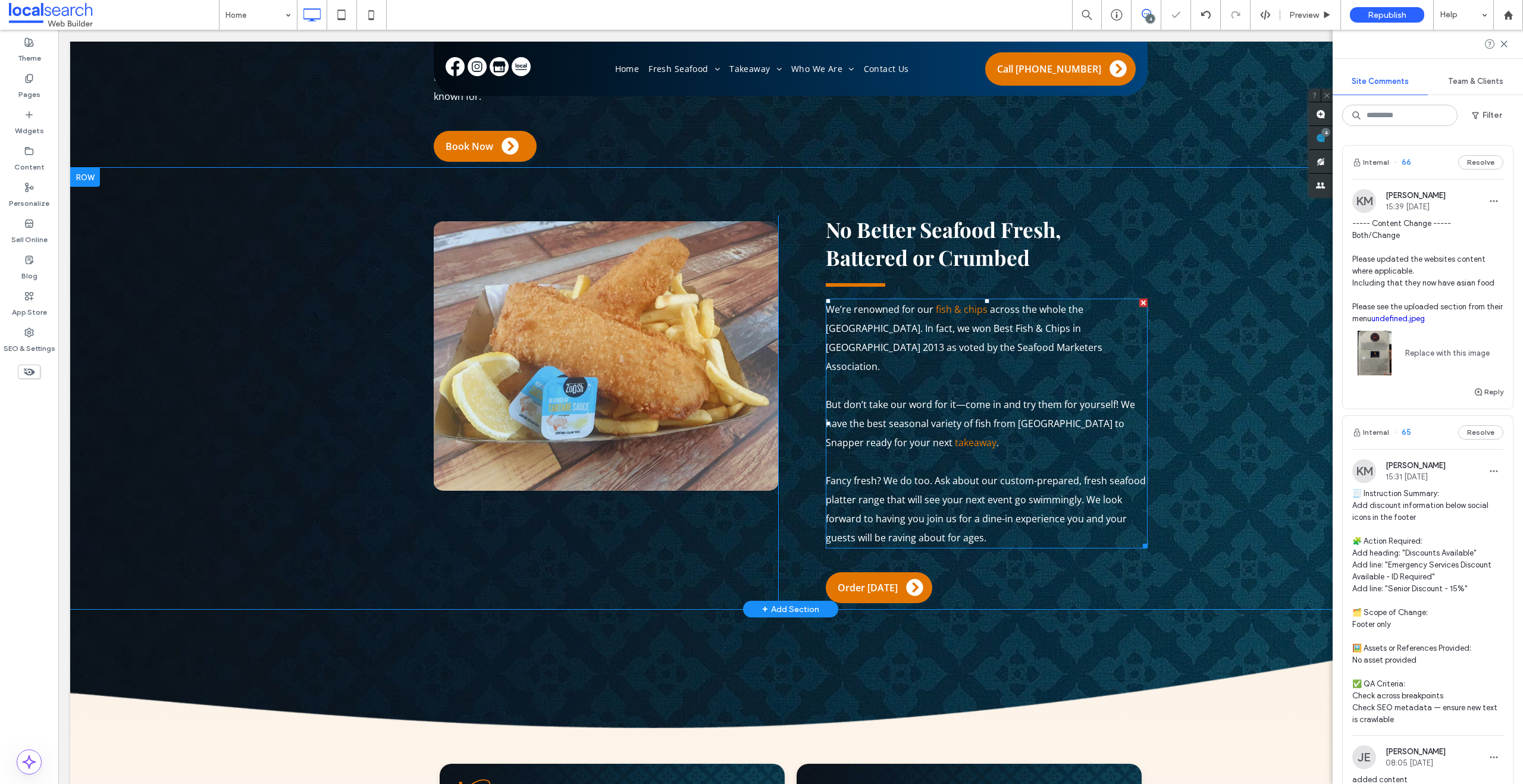
click at [1081, 471] on p "Fancy fresh? We do too. Ask about our custom-prepared, fresh seafood platter ra…" at bounding box center [987, 509] width 322 height 76
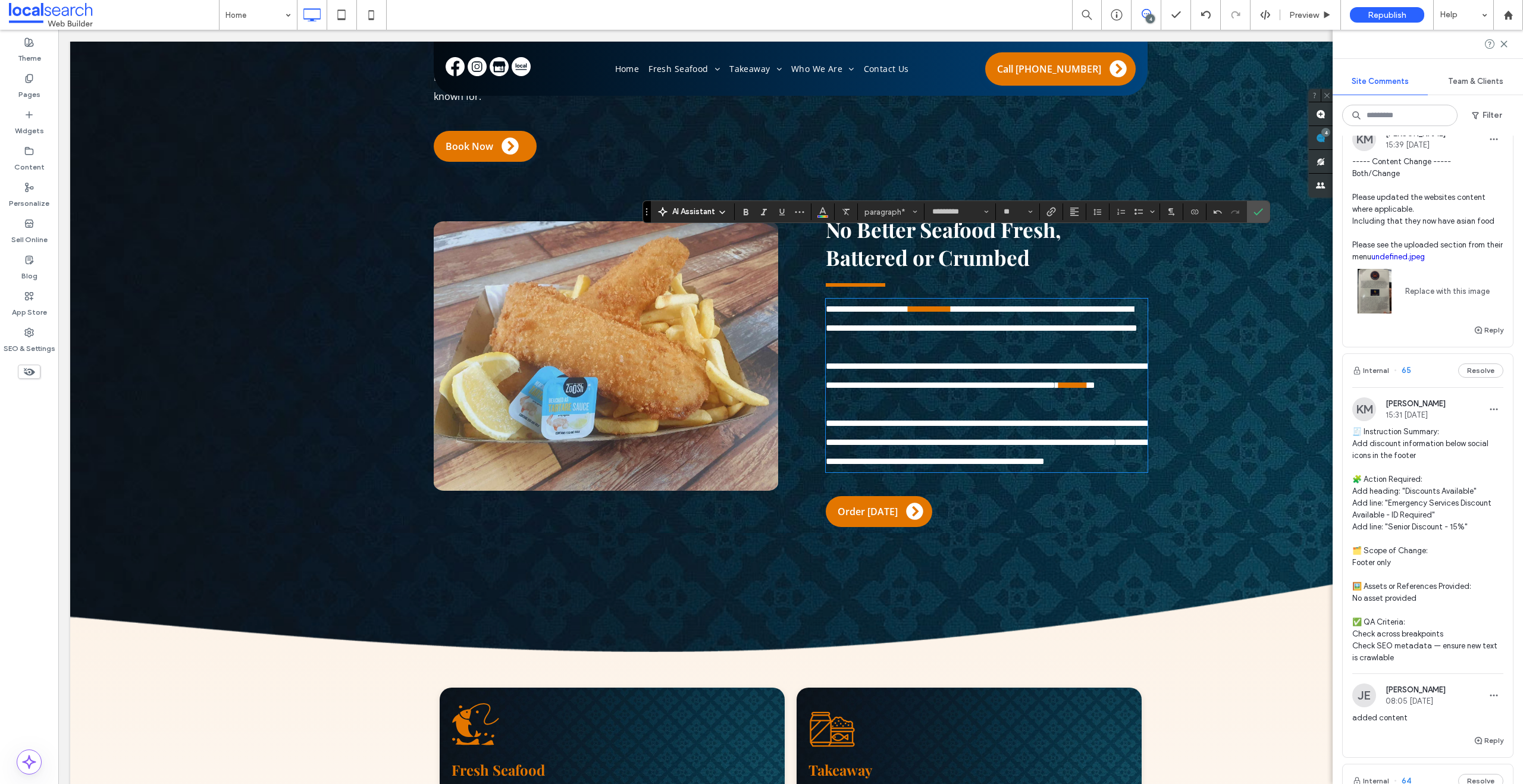
scroll to position [0, 0]
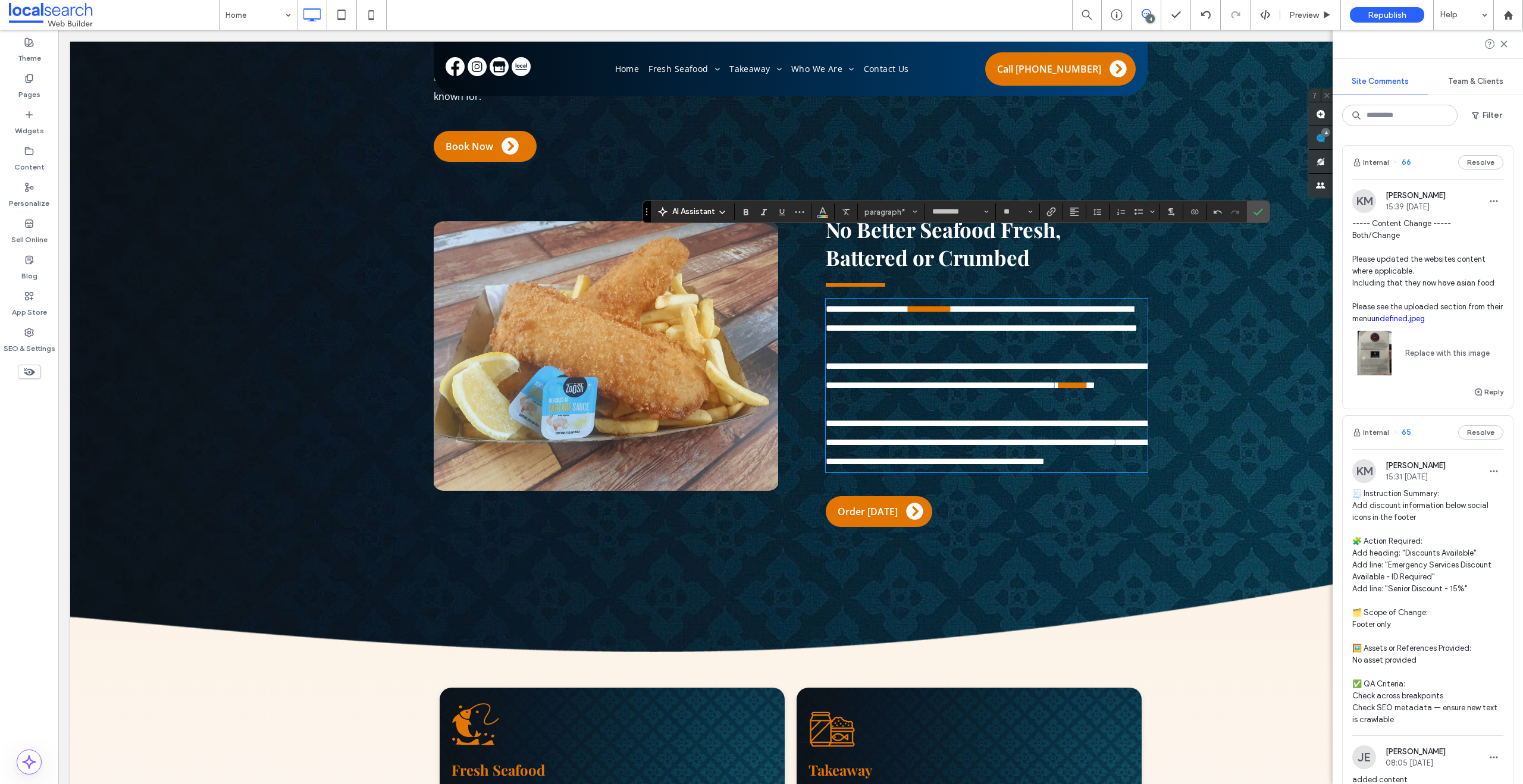
click at [883, 362] on span "**********" at bounding box center [987, 375] width 322 height 28
click at [862, 356] on p "**********" at bounding box center [987, 375] width 322 height 38
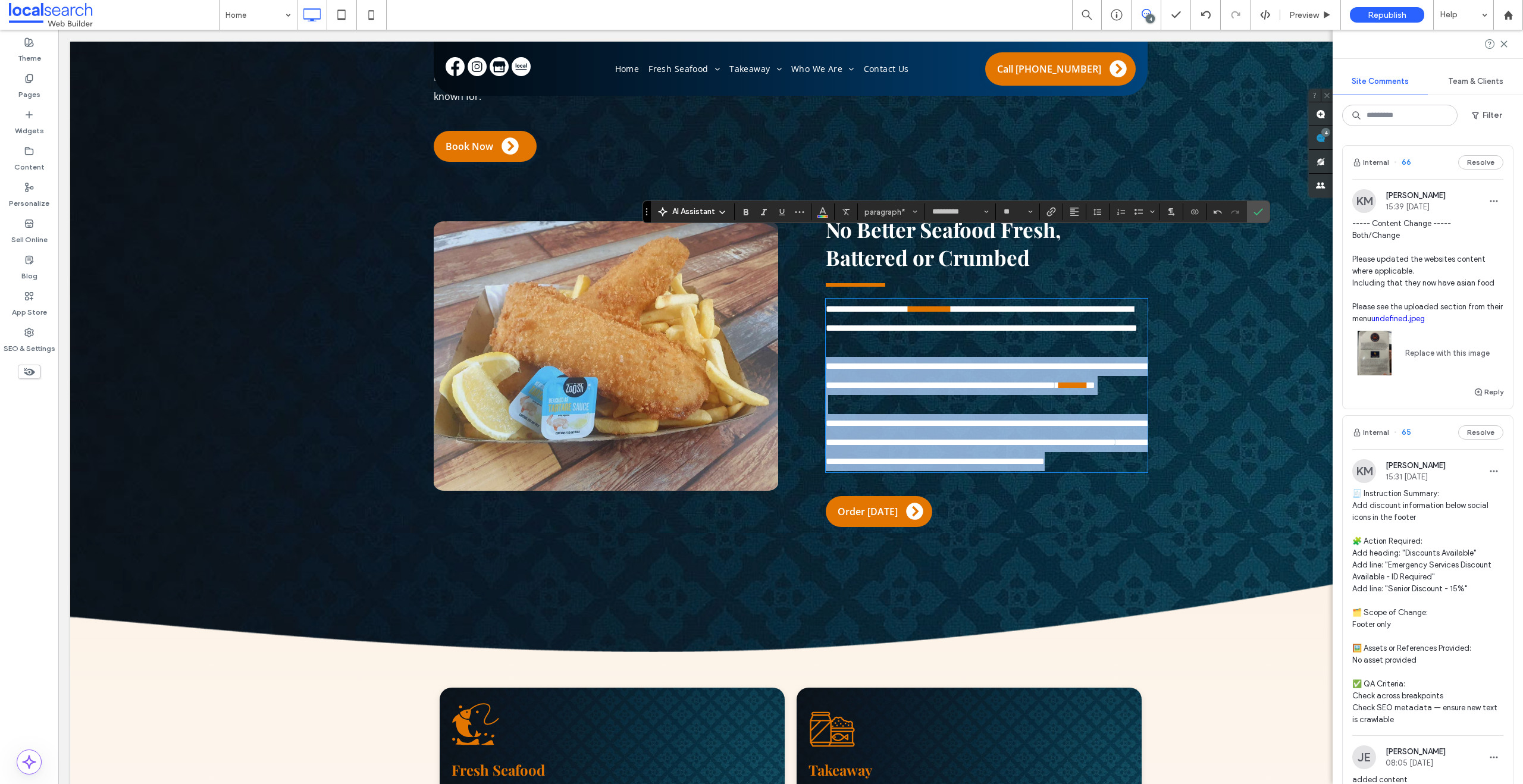
drag, startPoint x: 824, startPoint y: 318, endPoint x: 1120, endPoint y: 457, distance: 327.0
click at [1120, 457] on div "**********" at bounding box center [987, 385] width 322 height 171
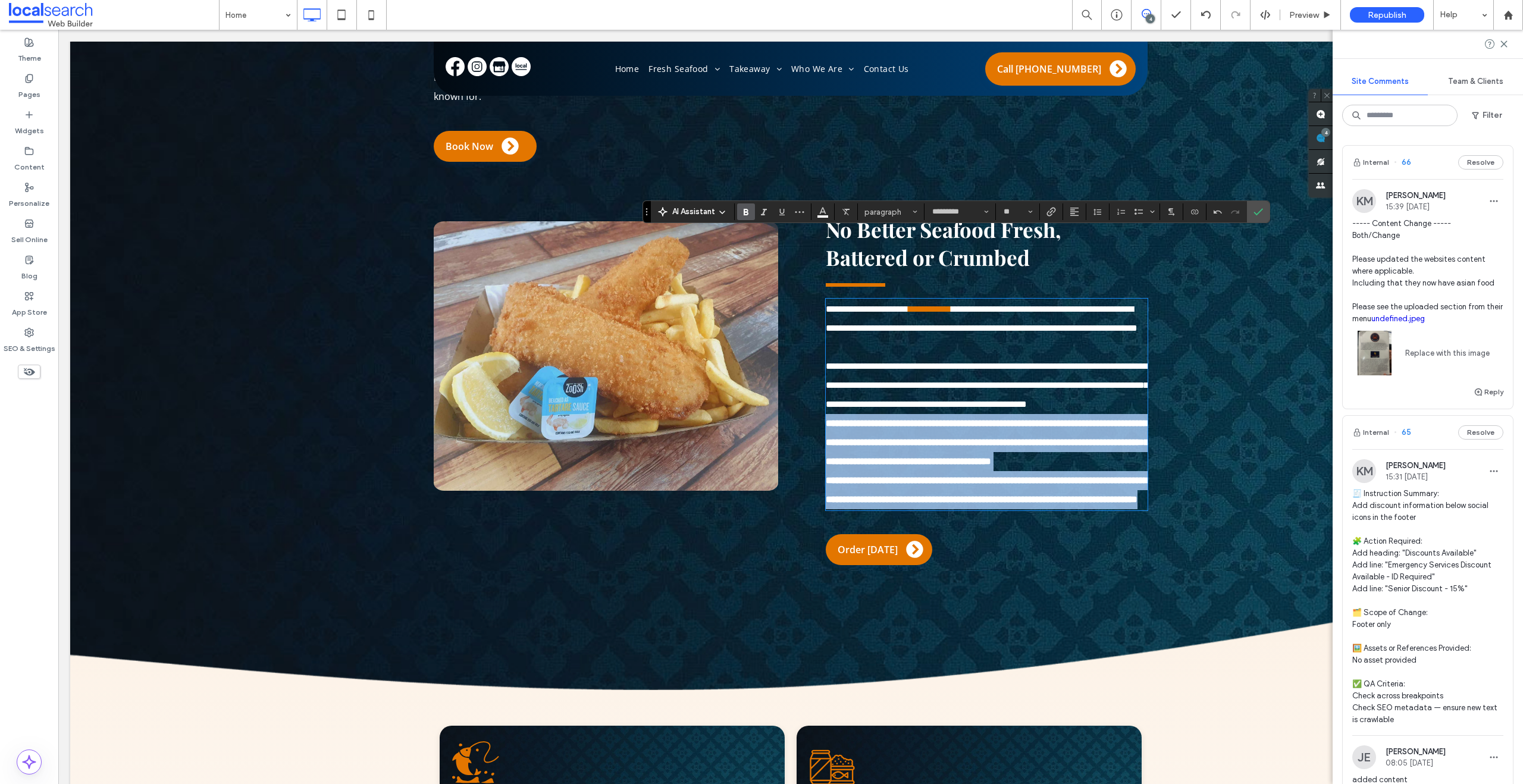
drag, startPoint x: 1049, startPoint y: 506, endPoint x: 806, endPoint y: 397, distance: 266.3
click at [806, 397] on div "**********" at bounding box center [975, 393] width 346 height 356
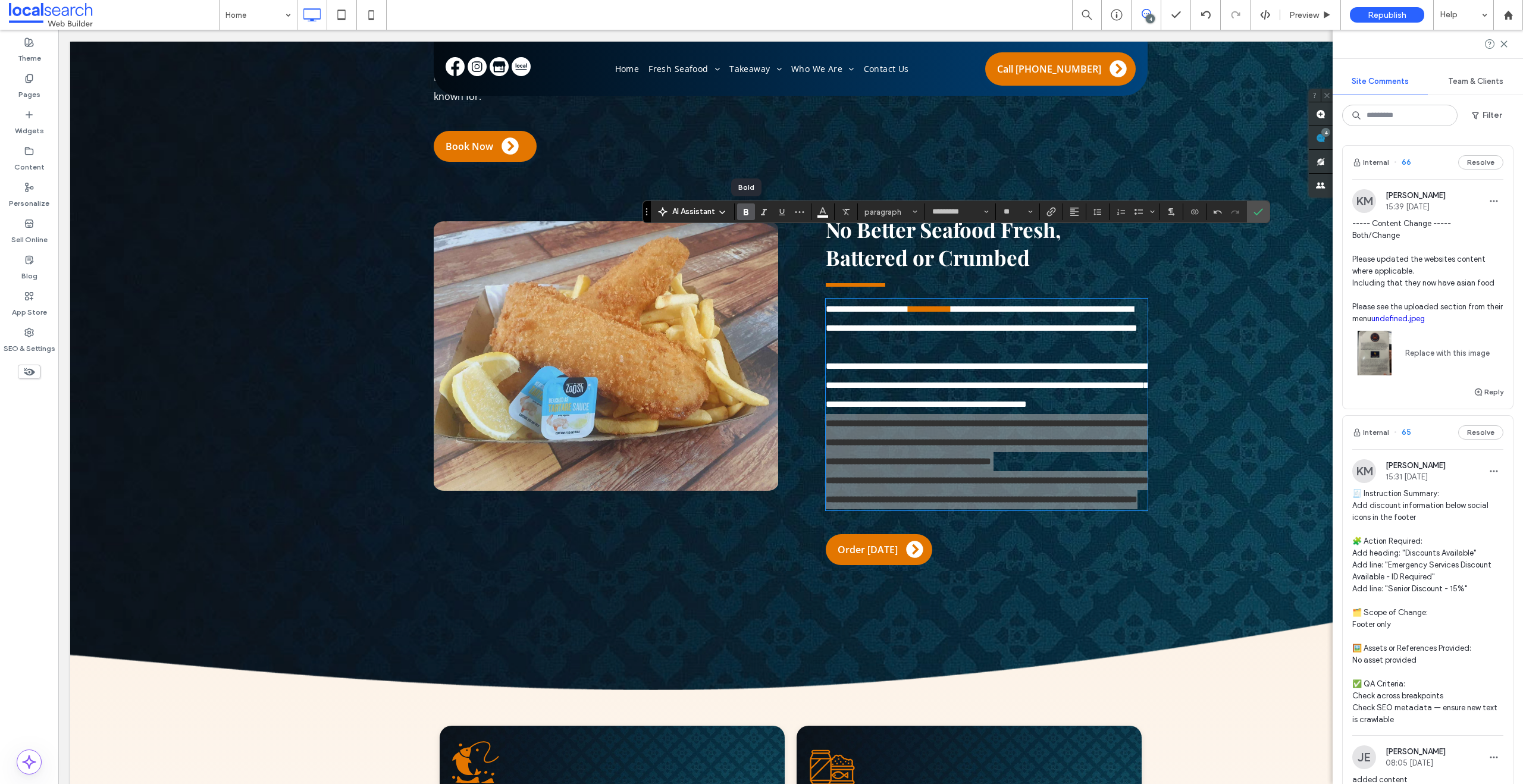
click at [741, 206] on span "Bold" at bounding box center [744, 212] width 5 height 16
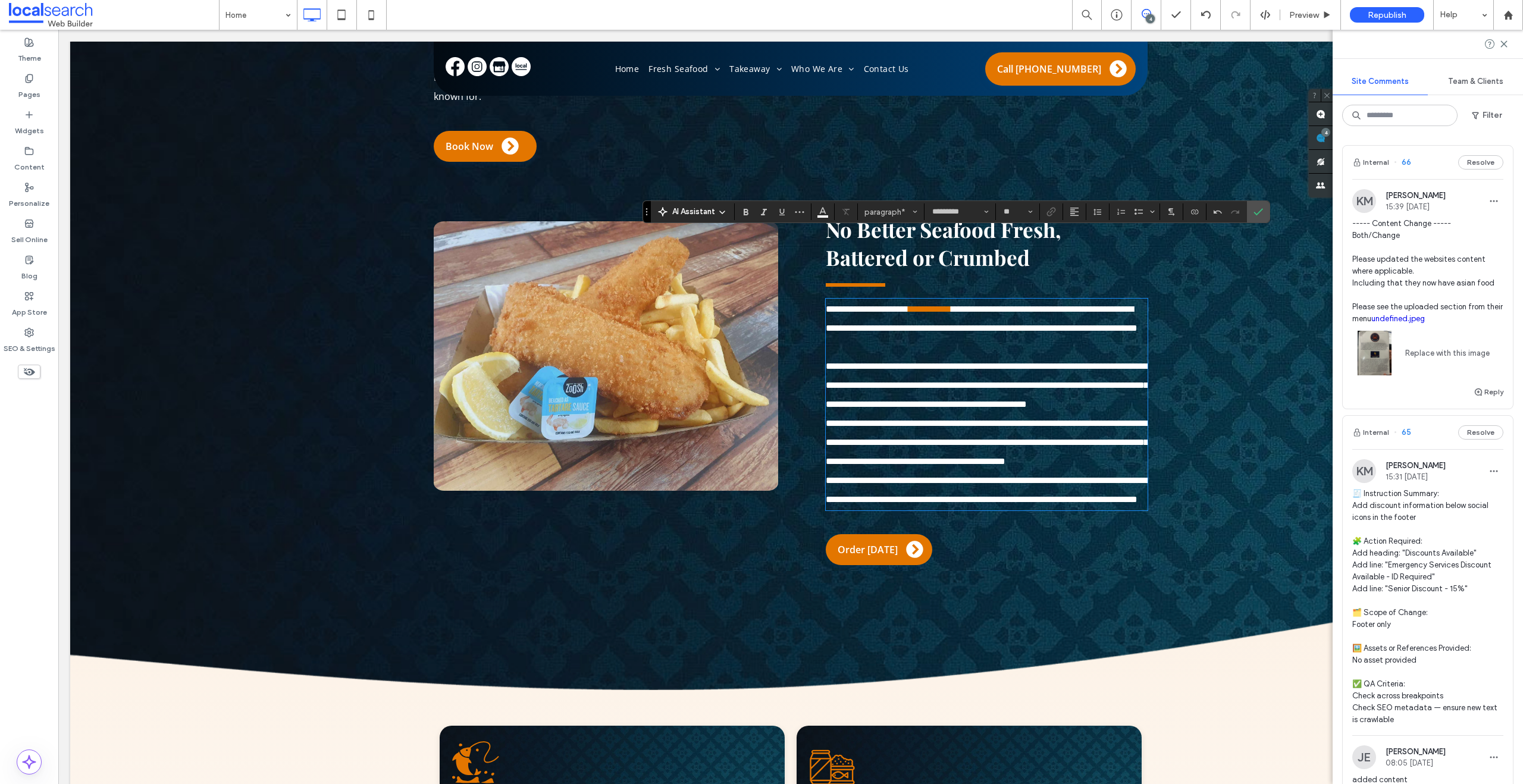
click at [980, 446] on p "**********" at bounding box center [987, 443] width 322 height 57
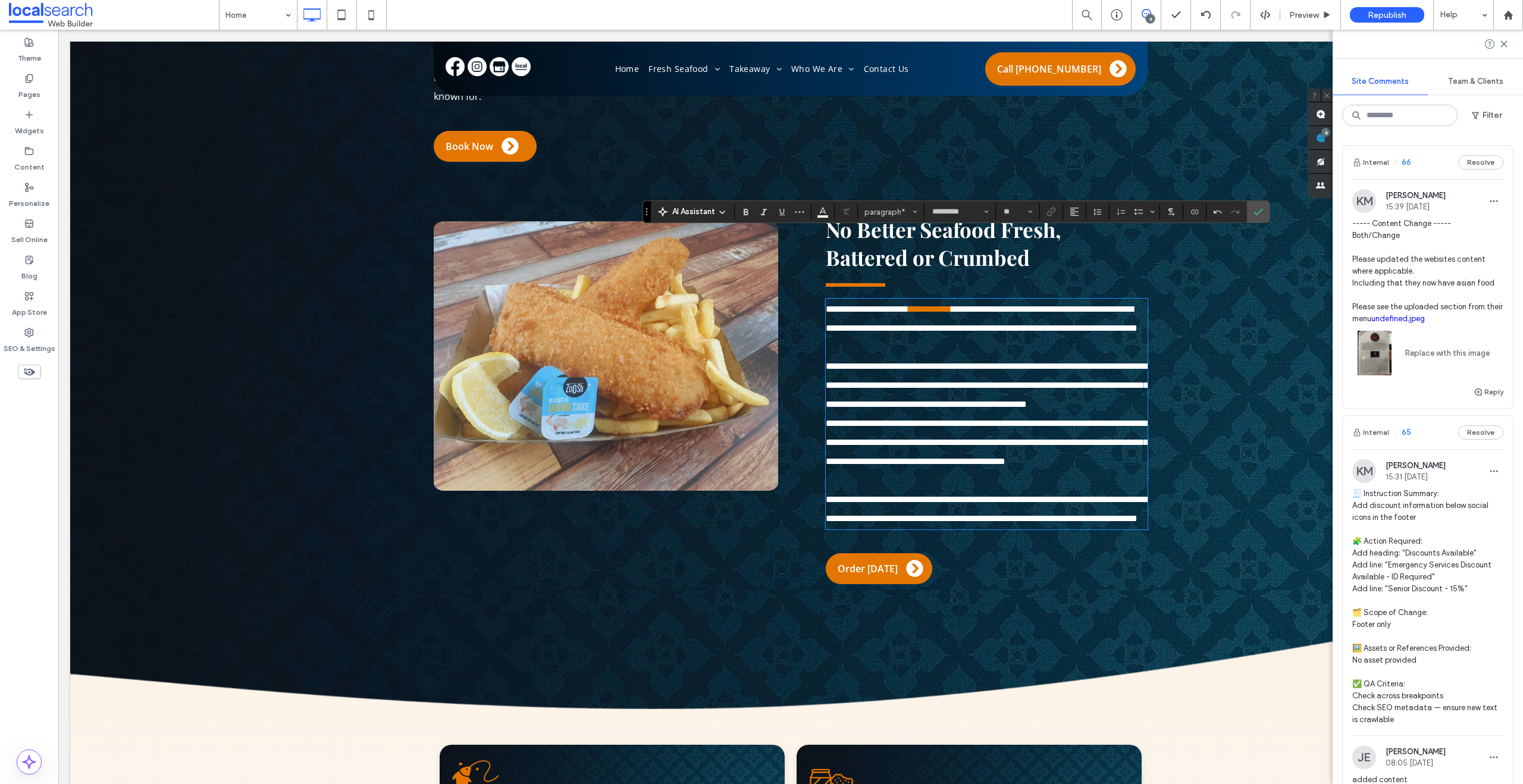
click at [987, 367] on p "**********" at bounding box center [987, 385] width 322 height 57
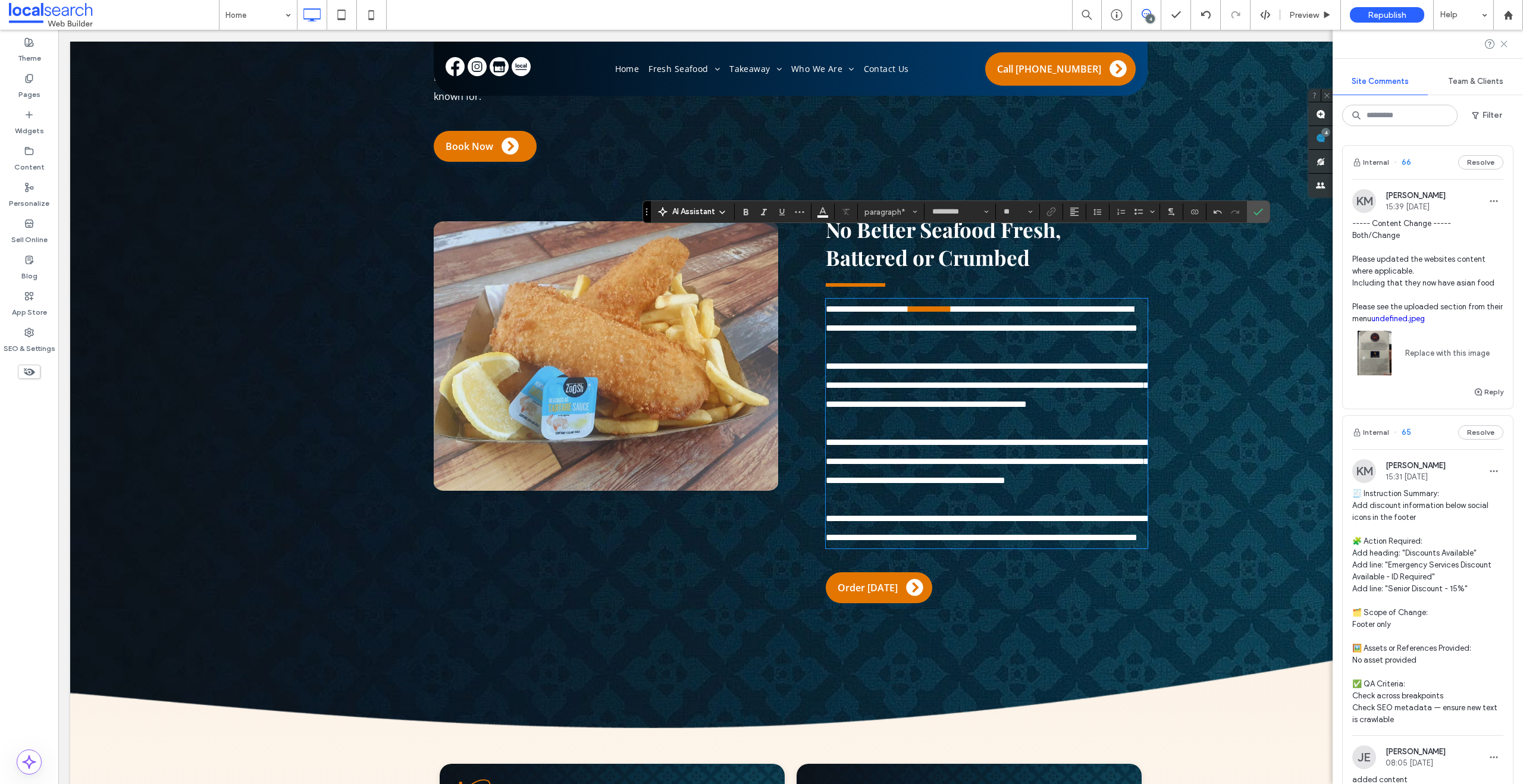
click at [1505, 41] on icon at bounding box center [1504, 44] width 9 height 9
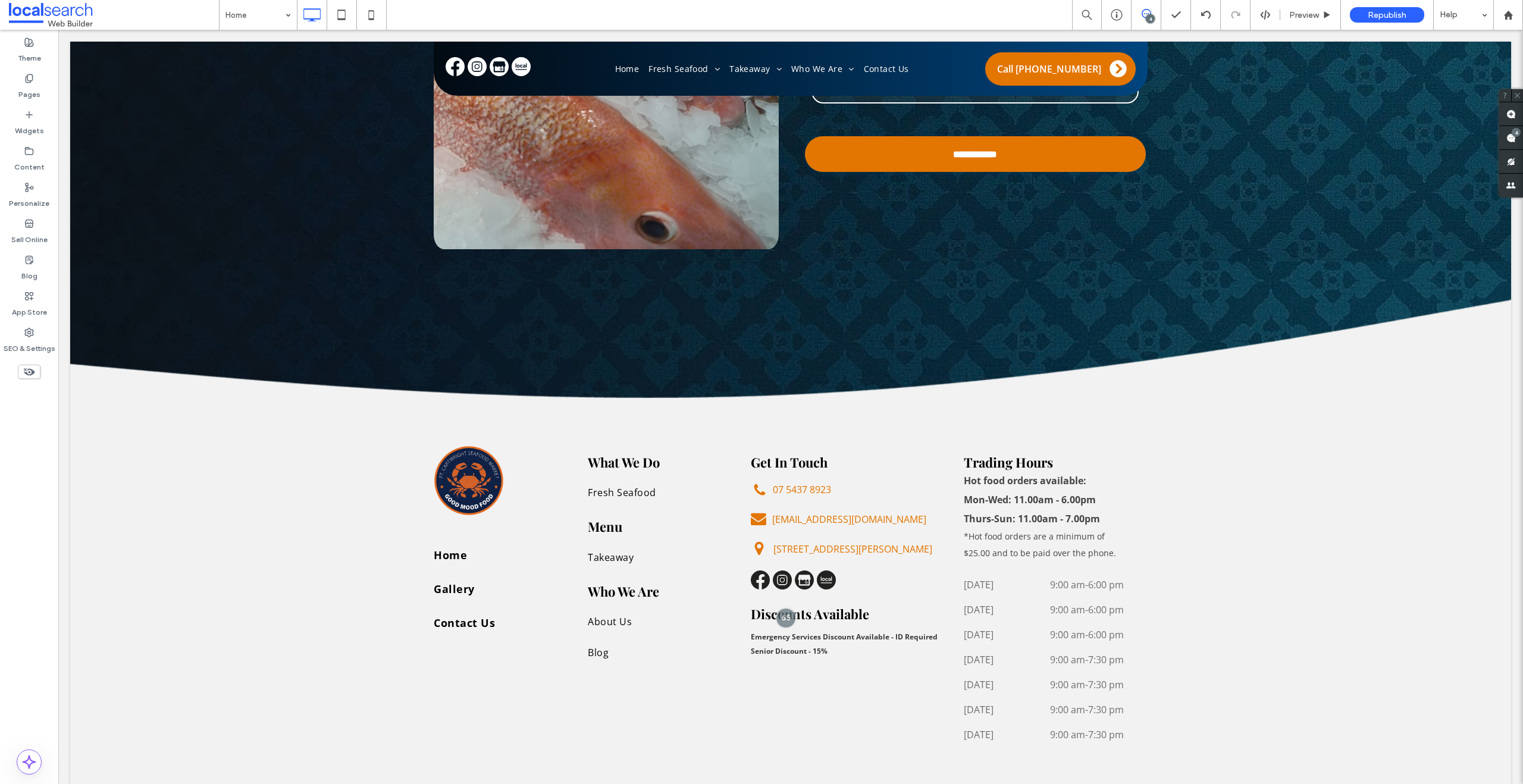
scroll to position [3416, 0]
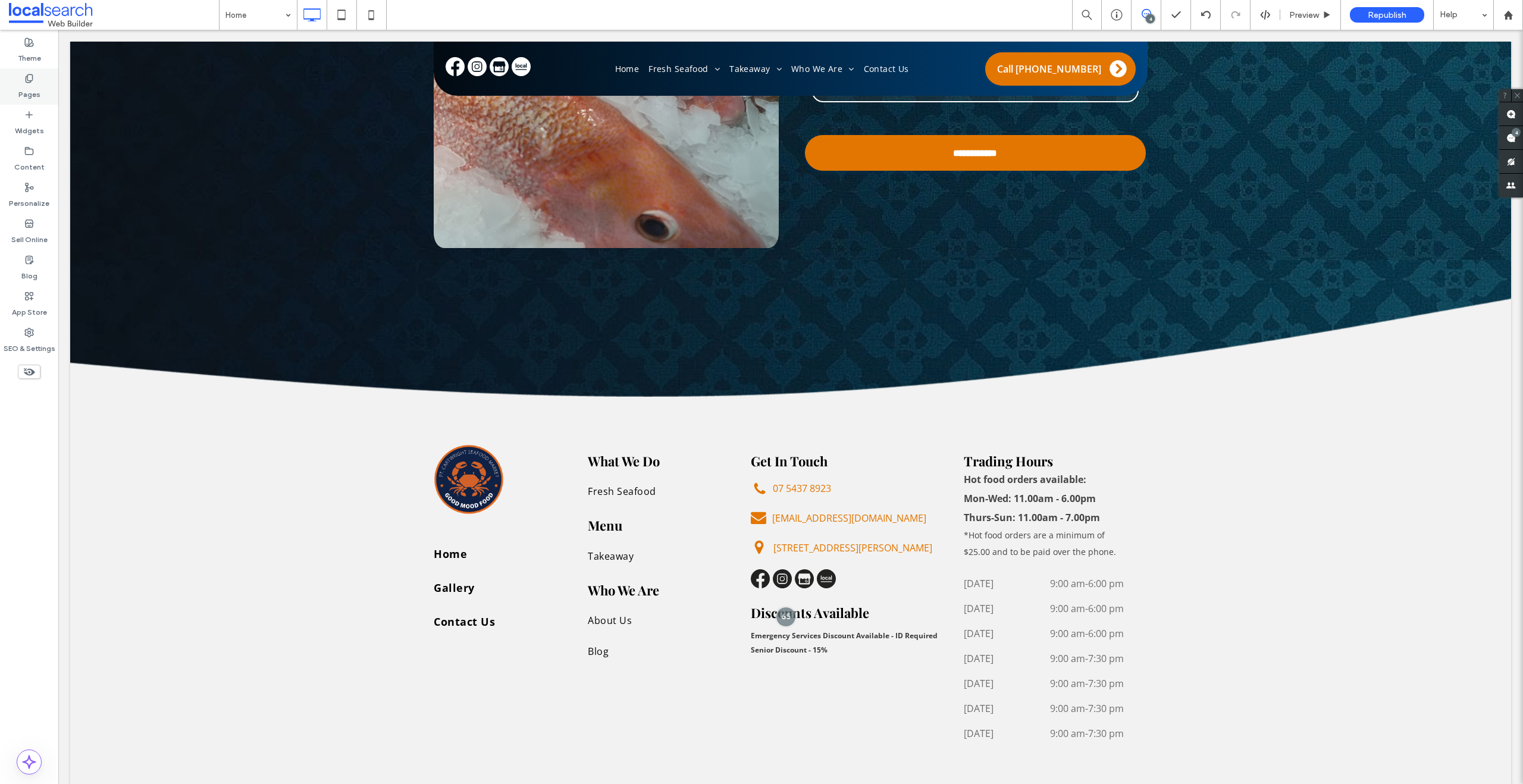
click at [33, 87] on label "Pages" at bounding box center [29, 91] width 22 height 16
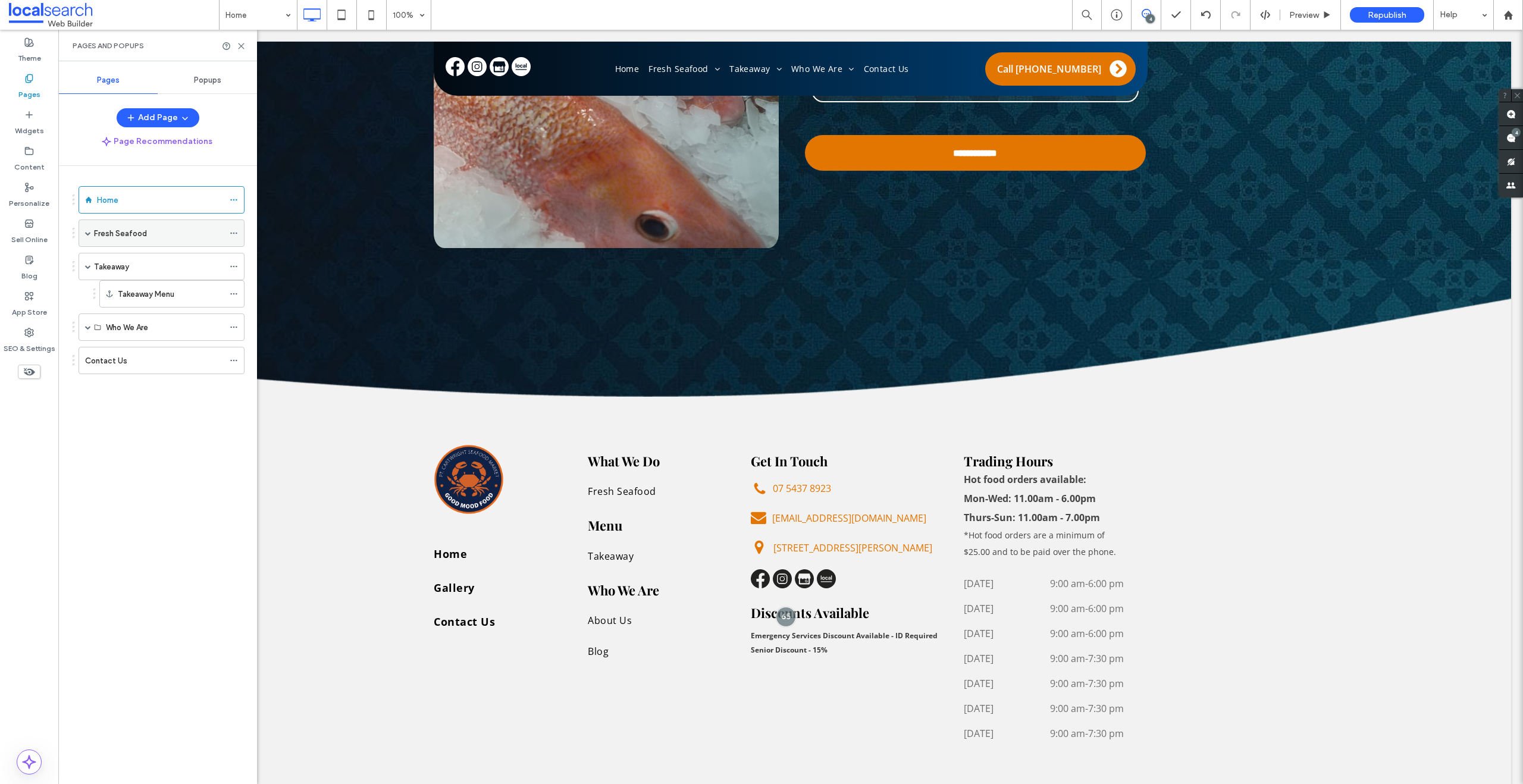
click at [103, 235] on label "Fresh Seafood" at bounding box center [121, 233] width 53 height 21
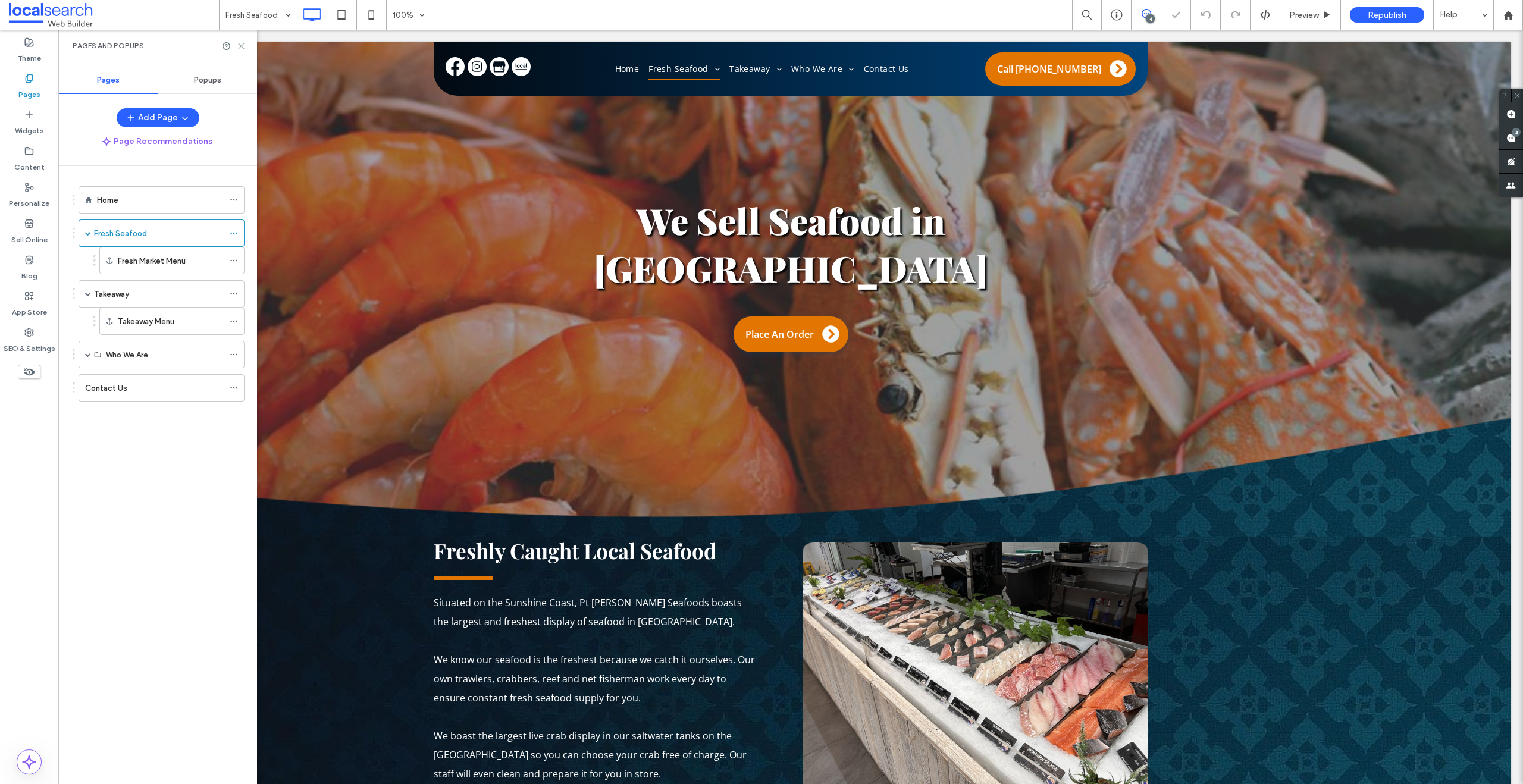
click at [242, 45] on icon at bounding box center [241, 46] width 9 height 9
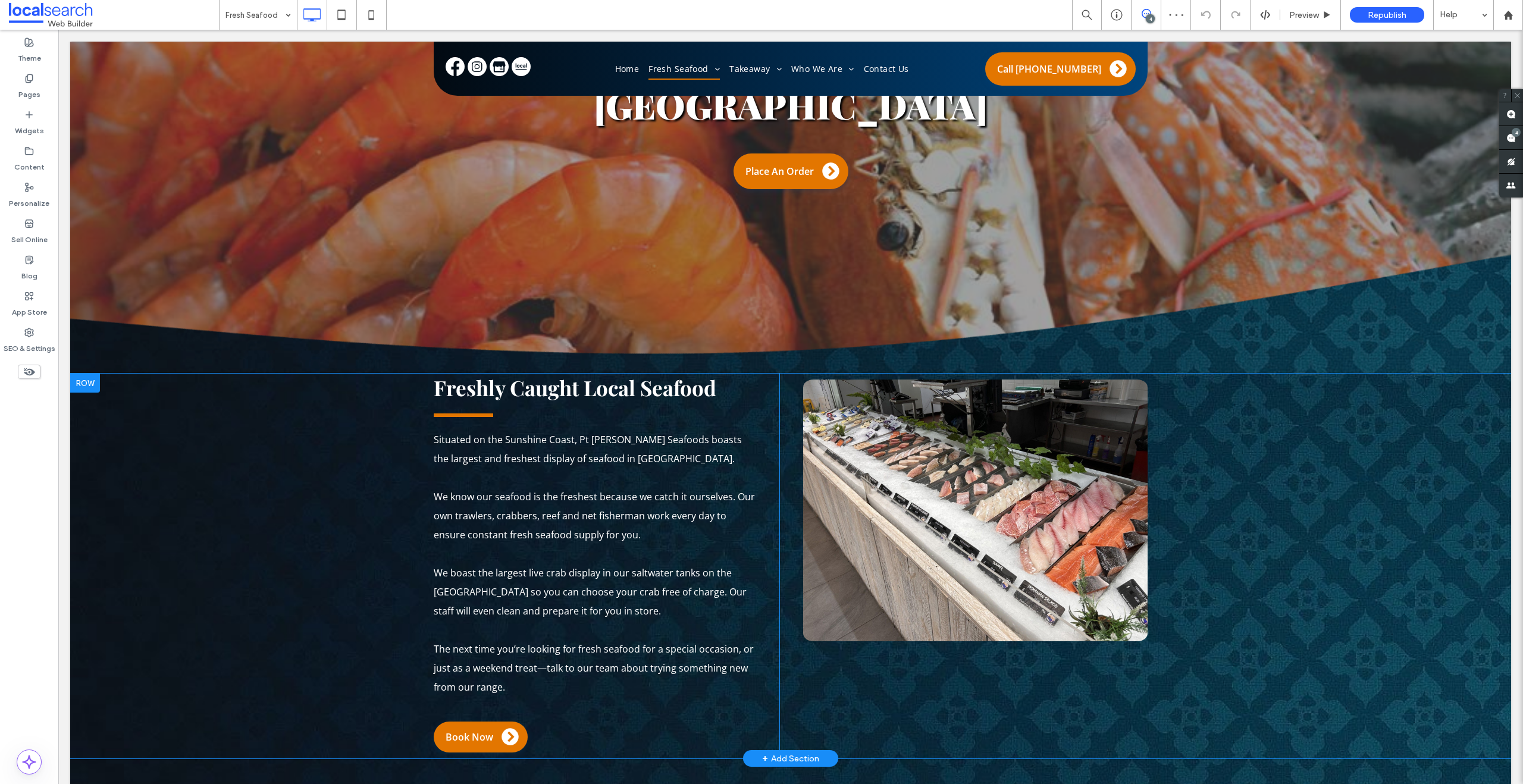
scroll to position [194, 0]
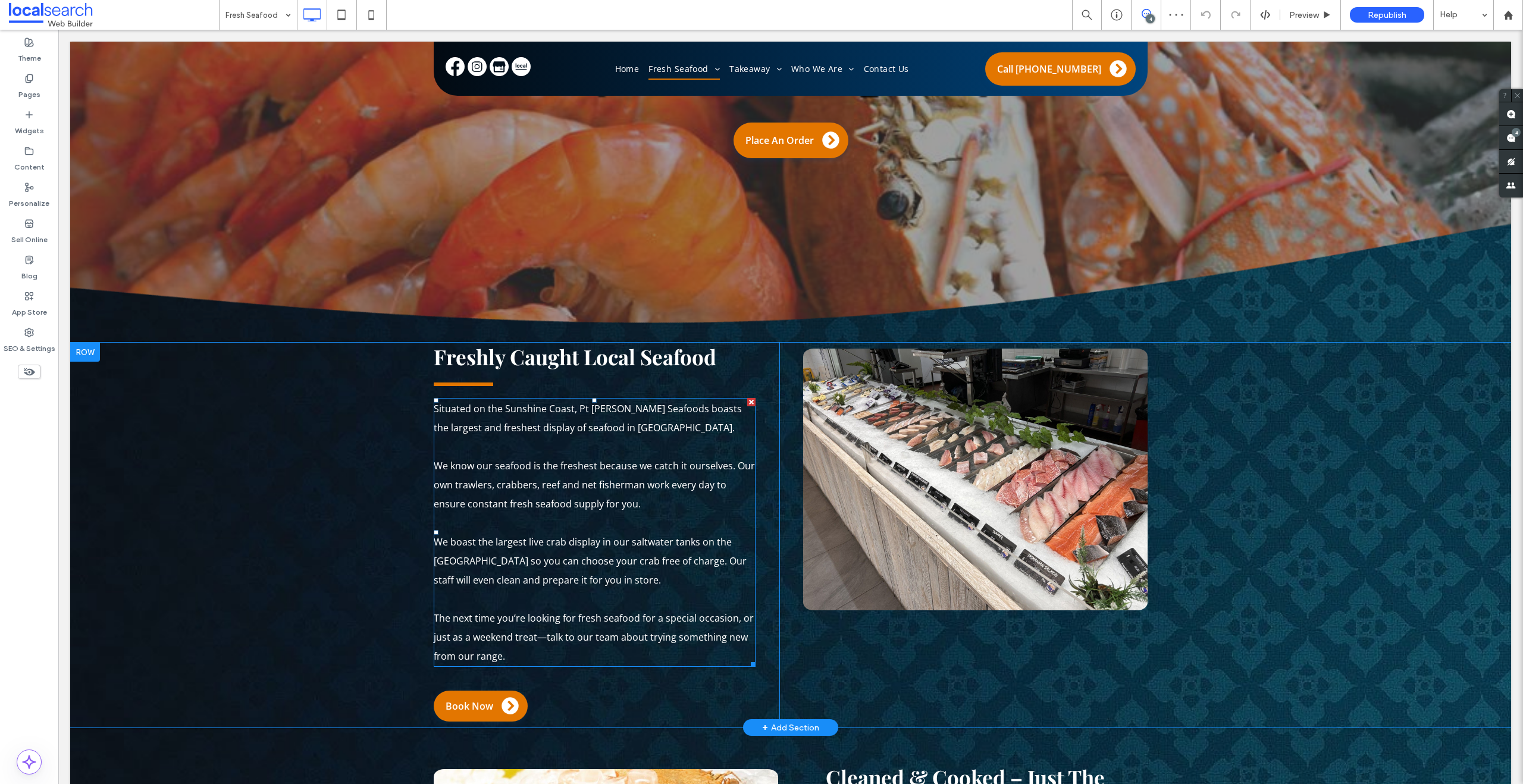
click at [576, 605] on p at bounding box center [594, 599] width 322 height 19
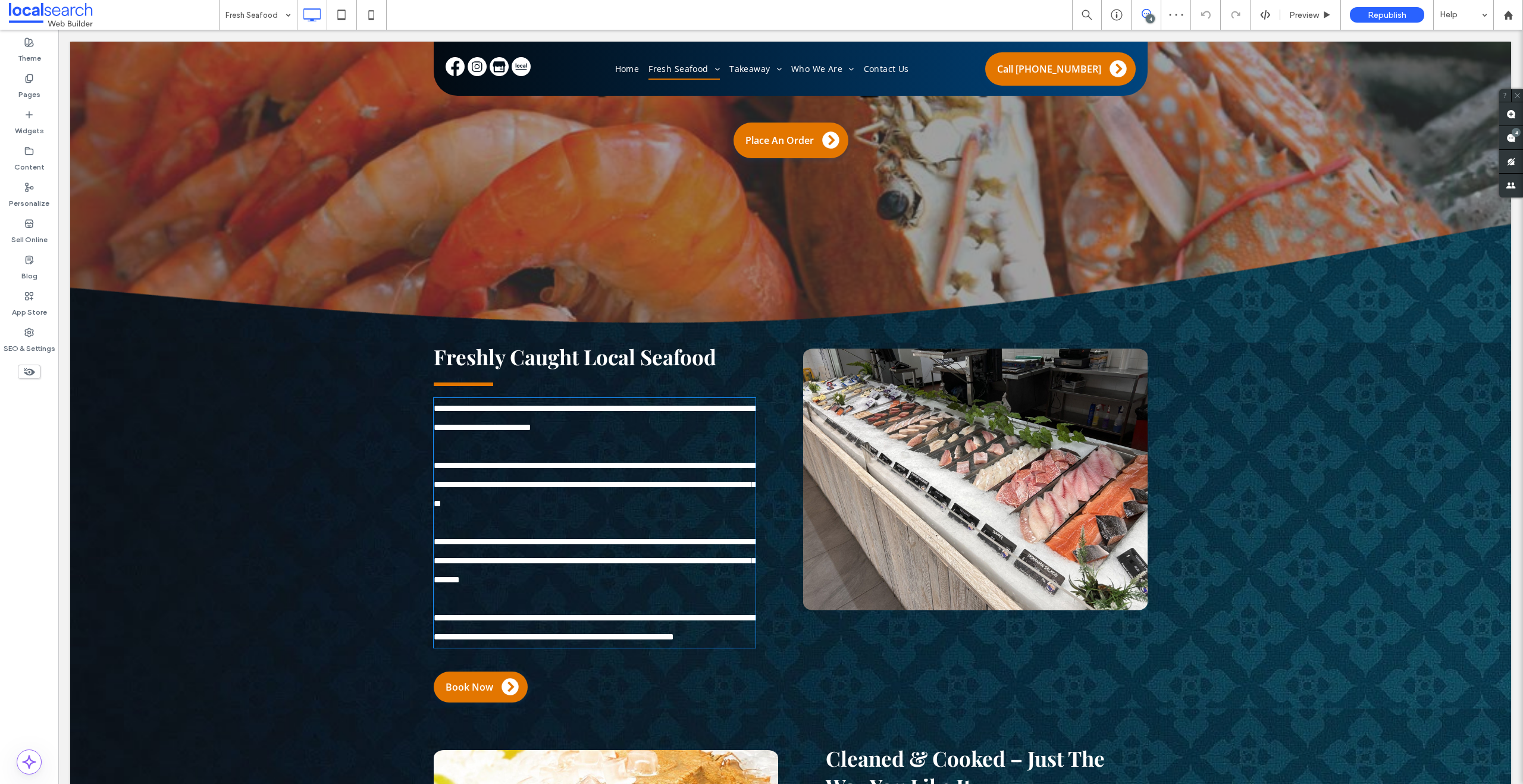
click at [576, 605] on p at bounding box center [594, 599] width 322 height 19
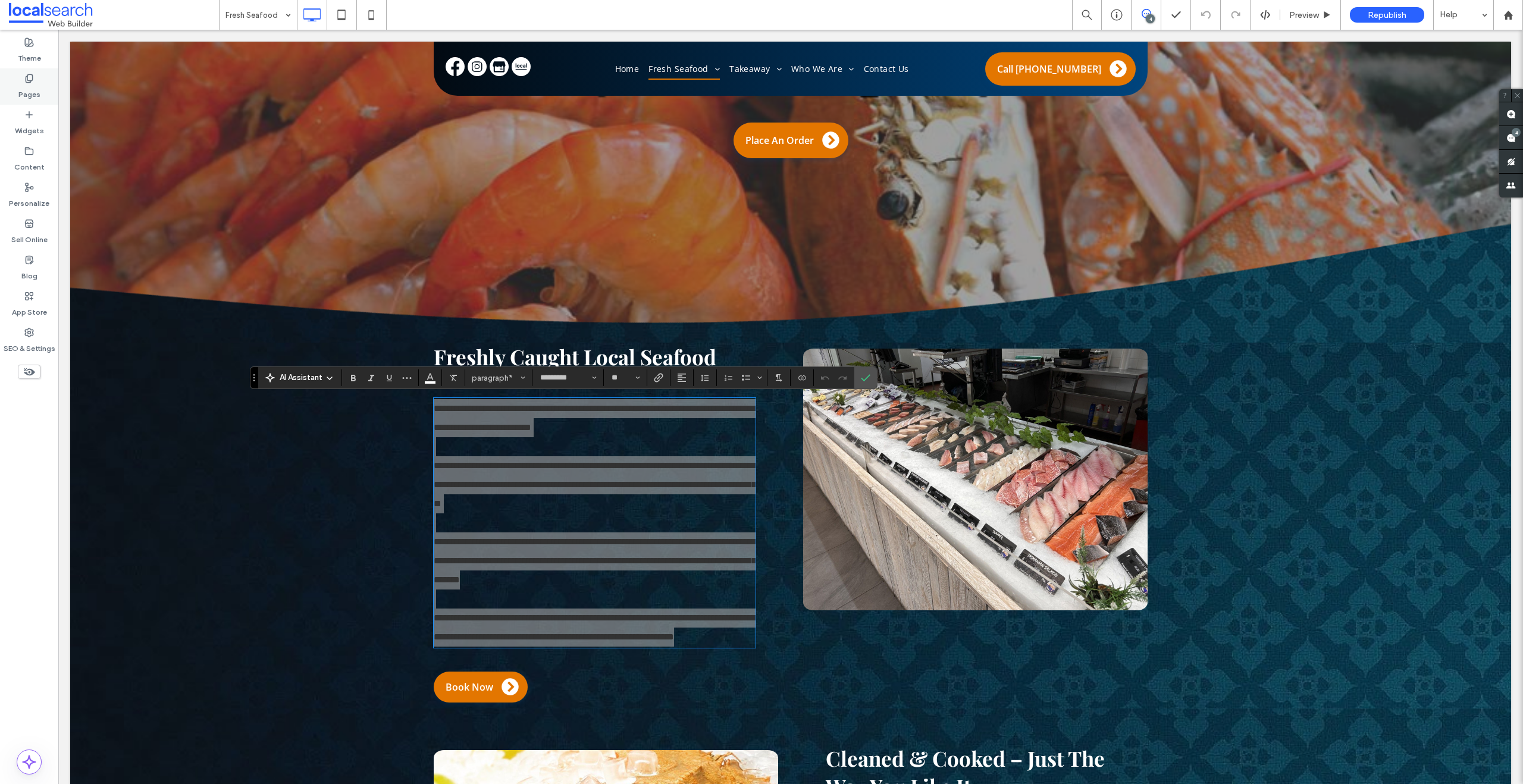
click at [27, 85] on label "Pages" at bounding box center [29, 91] width 22 height 16
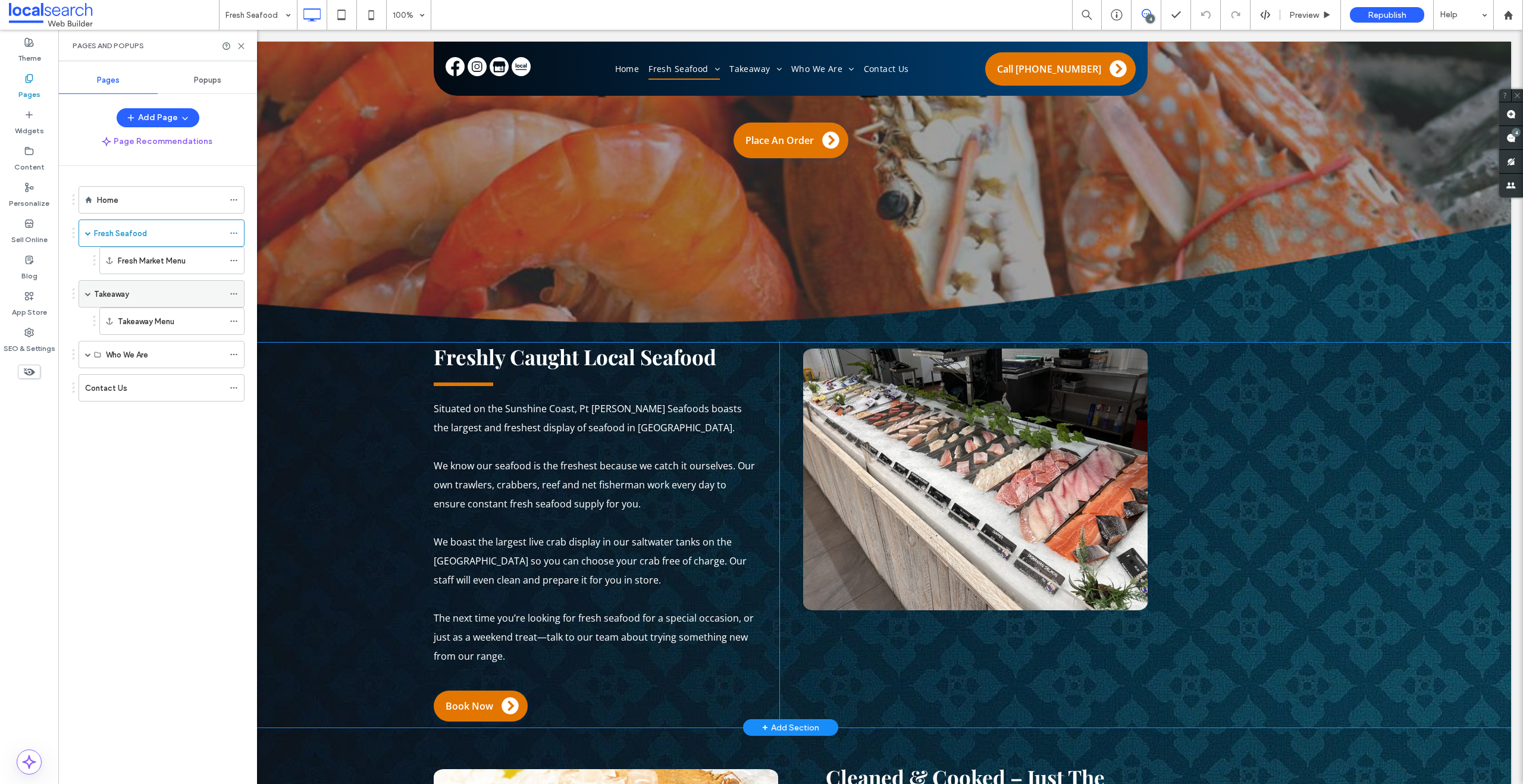
click at [158, 303] on div "Takeaway" at bounding box center [159, 293] width 130 height 26
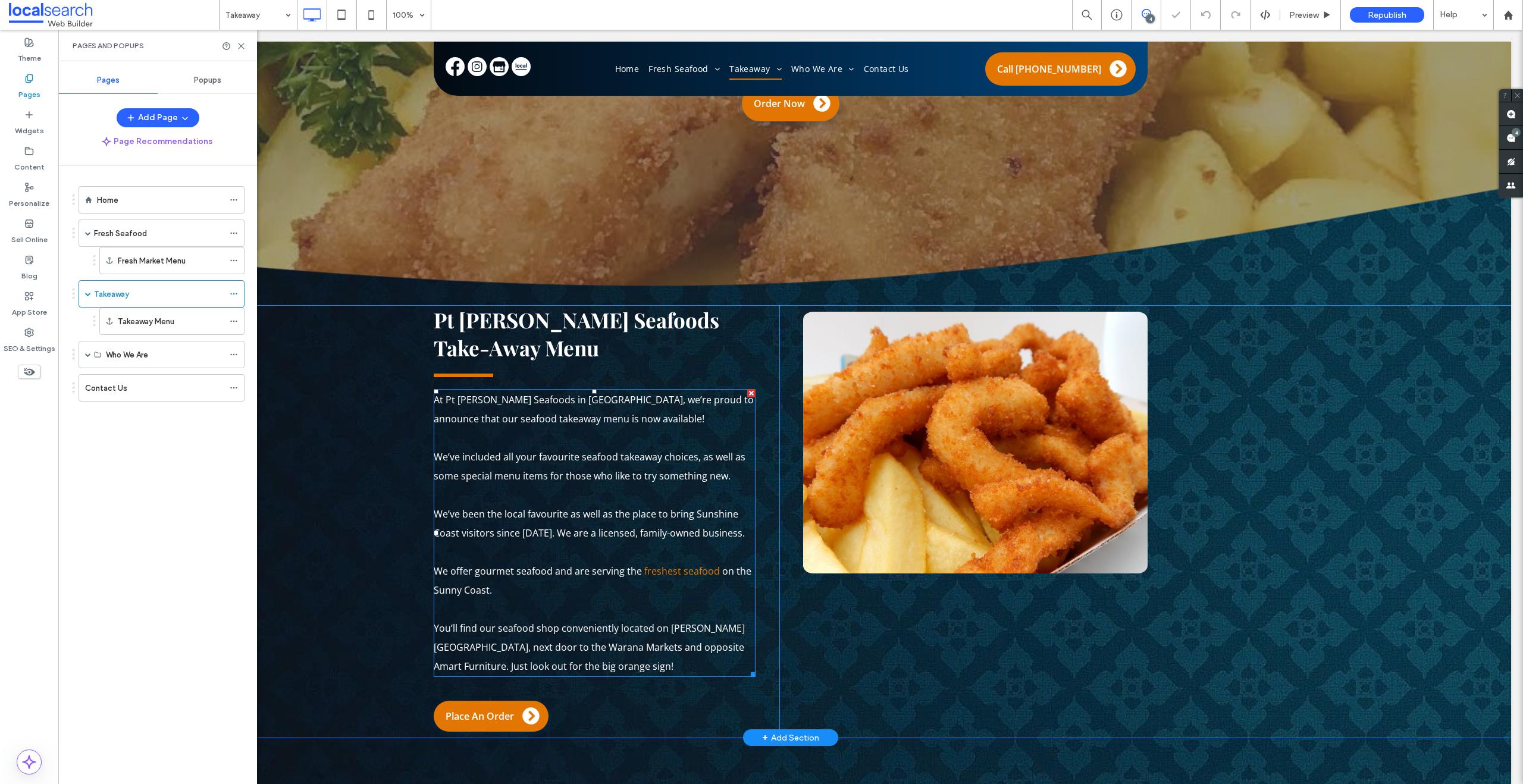
scroll to position [231, 0]
click at [541, 552] on p at bounding box center [594, 552] width 322 height 19
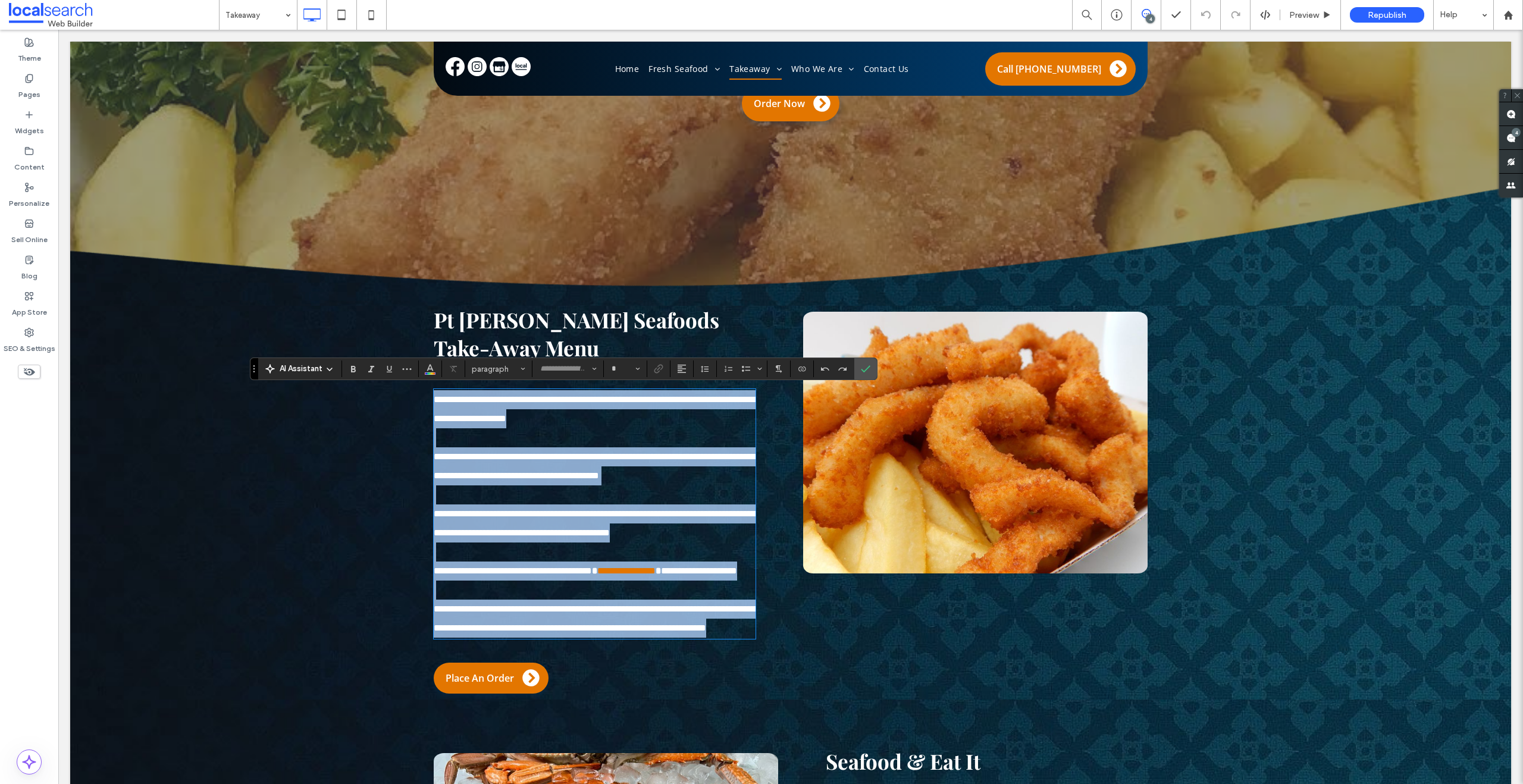
type input "*********"
type input "**"
click at [494, 471] on span "**********" at bounding box center [594, 466] width 322 height 28
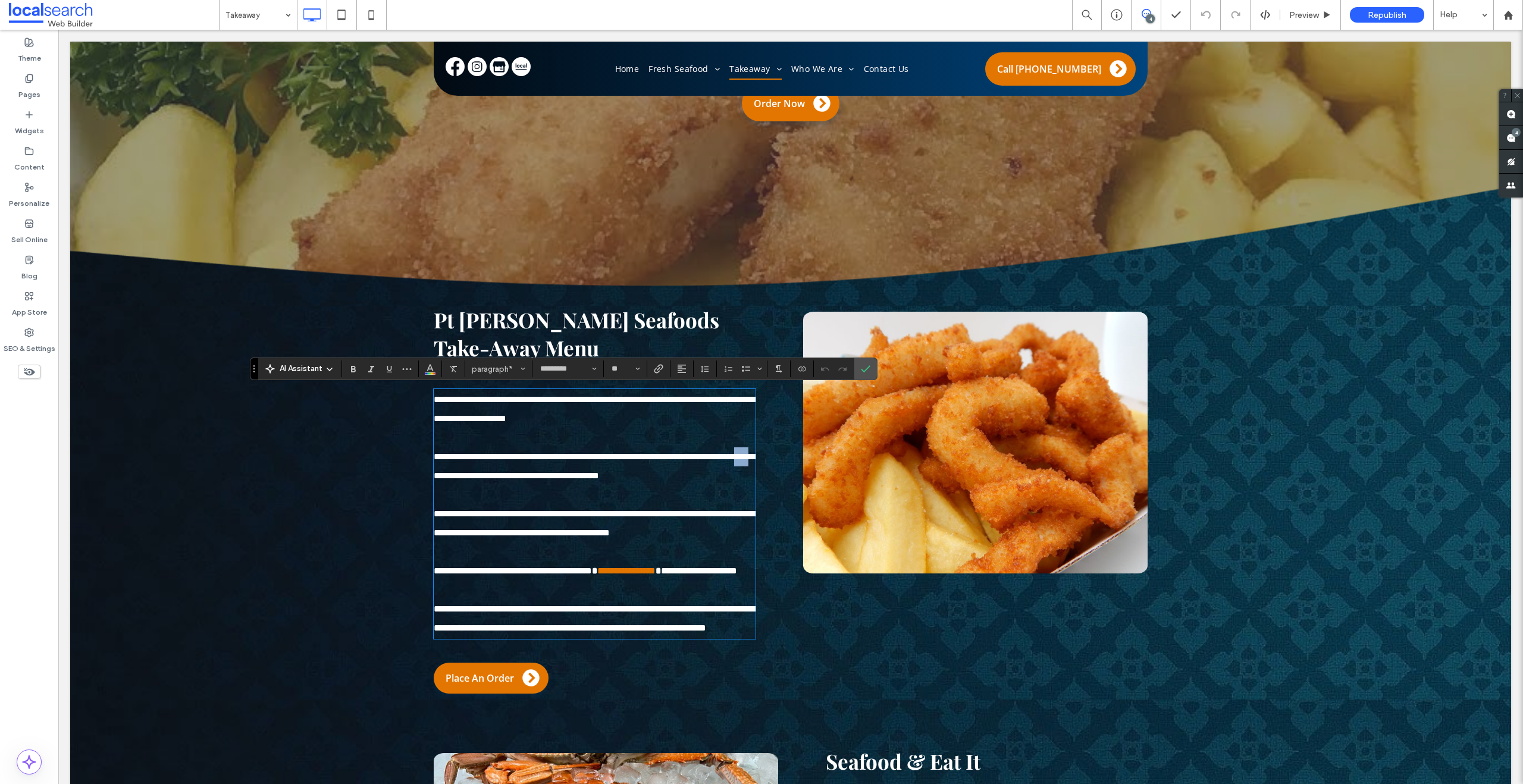
click at [494, 471] on span "**********" at bounding box center [594, 466] width 322 height 28
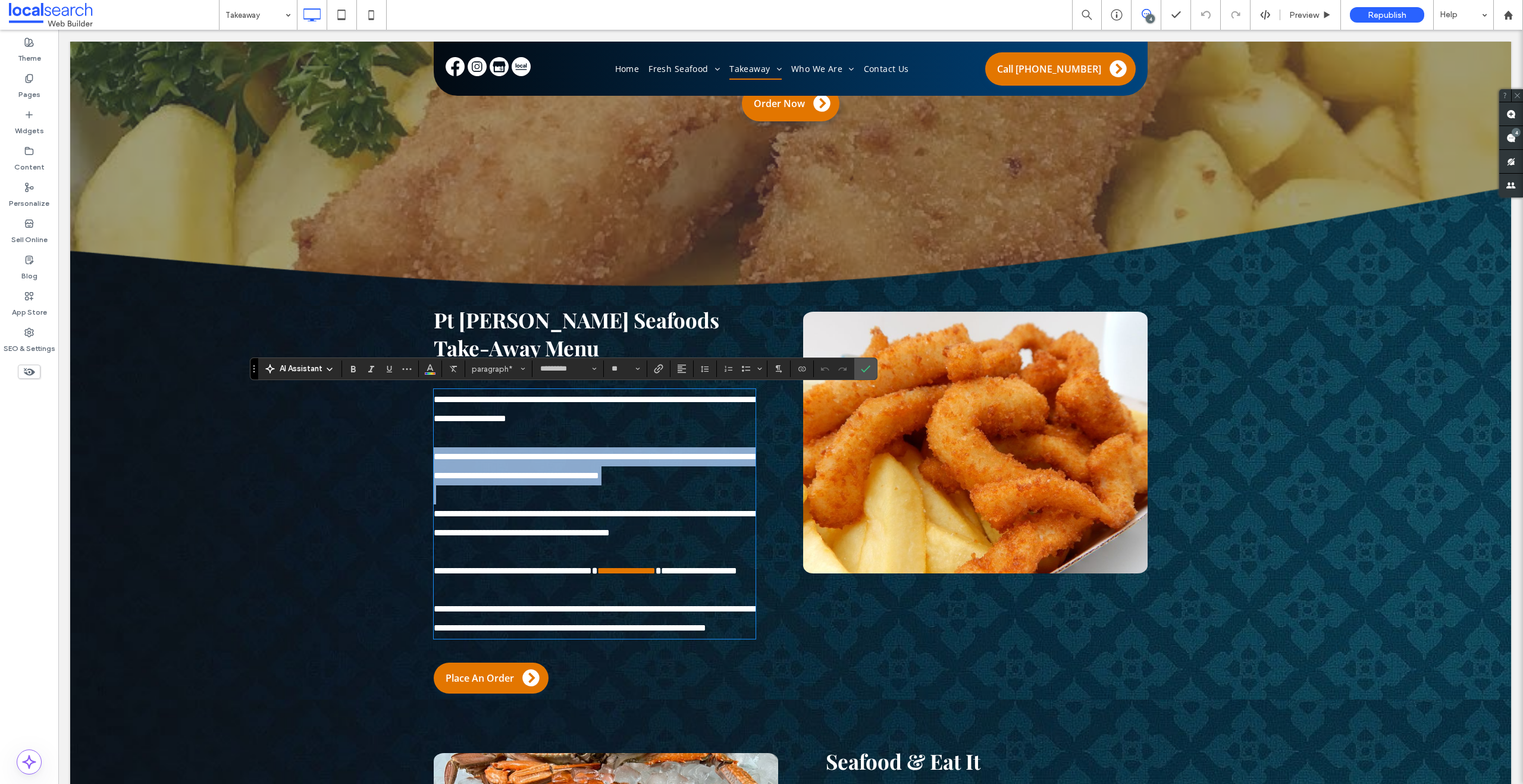
click at [494, 471] on span "**********" at bounding box center [594, 466] width 322 height 28
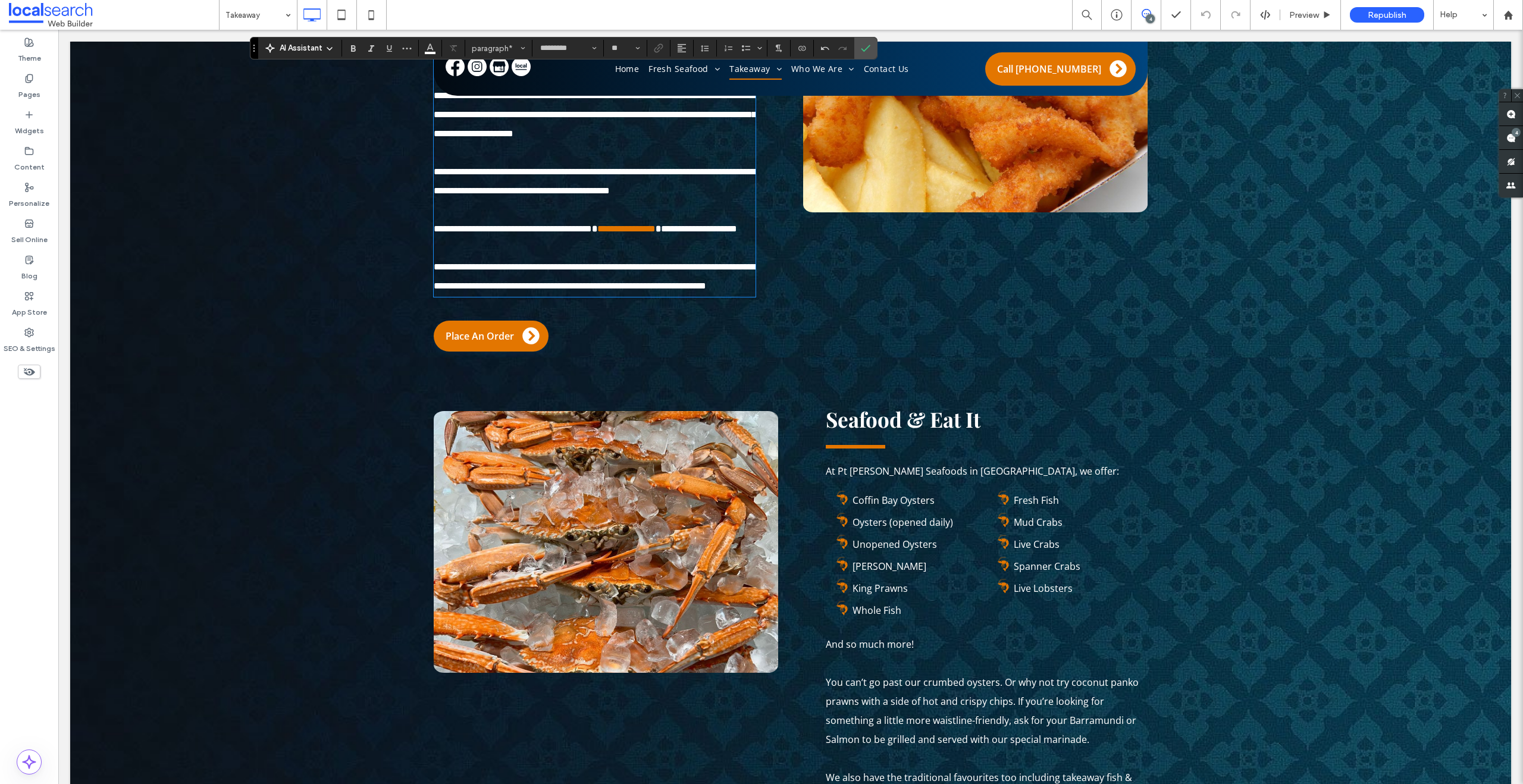
scroll to position [486, 0]
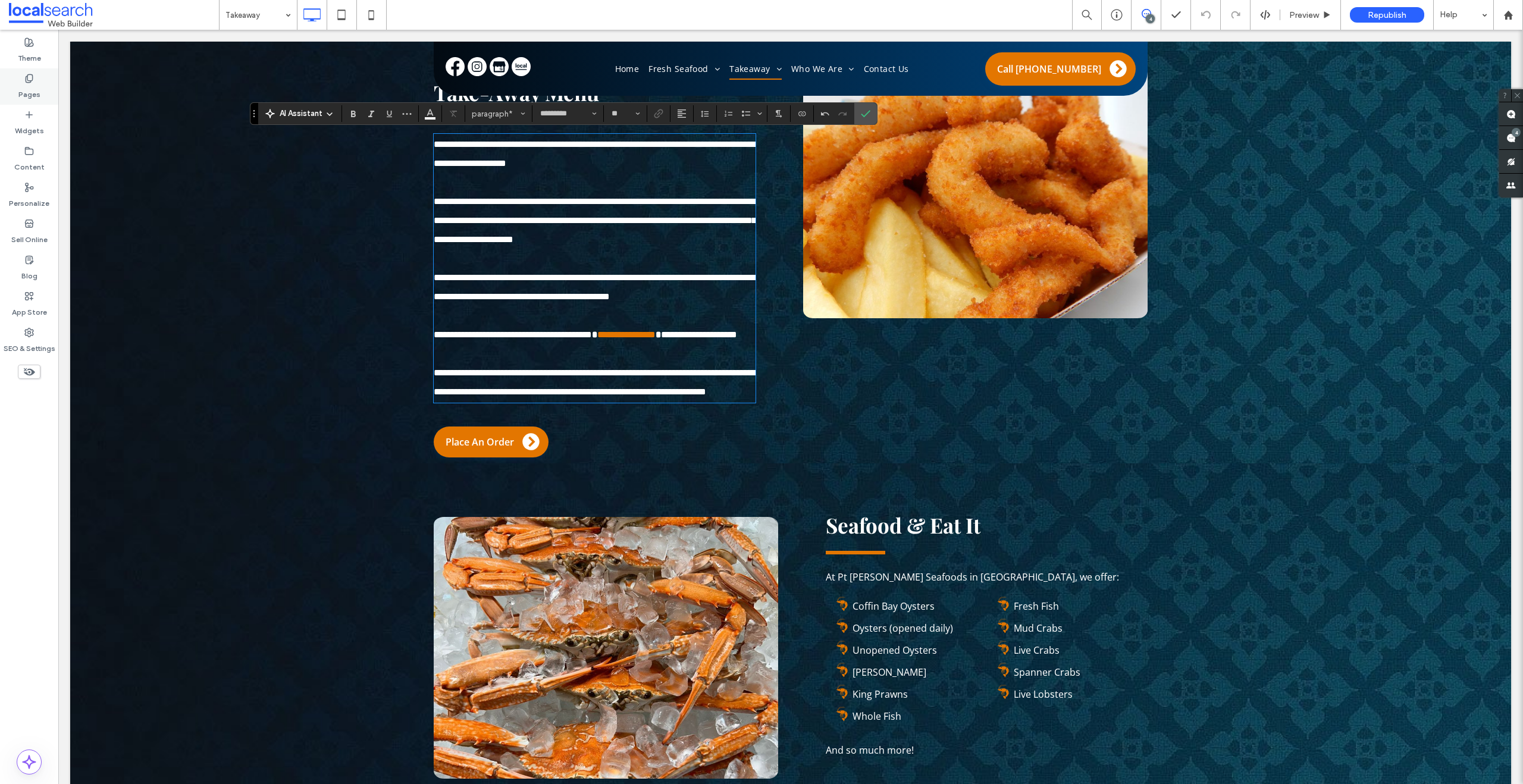
click at [29, 92] on label "Pages" at bounding box center [29, 91] width 22 height 16
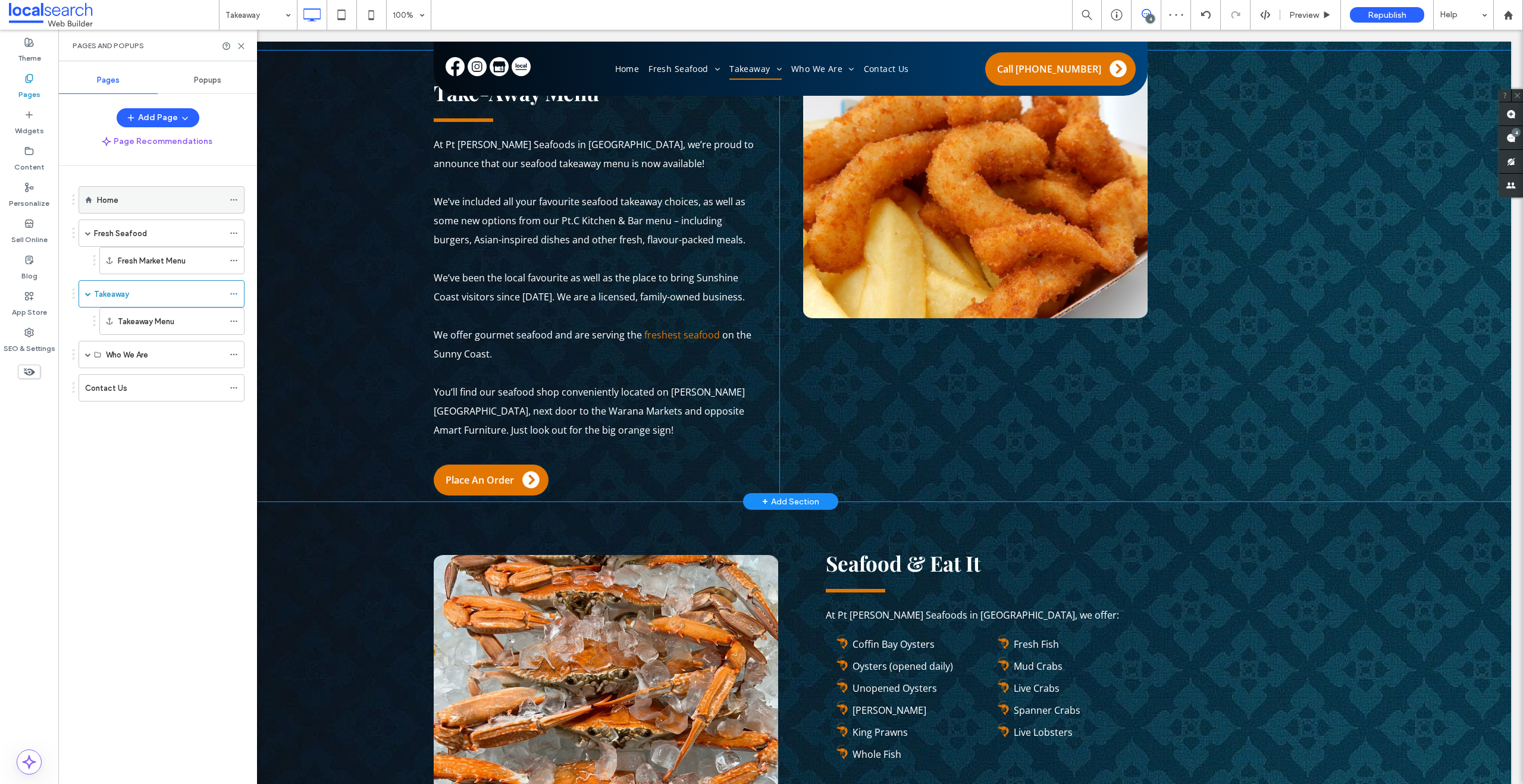
click at [124, 204] on div "Home" at bounding box center [160, 199] width 127 height 12
click at [87, 359] on span at bounding box center [88, 354] width 6 height 26
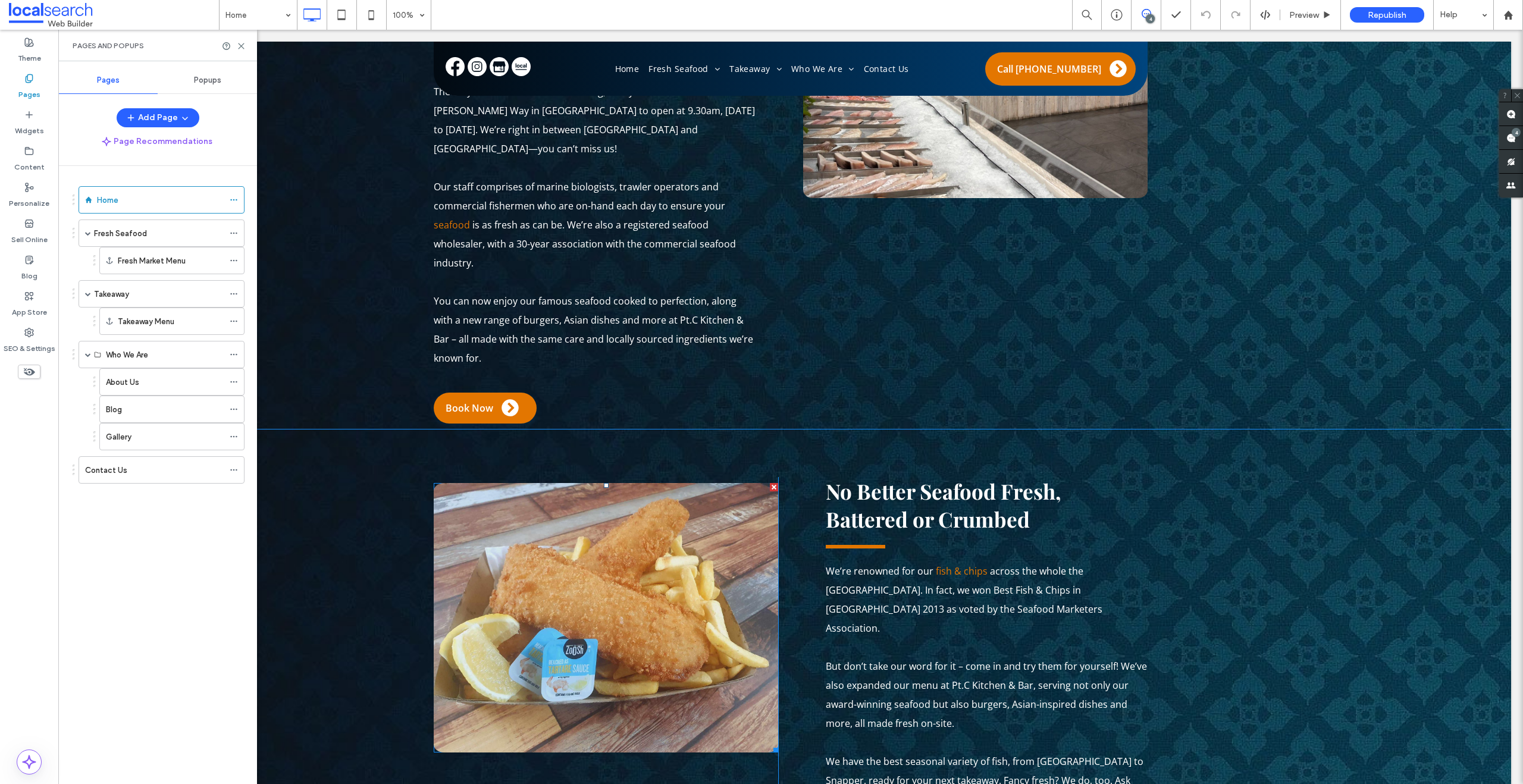
scroll to position [1390, 0]
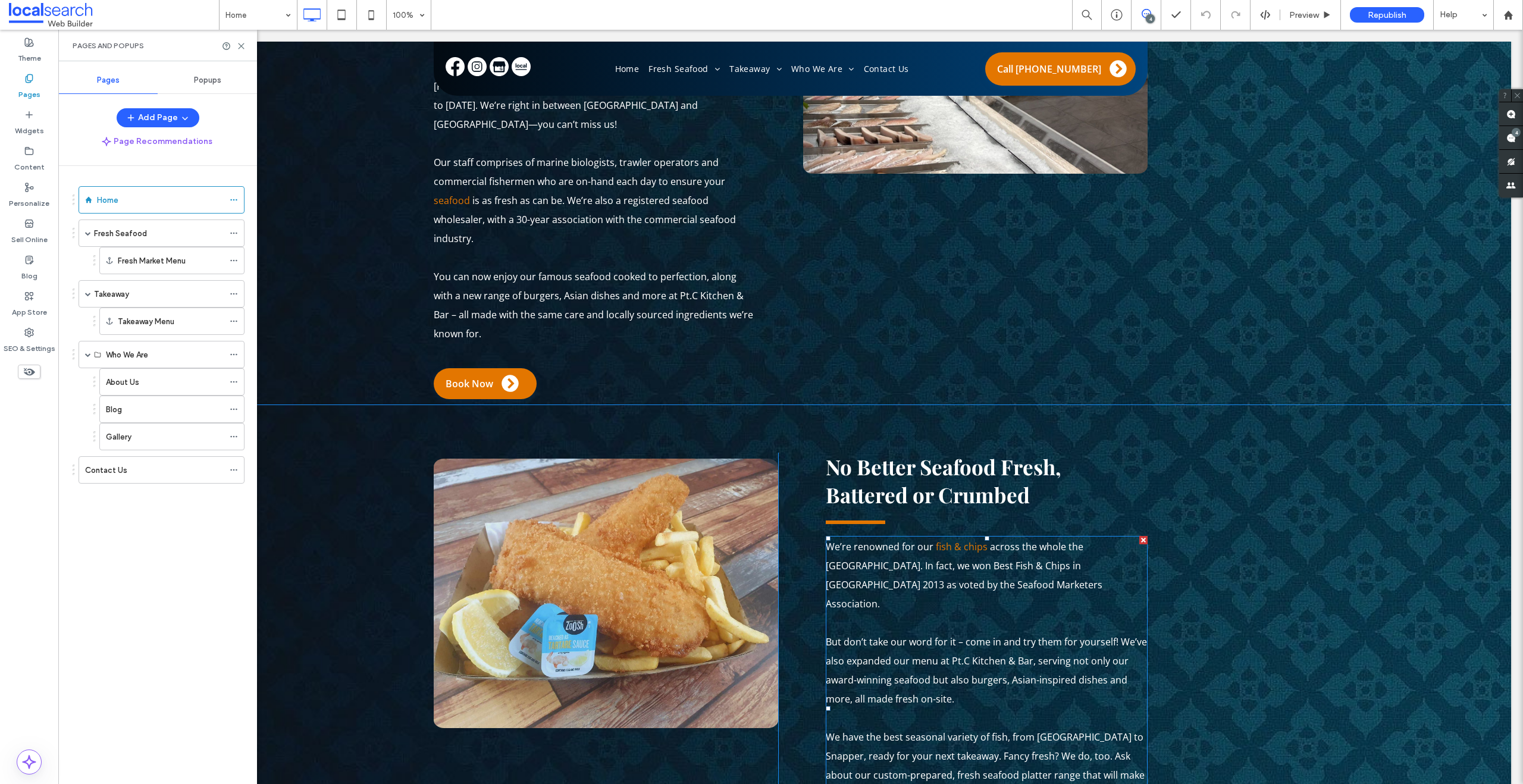
click at [947, 730] on span "We have the best seasonal variety of fish, from Barramundi to Snapper, ready fo…" at bounding box center [985, 765] width 319 height 70
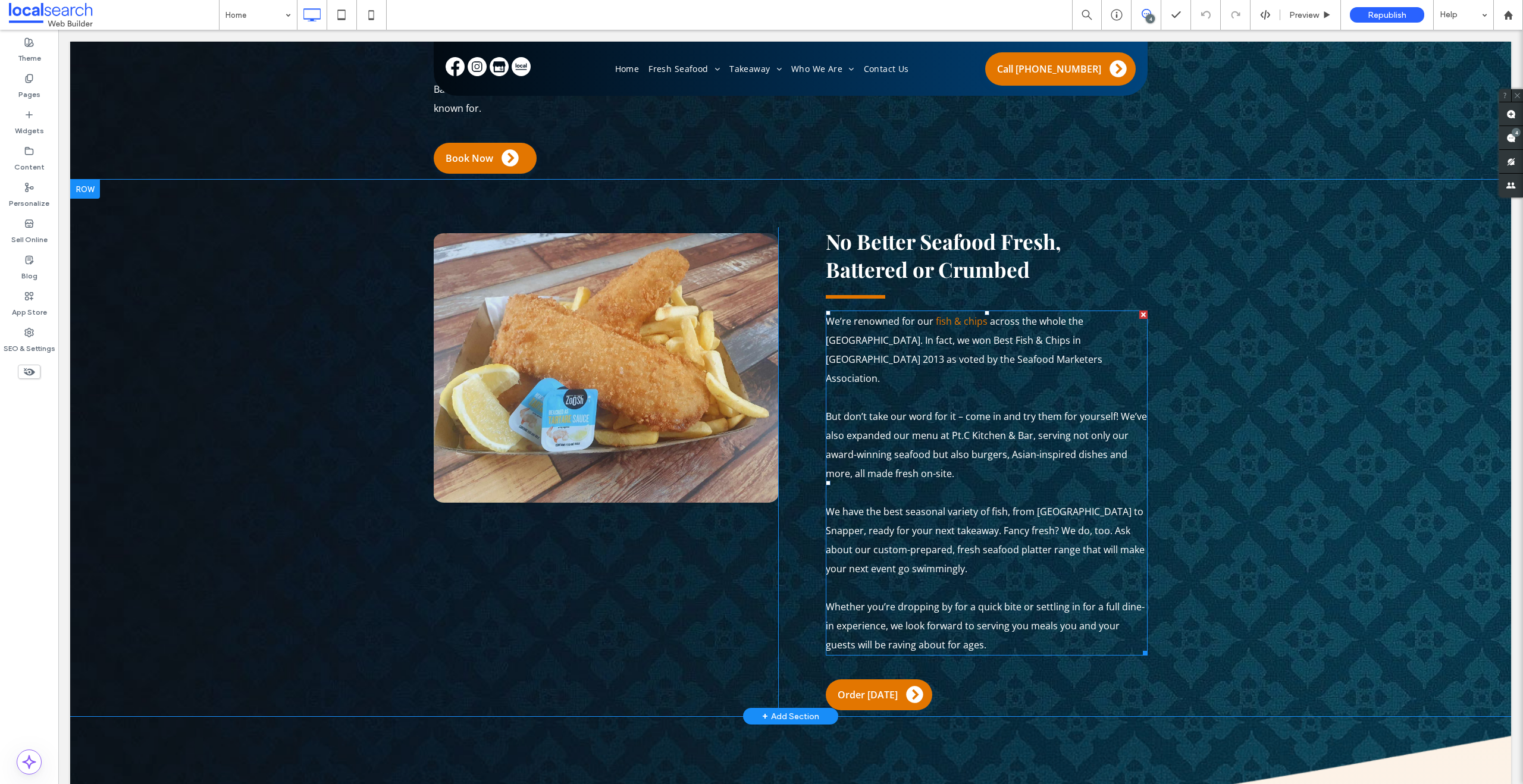
click at [943, 502] on p "We have the best seasonal variety of fish, from Barramundi to Snapper, ready fo…" at bounding box center [987, 540] width 322 height 76
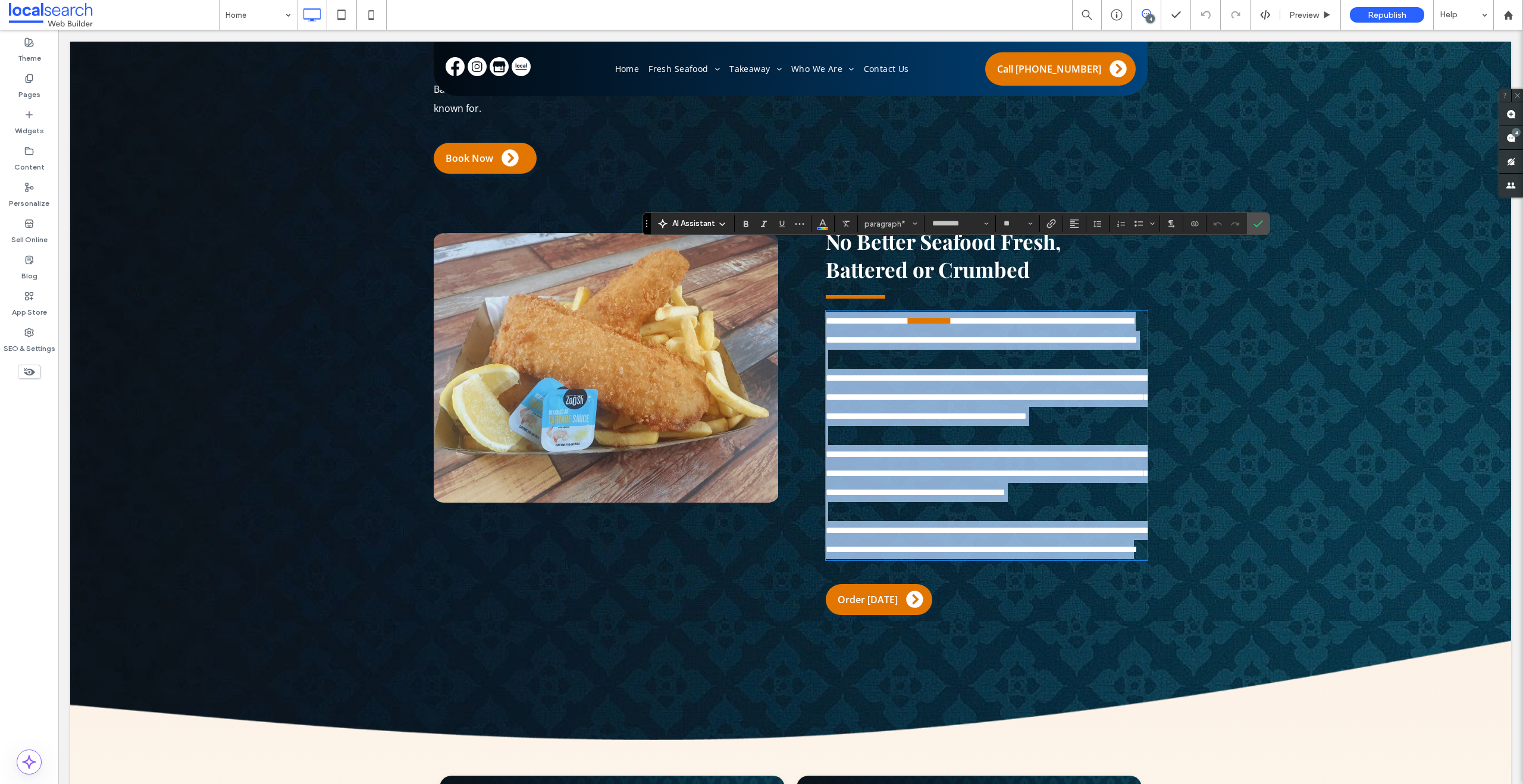
click at [943, 481] on p "**********" at bounding box center [987, 473] width 322 height 57
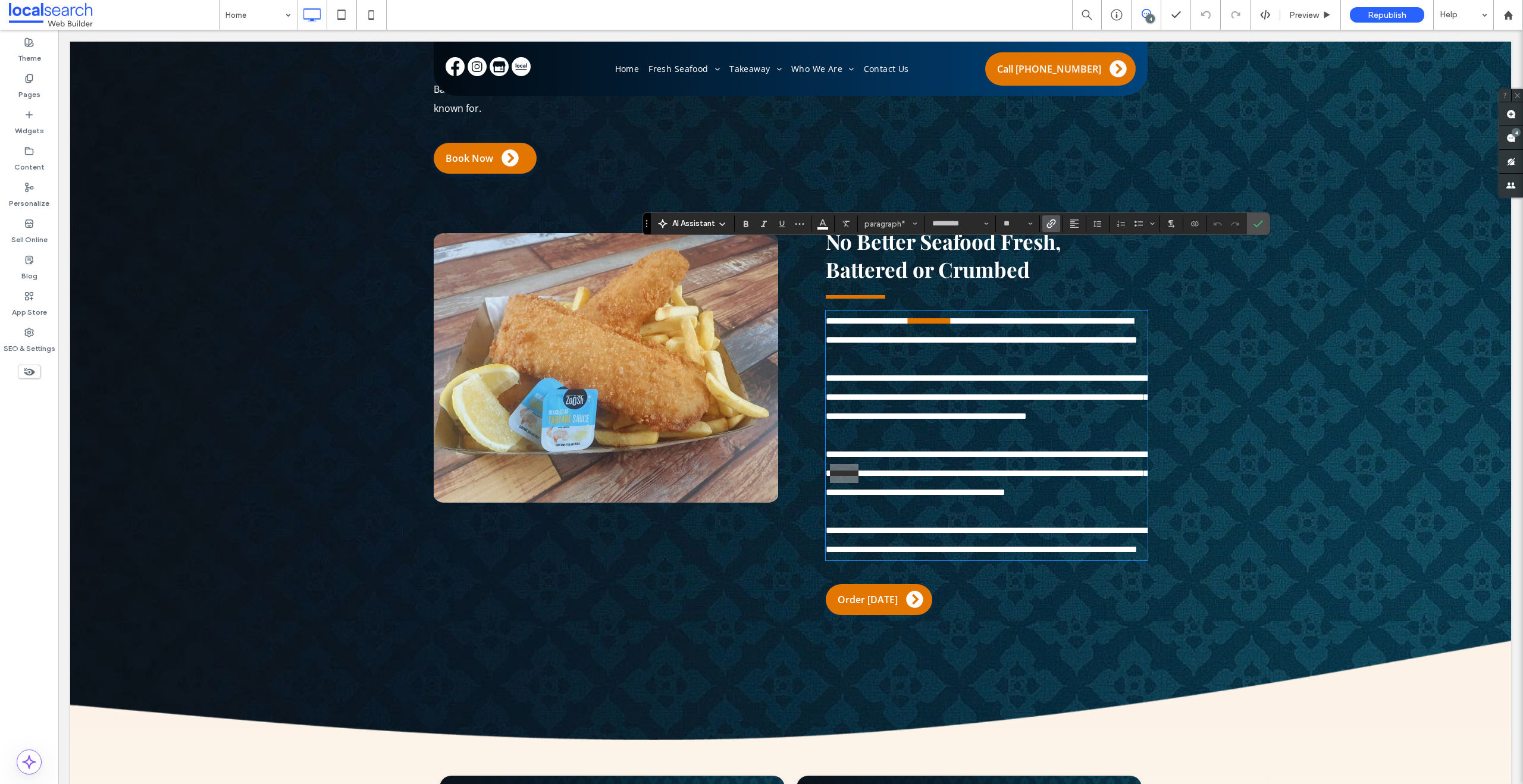
click at [1055, 231] on label "Link" at bounding box center [1051, 223] width 18 height 16
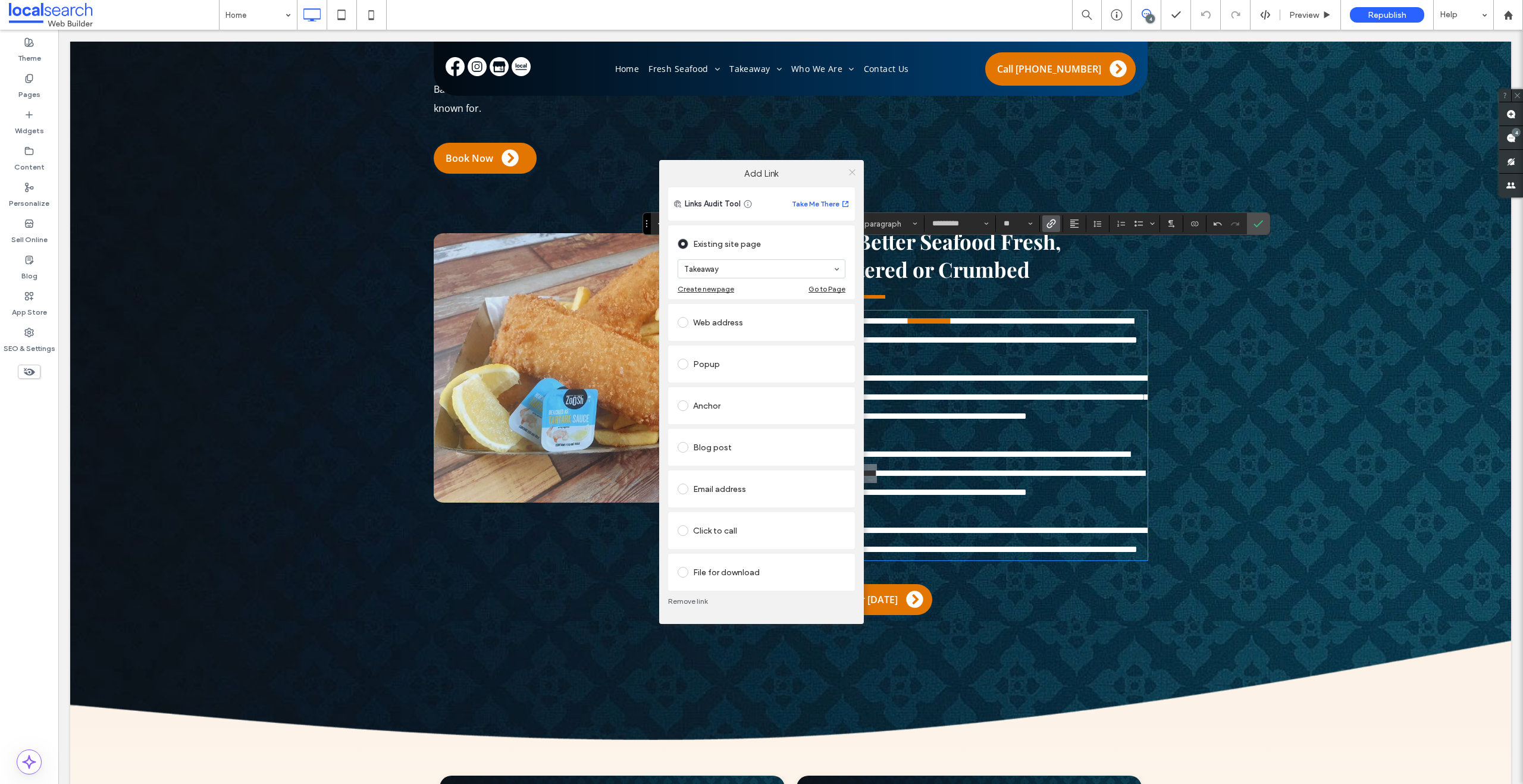
click at [850, 172] on icon at bounding box center [852, 172] width 9 height 9
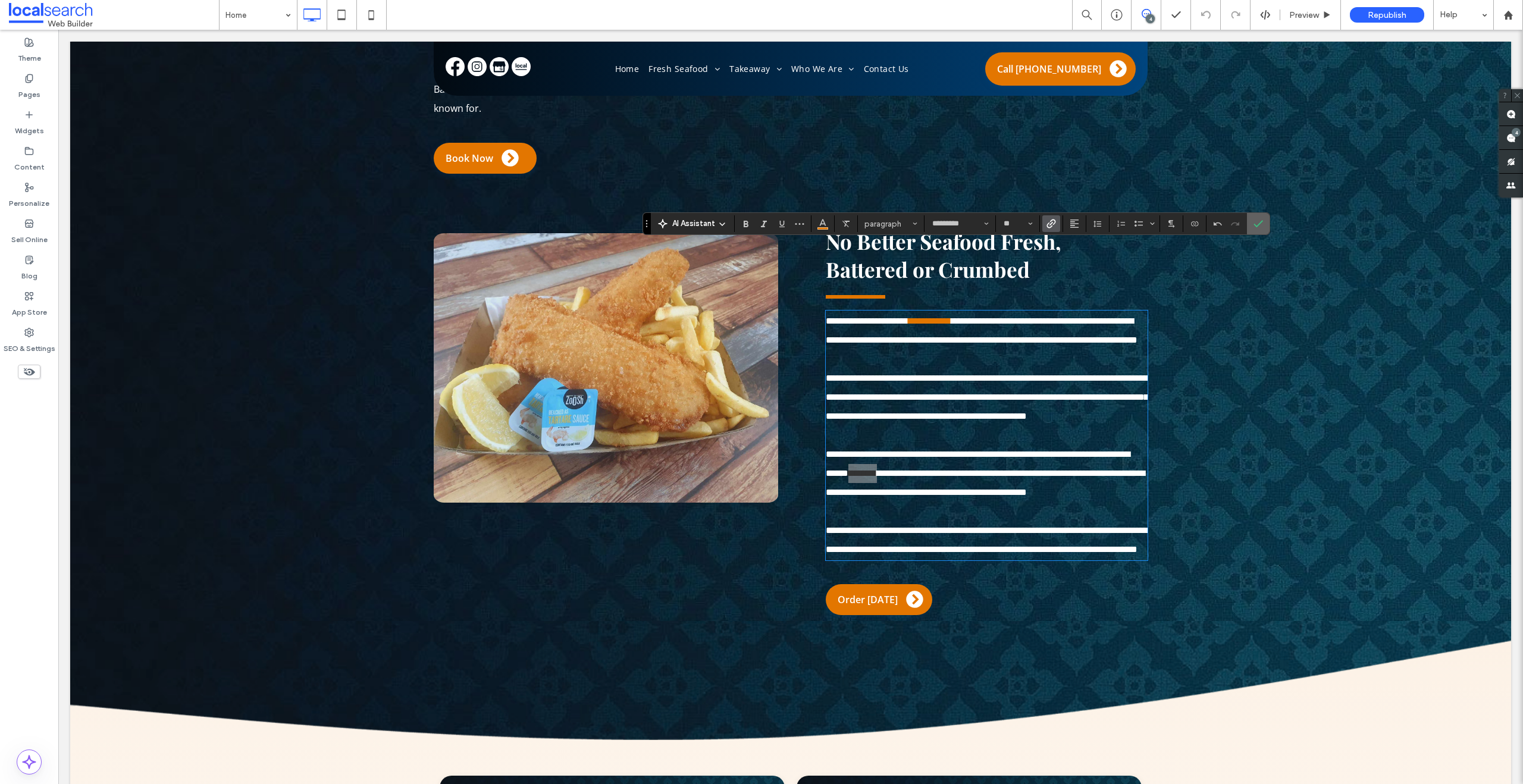
click at [1257, 225] on icon "Confirm" at bounding box center [1258, 223] width 9 height 9
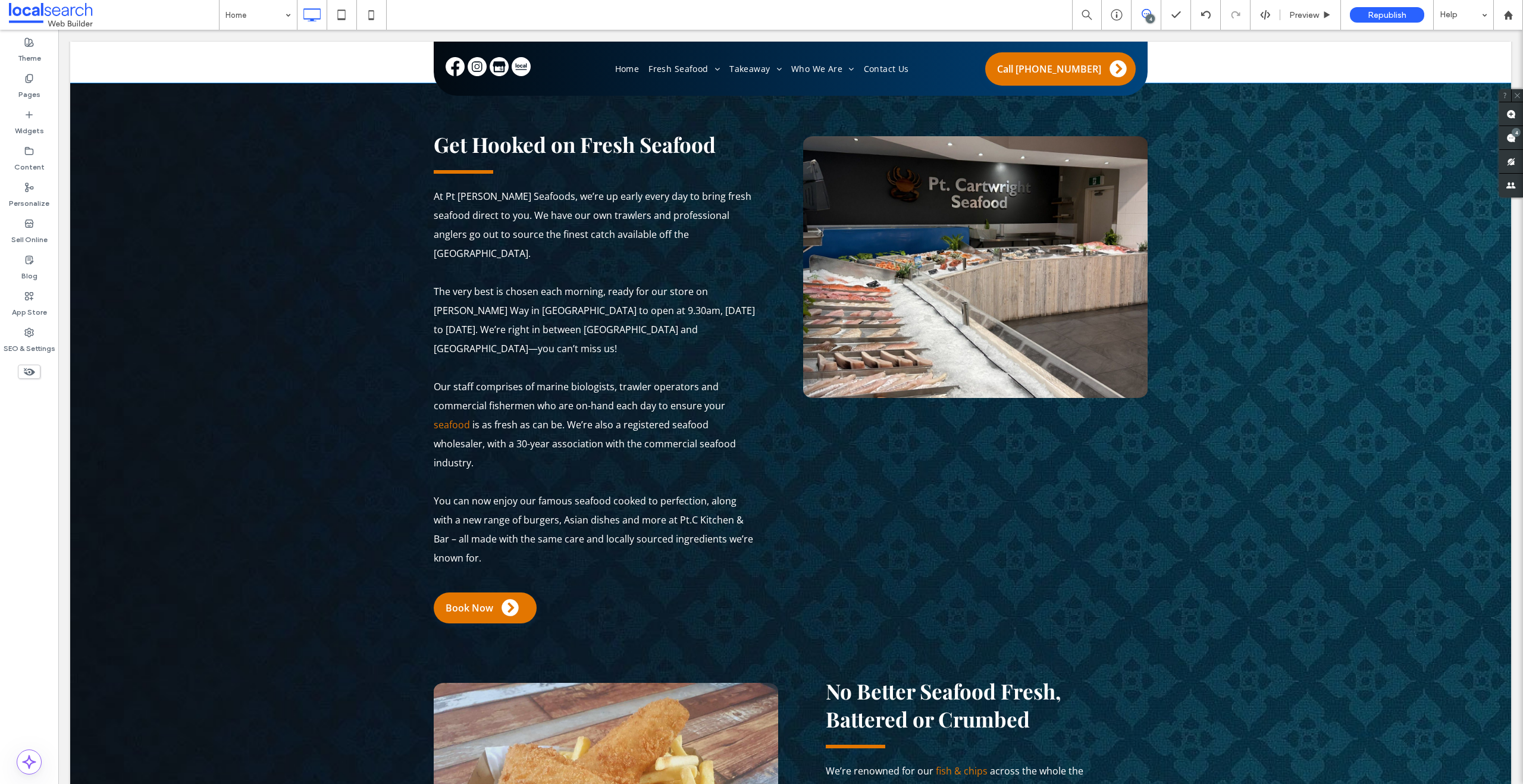
scroll to position [1389, 0]
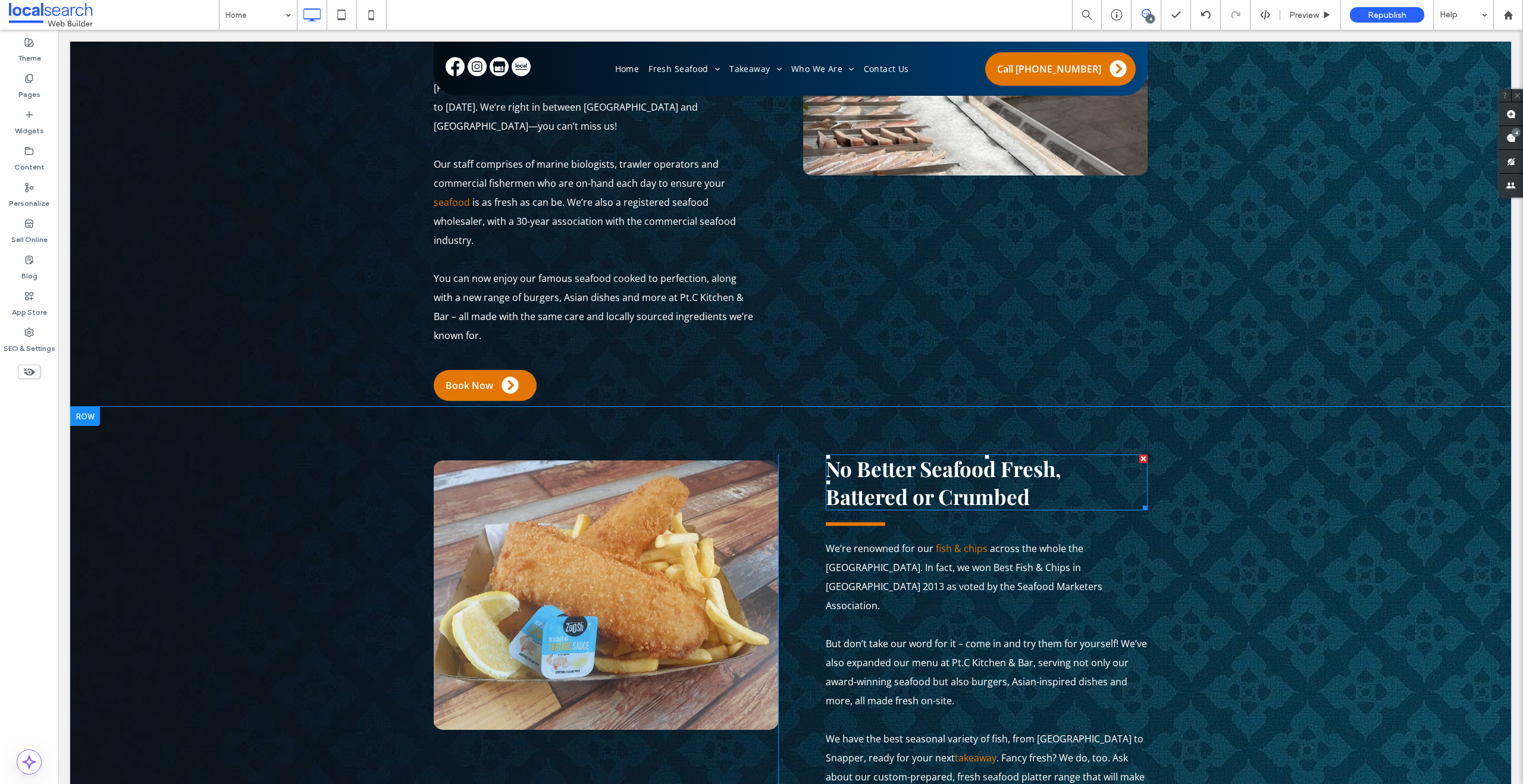
click at [948, 454] on span "No Better Seafood Fresh, Battered or Crumbed" at bounding box center [943, 482] width 235 height 56
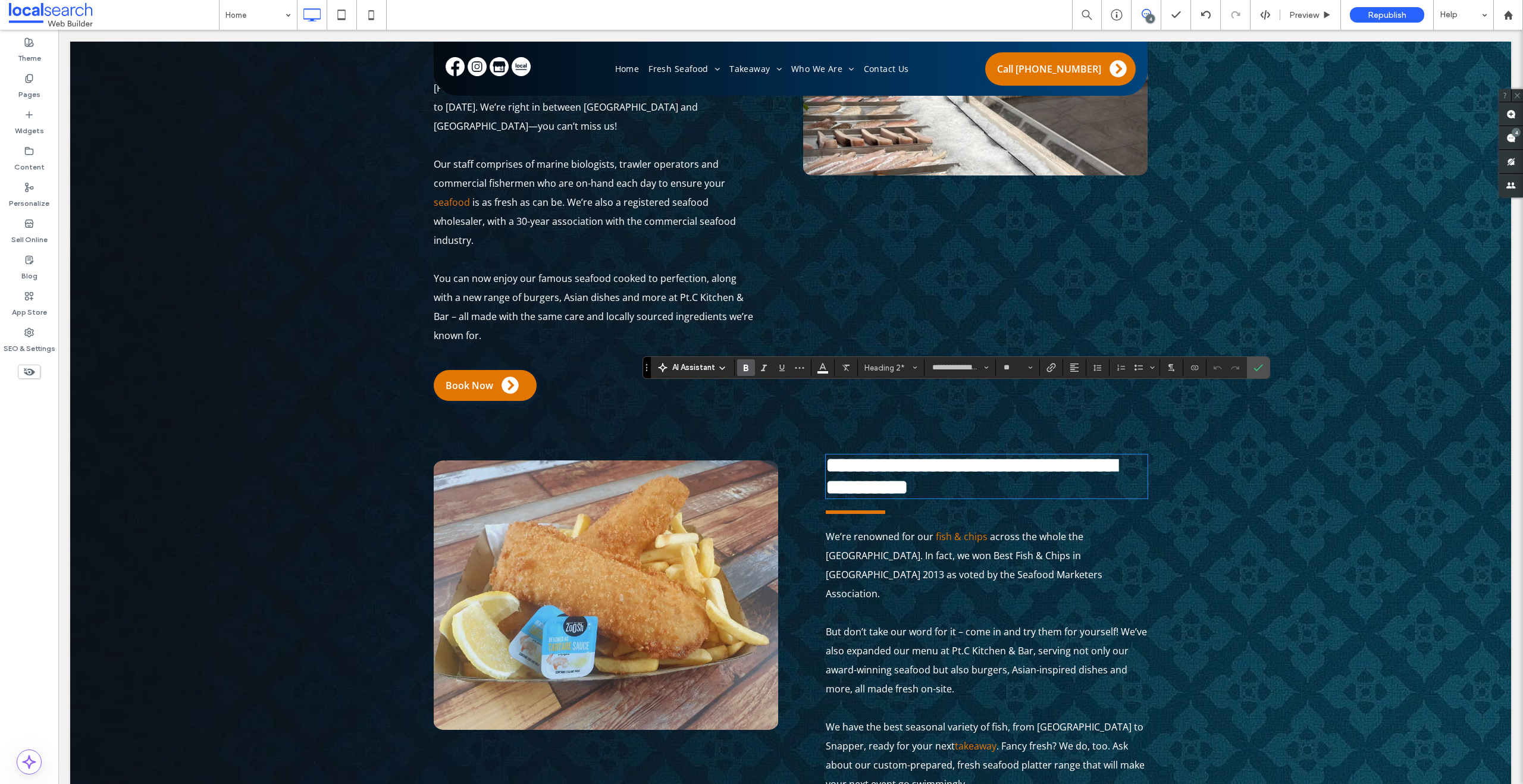
click at [953, 455] on strong "**********" at bounding box center [971, 476] width 291 height 42
type input "*********"
type input "**"
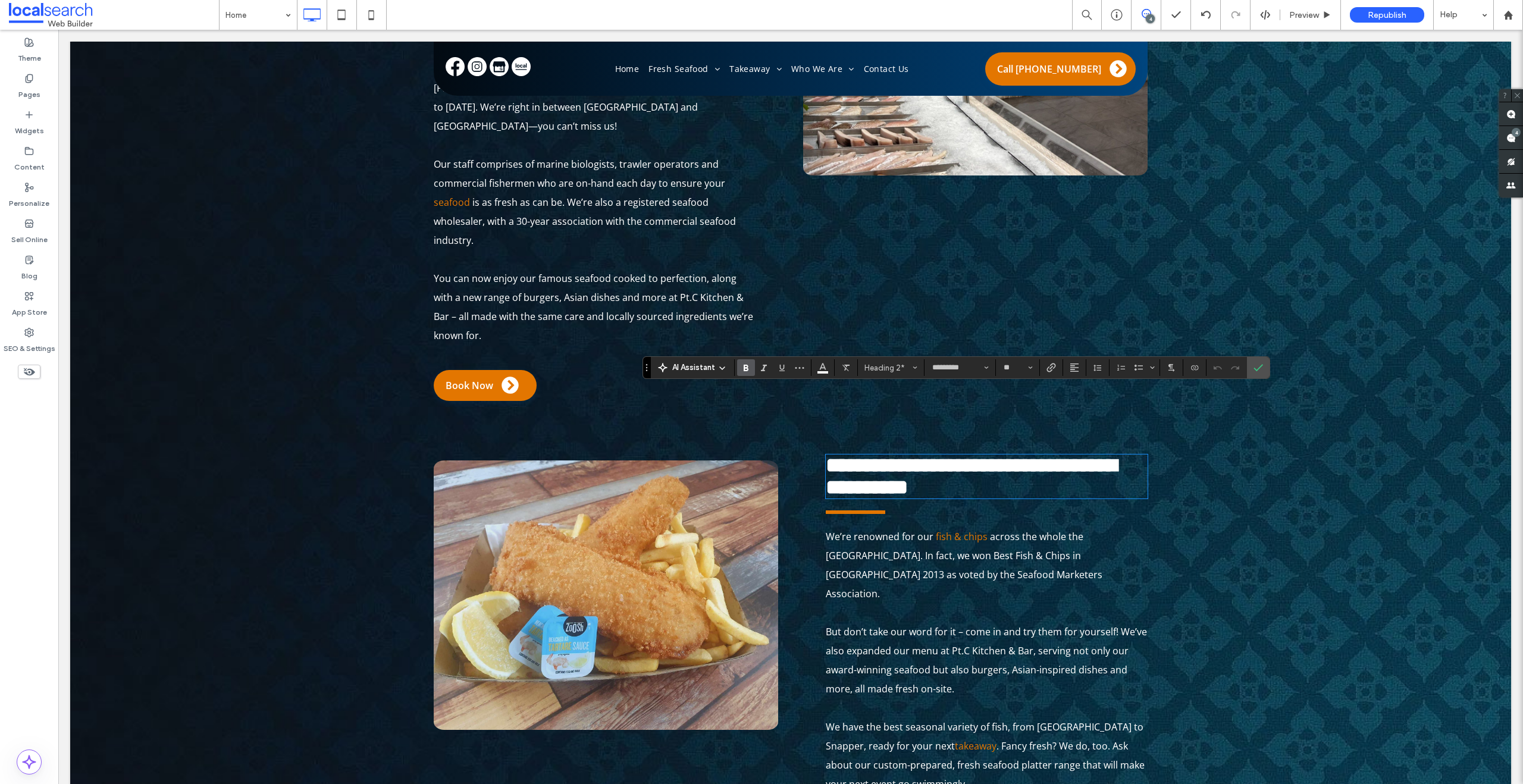
scroll to position [0, 0]
type input "**********"
type input "**"
click at [1071, 455] on strong "**********" at bounding box center [971, 476] width 291 height 42
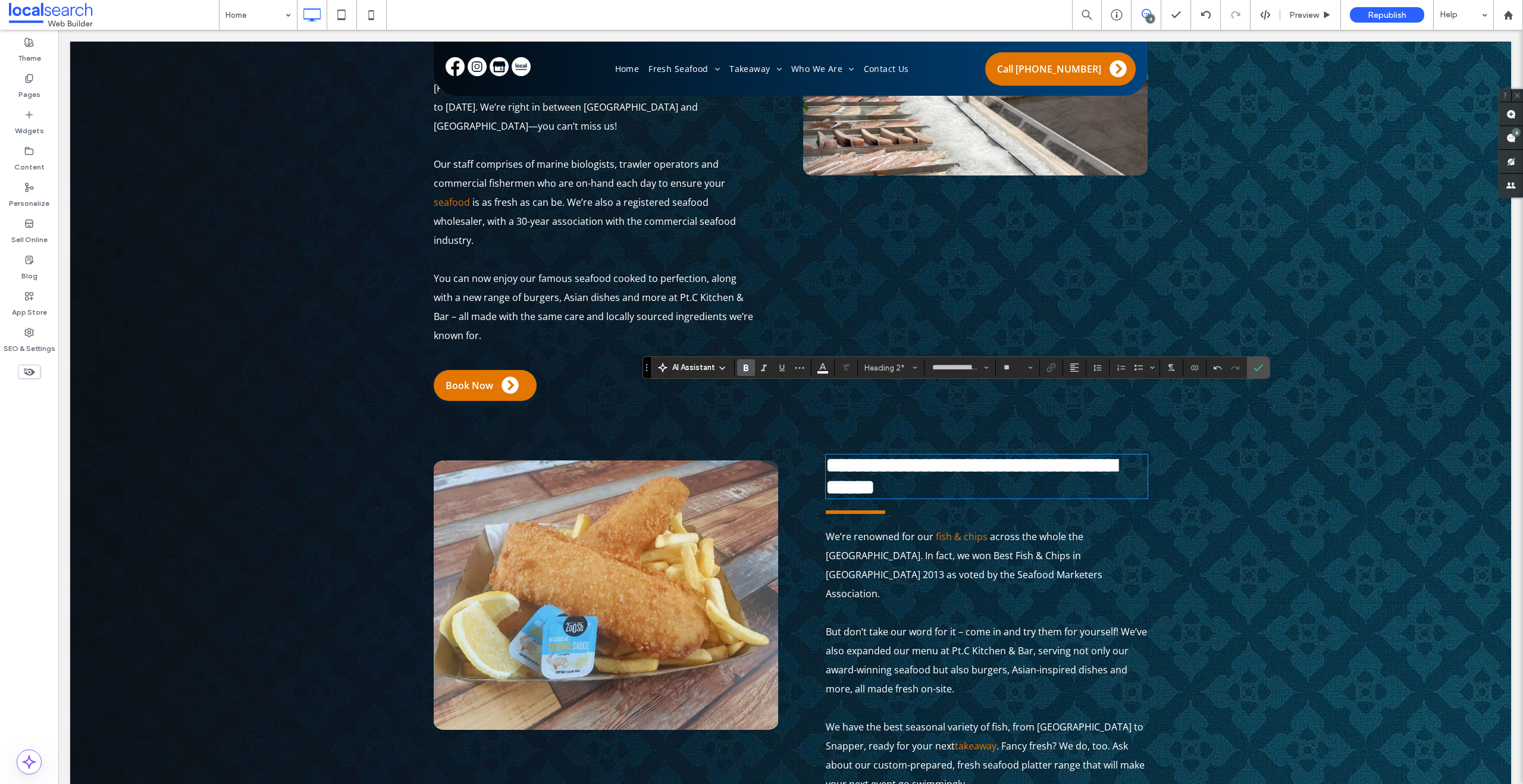
click at [1063, 455] on strong "**********" at bounding box center [971, 476] width 291 height 42
click at [851, 362] on label "Clear Format" at bounding box center [845, 367] width 18 height 16
click at [1048, 454] on h2 "**********" at bounding box center [987, 476] width 322 height 44
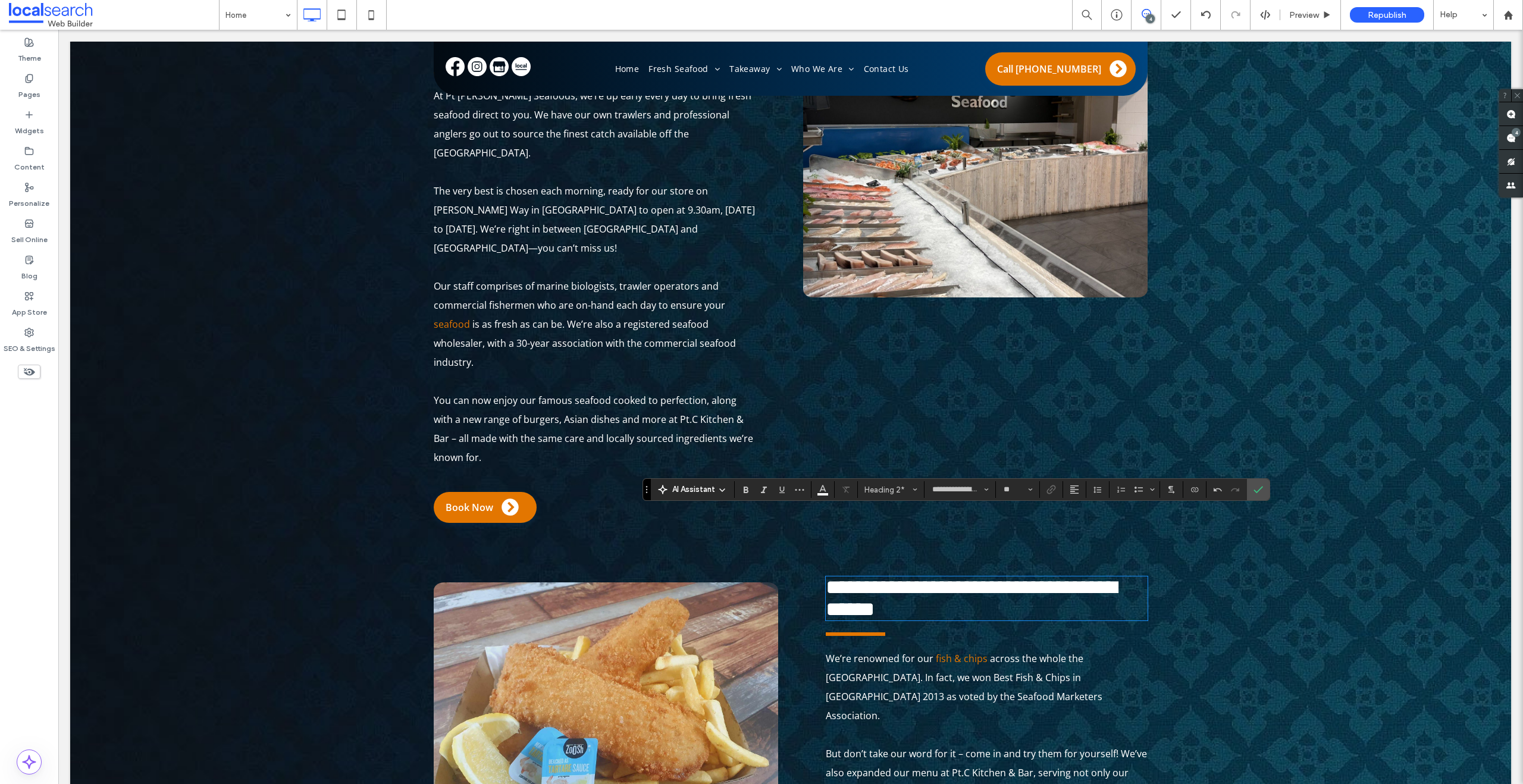
scroll to position [1285, 0]
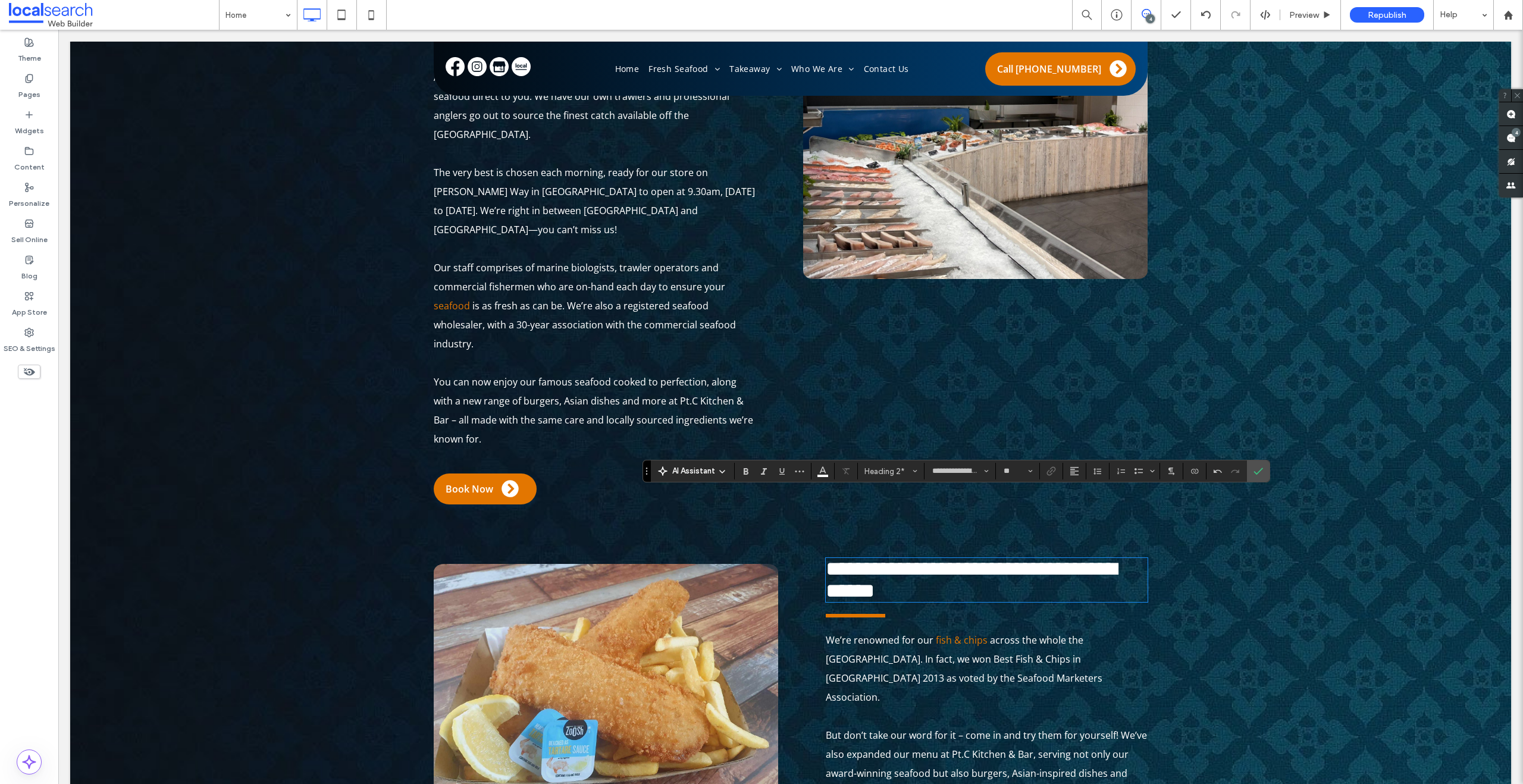
click at [868, 558] on span "**********" at bounding box center [971, 579] width 291 height 42
click at [750, 468] on icon "Bold" at bounding box center [746, 471] width 9 height 9
click at [1257, 470] on icon "Confirm" at bounding box center [1258, 471] width 9 height 9
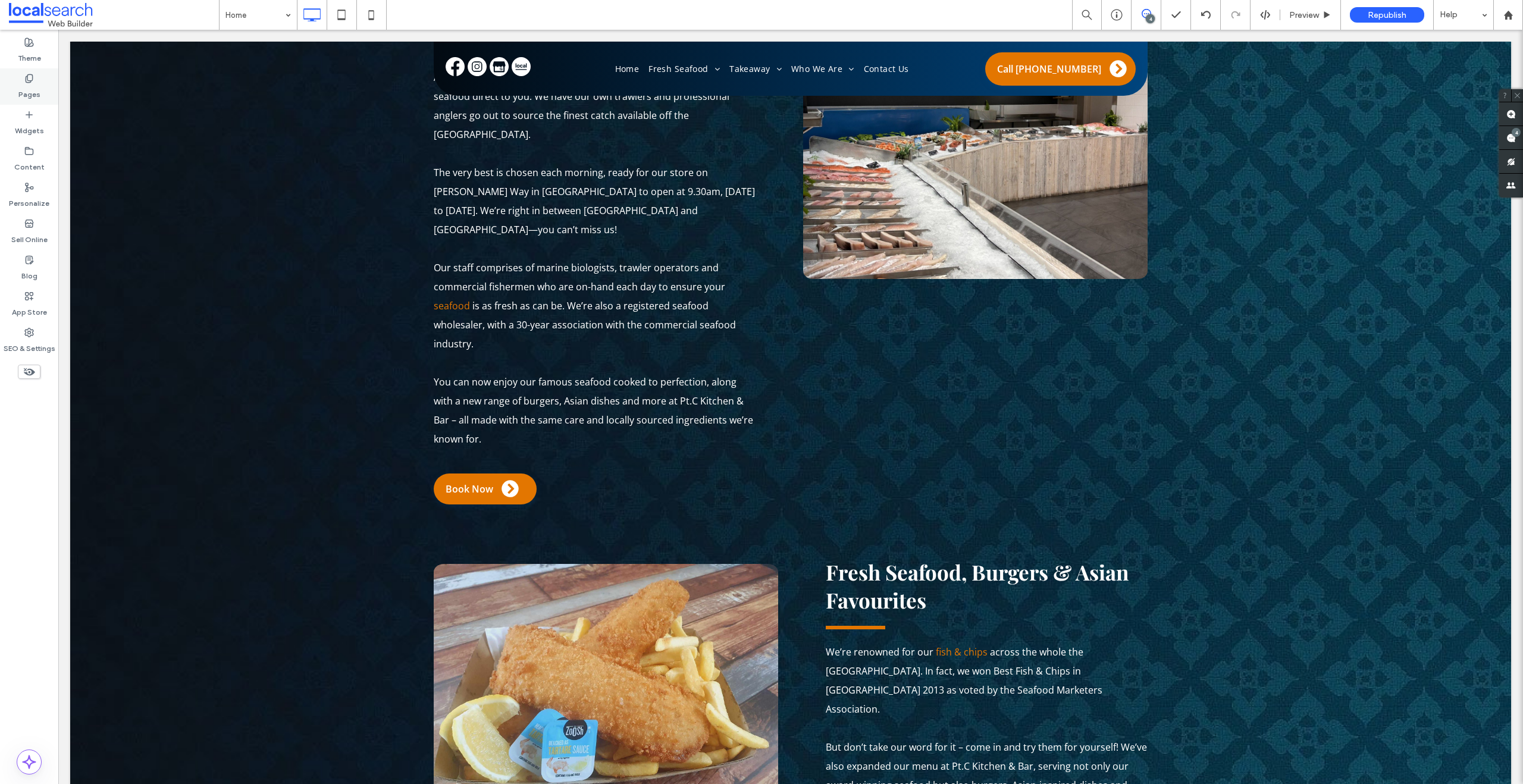
click at [36, 85] on label "Pages" at bounding box center [29, 91] width 22 height 16
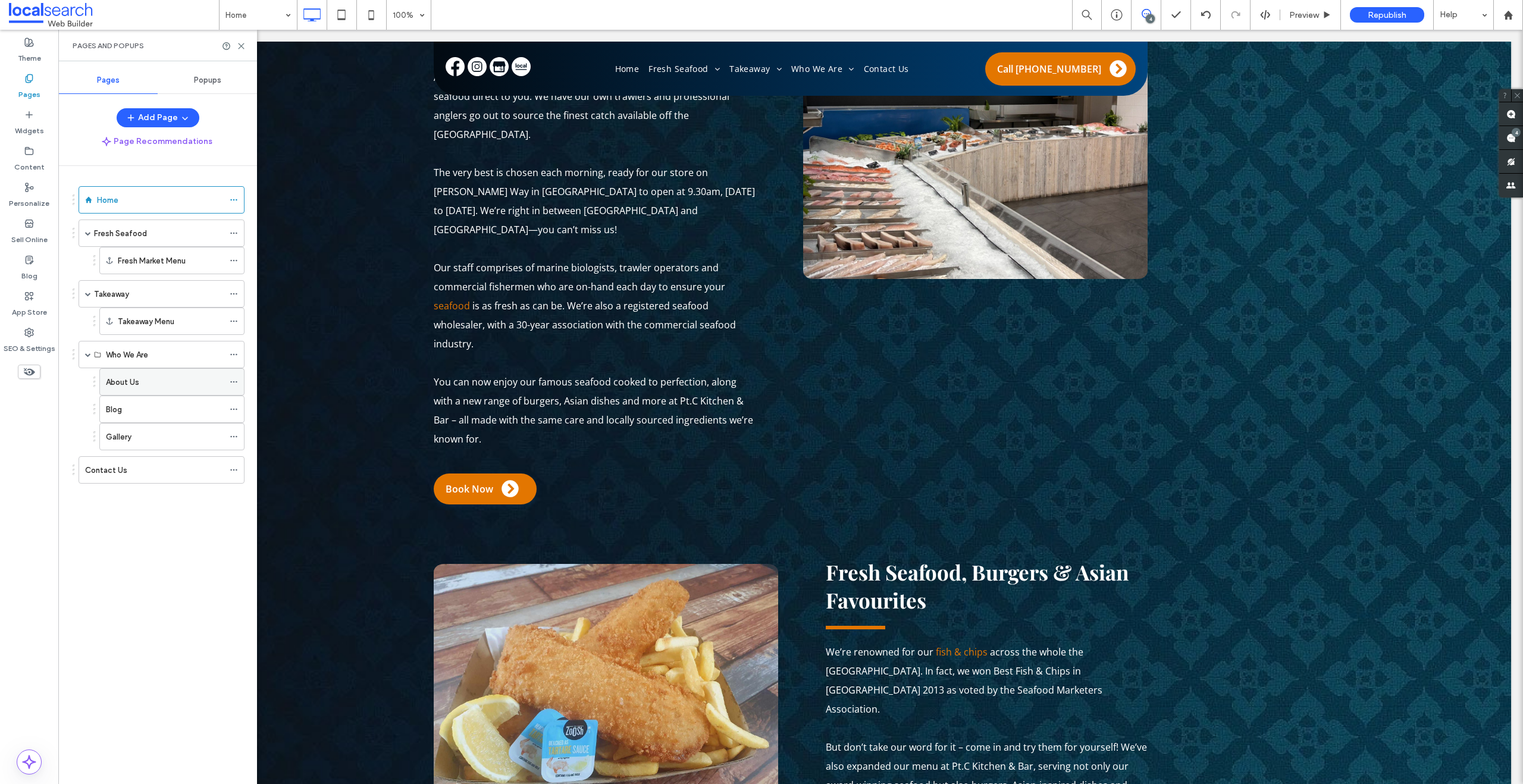
click at [126, 391] on div "About Us" at bounding box center [165, 382] width 118 height 26
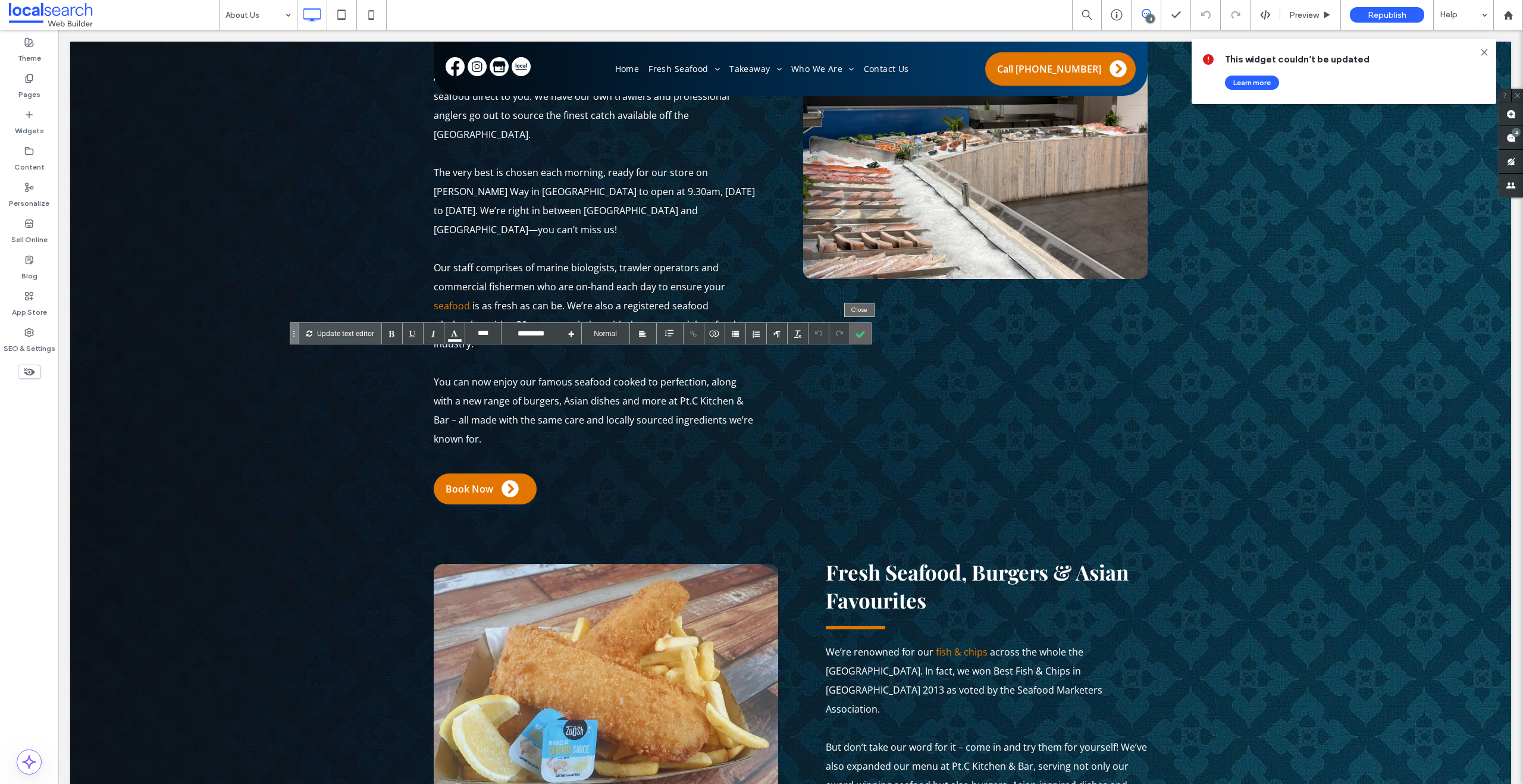
click at [858, 335] on div at bounding box center [861, 333] width 21 height 21
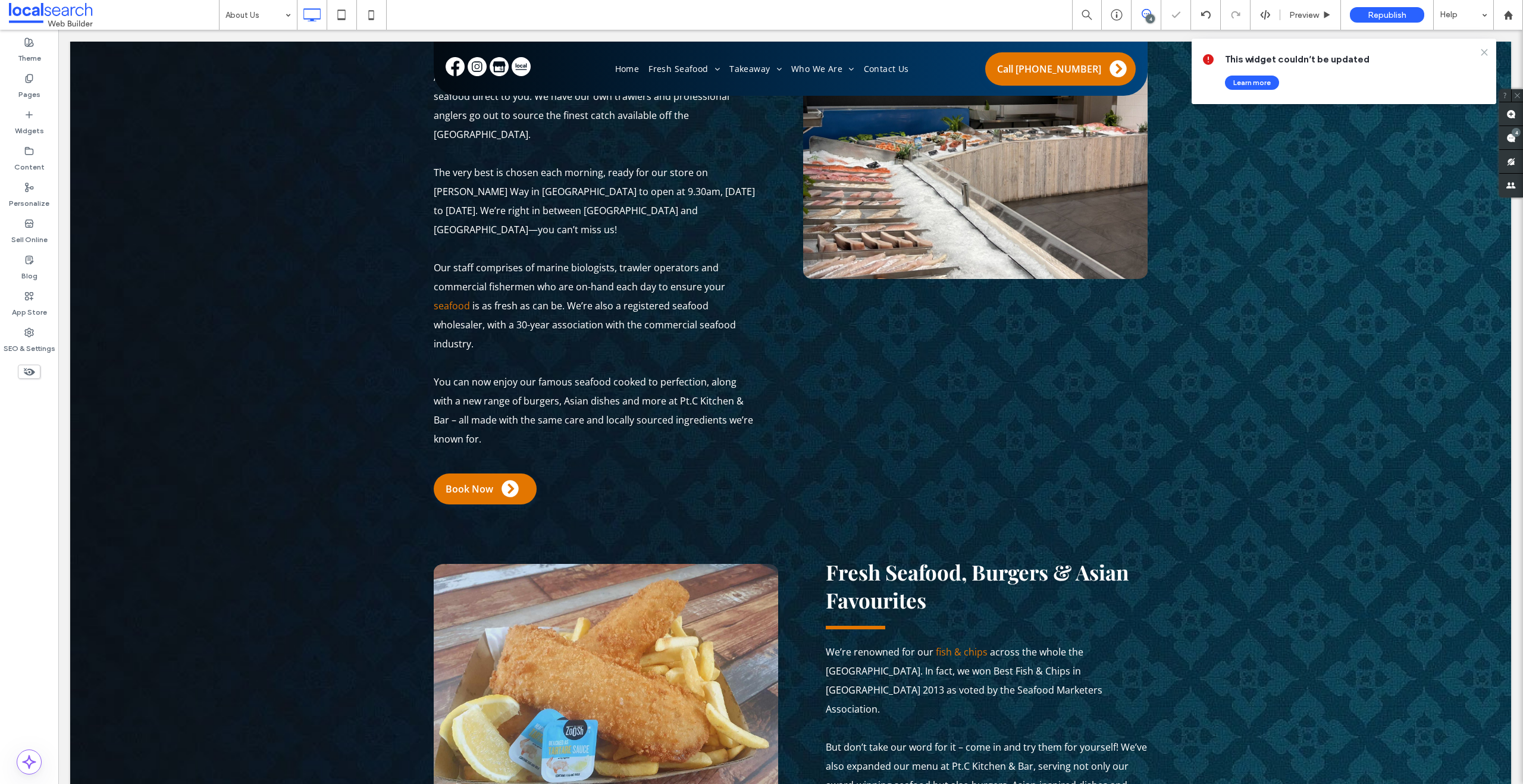
click at [1484, 51] on icon at bounding box center [1484, 52] width 9 height 9
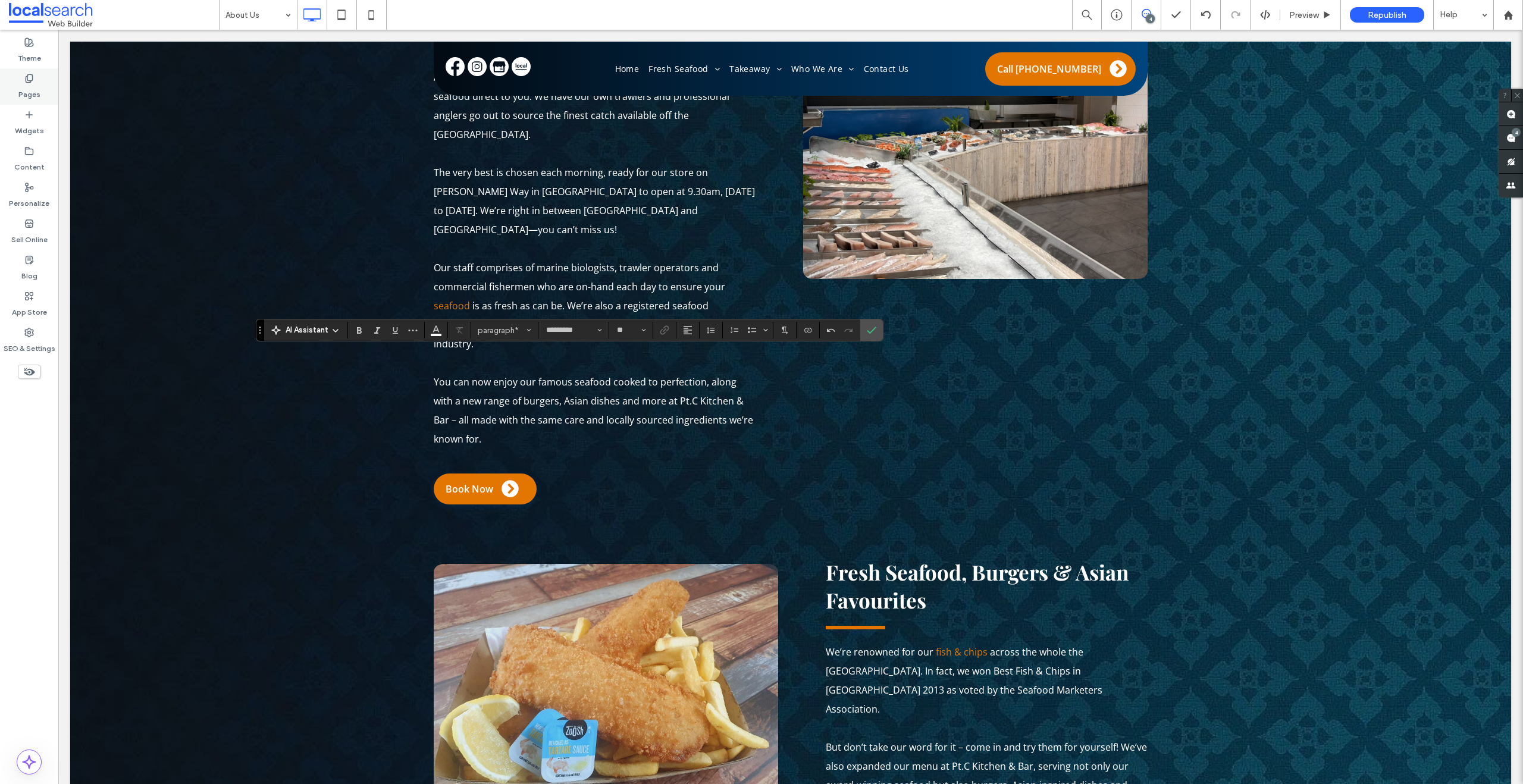
click at [37, 95] on label "Pages" at bounding box center [29, 91] width 22 height 16
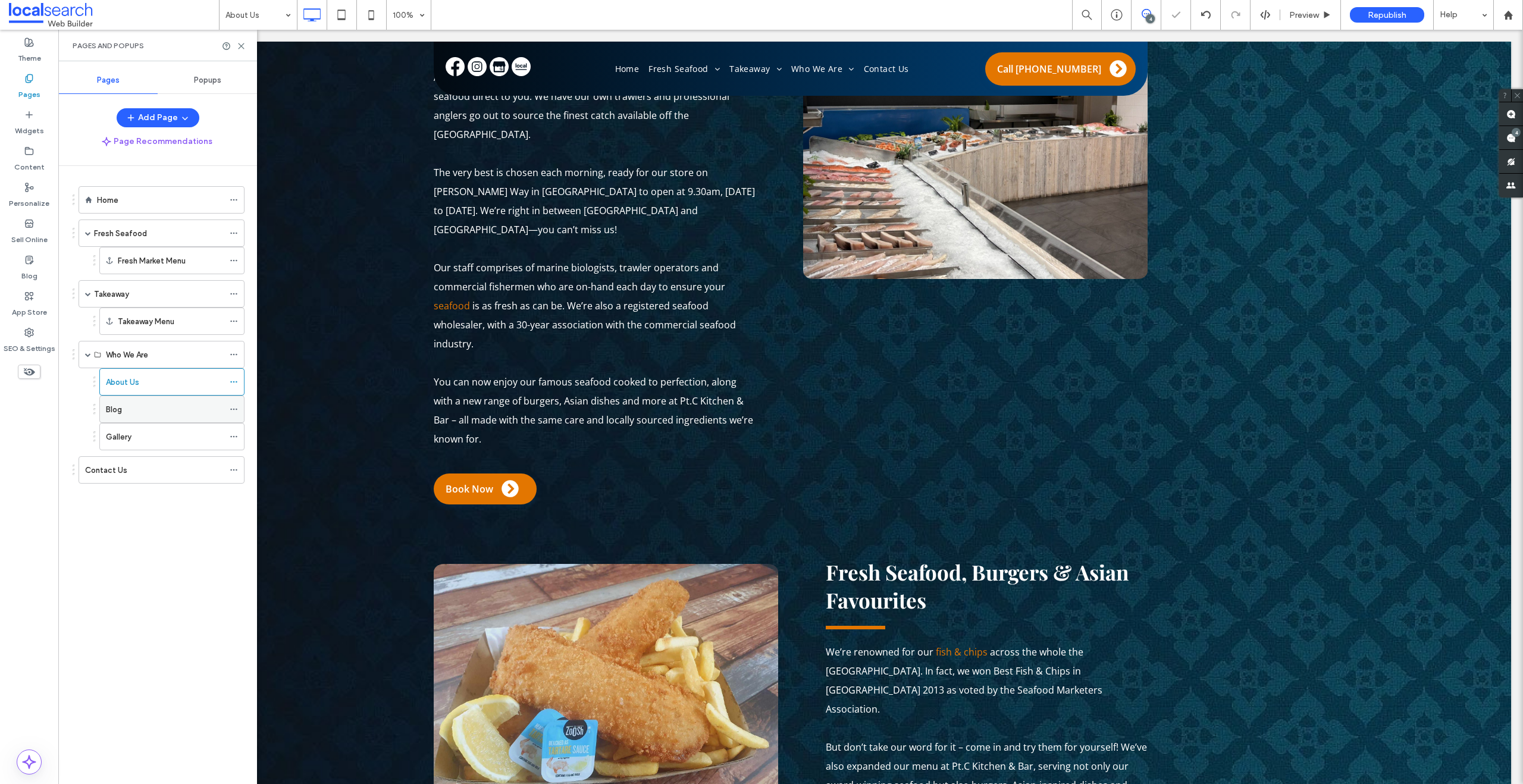
click at [136, 415] on div "Blog" at bounding box center [165, 409] width 118 height 26
click at [133, 381] on label "About Us" at bounding box center [123, 382] width 33 height 21
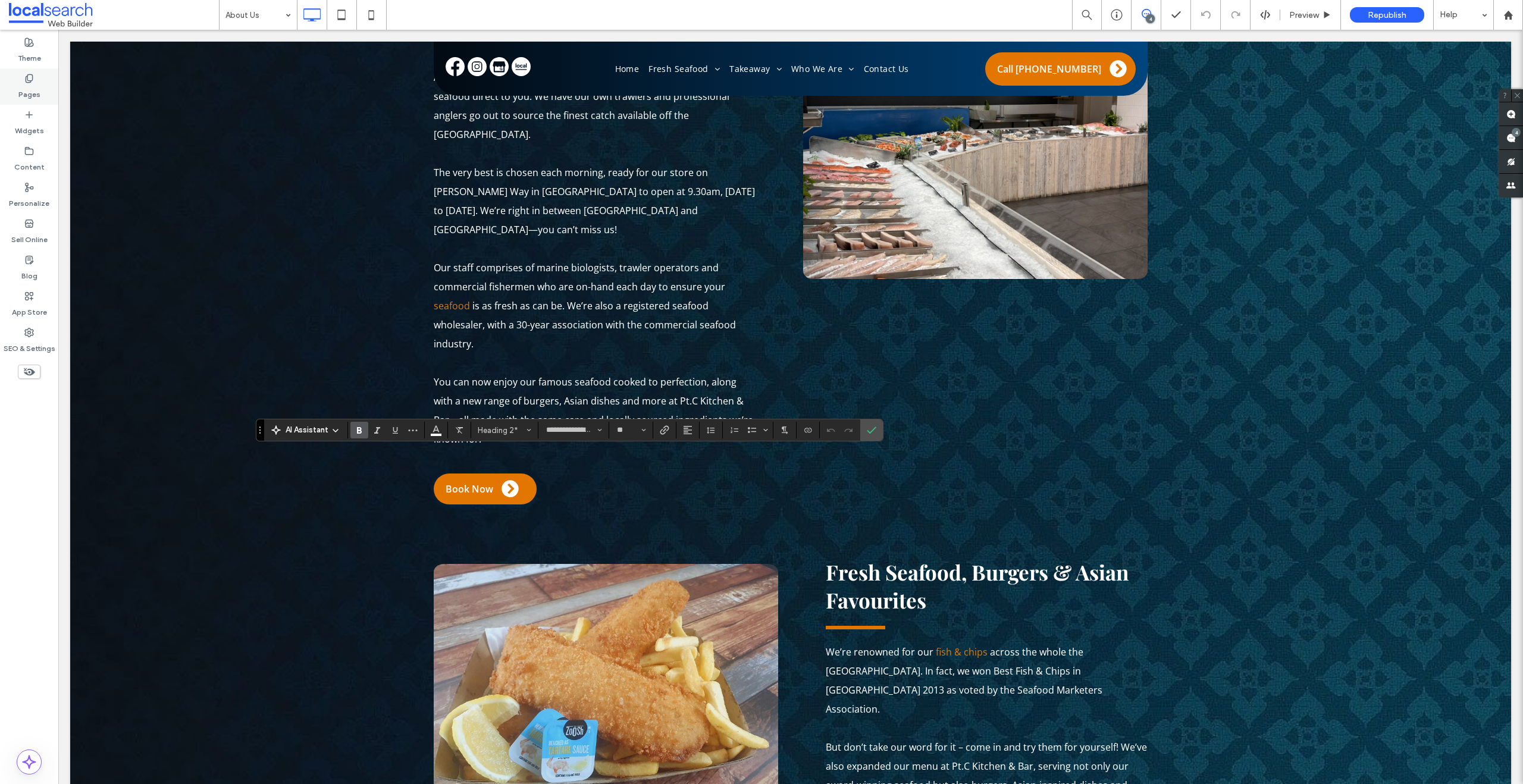
click at [27, 95] on label "Pages" at bounding box center [29, 91] width 22 height 16
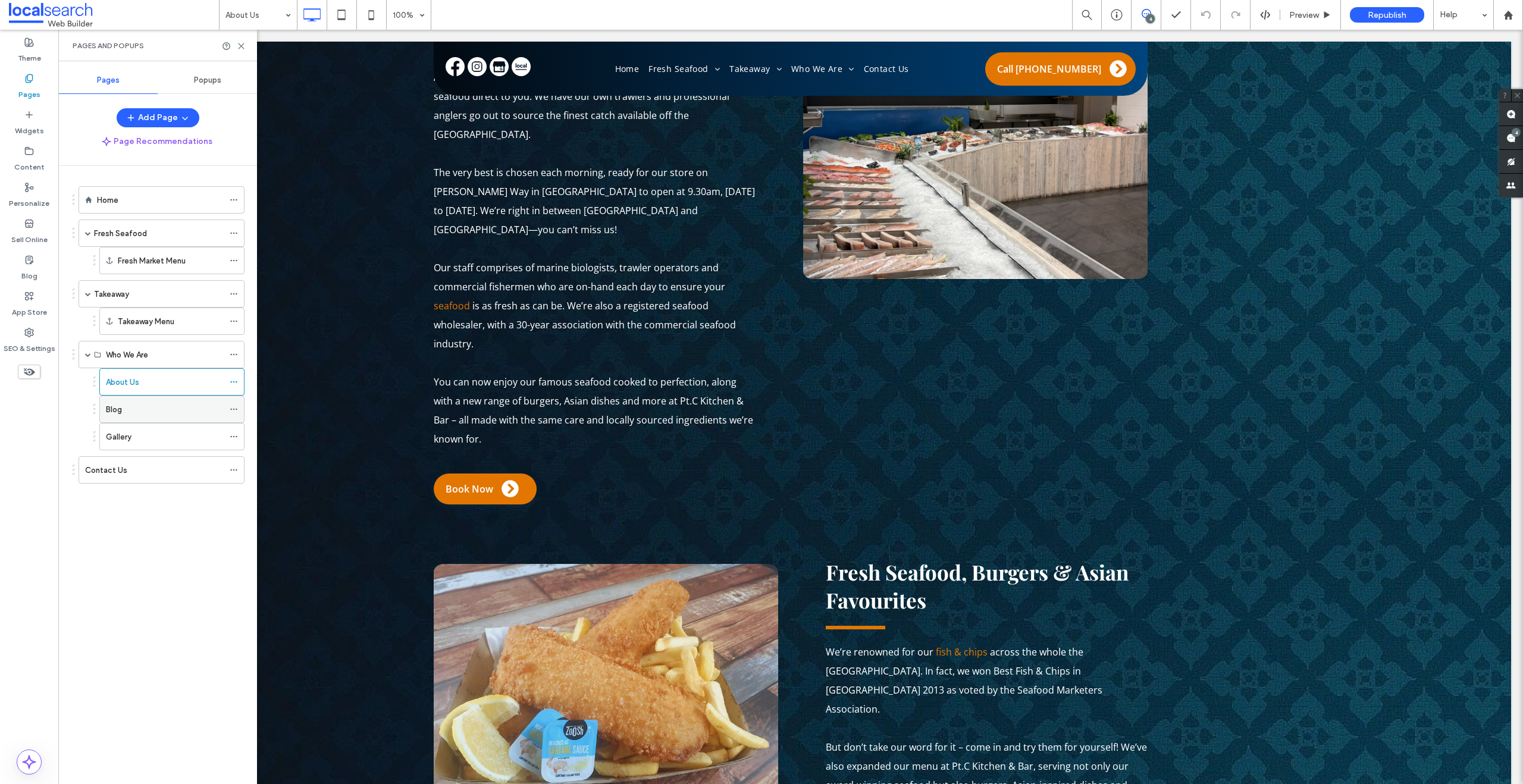
click at [144, 403] on div "Blog" at bounding box center [165, 409] width 118 height 12
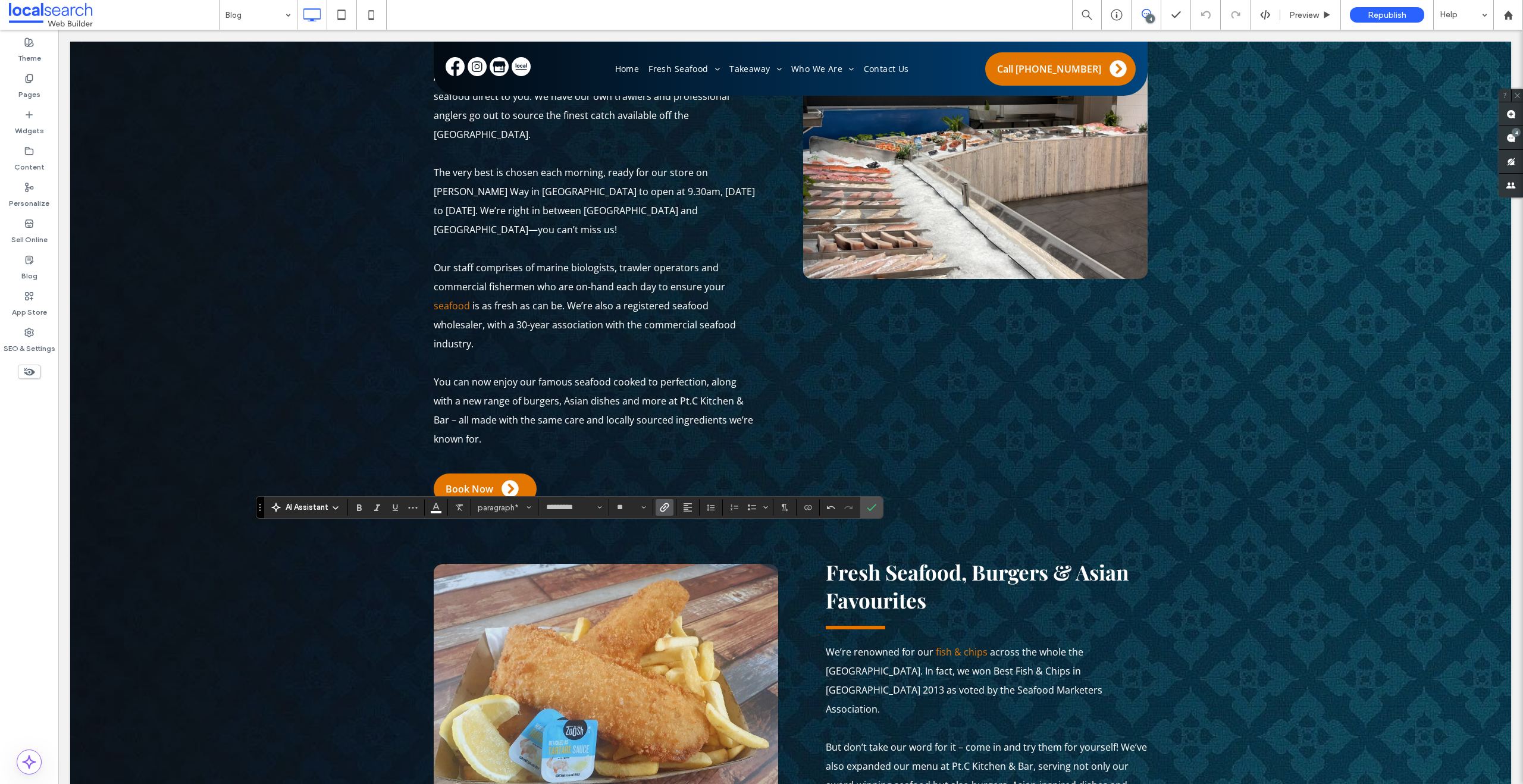
click at [667, 506] on icon "Link" at bounding box center [664, 506] width 9 height 9
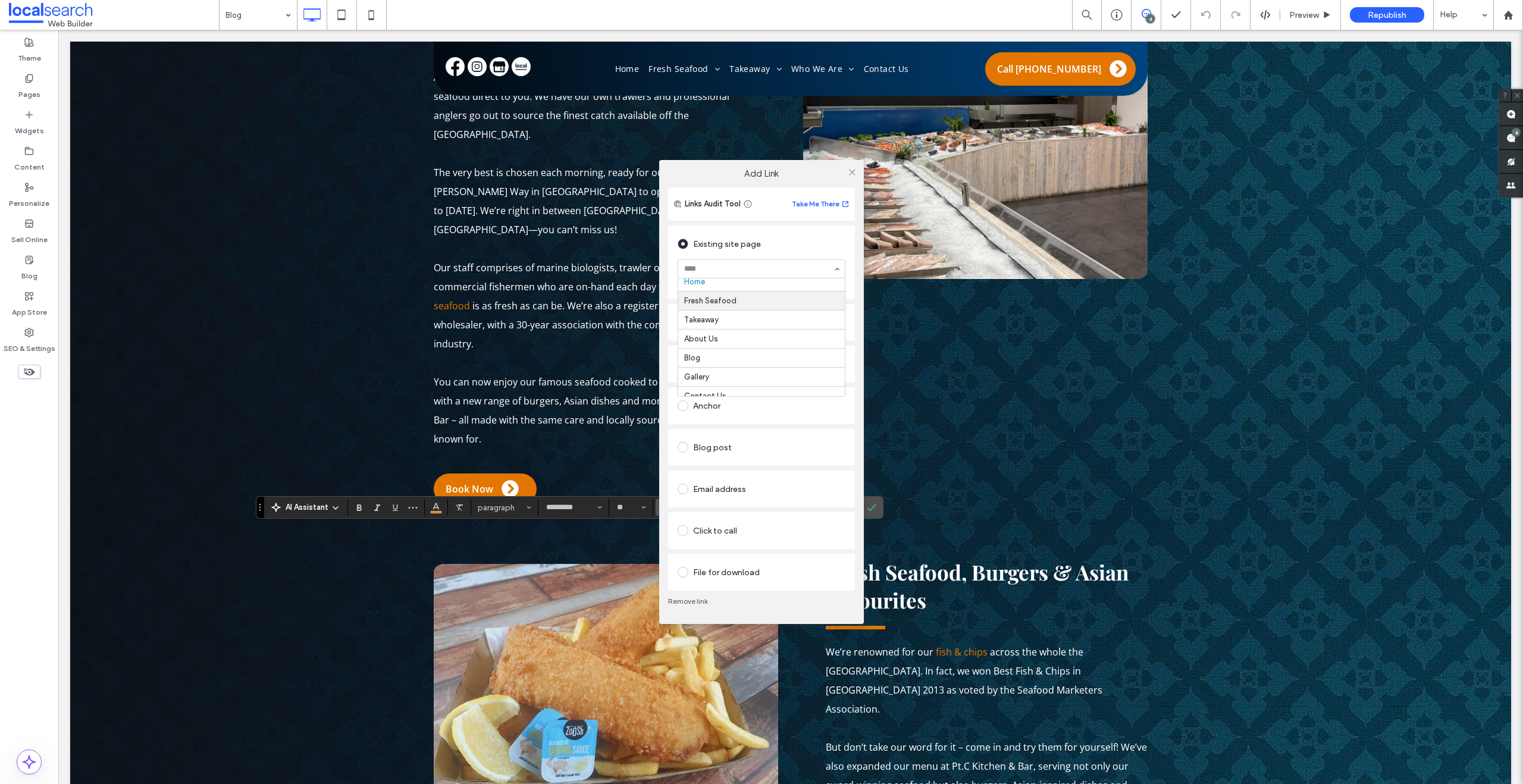
scroll to position [15, 0]
click at [850, 172] on icon at bounding box center [852, 172] width 9 height 9
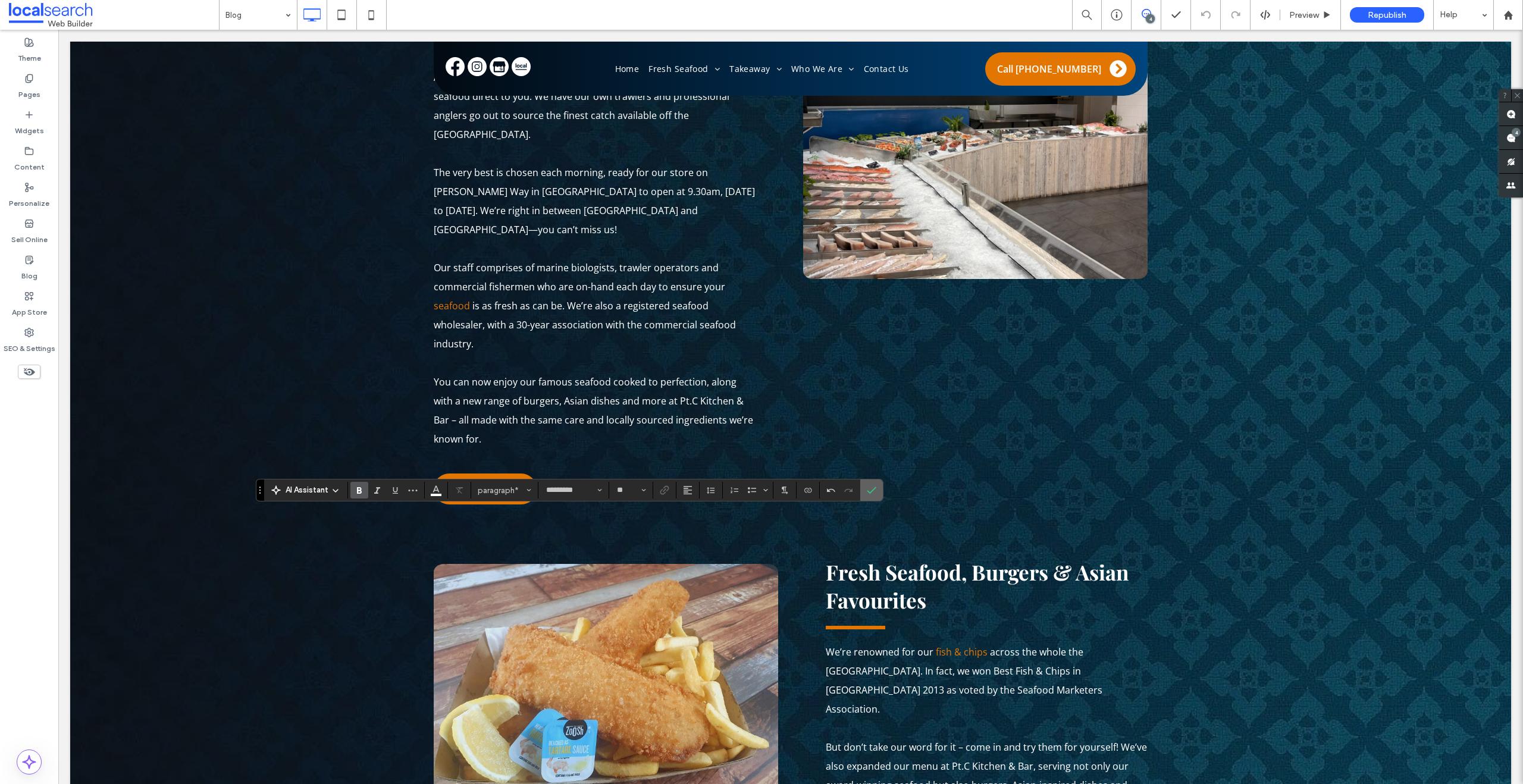
click at [875, 489] on icon "Confirm" at bounding box center [871, 489] width 9 height 9
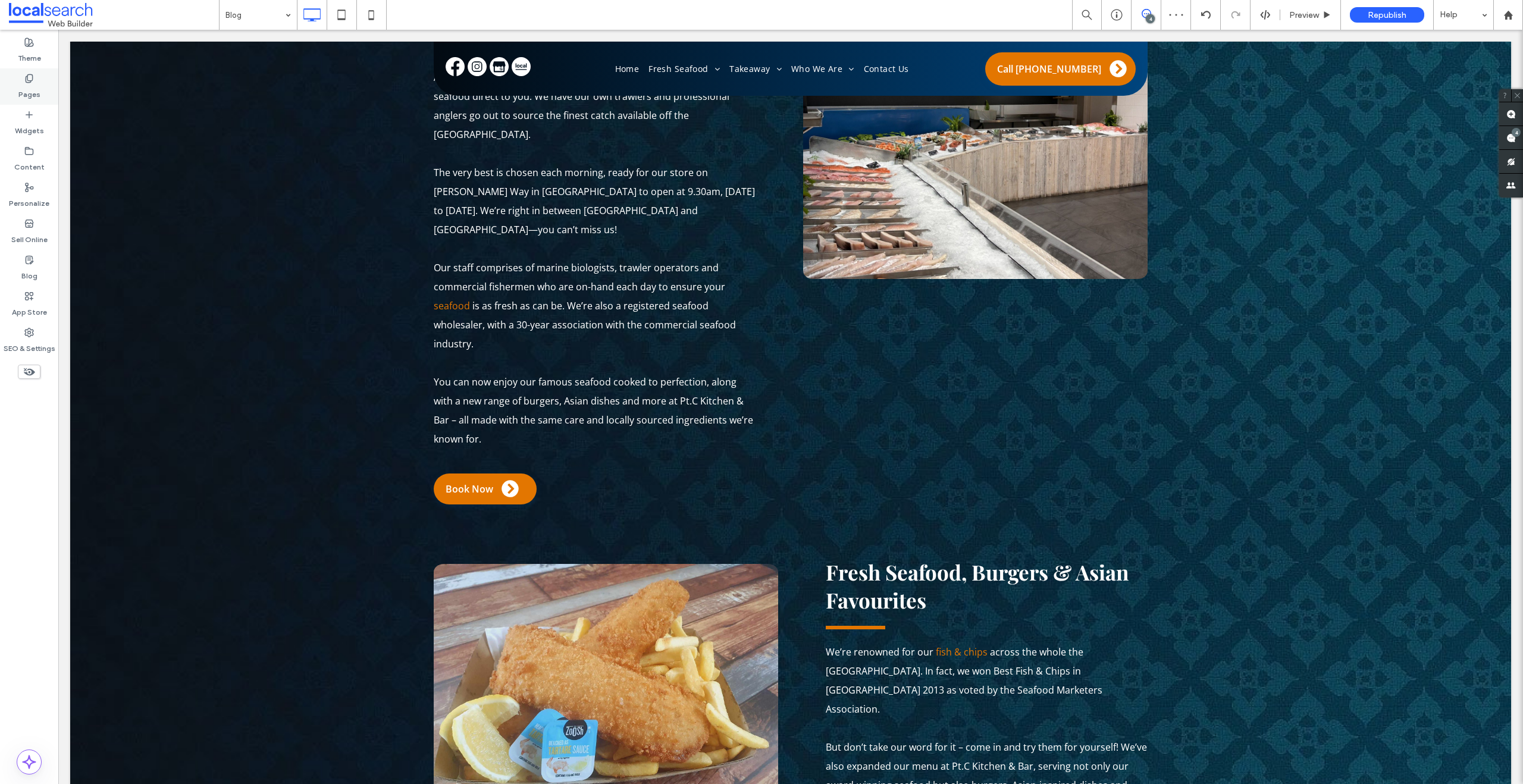
click at [27, 85] on label "Pages" at bounding box center [29, 91] width 22 height 16
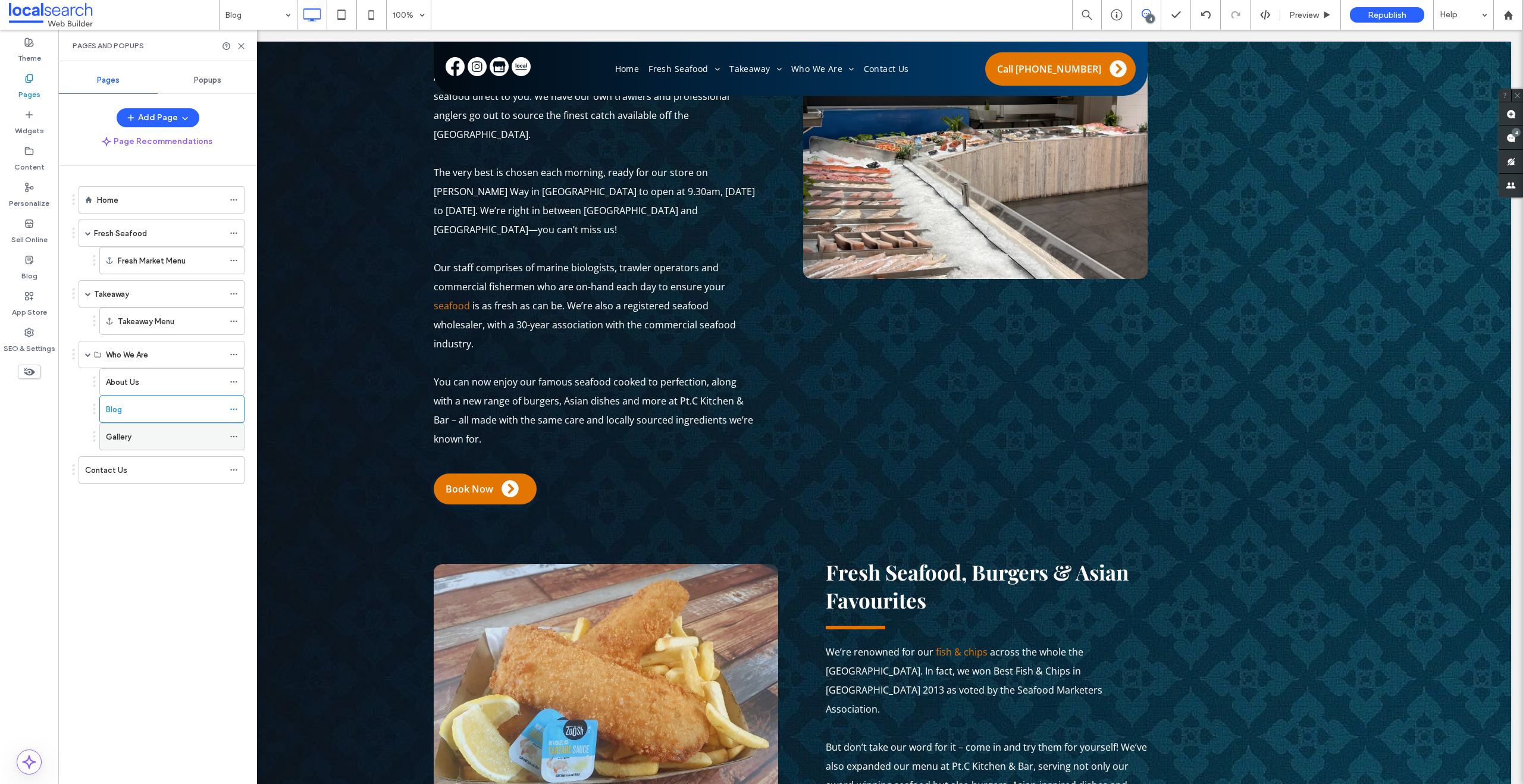
click at [149, 428] on div "Gallery" at bounding box center [165, 436] width 118 height 26
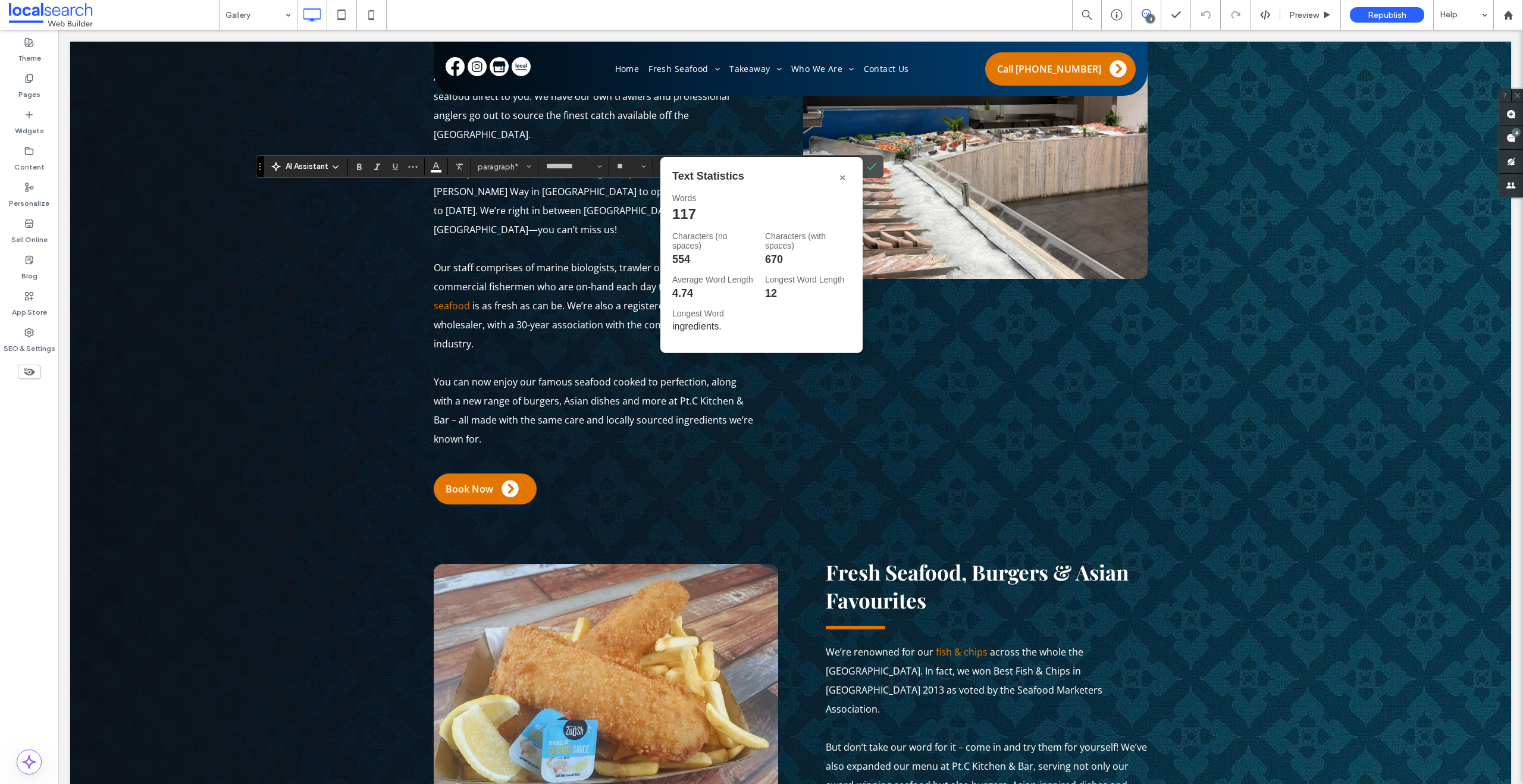
click at [844, 175] on button "×" at bounding box center [843, 176] width 16 height 16
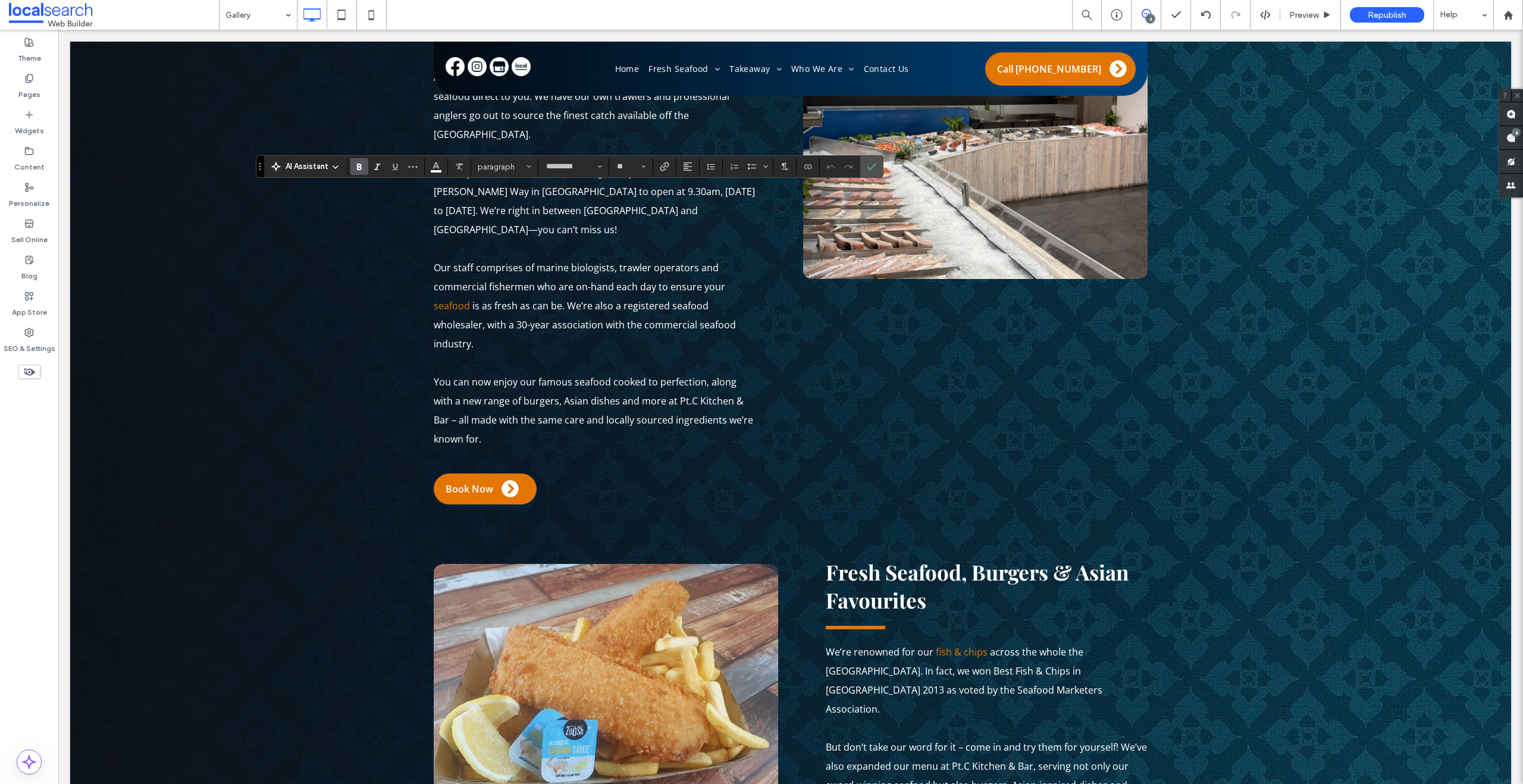
click at [353, 169] on label "Bold" at bounding box center [359, 166] width 18 height 16
click at [659, 167] on label "Link" at bounding box center [665, 166] width 18 height 16
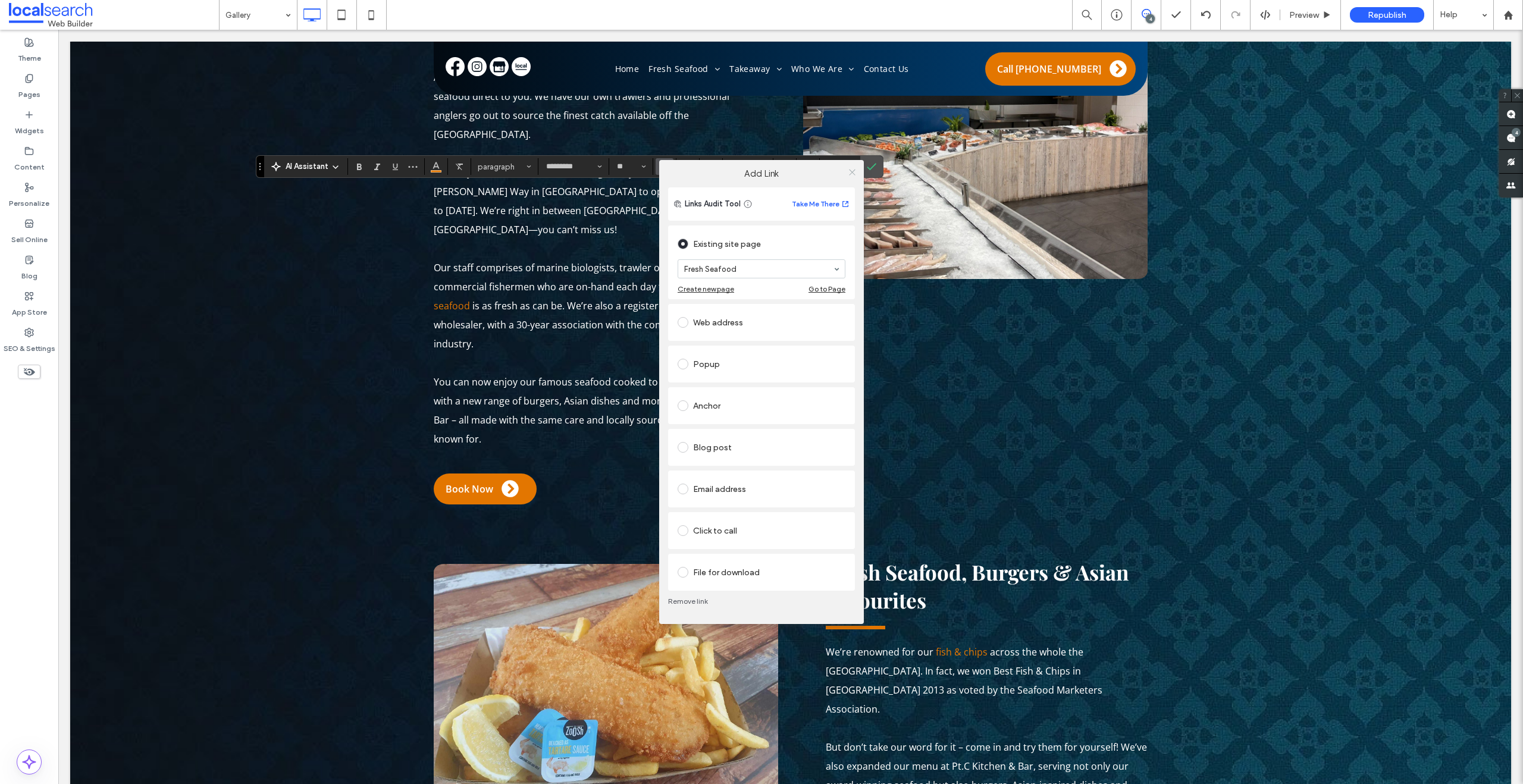
click at [853, 173] on icon at bounding box center [852, 172] width 9 height 9
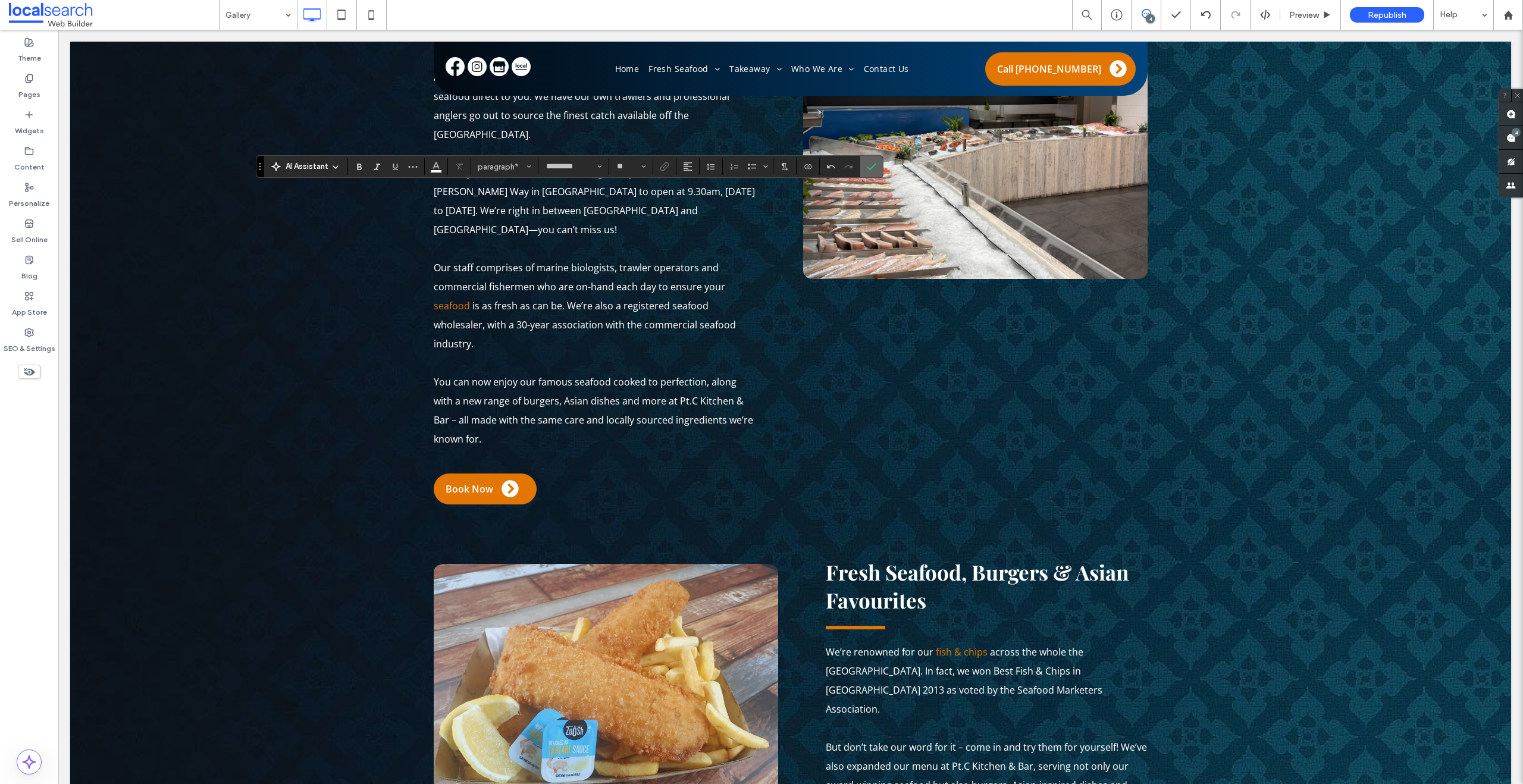
click at [873, 167] on icon "Confirm" at bounding box center [871, 166] width 9 height 9
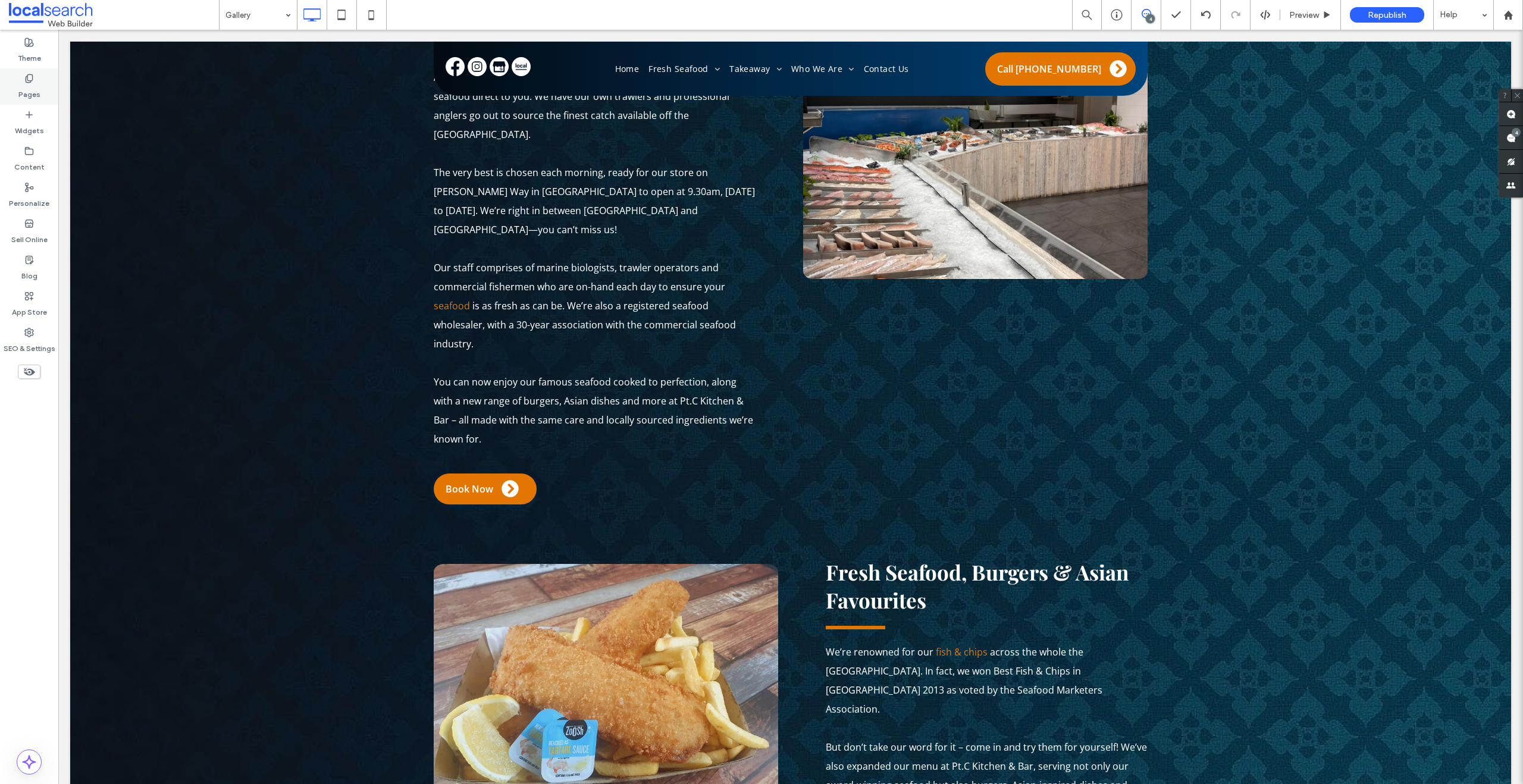
click at [34, 85] on label "Pages" at bounding box center [29, 91] width 22 height 16
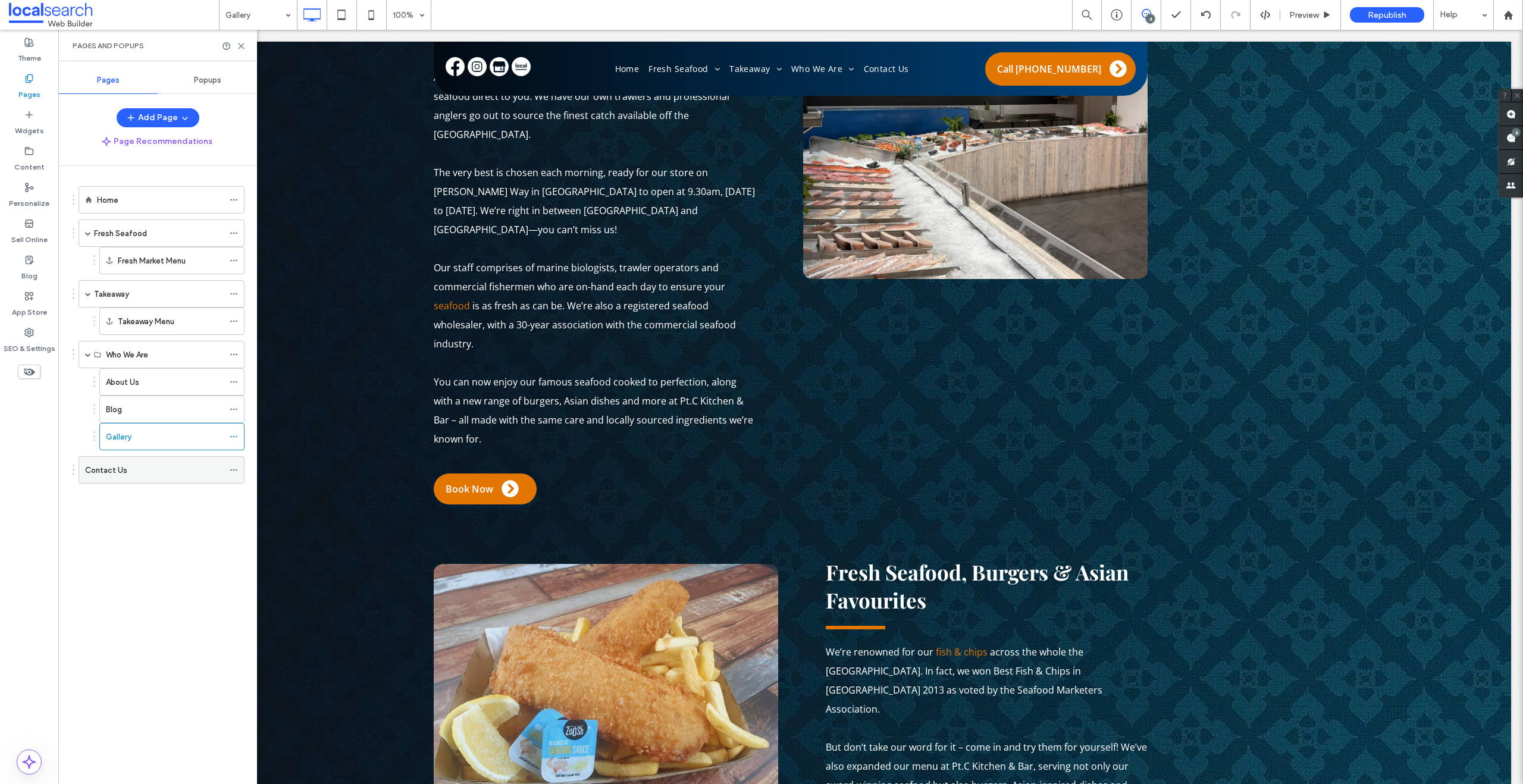
click at [113, 471] on label "Contact Us" at bounding box center [106, 470] width 42 height 21
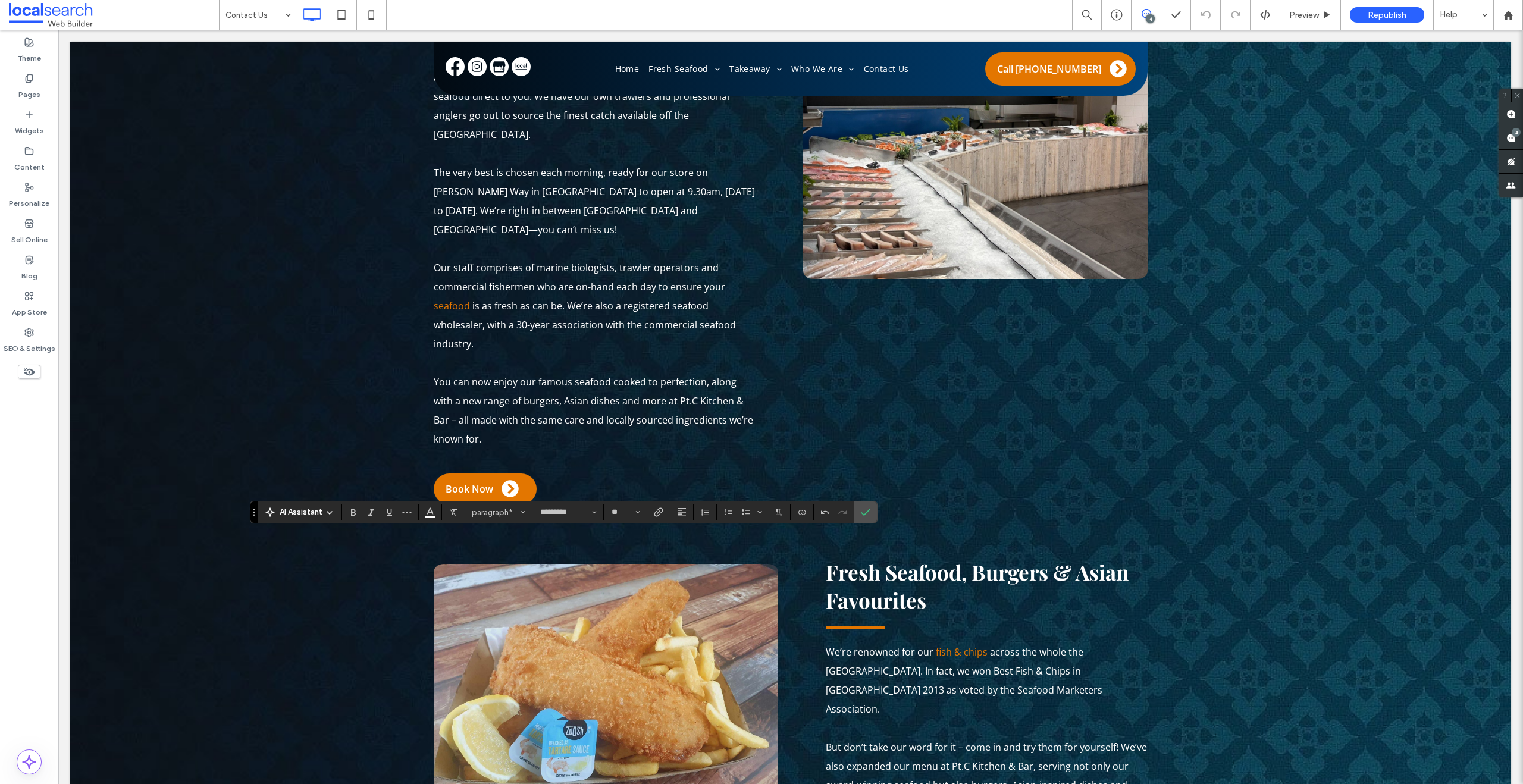
click at [661, 520] on div "AI Assistant paragraph* ********* **" at bounding box center [563, 512] width 628 height 23
click at [642, 502] on div "AI Assistant paragraph* ********* **" at bounding box center [563, 512] width 628 height 23
click at [656, 508] on icon "Link" at bounding box center [658, 511] width 9 height 9
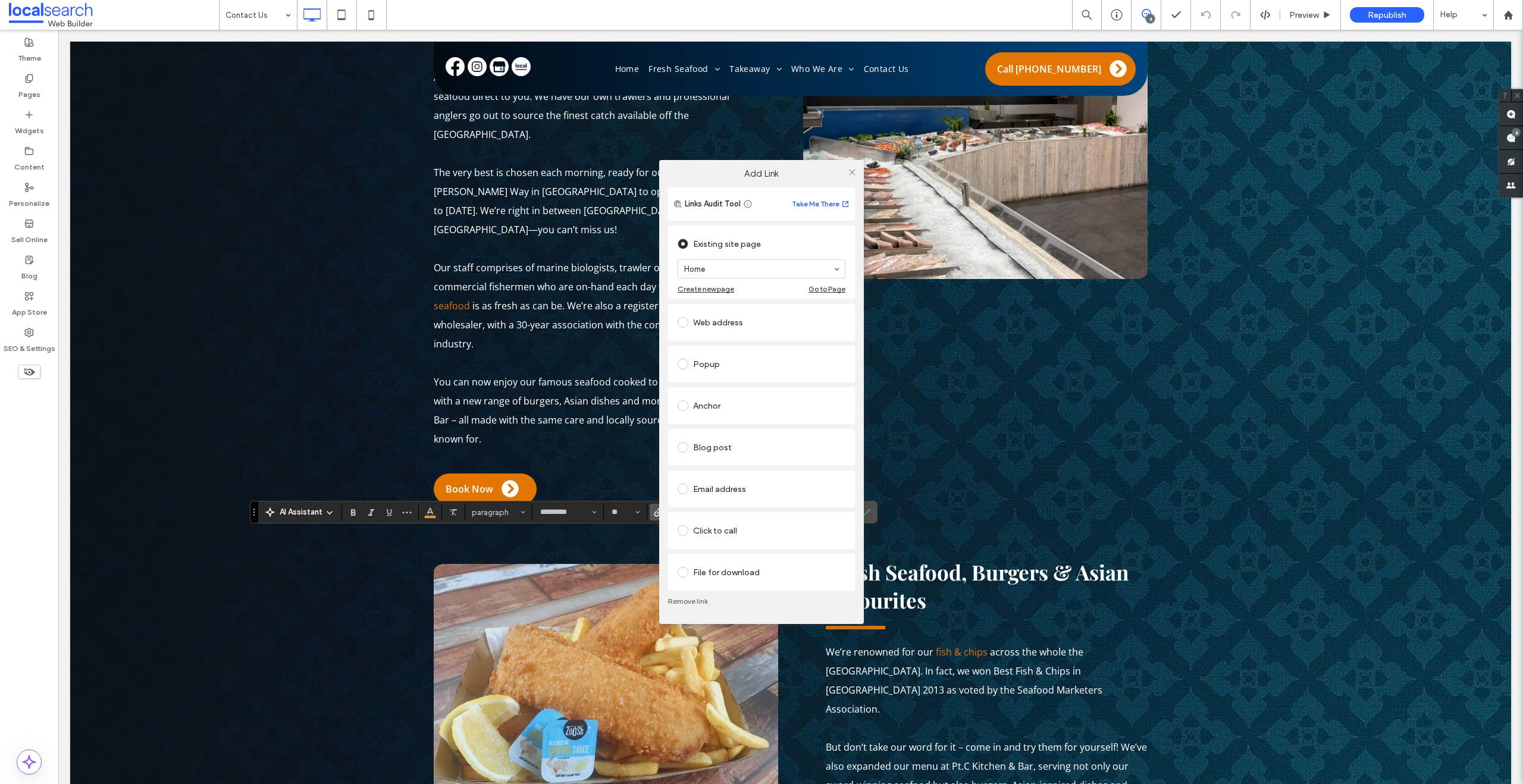
click at [727, 258] on section "Home" at bounding box center [761, 268] width 168 height 31
click at [847, 172] on div at bounding box center [852, 171] width 18 height 18
click at [853, 169] on icon at bounding box center [852, 172] width 9 height 9
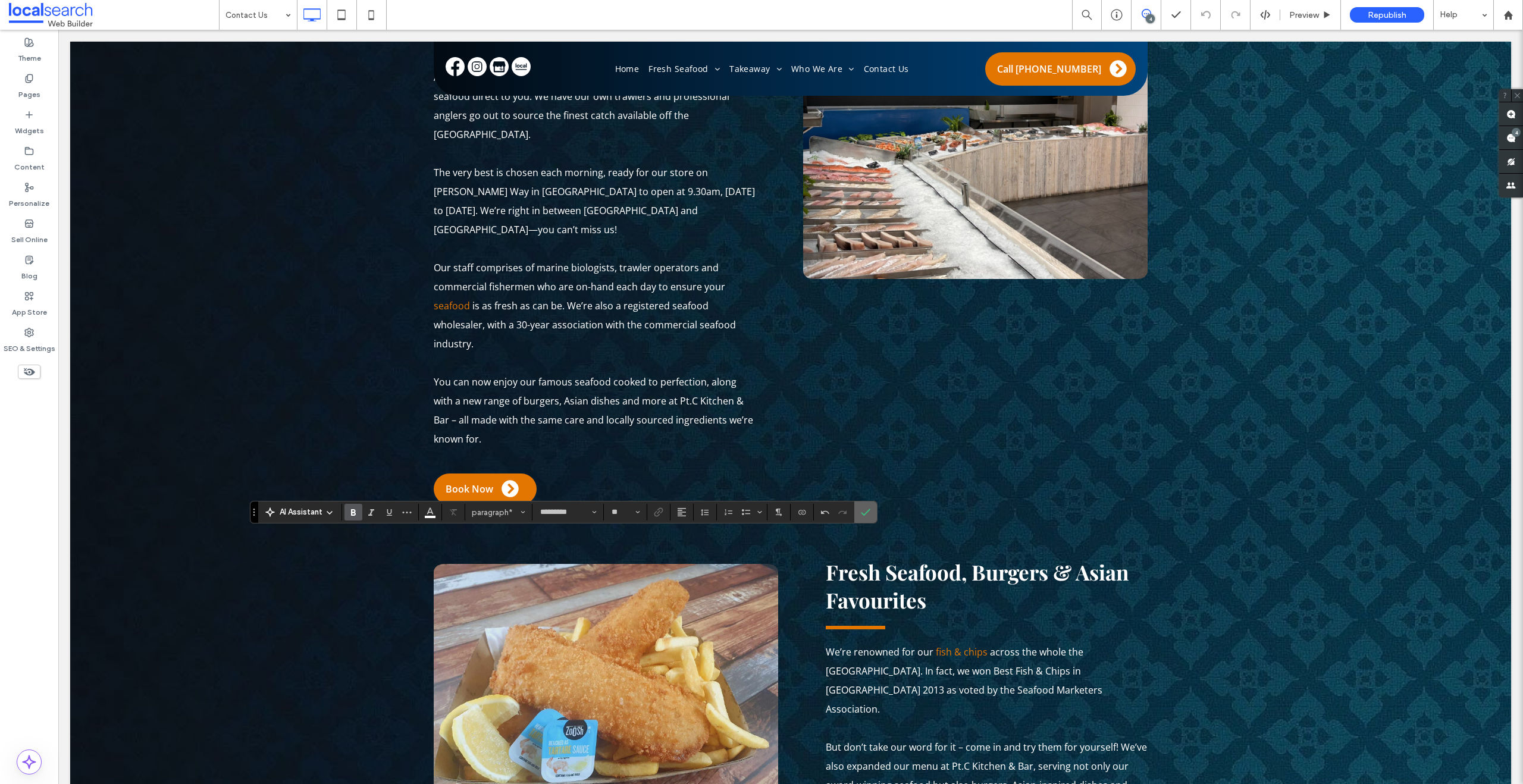
click at [874, 520] on label "Confirm" at bounding box center [866, 512] width 18 height 22
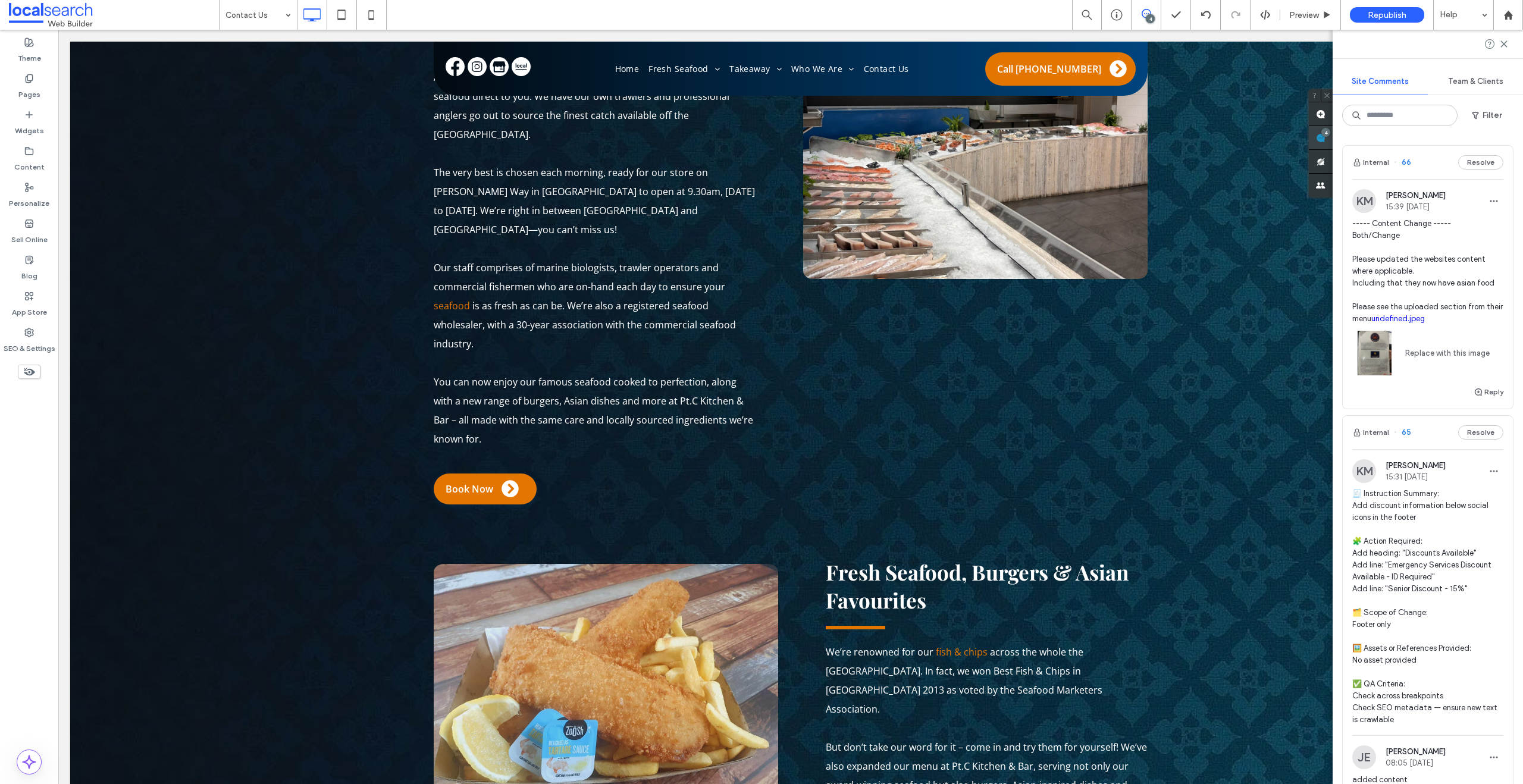
click at [1333, 135] on div "4" at bounding box center [1321, 138] width 24 height 24
click at [1478, 395] on button "Reply" at bounding box center [1488, 392] width 29 height 14
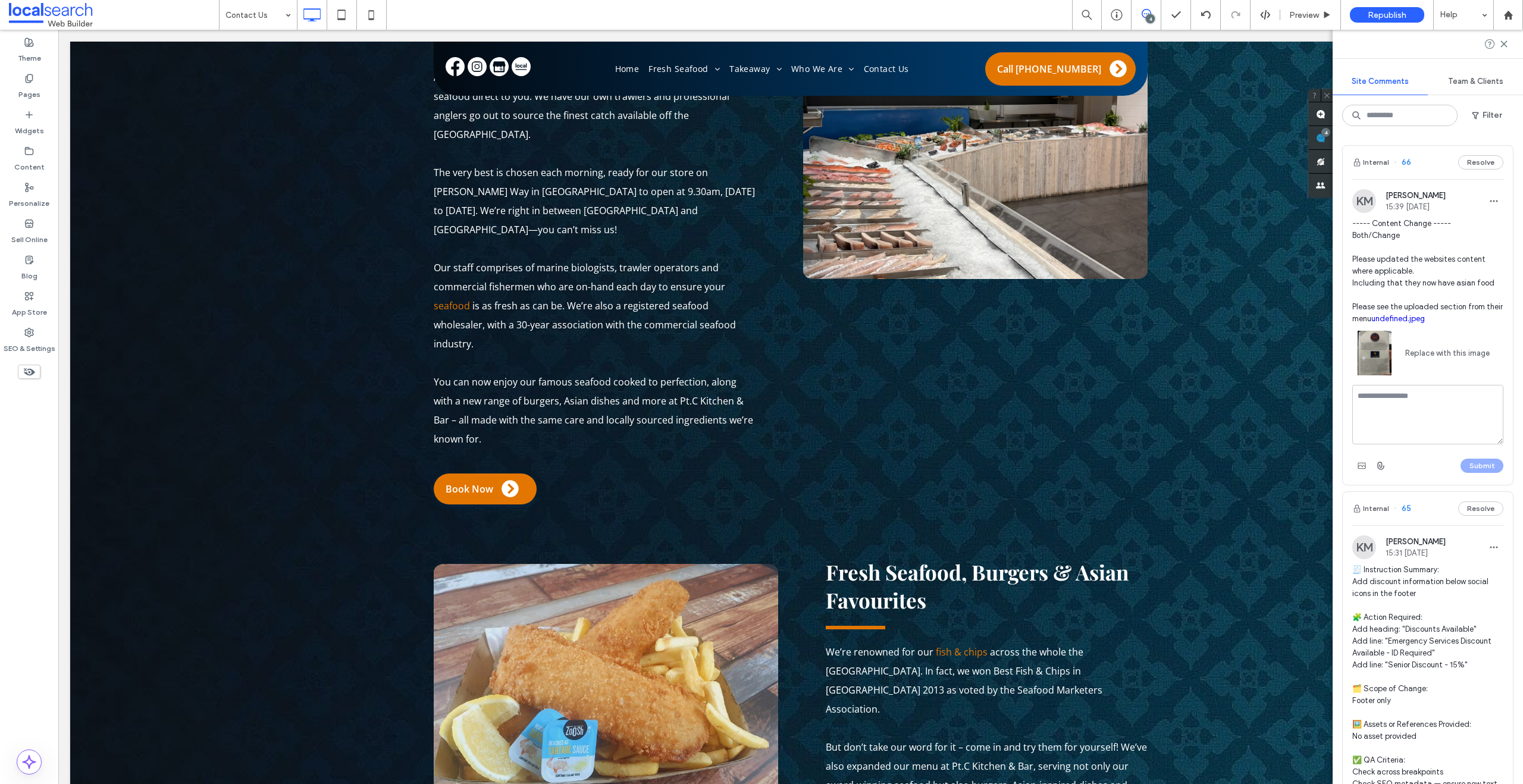
click at [1449, 430] on textarea at bounding box center [1428, 414] width 151 height 60
drag, startPoint x: 1479, startPoint y: 433, endPoint x: 1352, endPoint y: 394, distance: 132.9
click at [1352, 394] on textarea "**********" at bounding box center [1423, 414] width 142 height 60
click at [1436, 418] on textarea "**********" at bounding box center [1423, 414] width 142 height 60
drag, startPoint x: 1451, startPoint y: 427, endPoint x: 1426, endPoint y: 395, distance: 40.6
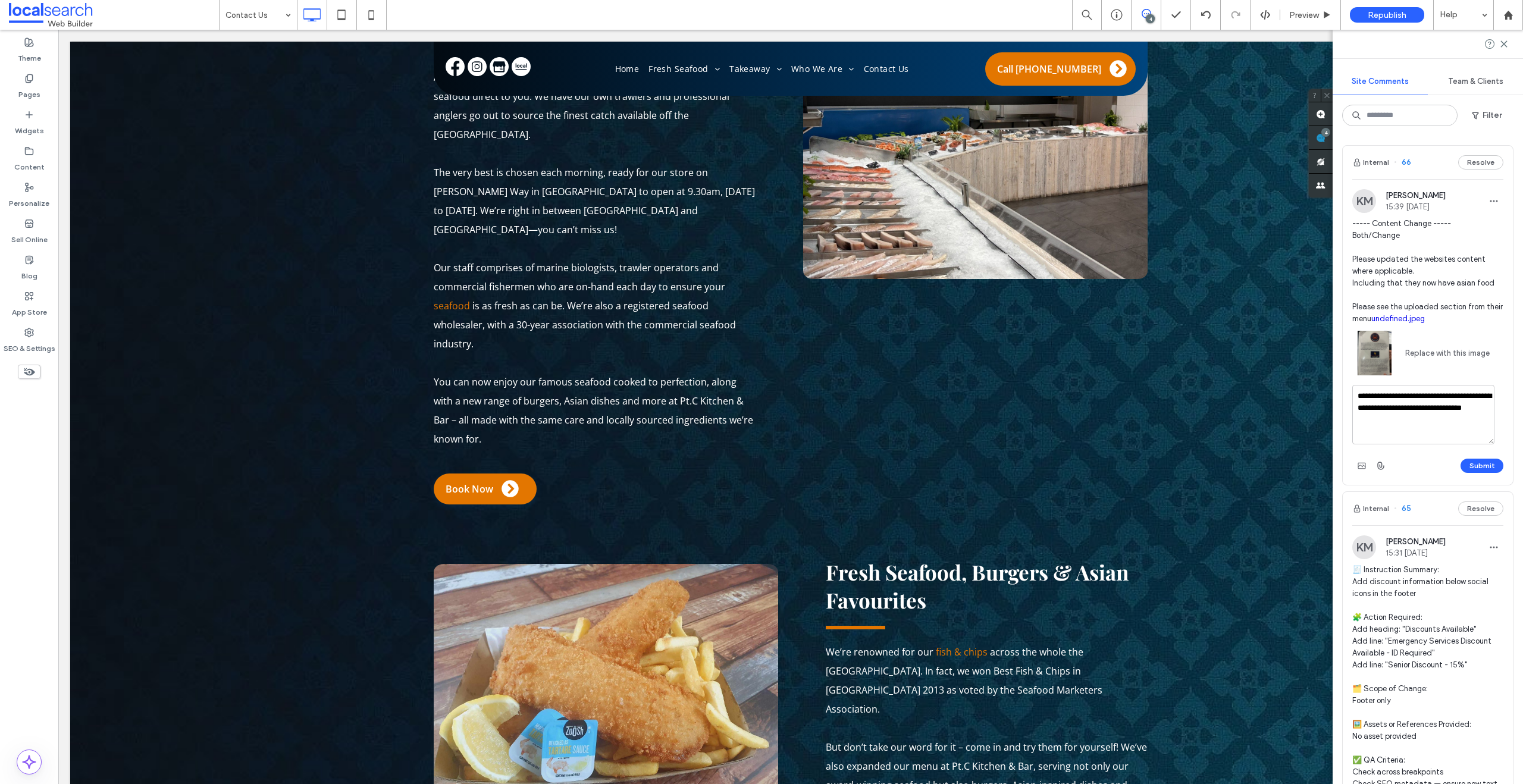
click at [1426, 395] on textarea "**********" at bounding box center [1423, 414] width 142 height 60
type textarea "**********"
click at [1480, 464] on button "Submit" at bounding box center [1482, 466] width 43 height 14
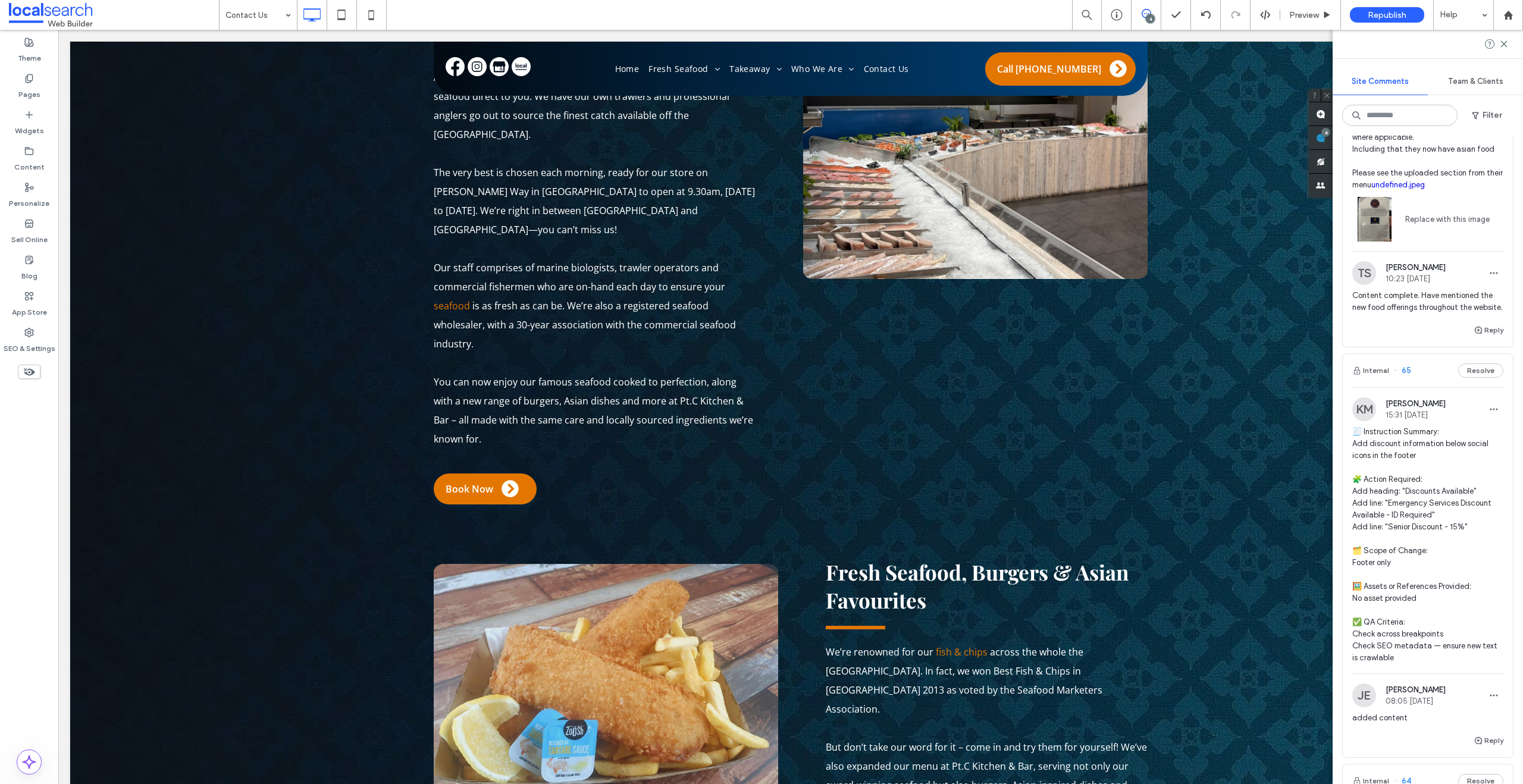
scroll to position [112, 0]
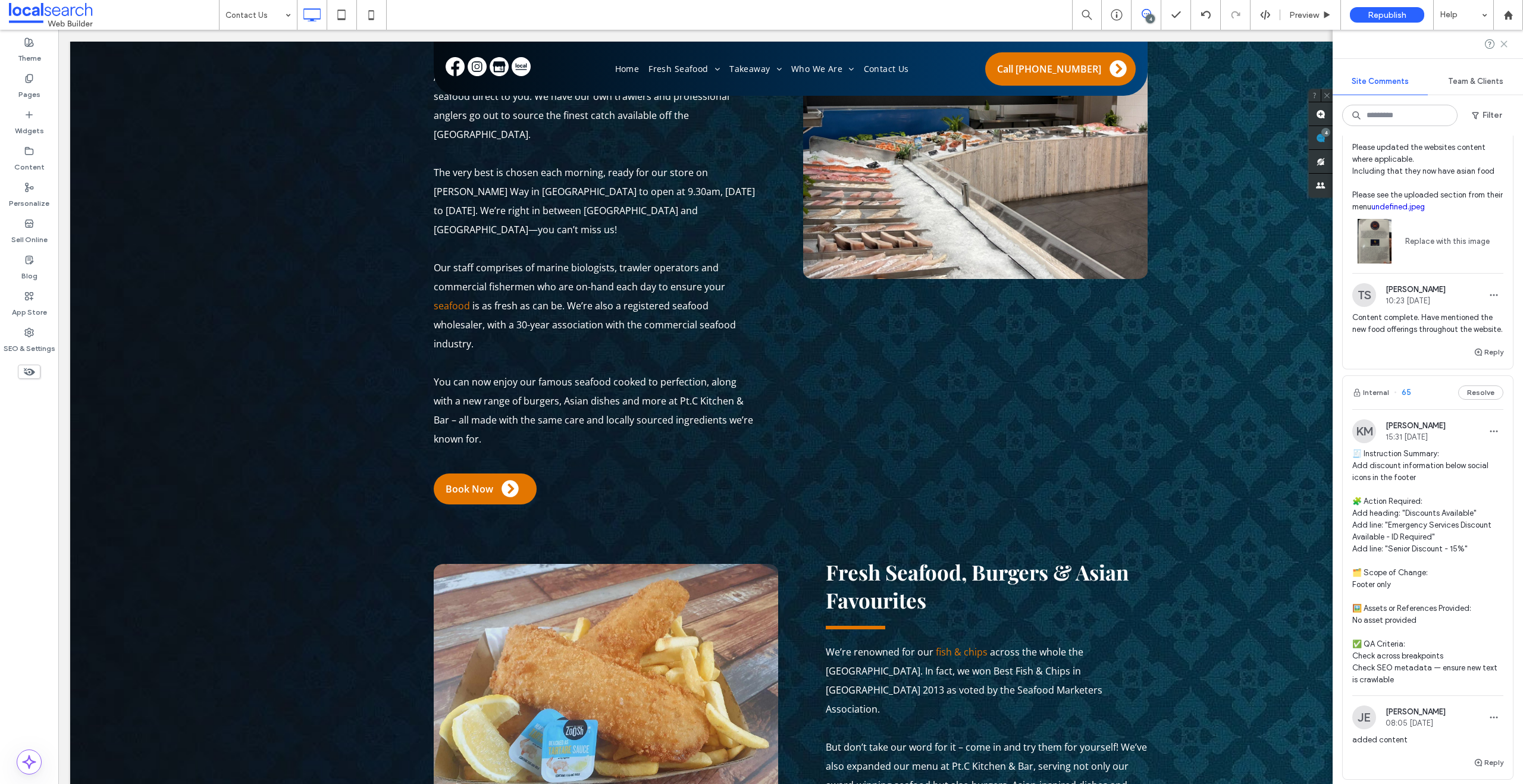
click at [1501, 47] on use at bounding box center [1503, 43] width 5 height 5
